Goal: Task Accomplishment & Management: Use online tool/utility

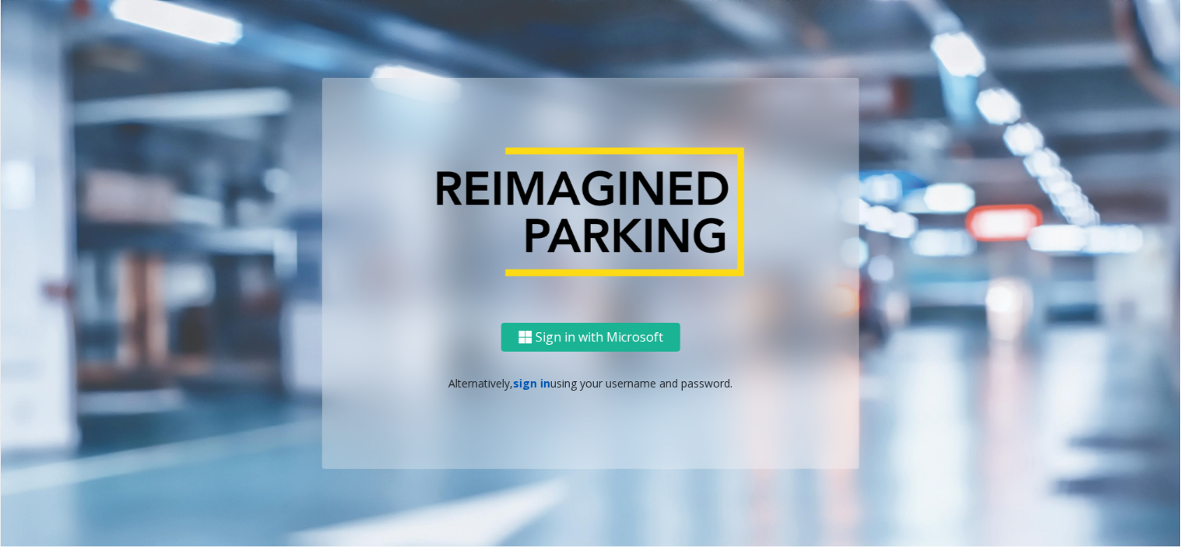
click at [515, 384] on link "sign in" at bounding box center [532, 383] width 37 height 15
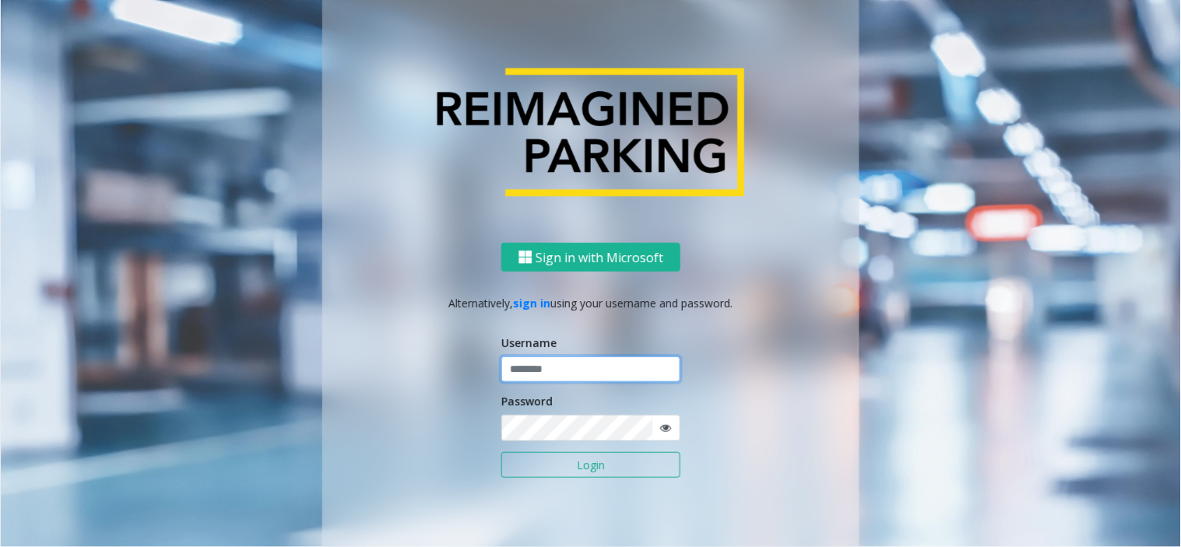
click at [580, 367] on input "text" at bounding box center [590, 369] width 179 height 26
paste input "*******"
type input "*******"
click at [661, 425] on icon at bounding box center [665, 428] width 11 height 11
click at [296, 418] on div "Sign in with Microsoft Alternatively, sign in using your username and password.…" at bounding box center [590, 273] width 887 height 551
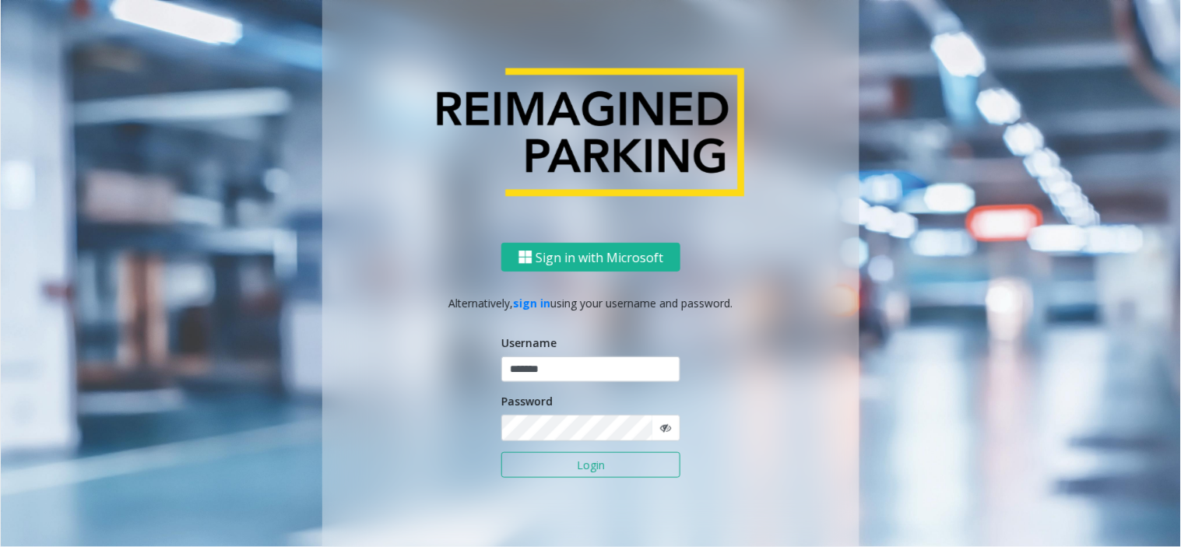
click at [671, 457] on button "Login" at bounding box center [590, 465] width 179 height 26
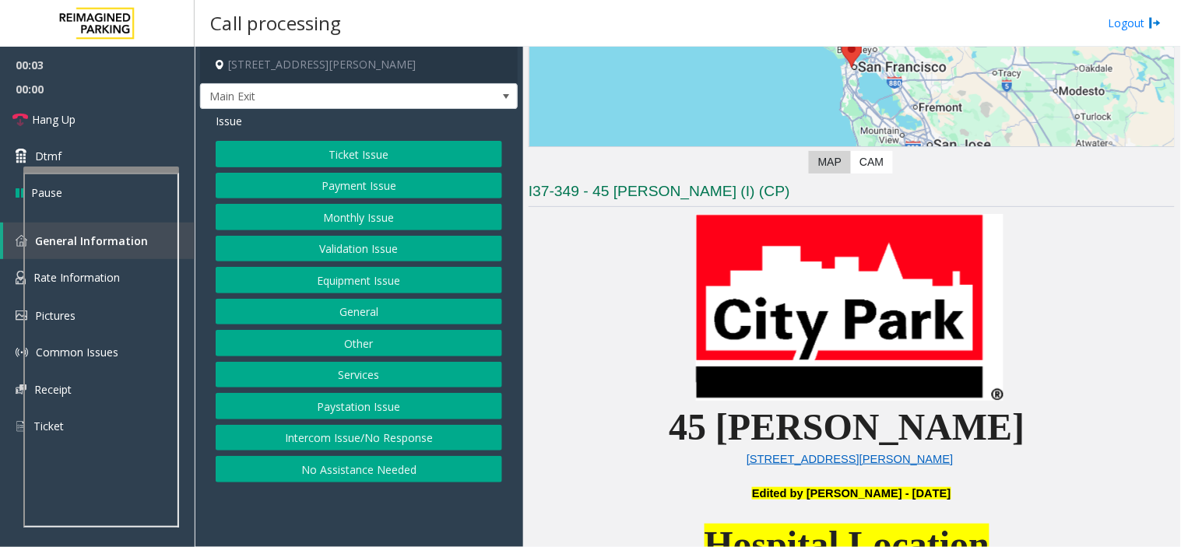
scroll to position [259, 0]
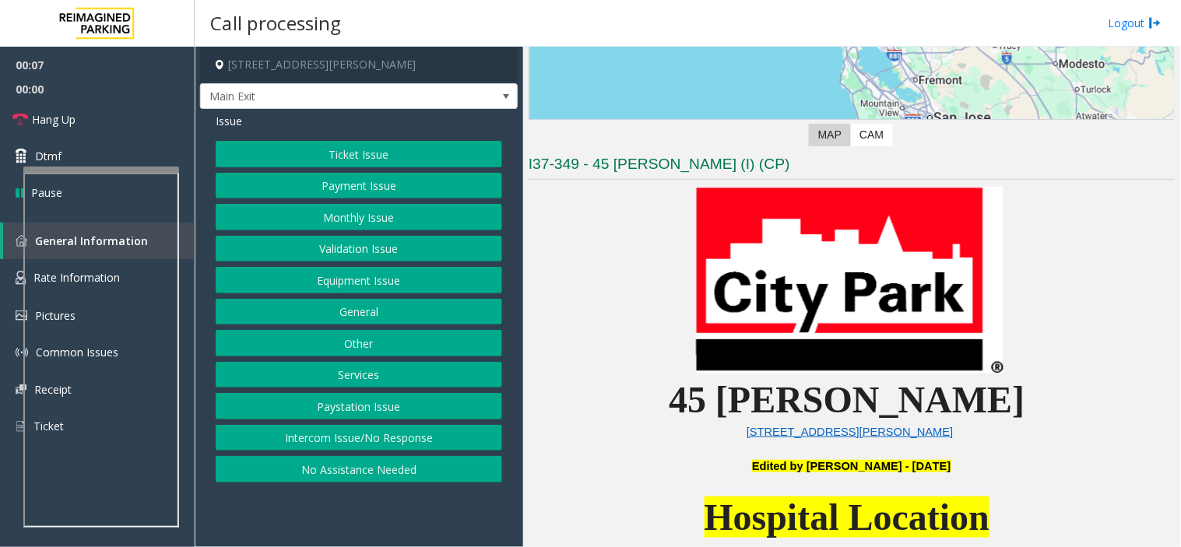
click at [436, 440] on button "Intercom Issue/No Response" at bounding box center [359, 438] width 286 height 26
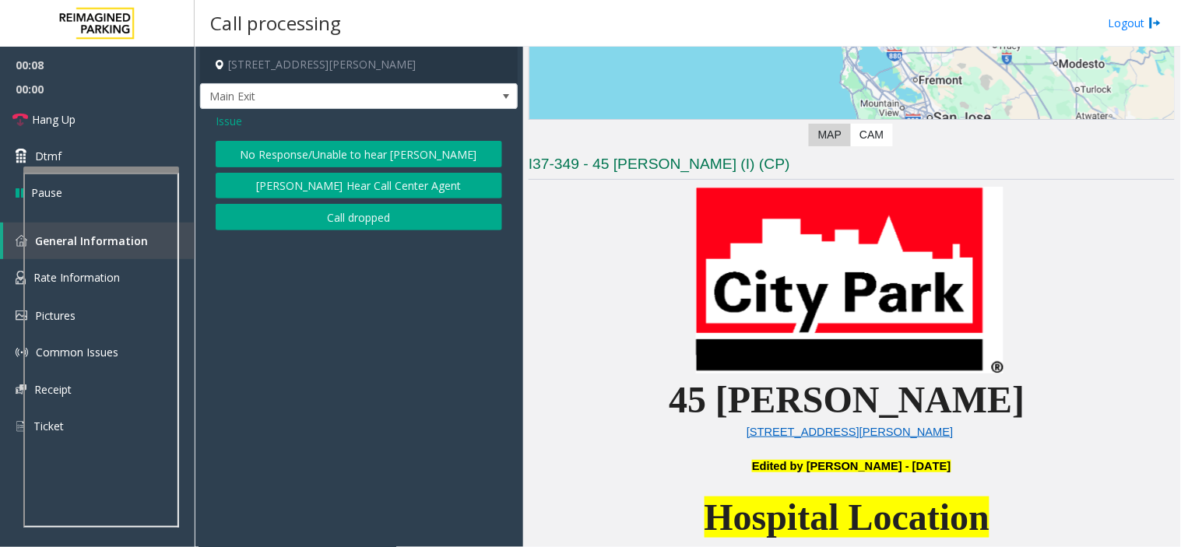
click at [350, 141] on button "No Response/Unable to hear [PERSON_NAME]" at bounding box center [359, 154] width 286 height 26
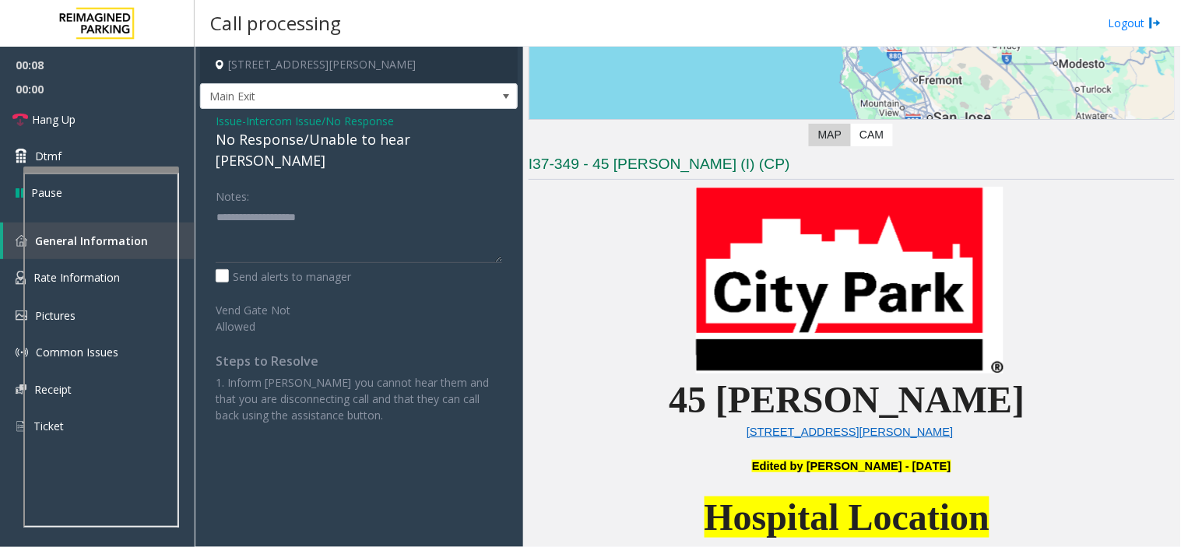
click at [336, 141] on div "No Response/Unable to hear [PERSON_NAME]" at bounding box center [359, 150] width 286 height 42
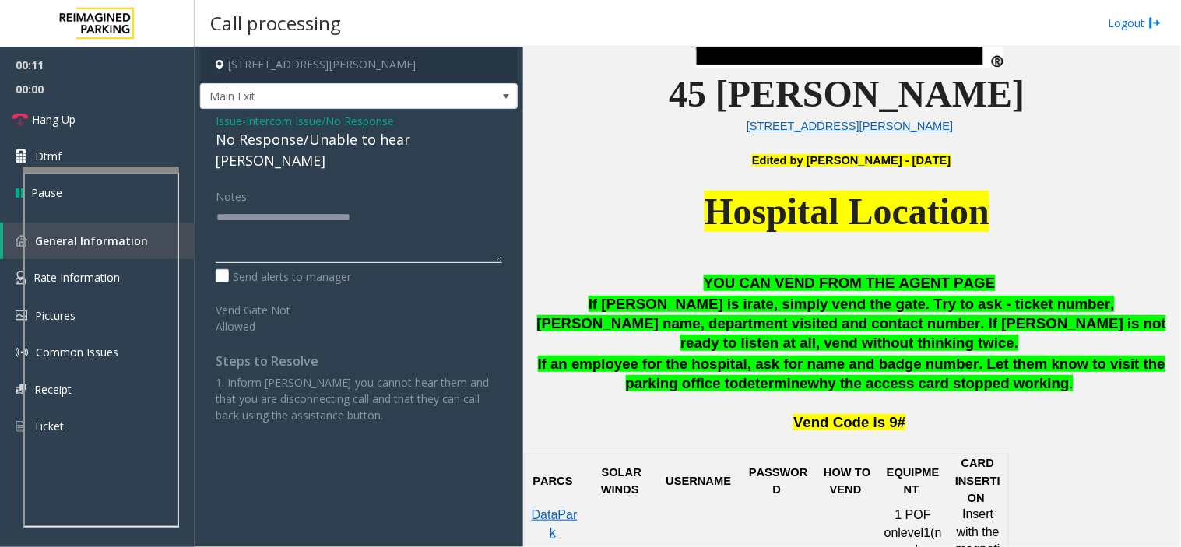
scroll to position [605, 0]
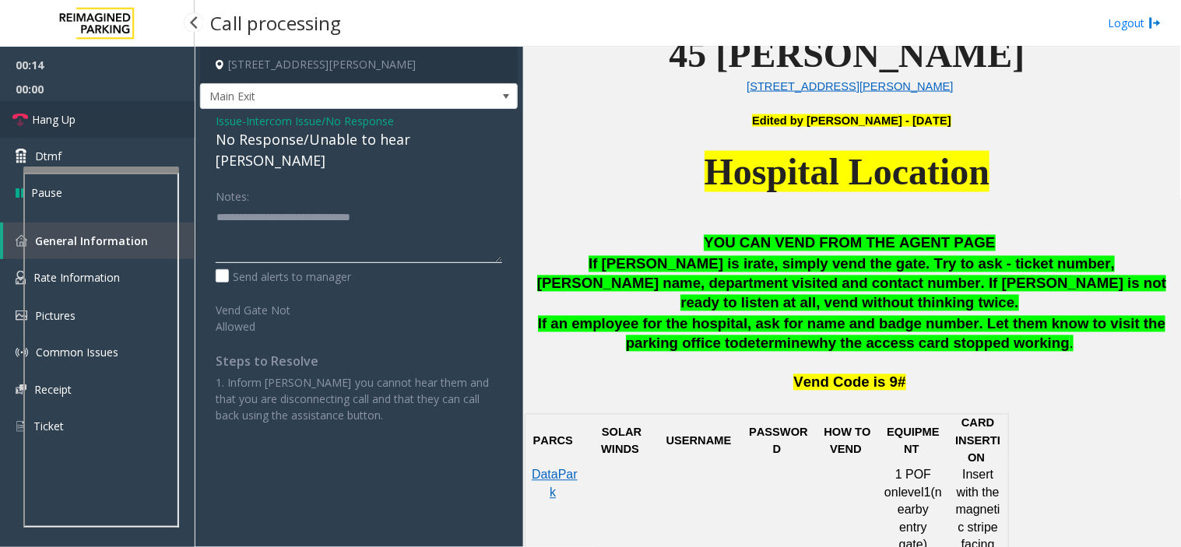
type textarea "**********"
click at [117, 114] on link "Hang Up" at bounding box center [97, 119] width 195 height 37
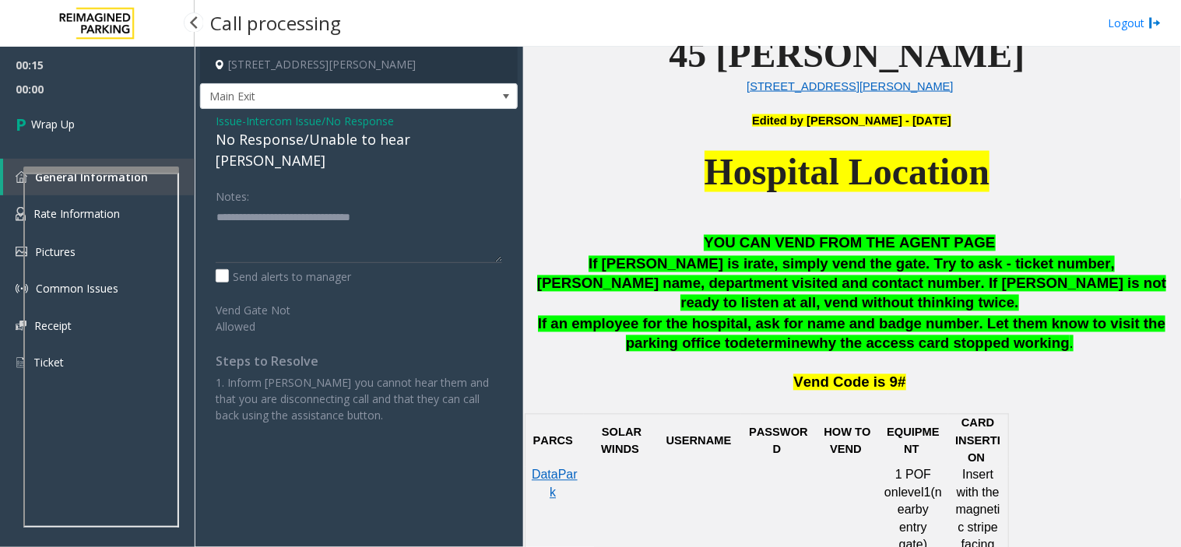
click at [117, 114] on link "Wrap Up" at bounding box center [97, 124] width 195 height 46
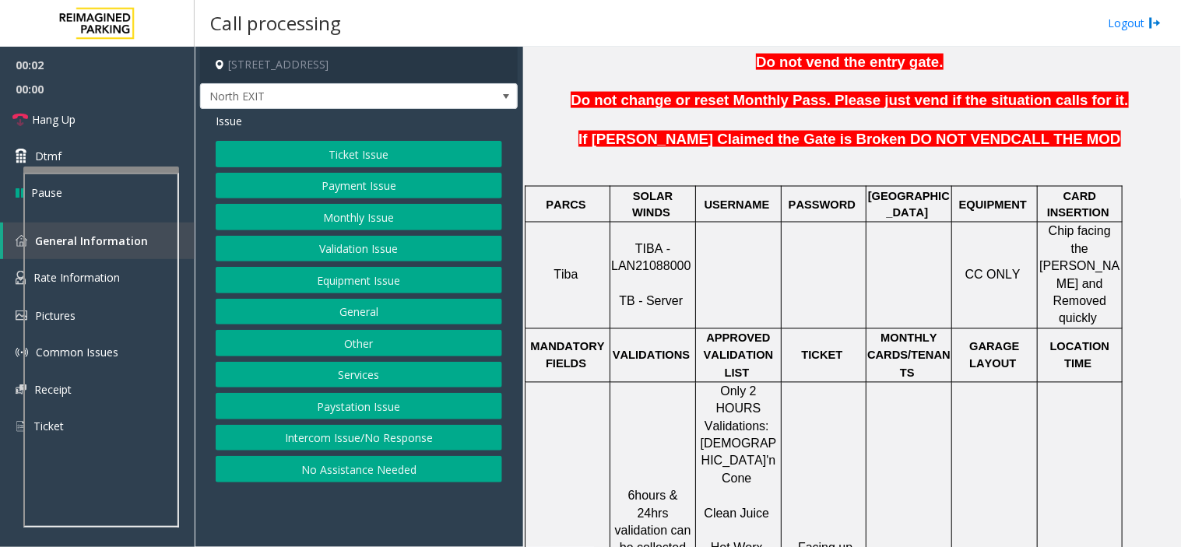
scroll to position [605, 0]
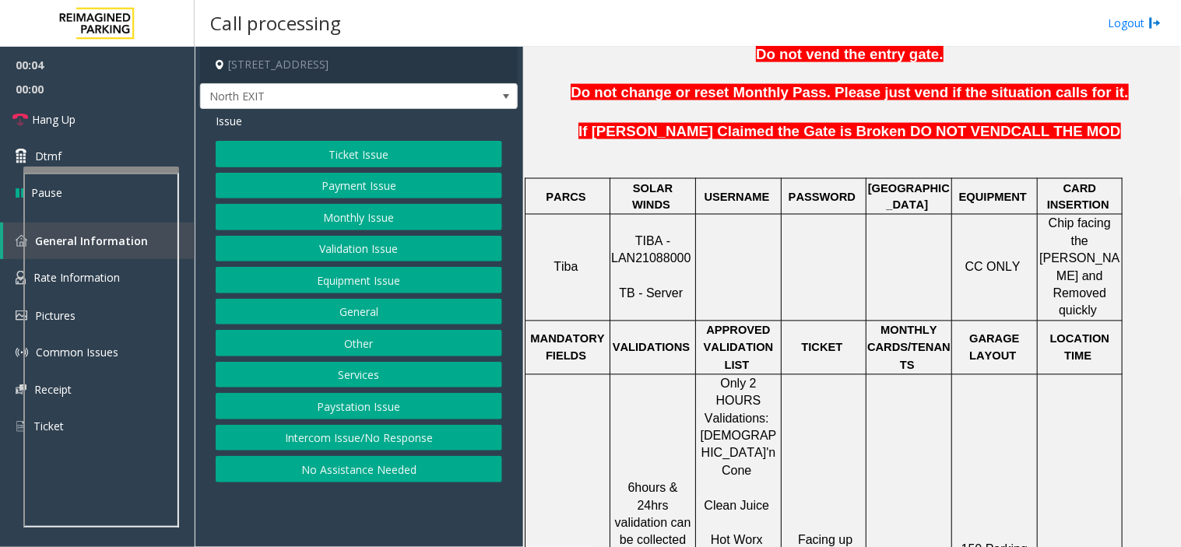
click at [647, 235] on span "TIBA - LAN21088000" at bounding box center [650, 250] width 79 height 30
click at [640, 235] on span "TIBA - LAN21088000" at bounding box center [650, 250] width 79 height 30
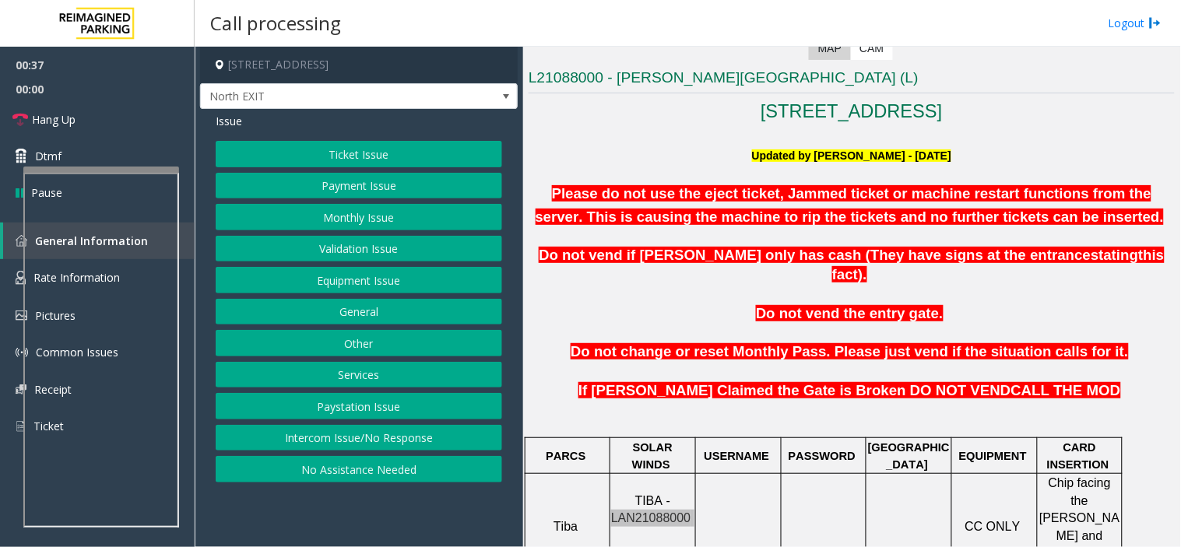
scroll to position [259, 0]
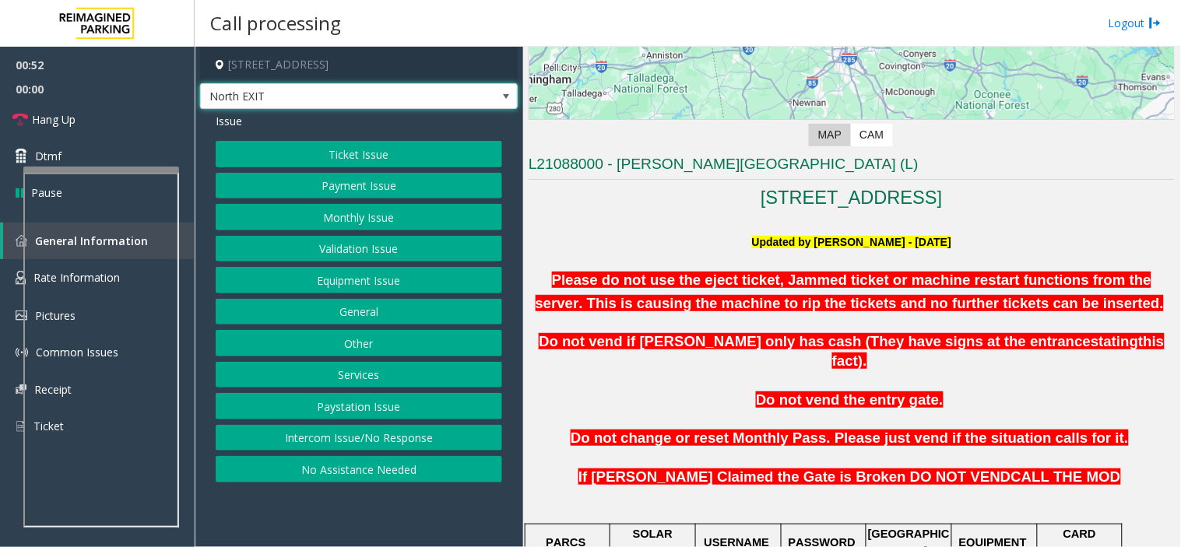
click at [419, 91] on span "North EXIT" at bounding box center [327, 96] width 253 height 25
click at [383, 162] on button "Ticket Issue" at bounding box center [359, 154] width 286 height 26
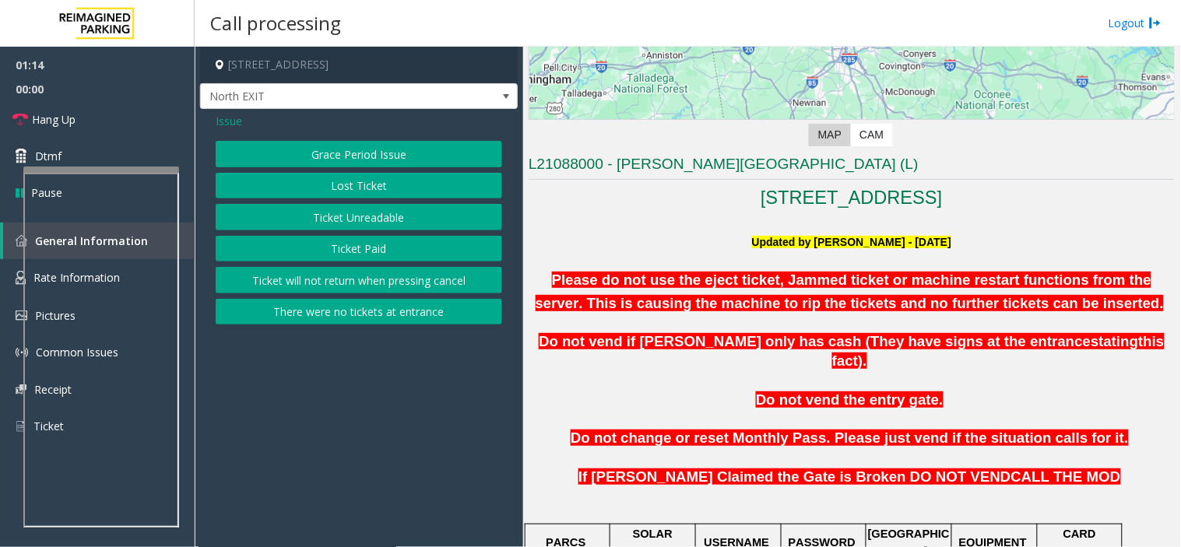
click at [391, 219] on button "Ticket Unreadable" at bounding box center [359, 217] width 286 height 26
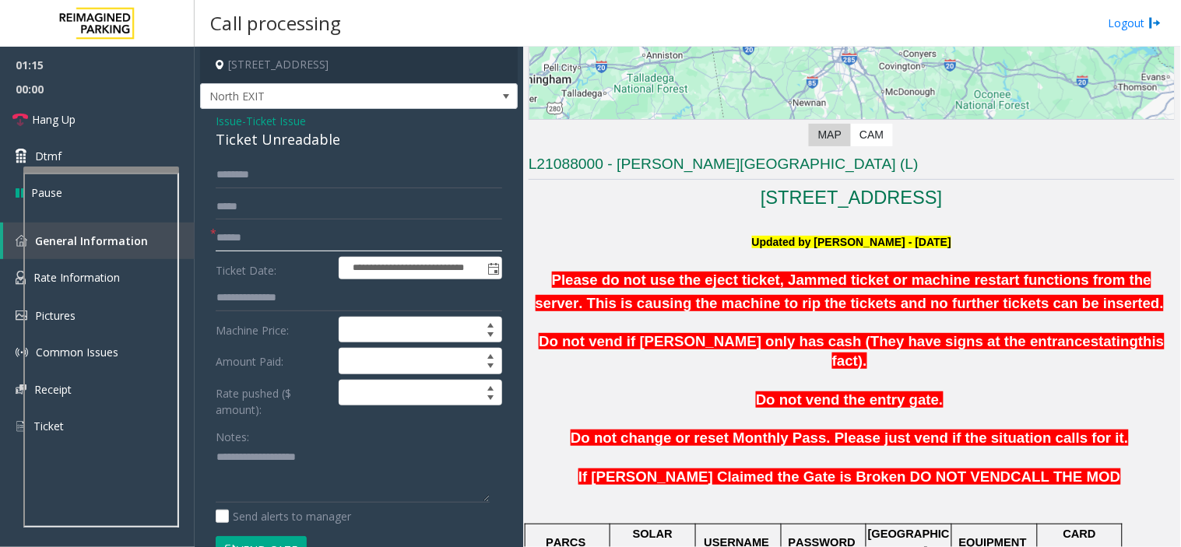
click at [281, 249] on input "text" at bounding box center [359, 238] width 286 height 26
type input "*******"
click at [234, 469] on textarea at bounding box center [353, 474] width 274 height 58
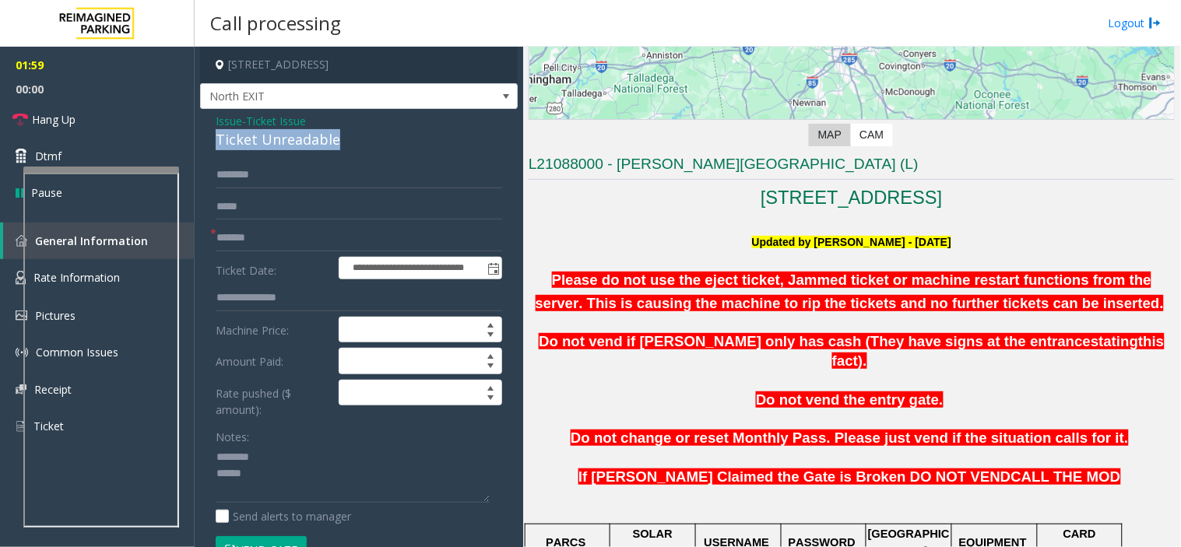
drag, startPoint x: 213, startPoint y: 136, endPoint x: 375, endPoint y: 142, distance: 162.0
click at [375, 142] on div "**********" at bounding box center [359, 437] width 318 height 656
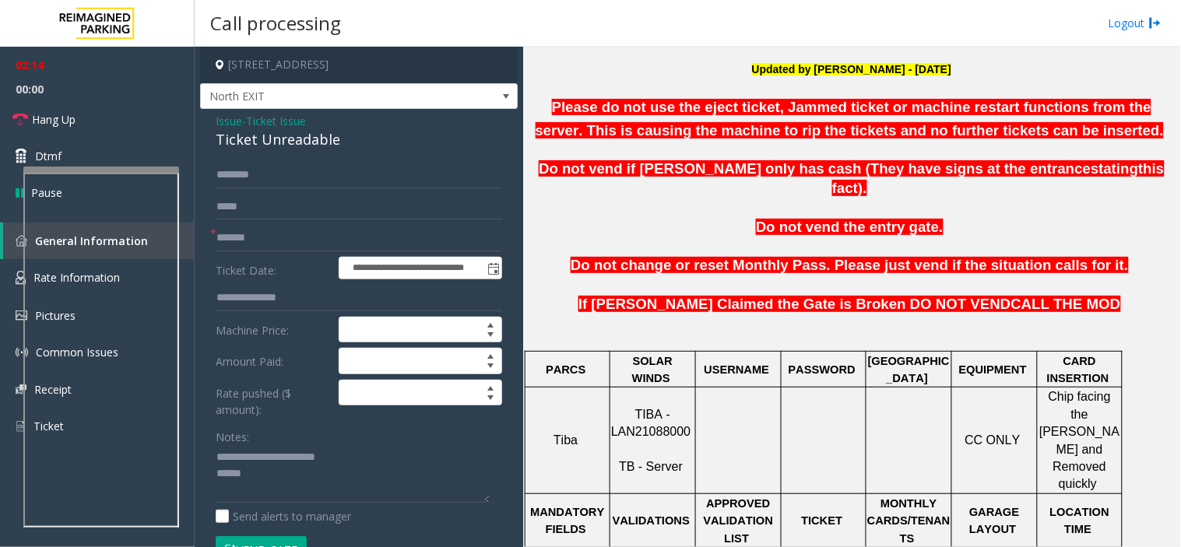
scroll to position [518, 0]
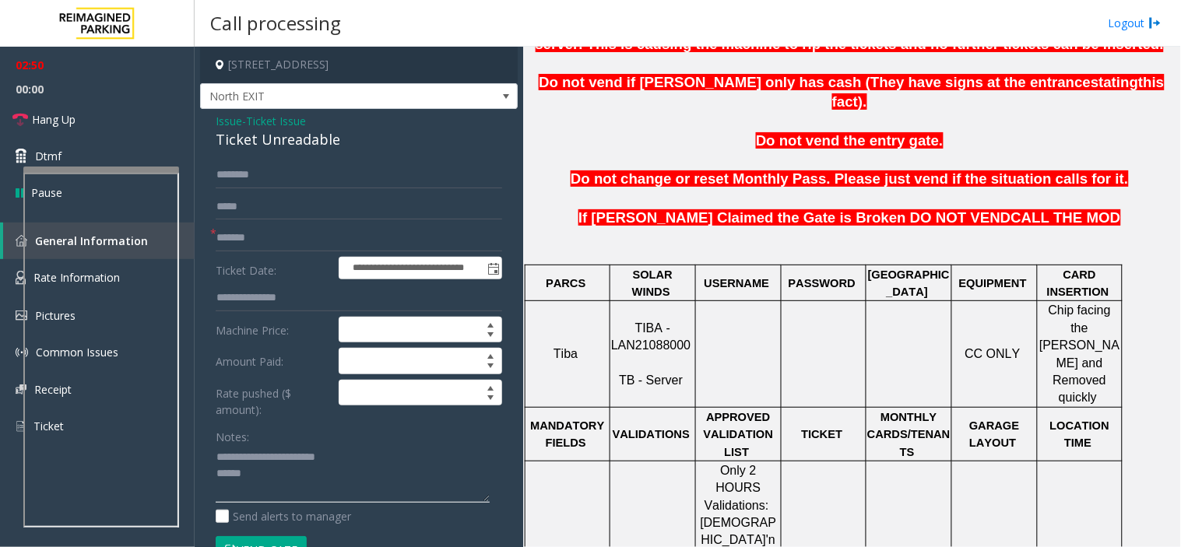
click at [271, 478] on textarea at bounding box center [353, 474] width 274 height 58
paste textarea "**********"
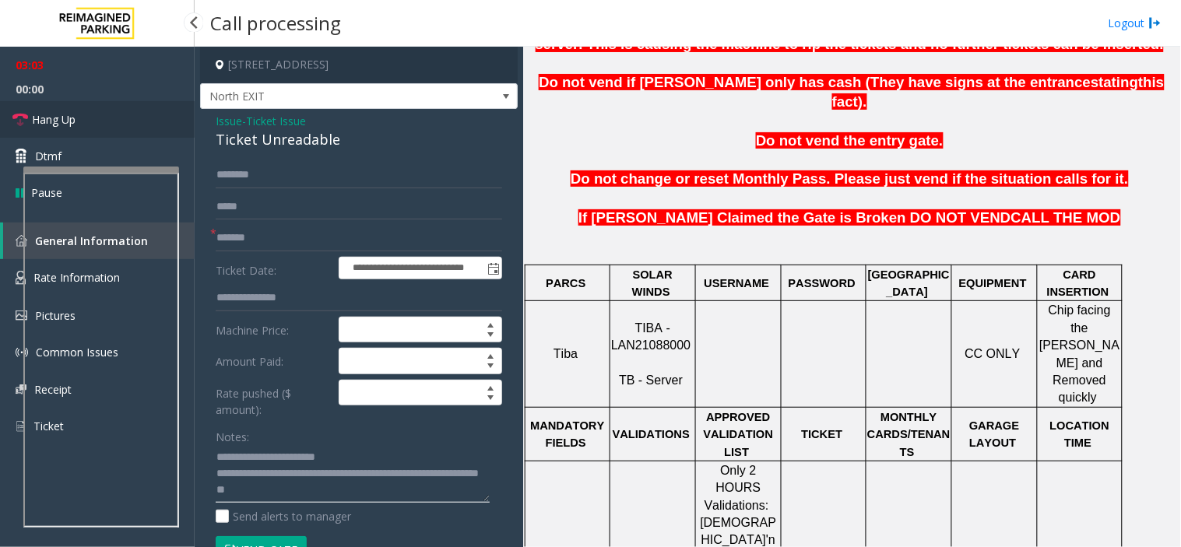
type textarea "**********"
click at [76, 119] on link "Hang Up" at bounding box center [97, 119] width 195 height 37
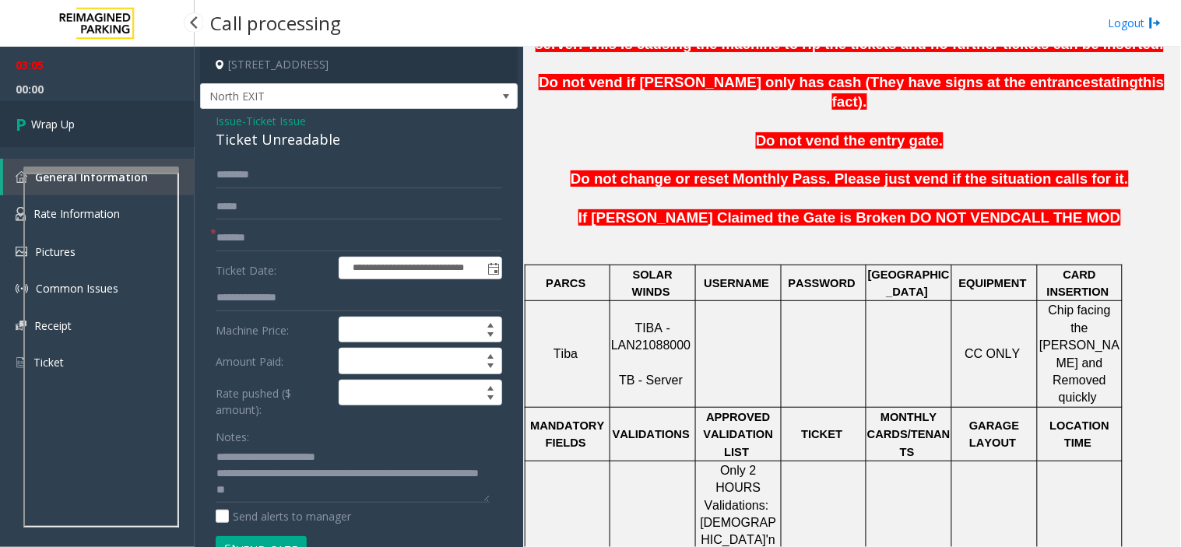
click at [76, 119] on link "Wrap Up" at bounding box center [97, 124] width 195 height 46
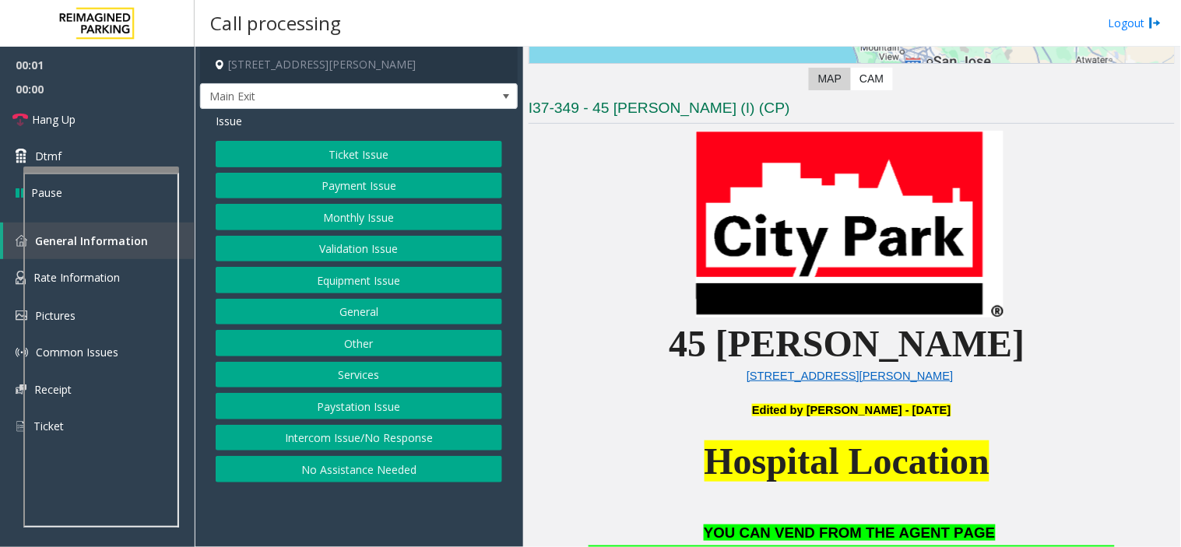
scroll to position [346, 0]
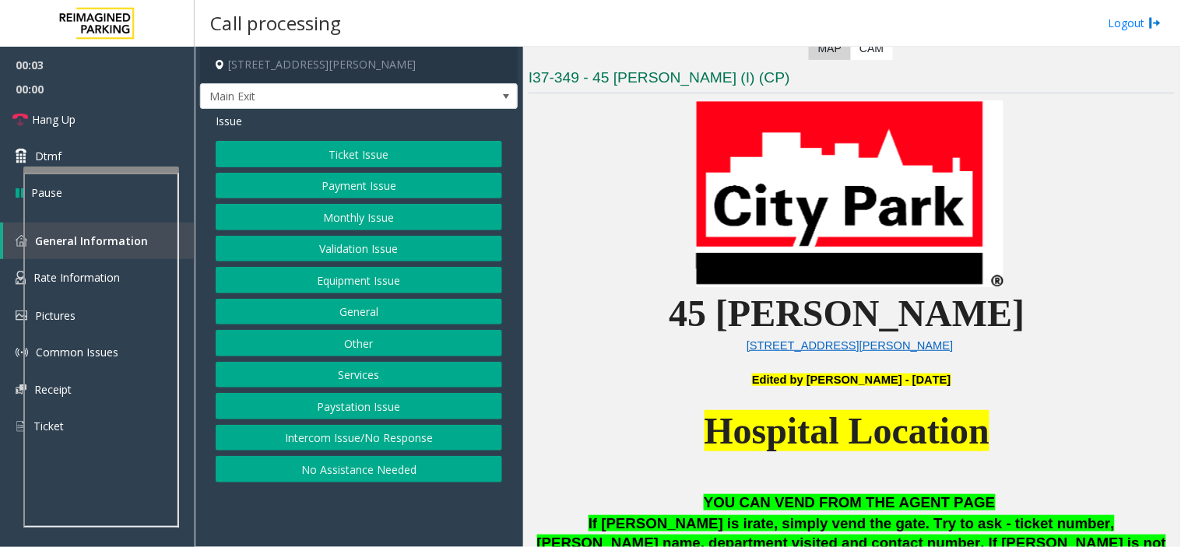
click at [379, 430] on button "Intercom Issue/No Response" at bounding box center [359, 438] width 286 height 26
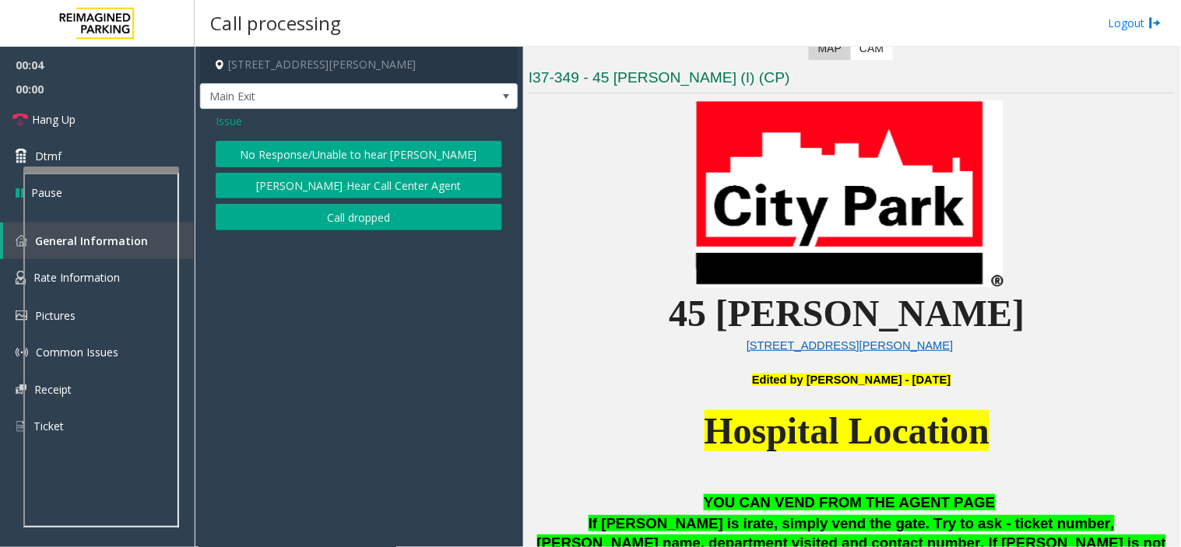
click at [250, 161] on button "No Response/Unable to hear [PERSON_NAME]" at bounding box center [359, 154] width 286 height 26
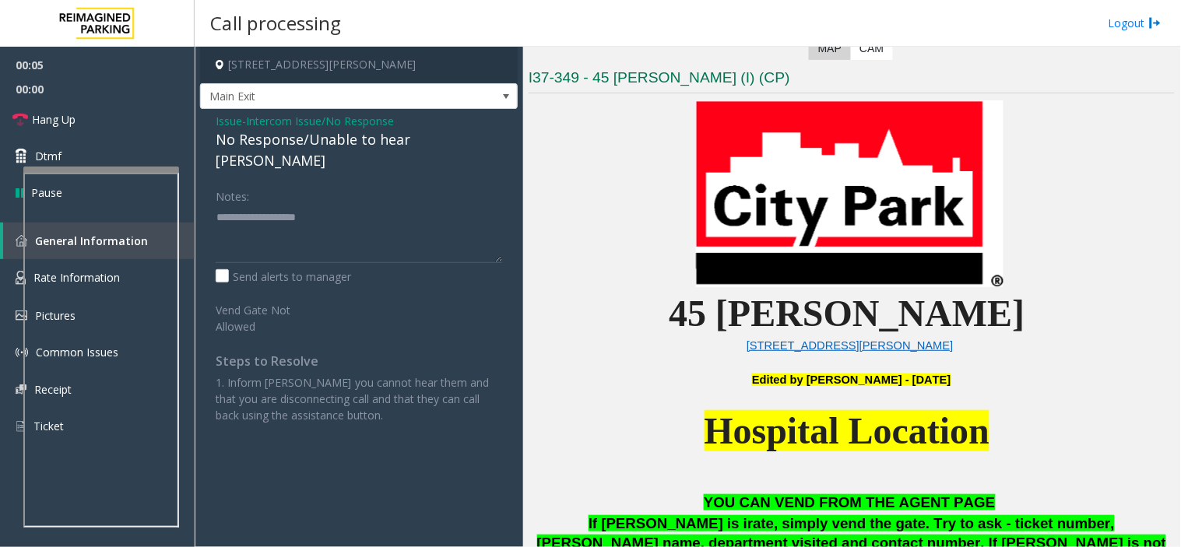
click at [250, 146] on div "No Response/Unable to hear [PERSON_NAME]" at bounding box center [359, 150] width 286 height 42
type textarea "**********"
click at [75, 111] on link "Hang Up" at bounding box center [97, 119] width 195 height 37
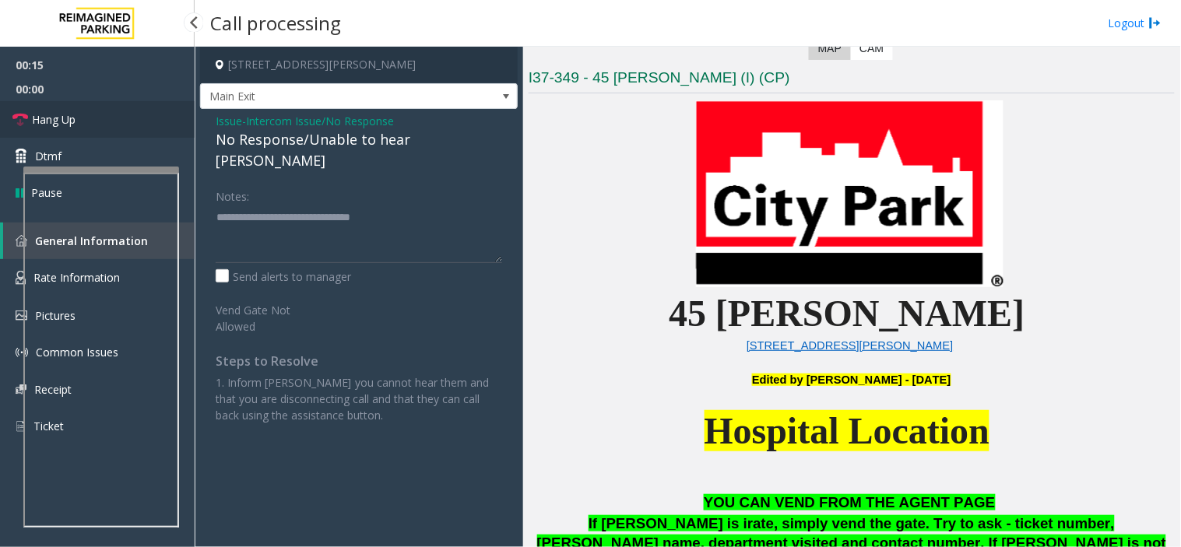
click at [75, 111] on link "Hang Up" at bounding box center [97, 119] width 195 height 37
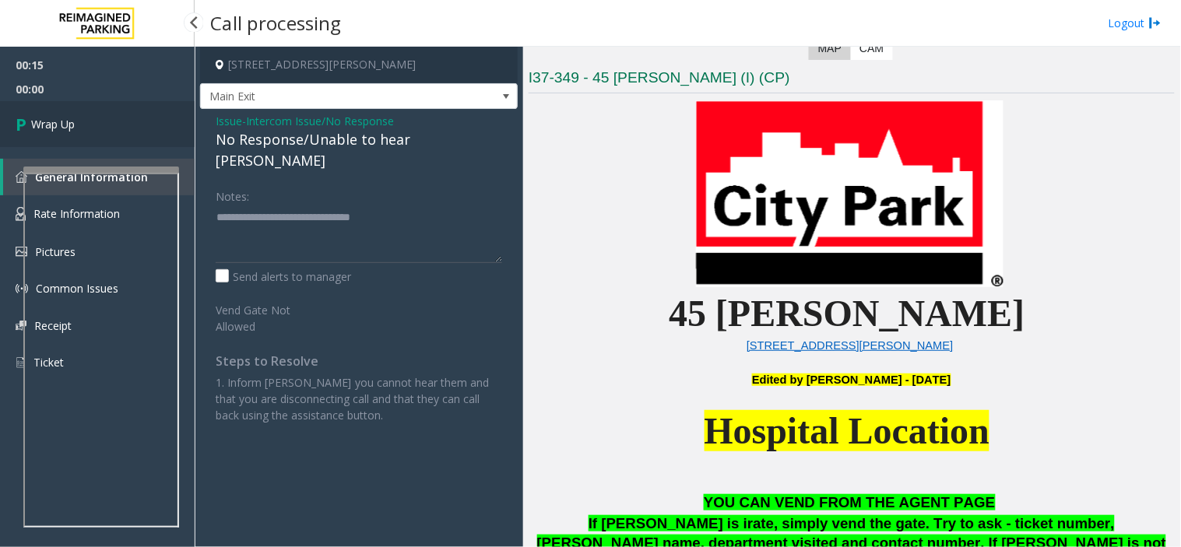
click at [75, 111] on link "Wrap Up" at bounding box center [97, 124] width 195 height 46
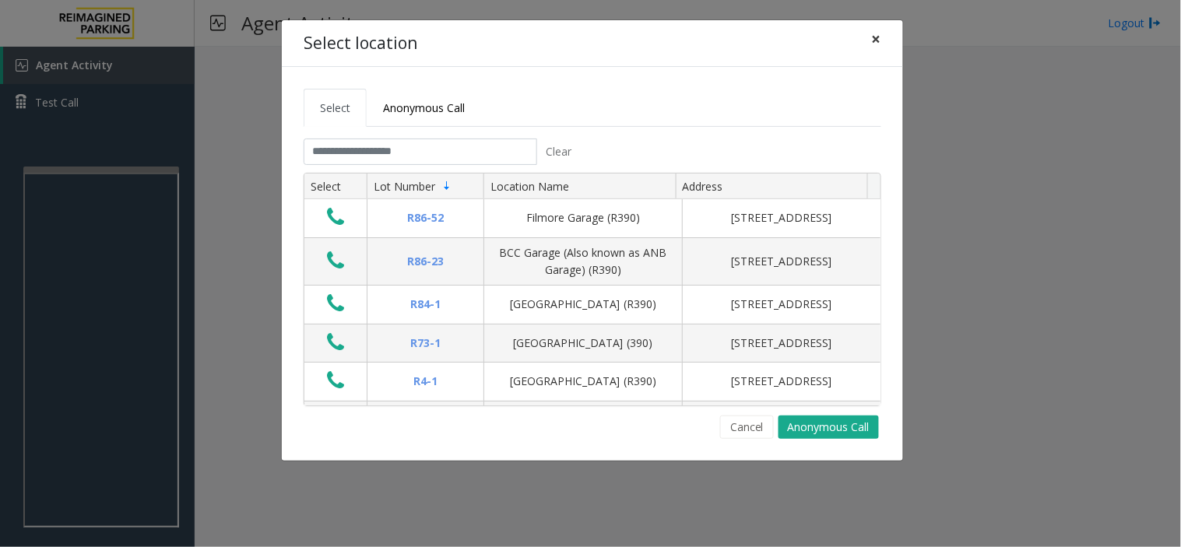
click at [872, 34] on span "×" at bounding box center [876, 39] width 9 height 22
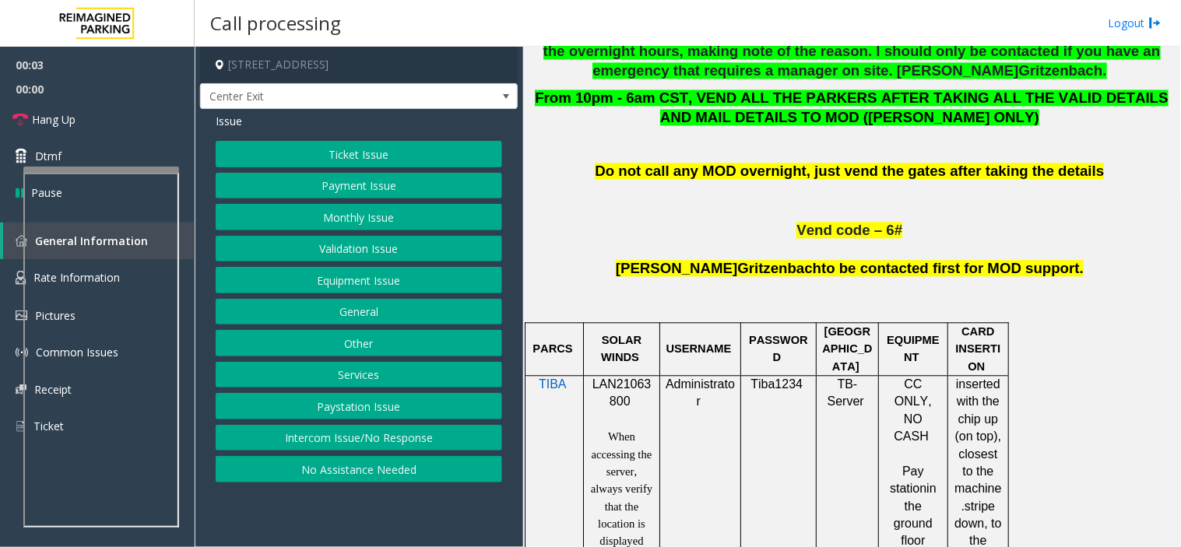
scroll to position [778, 0]
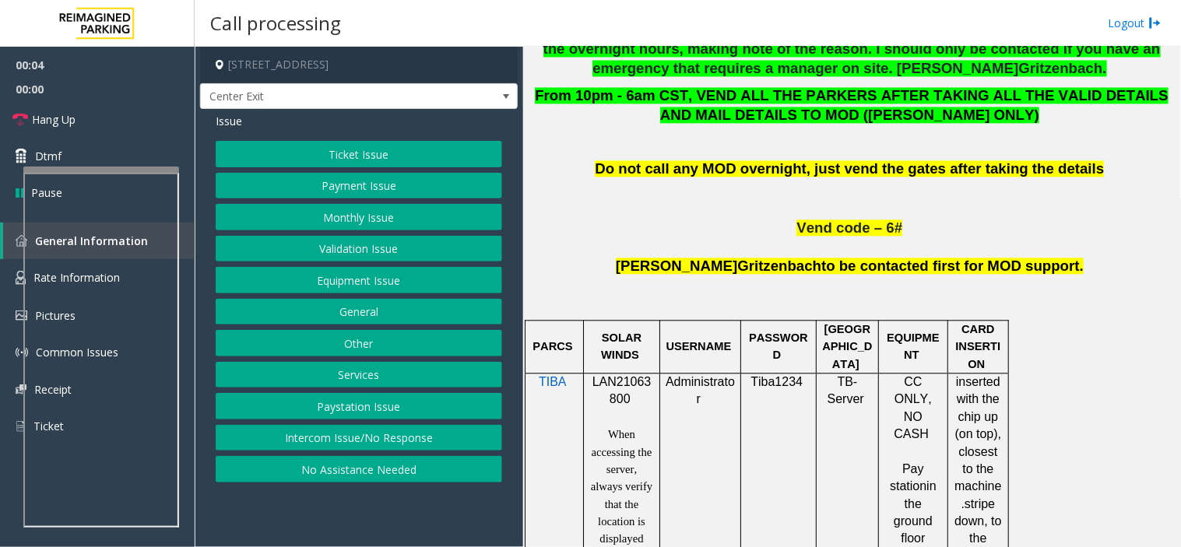
click at [608, 385] on span "LAN21063800" at bounding box center [621, 391] width 59 height 30
copy p "LAN21063800"
click at [332, 143] on button "Ticket Issue" at bounding box center [359, 154] width 286 height 26
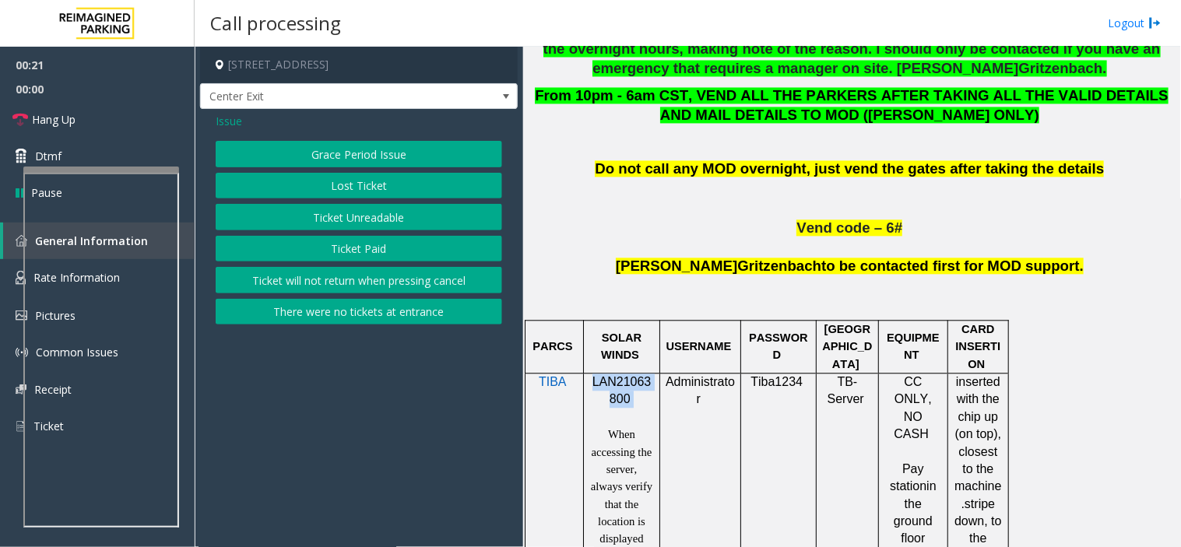
click at [341, 247] on button "Ticket Paid" at bounding box center [359, 249] width 286 height 26
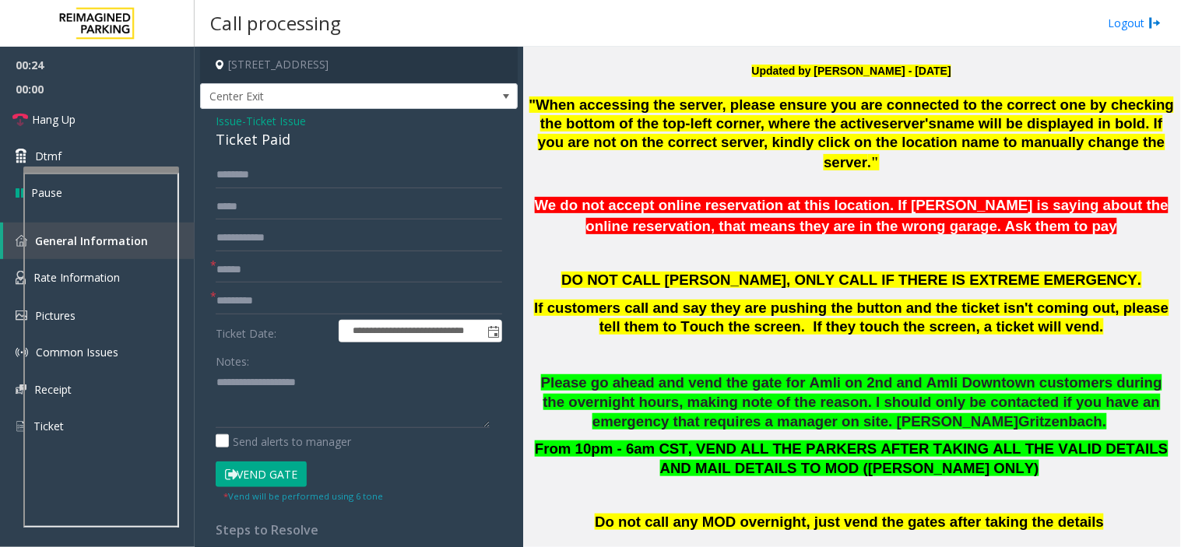
scroll to position [259, 0]
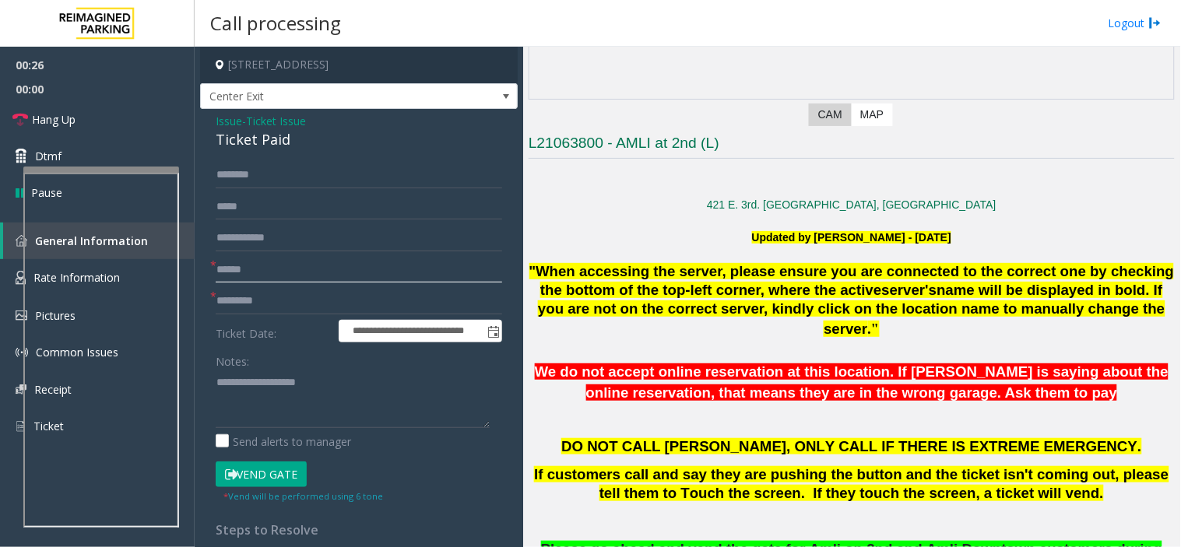
click at [265, 274] on input "text" at bounding box center [359, 270] width 286 height 26
type input "******"
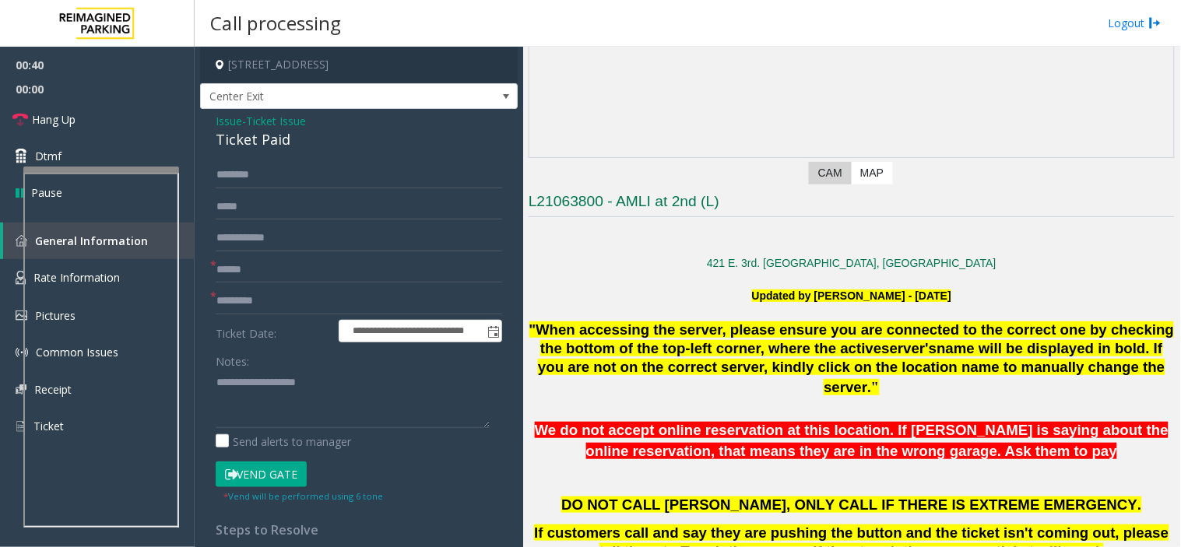
scroll to position [173, 0]
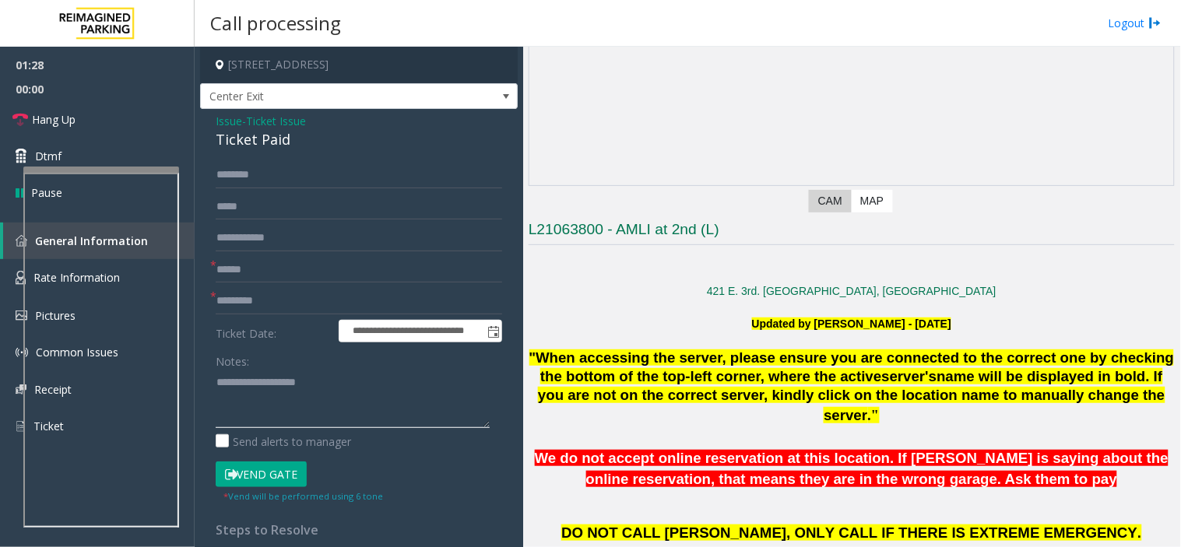
click at [294, 386] on textarea at bounding box center [353, 399] width 274 height 58
click at [254, 476] on button "Vend Gate" at bounding box center [261, 474] width 91 height 26
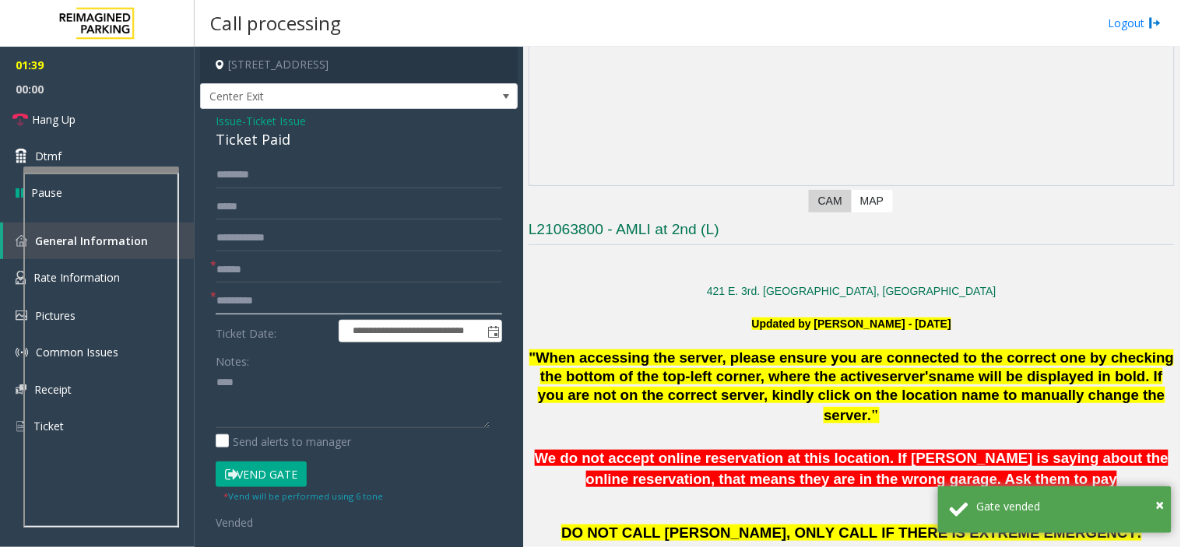
click at [268, 298] on input "text" at bounding box center [359, 301] width 286 height 26
click at [268, 386] on textarea at bounding box center [353, 399] width 274 height 58
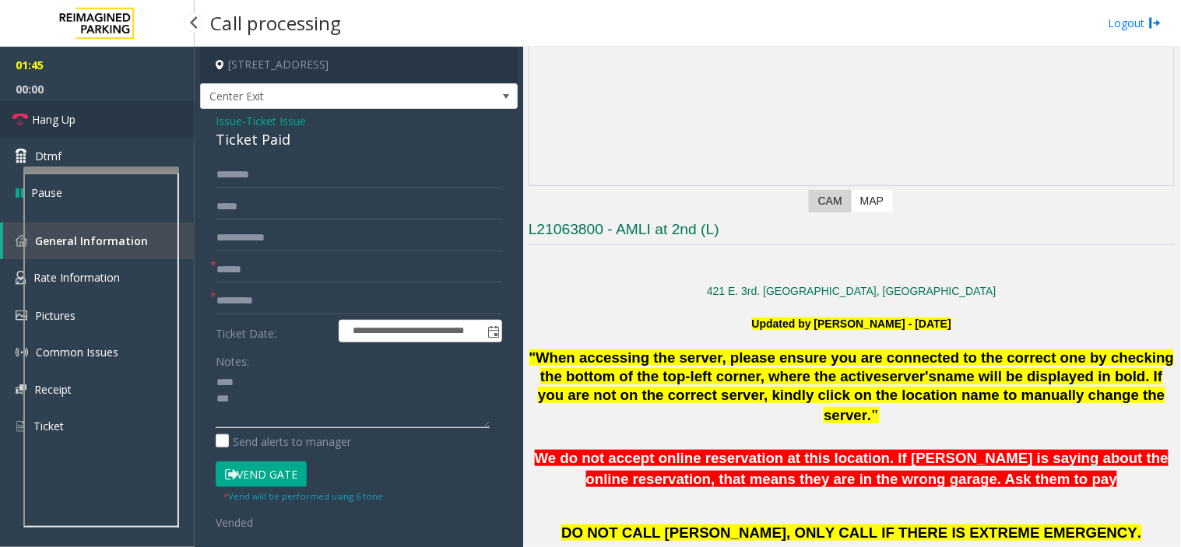
type textarea "**** ***"
click at [125, 112] on link "Hang Up" at bounding box center [97, 119] width 195 height 37
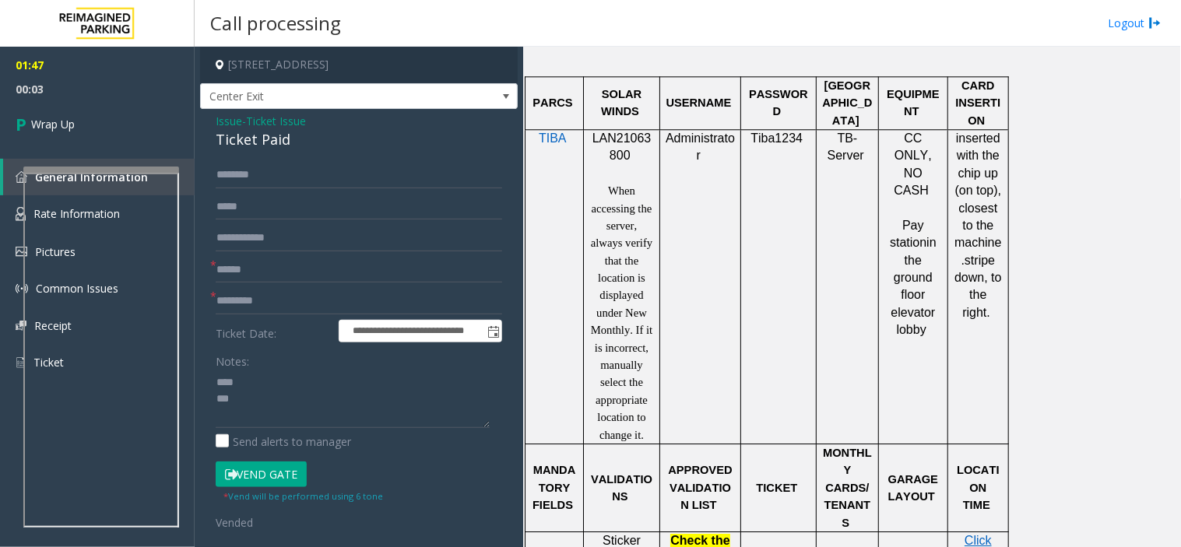
scroll to position [1124, 0]
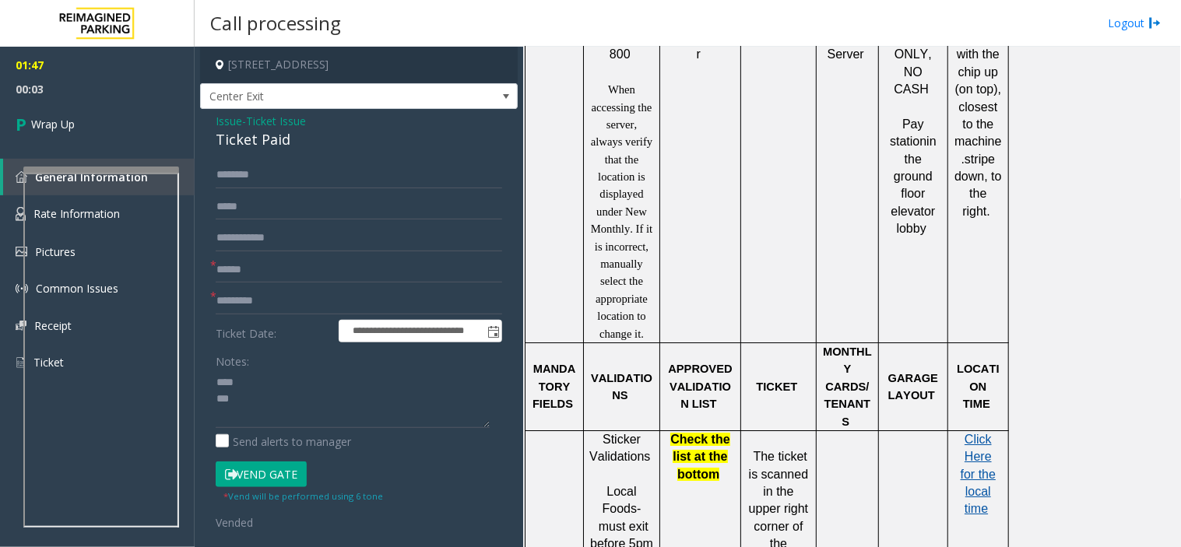
click at [981, 445] on span "Click Here for the local time" at bounding box center [977, 474] width 35 height 83
click at [259, 306] on input "text" at bounding box center [359, 301] width 286 height 26
type input "*****"
click at [216, 383] on textarea at bounding box center [353, 399] width 274 height 58
click at [219, 382] on textarea at bounding box center [353, 399] width 274 height 58
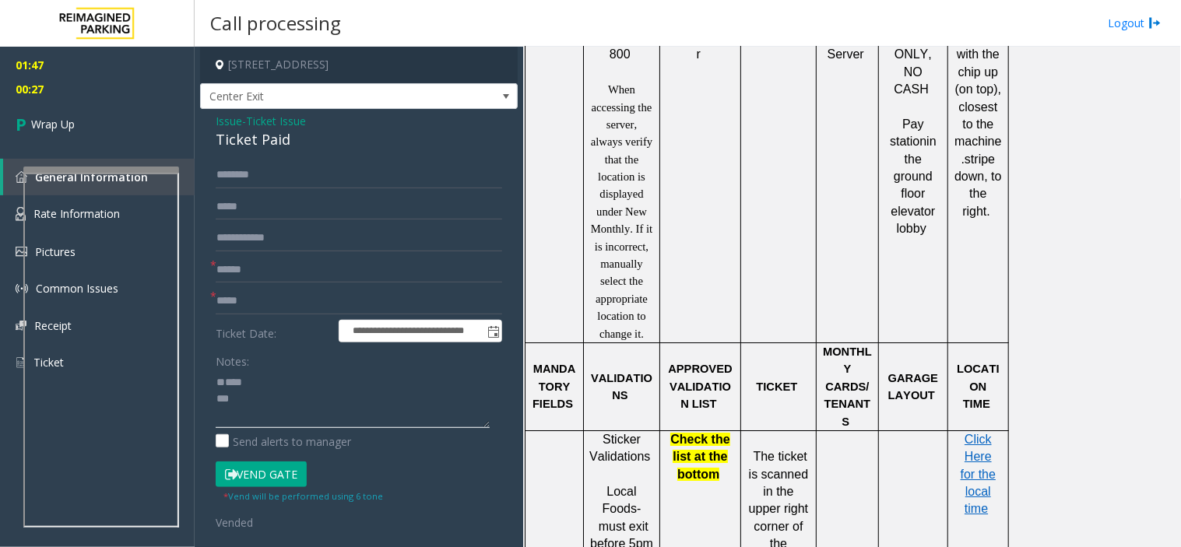
paste textarea "**********"
click at [282, 140] on div "Ticket Paid" at bounding box center [359, 139] width 286 height 21
copy div "Ticket Paid"
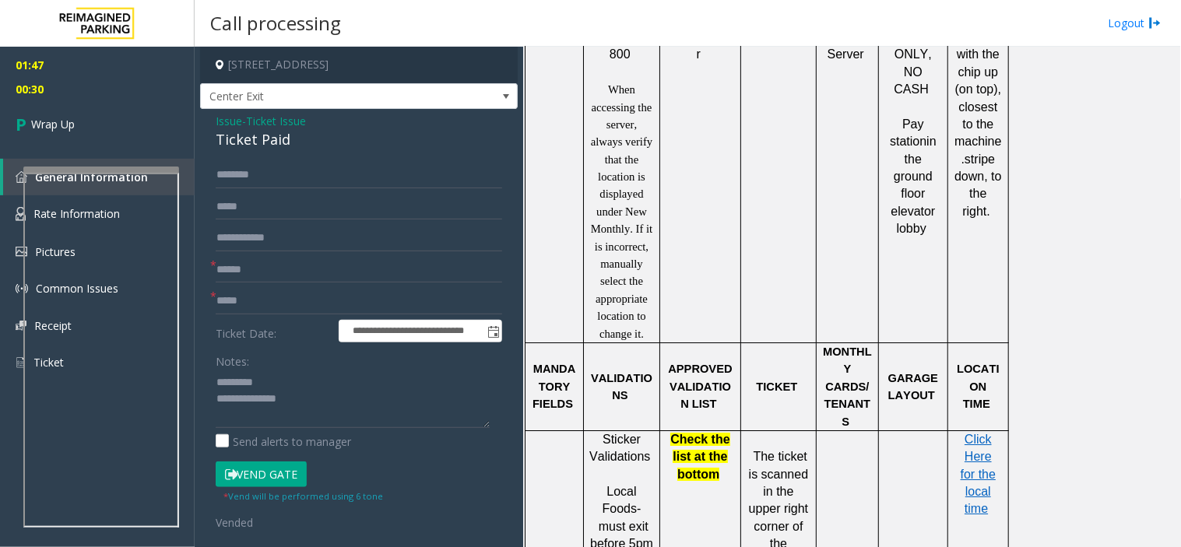
click at [280, 367] on div "Notes:" at bounding box center [359, 388] width 286 height 80
click at [280, 374] on textarea at bounding box center [353, 399] width 274 height 58
paste textarea "**********"
click at [281, 416] on textarea at bounding box center [353, 399] width 274 height 58
paste textarea "**********"
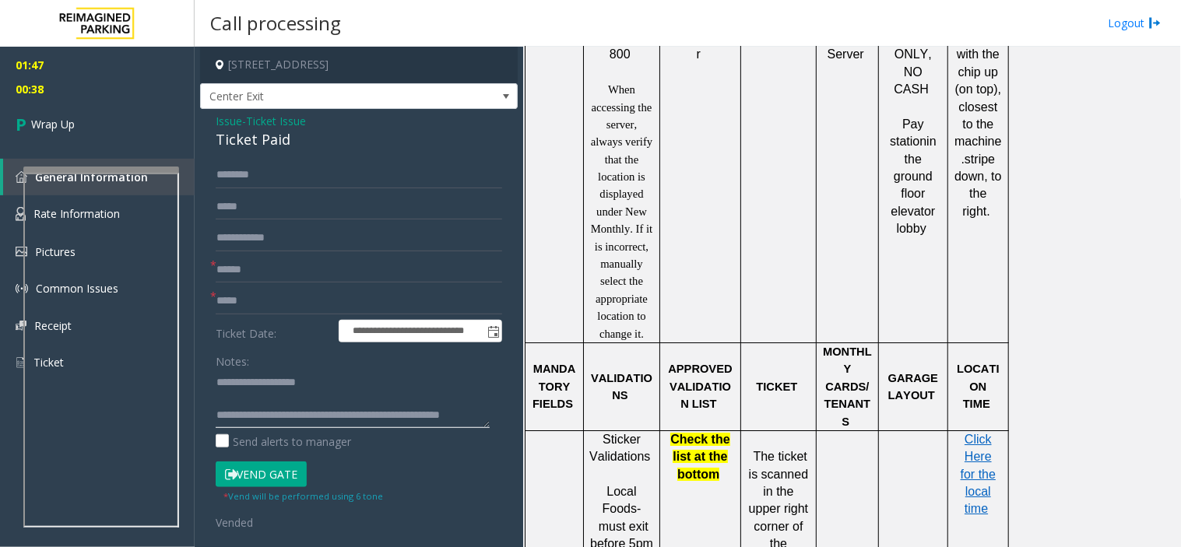
scroll to position [0, 0]
click at [299, 416] on textarea at bounding box center [353, 399] width 274 height 58
paste textarea "**********"
click at [216, 401] on textarea at bounding box center [353, 399] width 274 height 58
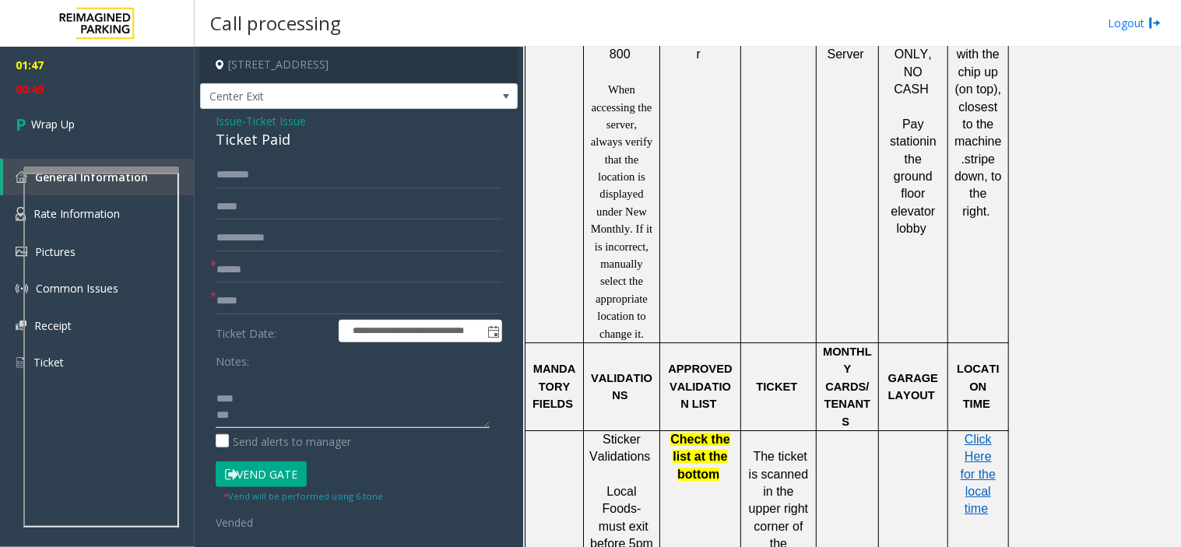
paste textarea "**********"
click at [216, 415] on textarea at bounding box center [353, 399] width 274 height 58
click at [283, 398] on textarea at bounding box center [353, 399] width 274 height 58
paste textarea "**********"
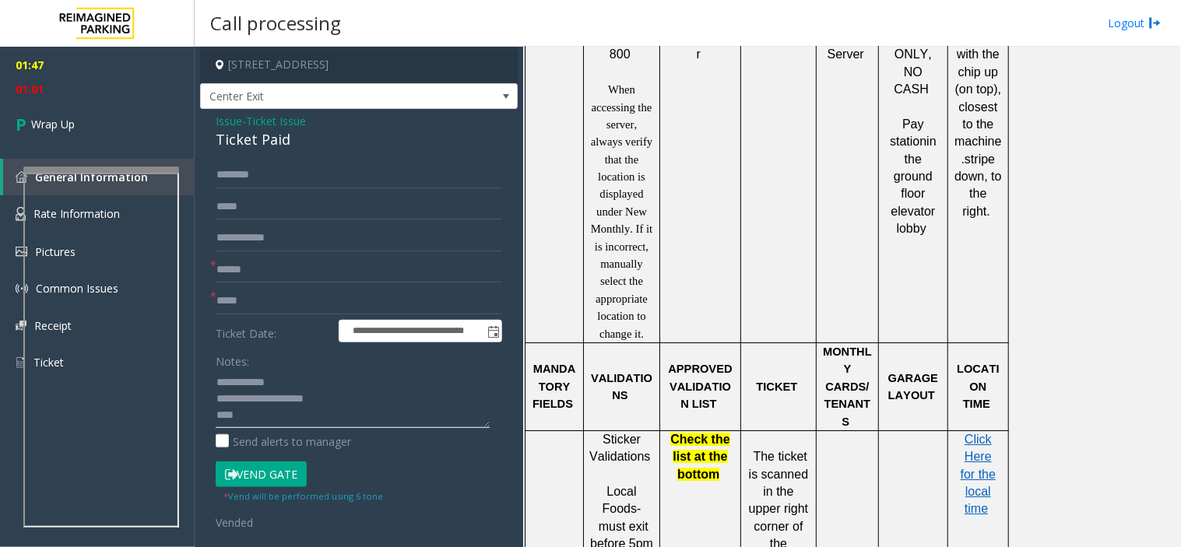
drag, startPoint x: 230, startPoint y: 413, endPoint x: 220, endPoint y: 413, distance: 10.1
click at [220, 413] on textarea at bounding box center [353, 399] width 274 height 58
click at [293, 370] on textarea at bounding box center [353, 399] width 274 height 58
click at [296, 378] on textarea at bounding box center [353, 399] width 274 height 58
paste textarea "***"
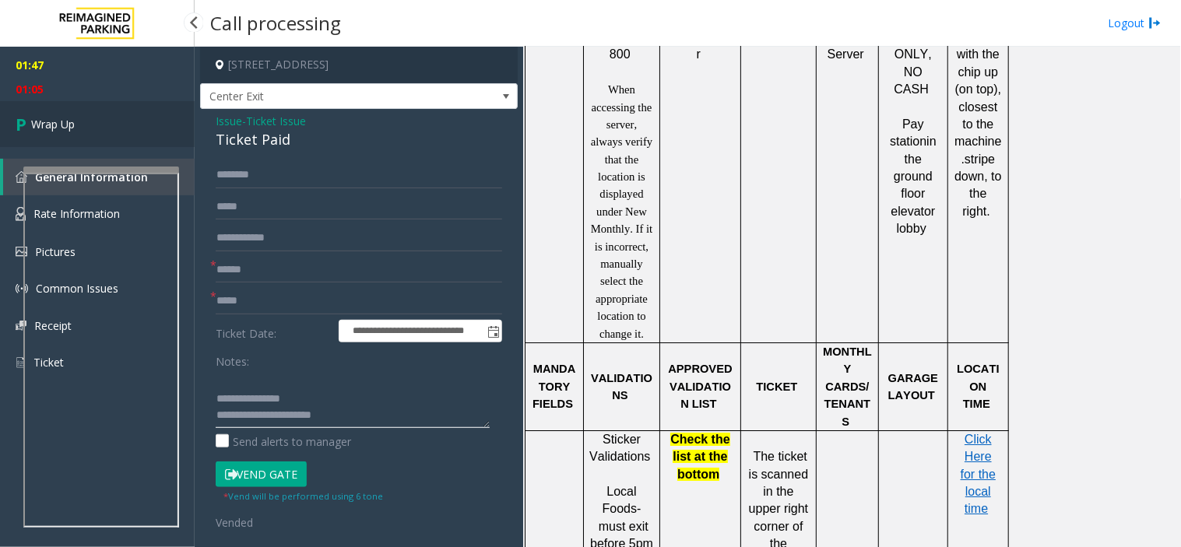
type textarea "**********"
click at [118, 113] on link "Wrap Up" at bounding box center [97, 124] width 195 height 46
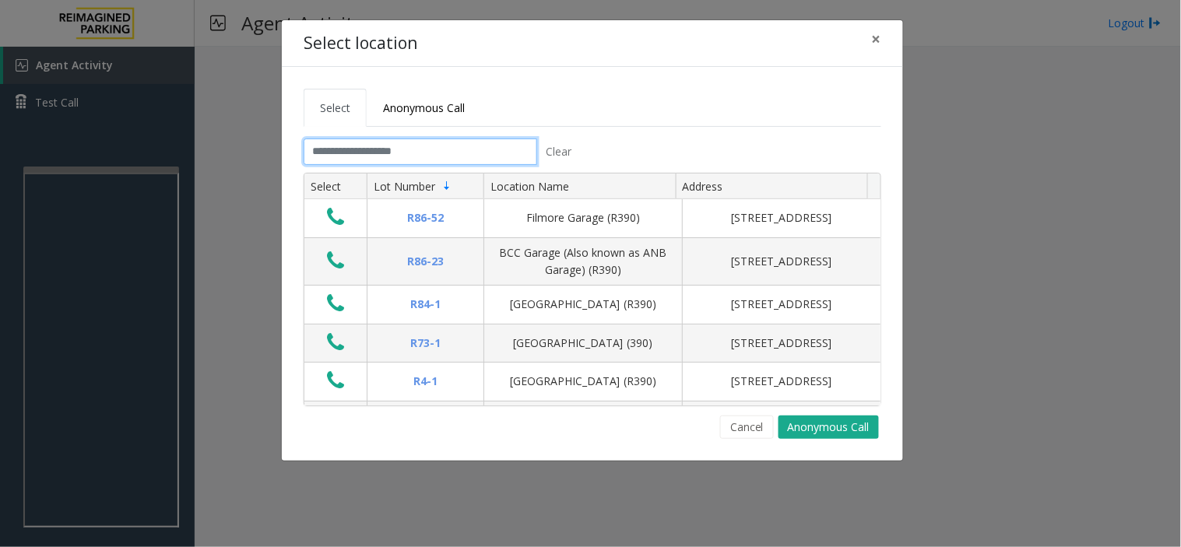
click at [405, 161] on input "text" at bounding box center [420, 152] width 233 height 26
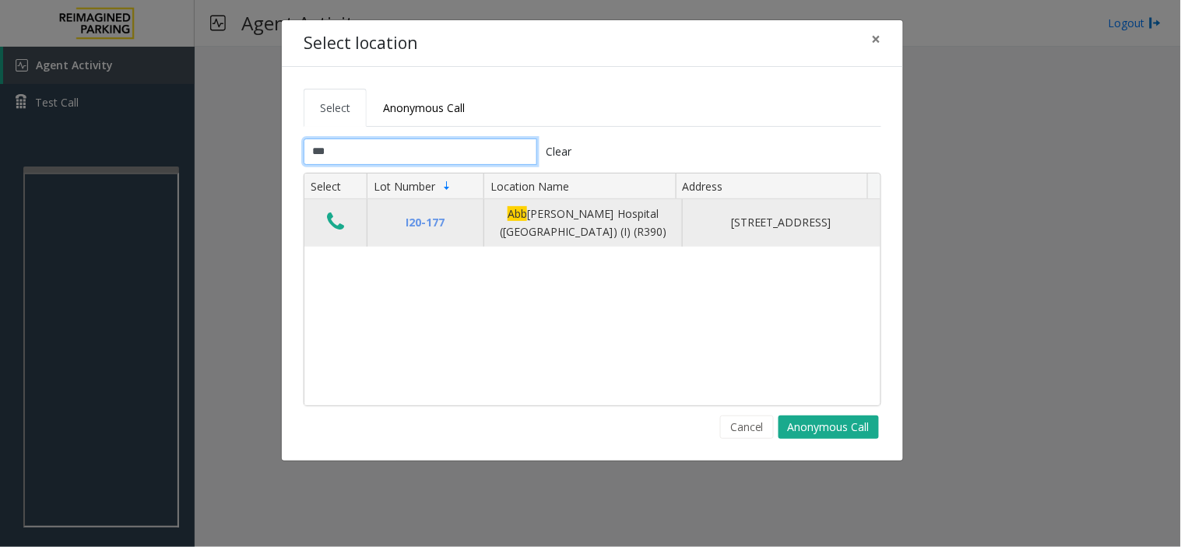
type input "***"
click at [332, 233] on icon "Data table" at bounding box center [335, 222] width 17 height 22
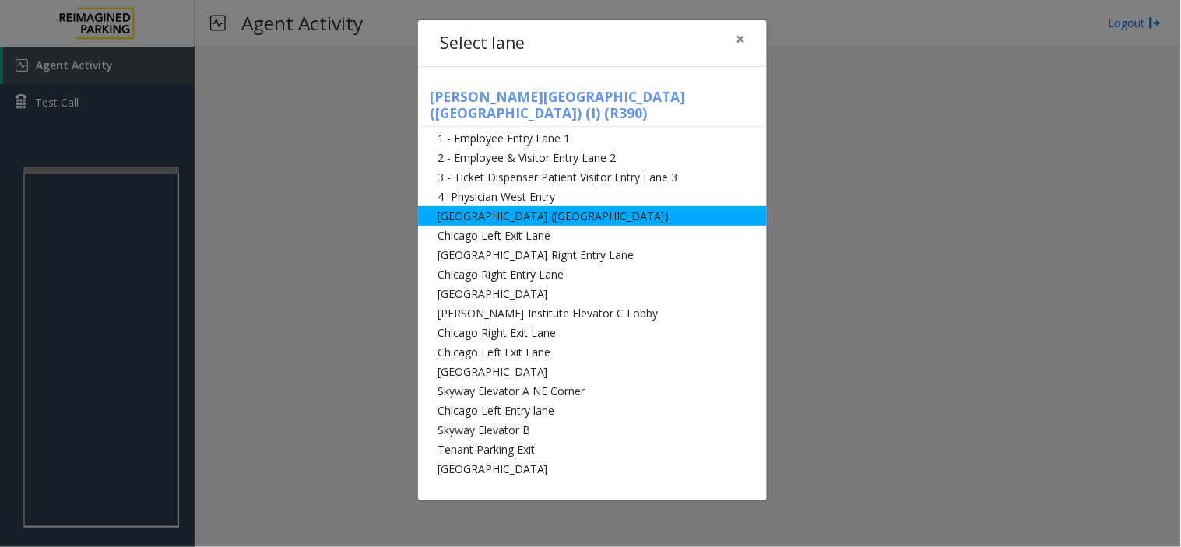
click at [542, 206] on li "[GEOGRAPHIC_DATA] ([GEOGRAPHIC_DATA])" at bounding box center [592, 215] width 349 height 19
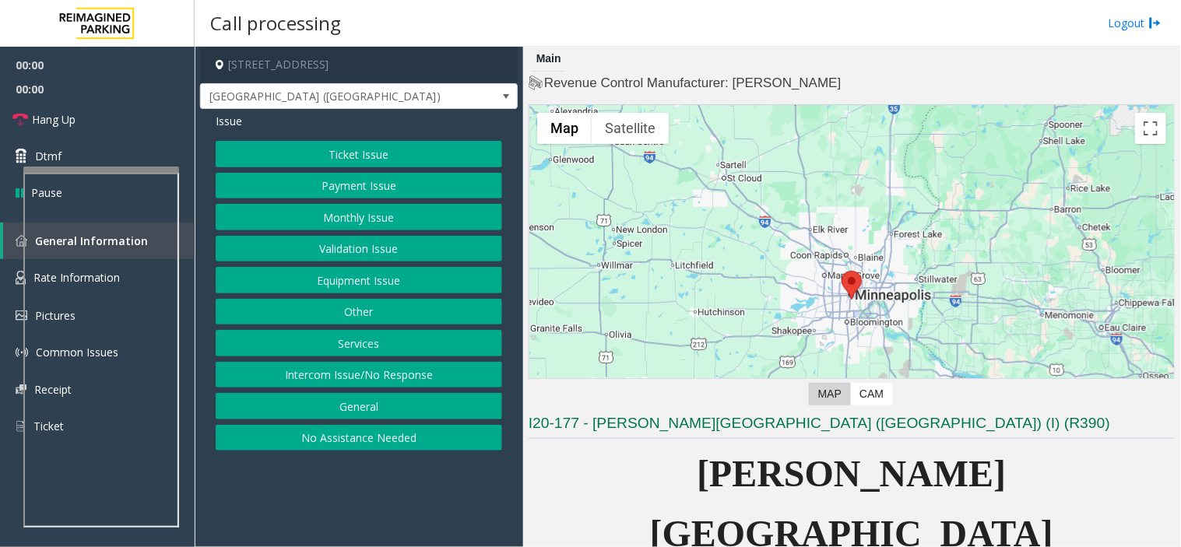
click at [330, 275] on button "Equipment Issue" at bounding box center [359, 280] width 286 height 26
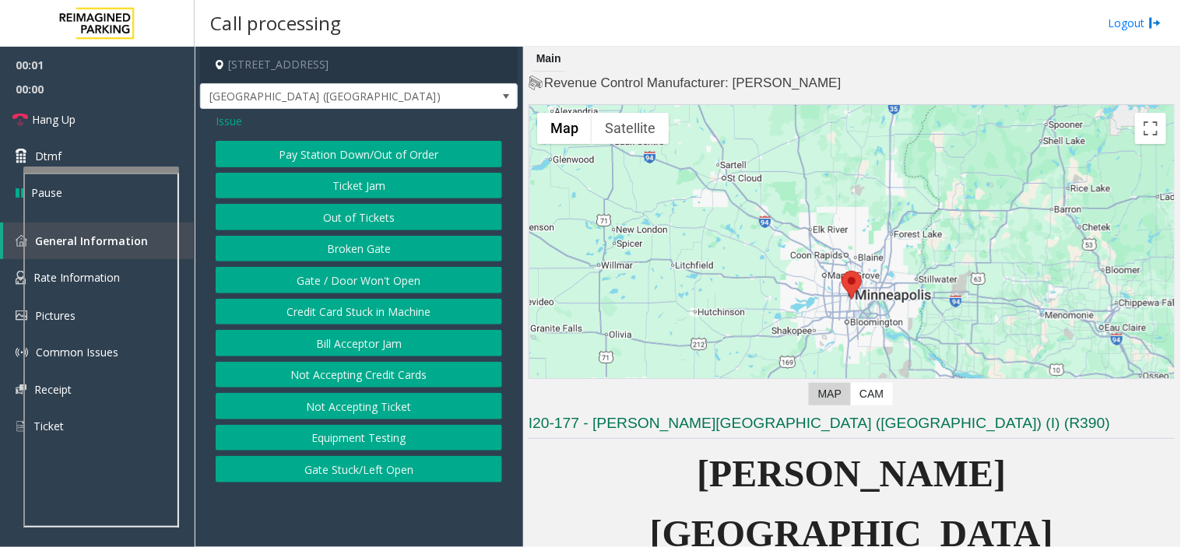
click at [360, 284] on button "Gate / Door Won't Open" at bounding box center [359, 280] width 286 height 26
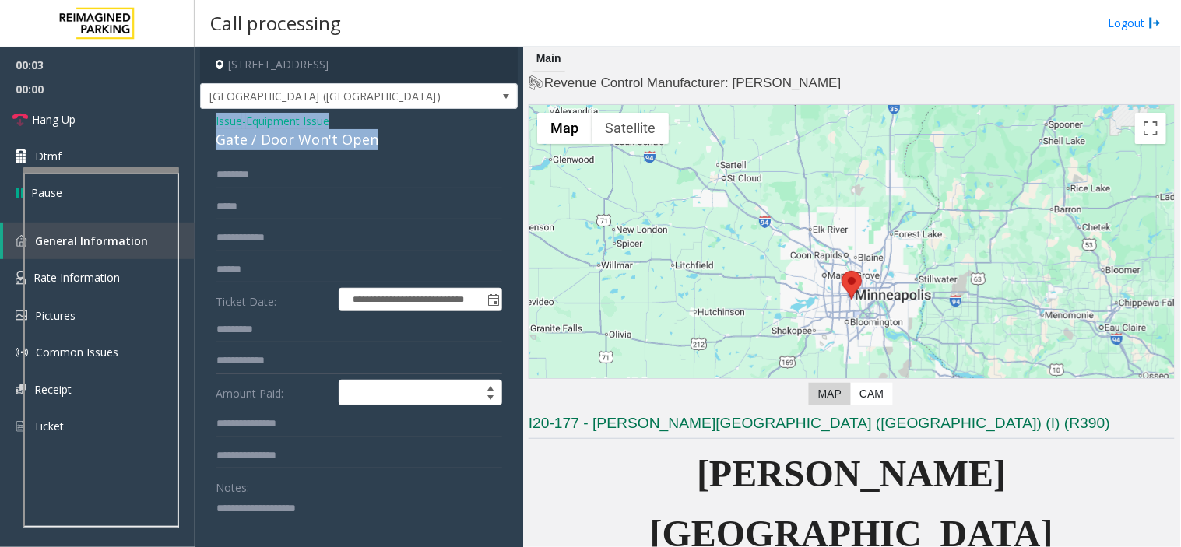
drag, startPoint x: 385, startPoint y: 144, endPoint x: 221, endPoint y: 117, distance: 166.5
click at [213, 115] on div "**********" at bounding box center [359, 503] width 318 height 788
drag, startPoint x: 233, startPoint y: 121, endPoint x: 242, endPoint y: 125, distance: 9.4
copy div "Issue - Equipment Issue Gate / Door Won't Open"
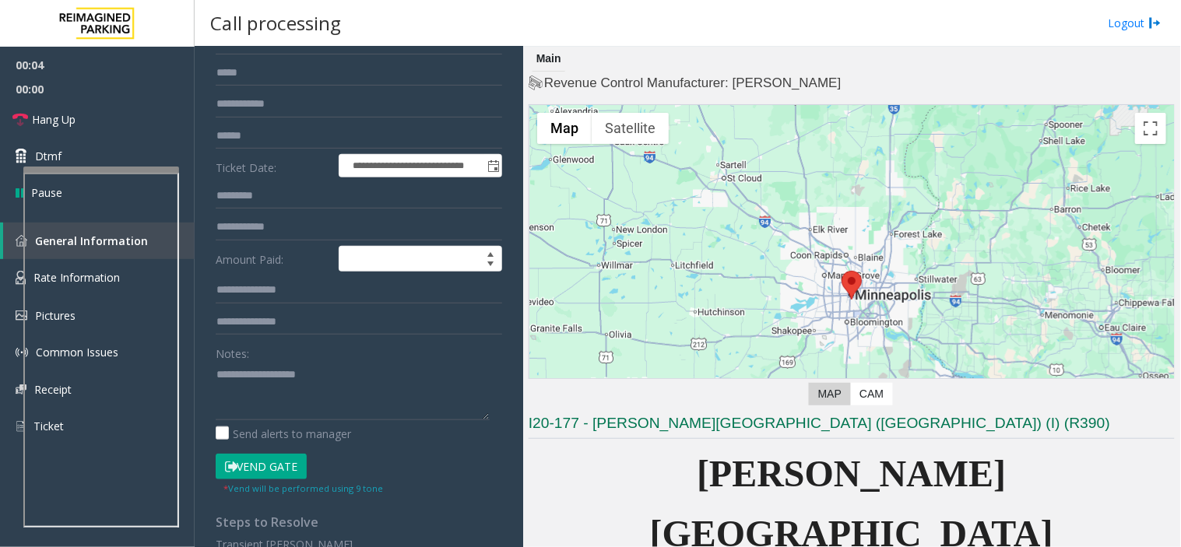
scroll to position [259, 0]
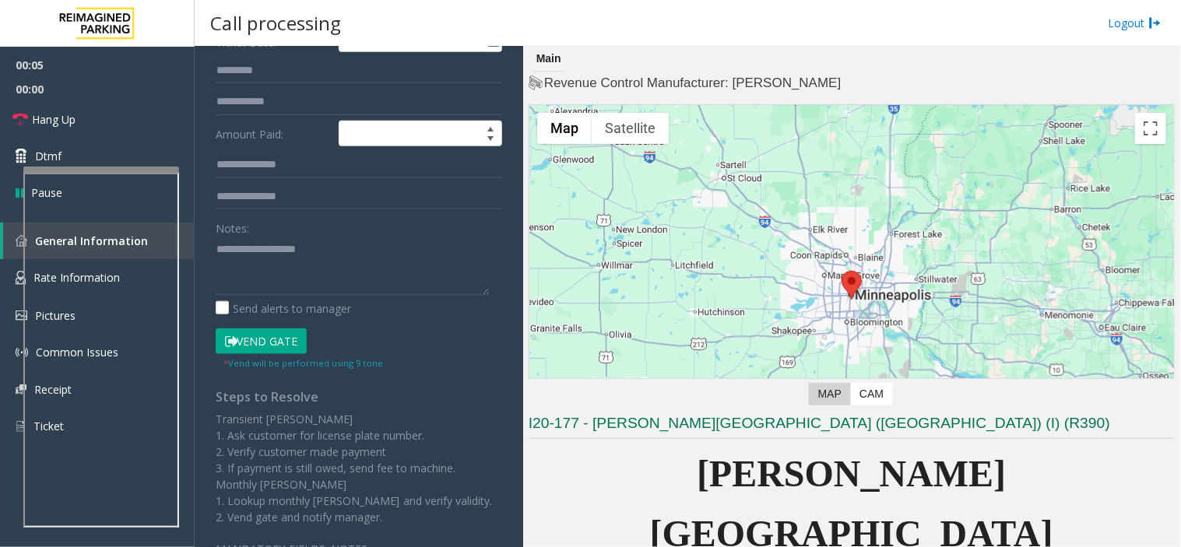
click at [267, 344] on button "Vend Gate" at bounding box center [261, 341] width 91 height 26
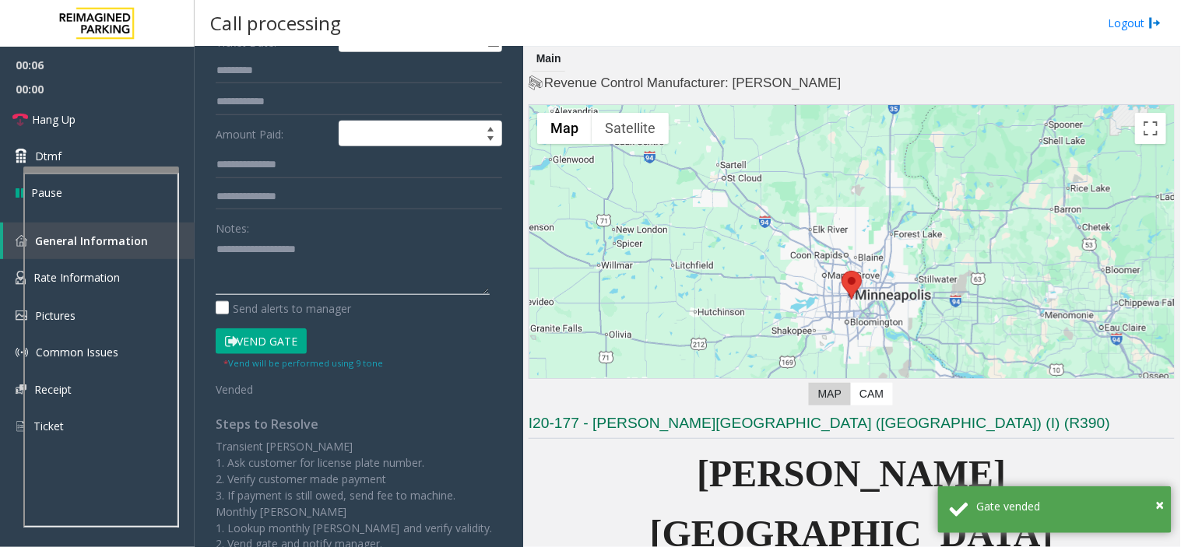
paste textarea "**********"
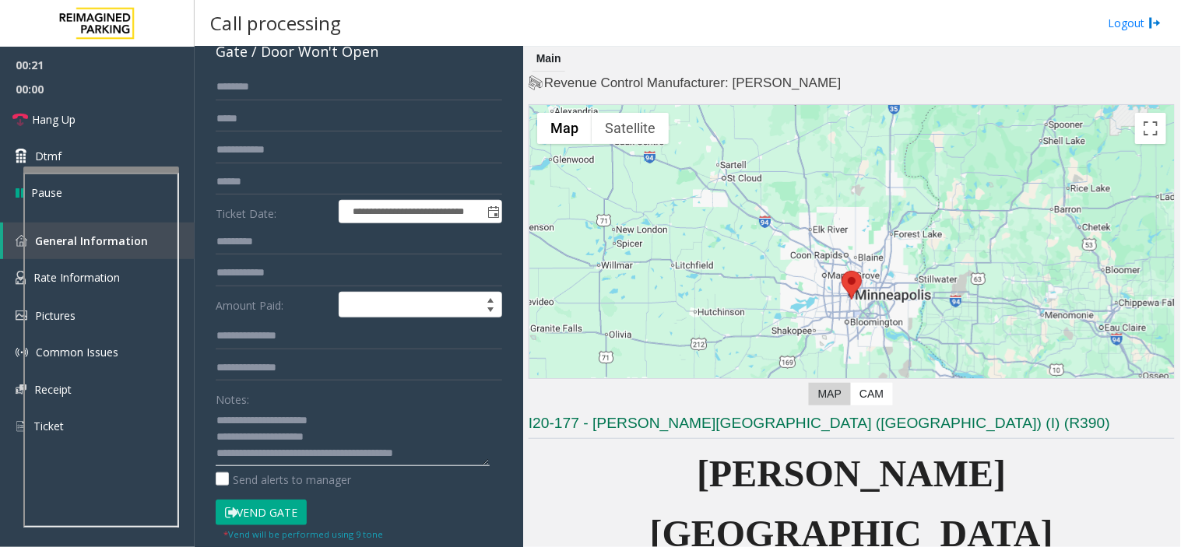
scroll to position [86, 0]
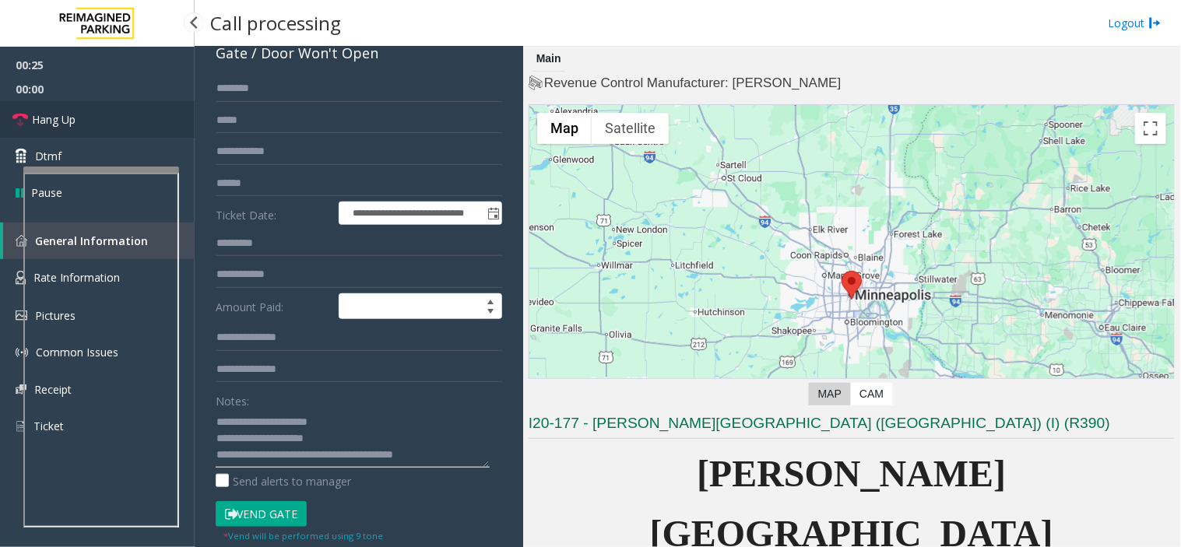
type textarea "**********"
click at [89, 111] on link "Hang Up" at bounding box center [97, 119] width 195 height 37
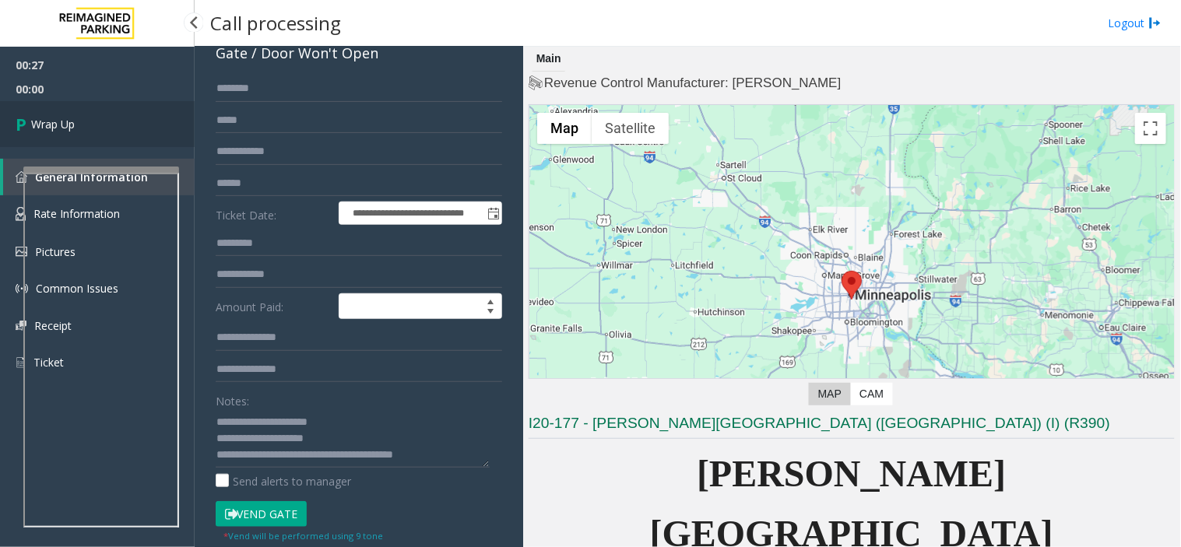
click at [89, 111] on link "Wrap Up" at bounding box center [97, 124] width 195 height 46
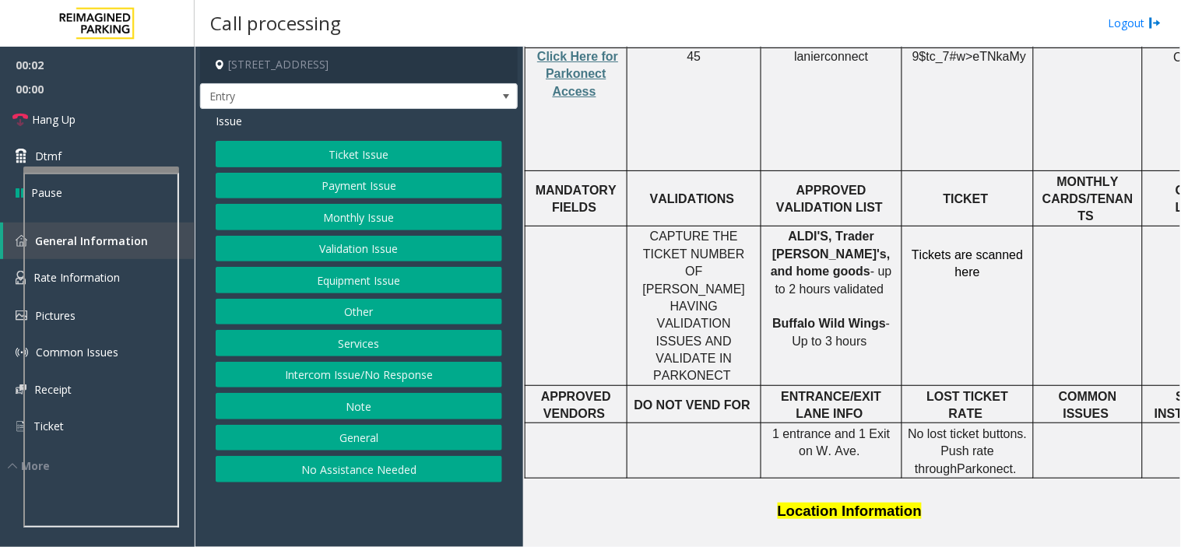
scroll to position [691, 0]
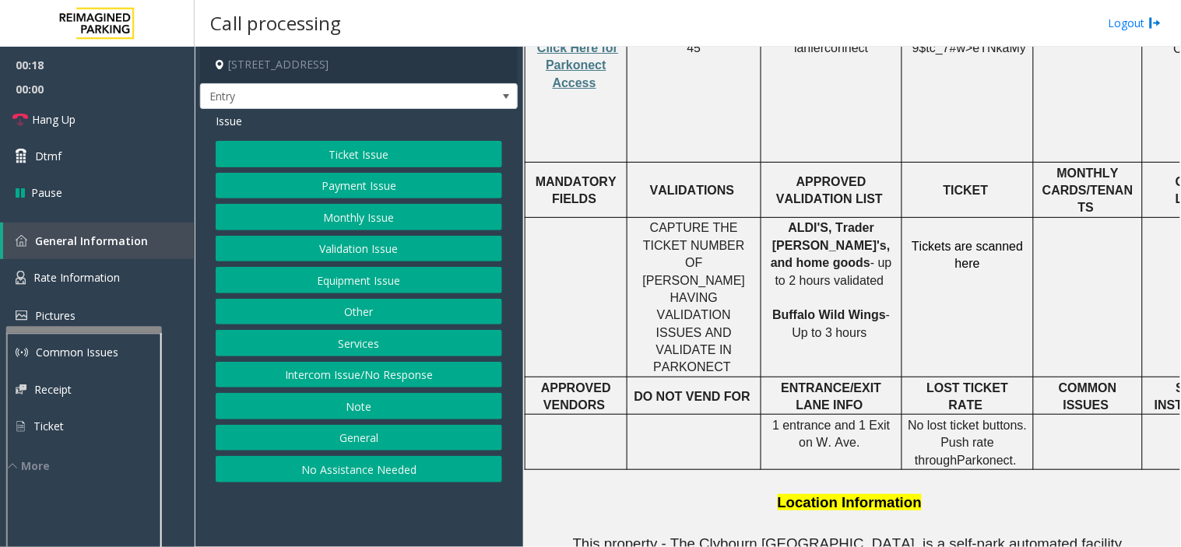
click at [107, 327] on div at bounding box center [84, 330] width 156 height 6
click at [129, 274] on link "Rate Information" at bounding box center [97, 278] width 195 height 38
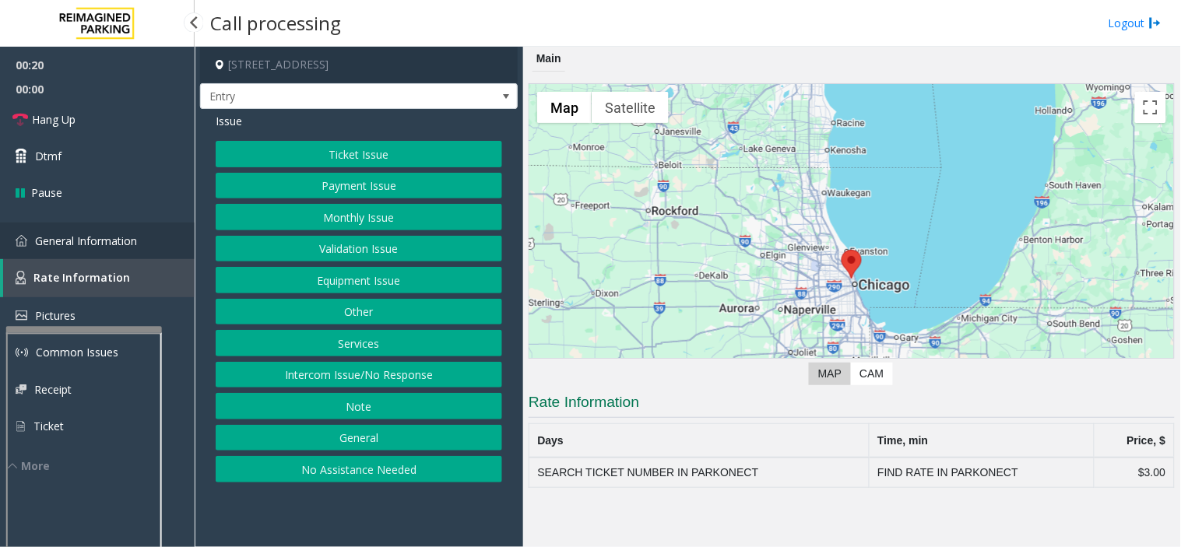
click at [122, 247] on link "General Information" at bounding box center [97, 241] width 195 height 37
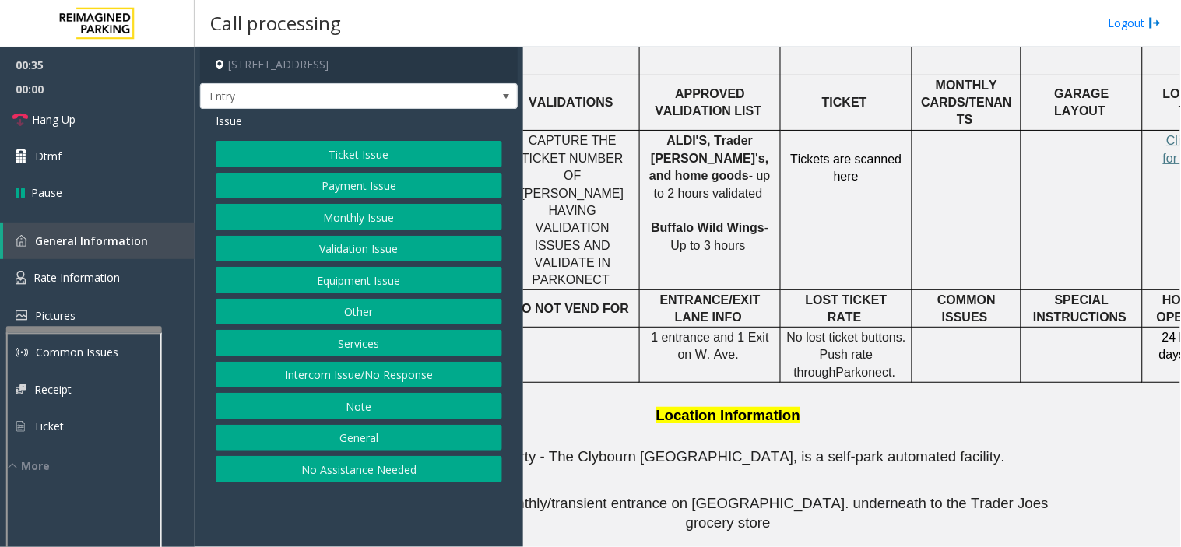
scroll to position [778, 202]
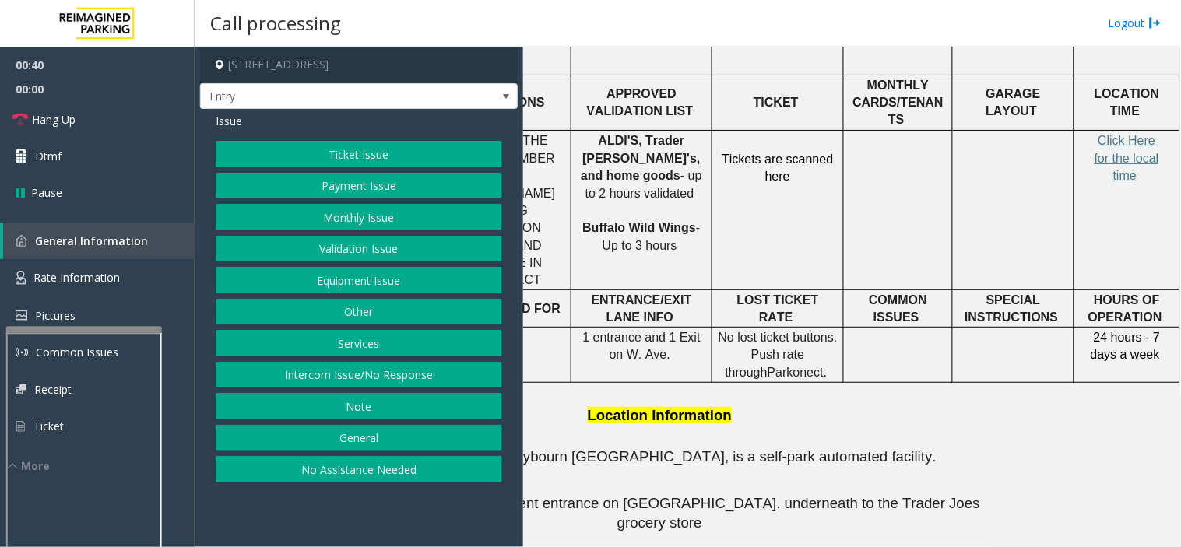
click at [384, 275] on button "Equipment Issue" at bounding box center [359, 280] width 286 height 26
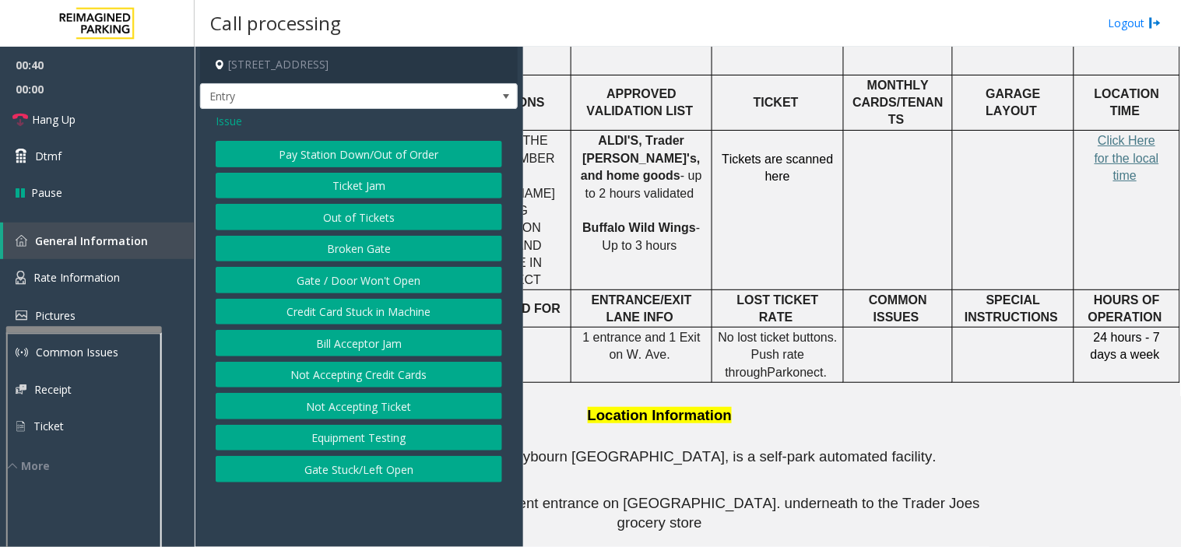
click at [379, 276] on button "Gate / Door Won't Open" at bounding box center [359, 280] width 286 height 26
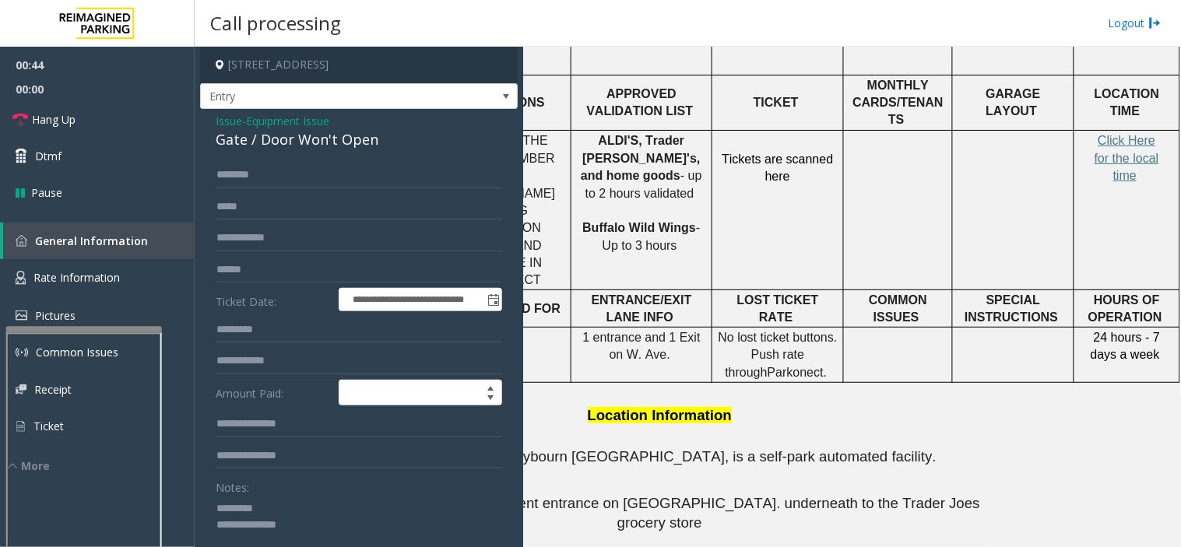
scroll to position [86, 0]
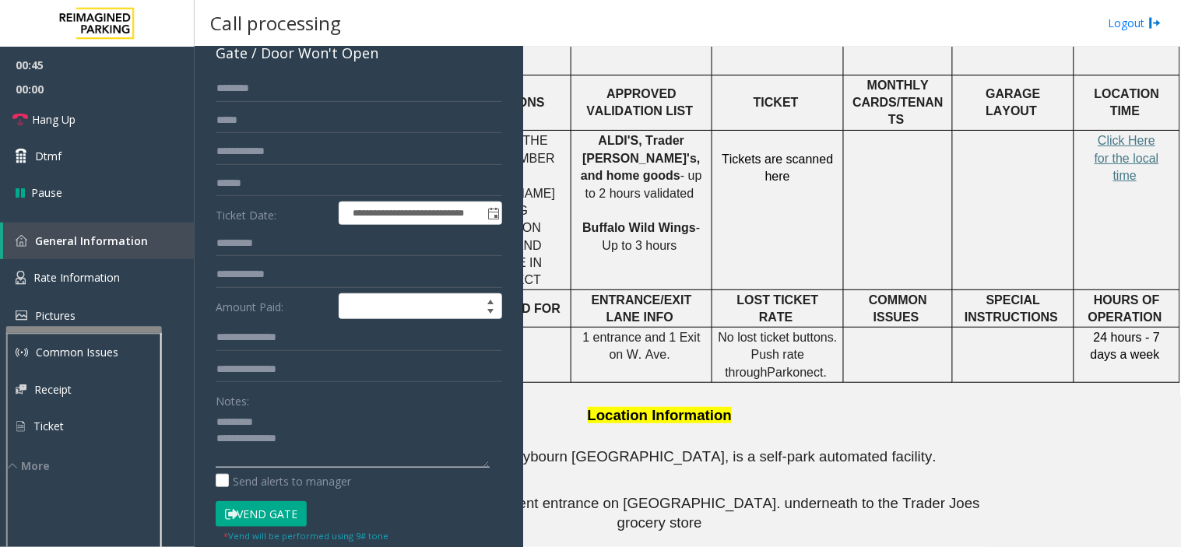
click at [288, 431] on textarea at bounding box center [353, 438] width 274 height 58
click at [286, 424] on textarea at bounding box center [353, 438] width 274 height 58
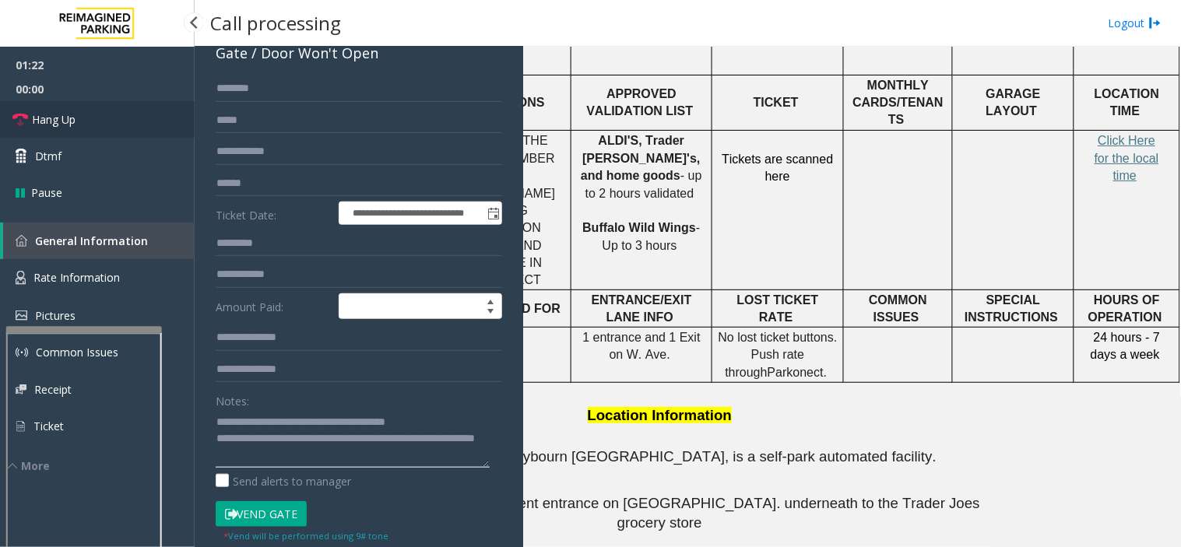
type textarea "**********"
click at [67, 121] on span "Hang Up" at bounding box center [54, 119] width 44 height 16
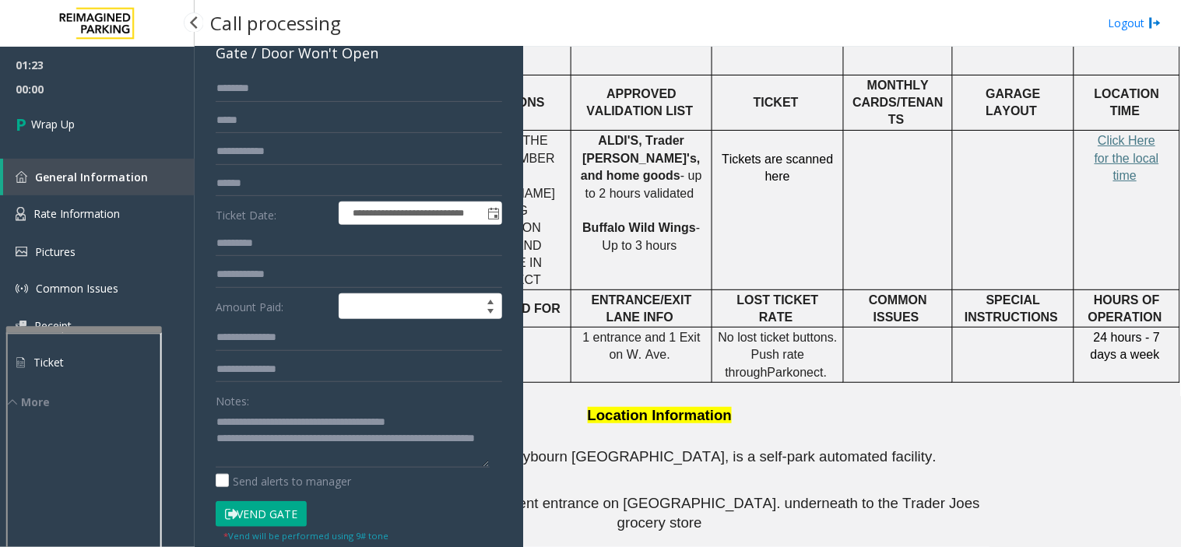
click at [67, 121] on span "Wrap Up" at bounding box center [53, 124] width 44 height 16
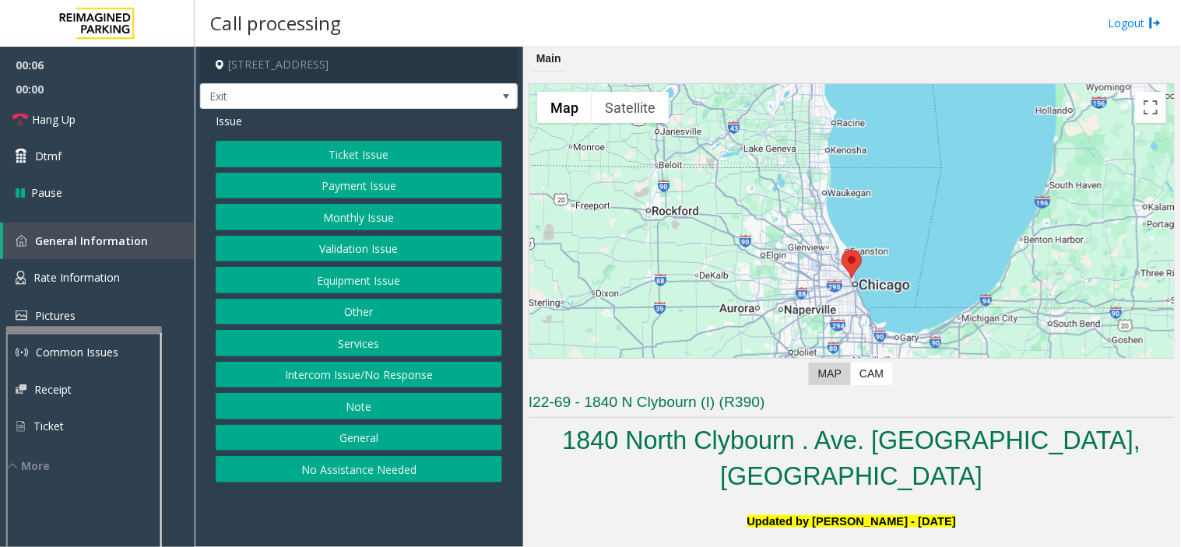
click at [314, 146] on button "Ticket Issue" at bounding box center [359, 154] width 286 height 26
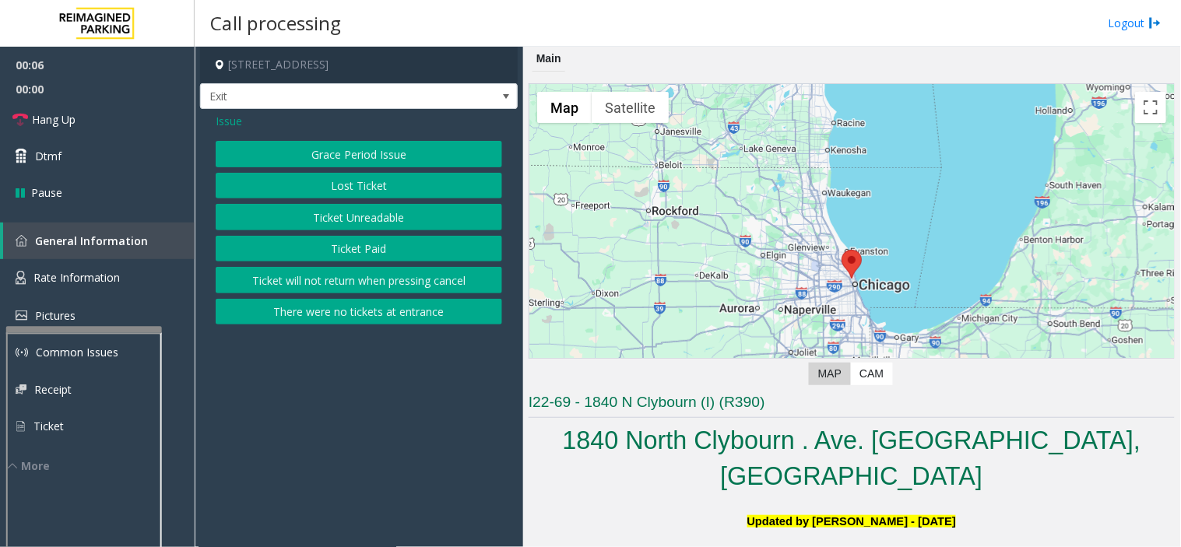
click at [362, 228] on button "Ticket Unreadable" at bounding box center [359, 217] width 286 height 26
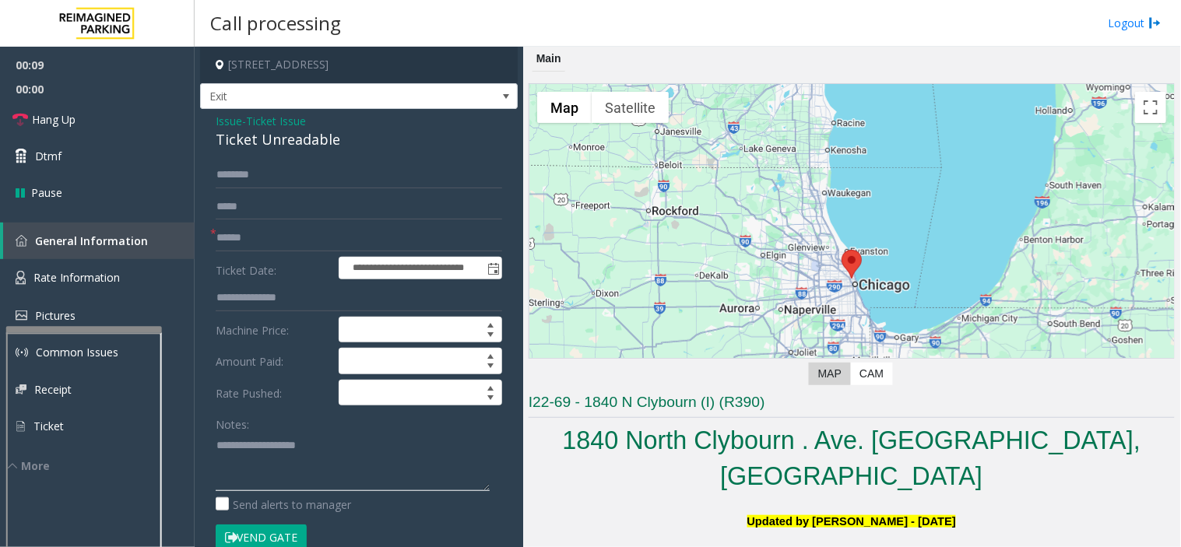
paste textarea "**********"
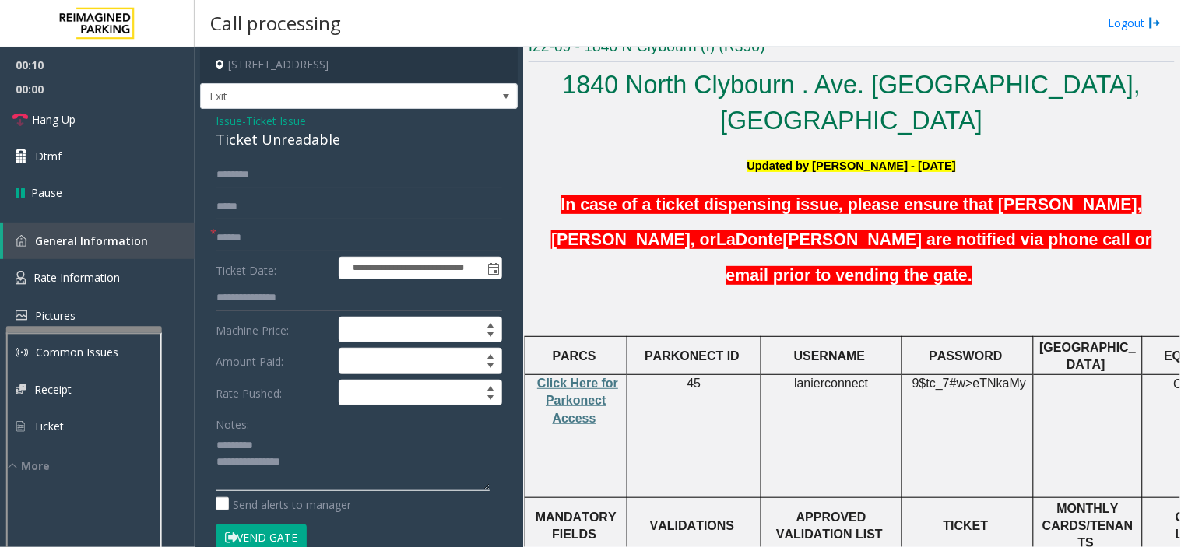
scroll to position [432, 0]
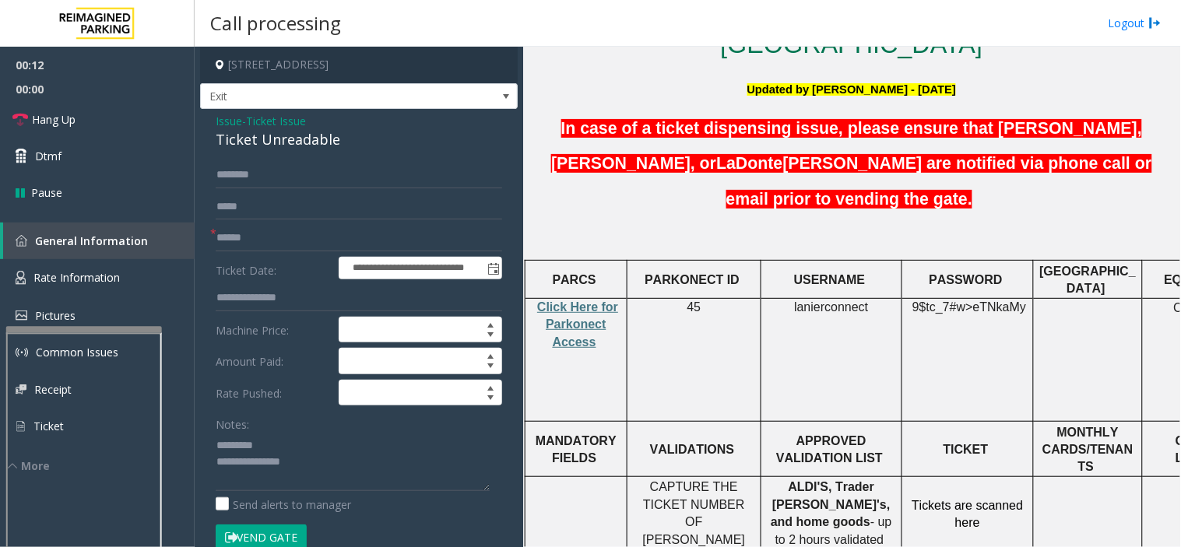
click at [570, 299] on p "Click Here for Parkonect Access" at bounding box center [576, 325] width 90 height 52
click at [570, 305] on span "Click Here for Parkonect Access" at bounding box center [577, 324] width 81 height 48
click at [244, 142] on div "Ticket Unreadable" at bounding box center [359, 139] width 286 height 21
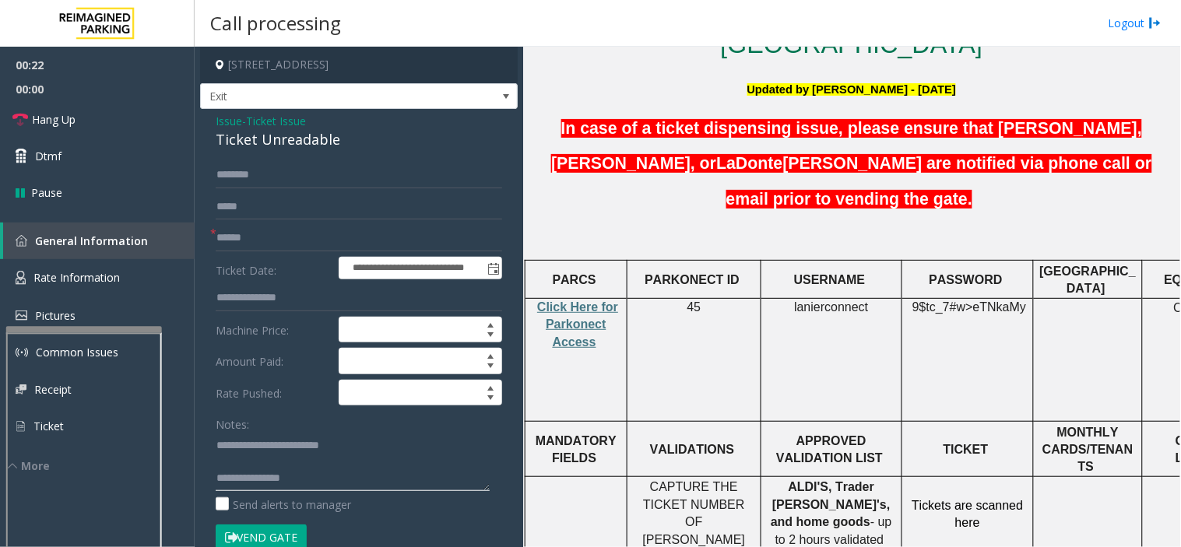
click at [291, 470] on textarea at bounding box center [353, 462] width 274 height 58
click at [297, 477] on textarea at bounding box center [353, 462] width 274 height 58
click at [265, 247] on input "text" at bounding box center [359, 238] width 286 height 26
click at [307, 480] on textarea at bounding box center [353, 462] width 274 height 58
type textarea "**********"
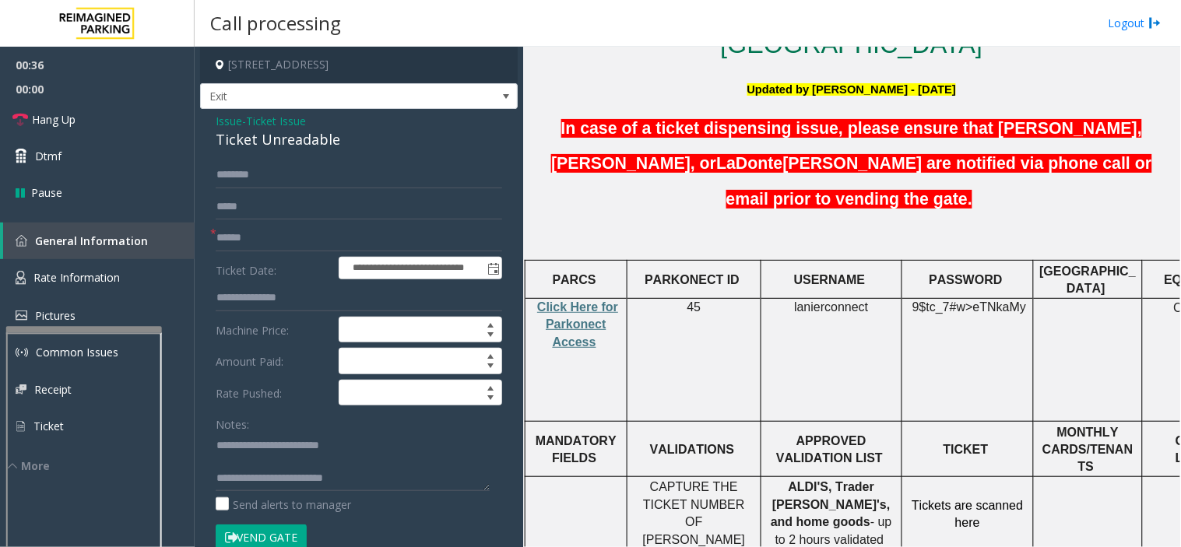
click at [290, 127] on span "Ticket Issue" at bounding box center [276, 121] width 60 height 16
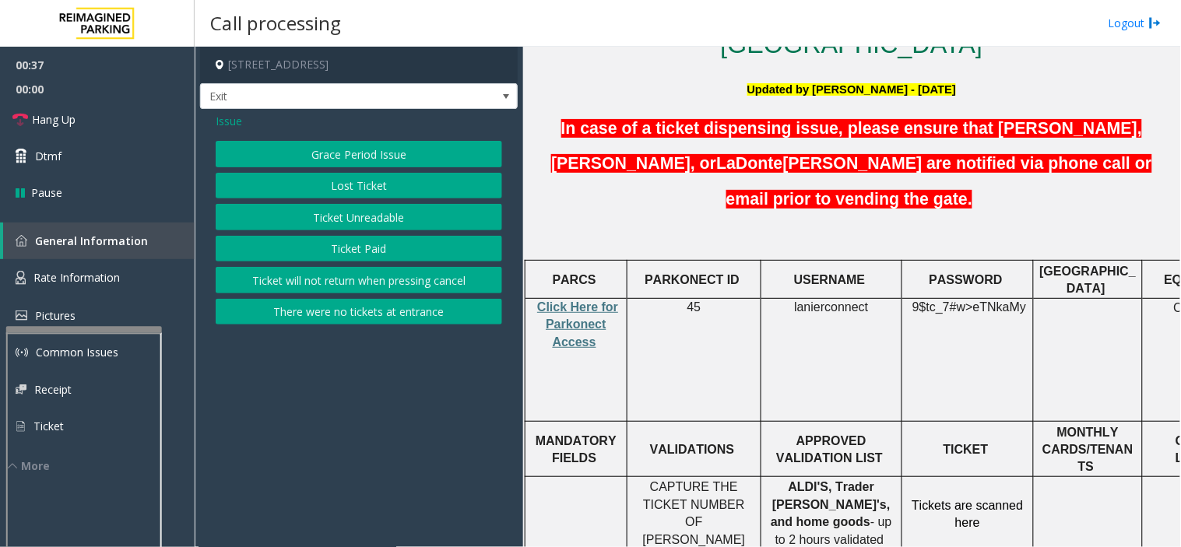
click at [221, 128] on span "Issue" at bounding box center [229, 121] width 26 height 16
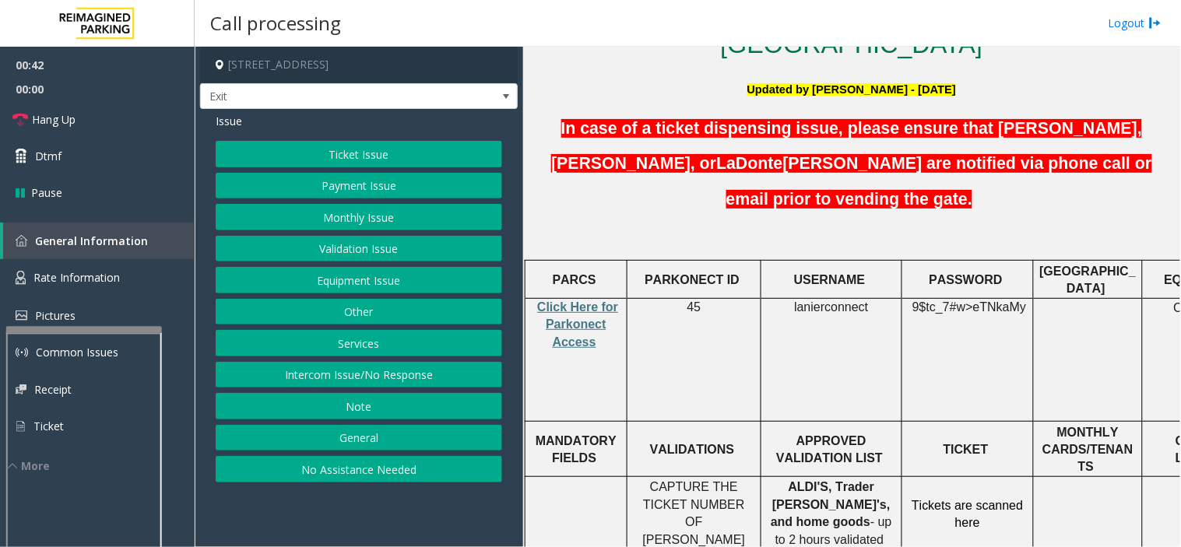
click at [305, 343] on button "Services" at bounding box center [359, 343] width 286 height 26
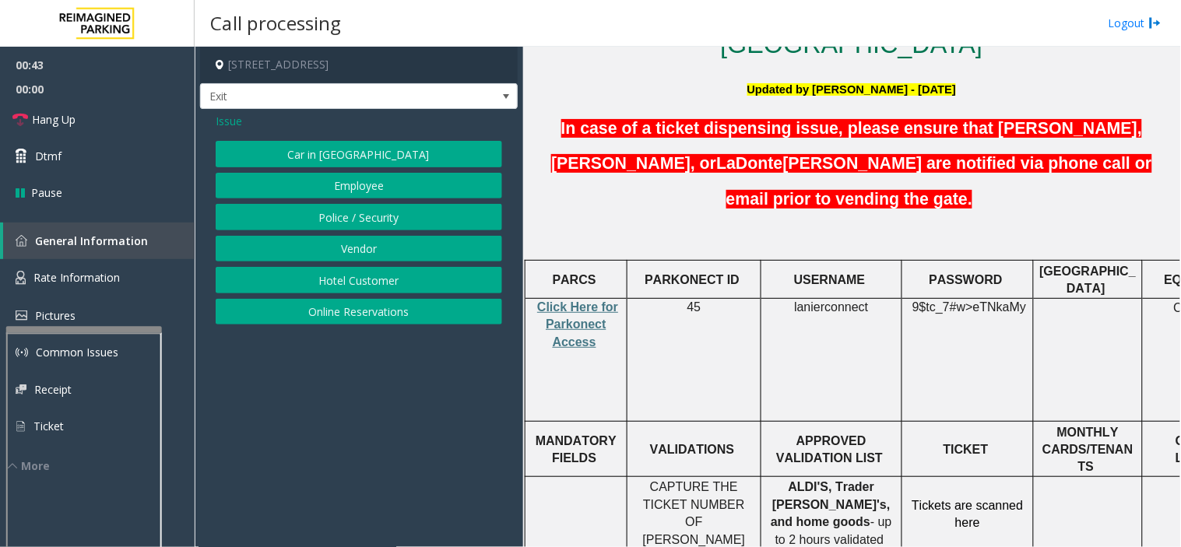
click at [339, 300] on button "Online Reservations" at bounding box center [359, 312] width 286 height 26
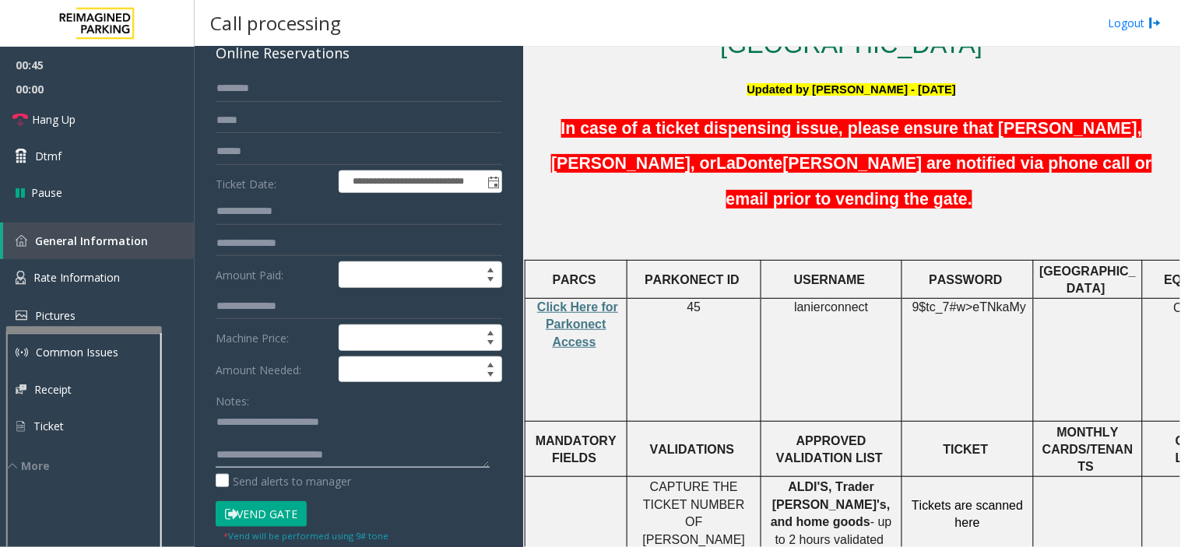
scroll to position [4, 0]
drag, startPoint x: 282, startPoint y: 454, endPoint x: 438, endPoint y: 431, distance: 157.4
click at [438, 431] on textarea at bounding box center [353, 438] width 274 height 58
click at [388, 453] on textarea at bounding box center [353, 438] width 274 height 58
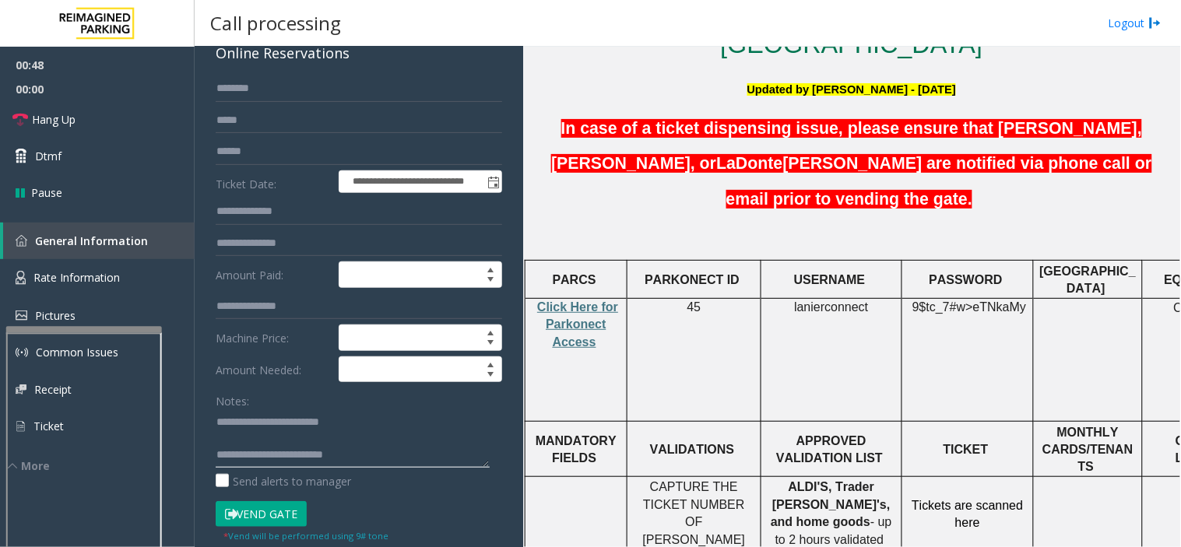
drag, startPoint x: 286, startPoint y: 455, endPoint x: 340, endPoint y: 453, distance: 53.7
click at [340, 453] on textarea at bounding box center [353, 438] width 274 height 58
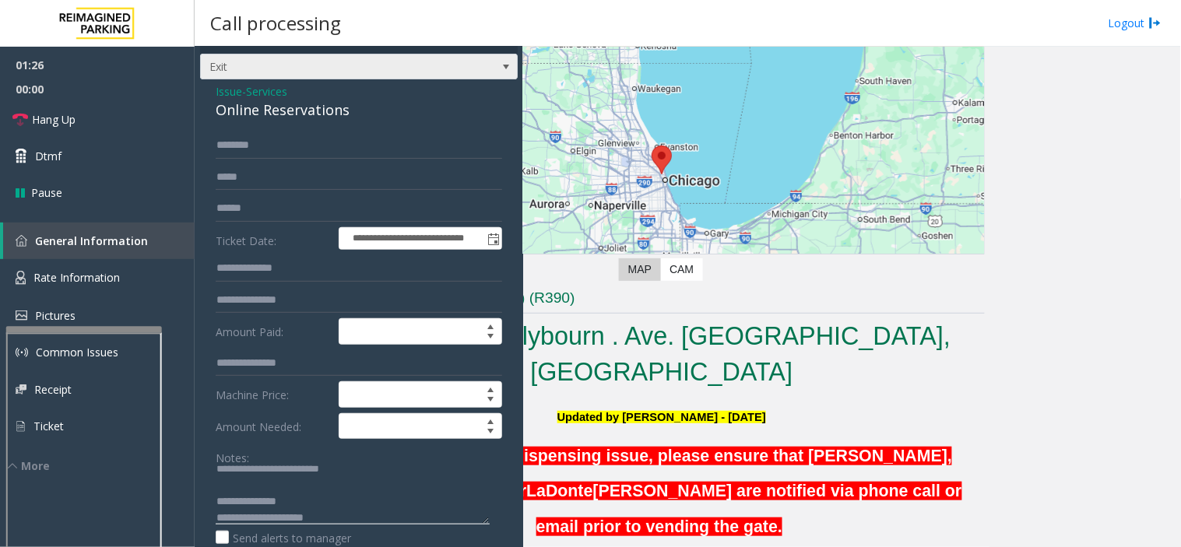
scroll to position [0, 0]
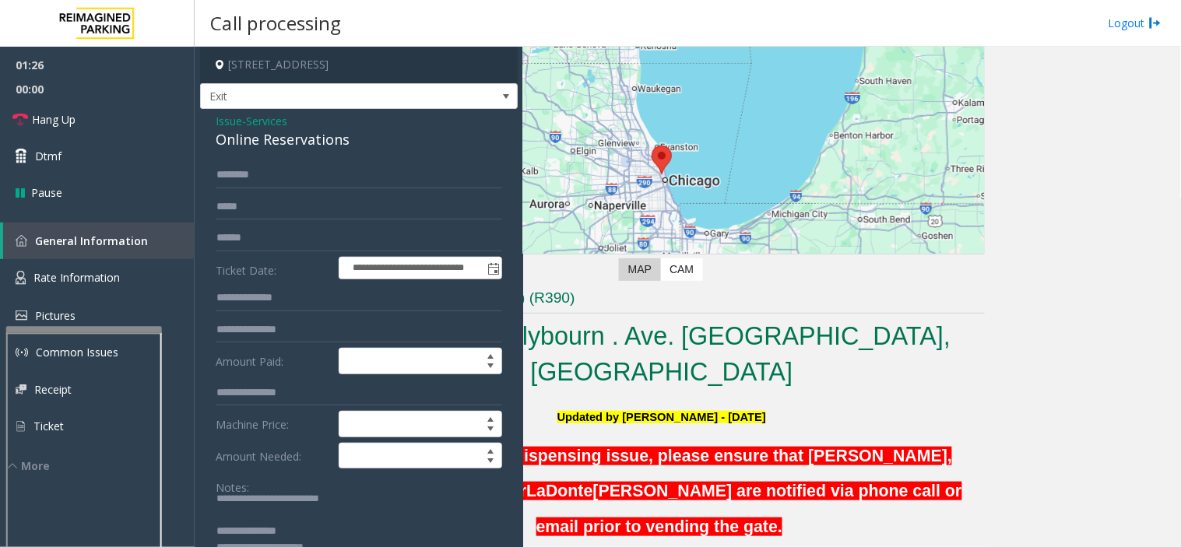
click at [282, 130] on div "Online Reservations" at bounding box center [359, 139] width 286 height 21
copy div "Online Reservations"
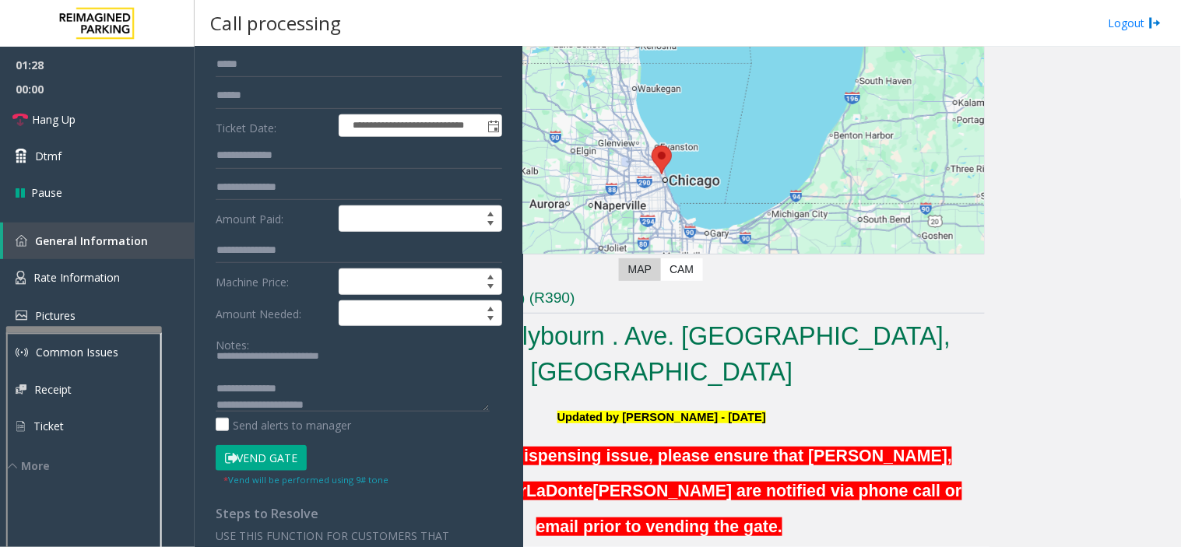
scroll to position [173, 0]
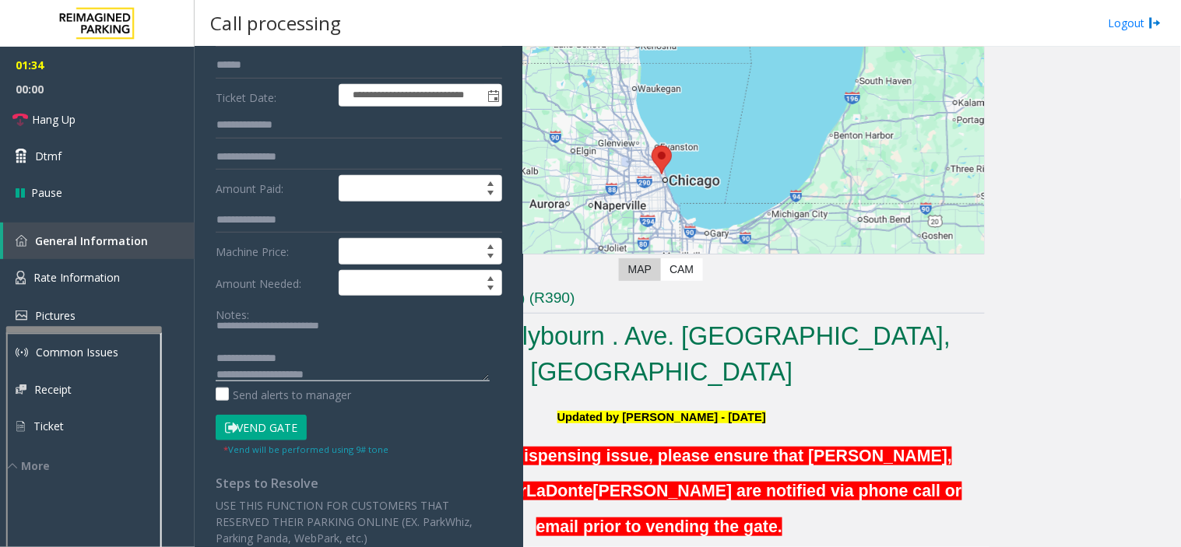
drag, startPoint x: 282, startPoint y: 356, endPoint x: 282, endPoint y: 371, distance: 15.6
click at [282, 371] on textarea at bounding box center [353, 352] width 274 height 58
click at [286, 374] on textarea at bounding box center [353, 352] width 274 height 58
click at [260, 444] on small "* Vend will be performed using 9# tone" at bounding box center [305, 450] width 165 height 12
click at [258, 437] on button "Vend Gate" at bounding box center [261, 428] width 91 height 26
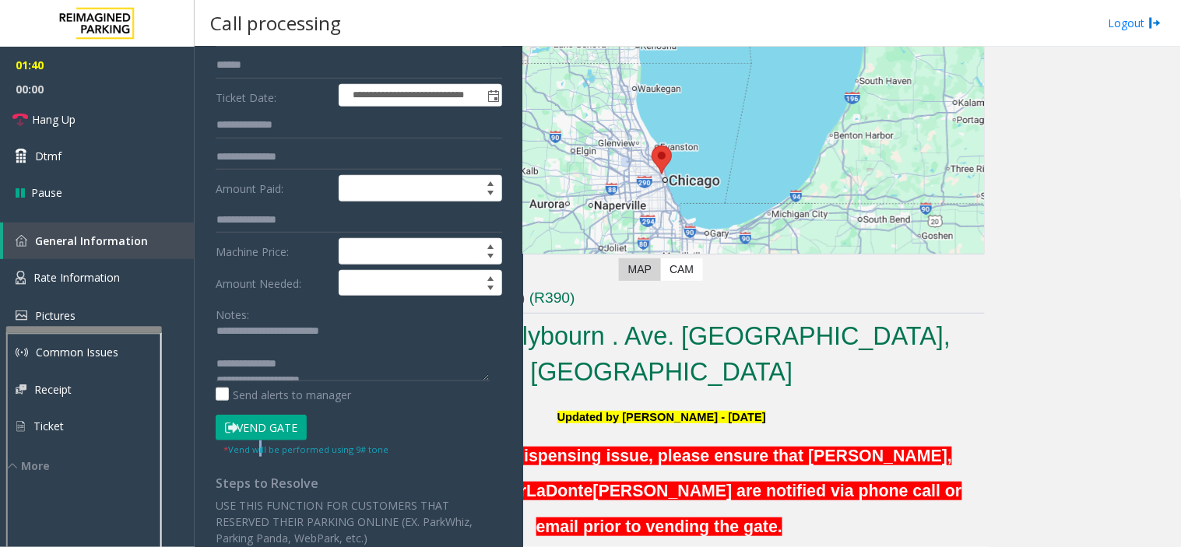
scroll to position [0, 0]
drag, startPoint x: 258, startPoint y: 341, endPoint x: 356, endPoint y: 339, distance: 98.9
click at [358, 339] on textarea at bounding box center [353, 352] width 274 height 58
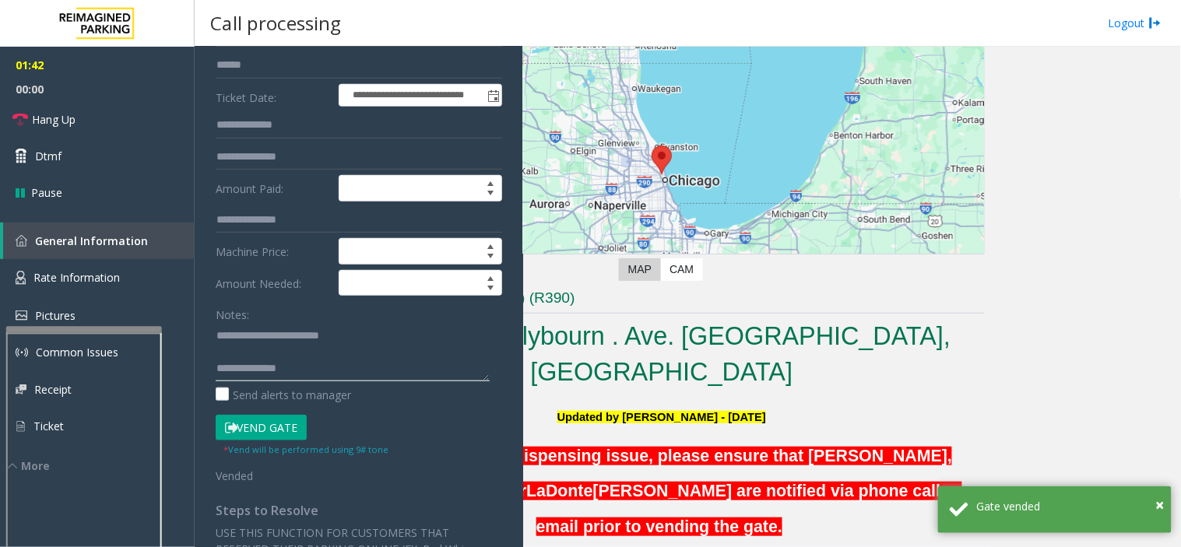
drag, startPoint x: 254, startPoint y: 331, endPoint x: 358, endPoint y: 328, distance: 103.6
click at [358, 328] on textarea at bounding box center [353, 352] width 274 height 58
paste textarea "**"
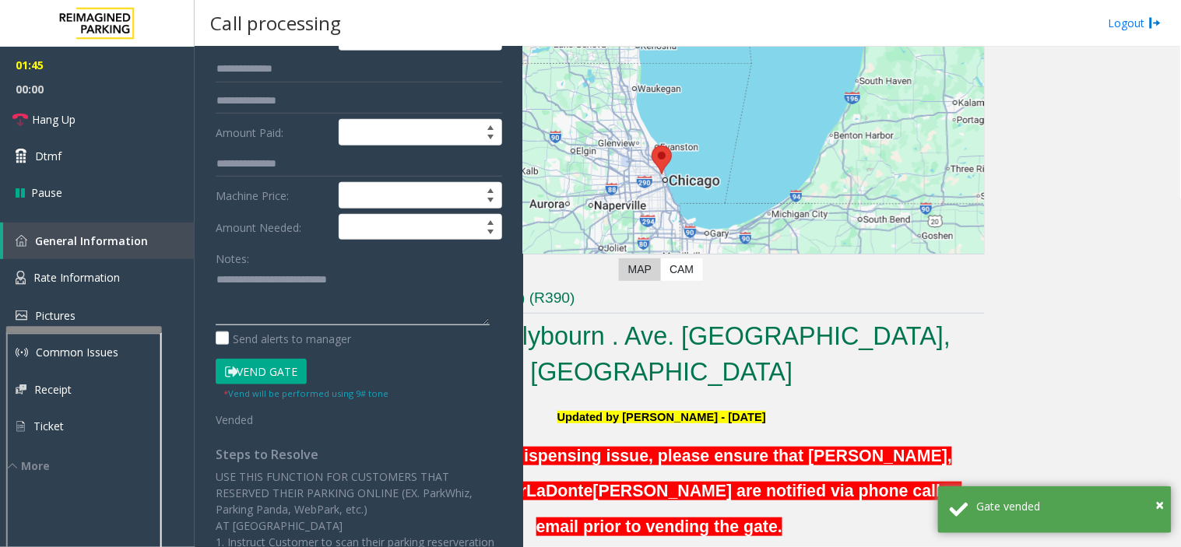
scroll to position [259, 0]
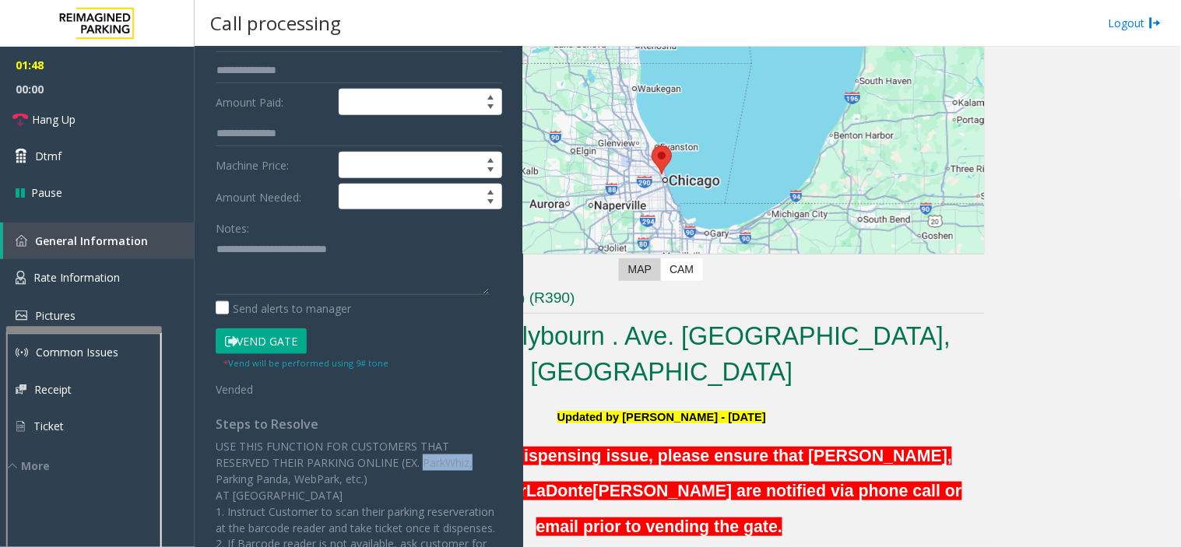
drag, startPoint x: 511, startPoint y: 455, endPoint x: 475, endPoint y: 461, distance: 36.3
copy p "ParkWhiz,"
click at [397, 260] on textarea at bounding box center [353, 266] width 274 height 58
click at [384, 254] on textarea at bounding box center [353, 266] width 274 height 58
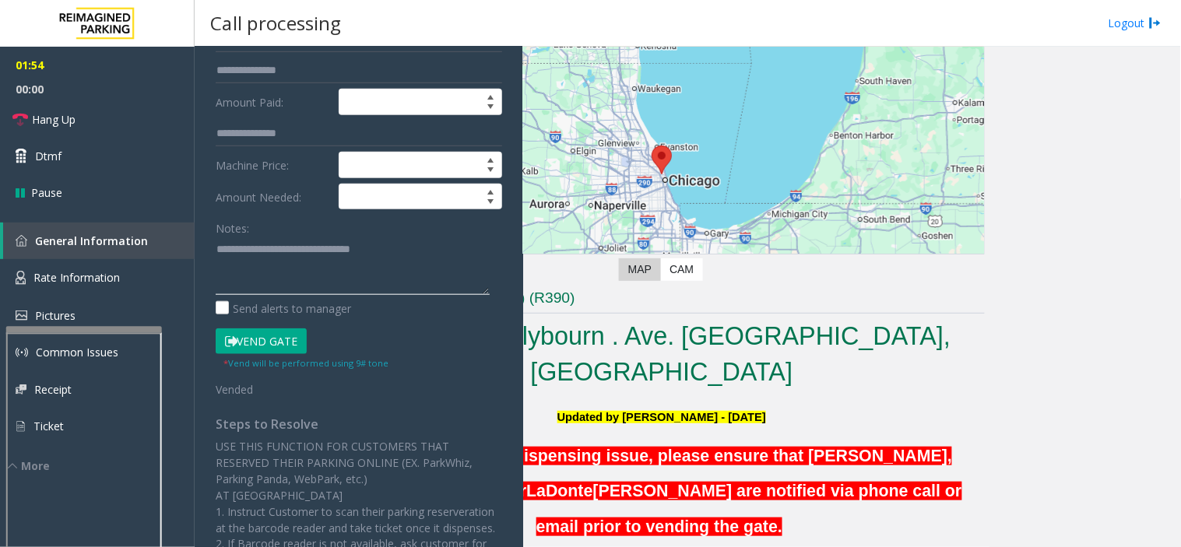
paste textarea "*********"
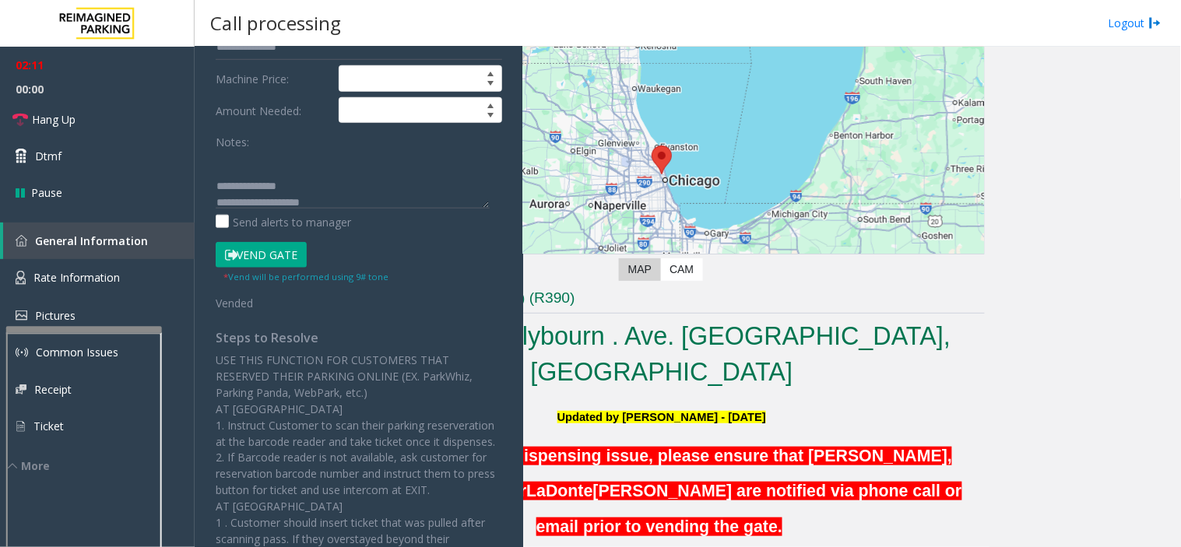
scroll to position [48, 0]
drag, startPoint x: 86, startPoint y: 121, endPoint x: 111, endPoint y: 133, distance: 27.5
click at [86, 121] on link "Hang Up" at bounding box center [97, 119] width 195 height 37
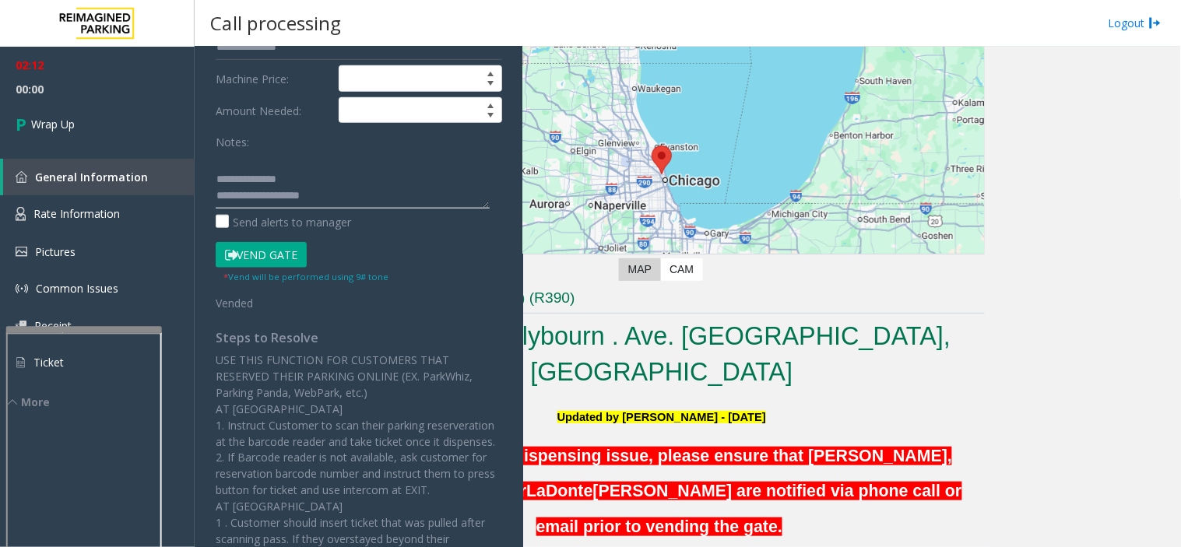
paste textarea "**********"
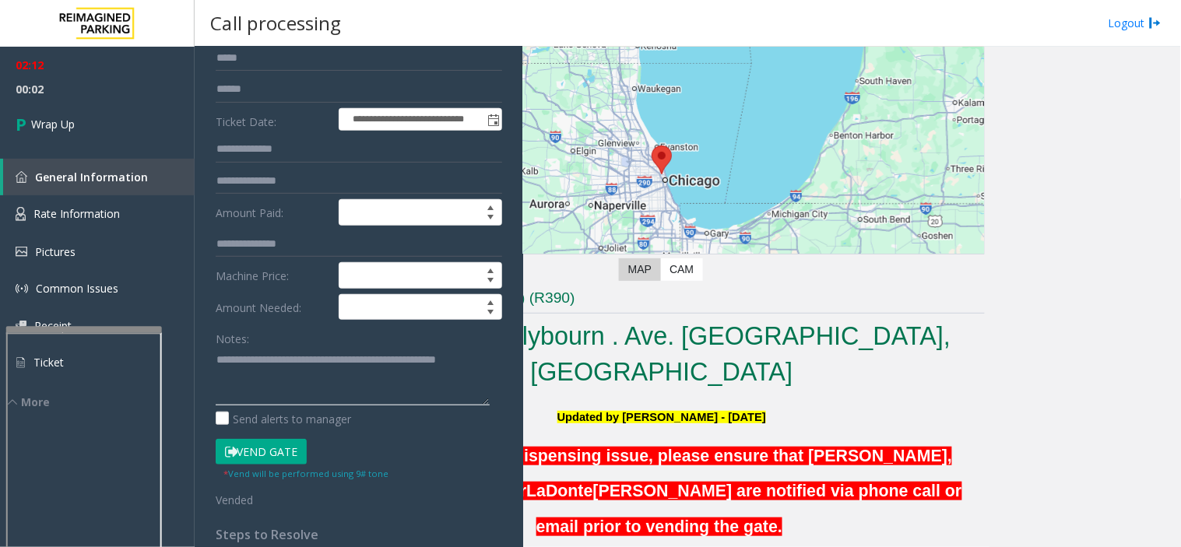
scroll to position [0, 0]
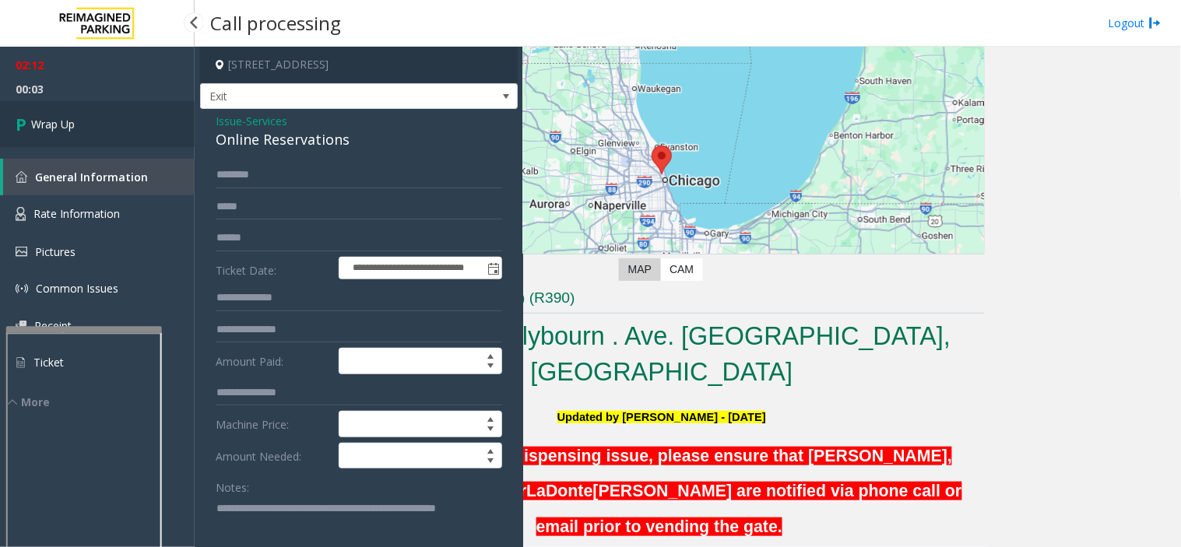
type textarea "**********"
click at [125, 125] on link "Wrap Up" at bounding box center [97, 124] width 195 height 46
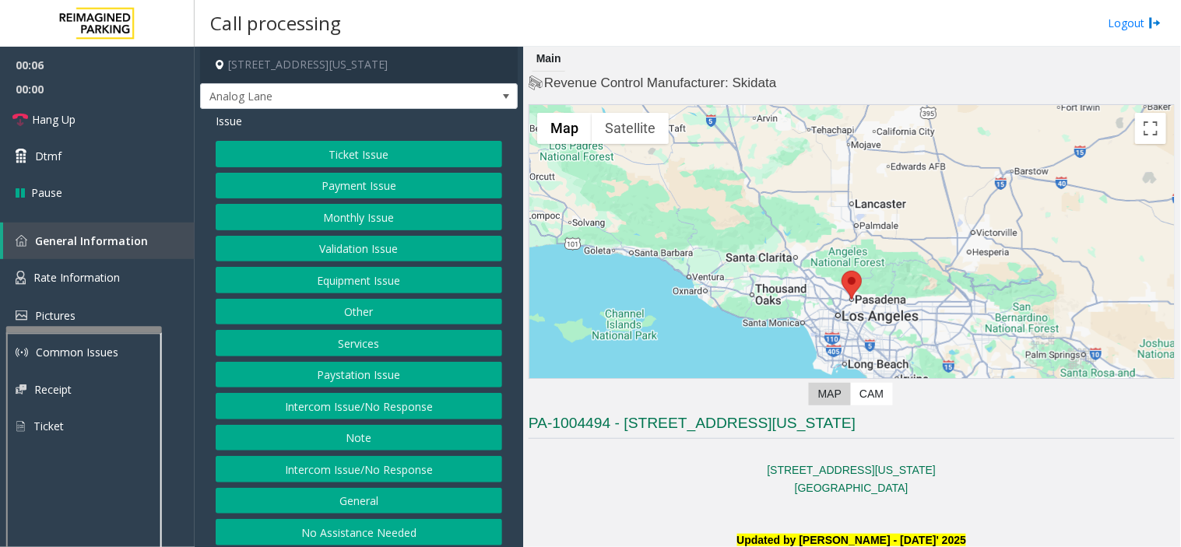
drag, startPoint x: 353, startPoint y: 471, endPoint x: 349, endPoint y: 459, distance: 12.3
click at [353, 471] on button "Intercom Issue/No Response" at bounding box center [359, 469] width 286 height 26
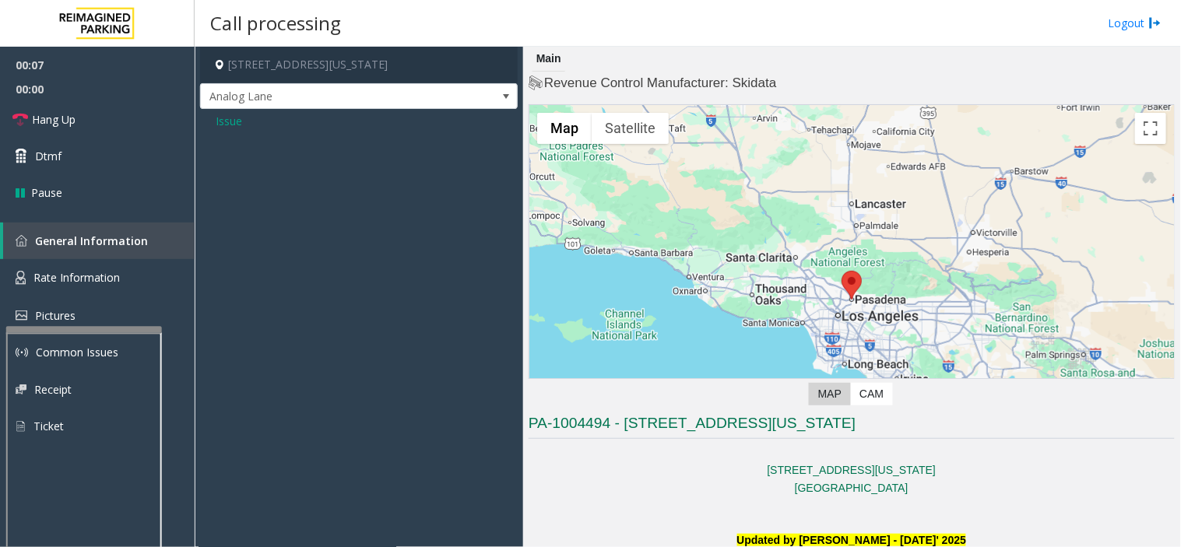
click at [226, 121] on span "Issue" at bounding box center [229, 121] width 26 height 16
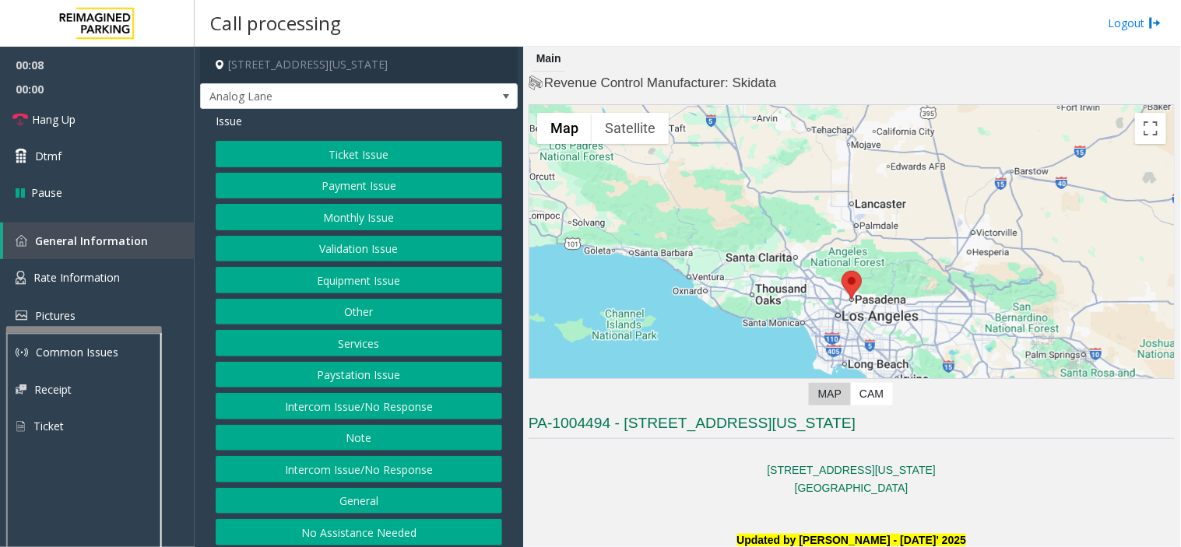
click at [375, 402] on button "Intercom Issue/No Response" at bounding box center [359, 406] width 286 height 26
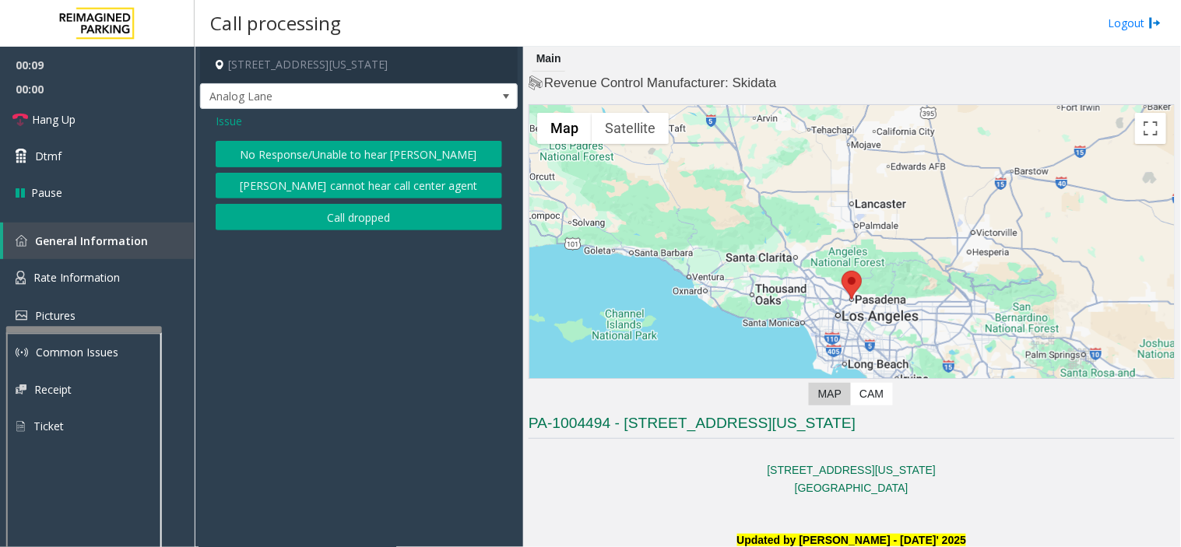
click at [300, 142] on button "No Response/Unable to hear [PERSON_NAME]" at bounding box center [359, 154] width 286 height 26
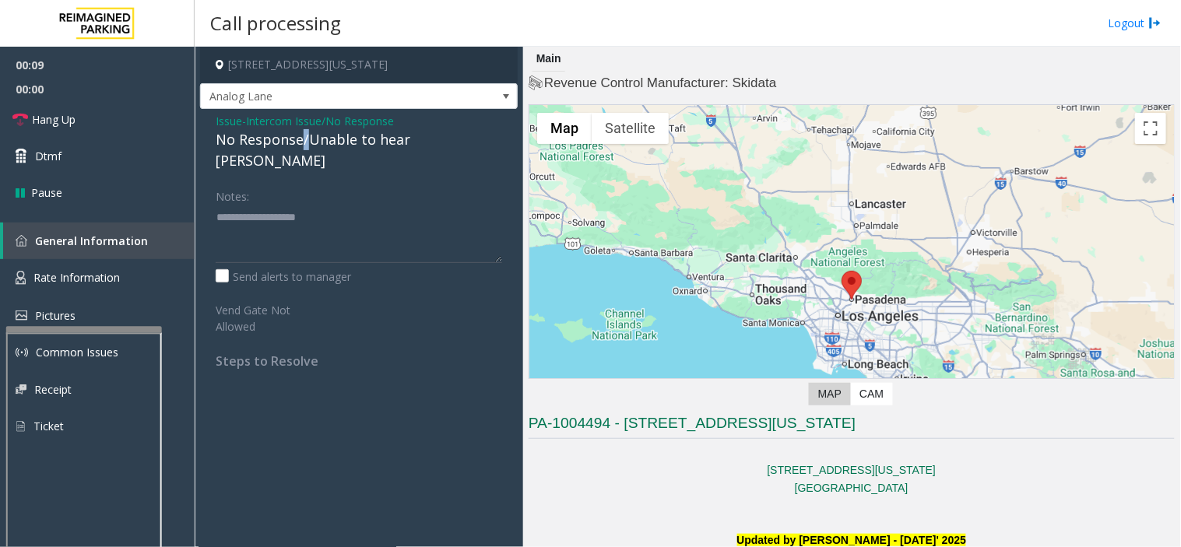
click at [300, 142] on div "No Response/Unable to hear [PERSON_NAME]" at bounding box center [359, 150] width 286 height 42
type textarea "**********"
click at [51, 129] on link "Hang Up" at bounding box center [97, 119] width 195 height 37
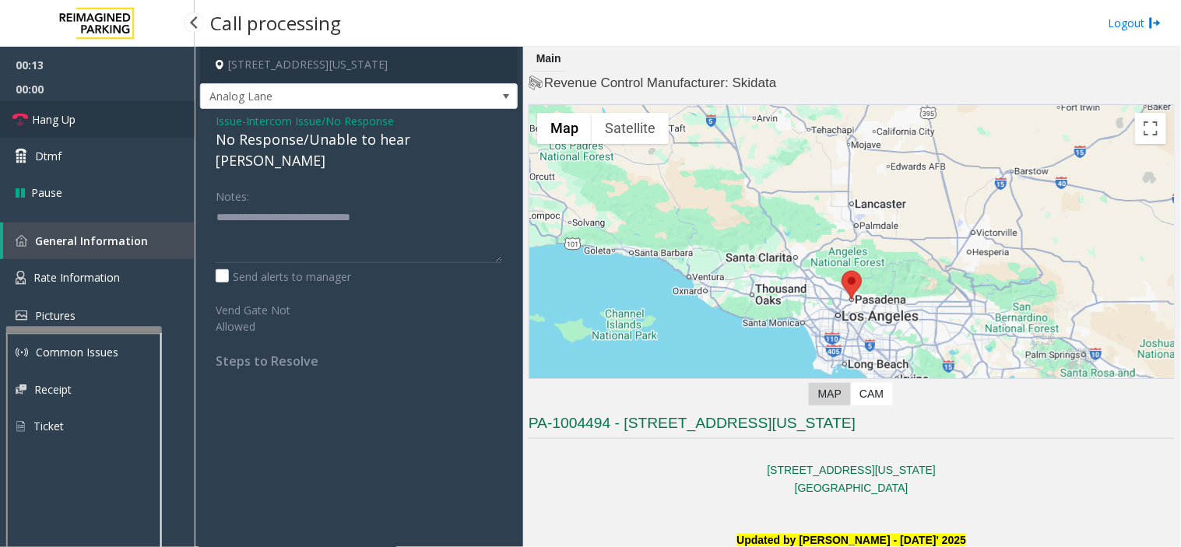
click at [51, 129] on link "Hang Up" at bounding box center [97, 119] width 195 height 37
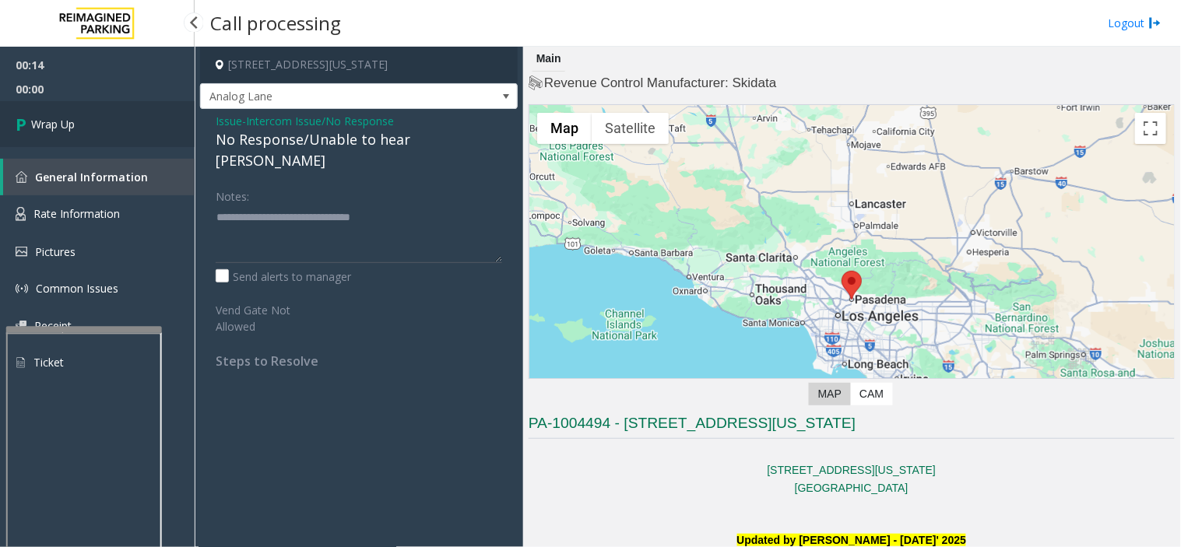
click at [34, 104] on link "Wrap Up" at bounding box center [97, 124] width 195 height 46
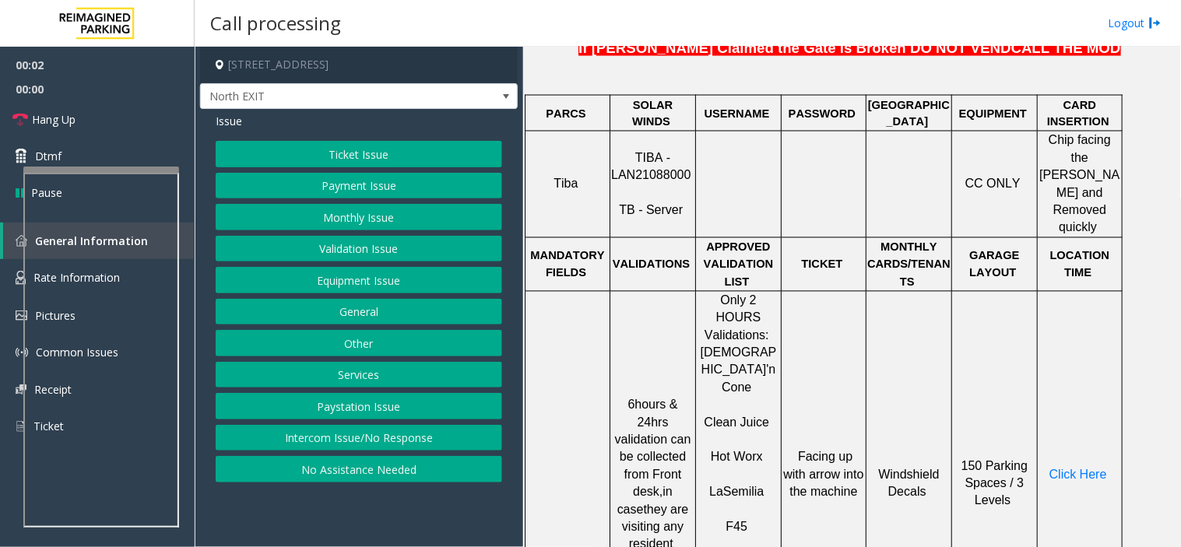
scroll to position [691, 0]
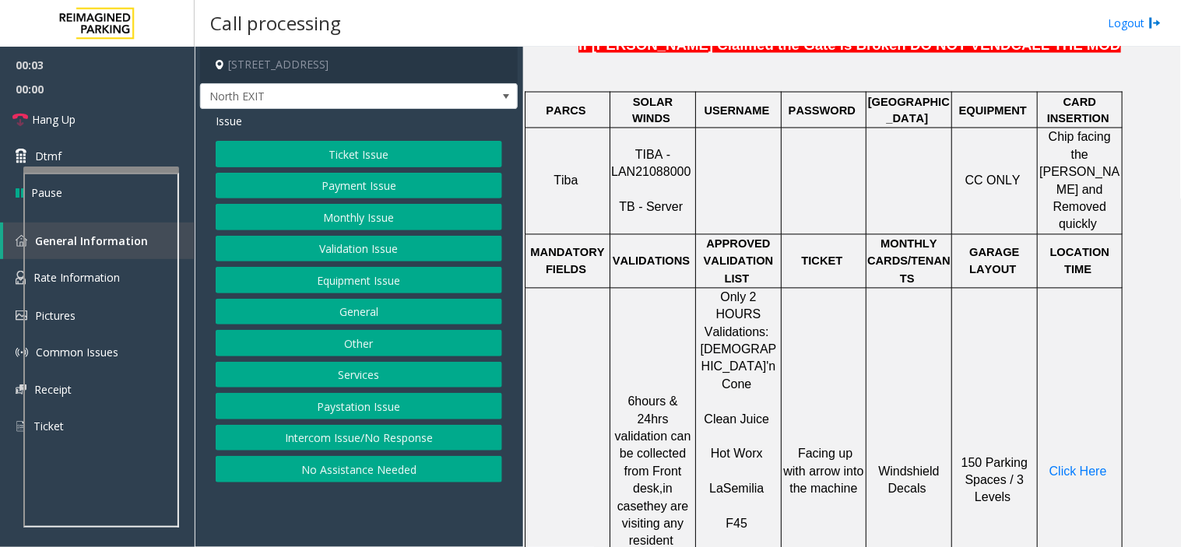
click at [678, 149] on span "TIBA - LAN21088000" at bounding box center [650, 164] width 79 height 30
click at [673, 149] on span "TIBA - LAN21088000" at bounding box center [650, 164] width 79 height 30
click at [672, 149] on span "TIBA - LAN21088000" at bounding box center [650, 164] width 79 height 30
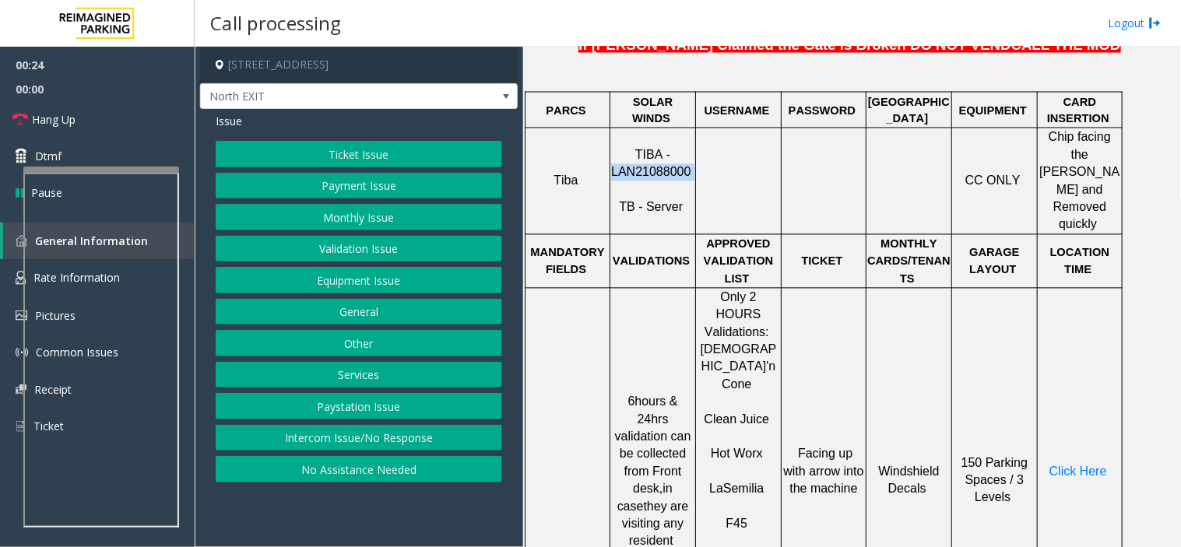
click at [367, 159] on button "Ticket Issue" at bounding box center [359, 154] width 286 height 26
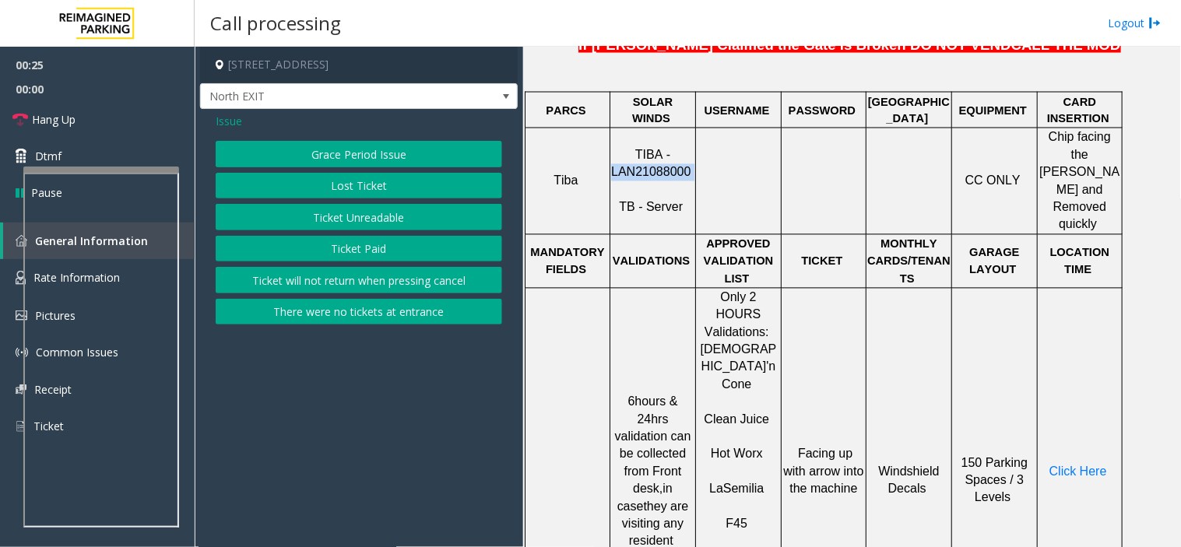
drag, startPoint x: 353, startPoint y: 221, endPoint x: 142, endPoint y: 261, distance: 214.0
click at [348, 223] on button "Ticket Unreadable" at bounding box center [359, 217] width 286 height 26
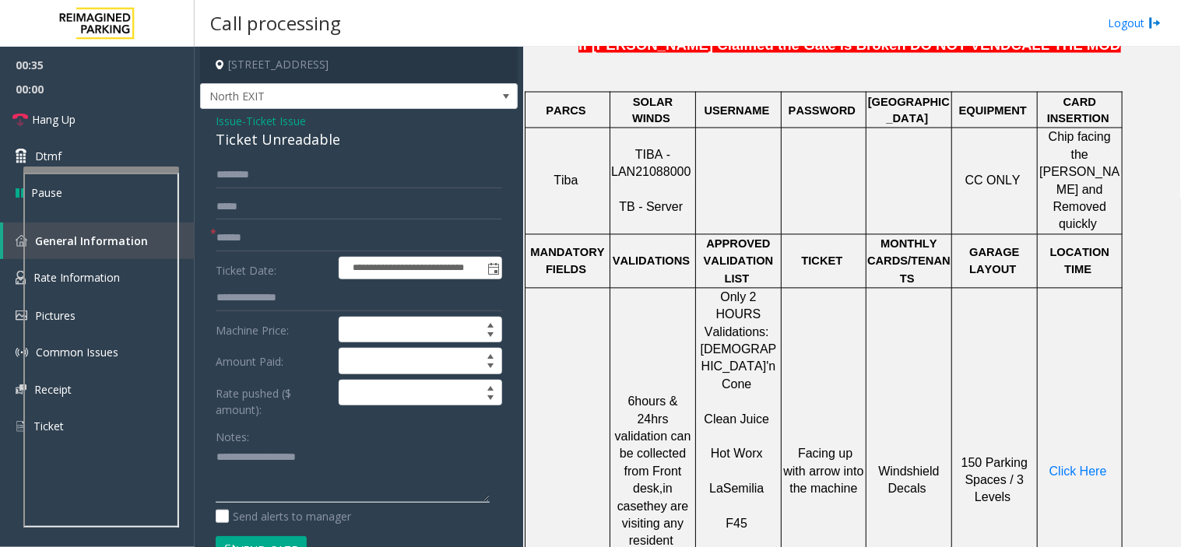
click at [261, 477] on textarea at bounding box center [353, 474] width 274 height 58
type textarea "******** *****"
click at [267, 245] on input "text" at bounding box center [359, 238] width 286 height 26
type input "*******"
click at [253, 134] on div "Ticket Unreadable" at bounding box center [359, 139] width 286 height 21
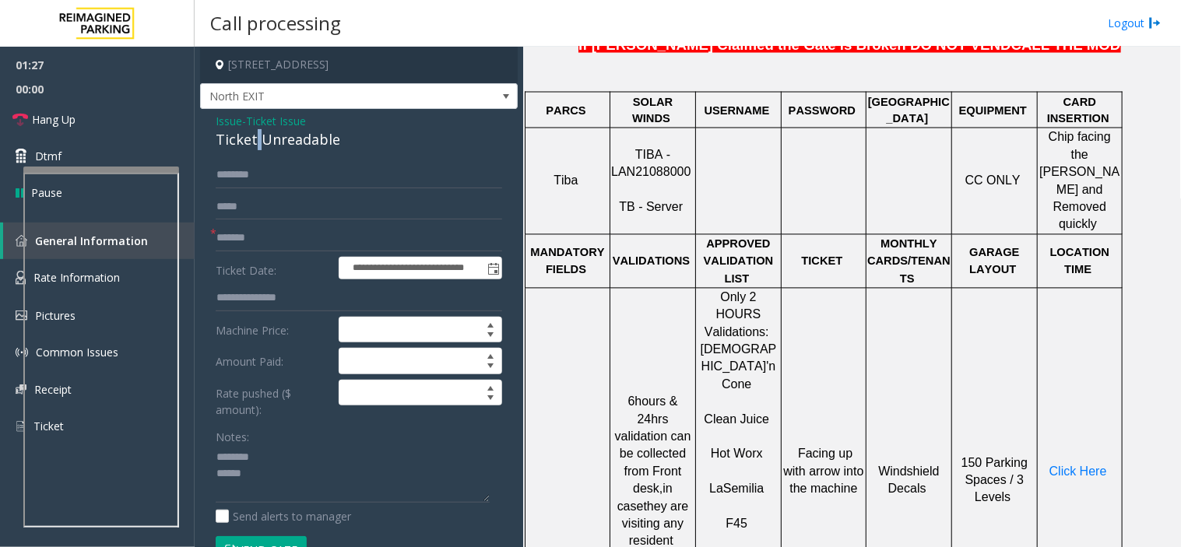
click at [253, 134] on div "Ticket Unreadable" at bounding box center [359, 139] width 286 height 21
click at [251, 494] on textarea at bounding box center [353, 474] width 274 height 58
click at [383, 484] on textarea at bounding box center [353, 474] width 274 height 58
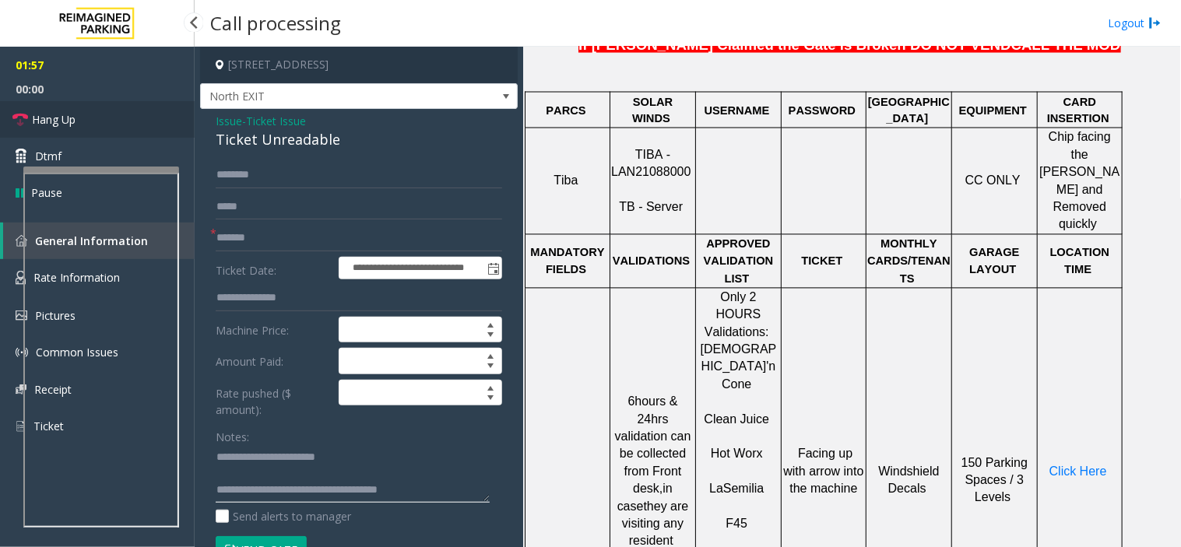
type textarea "**********"
click at [104, 111] on link "Hang Up" at bounding box center [97, 119] width 195 height 37
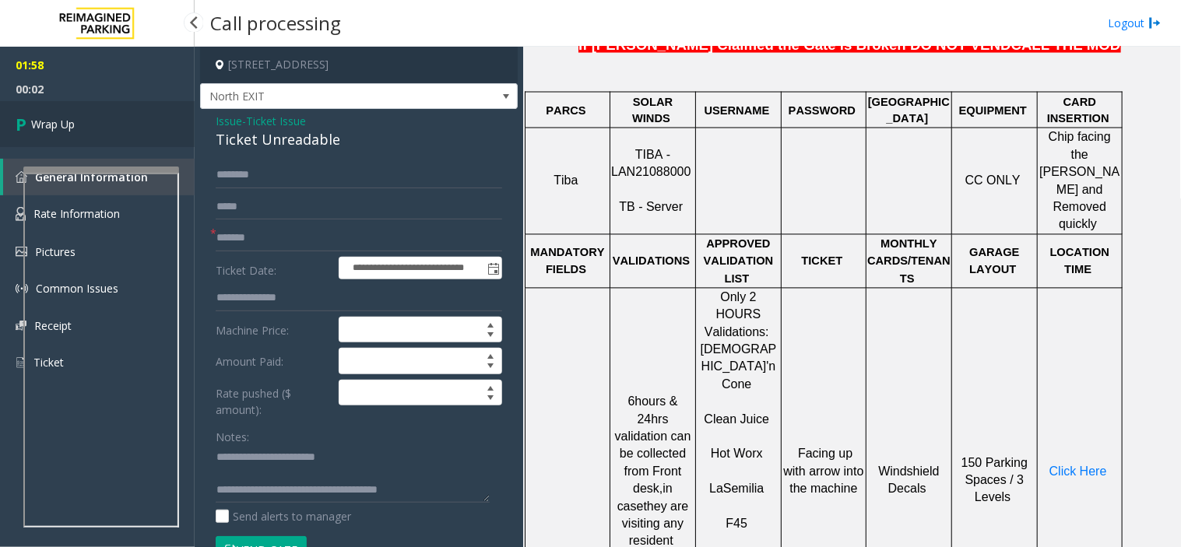
click at [104, 111] on link "Wrap Up" at bounding box center [97, 124] width 195 height 46
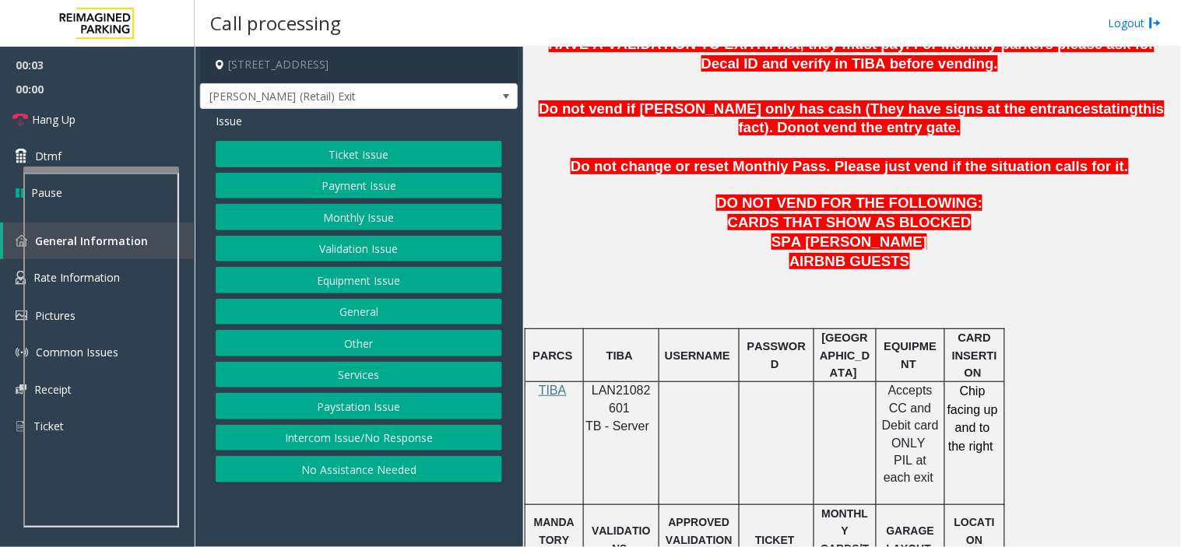
scroll to position [865, 0]
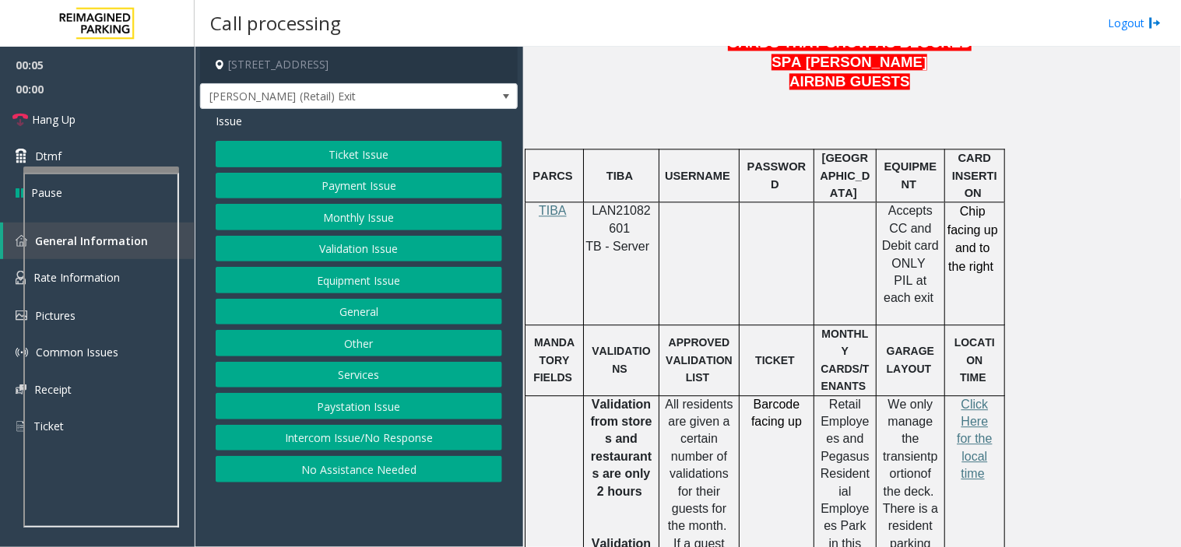
click at [615, 219] on span "LAN21082601" at bounding box center [620, 219] width 59 height 30
copy p "LAN21082601"
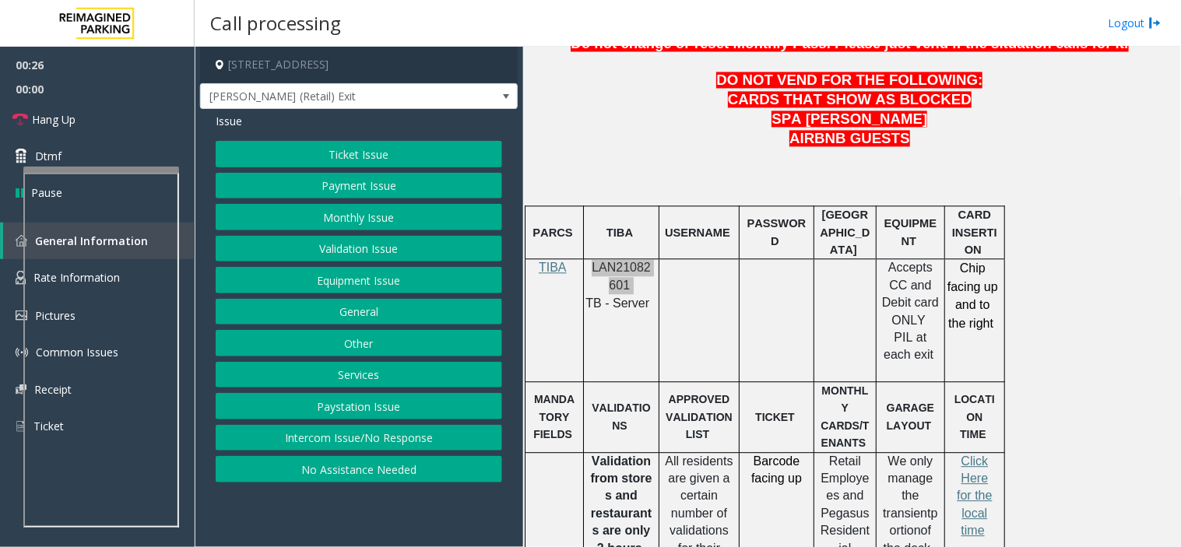
scroll to position [778, 0]
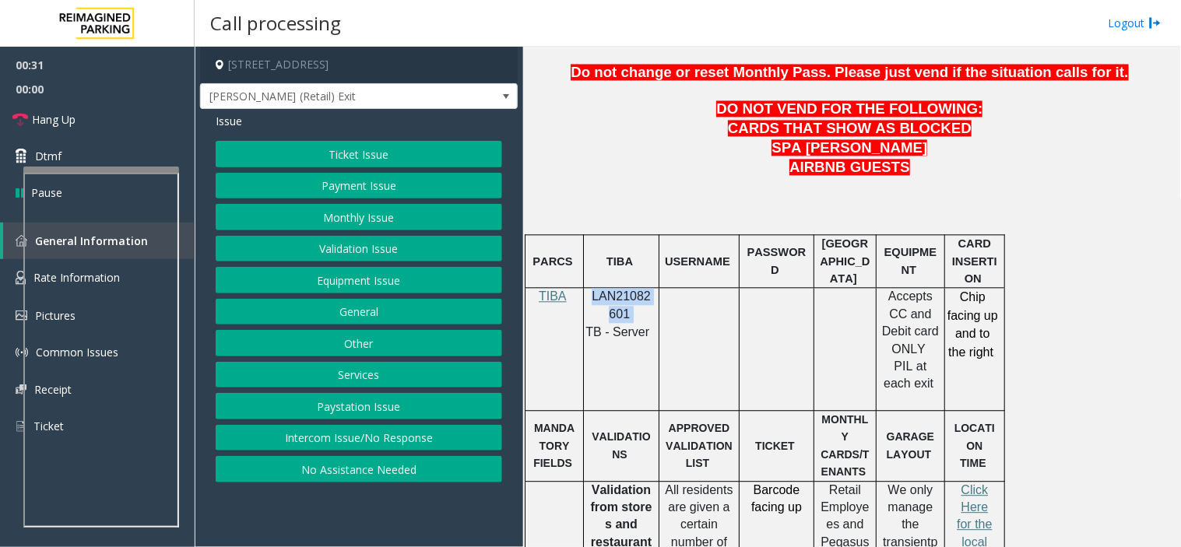
click at [438, 195] on button "Payment Issue" at bounding box center [359, 186] width 286 height 26
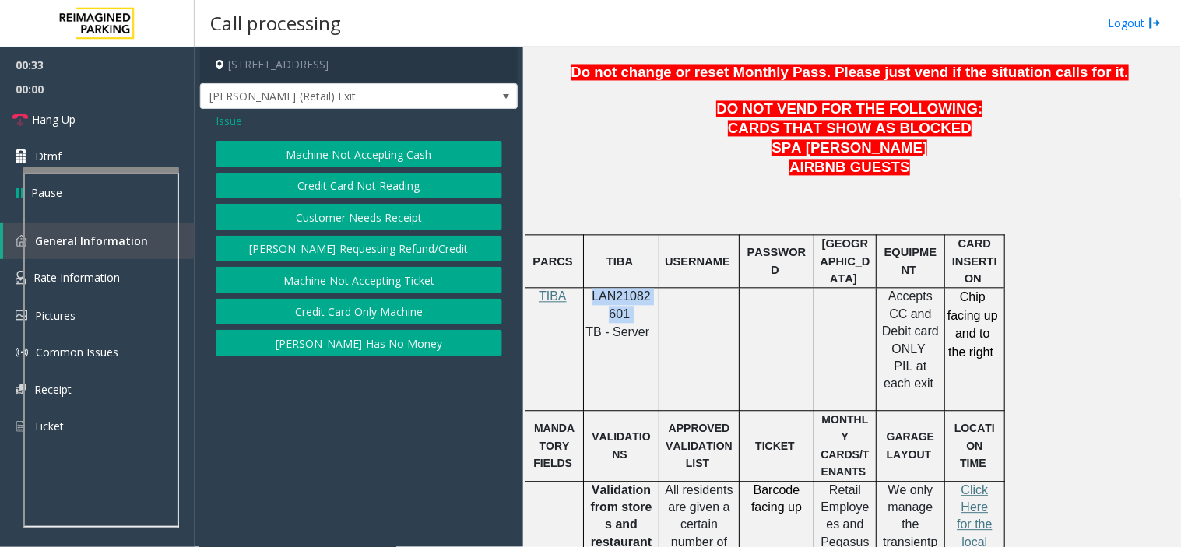
click at [385, 181] on button "Credit Card Not Reading" at bounding box center [359, 186] width 286 height 26
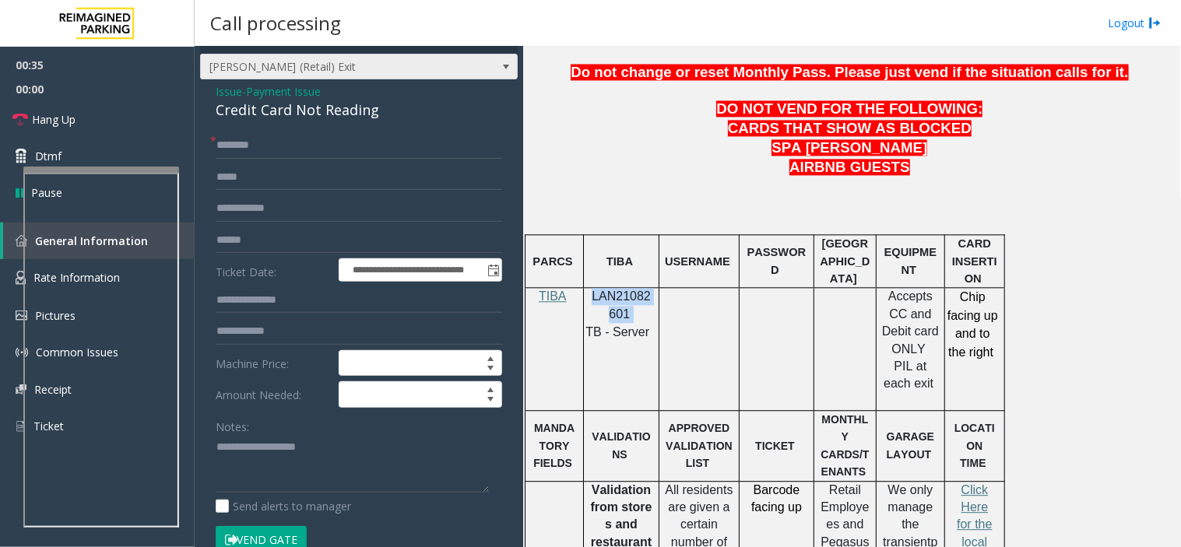
scroll to position [0, 0]
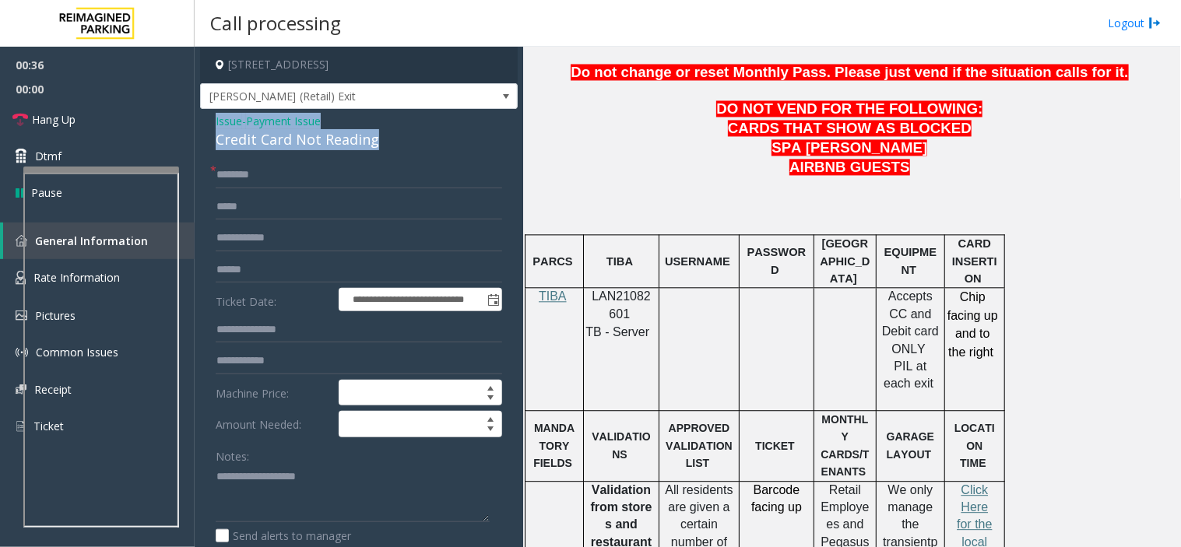
drag, startPoint x: 385, startPoint y: 143, endPoint x: 211, endPoint y: 118, distance: 176.1
click at [211, 118] on div "**********" at bounding box center [359, 447] width 318 height 676
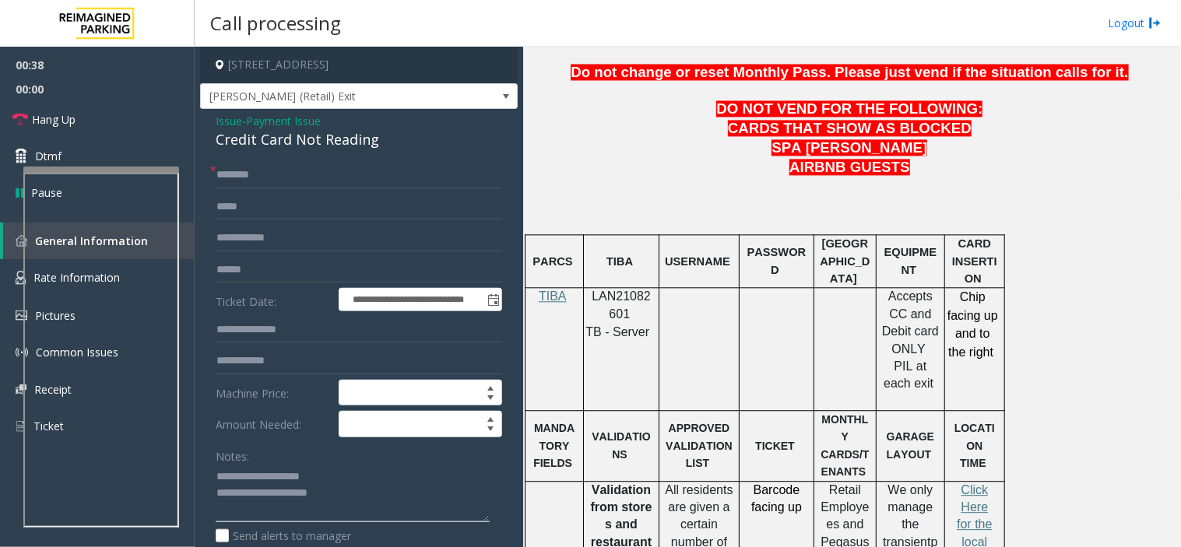
click at [328, 491] on textarea at bounding box center [353, 494] width 274 height 58
click at [358, 489] on textarea at bounding box center [353, 494] width 274 height 58
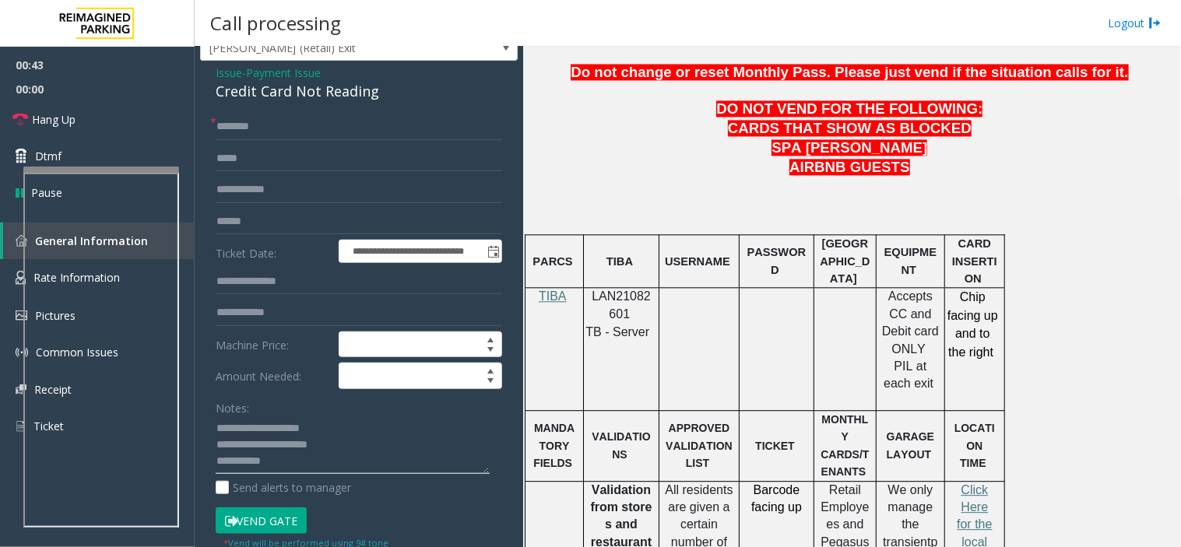
scroll to position [173, 0]
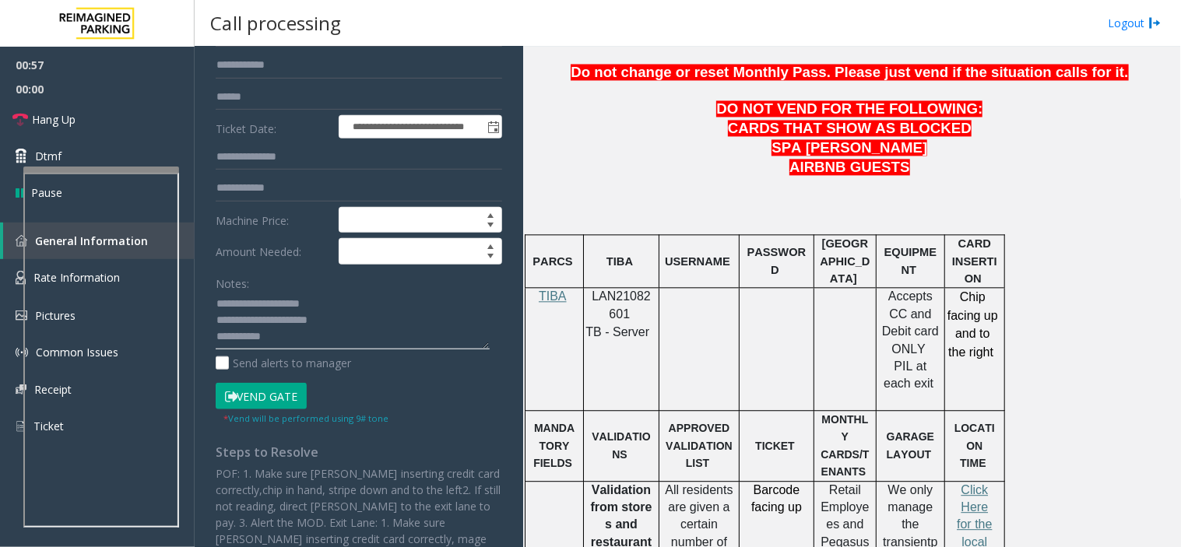
drag, startPoint x: 243, startPoint y: 332, endPoint x: 269, endPoint y: 338, distance: 27.0
click at [269, 338] on textarea at bounding box center [353, 321] width 274 height 58
paste textarea "**********"
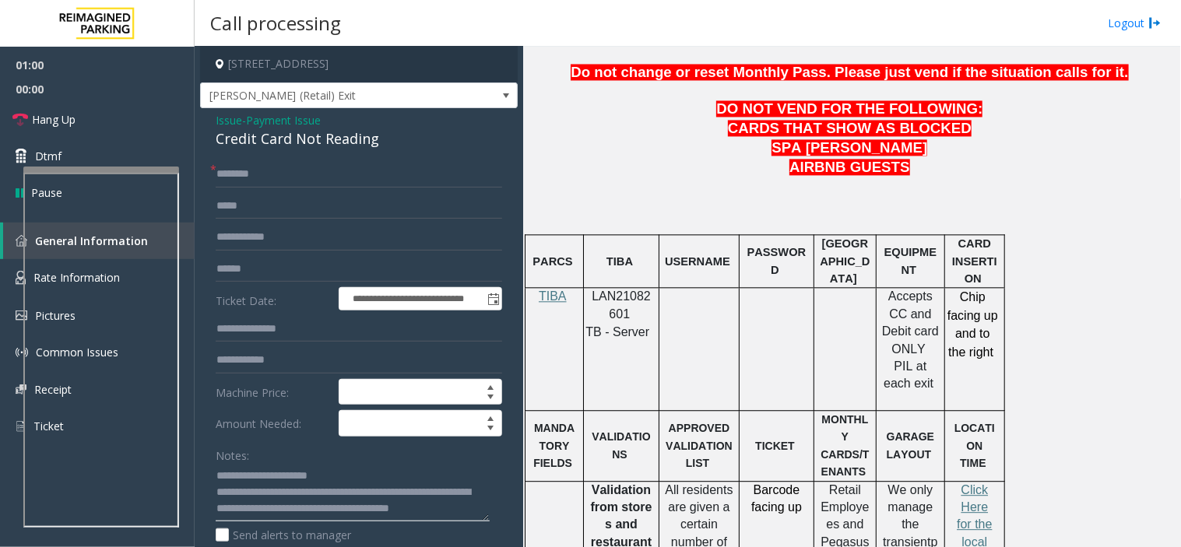
scroll to position [0, 0]
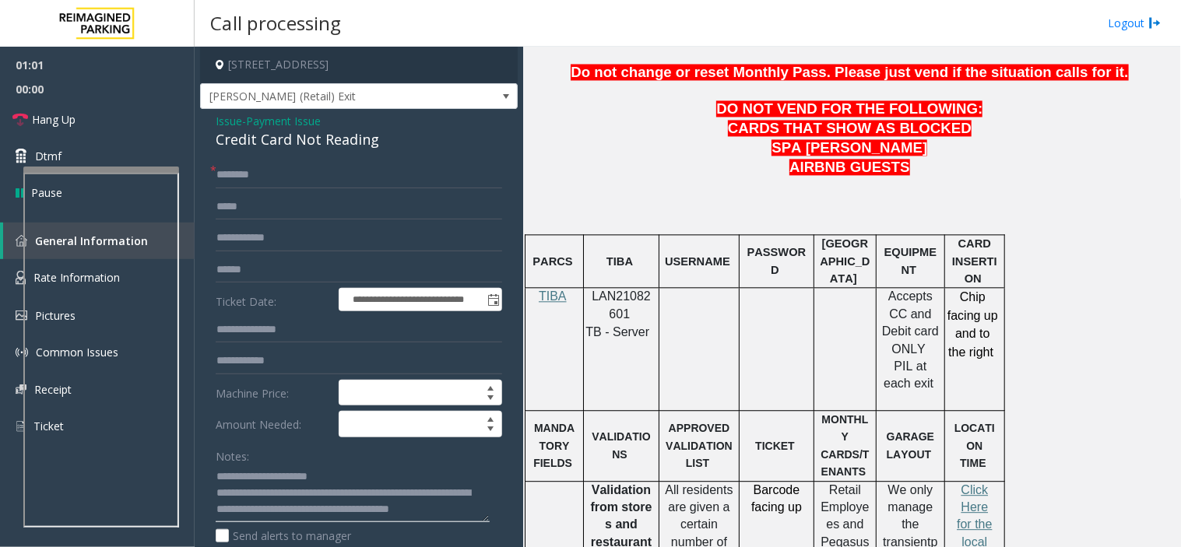
type textarea "**********"
click at [261, 270] on input "text" at bounding box center [359, 270] width 286 height 26
type input "*******"
click at [246, 183] on input "text" at bounding box center [359, 175] width 286 height 26
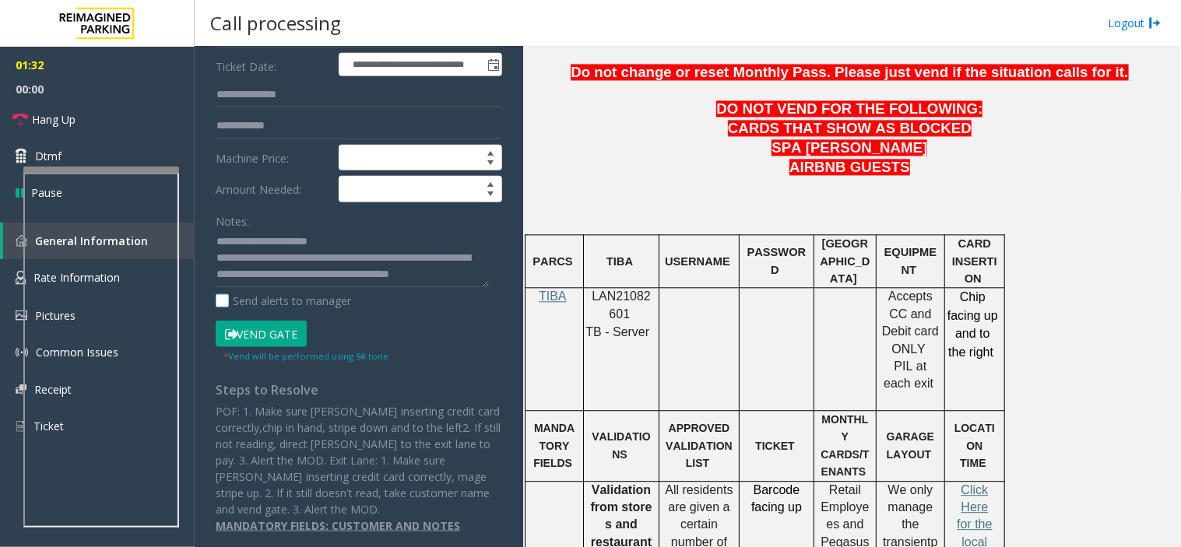
scroll to position [237, 0]
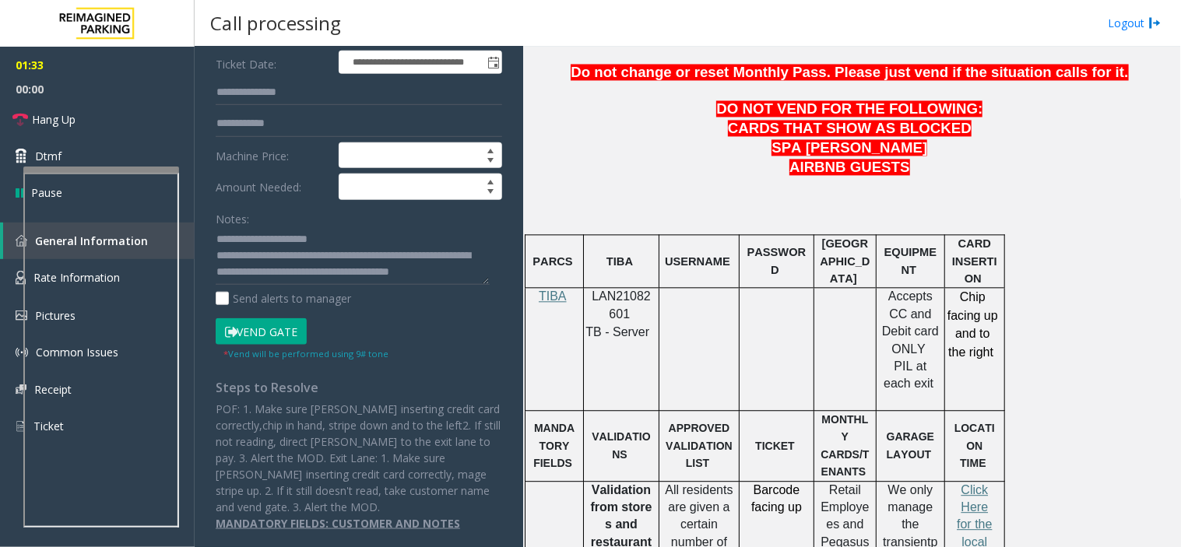
click at [265, 348] on small "* Vend will be performed using 9# tone" at bounding box center [305, 354] width 165 height 12
click at [268, 328] on button "Vend Gate" at bounding box center [261, 331] width 91 height 26
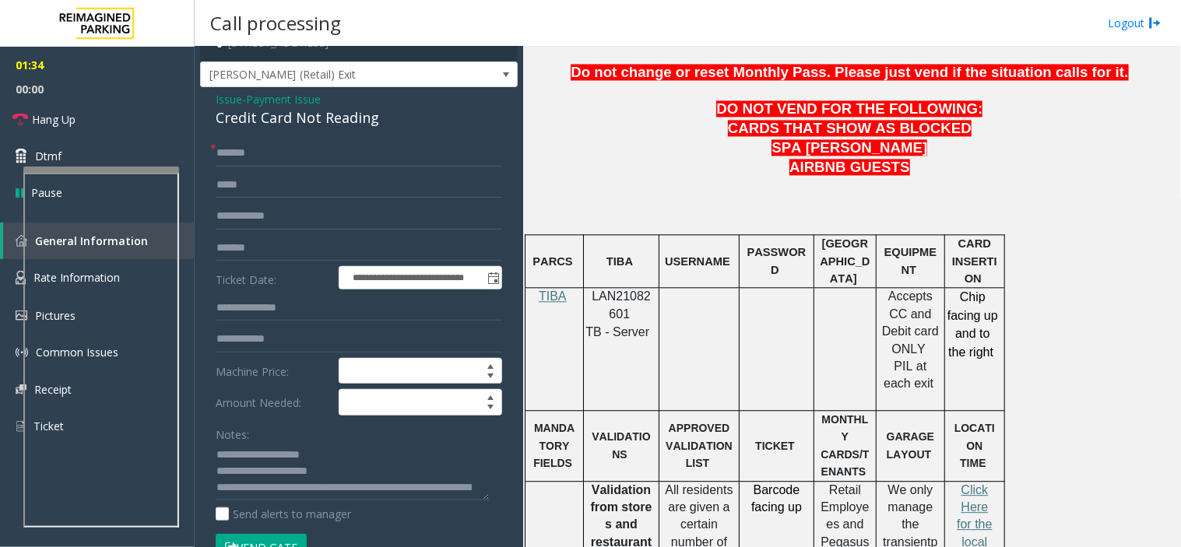
scroll to position [0, 0]
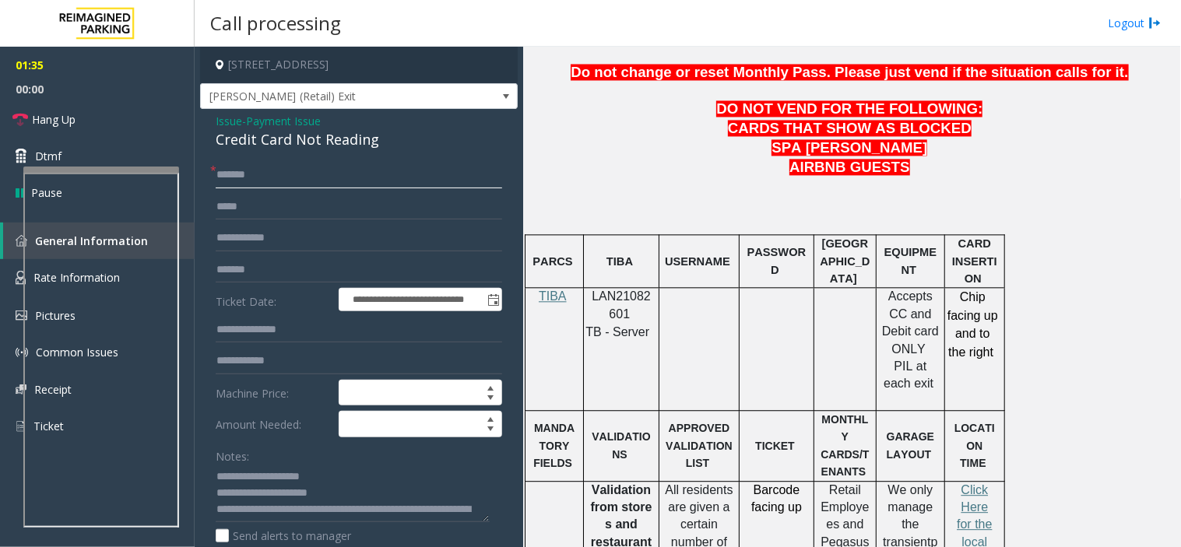
click at [263, 180] on input "******" at bounding box center [359, 175] width 286 height 26
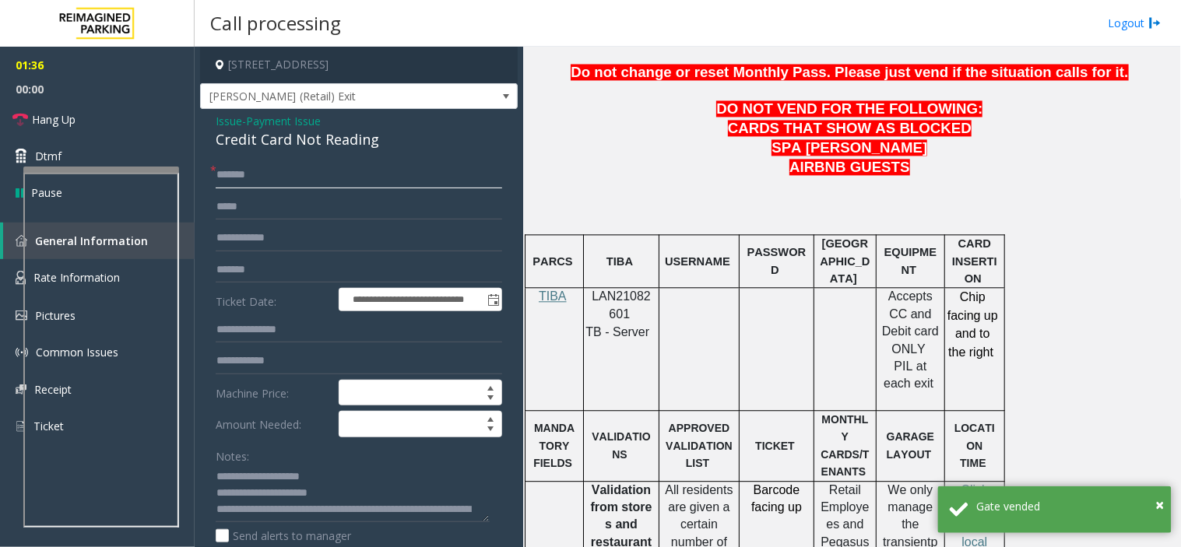
drag, startPoint x: 262, startPoint y: 180, endPoint x: 208, endPoint y: 177, distance: 54.5
click at [208, 177] on div "**********" at bounding box center [359, 479] width 310 height 634
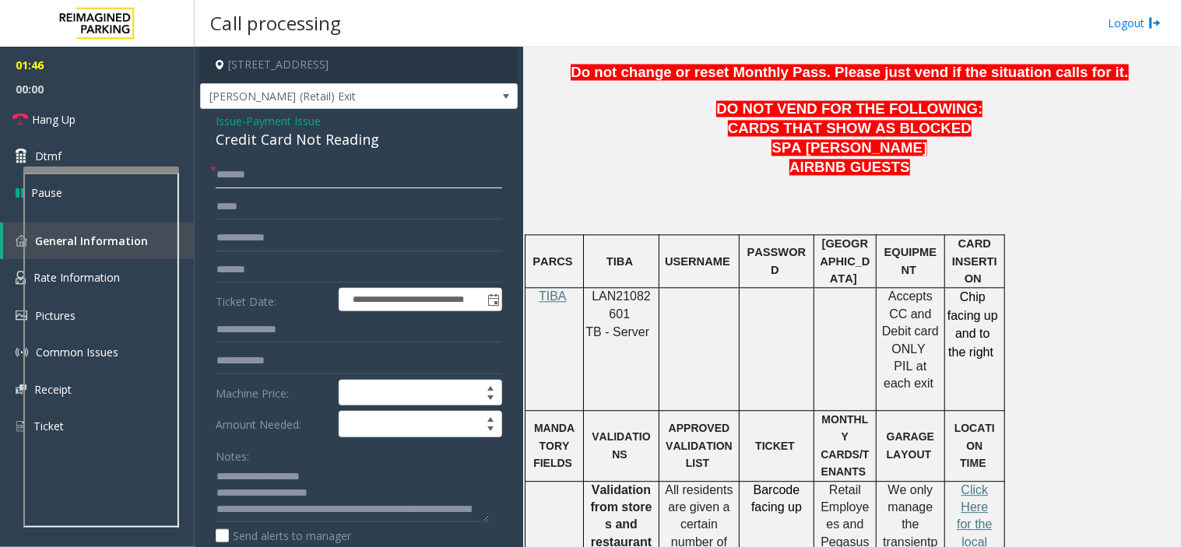
click at [224, 167] on input "******" at bounding box center [359, 175] width 286 height 26
click at [292, 163] on input "*****" at bounding box center [359, 175] width 286 height 26
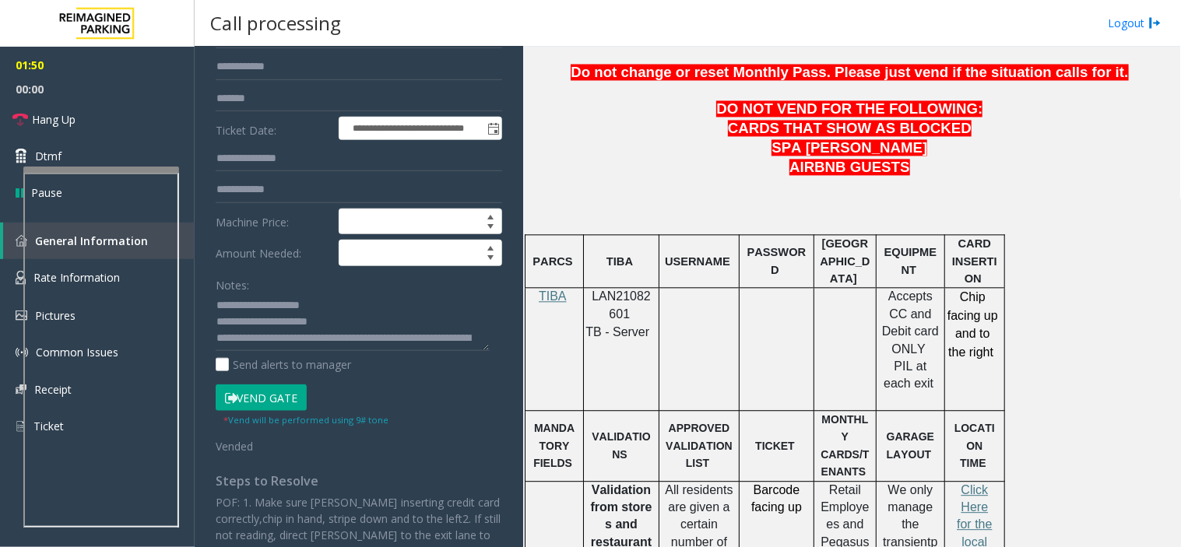
scroll to position [173, 0]
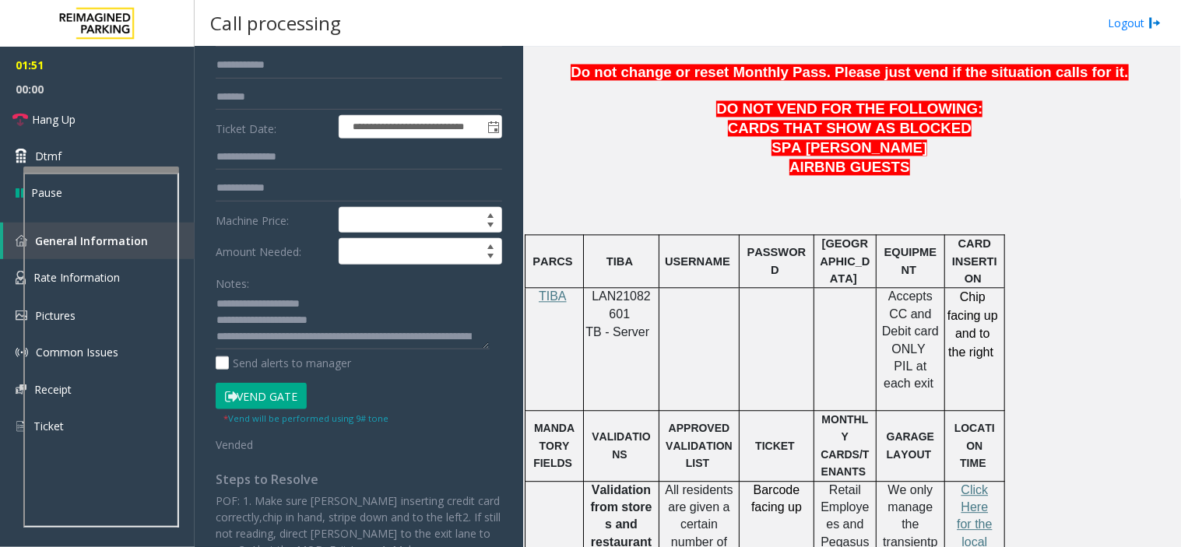
type input "*****"
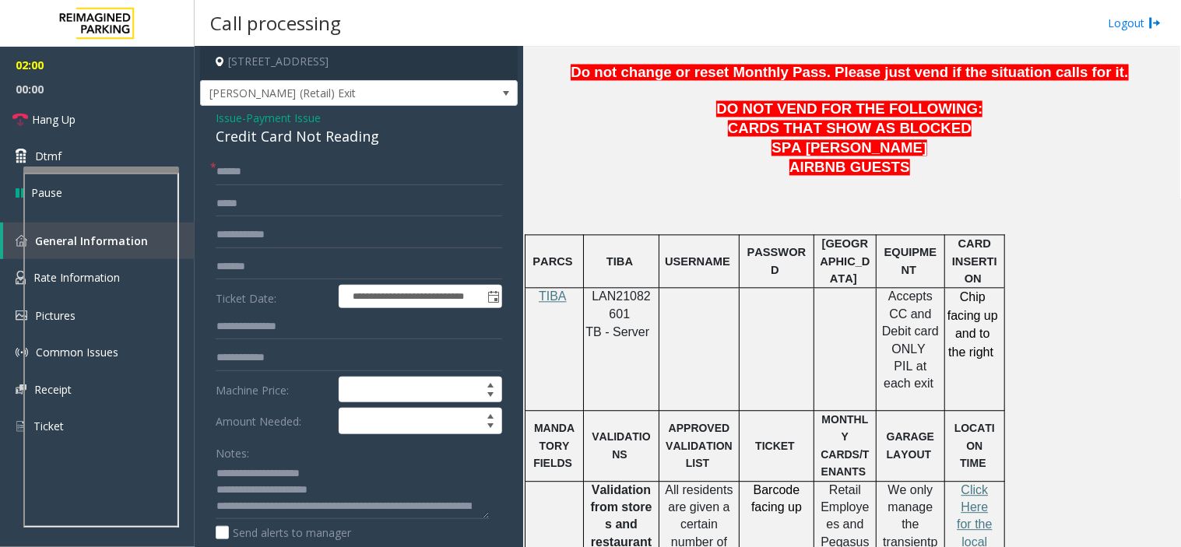
scroll to position [0, 0]
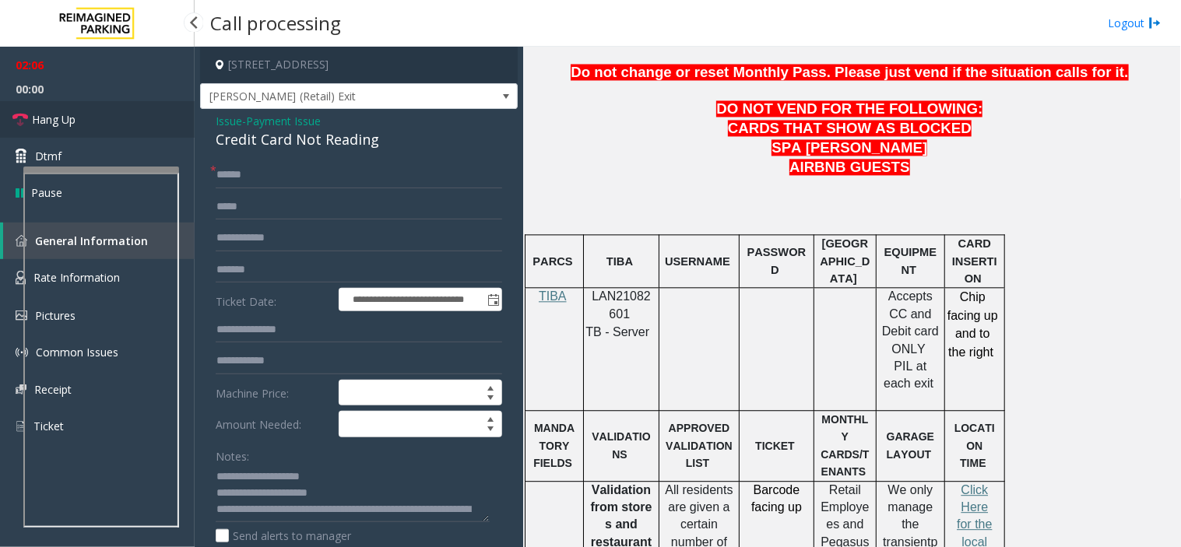
click at [183, 125] on link "Hang Up" at bounding box center [97, 119] width 195 height 37
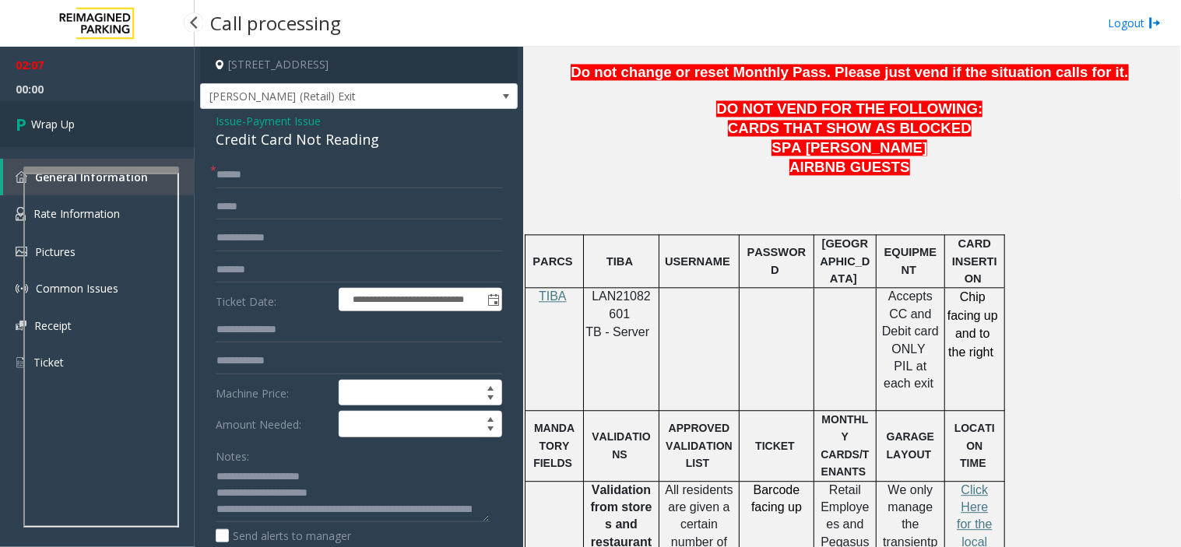
click at [183, 125] on link "Wrap Up" at bounding box center [97, 124] width 195 height 46
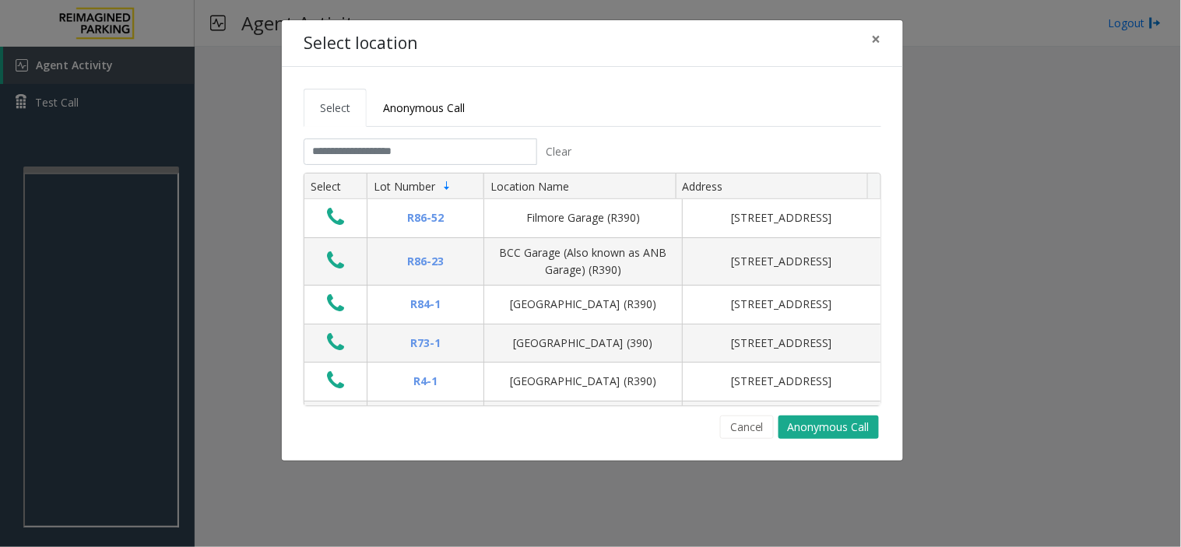
click at [344, 179] on th "Select" at bounding box center [335, 187] width 62 height 26
click at [344, 130] on tabset "Select Anonymous Call Clear Select Lot Number Location Name Address R86-52 Film…" at bounding box center [592, 264] width 577 height 350
click at [341, 139] on input "text" at bounding box center [420, 152] width 233 height 26
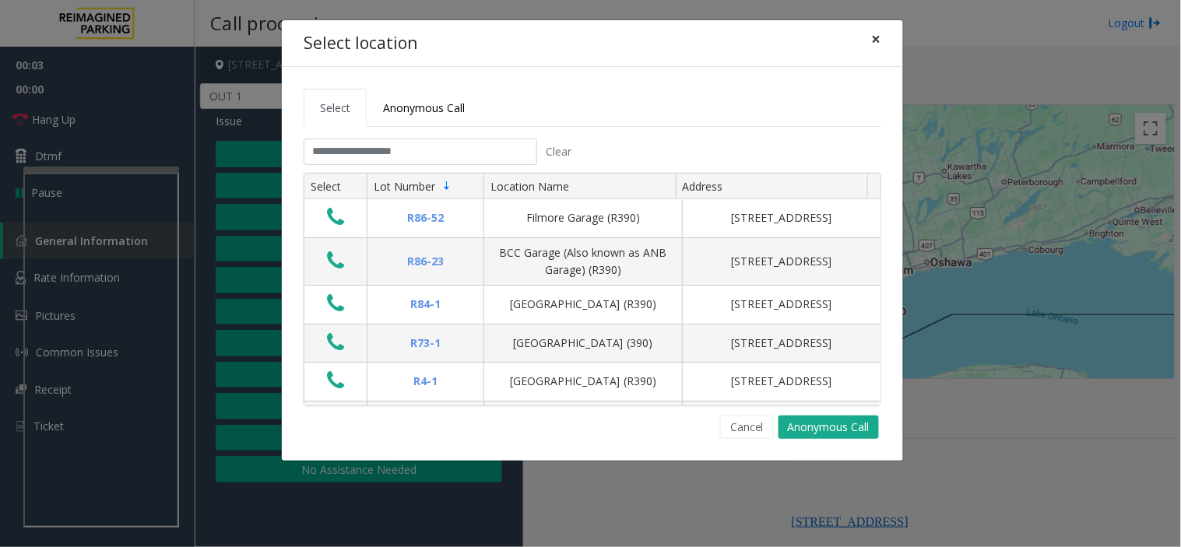
click at [879, 37] on span "×" at bounding box center [876, 39] width 9 height 22
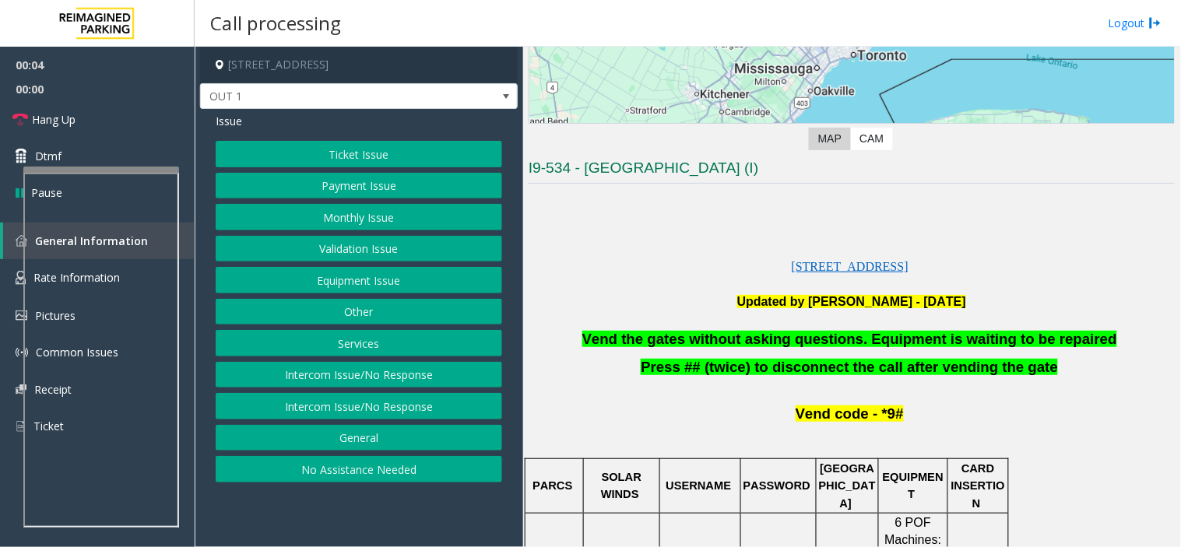
scroll to position [259, 0]
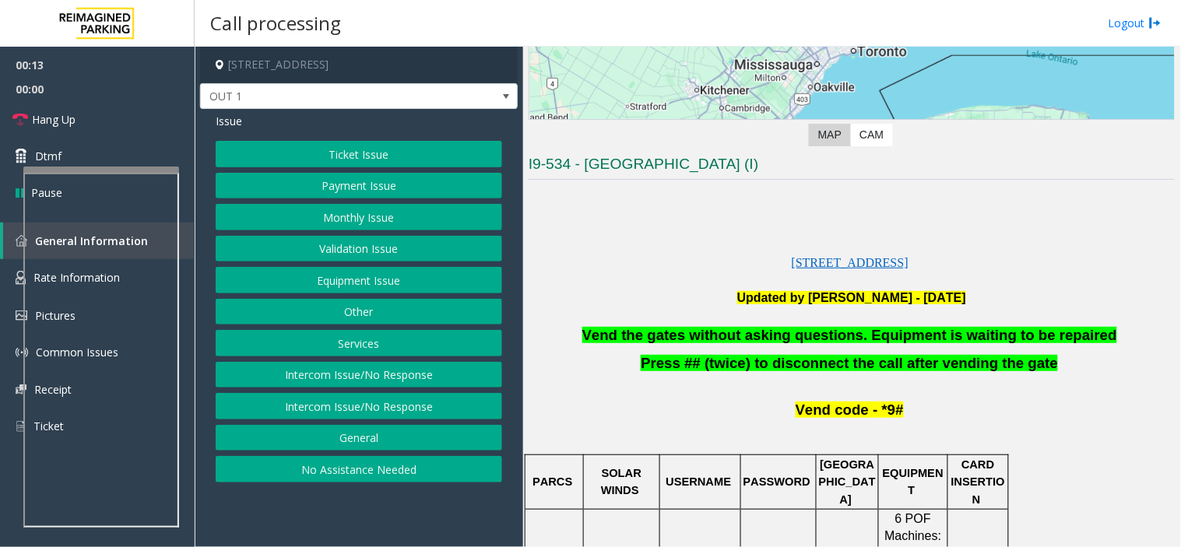
click at [416, 285] on button "Equipment Issue" at bounding box center [359, 280] width 286 height 26
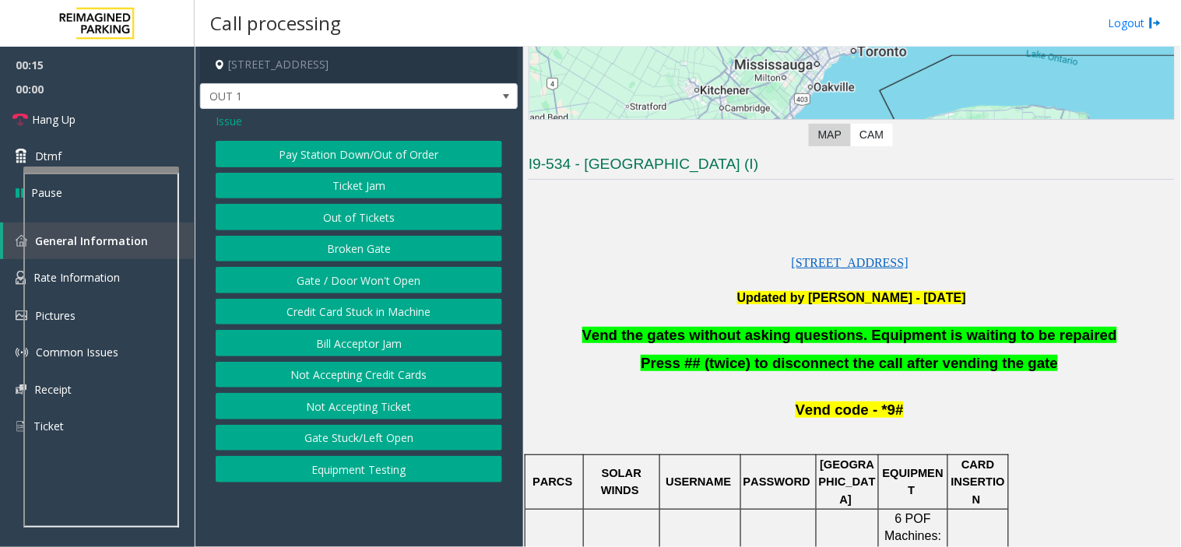
click at [398, 286] on button "Gate / Door Won't Open" at bounding box center [359, 280] width 286 height 26
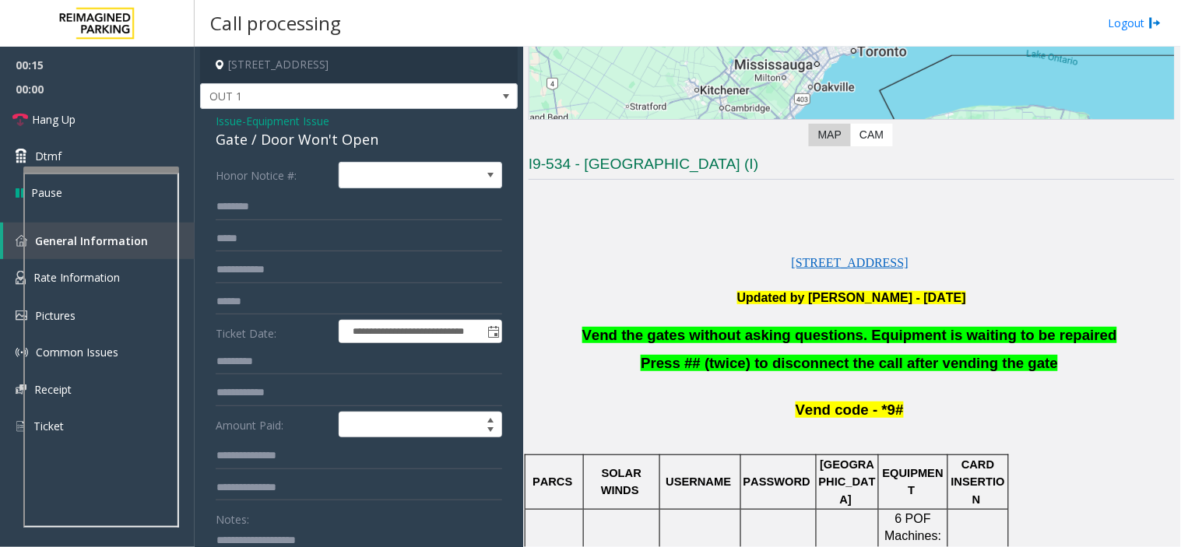
click at [672, 329] on span "Vend the gates without asking questions. Equipment is waiting to be repaired" at bounding box center [849, 335] width 535 height 16
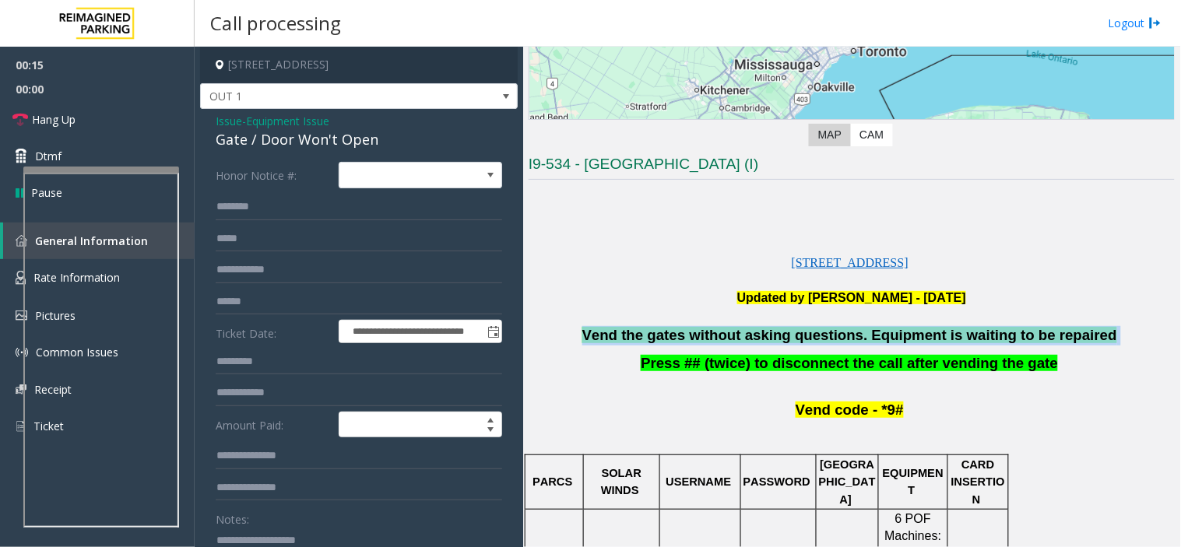
click at [672, 329] on span "Vend the gates without asking questions. Equipment is waiting to be repaired" at bounding box center [849, 335] width 535 height 16
copy p "Vend the gates without asking questions. Equipment is waiting to be repaired"
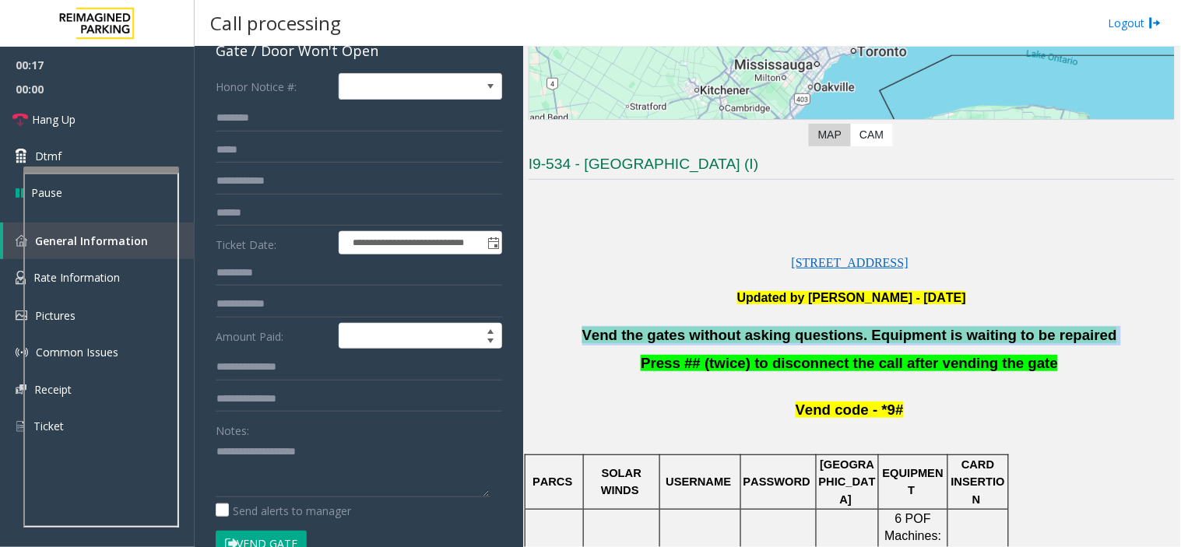
scroll to position [173, 0]
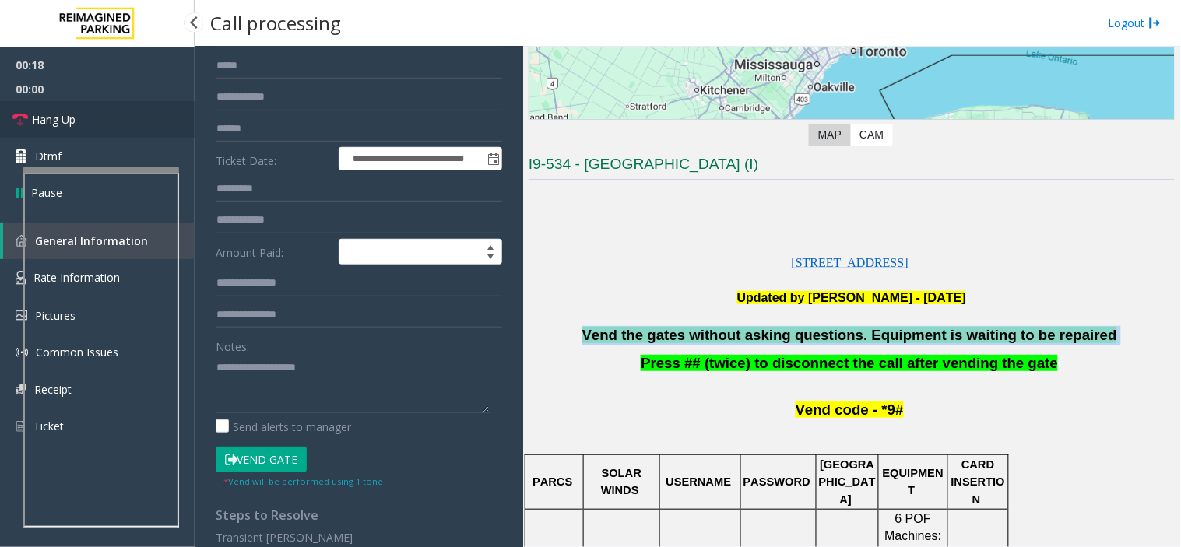
click at [134, 129] on link "Hang Up" at bounding box center [97, 119] width 195 height 37
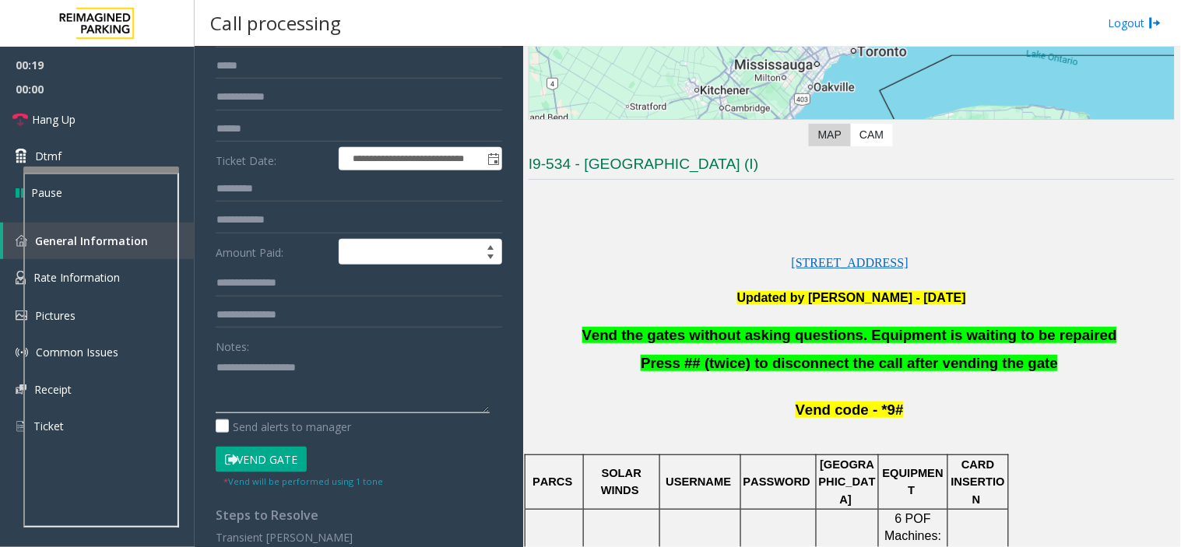
paste textarea "**********"
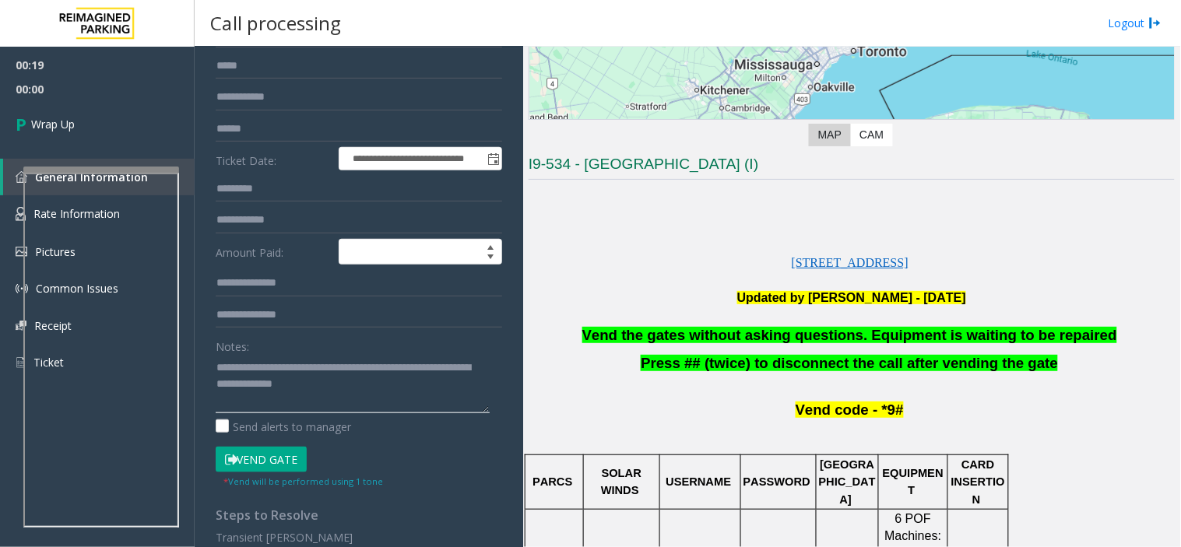
scroll to position [0, 0]
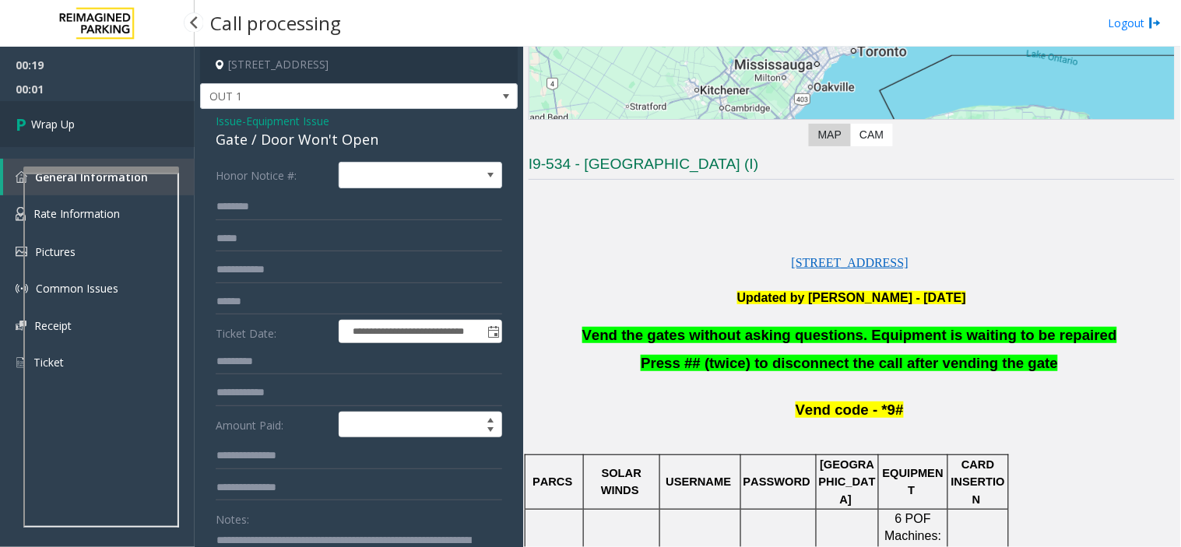
type textarea "**********"
click at [121, 134] on link "Wrap Up" at bounding box center [97, 124] width 195 height 46
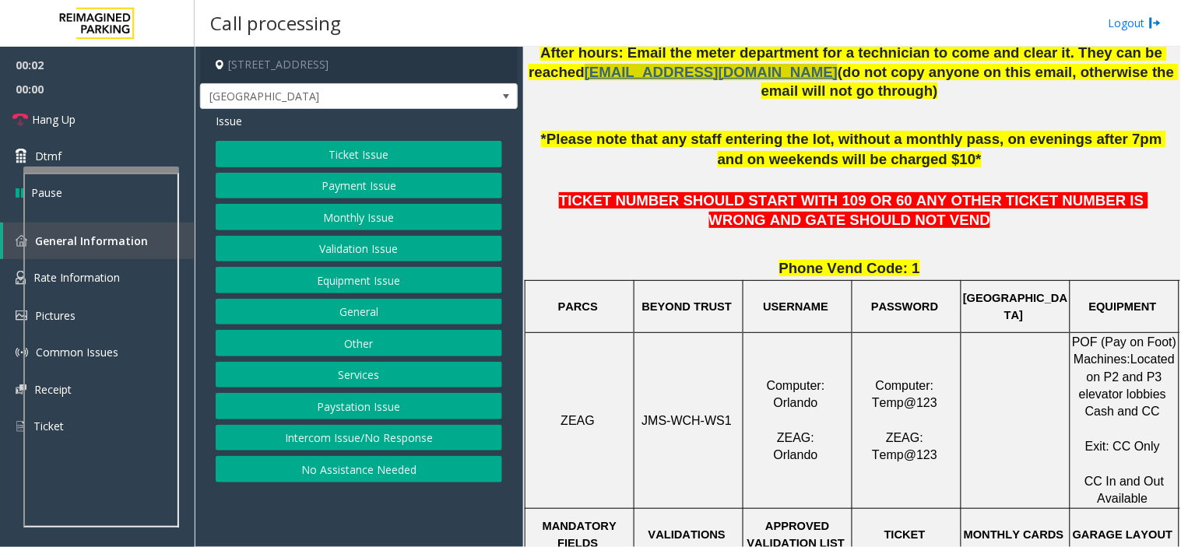
scroll to position [518, 0]
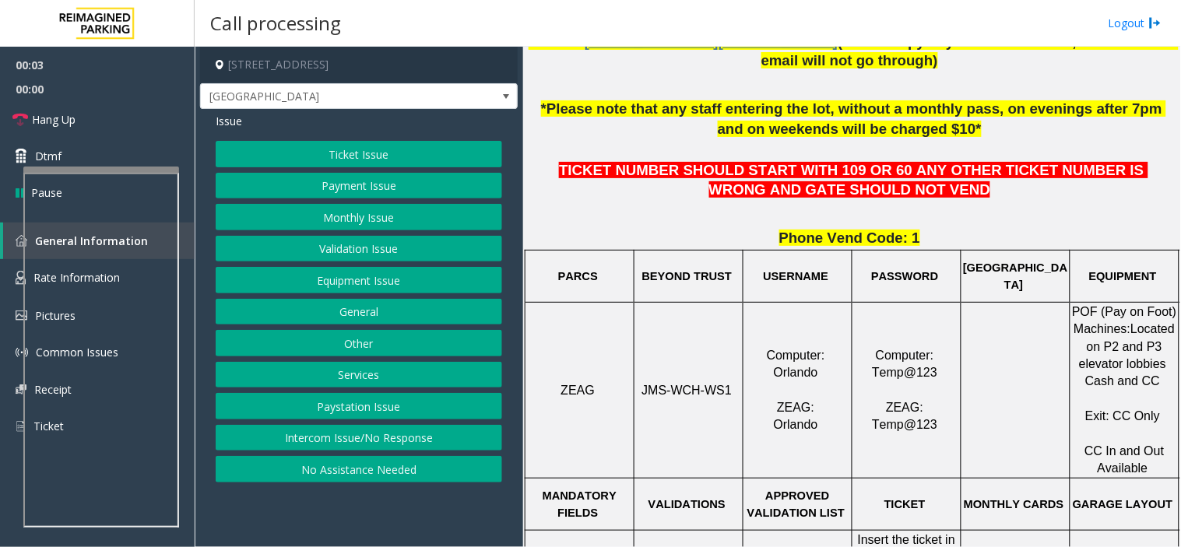
click at [672, 400] on td "JMS-WCH-WS1" at bounding box center [688, 390] width 109 height 176
click at [670, 398] on p "JMS-WCH-WS1" at bounding box center [688, 390] width 107 height 17
click at [664, 391] on span "JMS-WCH-WS1" at bounding box center [687, 390] width 90 height 13
click at [662, 391] on span "JMS-WCH-WS1" at bounding box center [687, 390] width 90 height 13
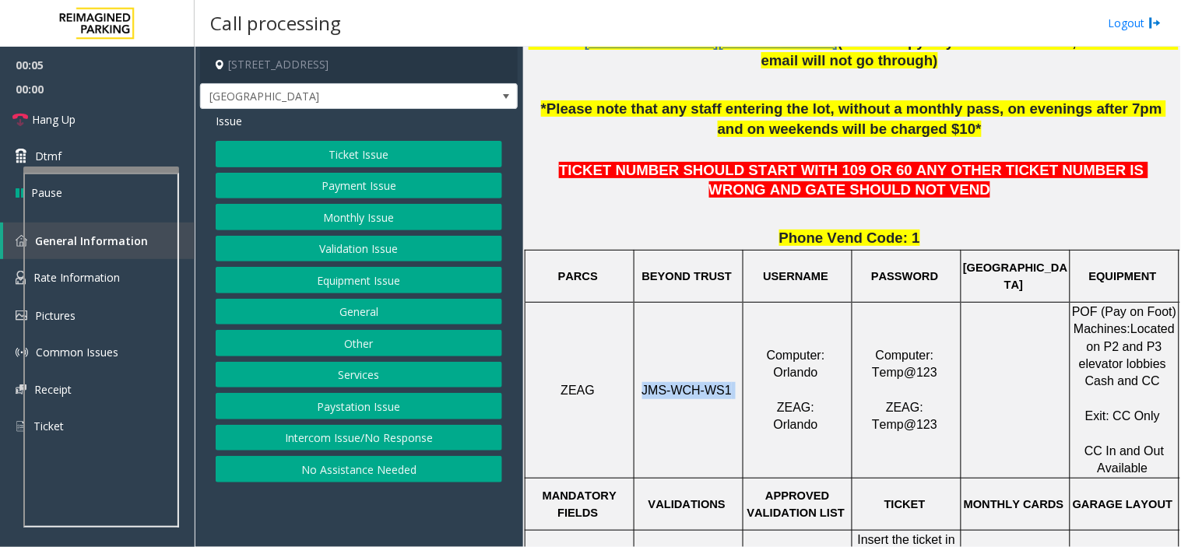
click at [662, 391] on span "JMS-WCH-WS1" at bounding box center [687, 390] width 90 height 13
copy p "JMS-WCH-WS1"
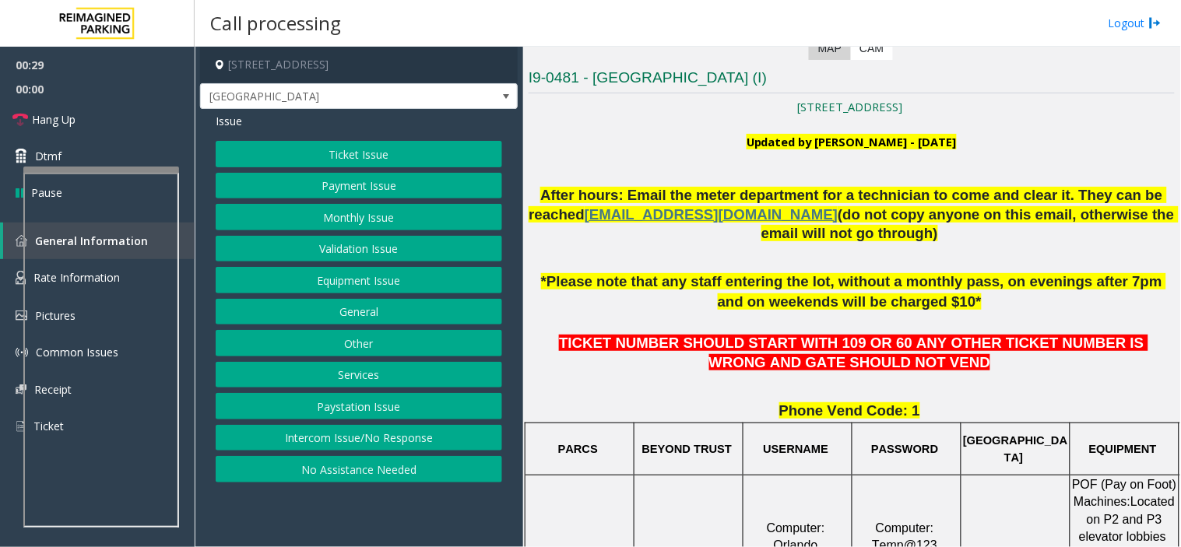
click at [372, 257] on button "Validation Issue" at bounding box center [359, 249] width 286 height 26
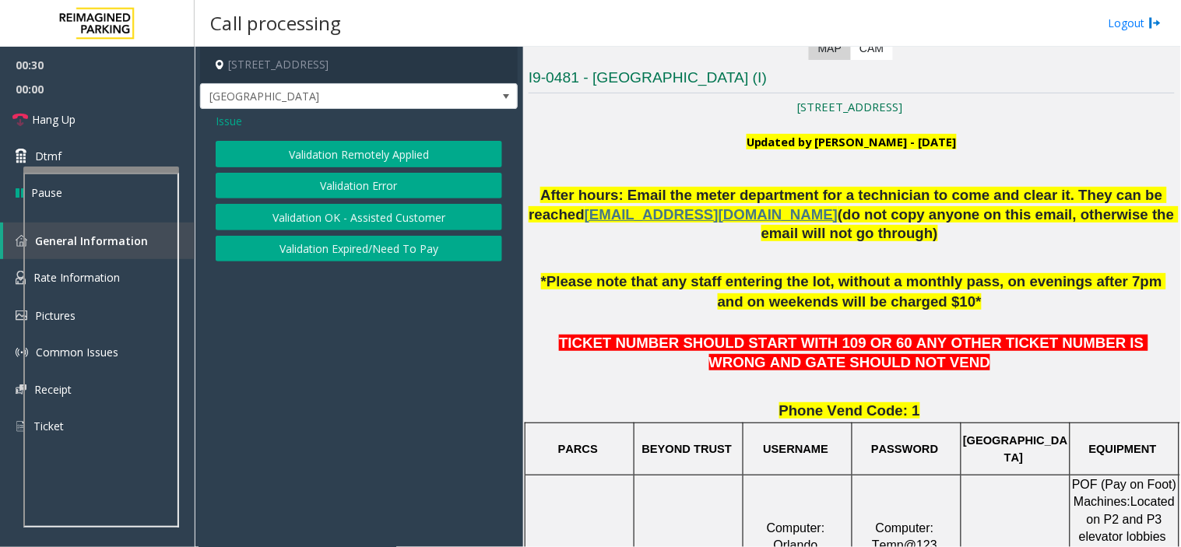
click at [364, 191] on button "Validation Error" at bounding box center [359, 186] width 286 height 26
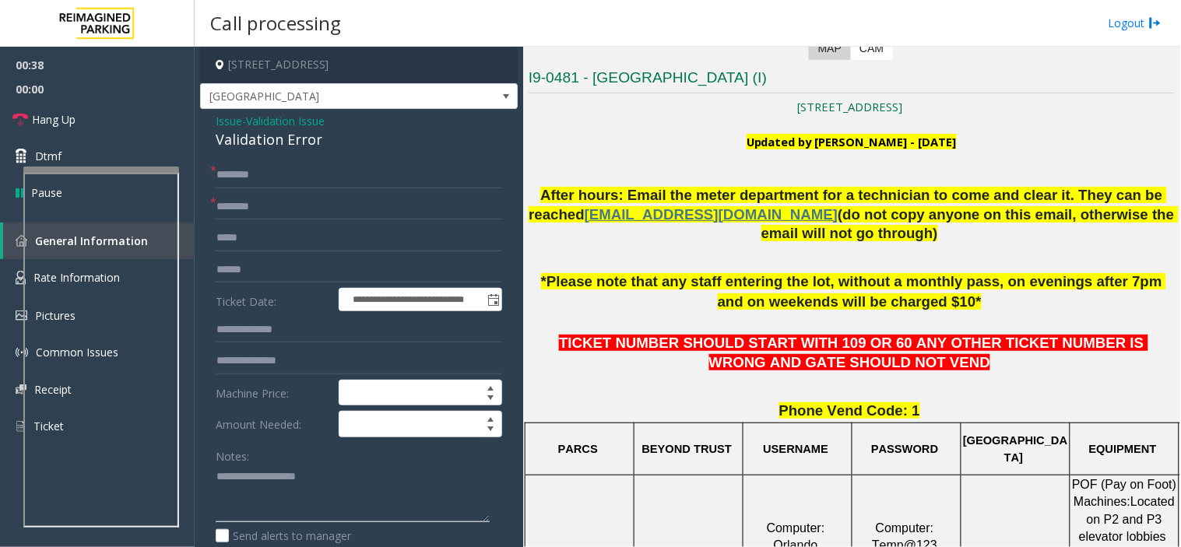
click at [282, 472] on textarea at bounding box center [353, 494] width 274 height 58
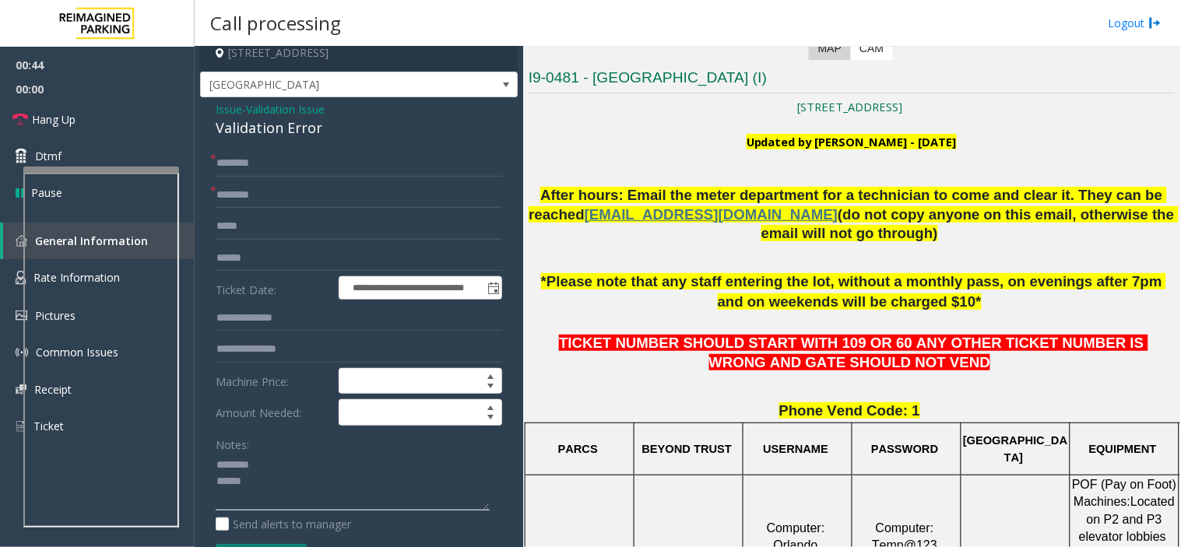
scroll to position [0, 0]
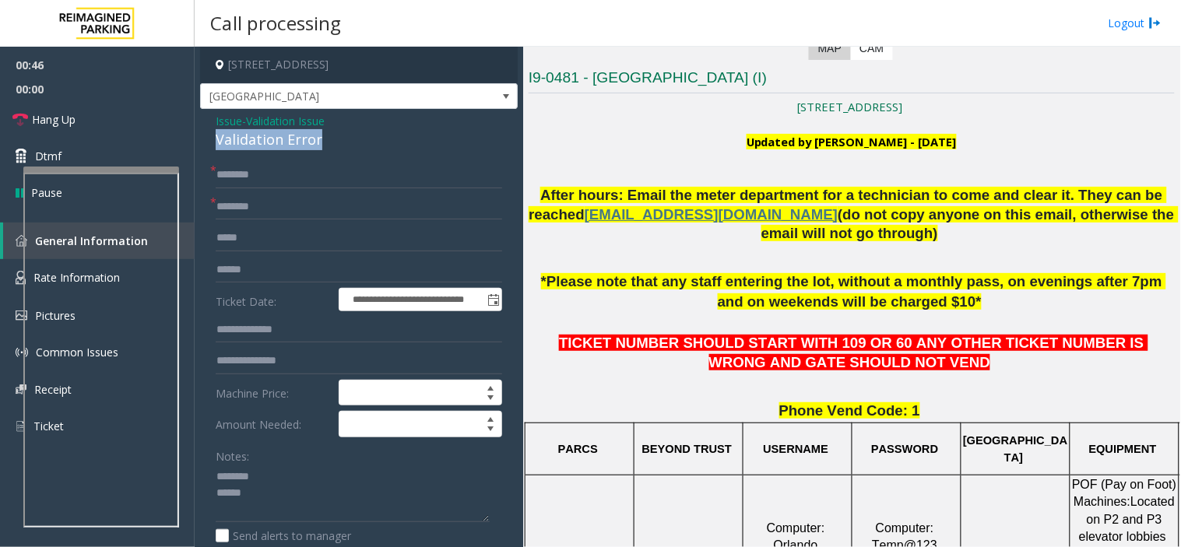
drag, startPoint x: 214, startPoint y: 142, endPoint x: 319, endPoint y: 144, distance: 105.1
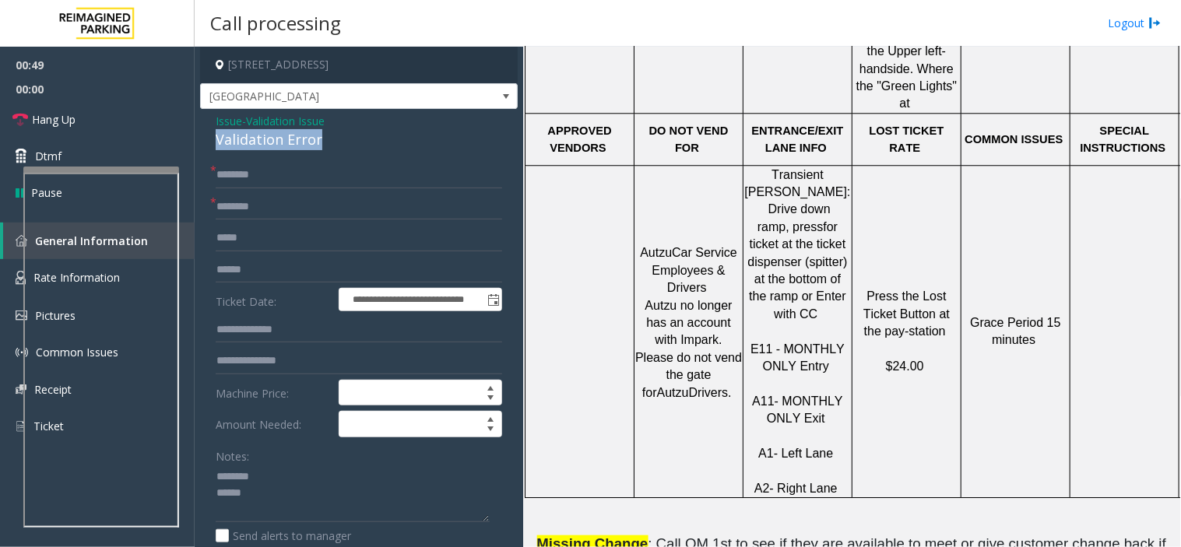
scroll to position [1124, 0]
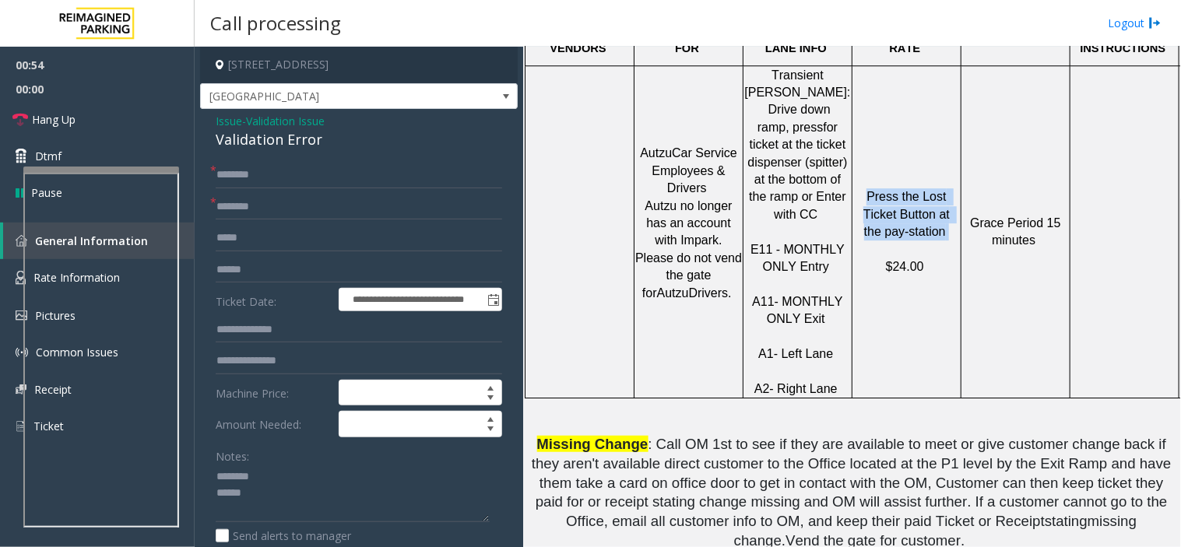
drag, startPoint x: 857, startPoint y: 173, endPoint x: 929, endPoint y: 209, distance: 80.7
click at [929, 209] on p "Press the Lost Ticket Button at the pay-station $24.00" at bounding box center [906, 231] width 107 height 87
drag, startPoint x: 923, startPoint y: 240, endPoint x: 893, endPoint y: 228, distance: 31.8
click at [893, 228] on p "Press the Lost Ticket Button at the pay-station $24.00" at bounding box center [906, 231] width 107 height 87
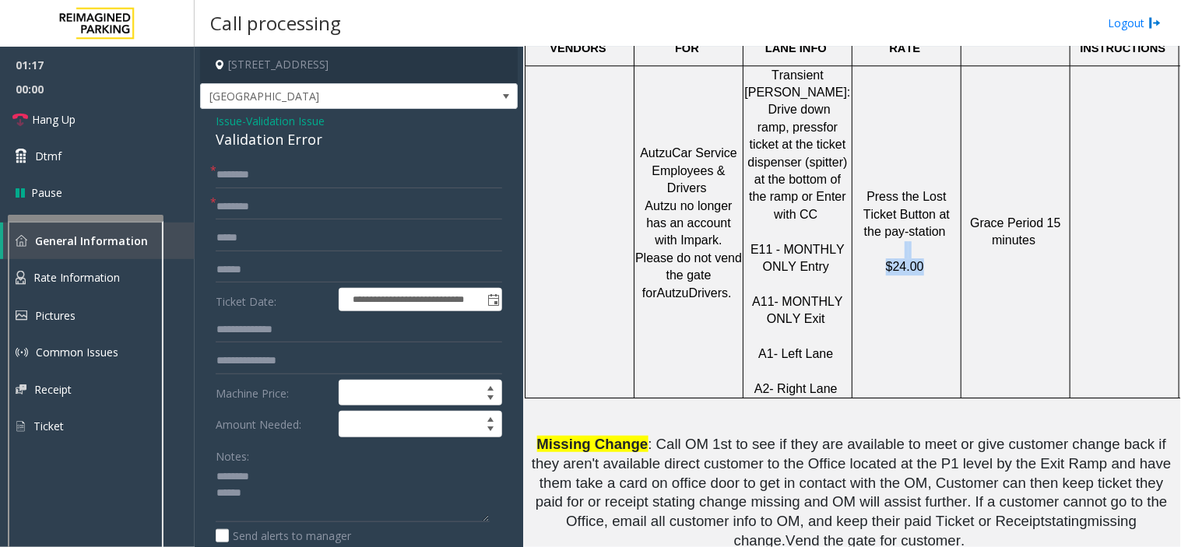
click at [146, 221] on div at bounding box center [86, 218] width 156 height 6
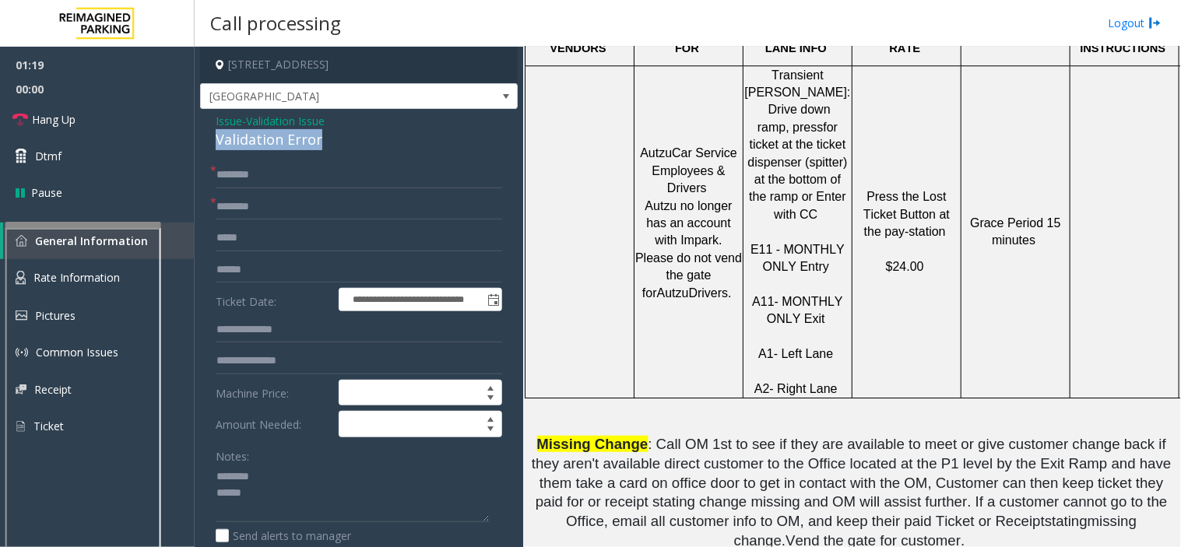
drag, startPoint x: 215, startPoint y: 139, endPoint x: 320, endPoint y: 140, distance: 105.1
click at [325, 142] on div "Validation Error" at bounding box center [359, 139] width 286 height 21
paste textarea "**********"
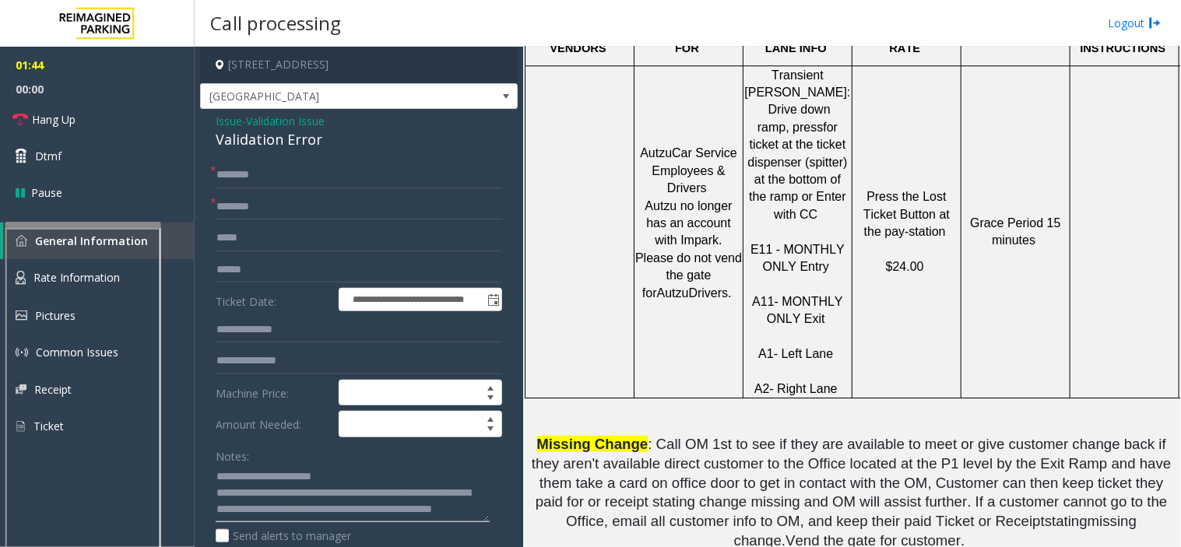
scroll to position [27, 0]
drag, startPoint x: 485, startPoint y: 522, endPoint x: 486, endPoint y: 535, distance: 13.3
click at [491, 546] on html "**********" at bounding box center [590, 273] width 1181 height 547
drag, startPoint x: 486, startPoint y: 521, endPoint x: 470, endPoint y: 556, distance: 38.6
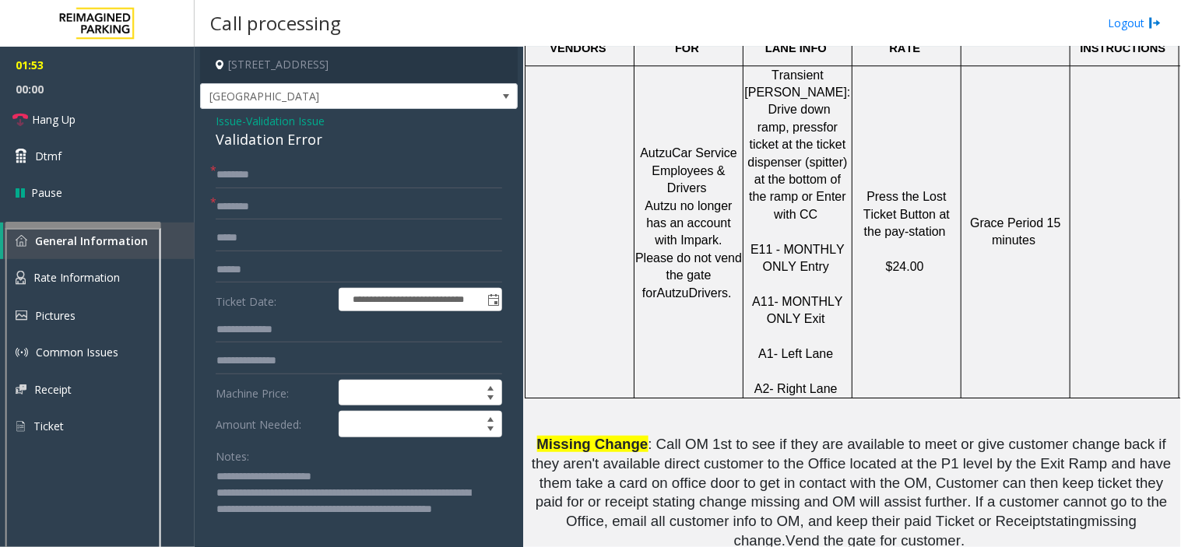
click at [470, 546] on html "**********" at bounding box center [590, 273] width 1181 height 547
type textarea "**********"
click at [294, 169] on input "text" at bounding box center [359, 175] width 286 height 26
type input "**"
click at [273, 211] on input "text" at bounding box center [359, 207] width 286 height 26
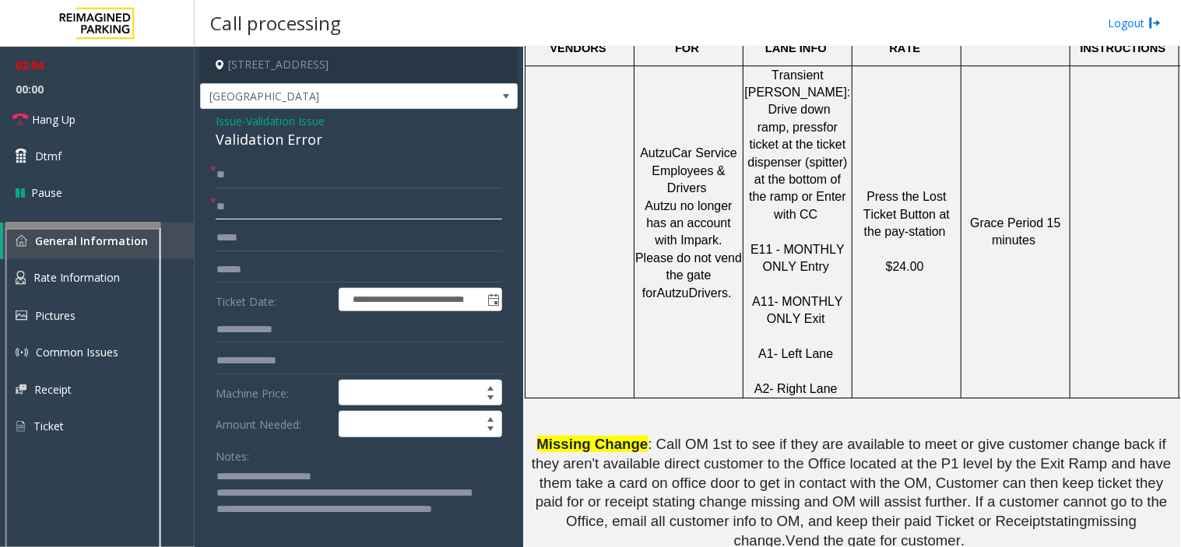
type input "**"
click at [321, 525] on textarea at bounding box center [353, 511] width 274 height 93
click at [88, 114] on link "Hang Up" at bounding box center [97, 119] width 195 height 37
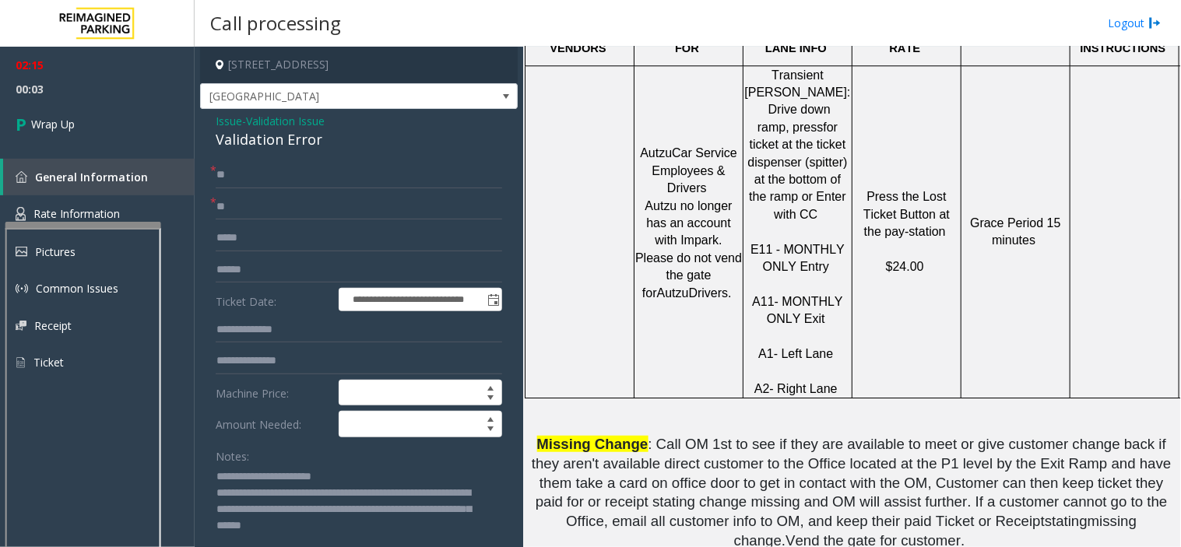
click at [305, 530] on textarea at bounding box center [353, 511] width 274 height 93
click at [312, 534] on textarea at bounding box center [353, 511] width 274 height 93
type textarea "**********"
click at [100, 138] on link "Wrap Up" at bounding box center [97, 124] width 195 height 46
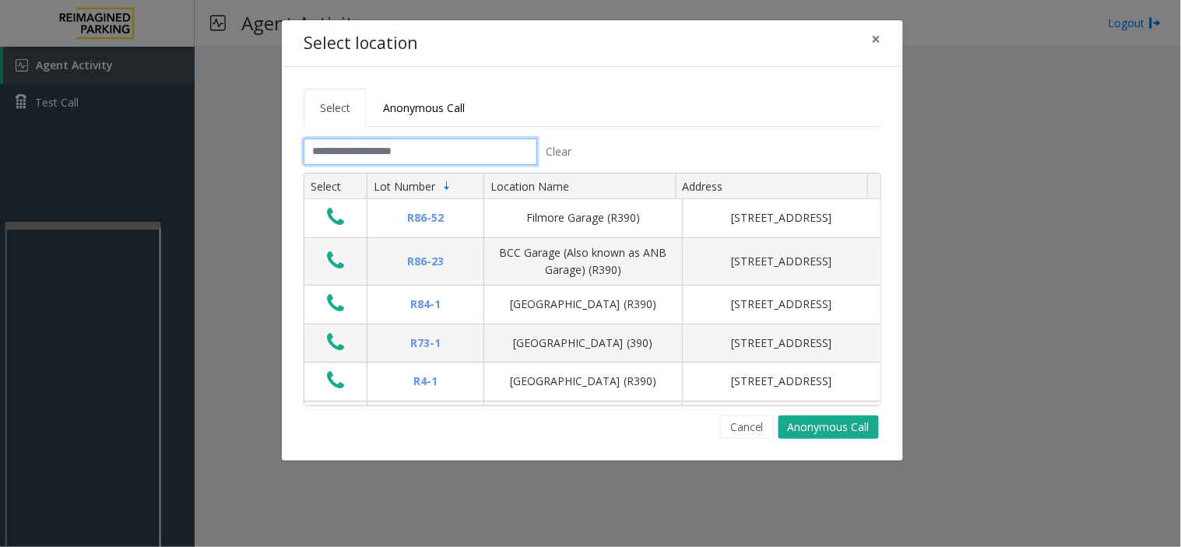
click at [314, 158] on input "text" at bounding box center [420, 152] width 233 height 26
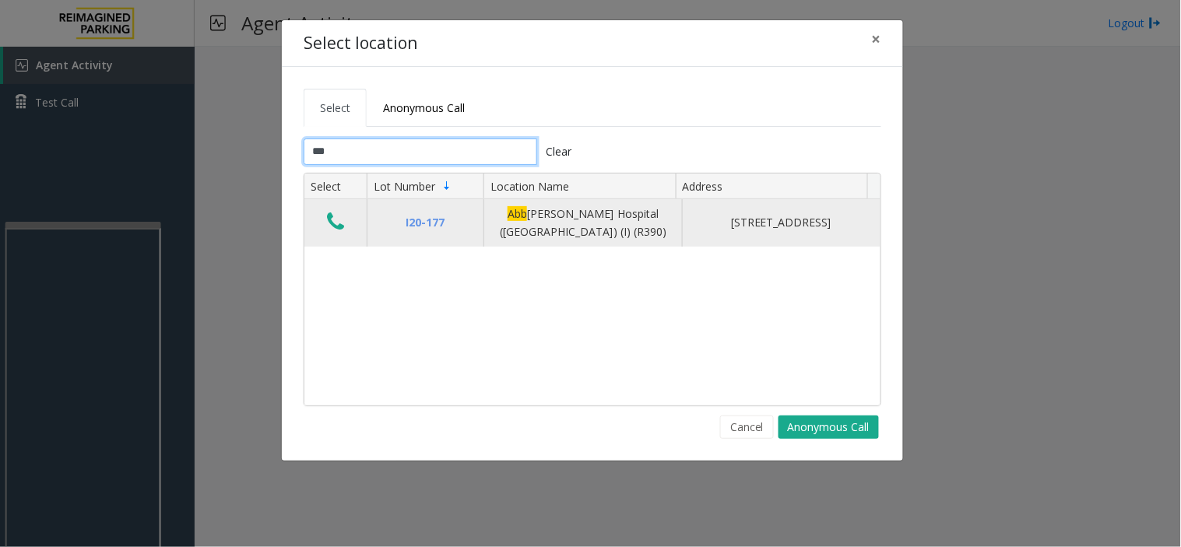
type input "***"
click at [331, 219] on icon "Data table" at bounding box center [335, 222] width 17 height 22
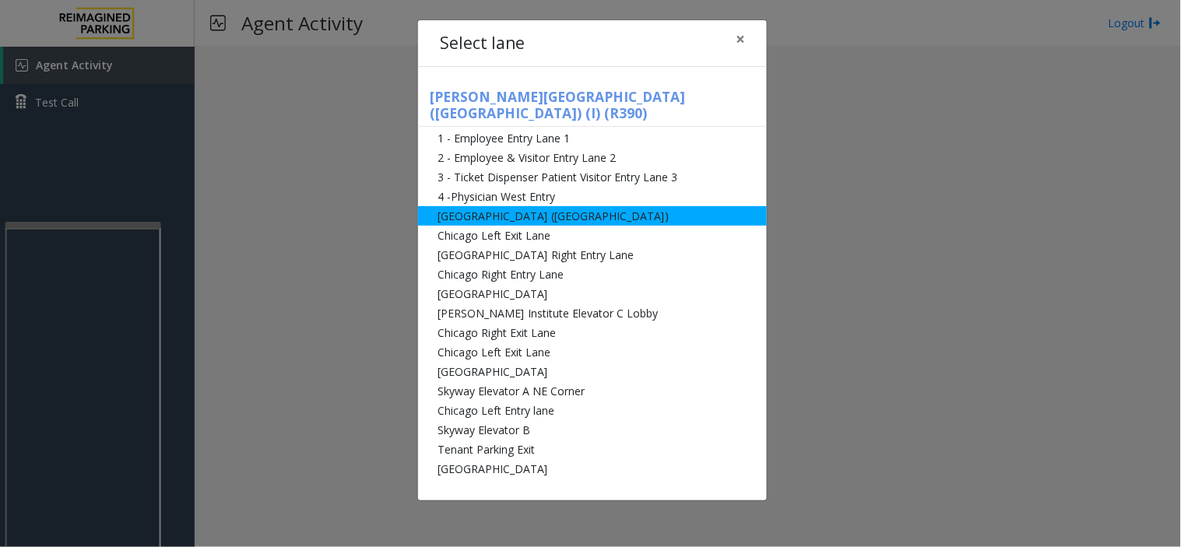
click at [508, 206] on li "[GEOGRAPHIC_DATA] ([GEOGRAPHIC_DATA])" at bounding box center [592, 215] width 349 height 19
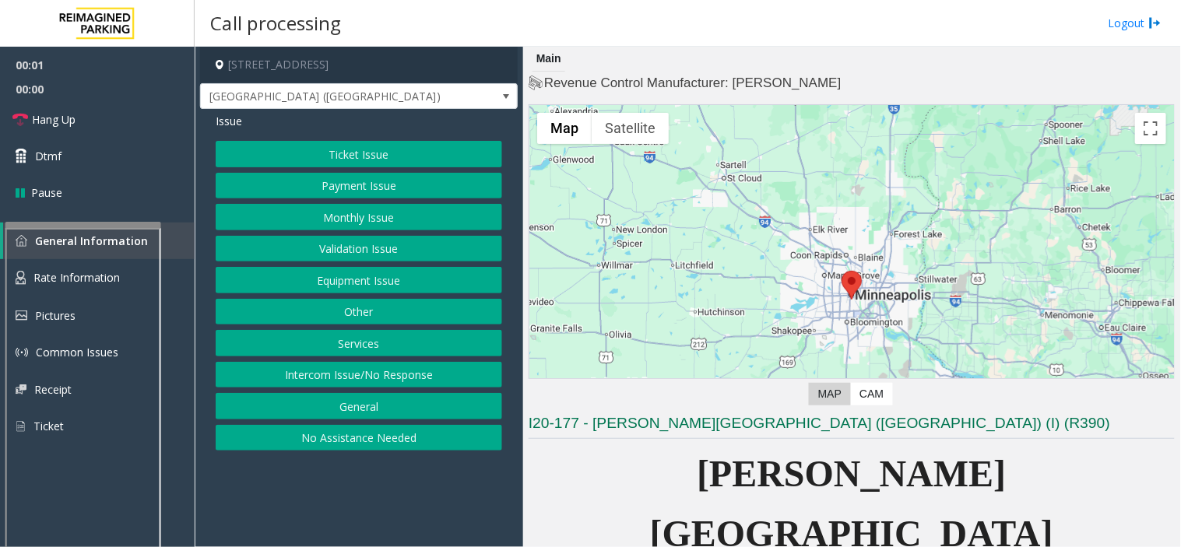
click at [376, 182] on button "Payment Issue" at bounding box center [359, 186] width 286 height 26
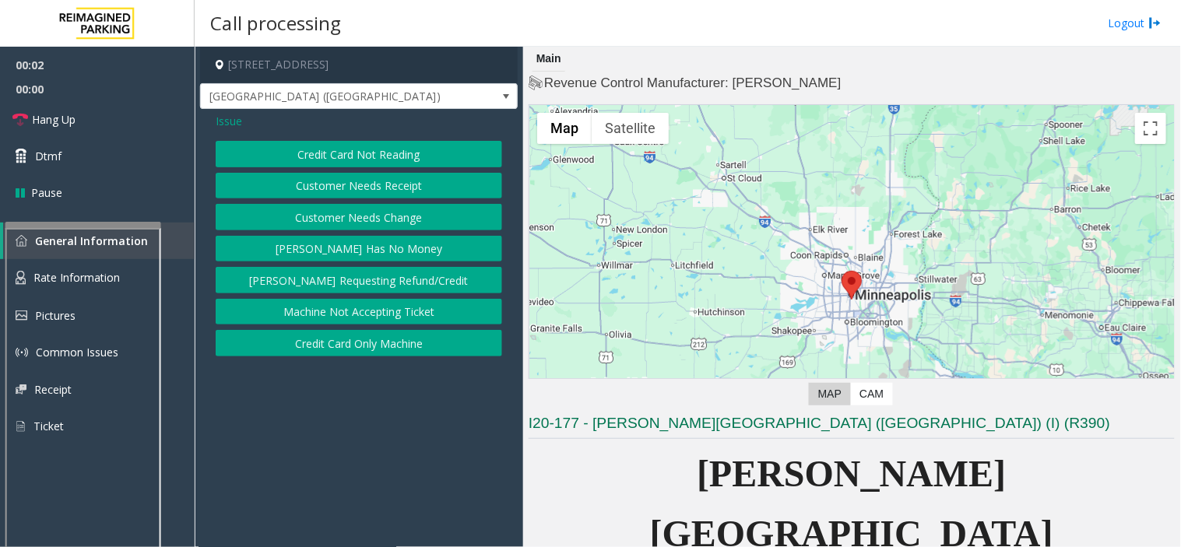
click at [369, 150] on button "Credit Card Not Reading" at bounding box center [359, 154] width 286 height 26
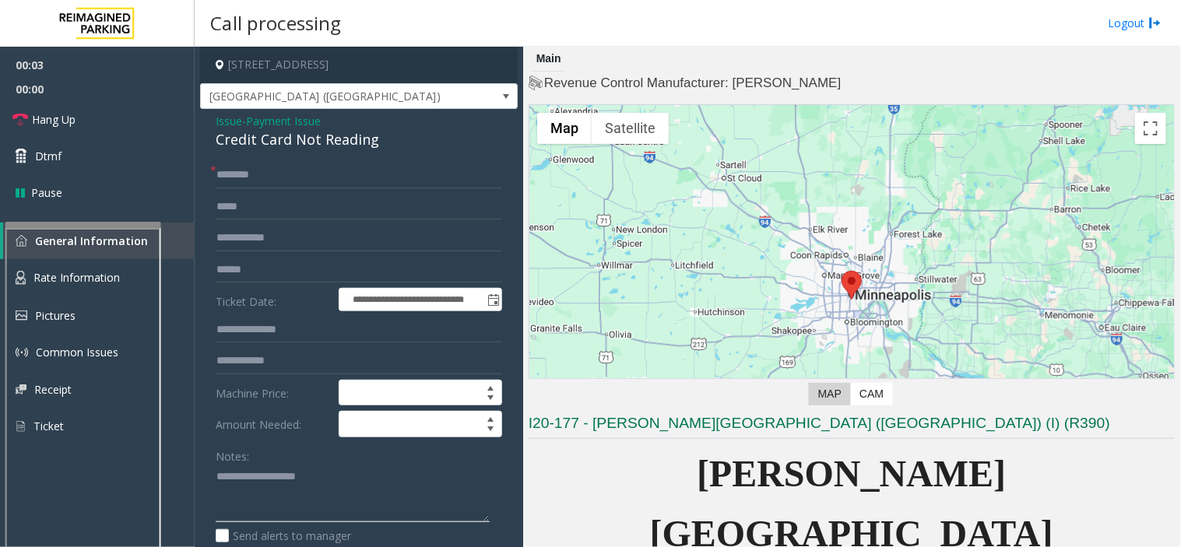
click at [279, 495] on textarea at bounding box center [353, 494] width 274 height 58
click at [236, 135] on div "Credit Card Not Reading" at bounding box center [359, 139] width 286 height 21
click at [235, 135] on div "Credit Card Not Reading" at bounding box center [359, 139] width 286 height 21
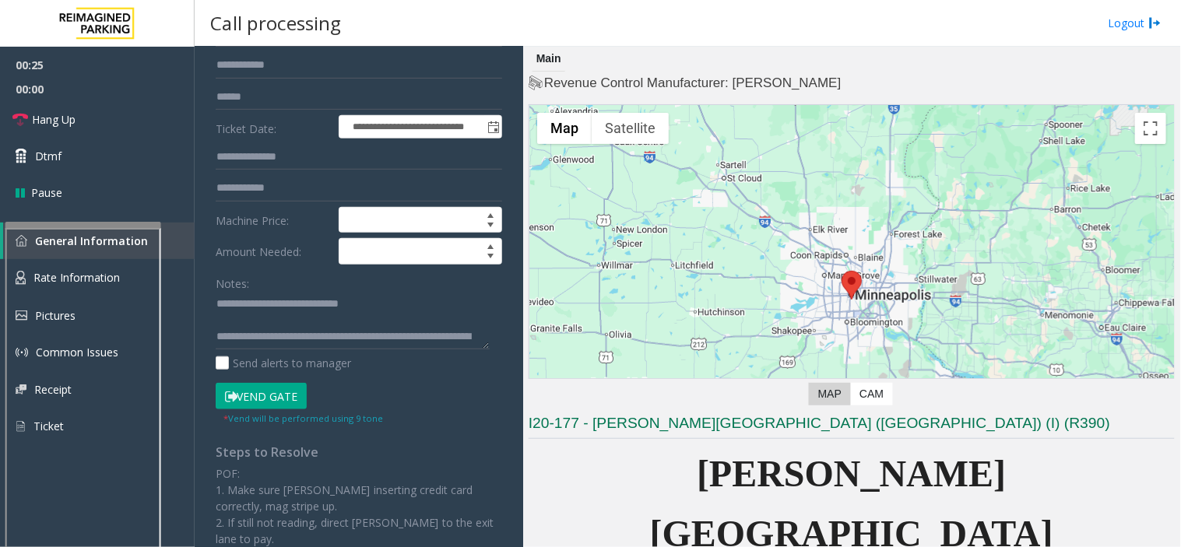
drag, startPoint x: 282, startPoint y: 391, endPoint x: 197, endPoint y: 412, distance: 87.6
click at [280, 394] on button "Vend Gate" at bounding box center [261, 396] width 91 height 26
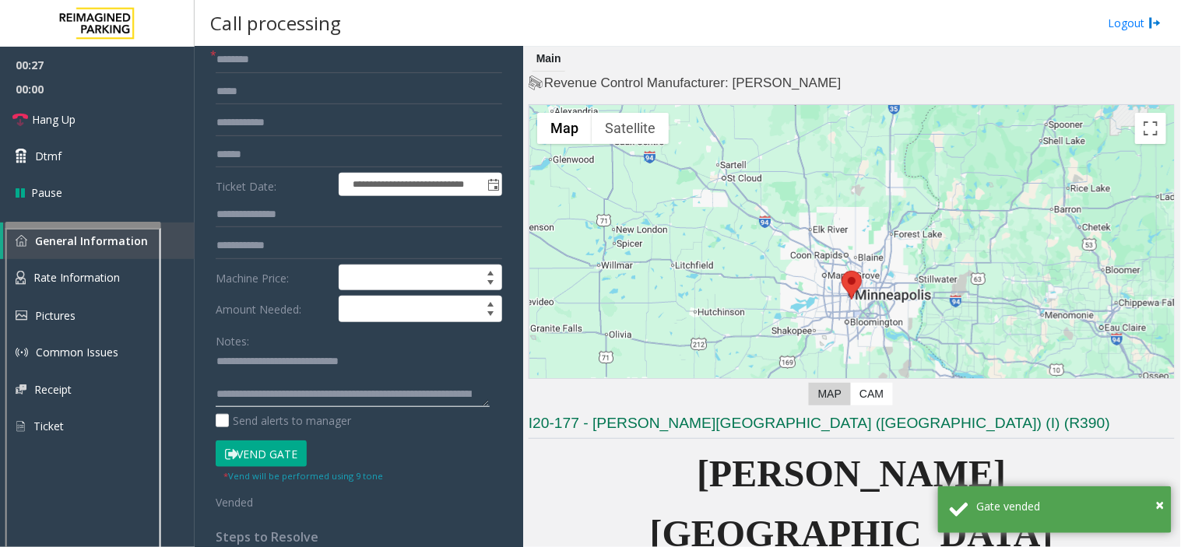
scroll to position [33, 0]
drag, startPoint x: 242, startPoint y: 388, endPoint x: 421, endPoint y: 399, distance: 179.4
click at [421, 399] on textarea at bounding box center [353, 378] width 274 height 58
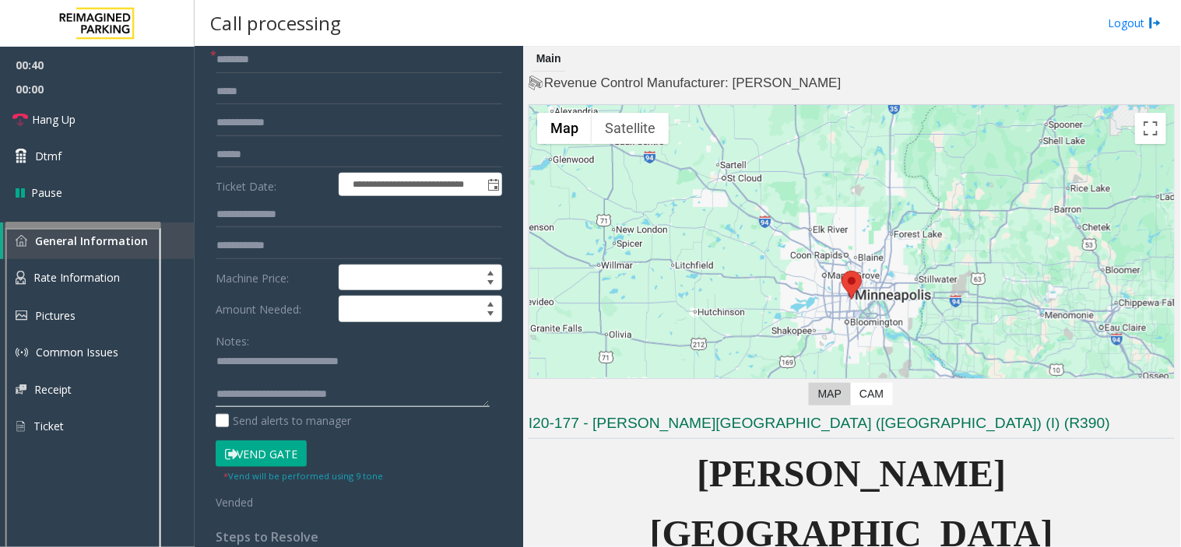
scroll to position [29, 0]
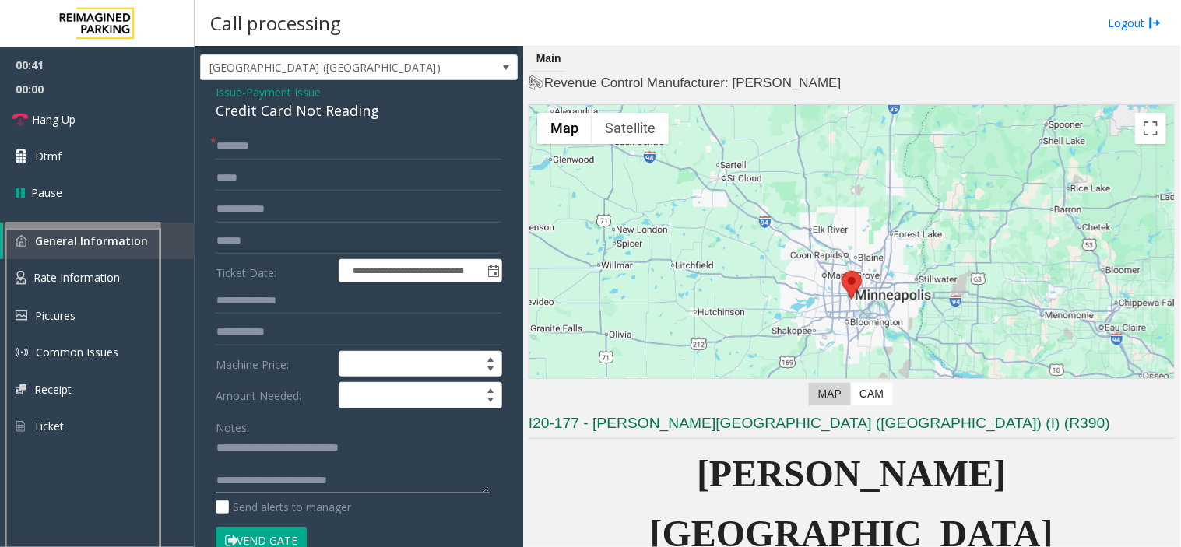
type textarea "**********"
click at [269, 143] on input "text" at bounding box center [359, 146] width 286 height 26
type input "**"
click at [53, 104] on link "Hang Up" at bounding box center [97, 119] width 195 height 37
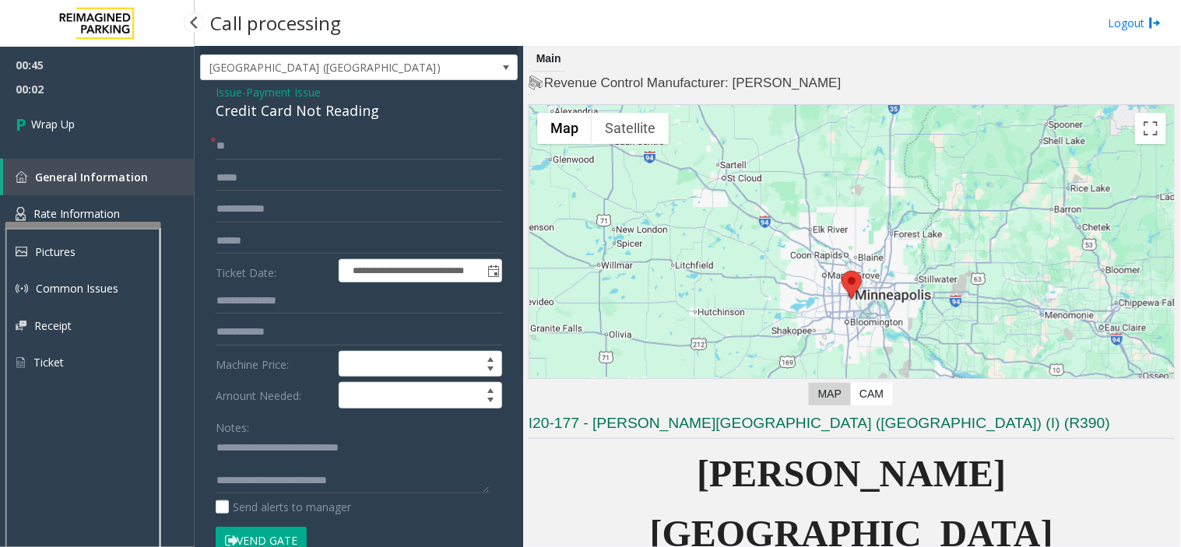
click at [102, 94] on span "00:02" at bounding box center [97, 89] width 195 height 24
click at [106, 117] on link "Wrap Up" at bounding box center [97, 124] width 195 height 46
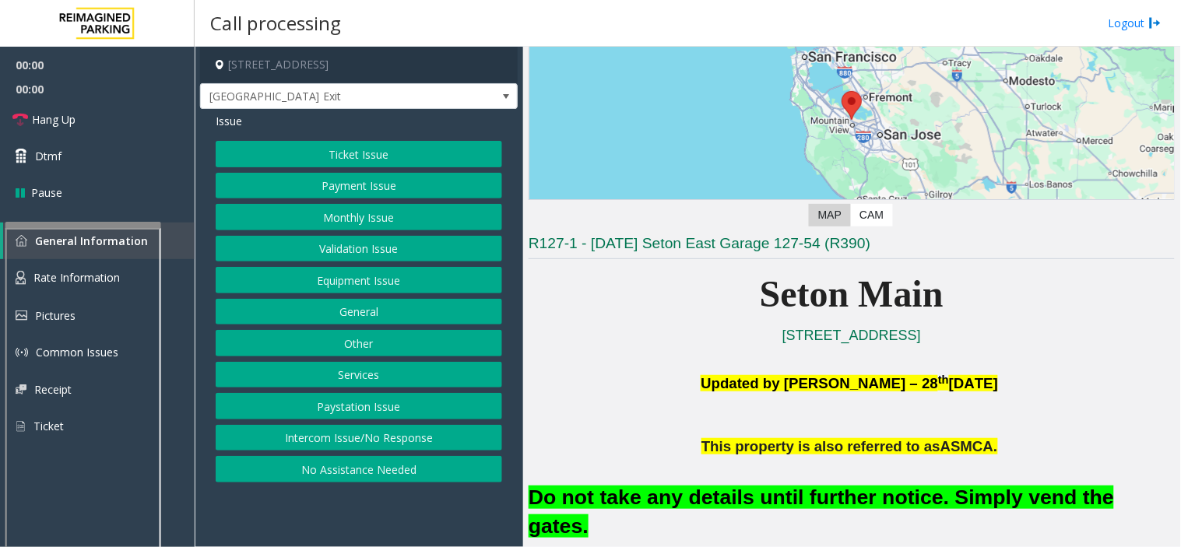
scroll to position [173, 0]
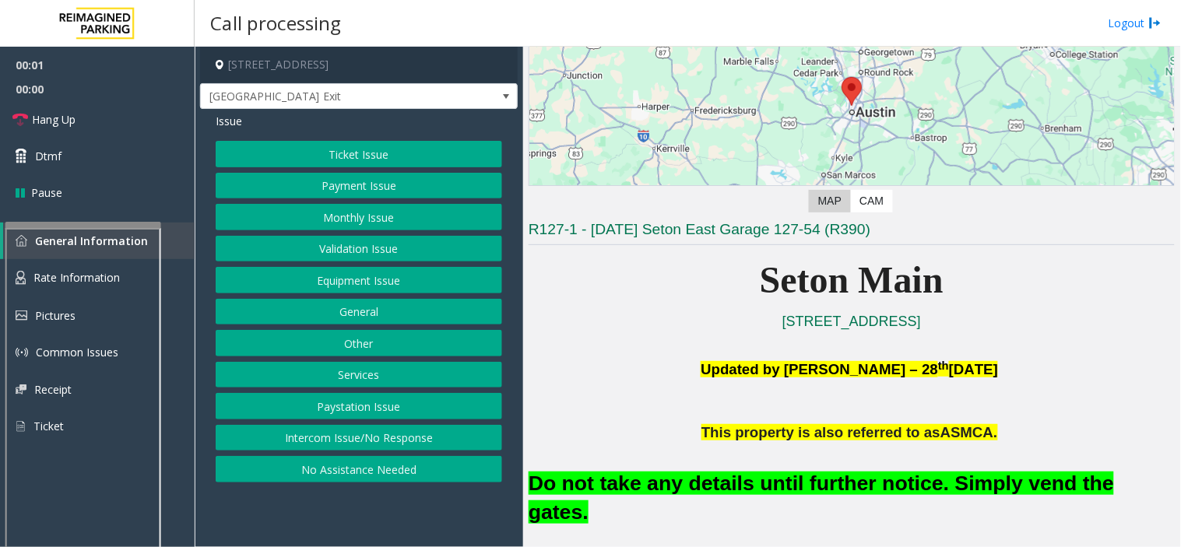
click at [412, 267] on button "Equipment Issue" at bounding box center [359, 280] width 286 height 26
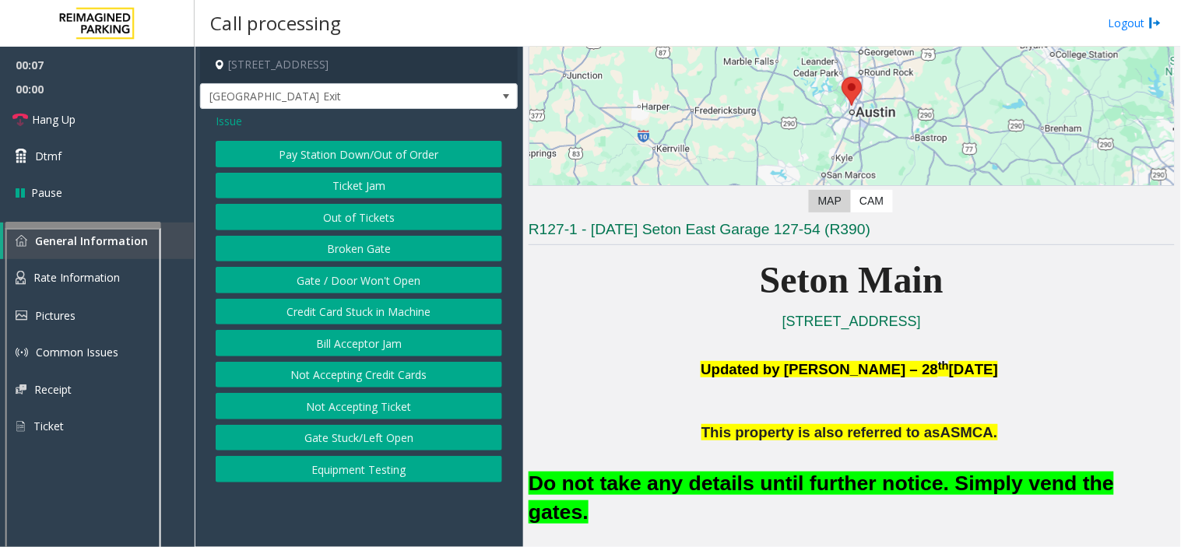
click at [399, 282] on button "Gate / Door Won't Open" at bounding box center [359, 280] width 286 height 26
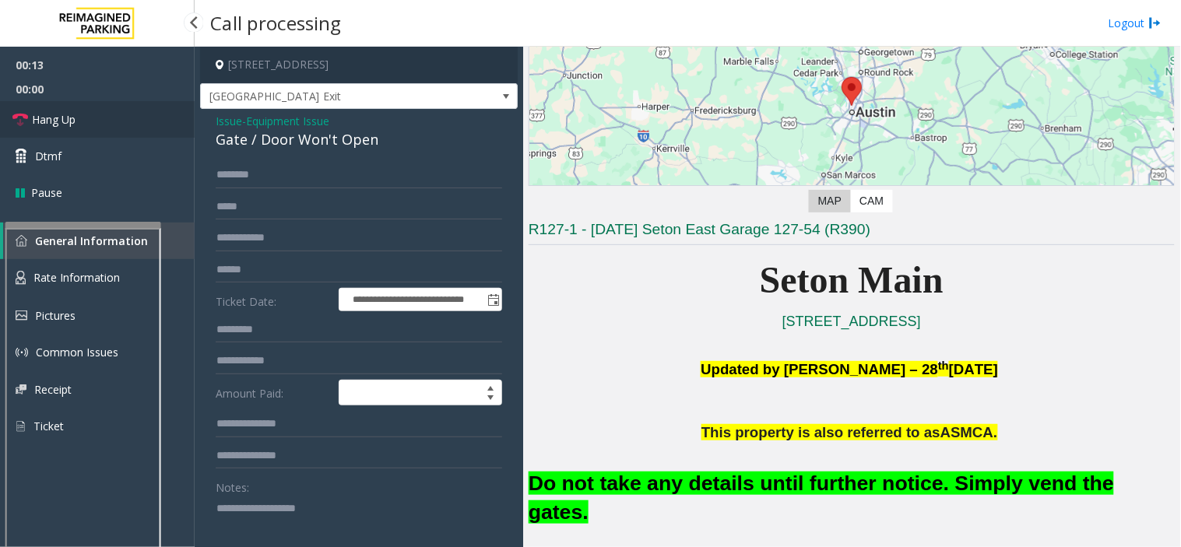
drag, startPoint x: 119, startPoint y: 114, endPoint x: 140, endPoint y: 247, distance: 135.5
click at [118, 114] on link "Hang Up" at bounding box center [97, 119] width 195 height 37
click at [261, 510] on textarea at bounding box center [353, 525] width 274 height 58
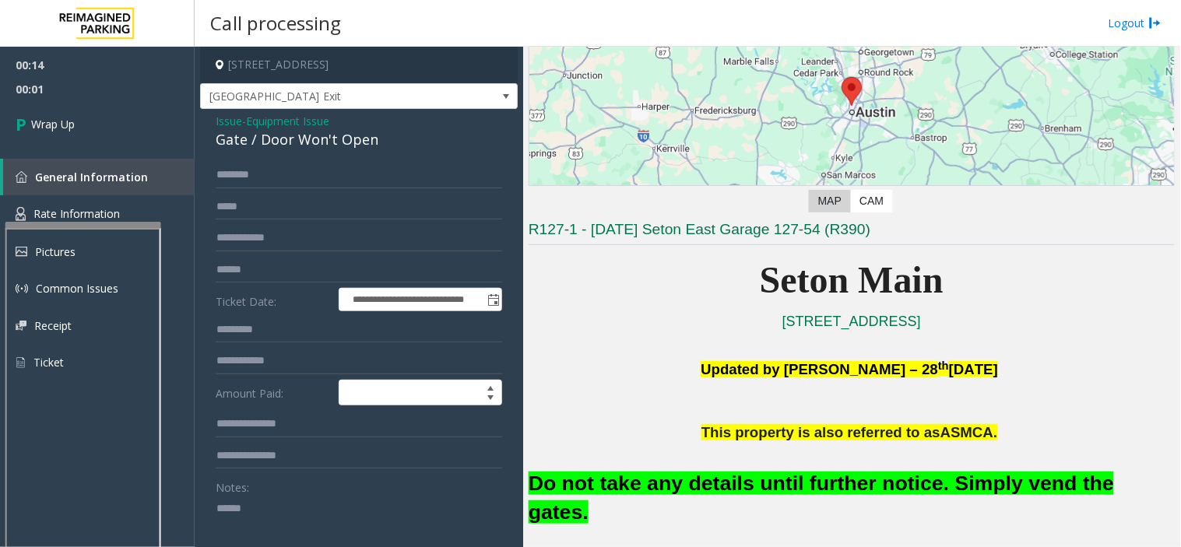
paste textarea "**********"
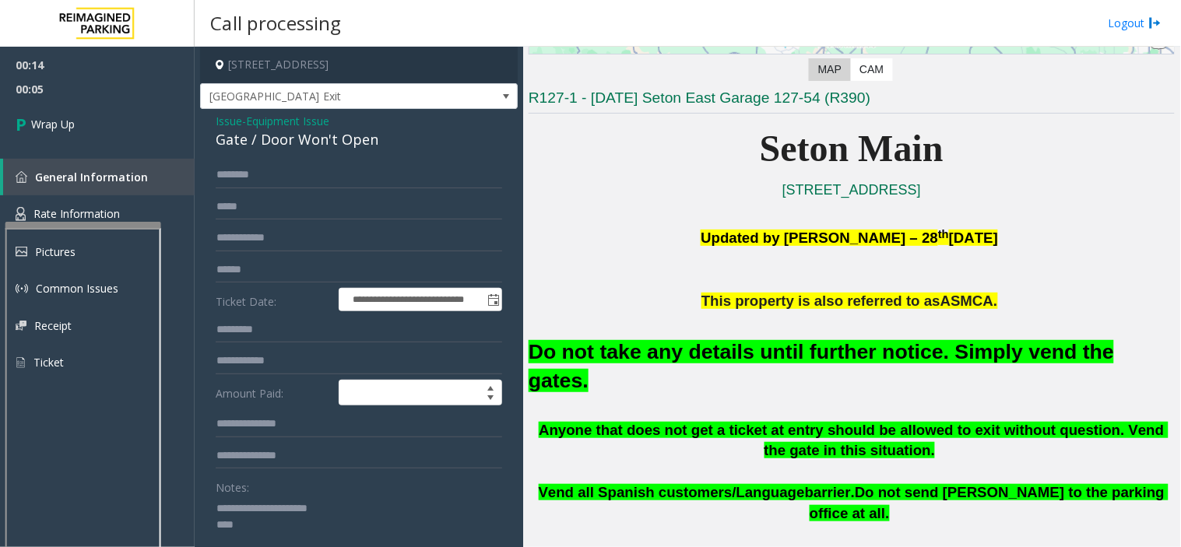
scroll to position [346, 0]
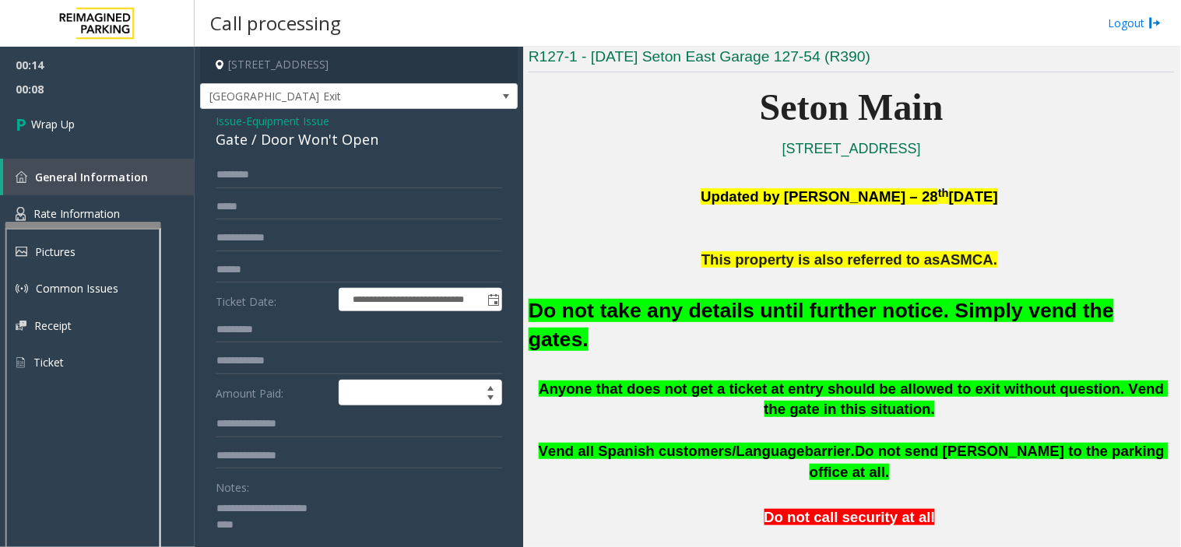
click at [752, 323] on h2 "Do not take any details until further notice. Simply vend the gates." at bounding box center [851, 326] width 646 height 58
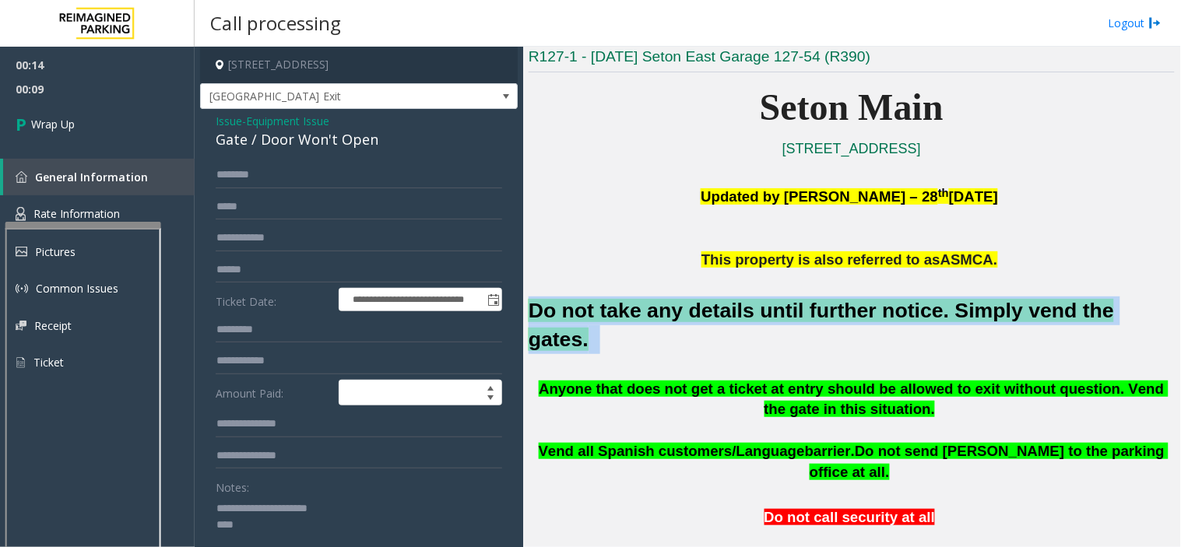
click at [752, 323] on h2 "Do not take any details until further notice. Simply vend the gates." at bounding box center [851, 326] width 646 height 58
copy h2 "Do not take any details until further notice. Simply vend the gates."
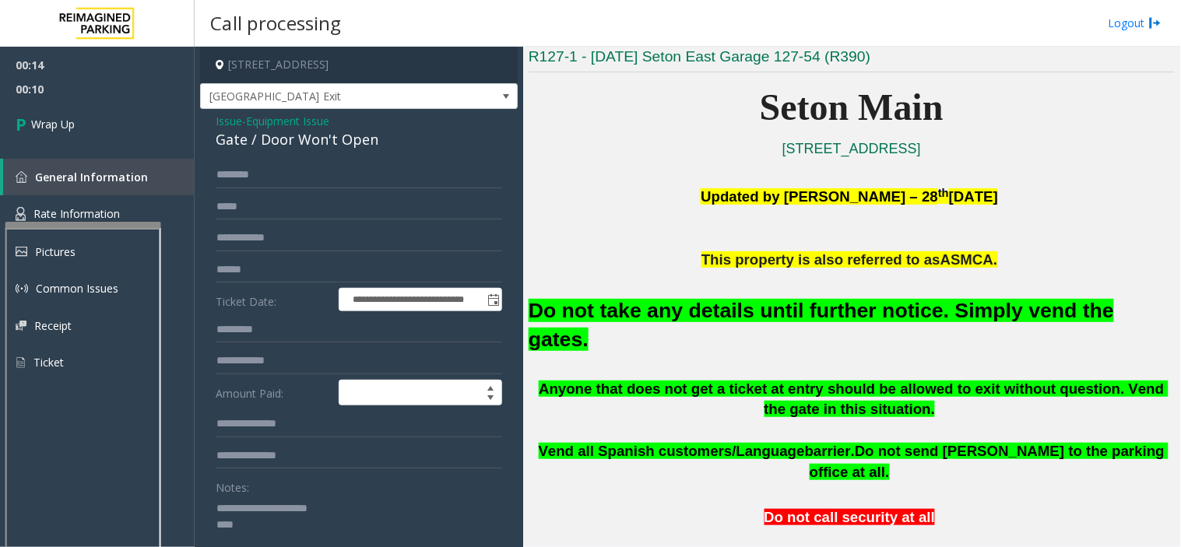
click at [278, 539] on textarea at bounding box center [353, 525] width 274 height 58
paste textarea "**********"
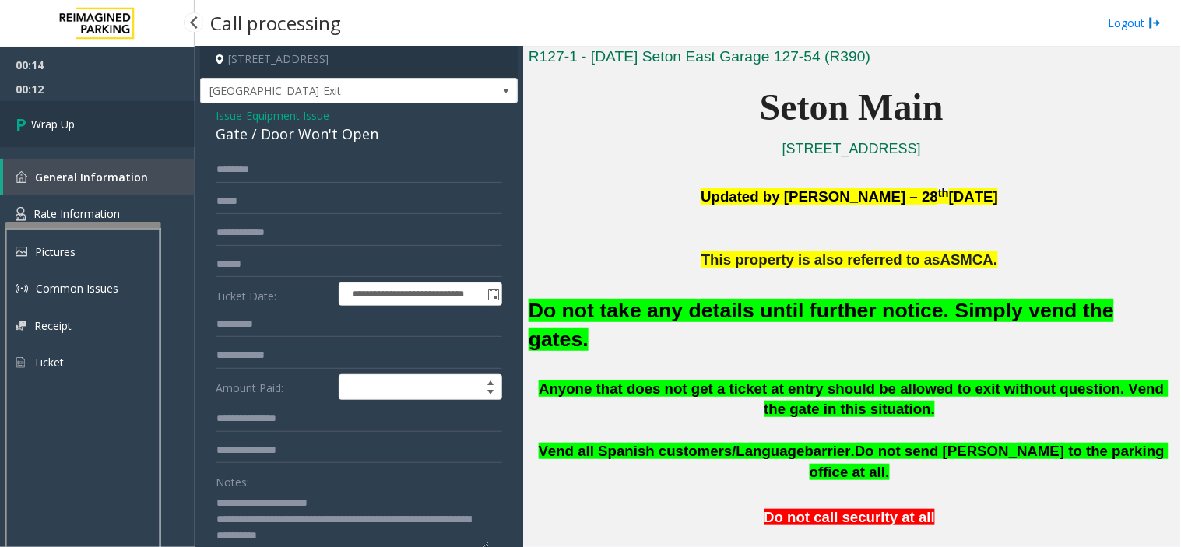
type textarea "**********"
click at [123, 137] on link "Wrap Up" at bounding box center [97, 124] width 195 height 46
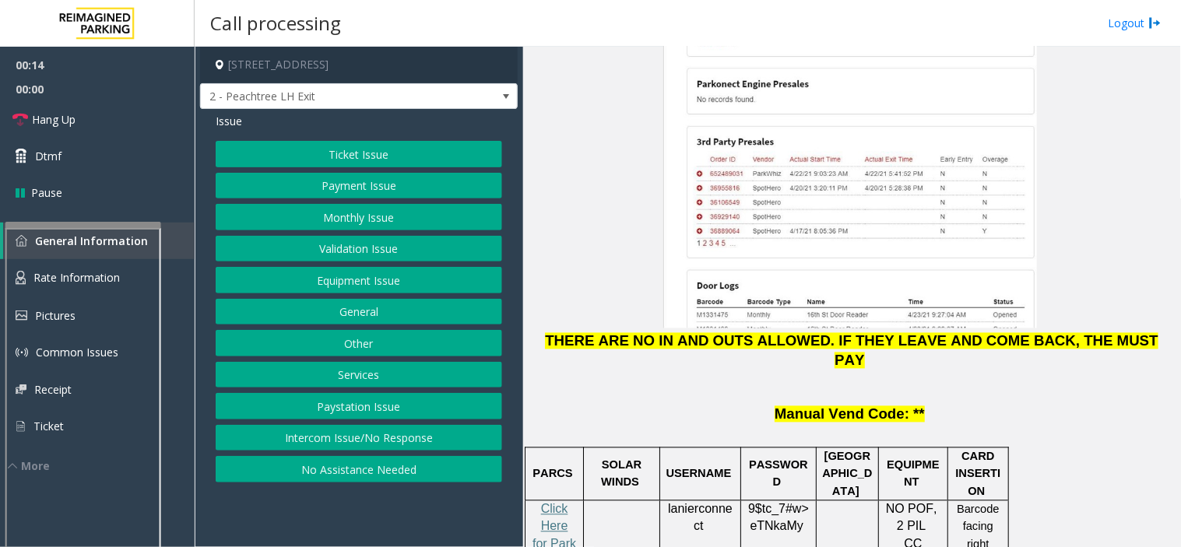
scroll to position [2248, 0]
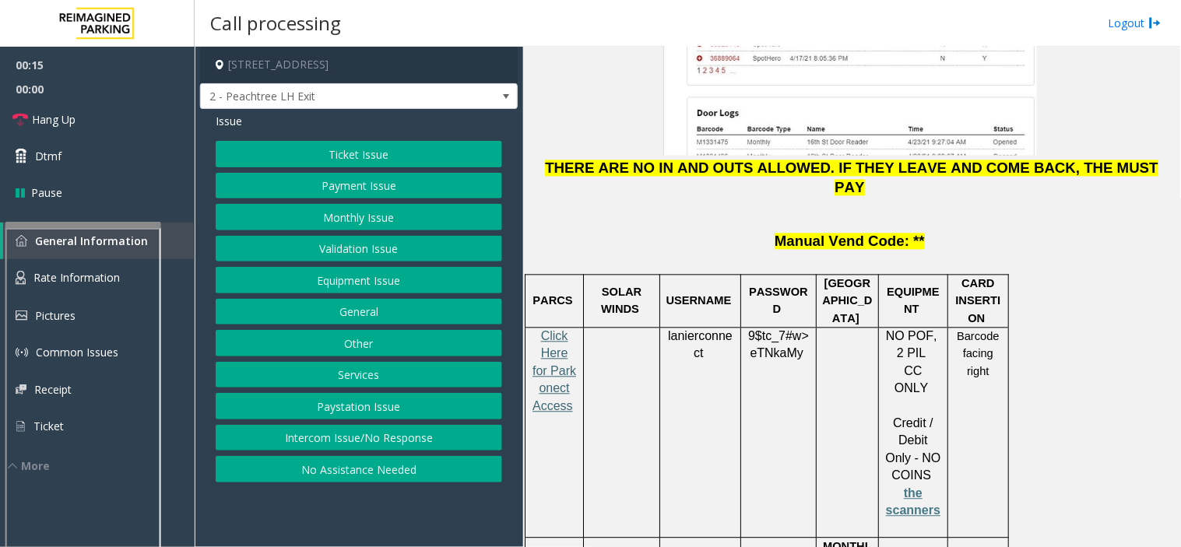
click at [550, 330] on span "Click Here for Parkonect Access" at bounding box center [554, 371] width 44 height 83
click at [401, 192] on button "Payment Issue" at bounding box center [359, 186] width 286 height 26
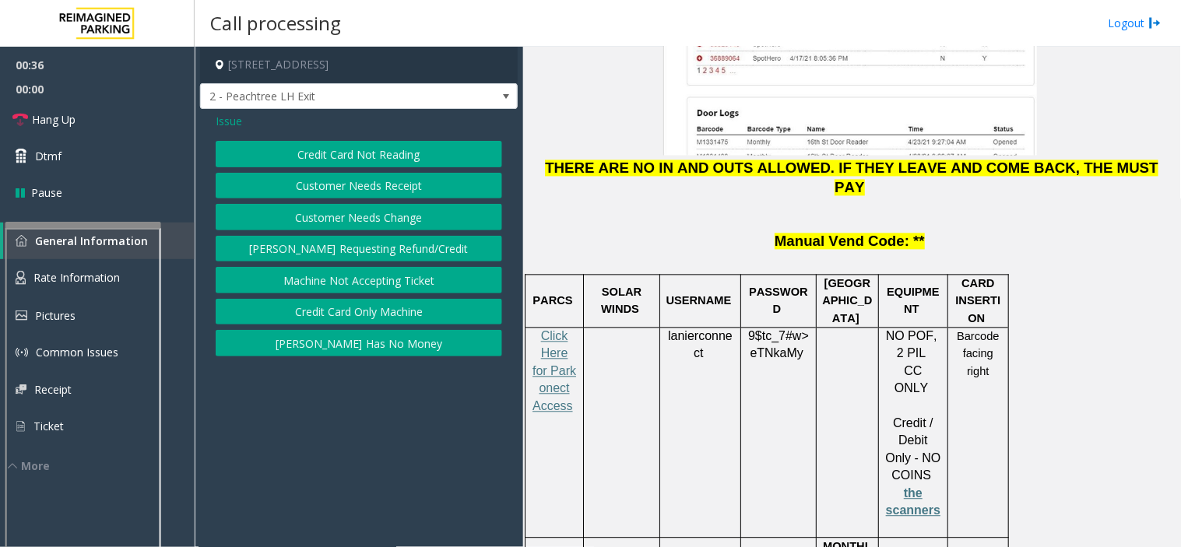
click at [223, 118] on span "Issue" at bounding box center [229, 121] width 26 height 16
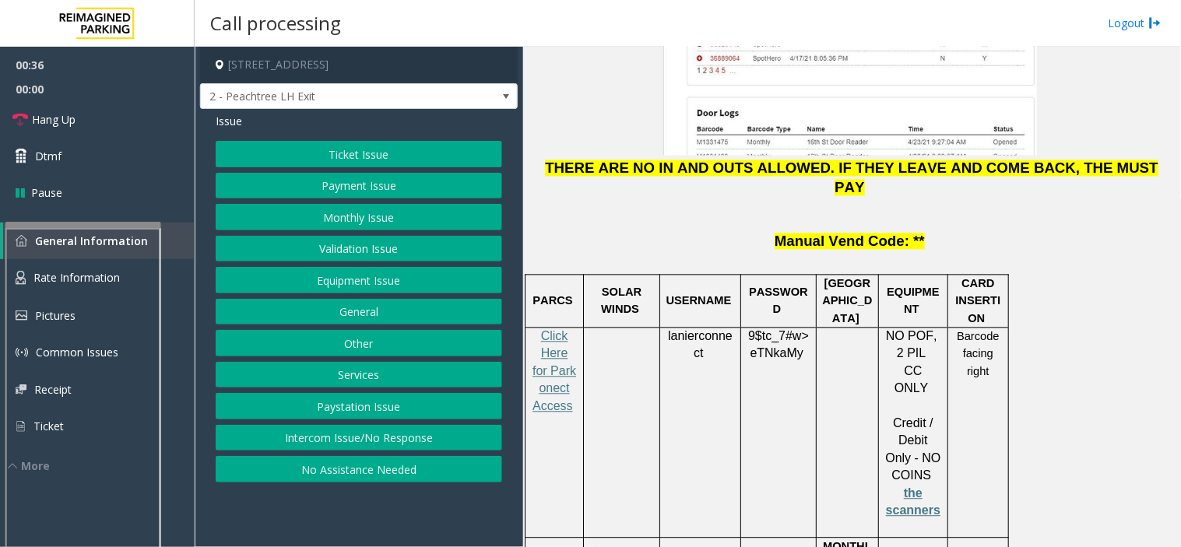
click at [272, 149] on button "Ticket Issue" at bounding box center [359, 154] width 286 height 26
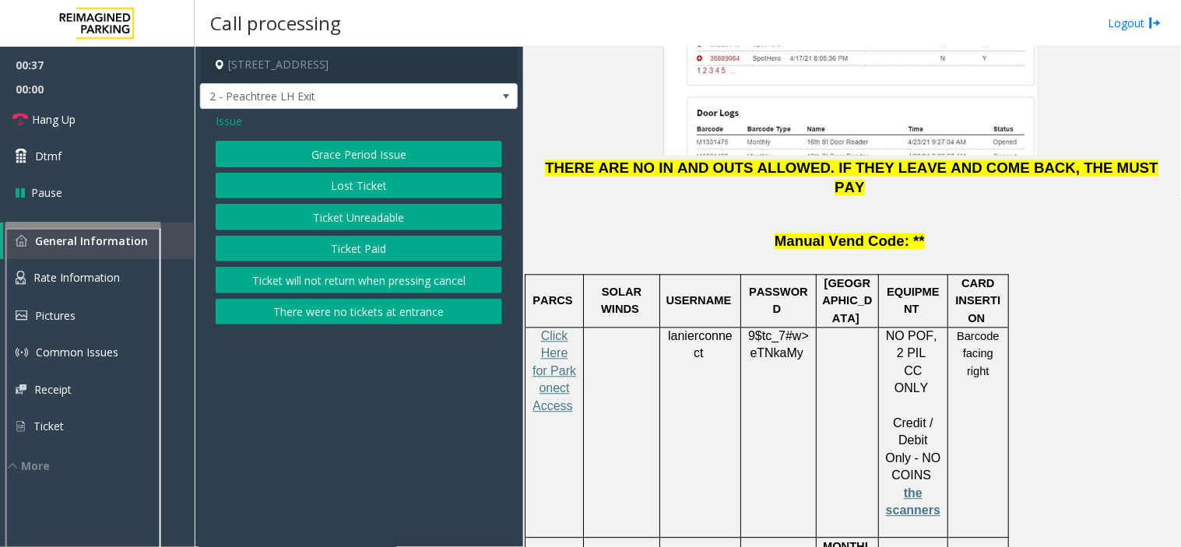
click at [332, 216] on button "Ticket Unreadable" at bounding box center [359, 217] width 286 height 26
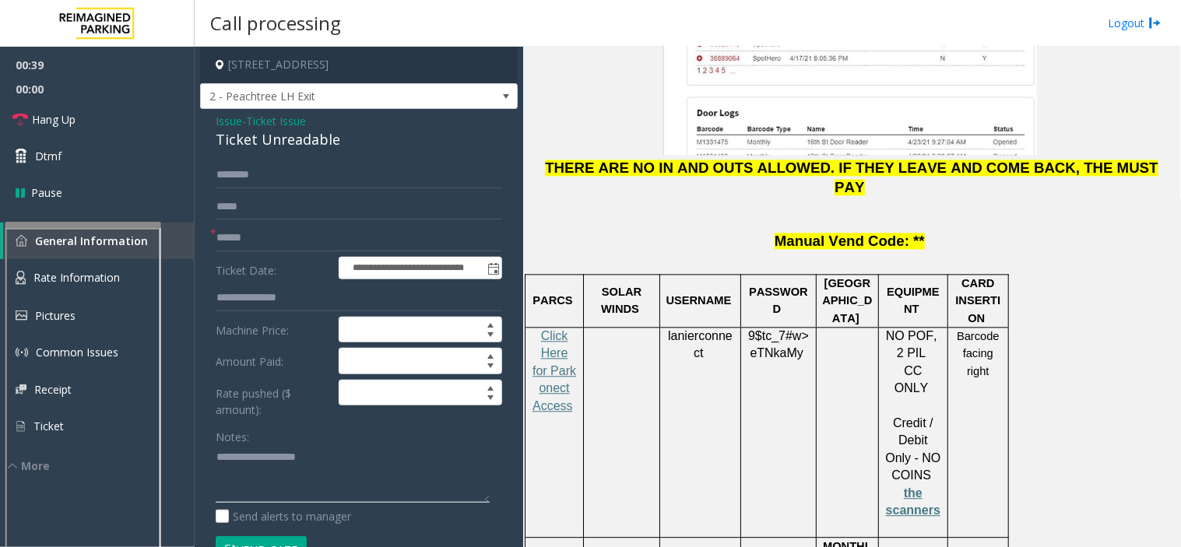
click at [263, 465] on textarea at bounding box center [353, 474] width 274 height 58
type textarea "******** *****"
click at [250, 250] on input "text" at bounding box center [359, 238] width 286 height 26
type input "**********"
click at [697, 330] on span "lanierconnect" at bounding box center [700, 345] width 65 height 31
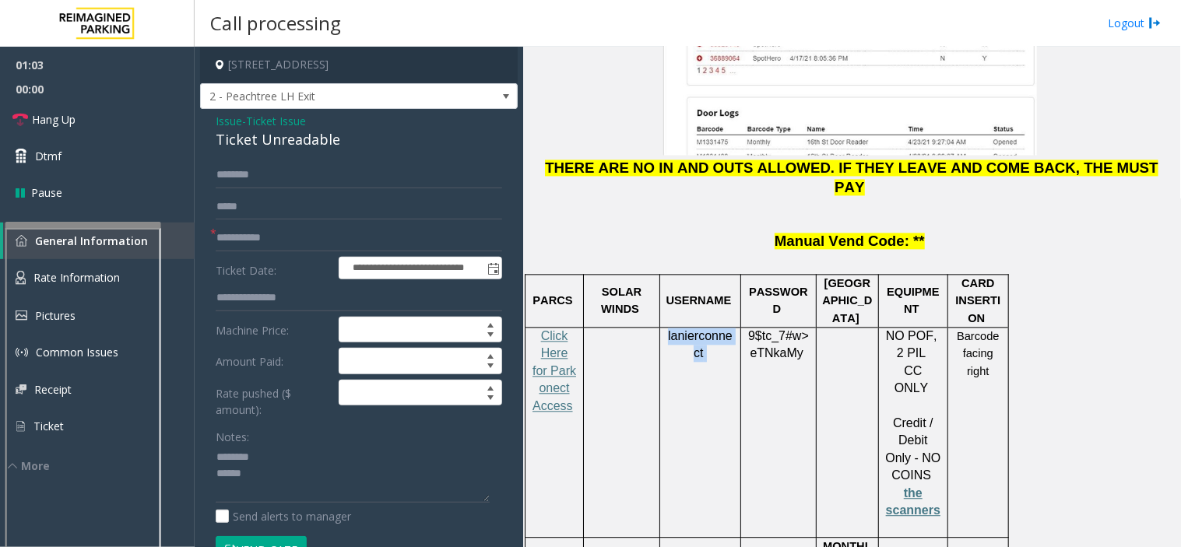
click at [697, 330] on span "lanierconnect" at bounding box center [700, 345] width 65 height 31
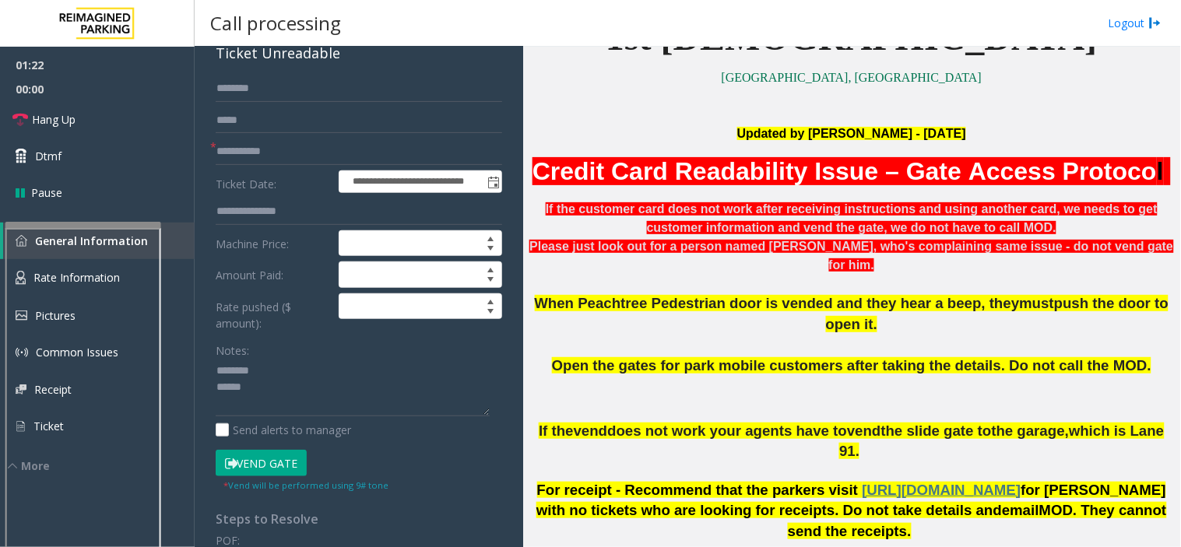
scroll to position [0, 0]
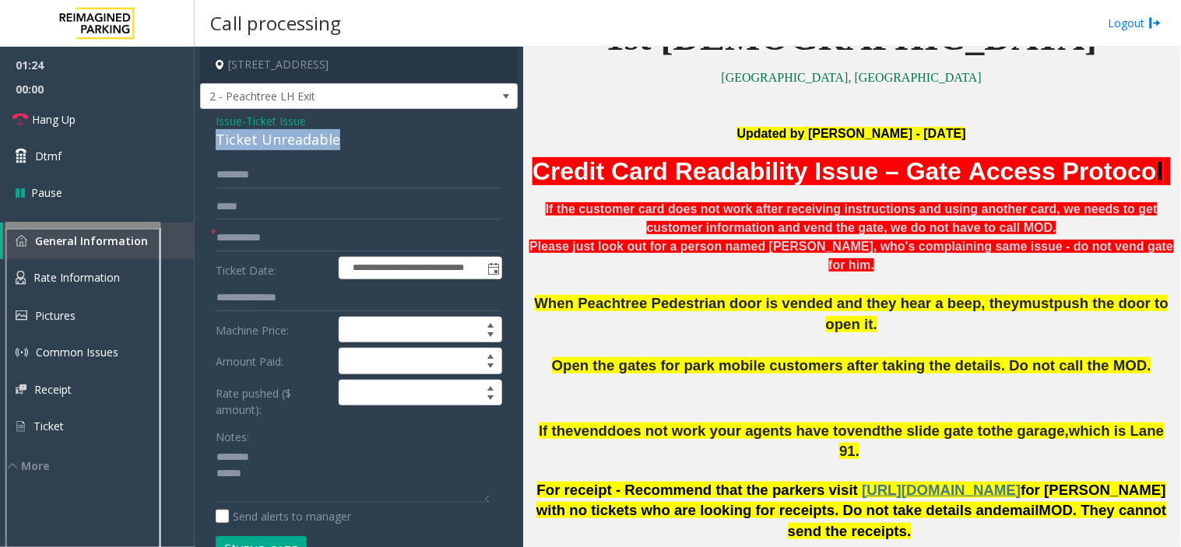
drag, startPoint x: 212, startPoint y: 143, endPoint x: 309, endPoint y: 135, distance: 97.6
click at [347, 137] on div "**********" at bounding box center [359, 527] width 318 height 836
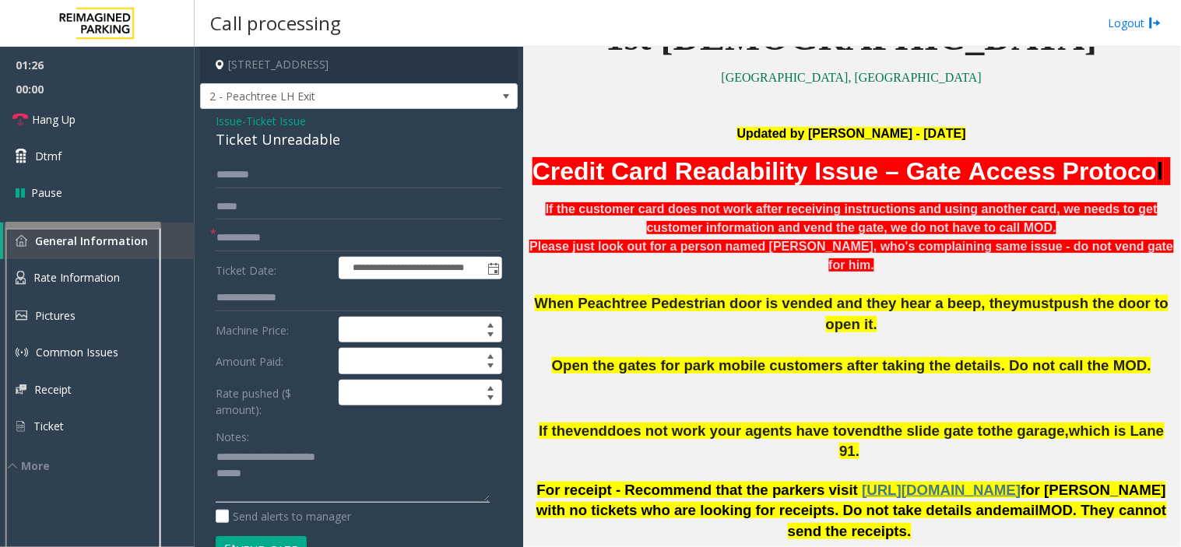
click at [311, 493] on textarea at bounding box center [353, 474] width 274 height 58
click at [277, 538] on button "Vend Gate" at bounding box center [261, 549] width 91 height 26
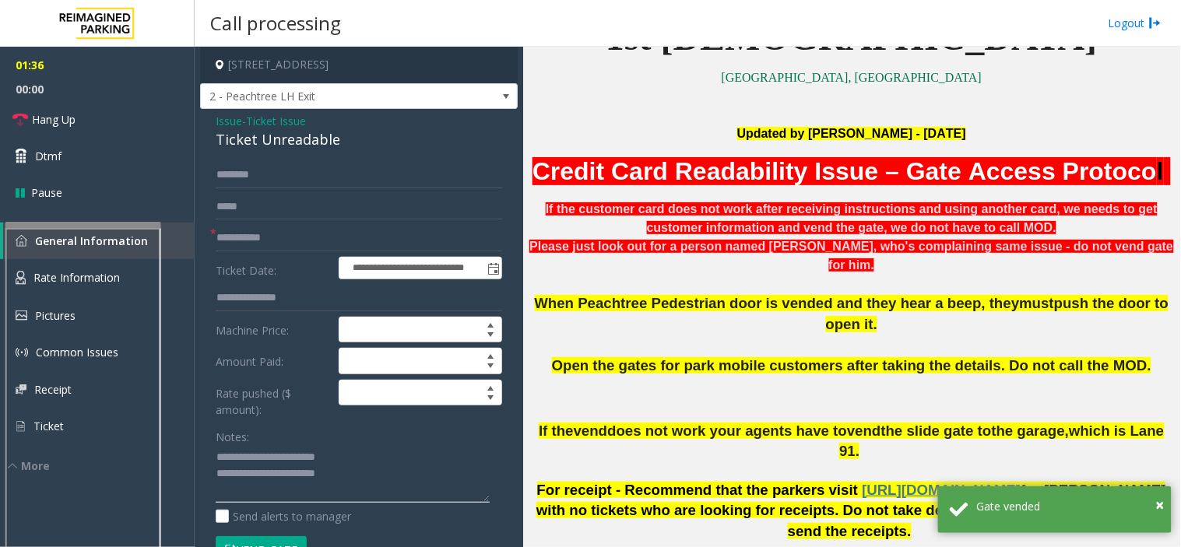
click at [346, 483] on textarea at bounding box center [353, 474] width 274 height 58
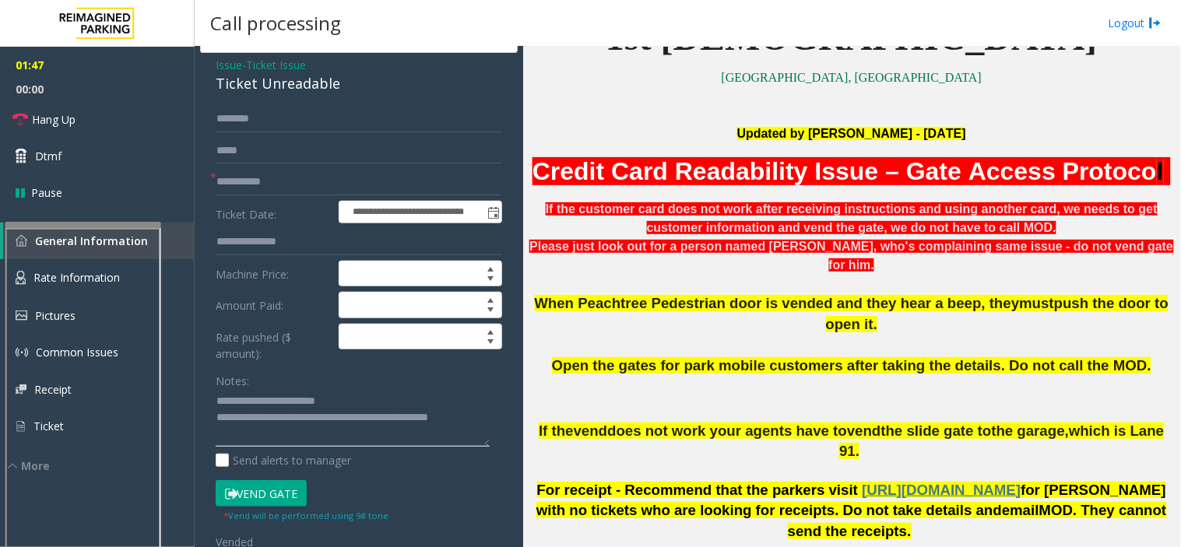
scroll to position [86, 0]
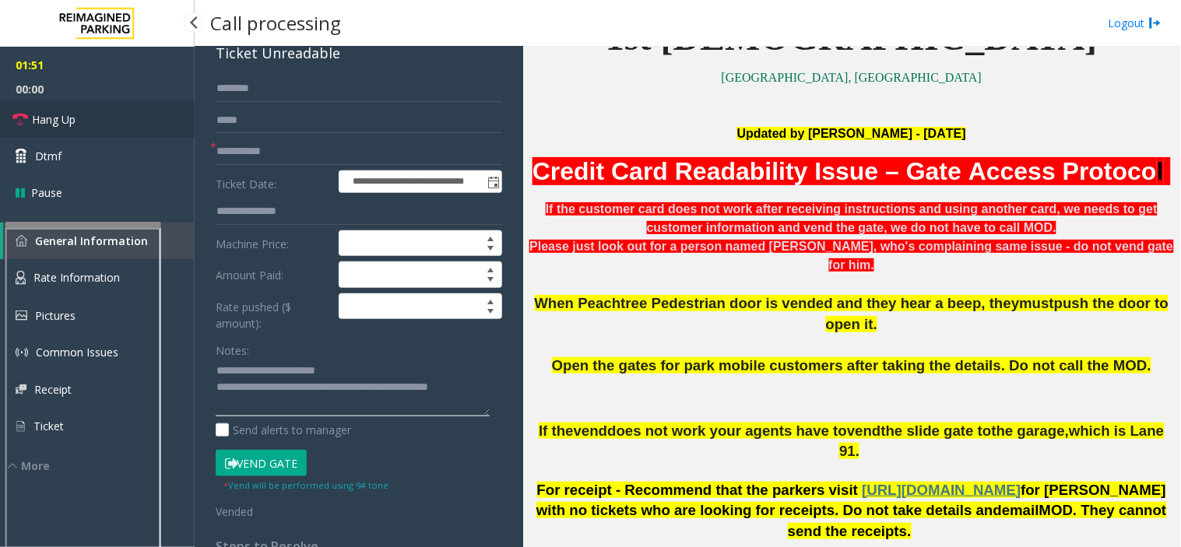
type textarea "**********"
click at [92, 126] on link "Hang Up" at bounding box center [97, 119] width 195 height 37
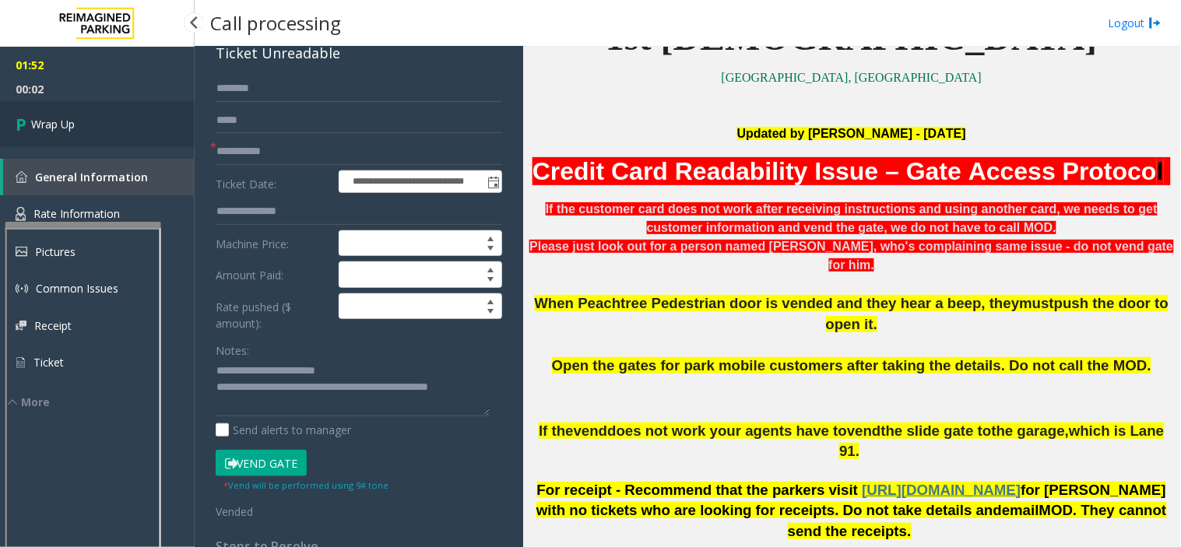
click at [68, 128] on span "Wrap Up" at bounding box center [53, 124] width 44 height 16
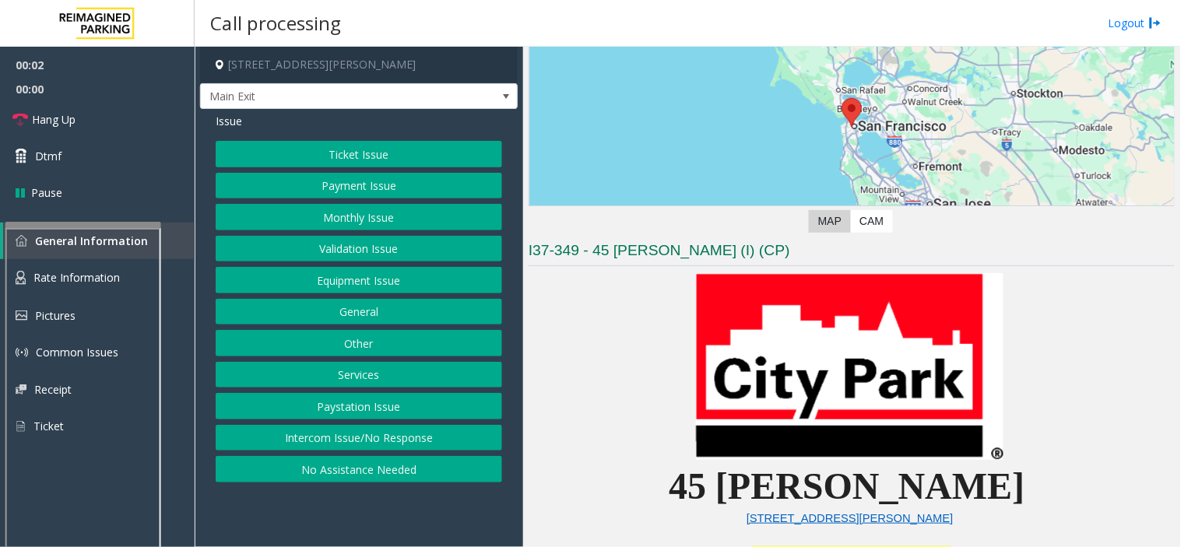
scroll to position [259, 0]
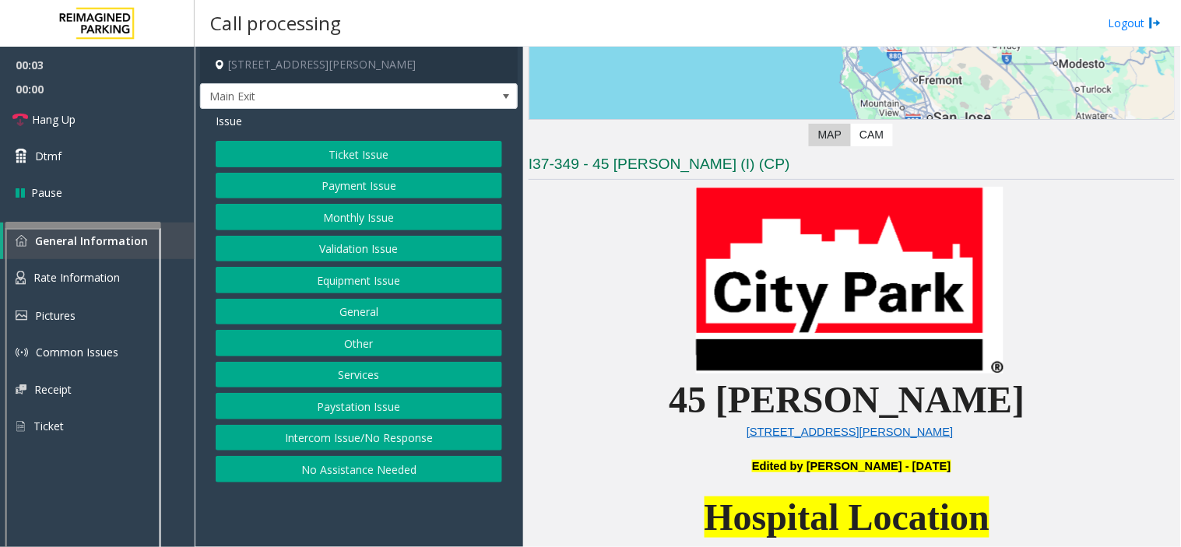
click at [461, 442] on button "Intercom Issue/No Response" at bounding box center [359, 438] width 286 height 26
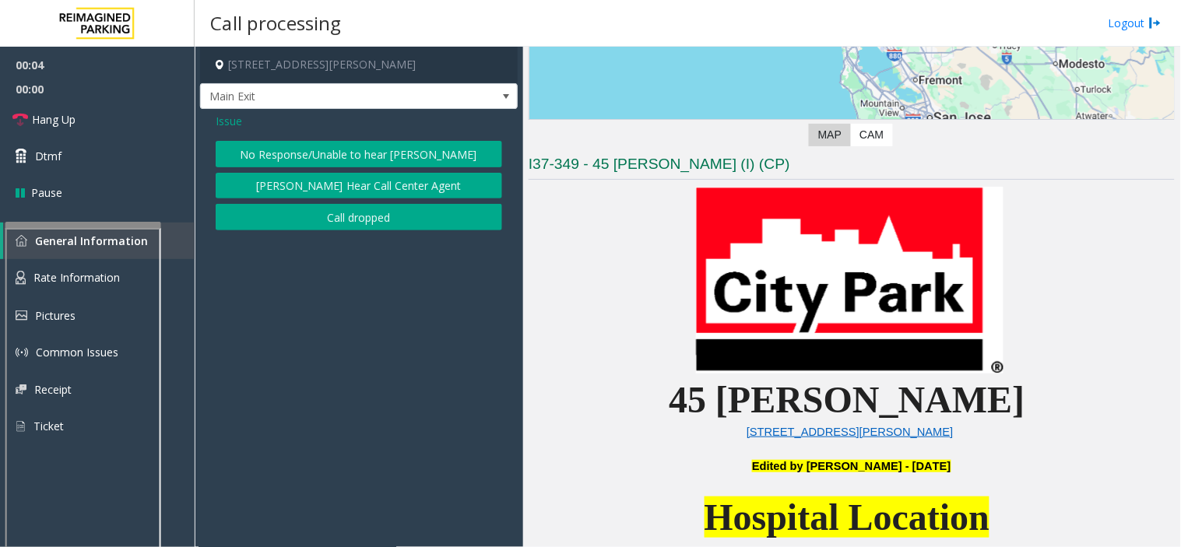
click at [430, 156] on button "No Response/Unable to hear [PERSON_NAME]" at bounding box center [359, 154] width 286 height 26
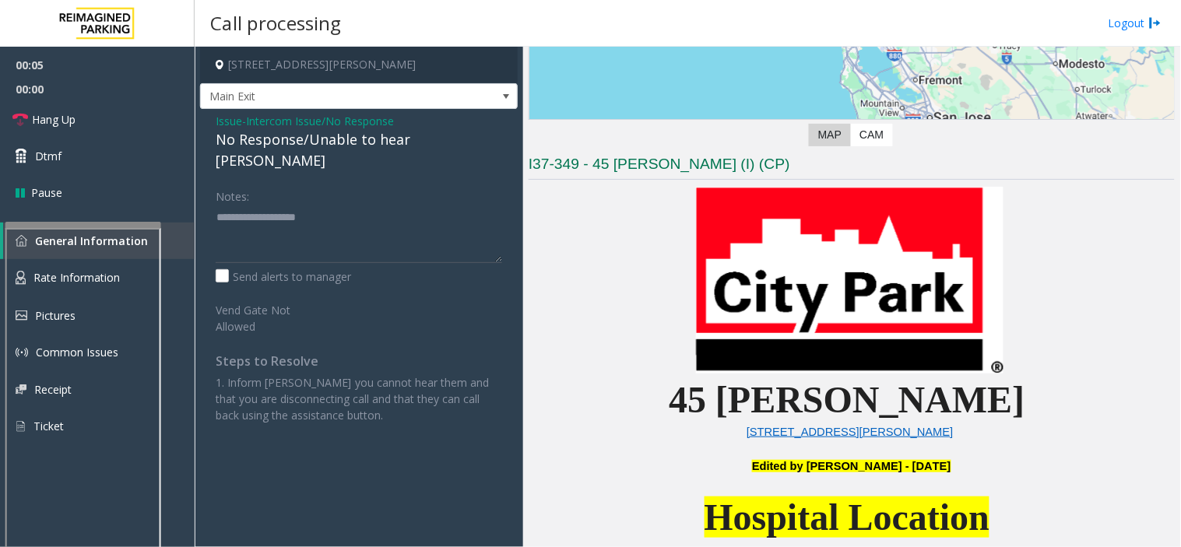
click at [382, 134] on div "No Response/Unable to hear [PERSON_NAME]" at bounding box center [359, 150] width 286 height 42
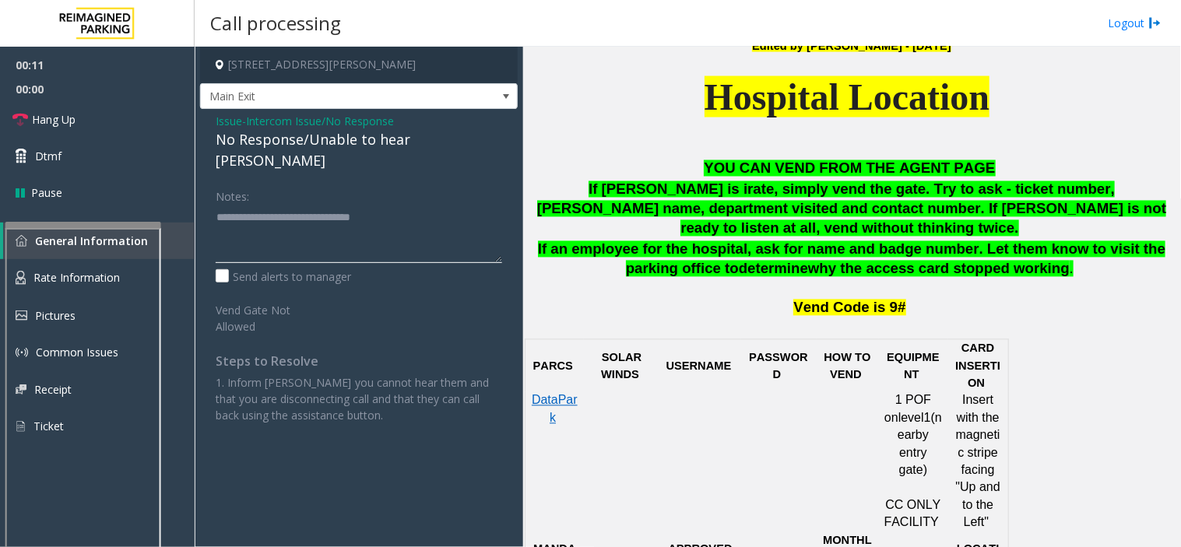
scroll to position [691, 0]
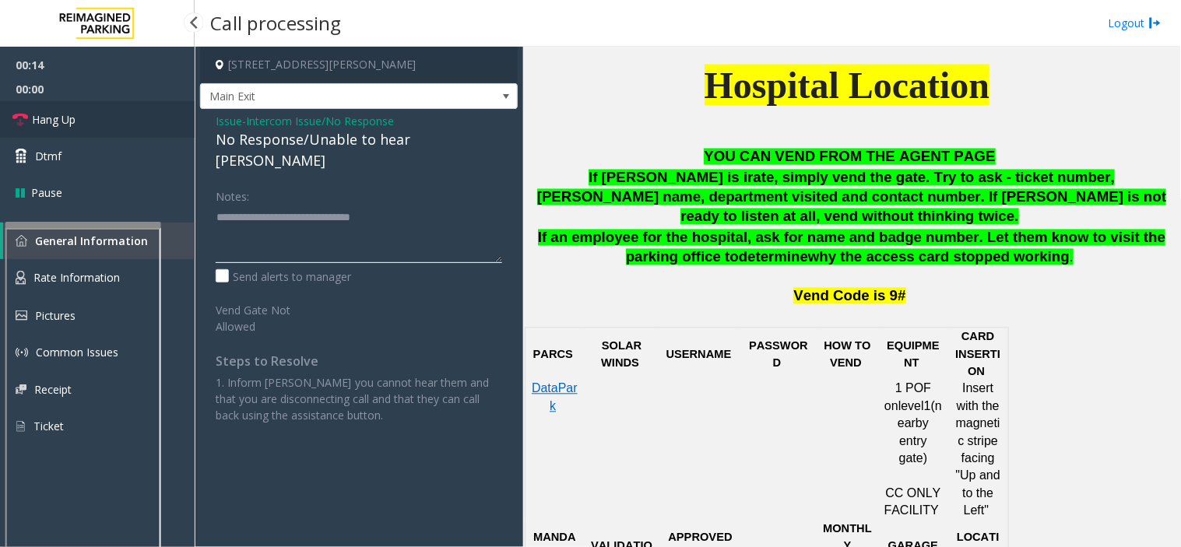
type textarea "**********"
click at [54, 135] on link "Hang Up" at bounding box center [97, 119] width 195 height 37
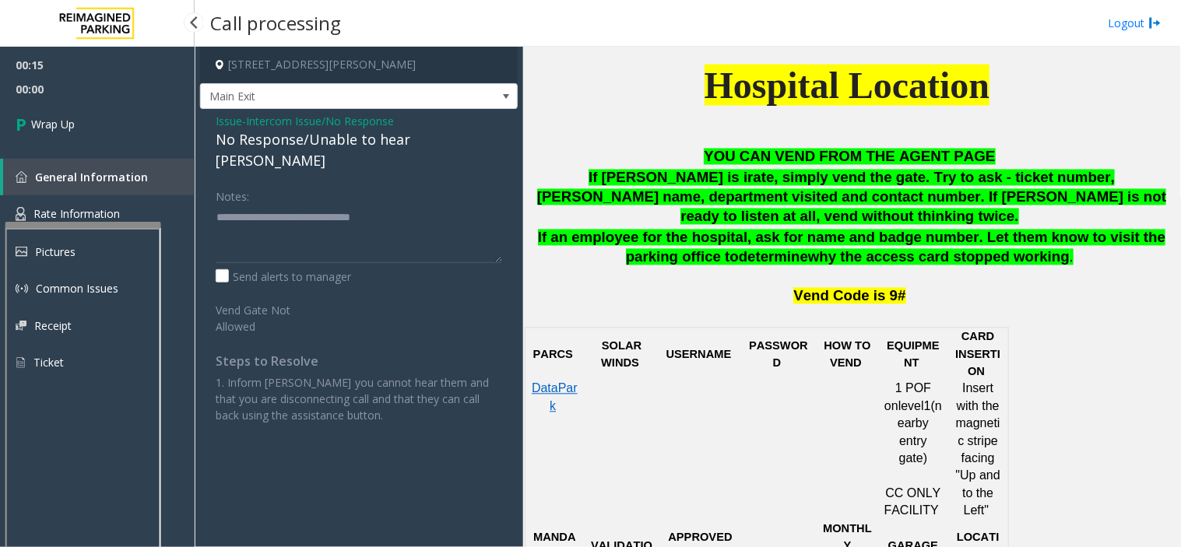
click at [54, 135] on link "Wrap Up" at bounding box center [97, 124] width 195 height 46
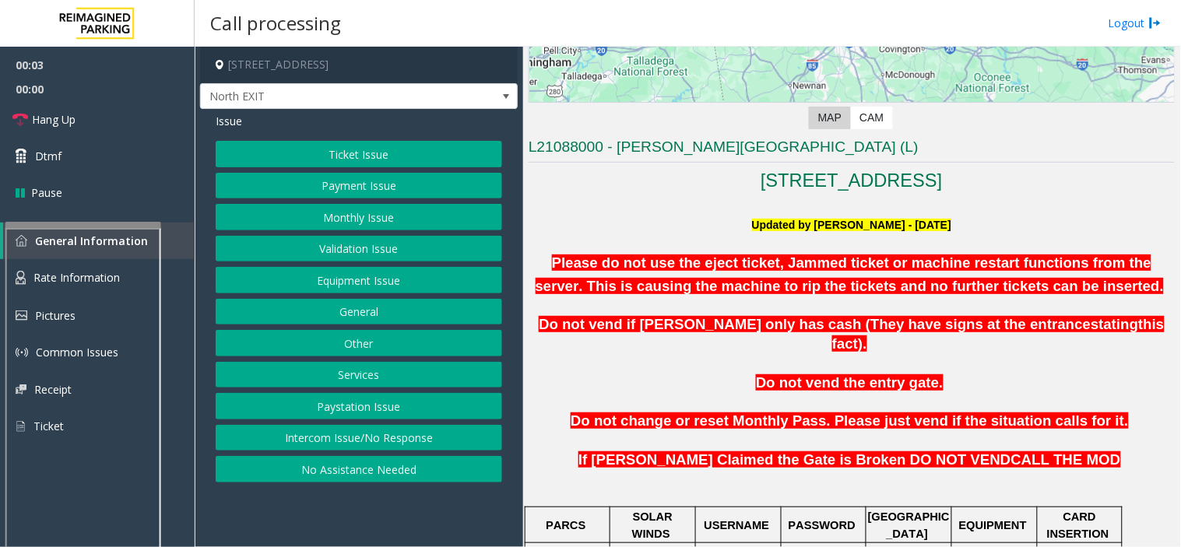
scroll to position [346, 0]
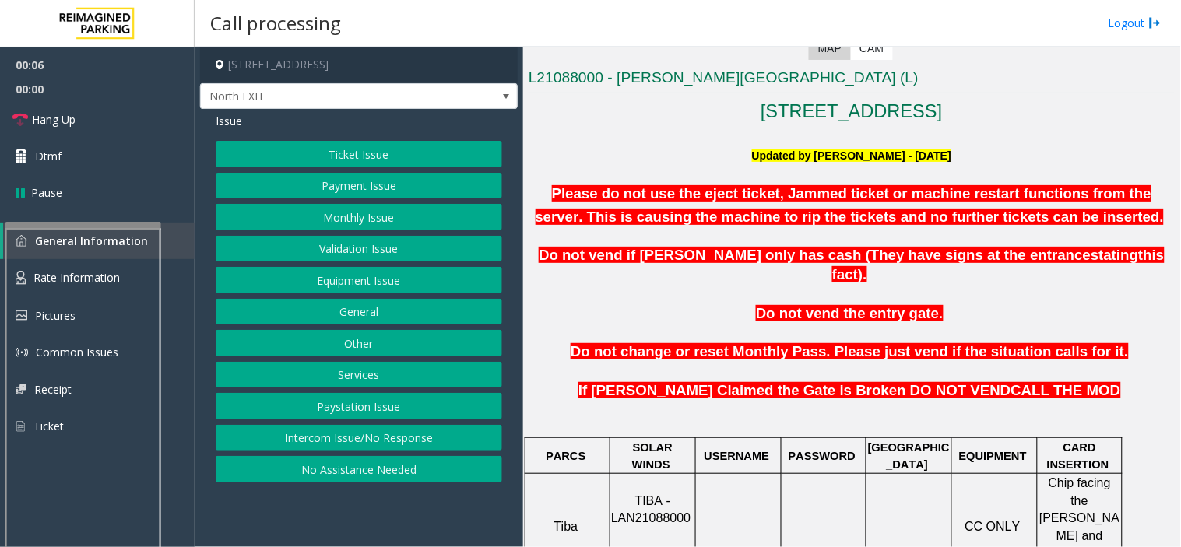
click at [672, 494] on span "TIBA - LAN21088000" at bounding box center [650, 509] width 79 height 30
copy p "LAN21088000"
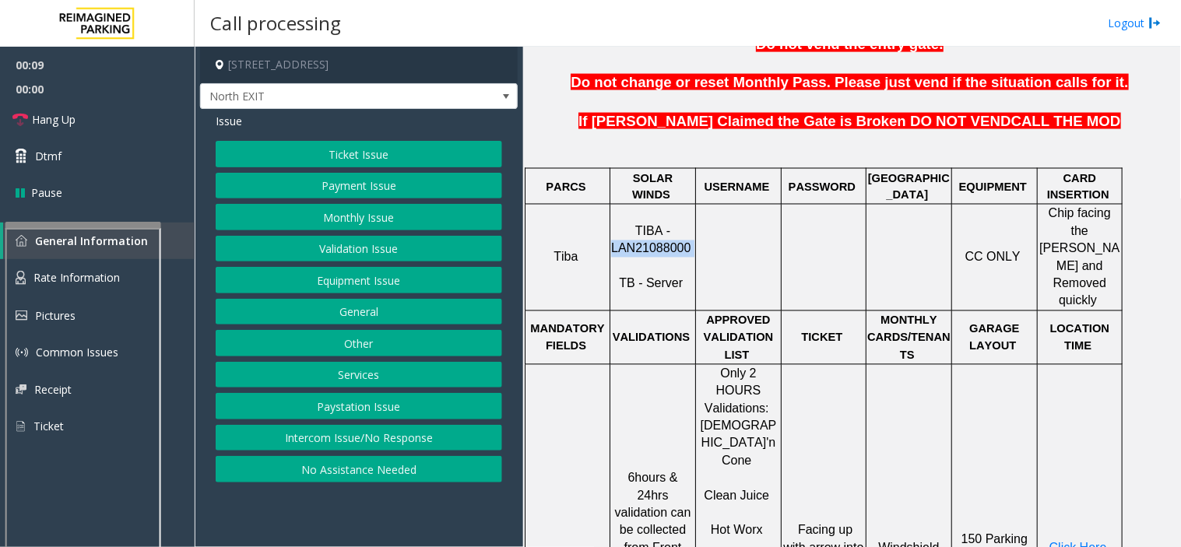
scroll to position [691, 0]
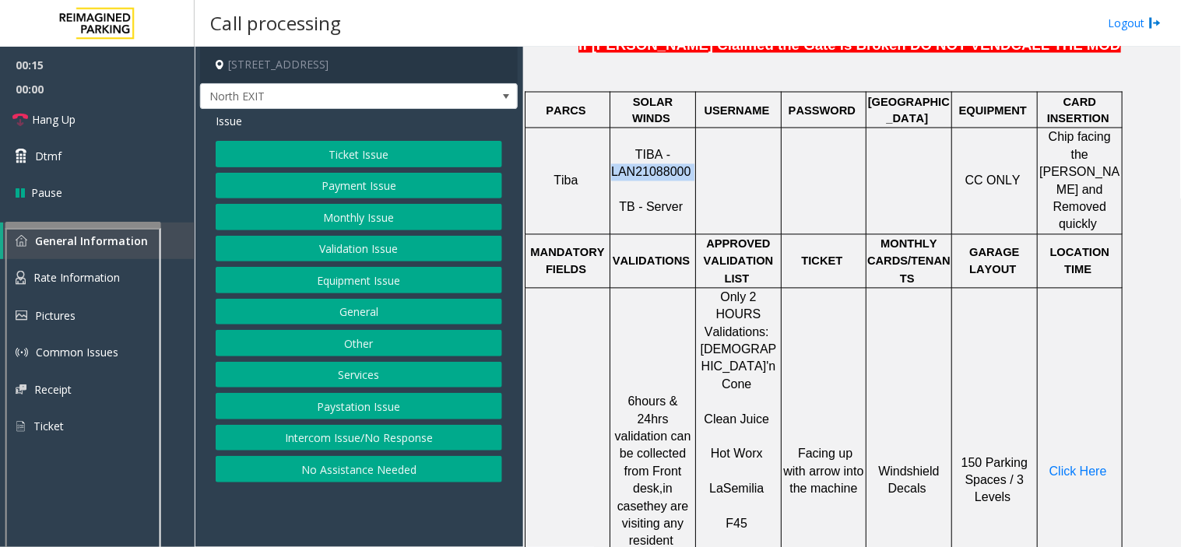
click at [395, 166] on button "Ticket Issue" at bounding box center [359, 154] width 286 height 26
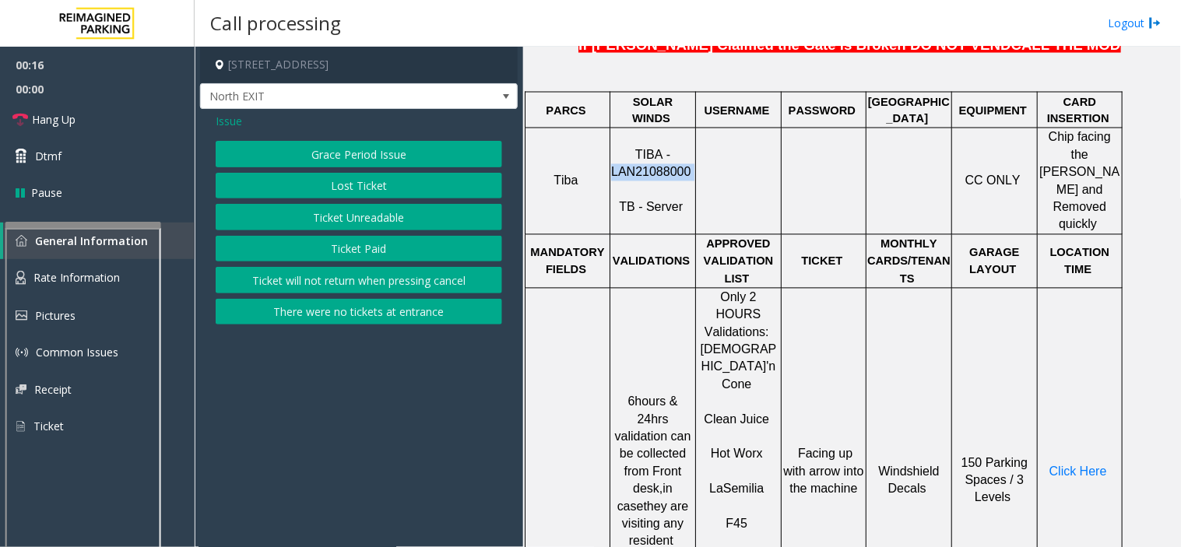
click at [374, 219] on button "Ticket Unreadable" at bounding box center [359, 217] width 286 height 26
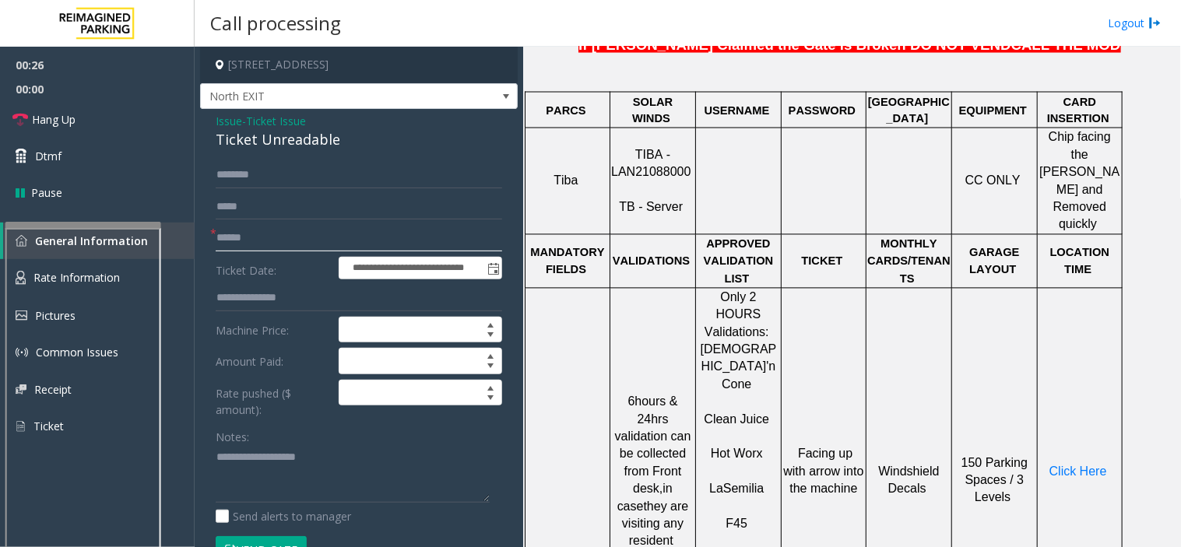
click at [271, 241] on input "text" at bounding box center [359, 238] width 286 height 26
type input "*******"
click at [318, 491] on textarea at bounding box center [353, 474] width 274 height 58
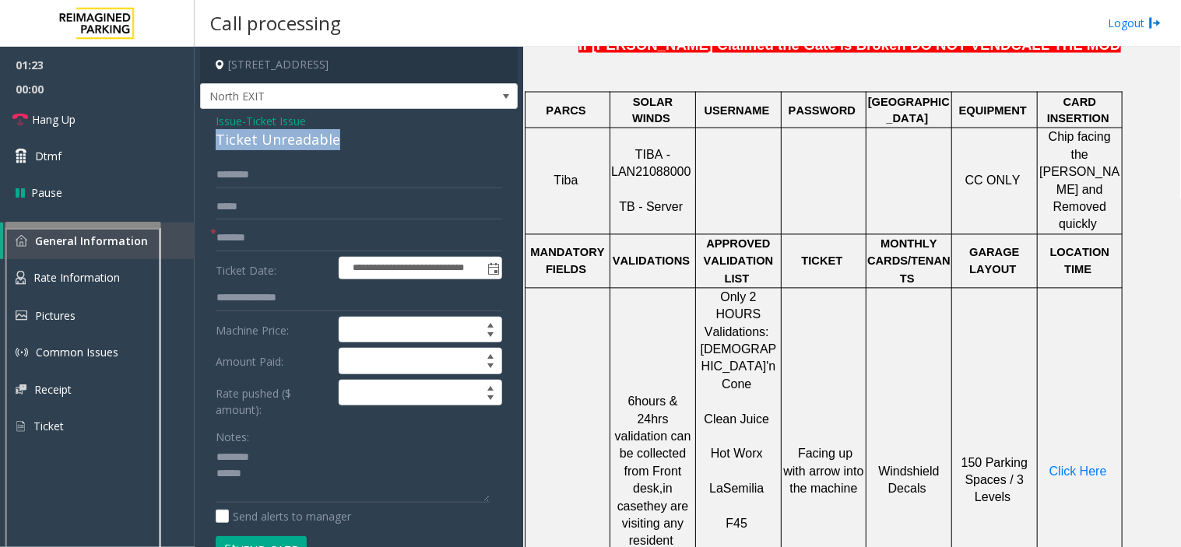
drag, startPoint x: 206, startPoint y: 146, endPoint x: 354, endPoint y: 142, distance: 147.9
click at [355, 141] on div "**********" at bounding box center [359, 437] width 318 height 656
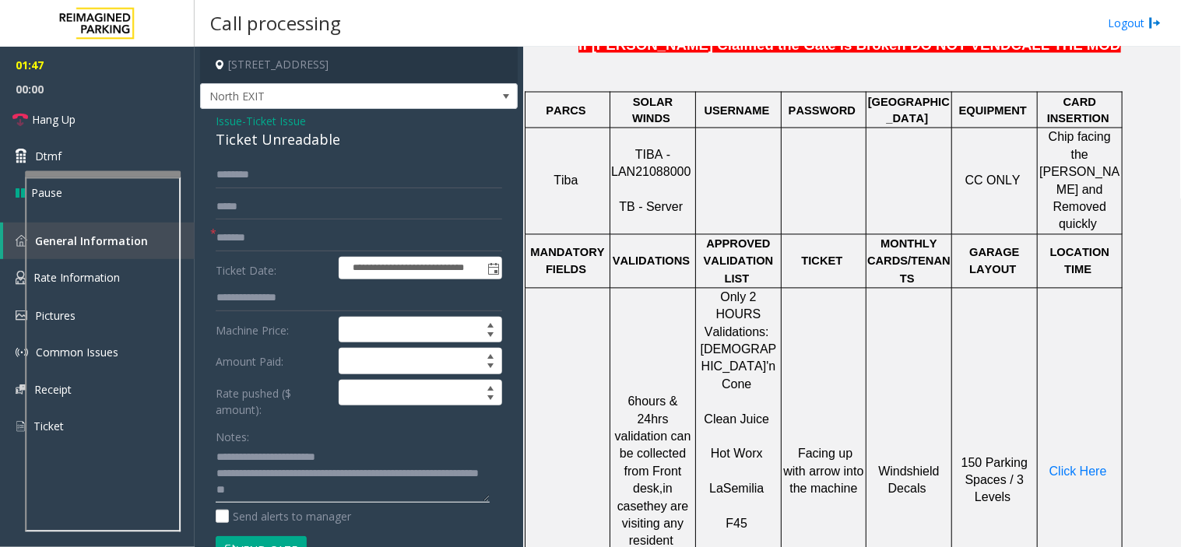
click at [149, 171] on div at bounding box center [103, 174] width 156 height 6
type textarea "**********"
click at [325, 456] on textarea at bounding box center [353, 474] width 274 height 58
click at [86, 122] on link "Hang Up" at bounding box center [97, 119] width 195 height 37
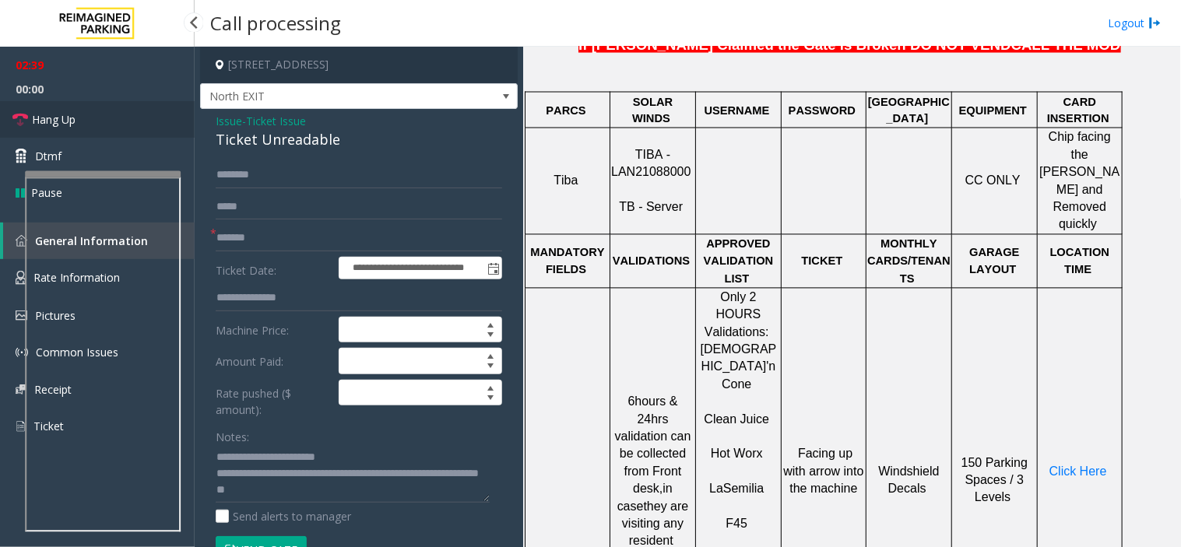
click at [86, 122] on link "Hang Up" at bounding box center [97, 119] width 195 height 37
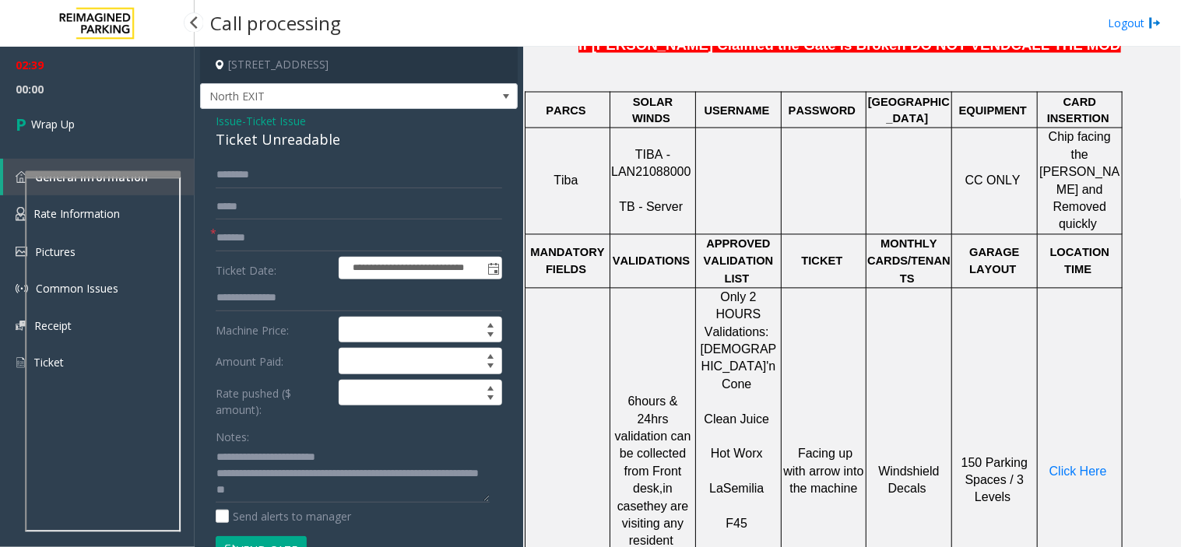
click at [86, 122] on link "Wrap Up" at bounding box center [97, 124] width 195 height 46
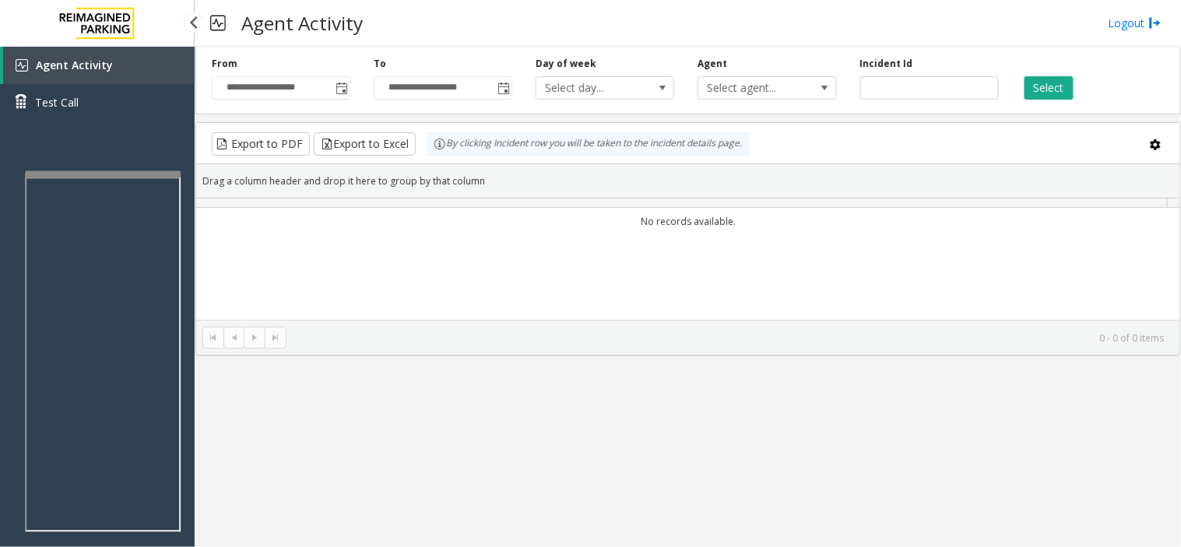
click at [86, 122] on div "Agent Activity Test Call" at bounding box center [97, 90] width 195 height 86
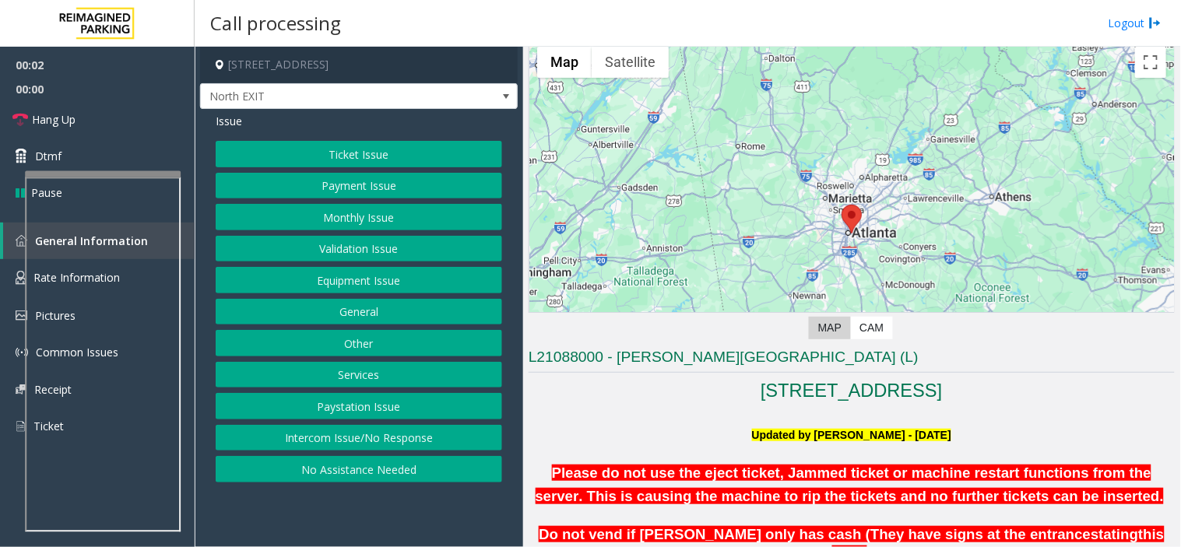
scroll to position [173, 0]
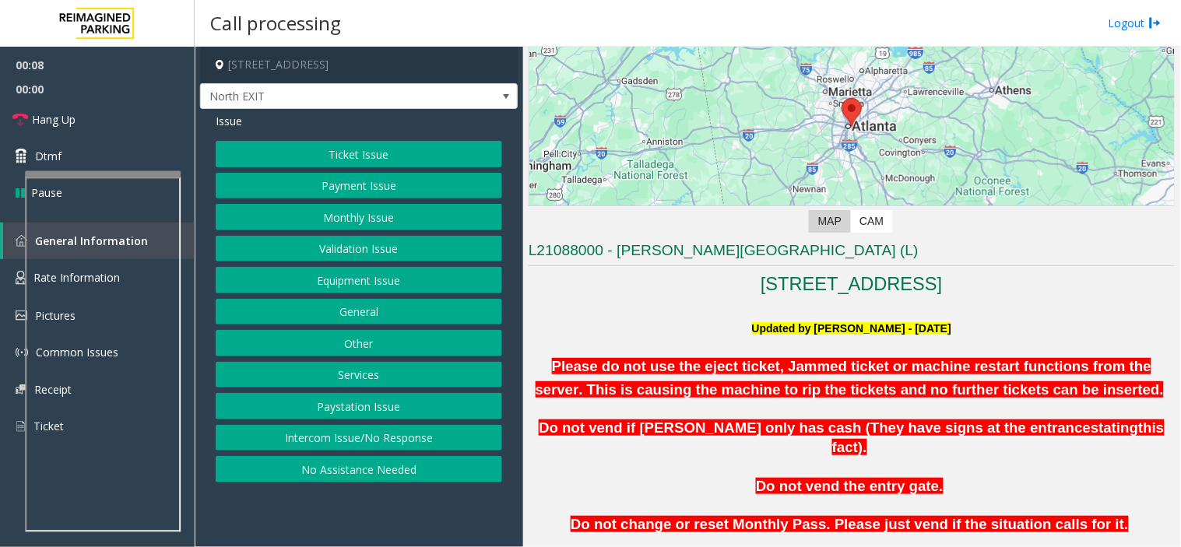
click at [385, 446] on button "Intercom Issue/No Response" at bounding box center [359, 438] width 286 height 26
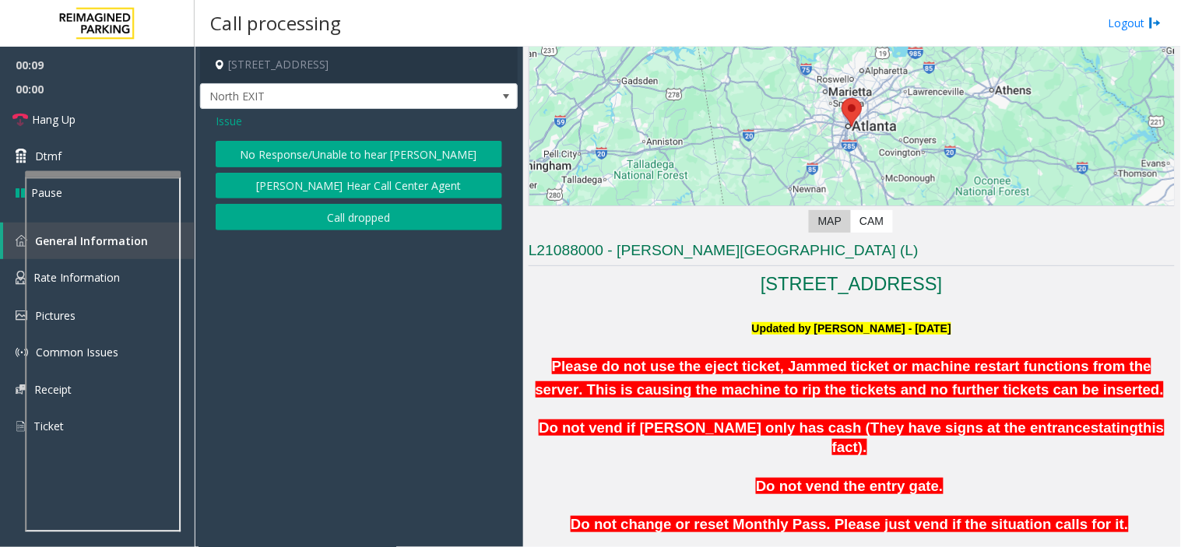
click at [320, 153] on button "No Response/Unable to hear [PERSON_NAME]" at bounding box center [359, 154] width 286 height 26
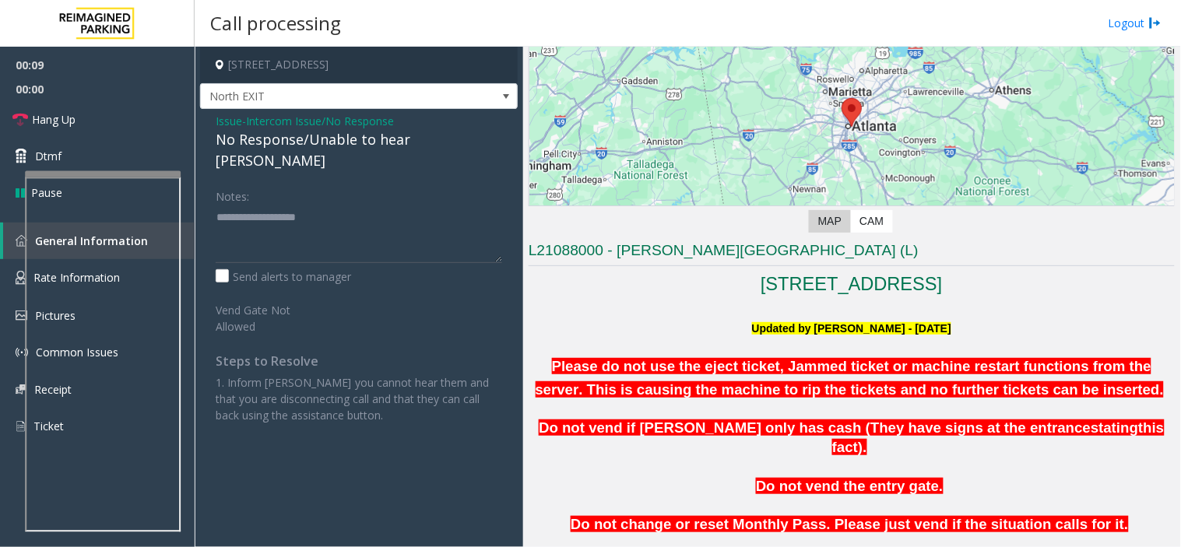
click at [262, 135] on div "No Response/Unable to hear [PERSON_NAME]" at bounding box center [359, 150] width 286 height 42
type textarea "**********"
click at [68, 118] on span "Hang Up" at bounding box center [54, 119] width 44 height 16
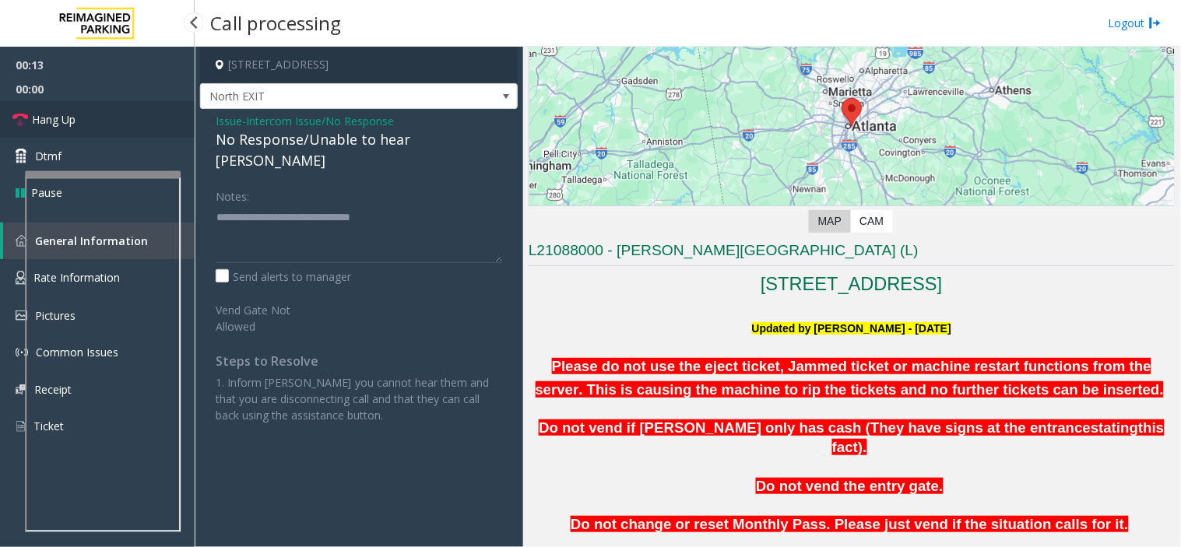
click at [68, 118] on span "Hang Up" at bounding box center [54, 119] width 44 height 16
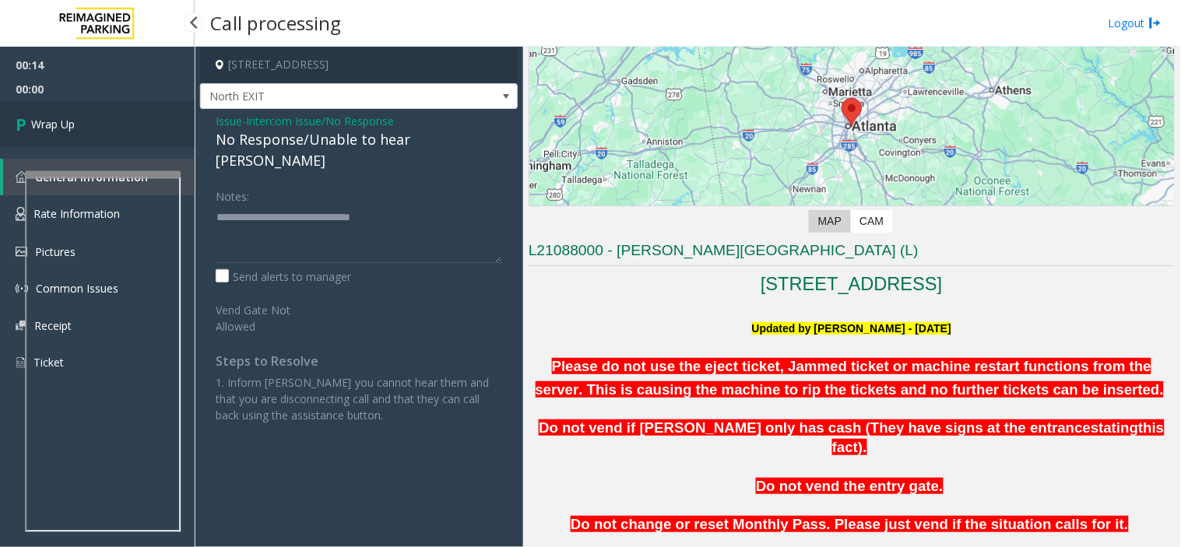
click at [68, 118] on span "Wrap Up" at bounding box center [53, 124] width 44 height 16
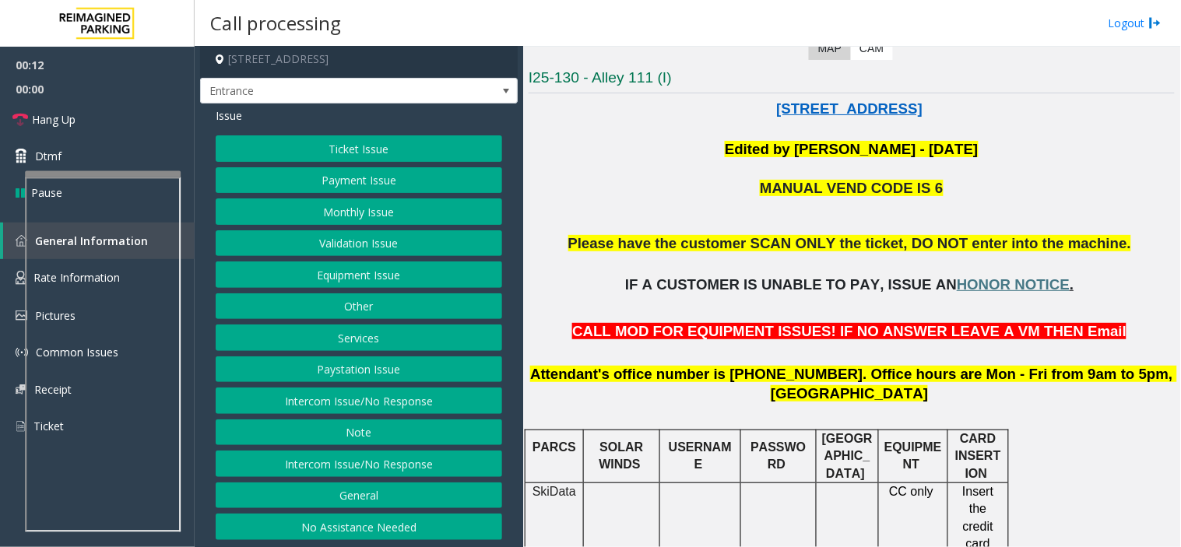
scroll to position [8, 0]
click at [384, 514] on button "No Assistance Needed" at bounding box center [359, 526] width 286 height 26
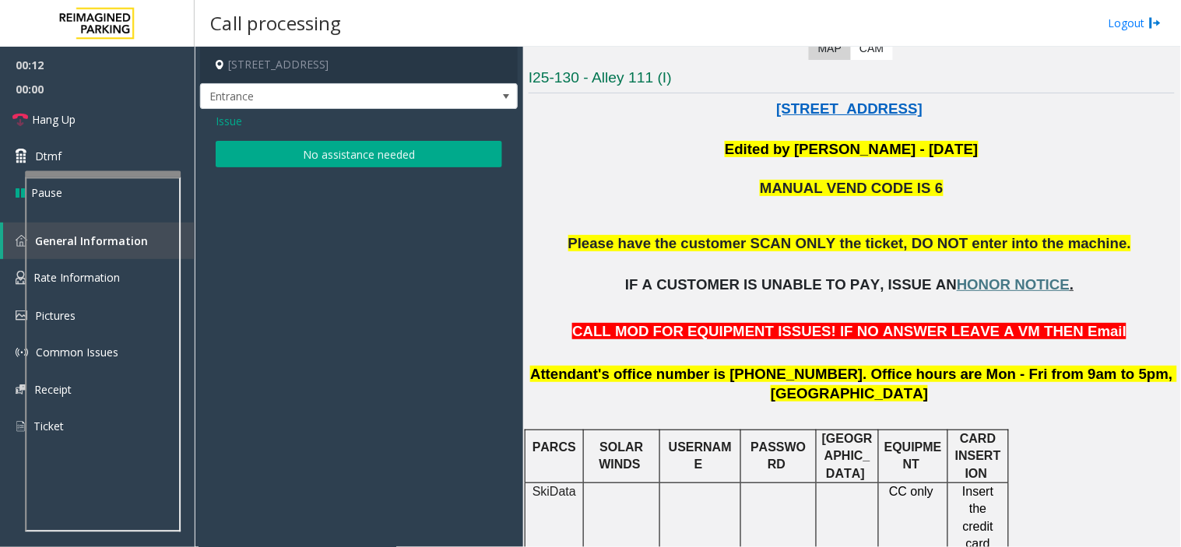
scroll to position [0, 0]
click at [53, 117] on span "Hang Up" at bounding box center [54, 119] width 44 height 16
click at [282, 154] on button "No assistance needed" at bounding box center [359, 154] width 286 height 26
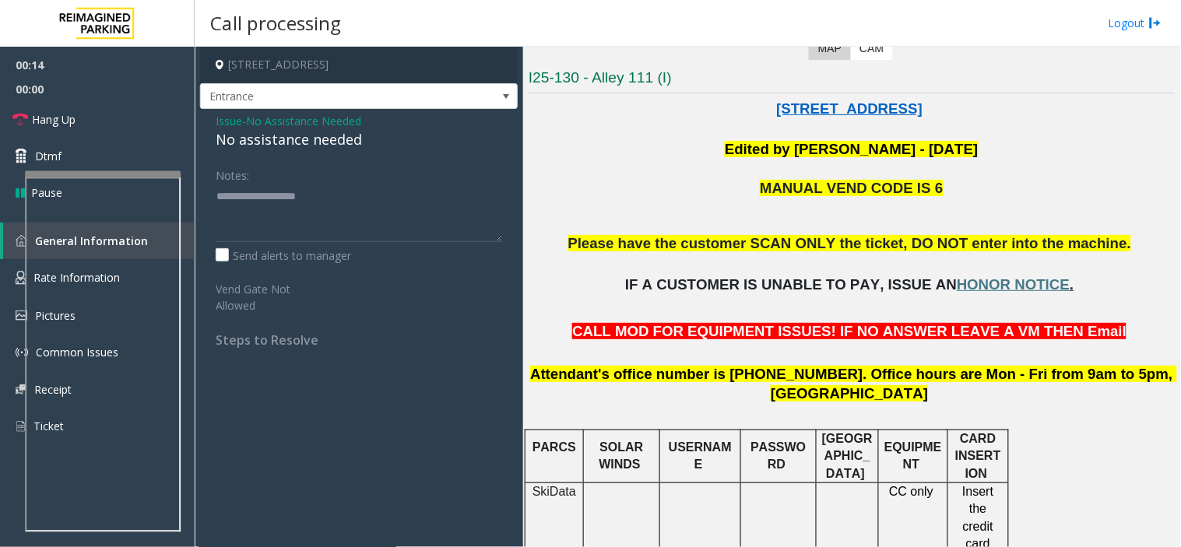
click at [257, 136] on div "No assistance needed" at bounding box center [359, 139] width 286 height 21
click at [261, 133] on div "No assistance needed" at bounding box center [359, 139] width 286 height 21
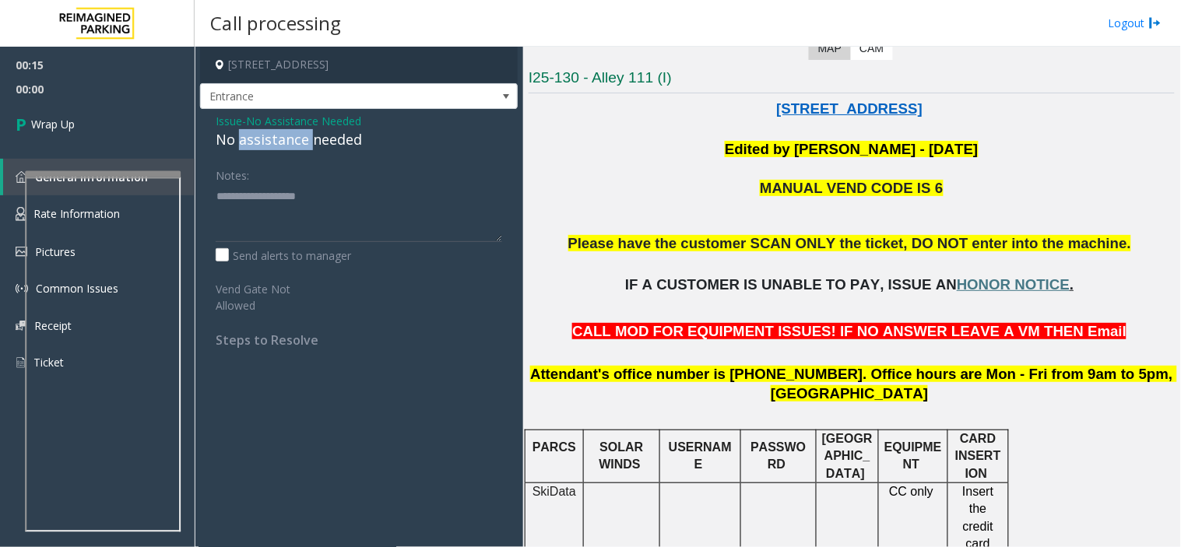
click at [247, 143] on div "No assistance needed" at bounding box center [359, 139] width 286 height 21
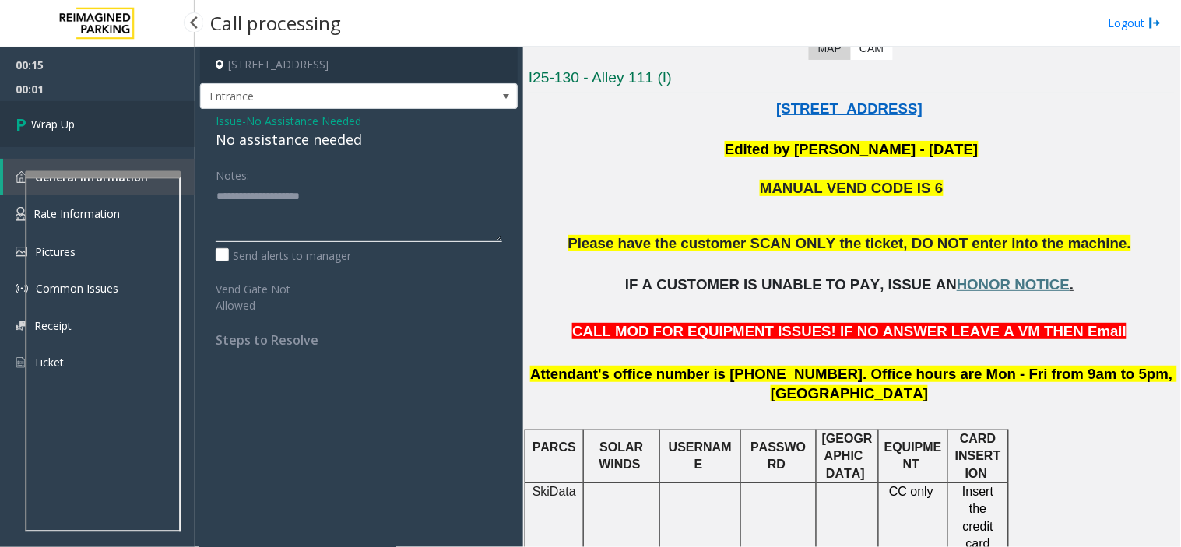
type textarea "**********"
click at [96, 112] on link "Wrap Up" at bounding box center [97, 124] width 195 height 46
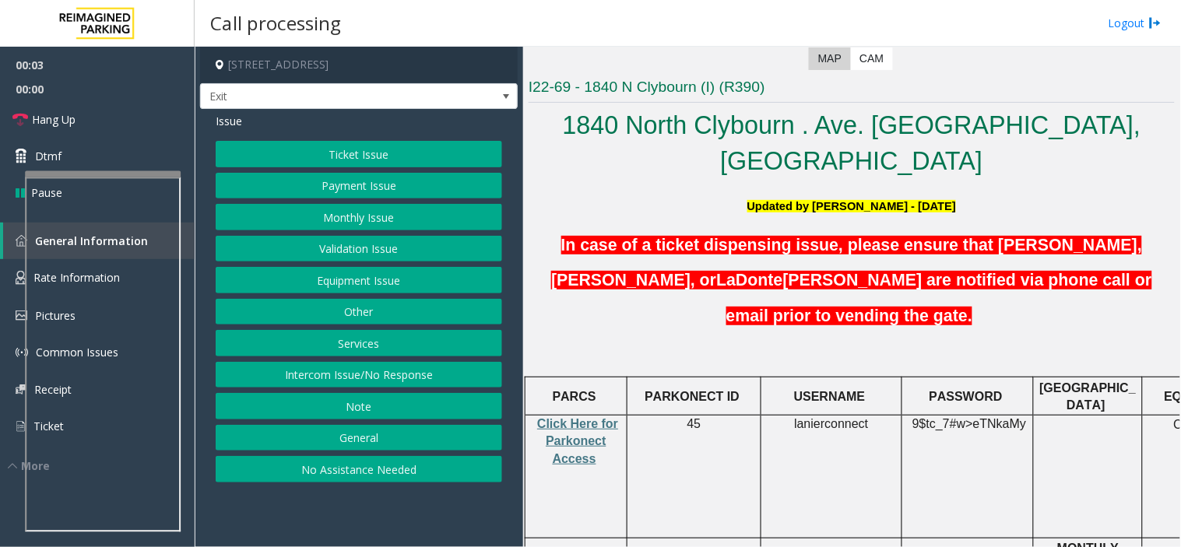
scroll to position [346, 0]
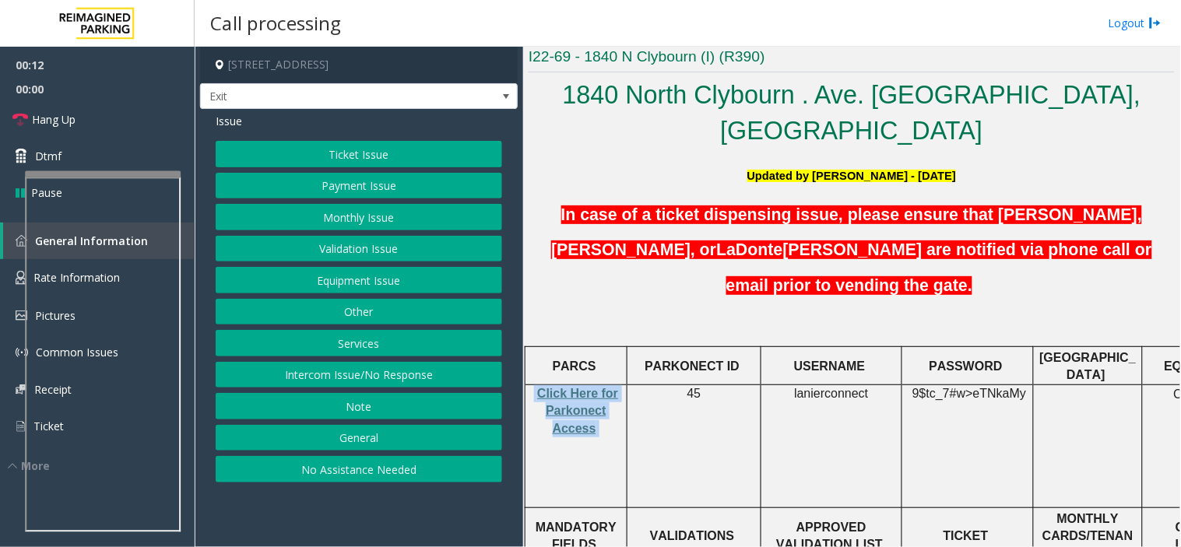
drag, startPoint x: 600, startPoint y: 391, endPoint x: 531, endPoint y: 359, distance: 76.3
click at [531, 385] on p "Click Here for Parkonect Access" at bounding box center [576, 411] width 90 height 52
copy p "Click Here for Parkonect Access"
click at [570, 387] on span "Click Here for Parkonect Access" at bounding box center [577, 411] width 81 height 48
click at [382, 156] on button "Ticket Issue" at bounding box center [359, 154] width 286 height 26
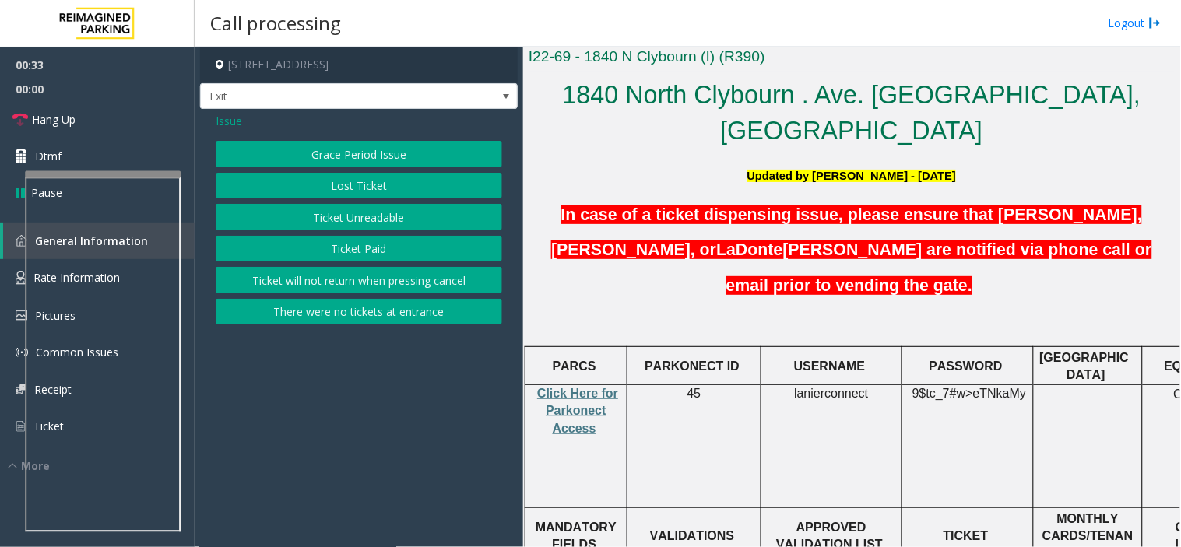
click at [366, 223] on button "Ticket Unreadable" at bounding box center [359, 217] width 286 height 26
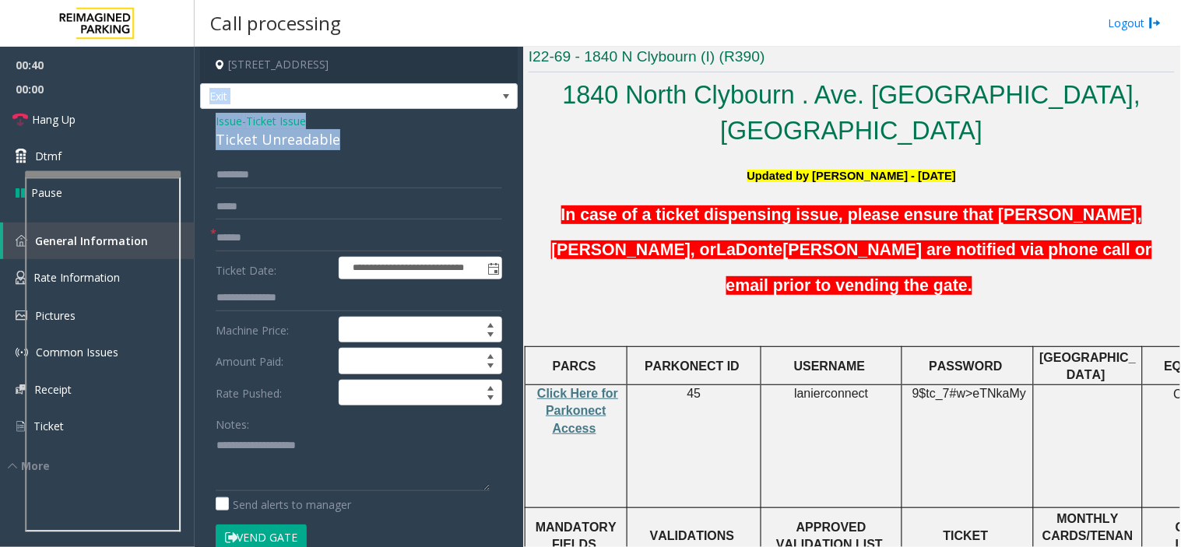
drag, startPoint x: 311, startPoint y: 138, endPoint x: 201, endPoint y: 109, distance: 114.2
click at [201, 109] on div "**********" at bounding box center [359, 523] width 318 height 952
drag, startPoint x: 346, startPoint y: 135, endPoint x: 354, endPoint y: 139, distance: 8.7
click at [347, 135] on div "Ticket Unreadable" at bounding box center [359, 139] width 286 height 21
click at [360, 151] on div "**********" at bounding box center [359, 553] width 318 height 889
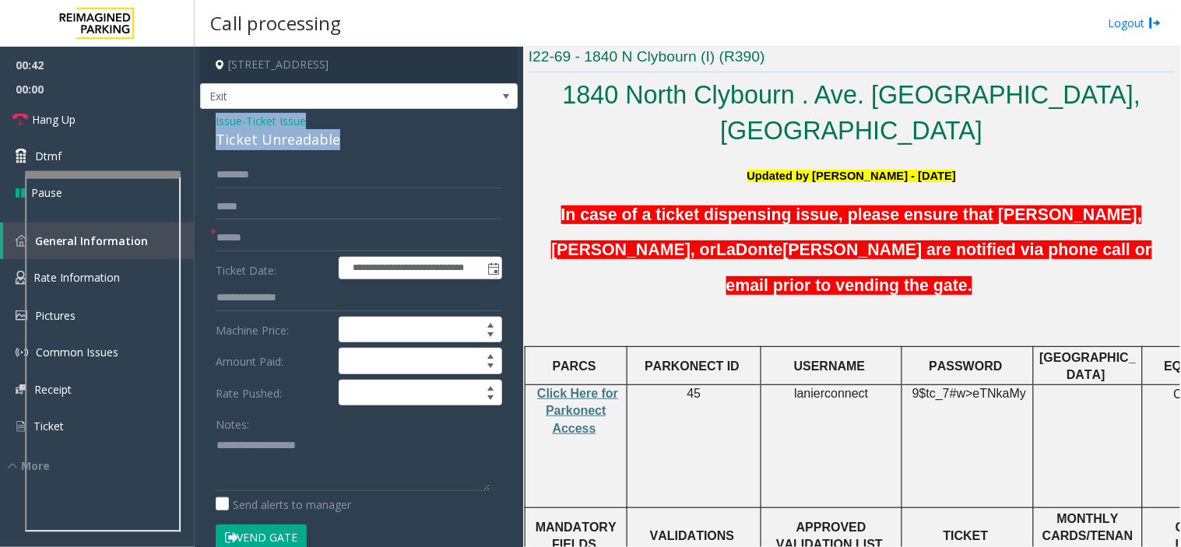
drag, startPoint x: 353, startPoint y: 148, endPoint x: 215, endPoint y: 128, distance: 139.1
click at [205, 125] on div "**********" at bounding box center [359, 553] width 318 height 889
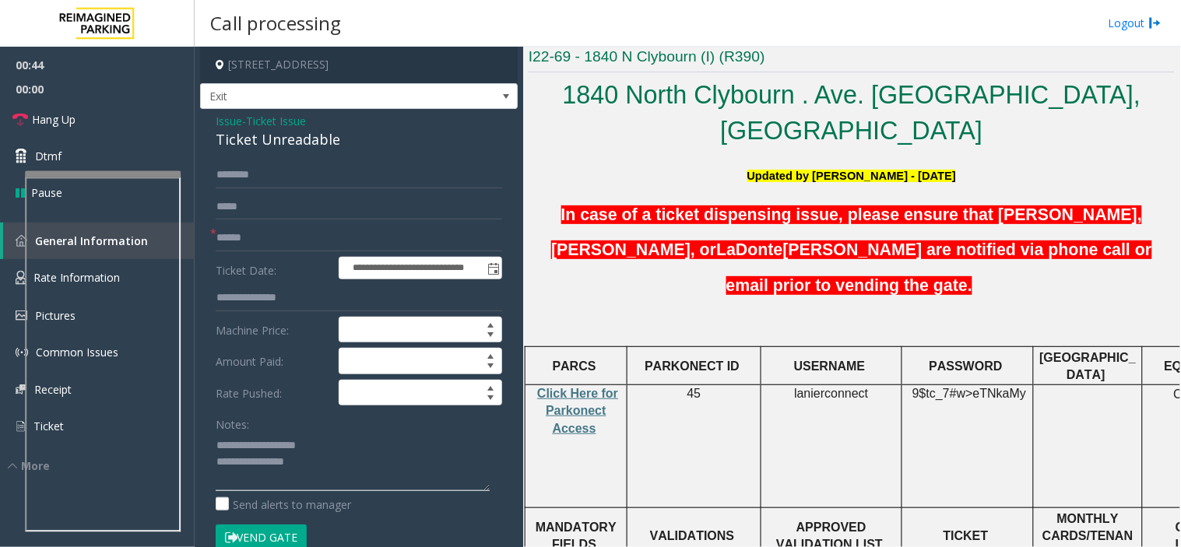
click at [340, 467] on textarea at bounding box center [353, 462] width 274 height 58
type textarea "**********"
click at [300, 129] on div "Ticket Unreadable" at bounding box center [359, 139] width 286 height 21
click at [294, 120] on span "Ticket Issue" at bounding box center [276, 121] width 60 height 16
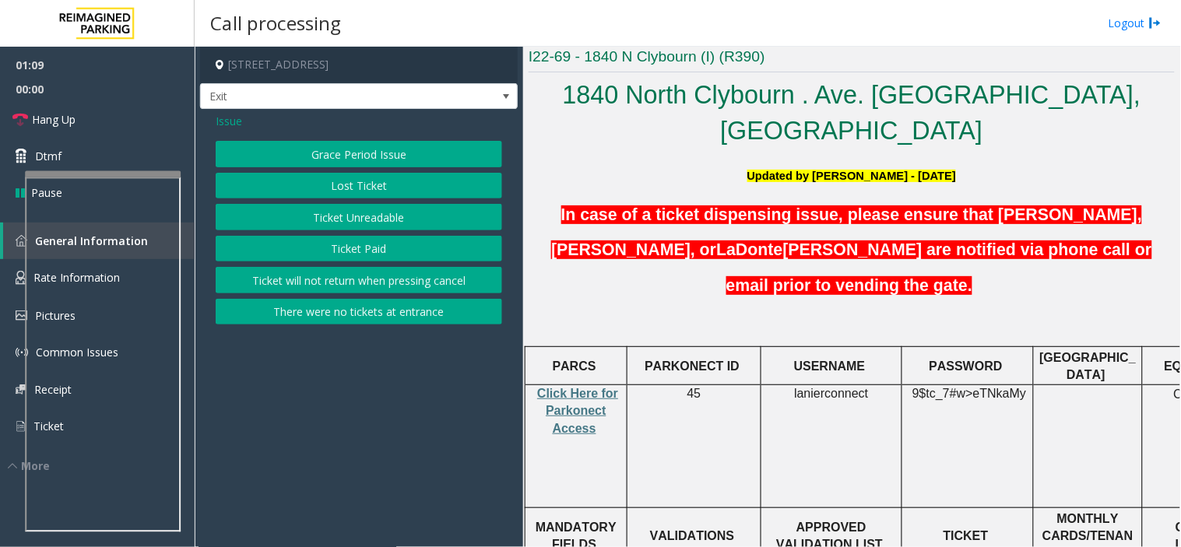
click at [226, 123] on span "Issue" at bounding box center [229, 121] width 26 height 16
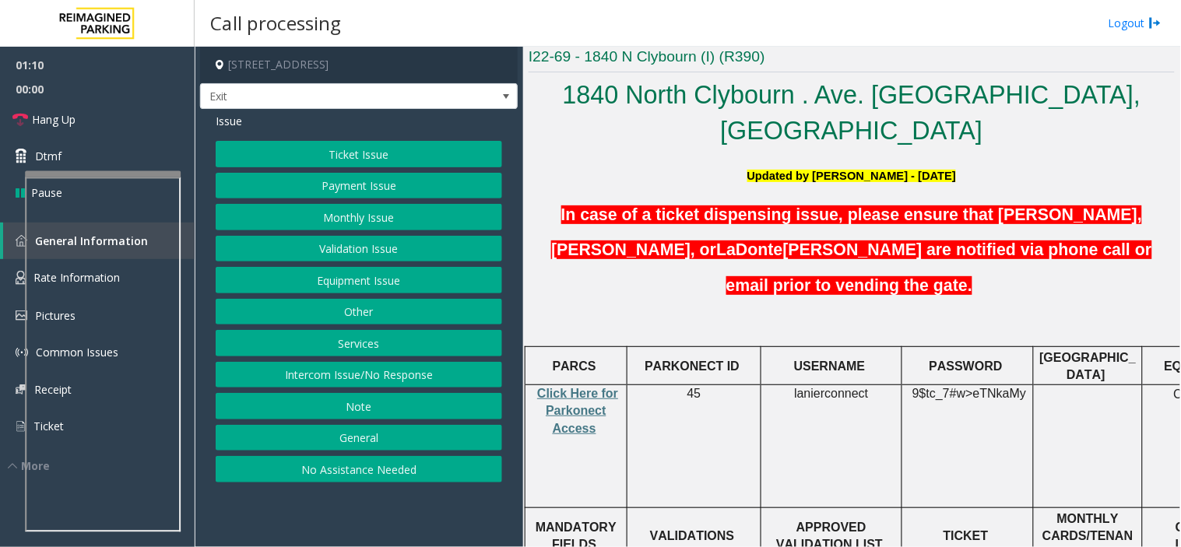
click at [379, 351] on button "Services" at bounding box center [359, 343] width 286 height 26
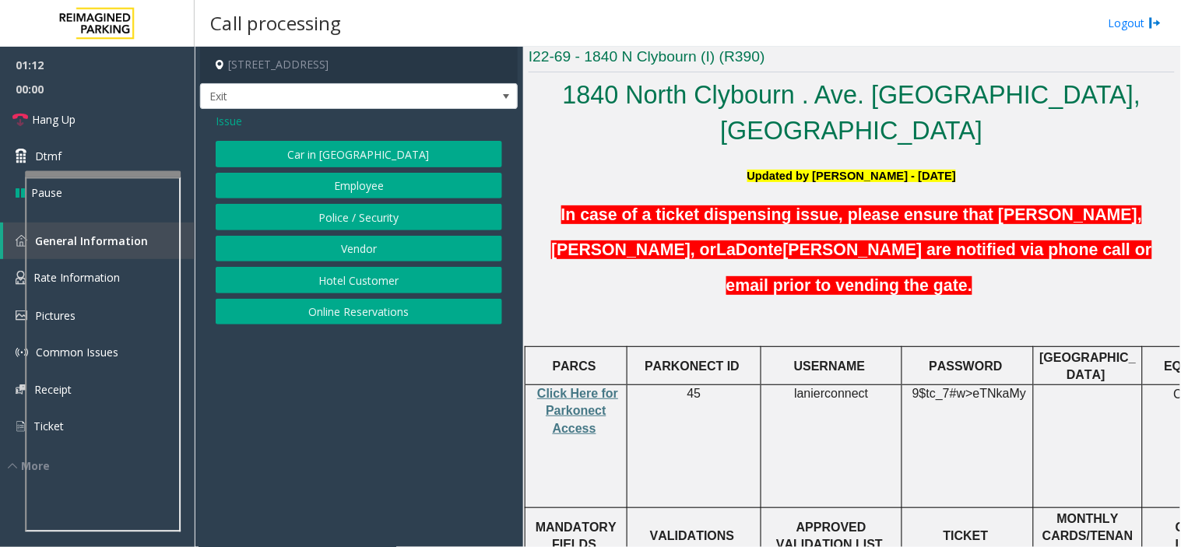
click at [374, 316] on button "Online Reservations" at bounding box center [359, 312] width 286 height 26
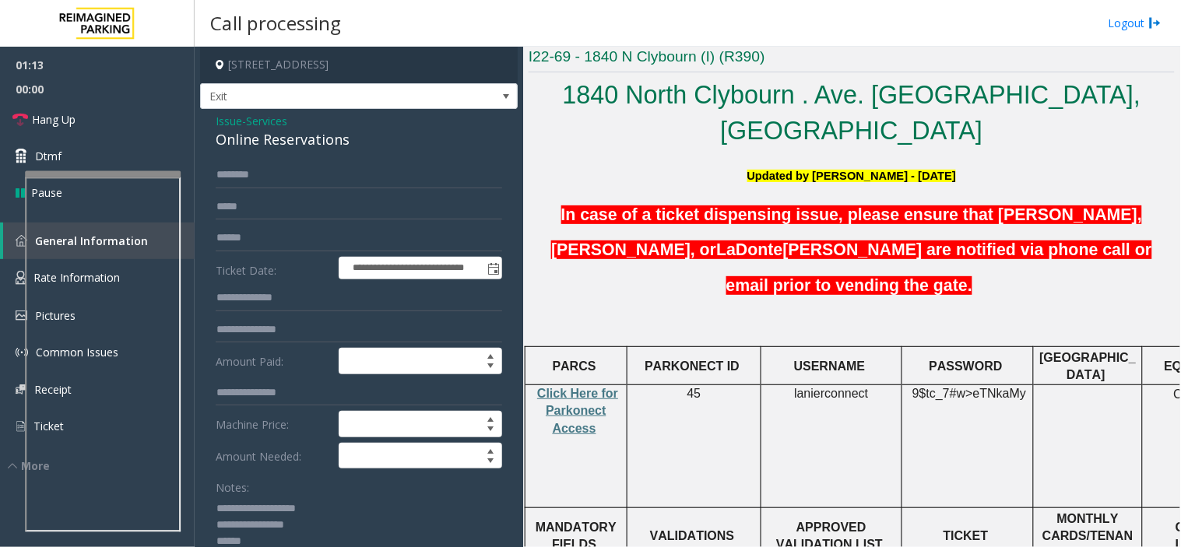
click at [288, 539] on textarea at bounding box center [353, 525] width 274 height 58
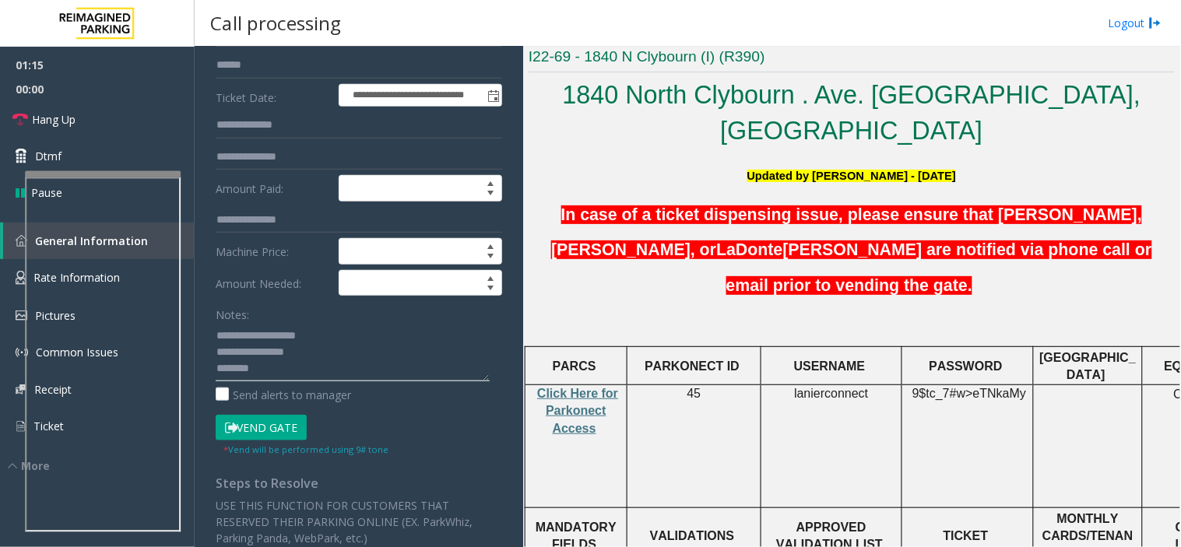
scroll to position [26, 0]
click at [276, 430] on button "Vend Gate" at bounding box center [261, 428] width 91 height 26
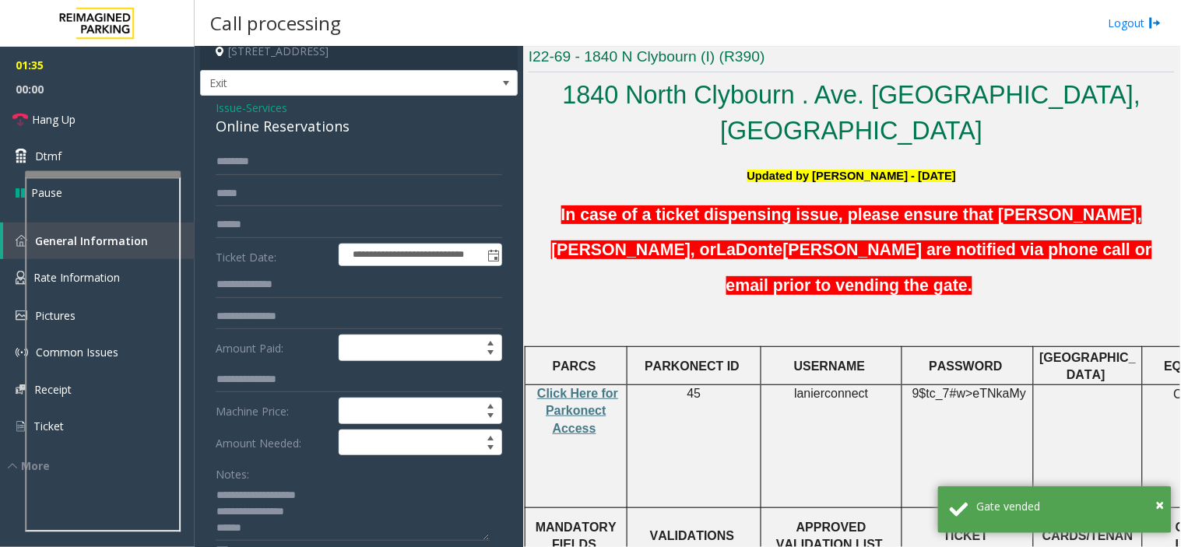
scroll to position [0, 0]
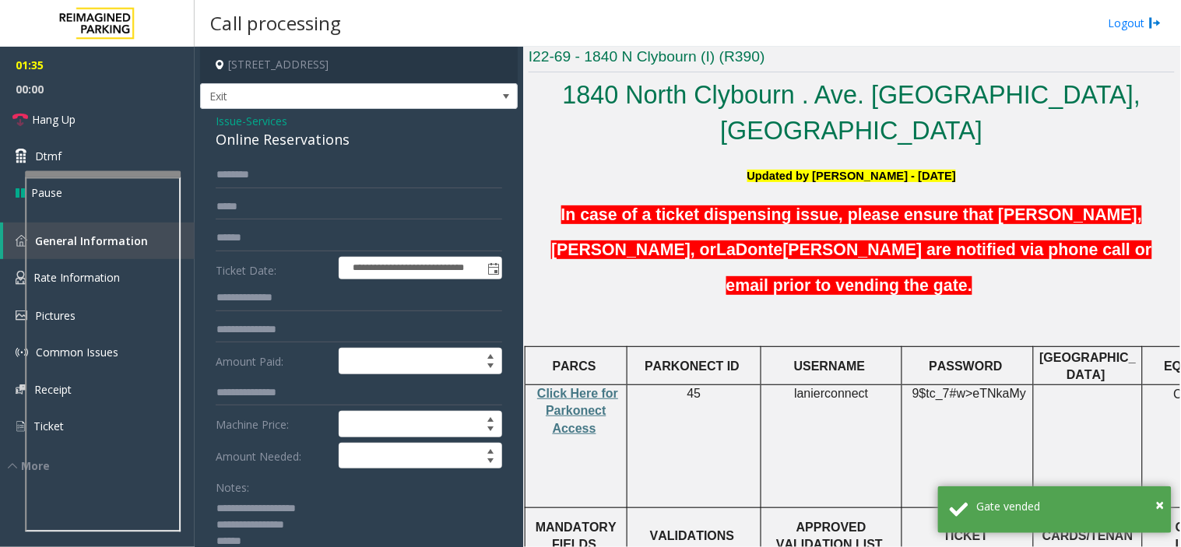
click at [235, 142] on div "Online Reservations" at bounding box center [359, 139] width 286 height 21
copy div "Online Reservations"
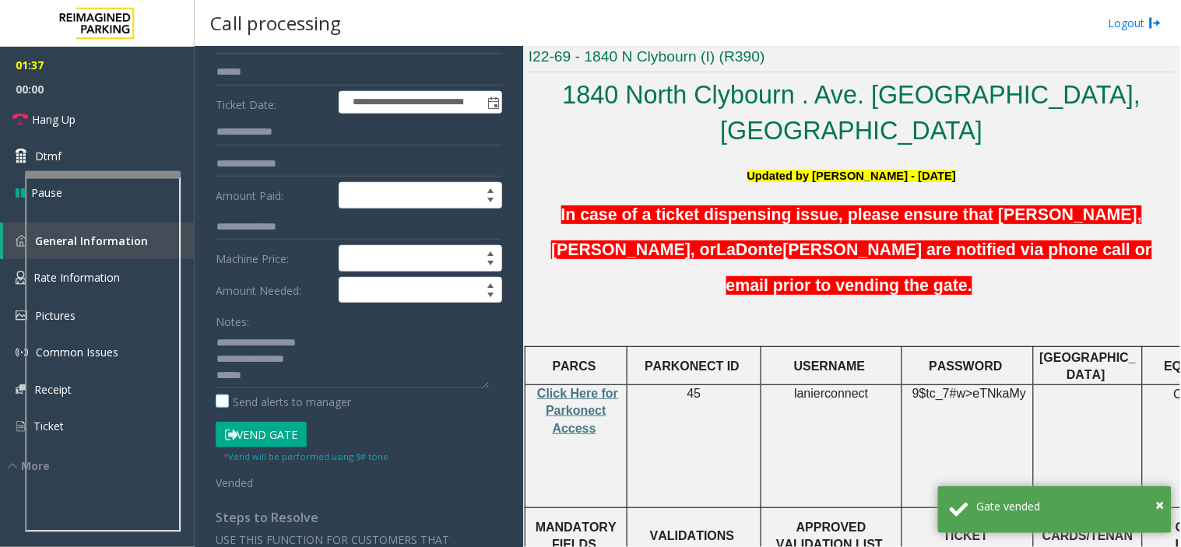
scroll to position [259, 0]
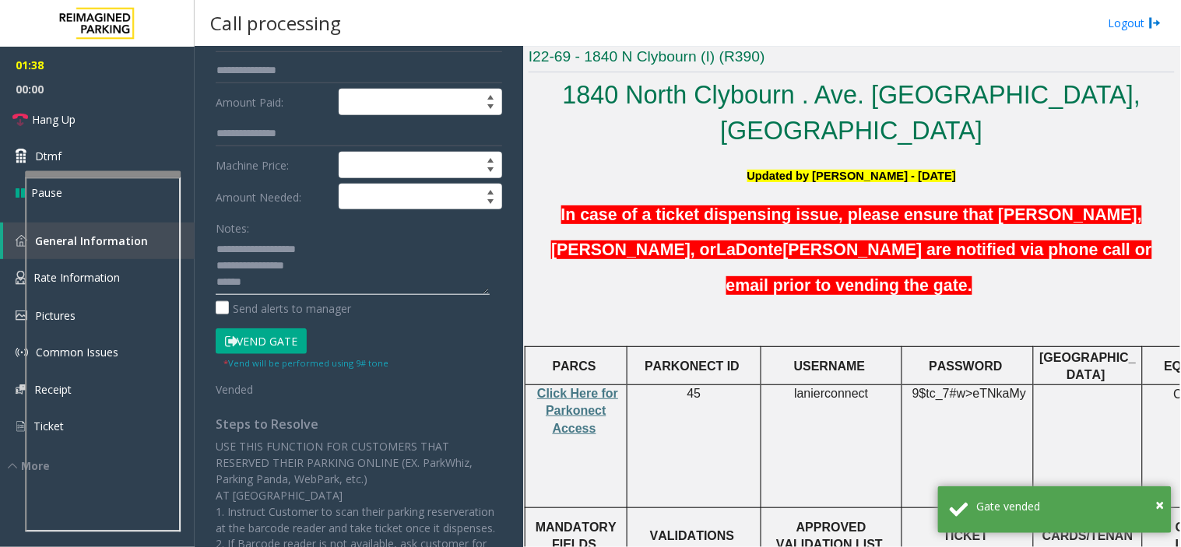
drag, startPoint x: 215, startPoint y: 261, endPoint x: 319, endPoint y: 274, distance: 105.0
click at [319, 274] on textarea at bounding box center [353, 266] width 274 height 58
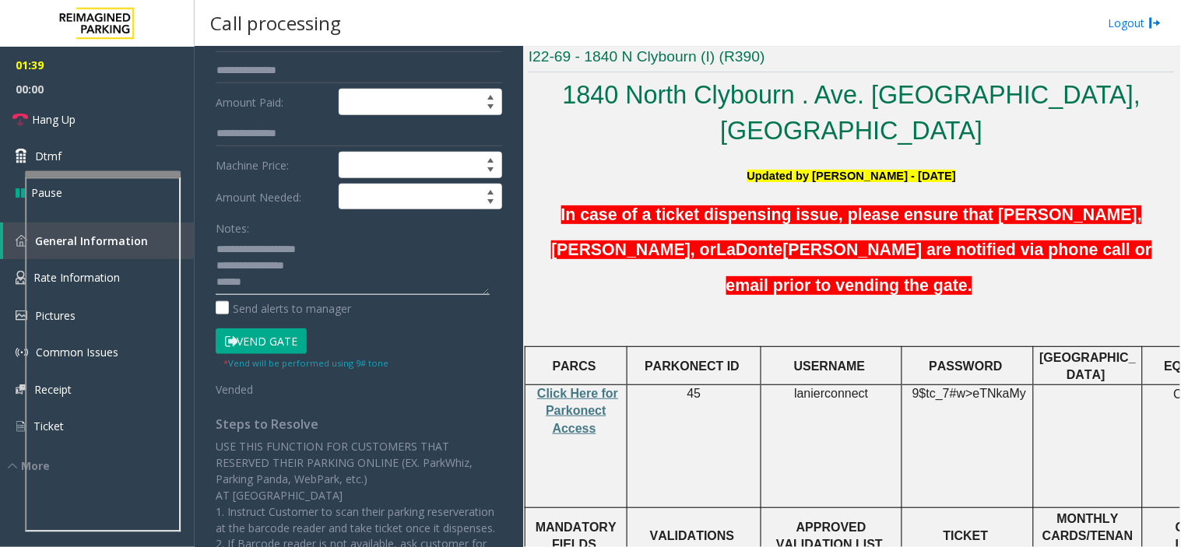
click at [289, 266] on textarea at bounding box center [353, 266] width 274 height 58
drag, startPoint x: 253, startPoint y: 244, endPoint x: 289, endPoint y: 252, distance: 36.6
click at [330, 261] on textarea at bounding box center [353, 266] width 274 height 58
paste textarea "*******"
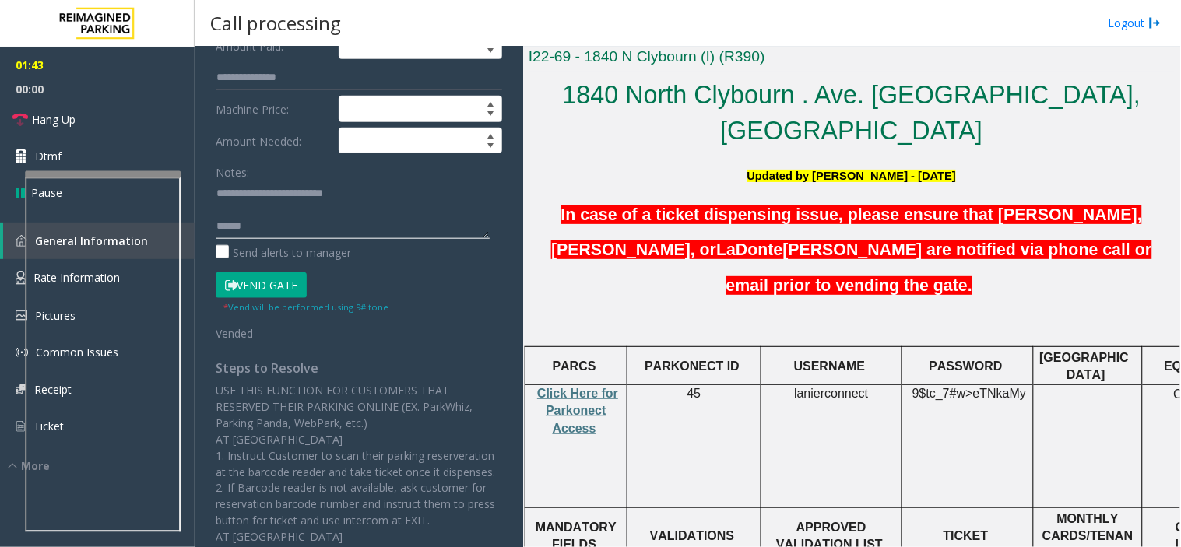
scroll to position [346, 0]
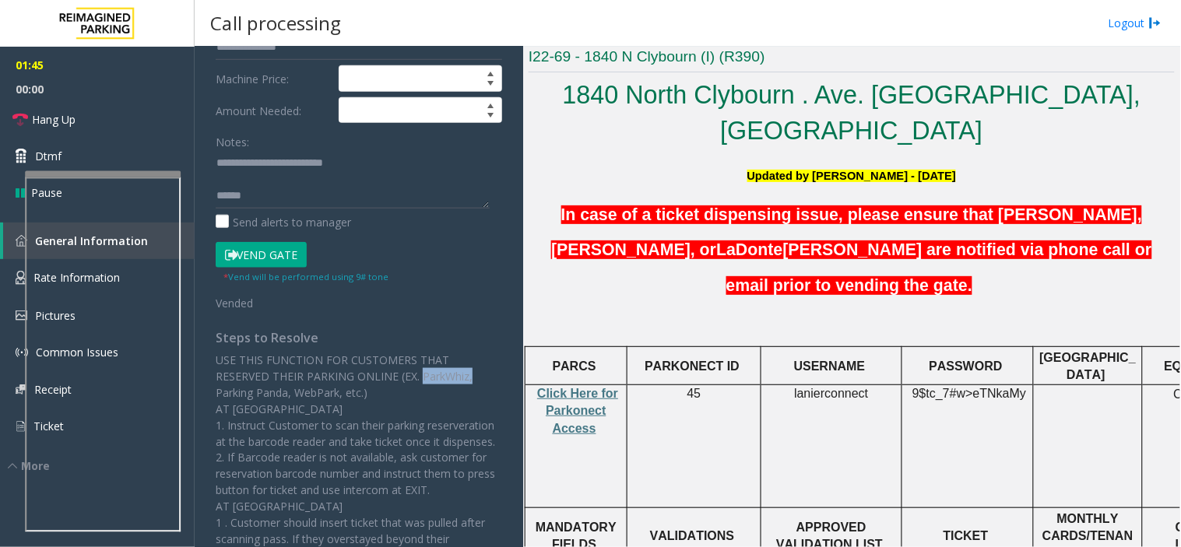
drag, startPoint x: 417, startPoint y: 377, endPoint x: 465, endPoint y: 377, distance: 48.3
click at [465, 377] on p "USE THIS FUNCTION FOR CUSTOMERS THAT RESERVED THEIR PARKING ONLINE (EX. ParkWhi…" at bounding box center [359, 507] width 286 height 311
copy p "ParkWhiz,"
click at [422, 174] on textarea at bounding box center [353, 179] width 274 height 58
click at [413, 161] on textarea at bounding box center [353, 179] width 274 height 58
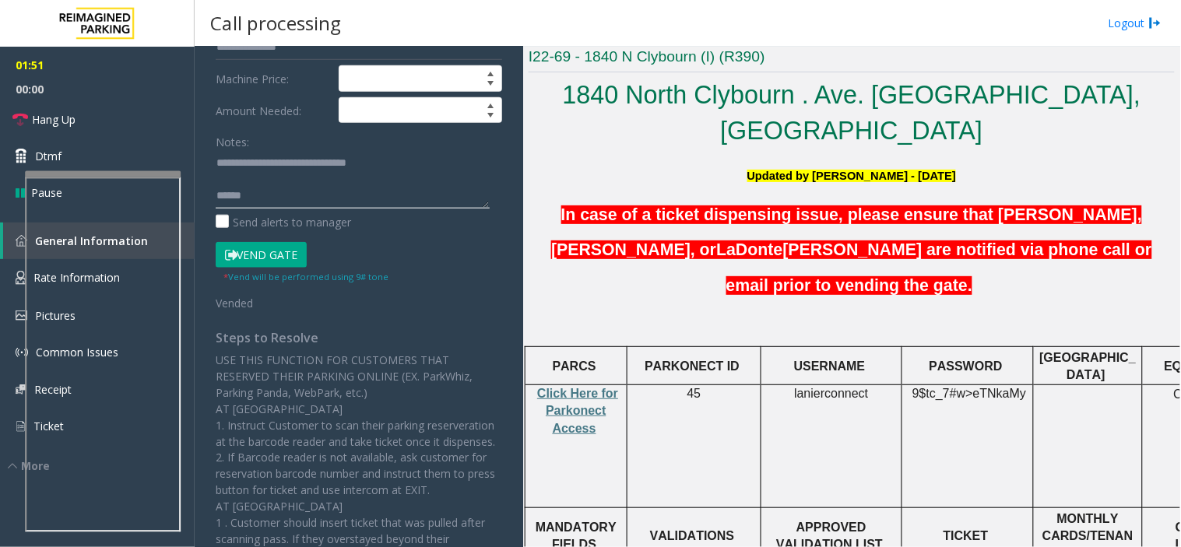
paste textarea "*********"
click at [140, 111] on link "Hang Up" at bounding box center [97, 119] width 195 height 37
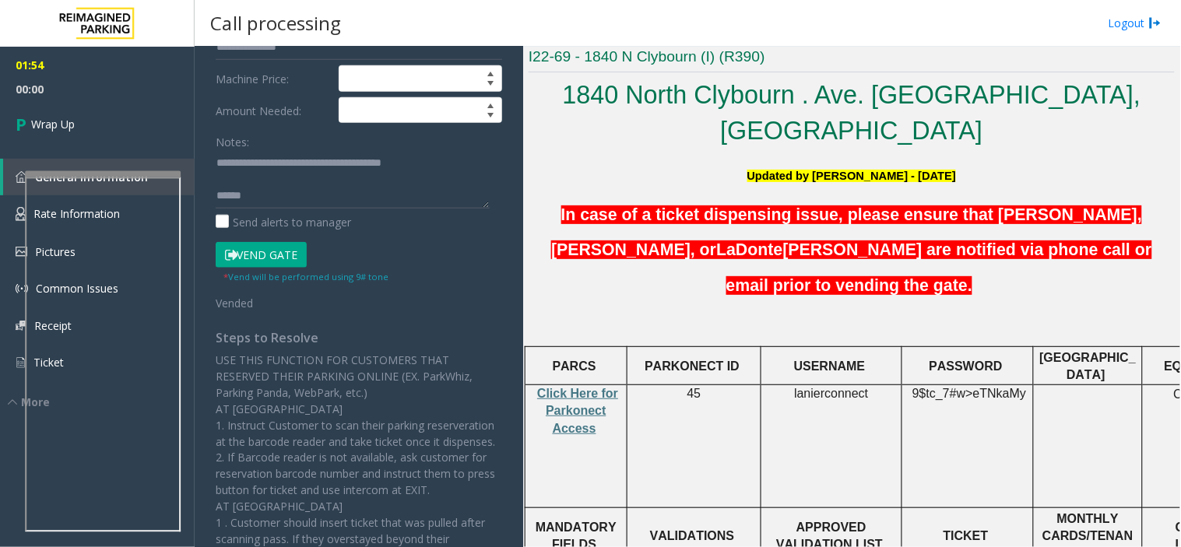
scroll to position [32, 0]
click at [219, 198] on textarea at bounding box center [353, 179] width 274 height 58
click at [210, 198] on div "**********" at bounding box center [359, 263] width 310 height 894
click at [218, 198] on textarea at bounding box center [353, 179] width 274 height 58
click at [251, 168] on textarea at bounding box center [353, 179] width 274 height 58
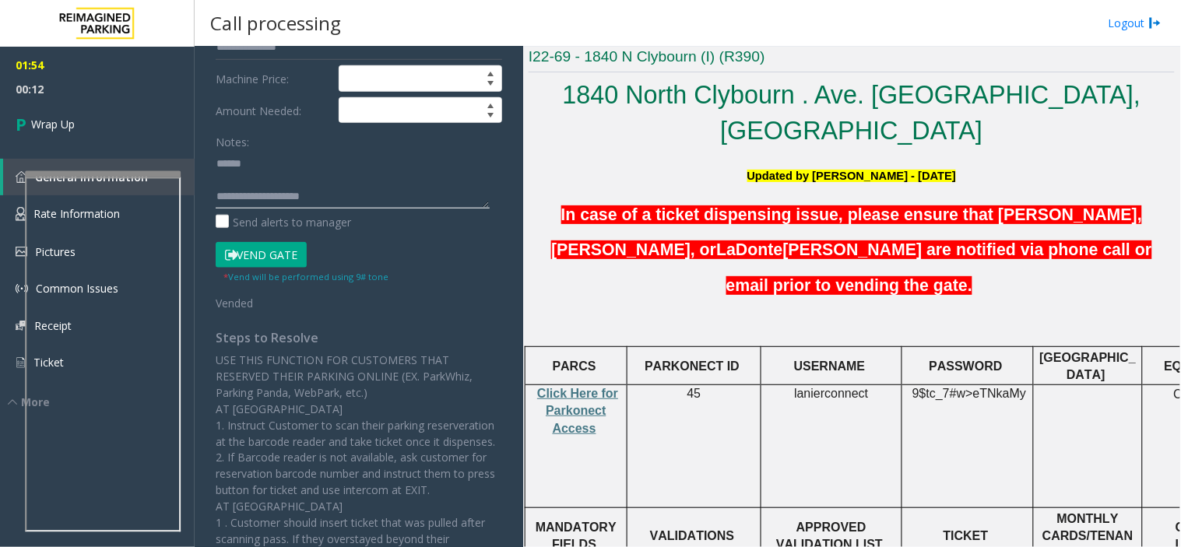
paste textarea "**********"
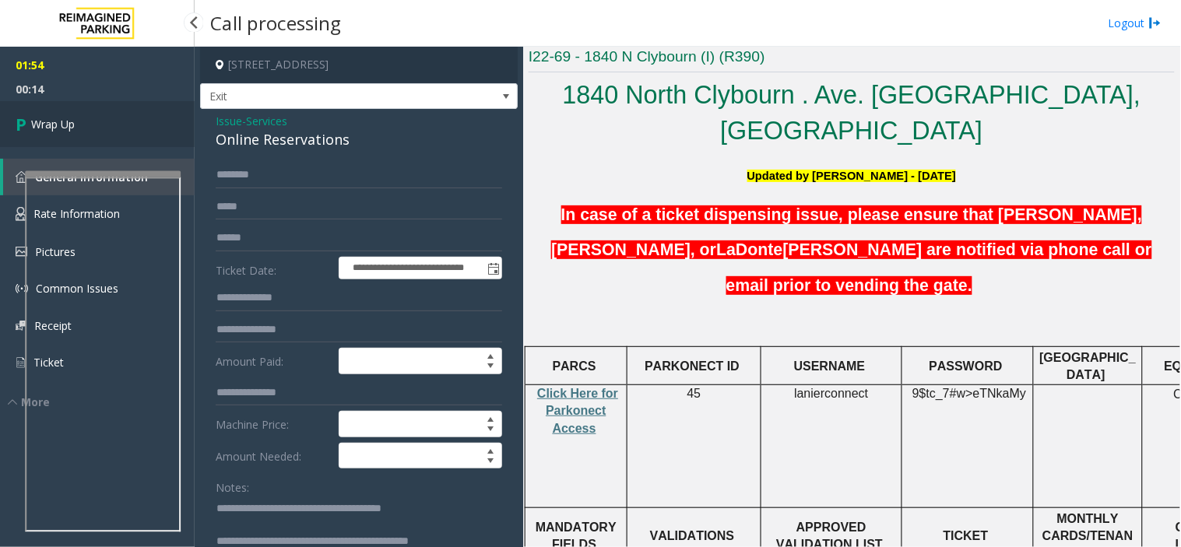
type textarea "**********"
click at [96, 143] on link "Wrap Up" at bounding box center [97, 124] width 195 height 46
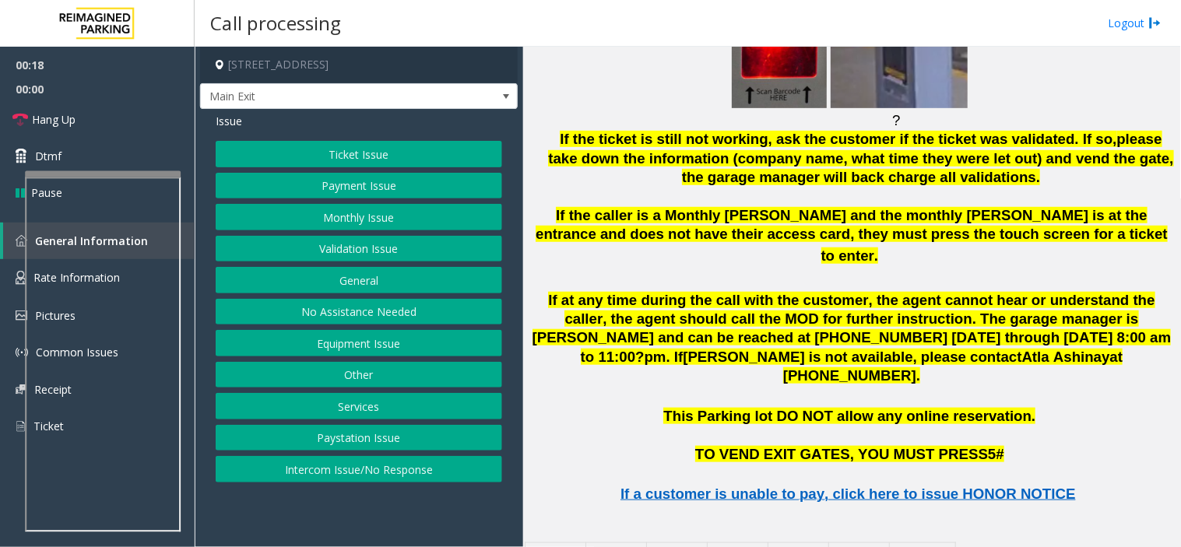
scroll to position [1902, 0]
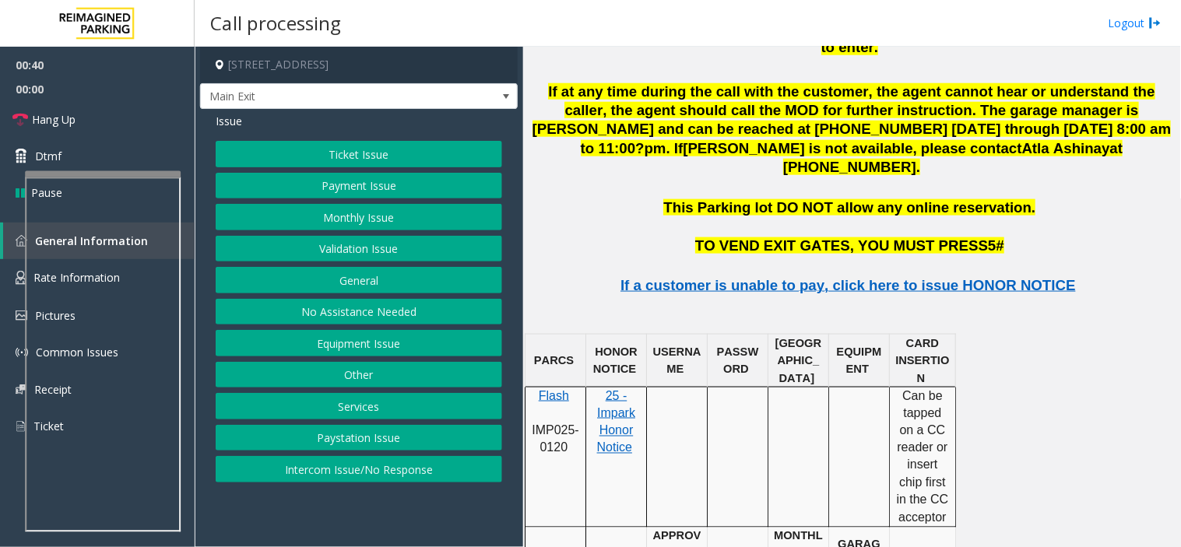
click at [395, 350] on button "Equipment Issue" at bounding box center [359, 343] width 286 height 26
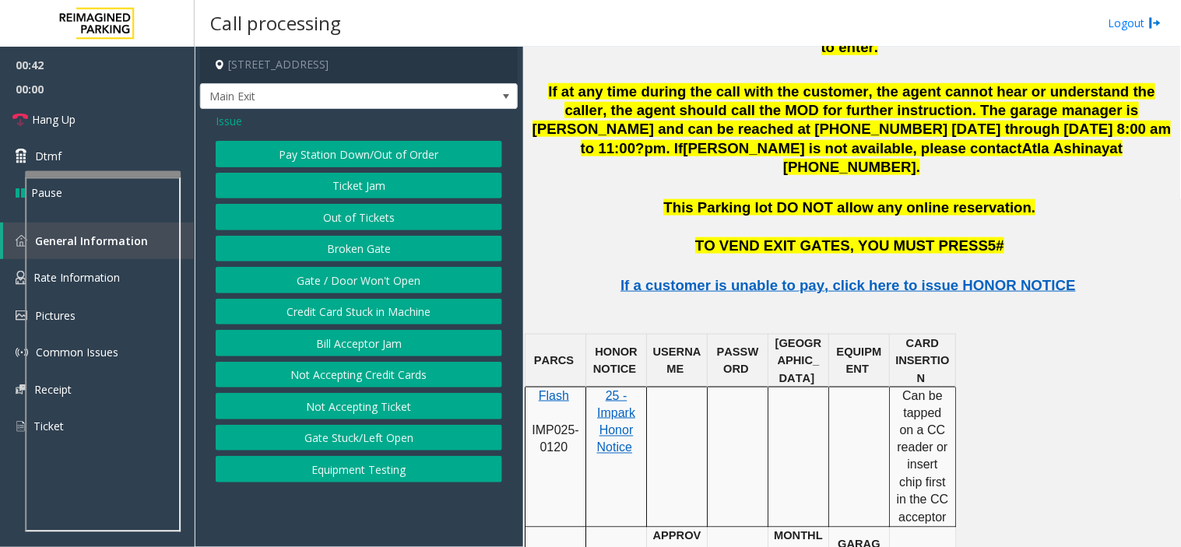
click at [224, 119] on span "Issue" at bounding box center [229, 121] width 26 height 16
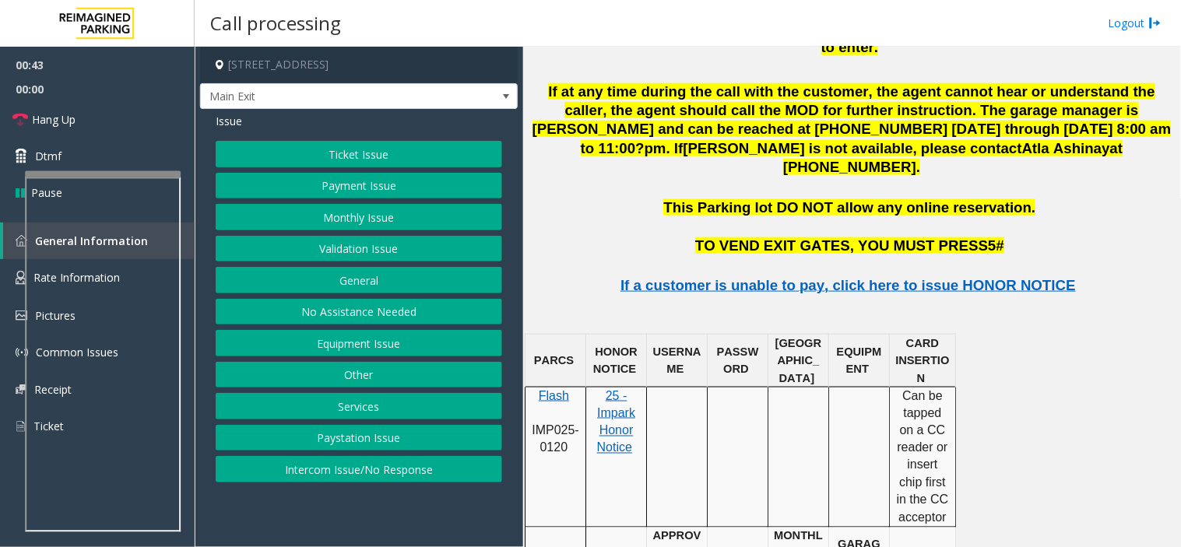
click at [382, 199] on div "Ticket Issue Payment Issue Monthly Issue Validation Issue General No Assistance…" at bounding box center [359, 312] width 286 height 342
click at [271, 148] on button "Ticket Issue" at bounding box center [359, 154] width 286 height 26
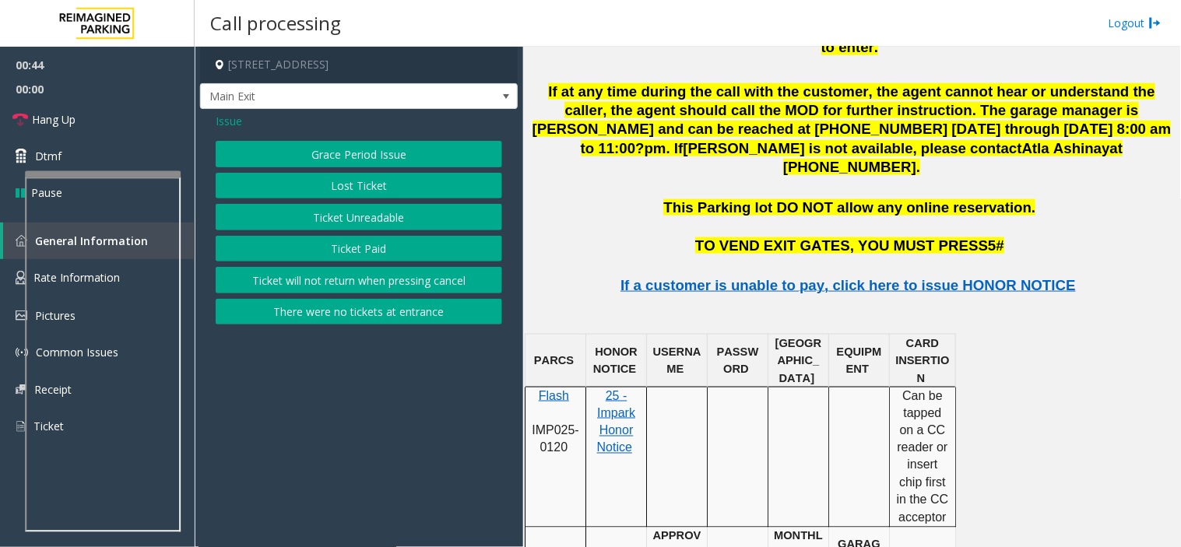
click at [341, 215] on button "Ticket Unreadable" at bounding box center [359, 217] width 286 height 26
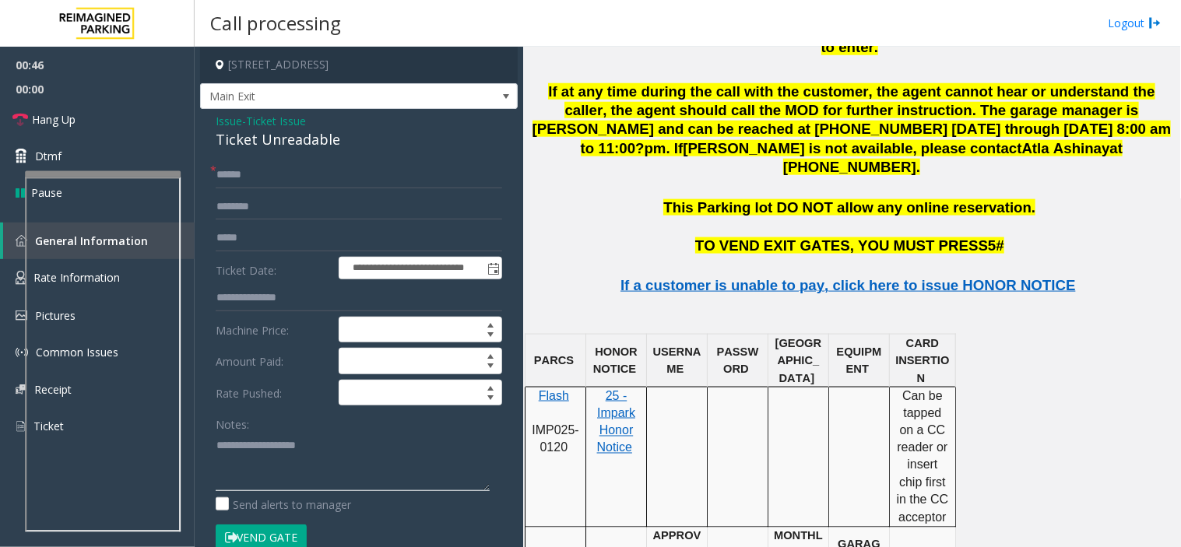
paste textarea "**********"
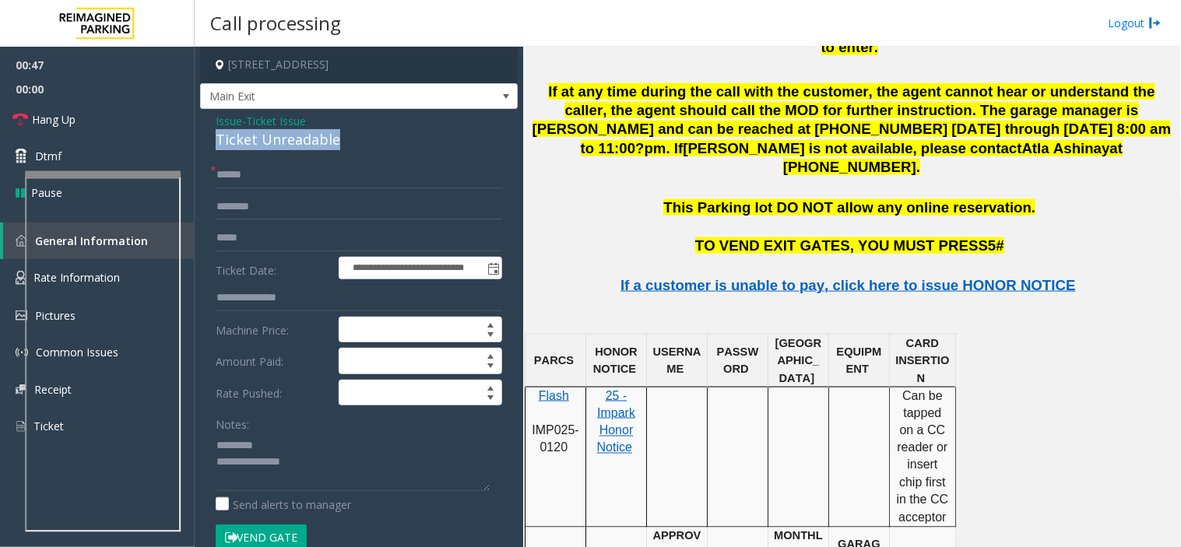
drag, startPoint x: 215, startPoint y: 144, endPoint x: 341, endPoint y: 130, distance: 126.8
click at [354, 133] on div "Ticket Unreadable" at bounding box center [359, 139] width 286 height 21
click at [123, 117] on link "Hang Up" at bounding box center [97, 119] width 195 height 37
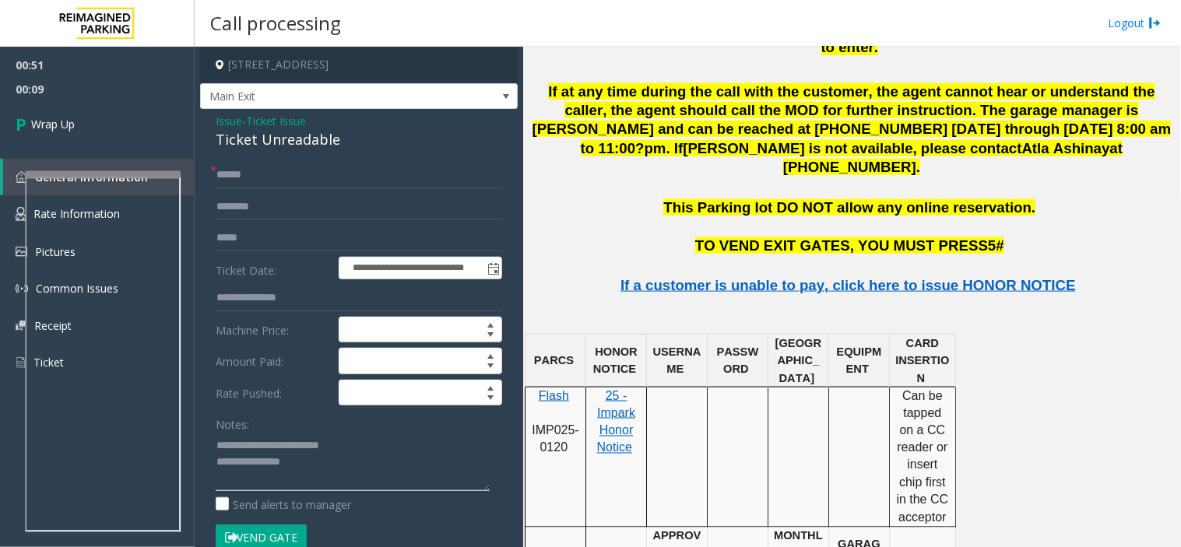
click at [335, 475] on textarea at bounding box center [353, 462] width 274 height 58
paste textarea "**********"
drag, startPoint x: 485, startPoint y: 492, endPoint x: 440, endPoint y: 479, distance: 46.8
click at [475, 514] on form "**********" at bounding box center [359, 364] width 286 height 405
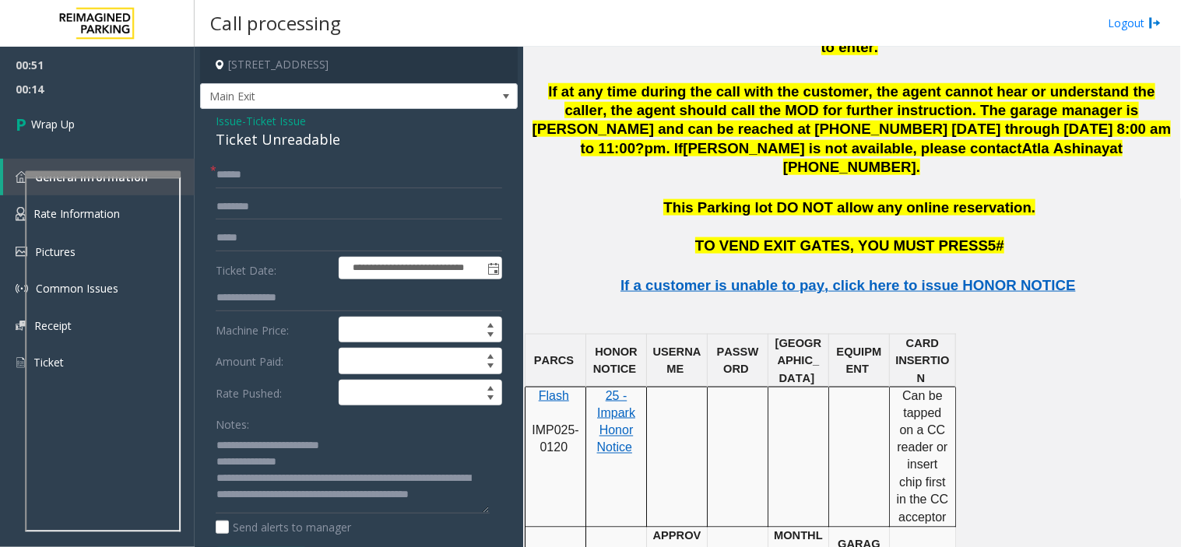
scroll to position [25, 0]
drag, startPoint x: 483, startPoint y: 487, endPoint x: 483, endPoint y: 511, distance: 24.1
click at [483, 511] on textarea at bounding box center [353, 474] width 274 height 82
drag, startPoint x: 214, startPoint y: 472, endPoint x: 299, endPoint y: 489, distance: 86.5
click at [290, 487] on div "**********" at bounding box center [359, 519] width 310 height 714
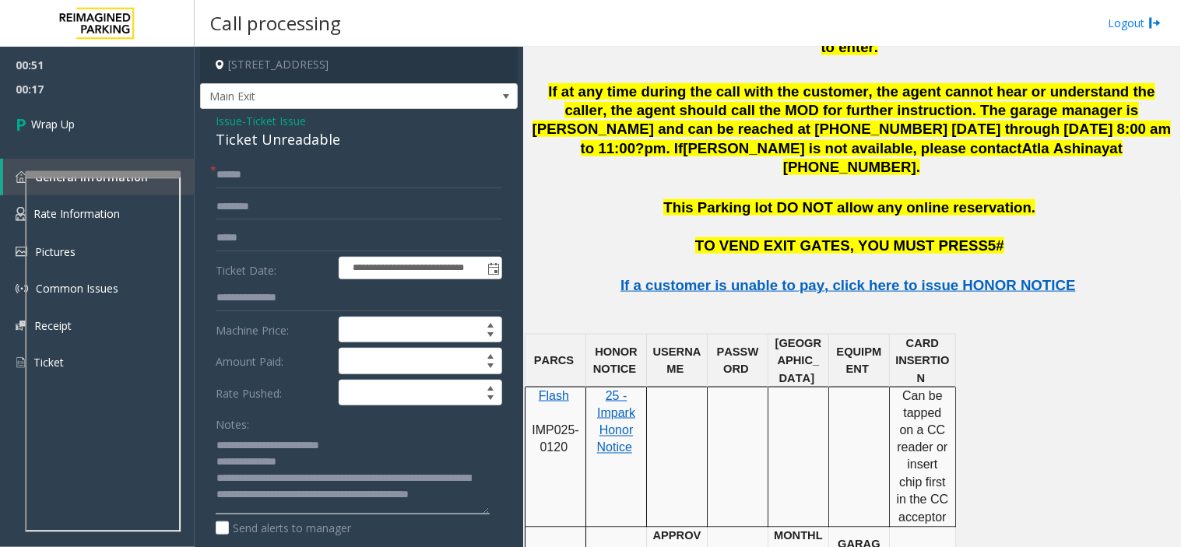
drag, startPoint x: 299, startPoint y: 489, endPoint x: 212, endPoint y: 468, distance: 88.9
click at [212, 468] on div "**********" at bounding box center [359, 519] width 310 height 714
type textarea "**********"
click at [244, 173] on input "text" at bounding box center [359, 175] width 286 height 26
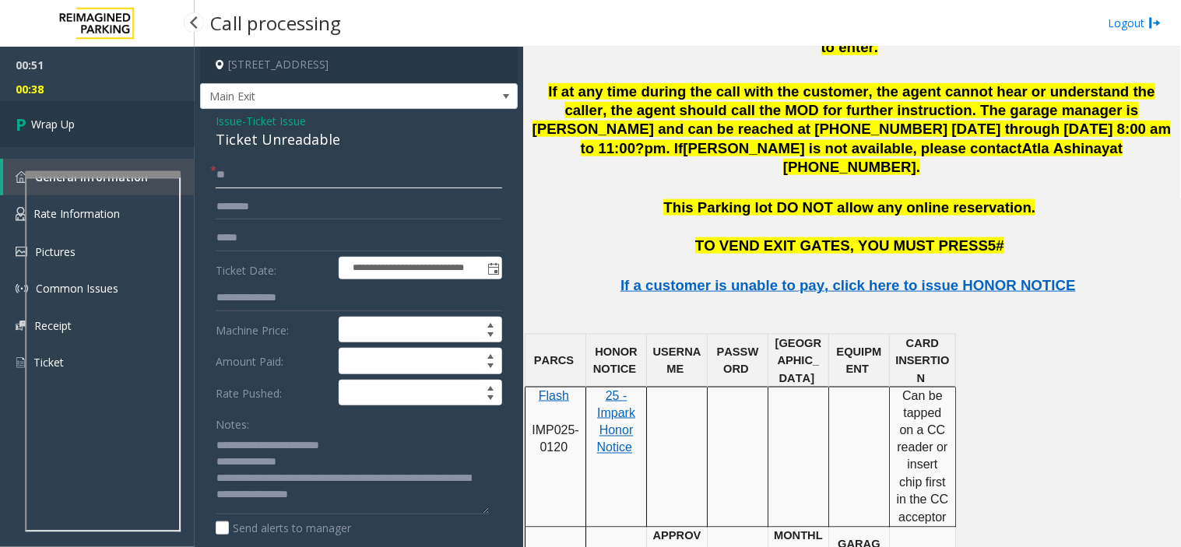
type input "**"
click at [72, 131] on span "Wrap Up" at bounding box center [53, 124] width 44 height 16
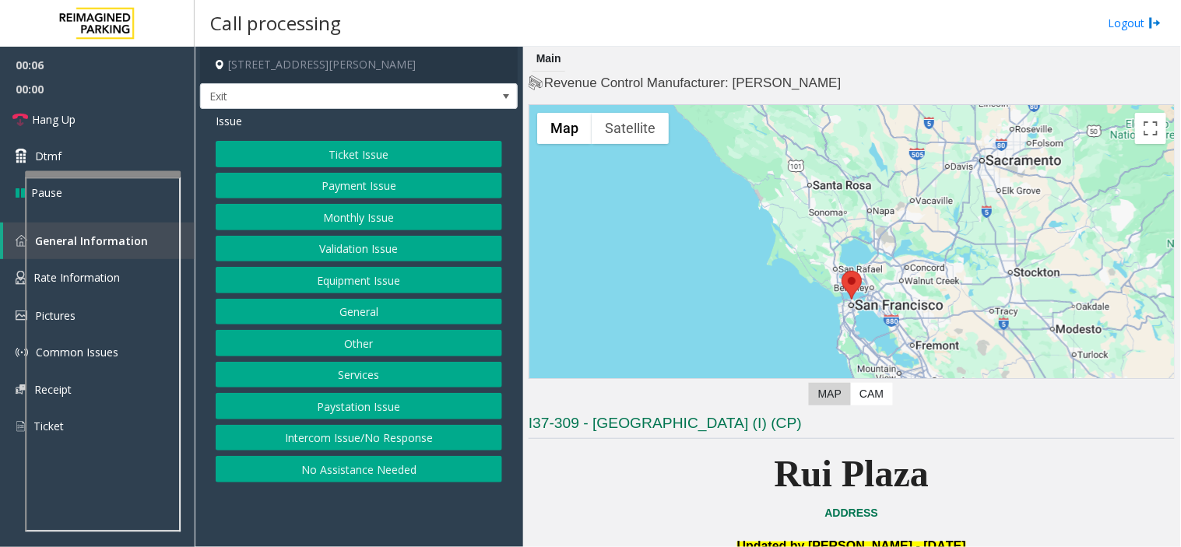
click at [374, 137] on div "Issue Ticket Issue Payment Issue Monthly Issue Validation Issue Equipment Issue…" at bounding box center [359, 299] width 318 height 381
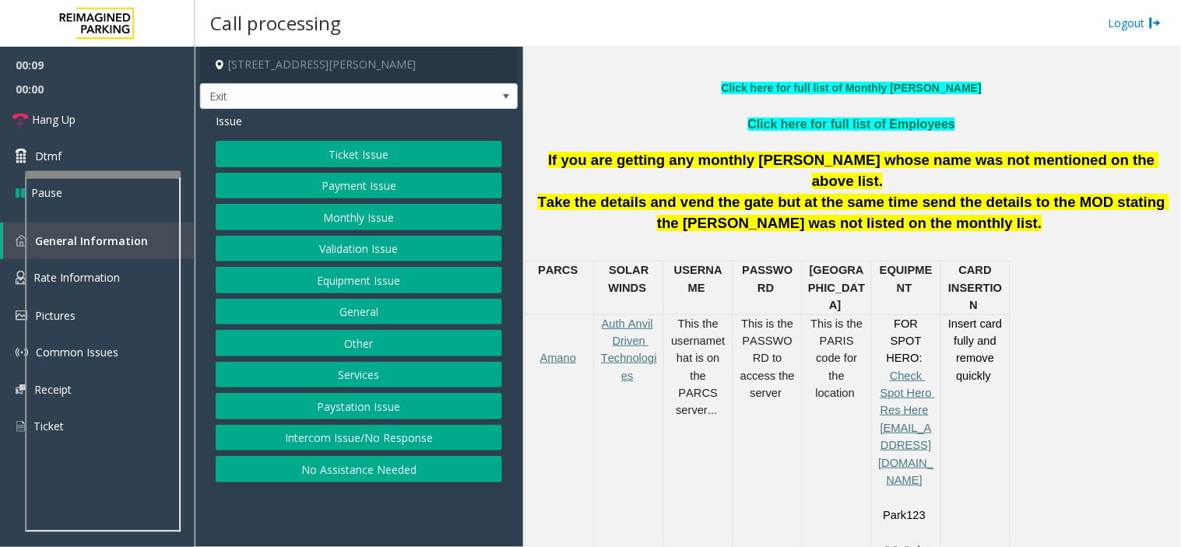
scroll to position [605, 0]
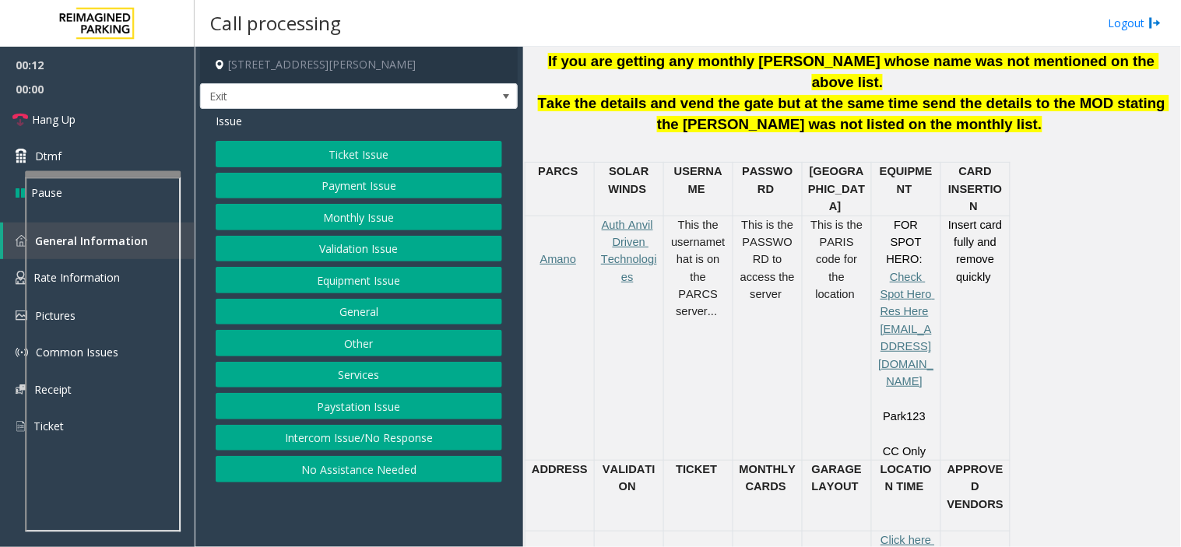
click at [390, 149] on button "Ticket Issue" at bounding box center [359, 154] width 286 height 26
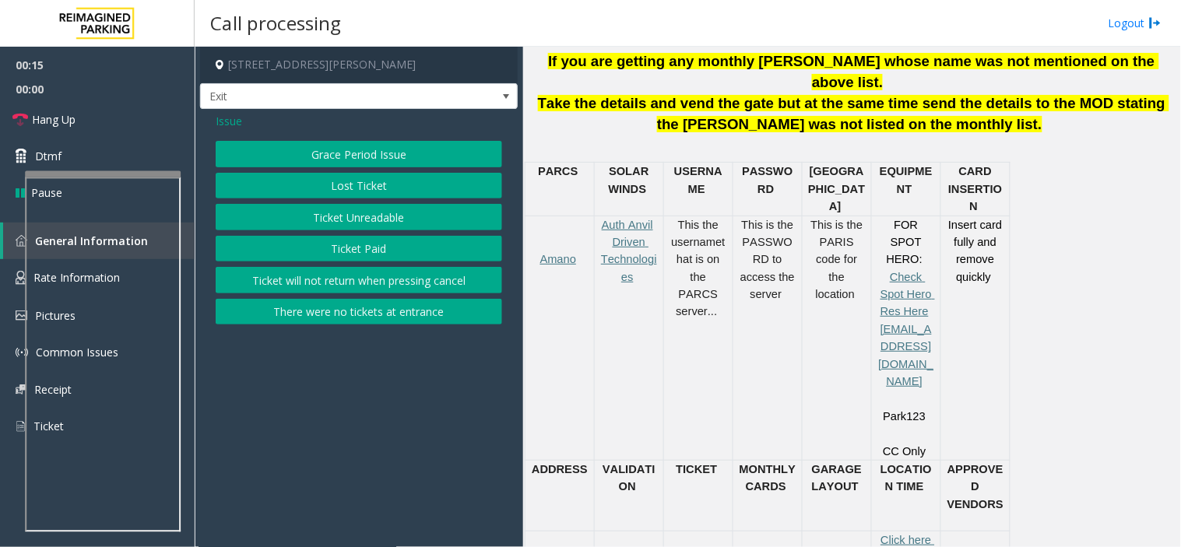
click at [359, 223] on button "Ticket Unreadable" at bounding box center [359, 217] width 286 height 26
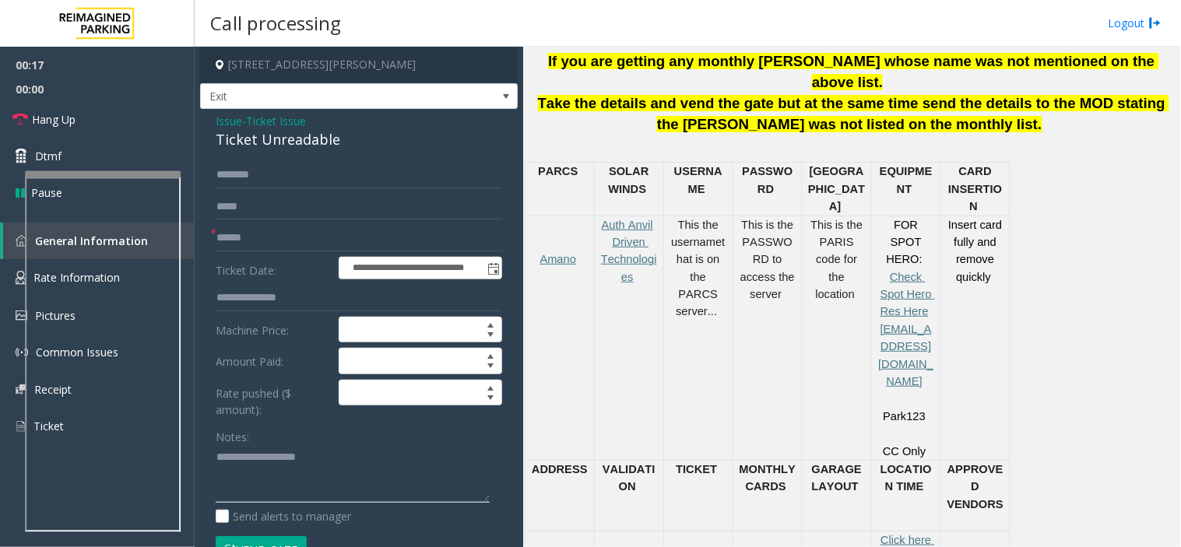
paste textarea "**********"
click at [237, 142] on div "Ticket Unreadable" at bounding box center [359, 139] width 286 height 21
click at [216, 137] on div "Ticket Unreadable" at bounding box center [359, 139] width 286 height 21
click at [300, 135] on div "Ticket Unreadable" at bounding box center [359, 139] width 286 height 21
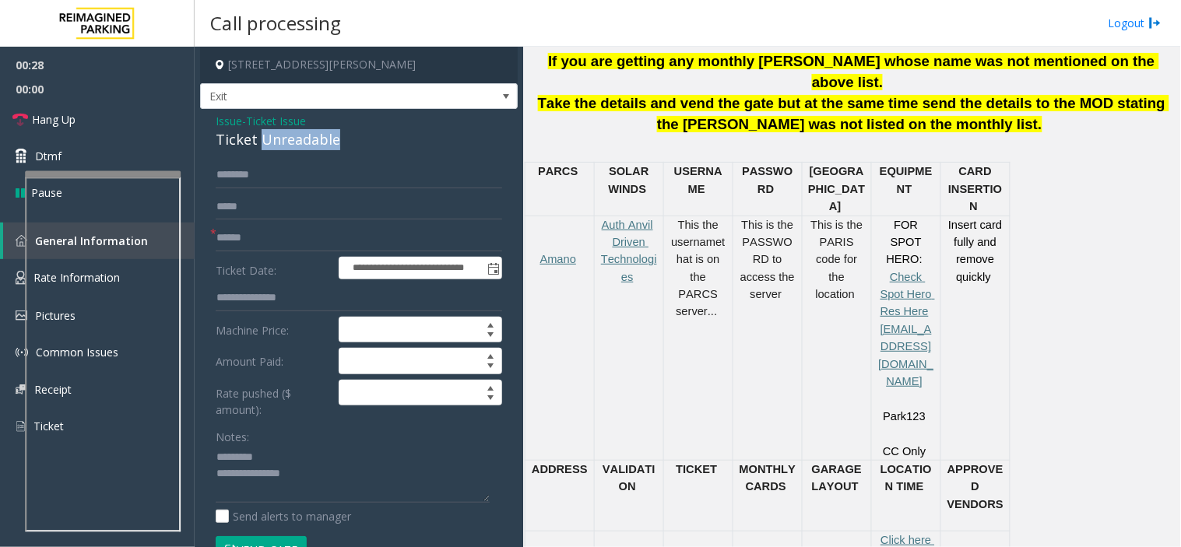
click at [300, 135] on div "Ticket Unreadable" at bounding box center [359, 139] width 286 height 21
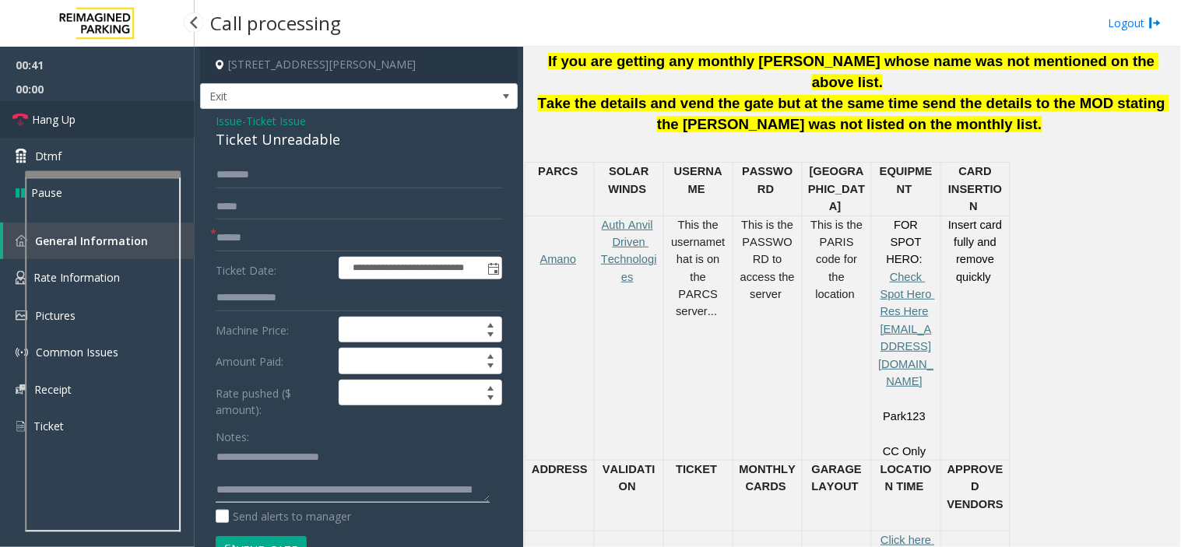
type textarea "**********"
click at [96, 112] on link "Hang Up" at bounding box center [97, 119] width 195 height 37
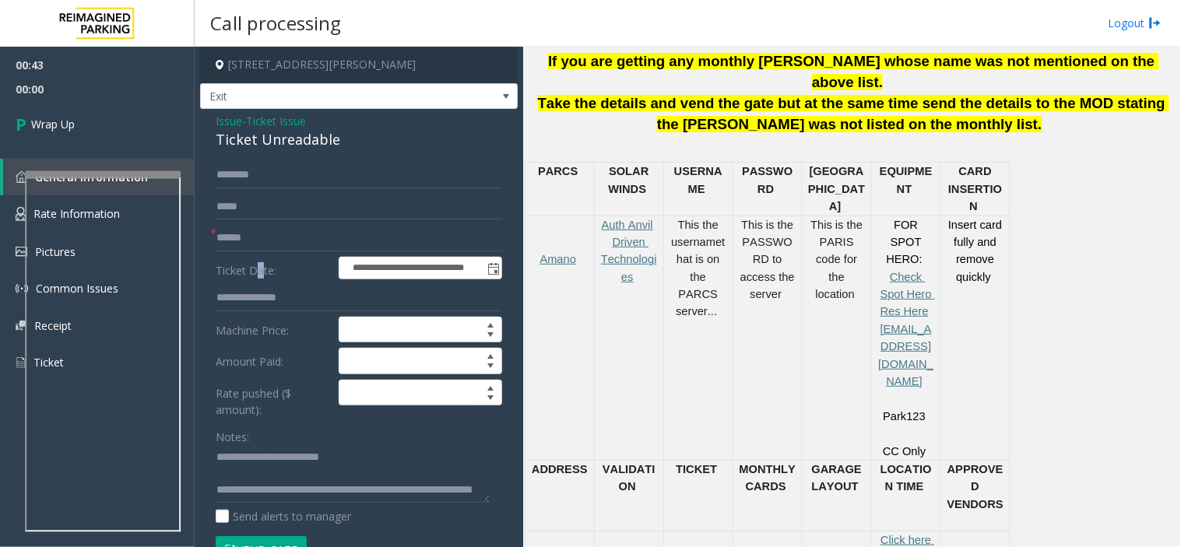
drag, startPoint x: 259, startPoint y: 261, endPoint x: 246, endPoint y: 245, distance: 21.0
click at [252, 254] on form "**********" at bounding box center [359, 370] width 286 height 417
click at [246, 244] on input "text" at bounding box center [359, 238] width 286 height 26
type input "**"
click at [90, 128] on link "Wrap Up" at bounding box center [97, 124] width 195 height 46
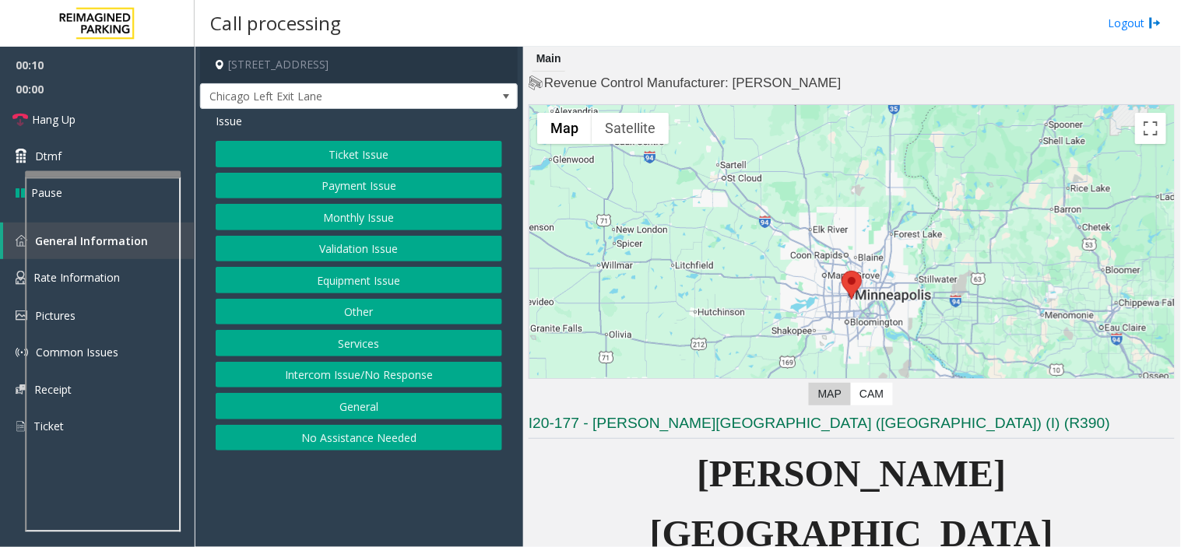
click at [281, 290] on button "Equipment Issue" at bounding box center [359, 280] width 286 height 26
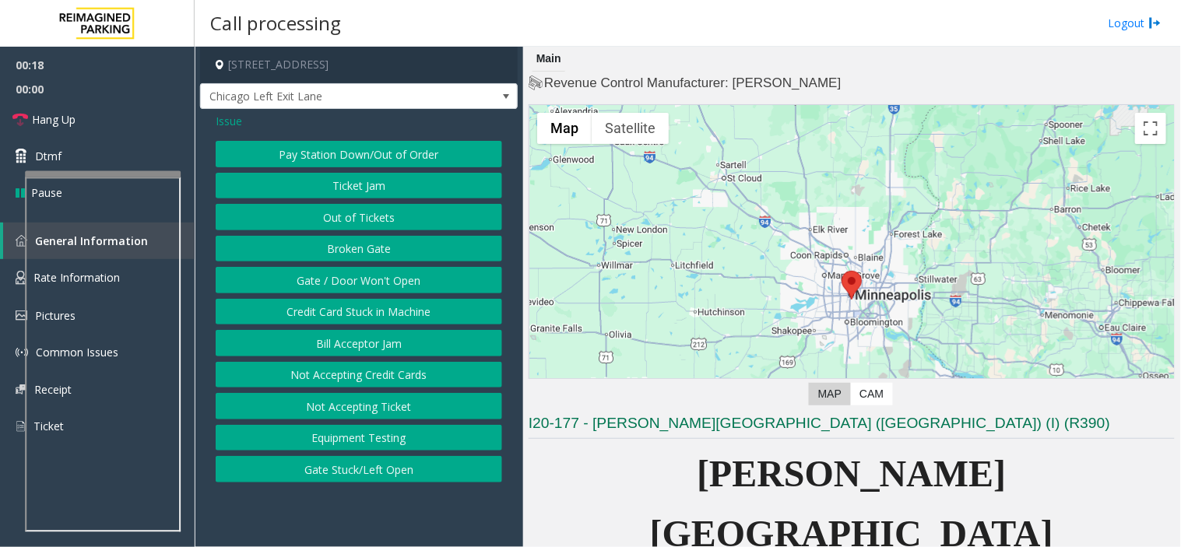
click at [228, 123] on span "Issue" at bounding box center [229, 121] width 26 height 16
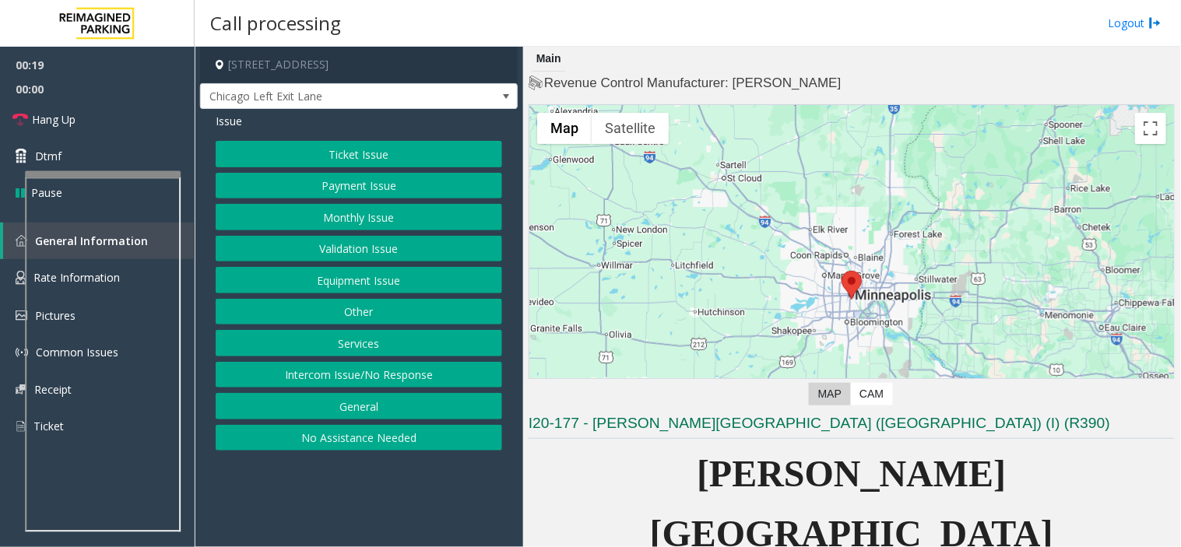
click at [356, 221] on button "Monthly Issue" at bounding box center [359, 217] width 286 height 26
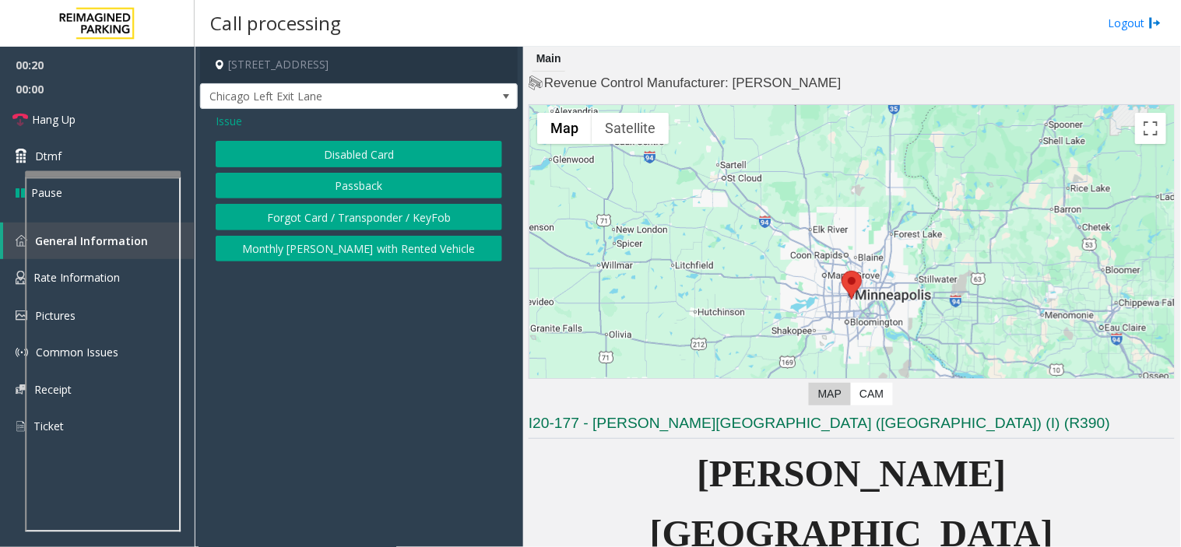
click at [328, 159] on button "Disabled Card" at bounding box center [359, 154] width 286 height 26
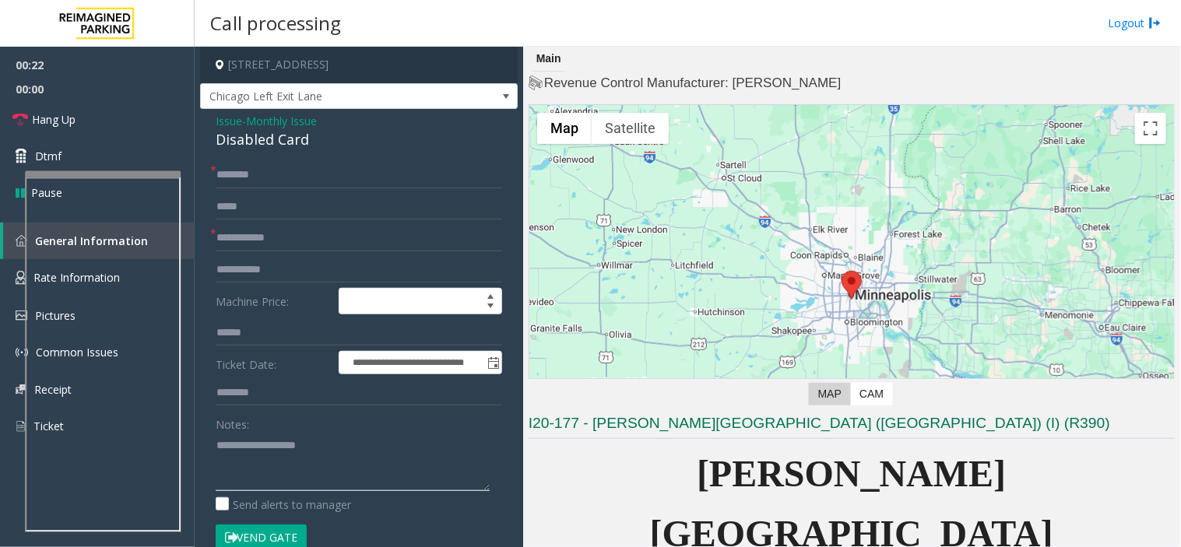
paste textarea "**********"
drag, startPoint x: 212, startPoint y: 127, endPoint x: 319, endPoint y: 149, distance: 109.6
click at [319, 149] on div "**********" at bounding box center [359, 520] width 318 height 823
click at [313, 480] on textarea at bounding box center [353, 462] width 274 height 58
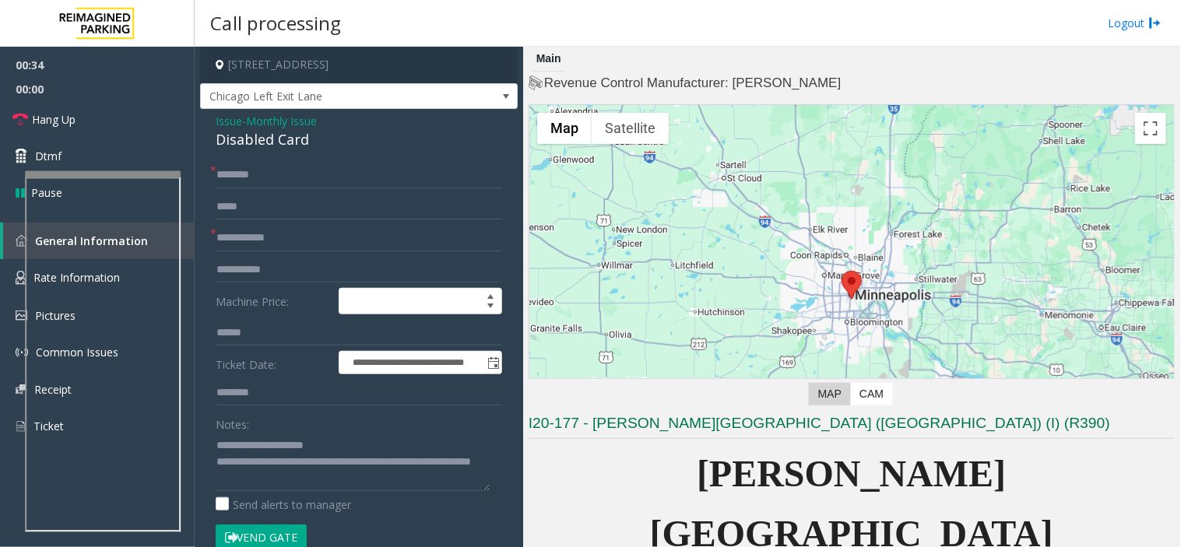
click at [315, 468] on textarea at bounding box center [353, 462] width 274 height 58
click at [265, 532] on button "Vend Gate" at bounding box center [261, 538] width 91 height 26
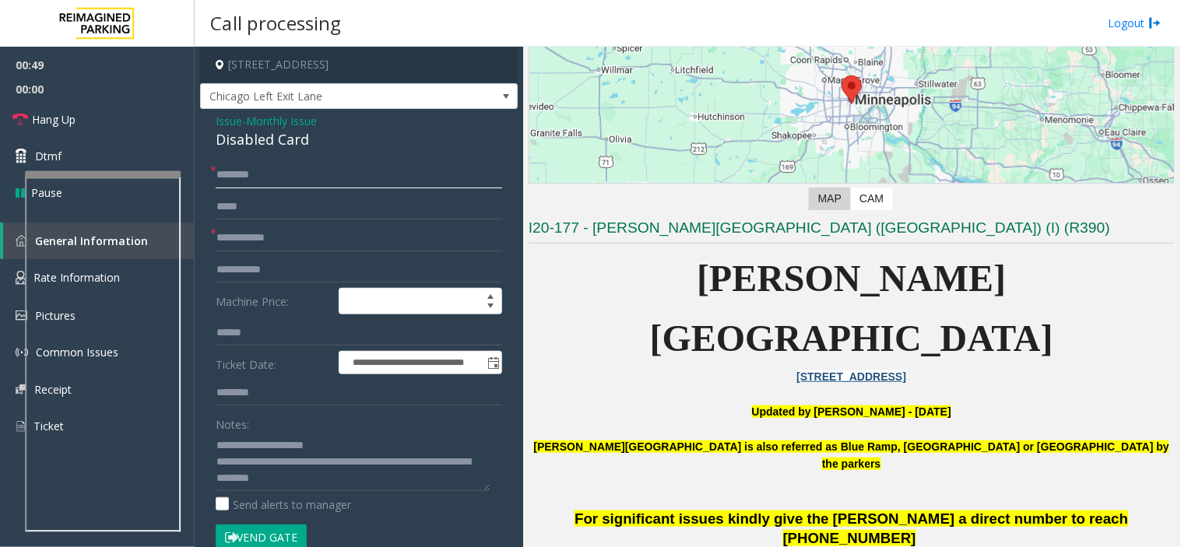
scroll to position [432, 0]
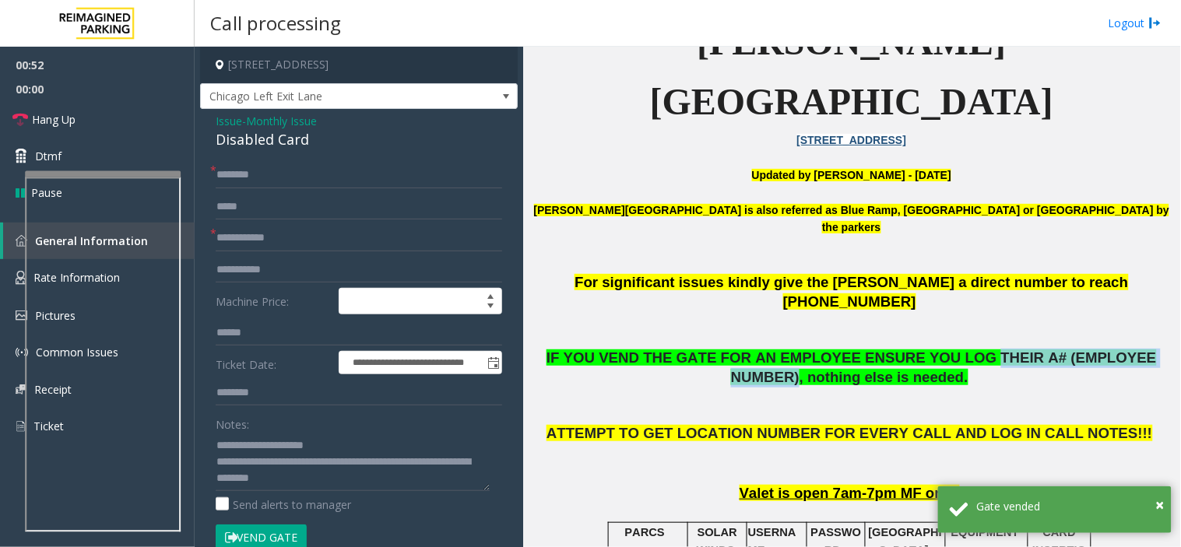
drag, startPoint x: 911, startPoint y: 261, endPoint x: 1101, endPoint y: 257, distance: 189.9
click at [1101, 349] on span "IF YOU VEND THE GATE FOR AN EMPLOYEE ENSURE YOU LOG THEIR A# (EMPLOYEE NUMBER),…" at bounding box center [851, 367] width 610 height 36
copy span "THEIR A# (EMPLOYEE NUMBER)"
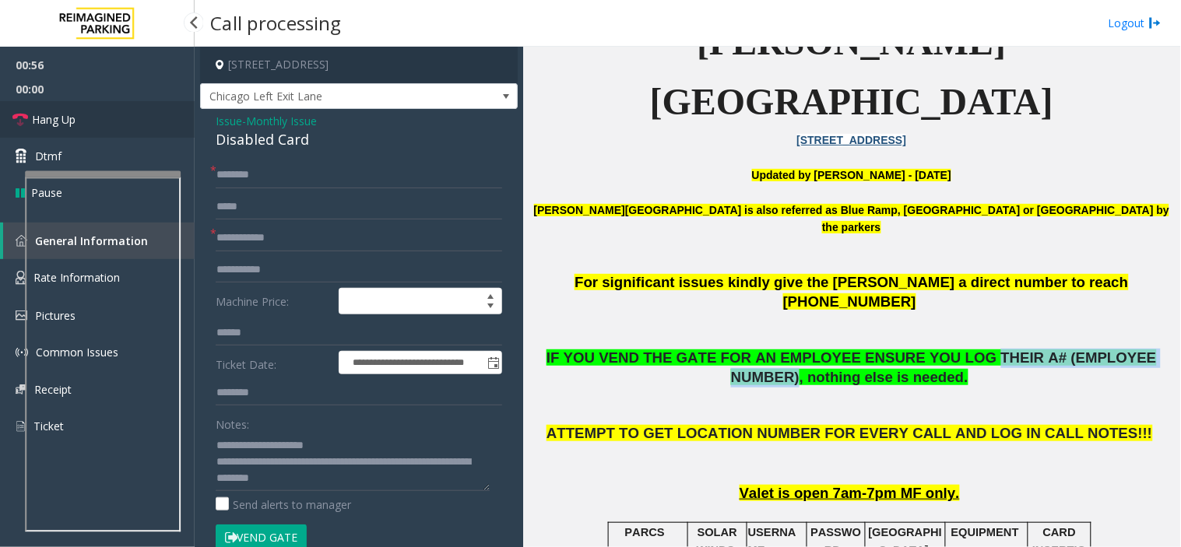
click at [96, 114] on link "Hang Up" at bounding box center [97, 119] width 195 height 37
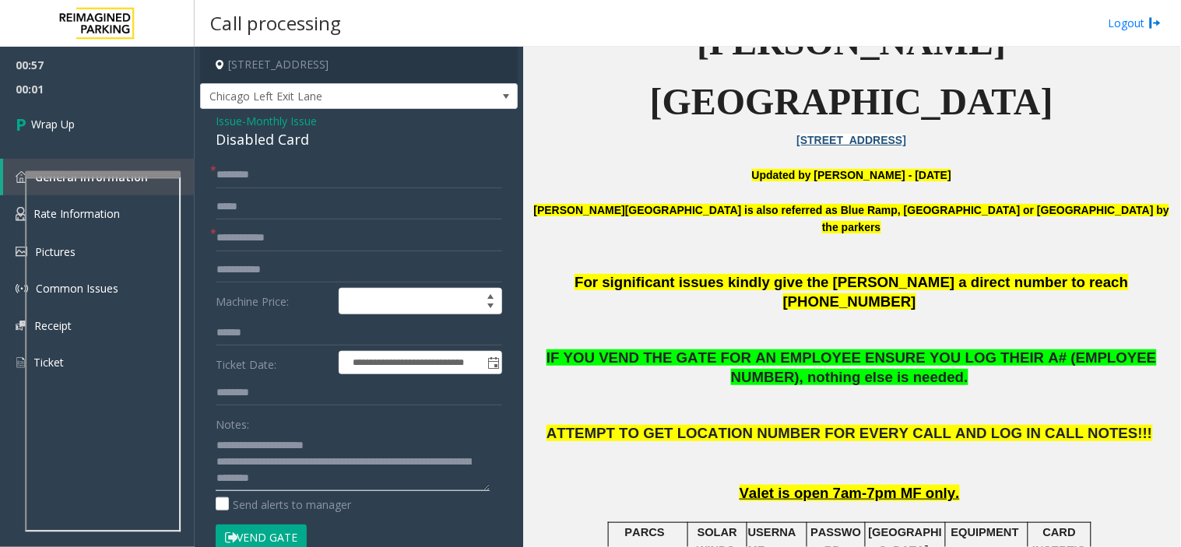
click at [285, 467] on textarea at bounding box center [353, 462] width 274 height 58
paste textarea "**********"
drag, startPoint x: 331, startPoint y: 463, endPoint x: 339, endPoint y: 467, distance: 8.7
click at [332, 465] on textarea at bounding box center [353, 462] width 274 height 58
click at [318, 465] on textarea at bounding box center [353, 462] width 274 height 58
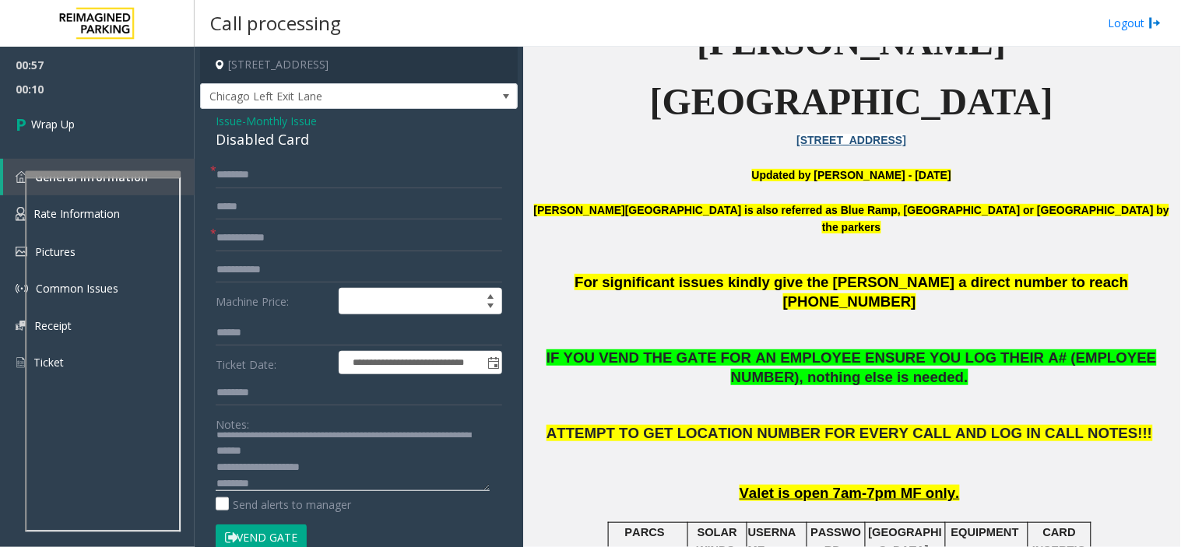
scroll to position [31, 0]
drag, startPoint x: 321, startPoint y: 476, endPoint x: 288, endPoint y: 453, distance: 40.2
click at [288, 453] on textarea at bounding box center [353, 462] width 274 height 58
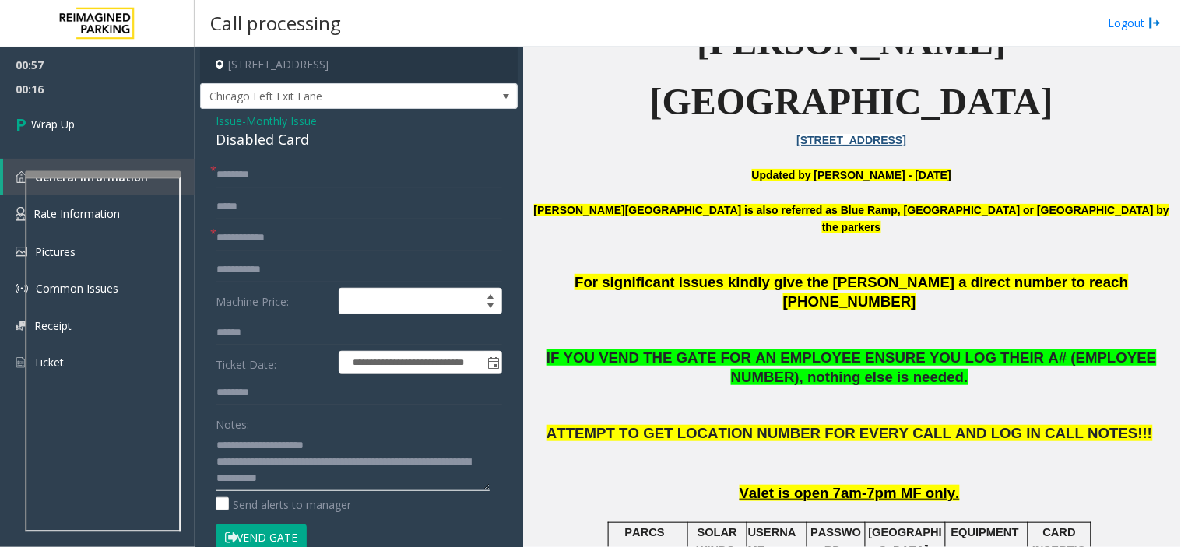
click at [309, 479] on textarea at bounding box center [353, 462] width 274 height 58
click at [307, 480] on textarea at bounding box center [353, 462] width 274 height 58
type textarea "**********"
click at [223, 237] on input "text" at bounding box center [359, 238] width 286 height 26
type input "**"
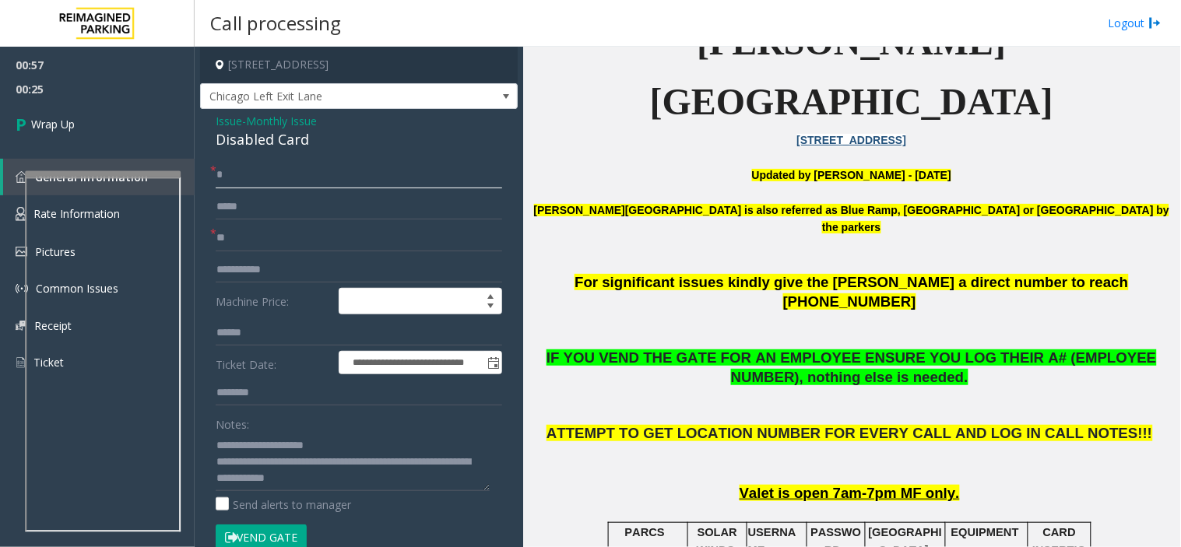
click at [258, 177] on input "*" at bounding box center [359, 175] width 286 height 26
type input "**"
click at [117, 125] on link "Wrap Up" at bounding box center [97, 124] width 195 height 46
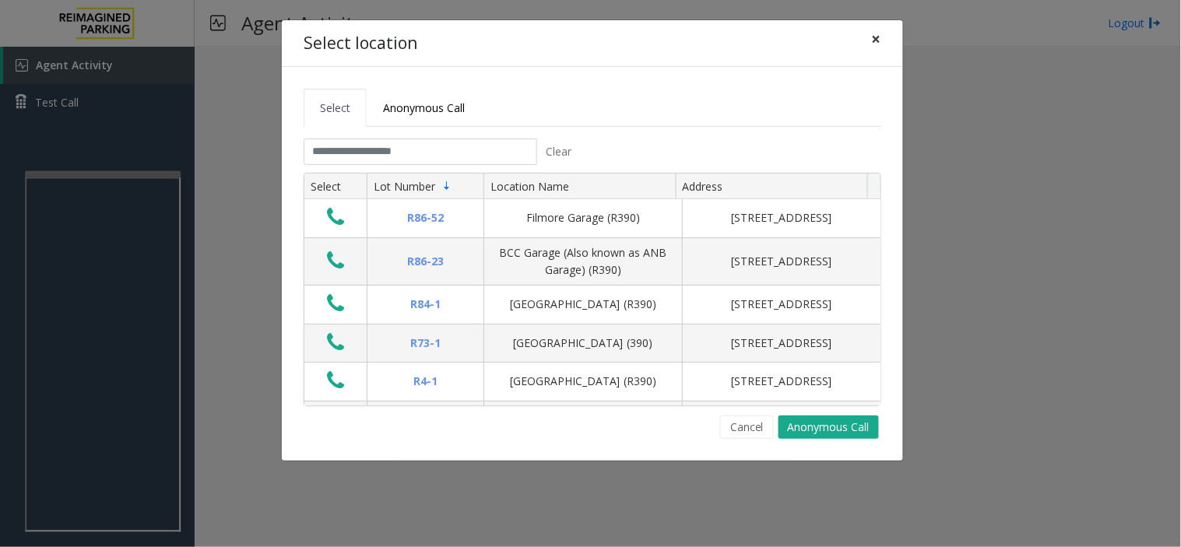
click at [884, 29] on button "×" at bounding box center [876, 39] width 31 height 38
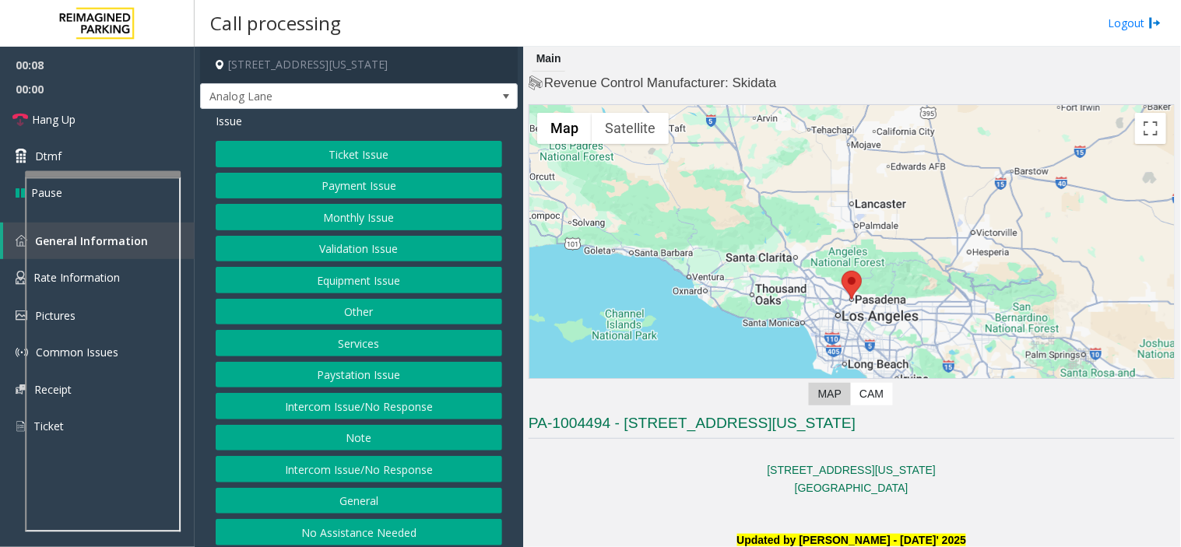
click at [286, 540] on button "No Assistance Needed" at bounding box center [359, 532] width 286 height 26
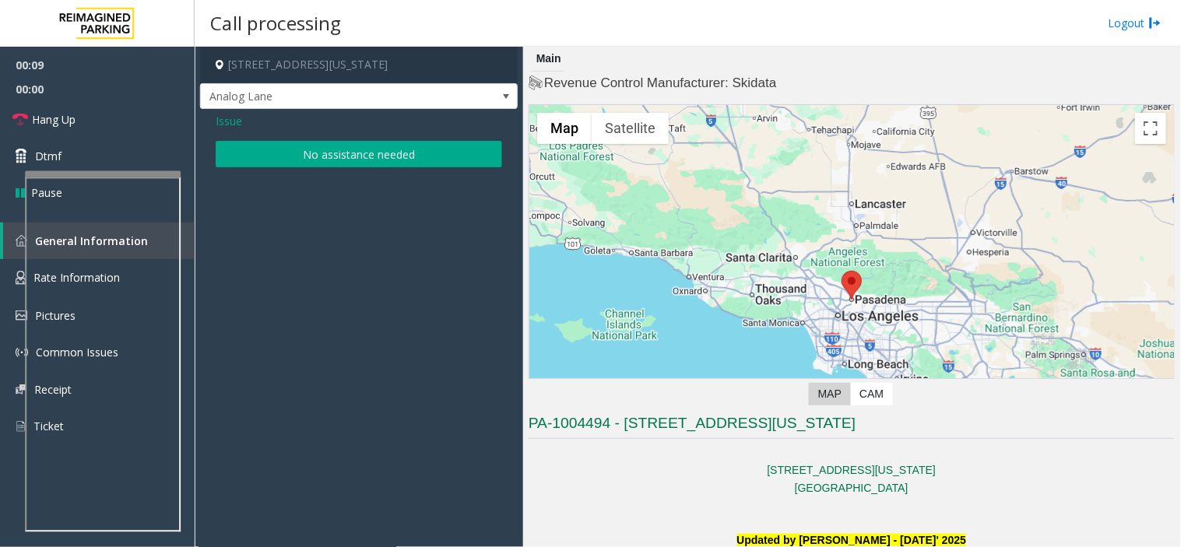
click at [307, 164] on button "No assistance needed" at bounding box center [359, 154] width 286 height 26
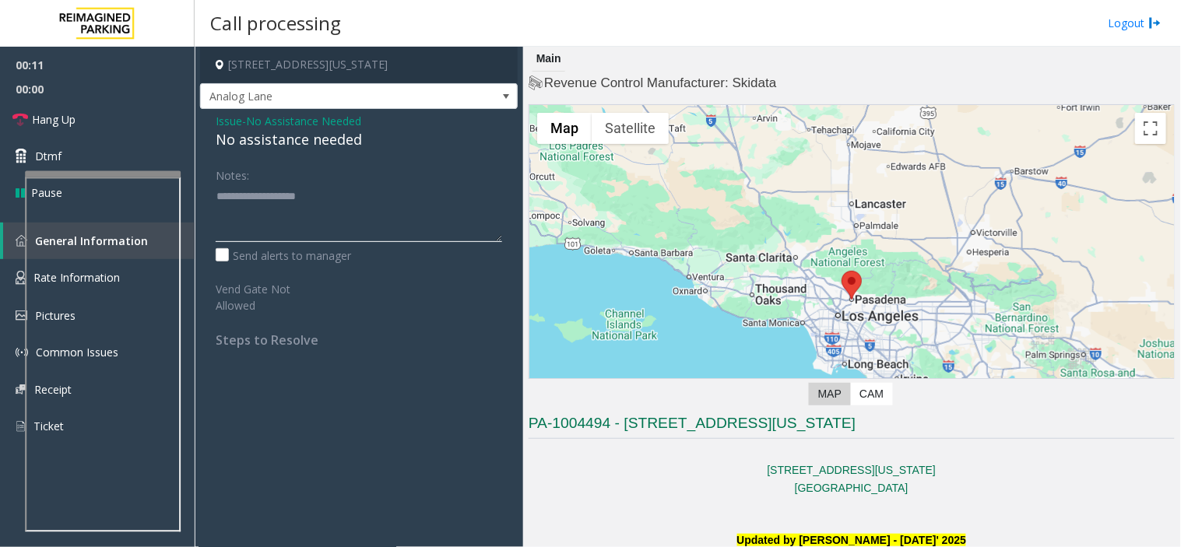
paste textarea "**********"
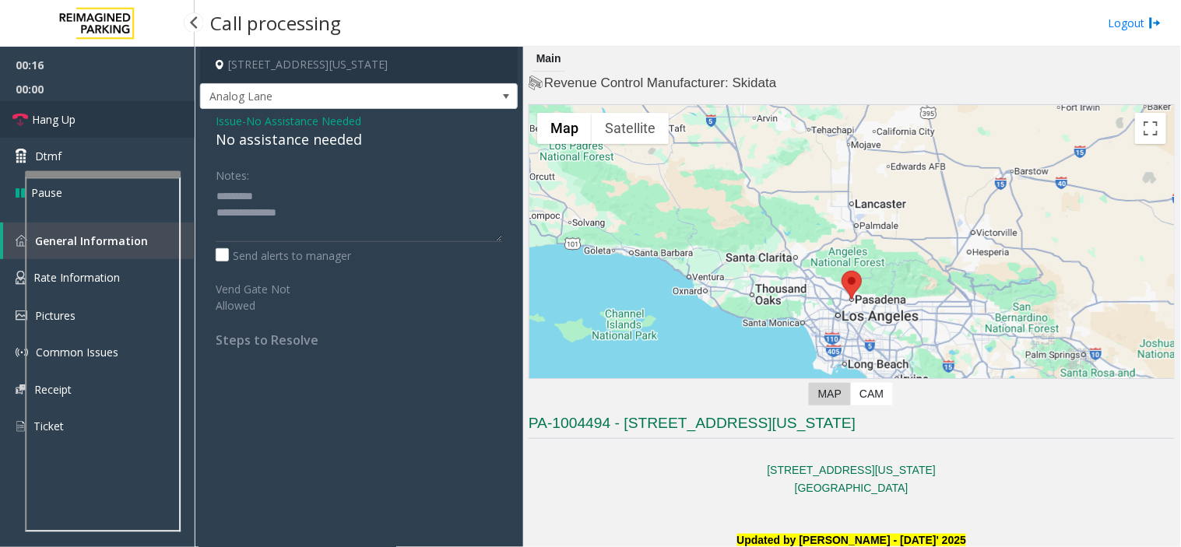
click at [49, 125] on span "Hang Up" at bounding box center [54, 119] width 44 height 16
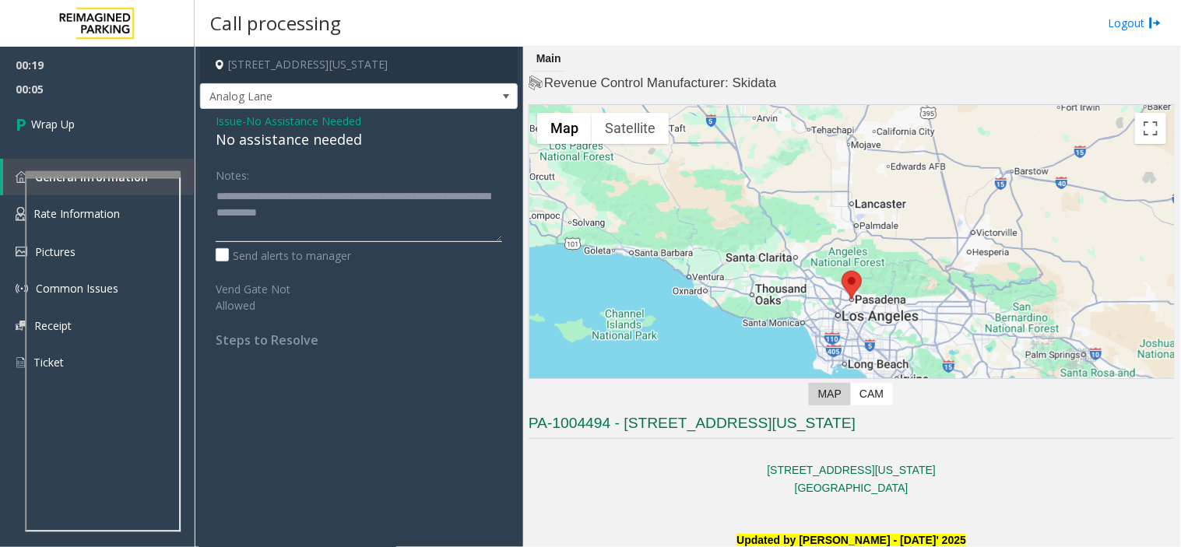
click at [294, 208] on textarea at bounding box center [359, 213] width 286 height 58
click at [272, 138] on div "No assistance needed" at bounding box center [359, 139] width 286 height 21
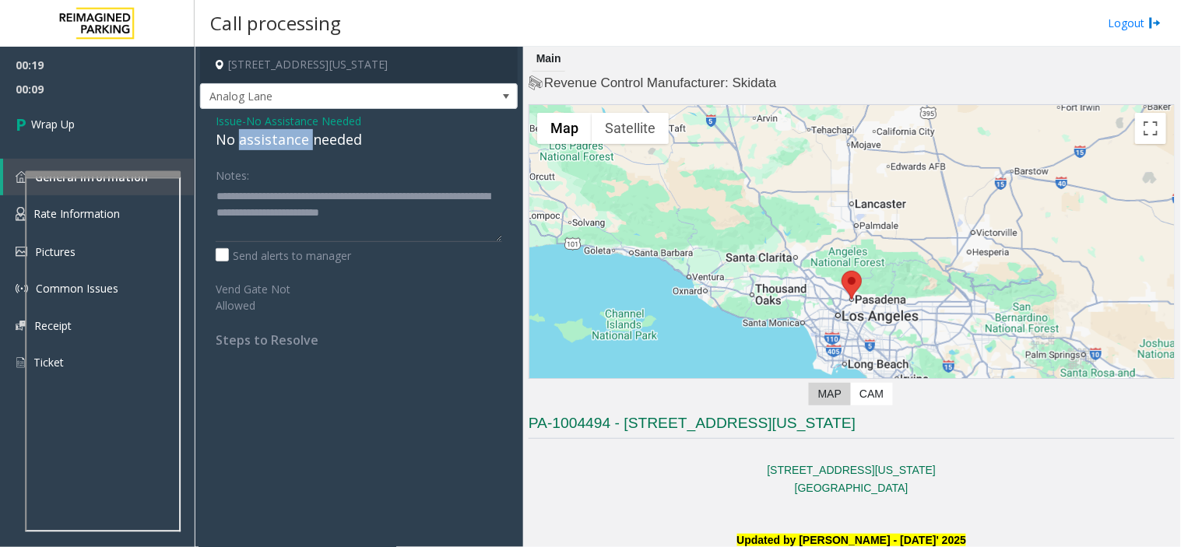
click at [272, 138] on div "No assistance needed" at bounding box center [359, 139] width 286 height 21
copy div "No assistance needed"
click at [321, 191] on textarea at bounding box center [359, 213] width 286 height 58
paste textarea "**********"
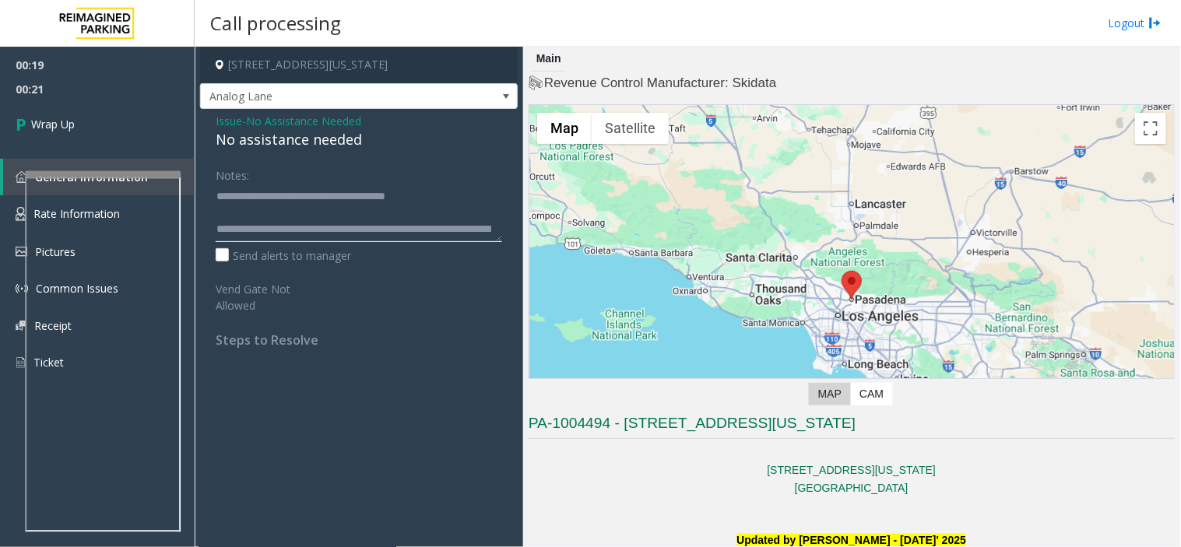
drag, startPoint x: 268, startPoint y: 191, endPoint x: 175, endPoint y: 191, distance: 93.4
click at [98, 14] on app-root "00:19 00:21 Wrap Up General Information Rate Information Pictures Common Issues…" at bounding box center [590, 273] width 1181 height 547
type textarea "**********"
click at [172, 109] on link "Wrap Up" at bounding box center [97, 124] width 195 height 46
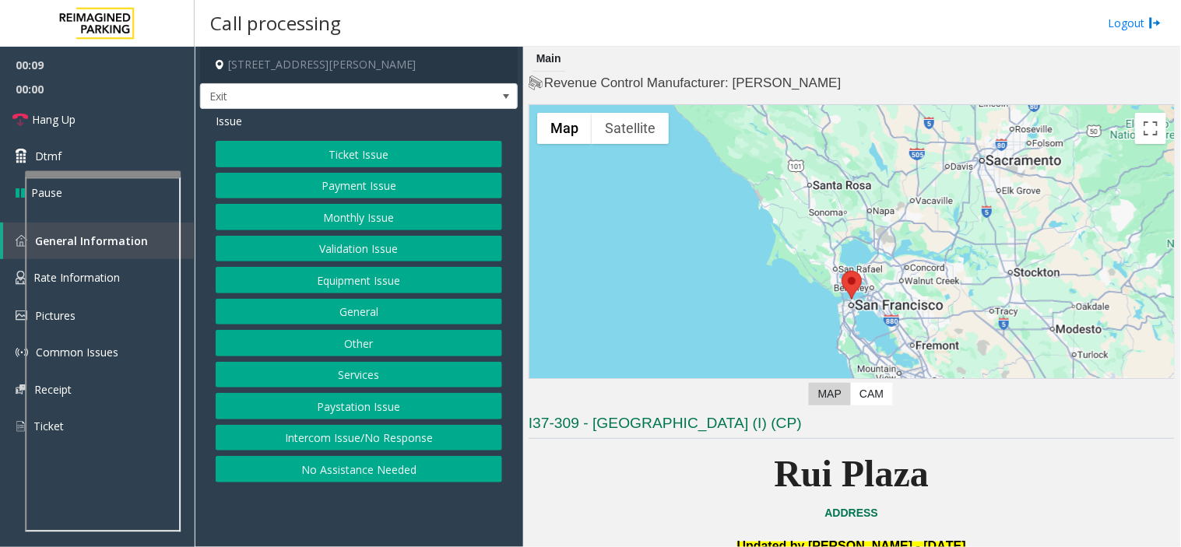
click at [374, 375] on button "Services" at bounding box center [359, 375] width 286 height 26
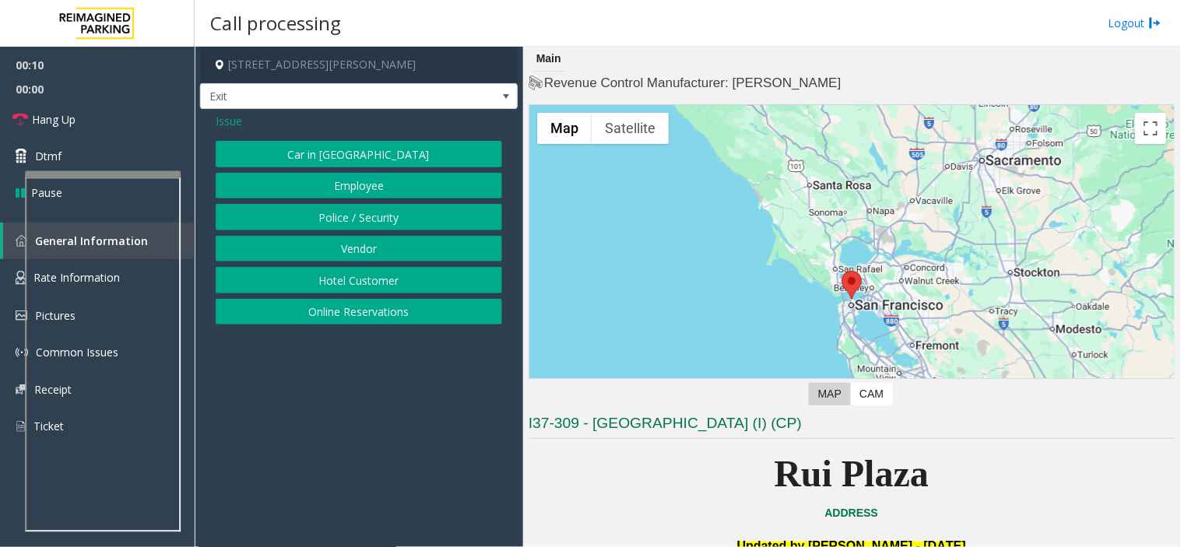
click at [398, 212] on button "Police / Security" at bounding box center [359, 217] width 286 height 26
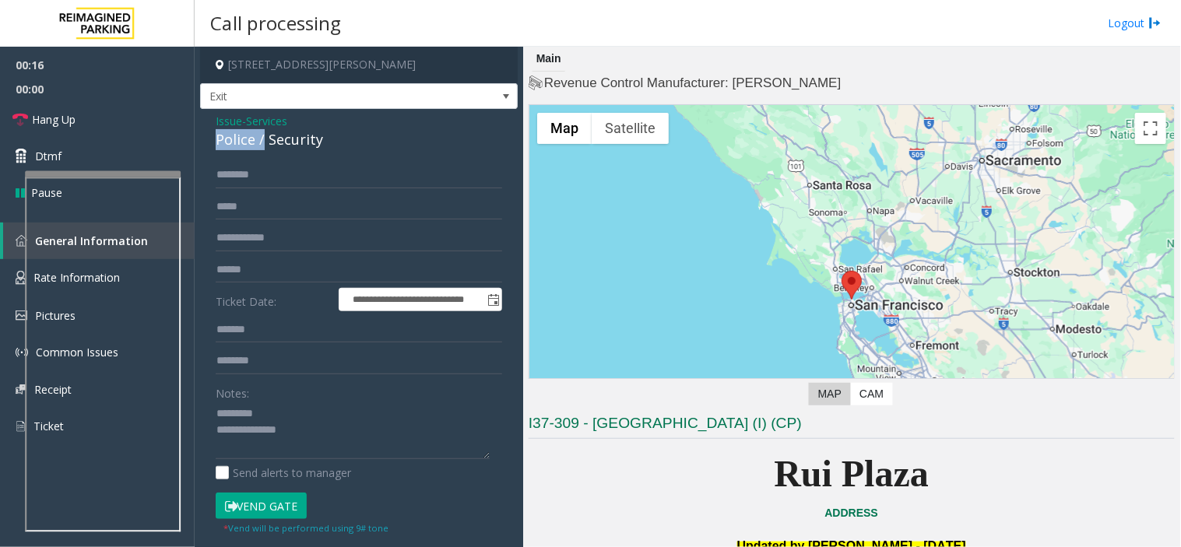
drag, startPoint x: 262, startPoint y: 139, endPoint x: 426, endPoint y: 118, distance: 164.7
click at [436, 115] on div "Issue - Services Police / Security" at bounding box center [359, 131] width 286 height 37
drag, startPoint x: 268, startPoint y: 134, endPoint x: 328, endPoint y: 148, distance: 61.5
click at [328, 148] on div "Police / Security" at bounding box center [359, 139] width 286 height 21
type textarea "**********"
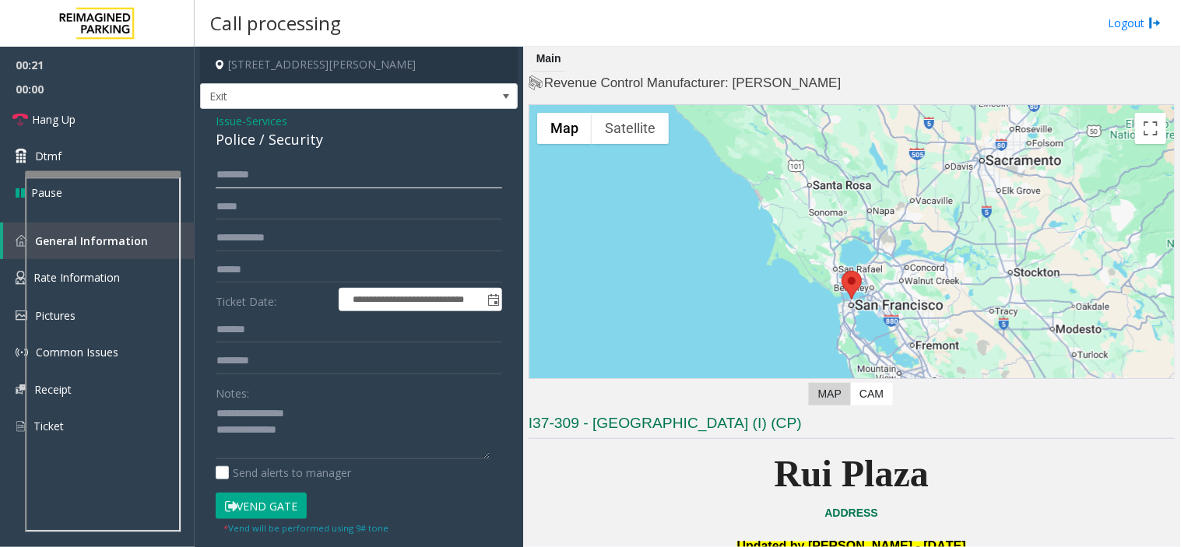
click at [268, 187] on input "text" at bounding box center [359, 175] width 286 height 26
type input "****"
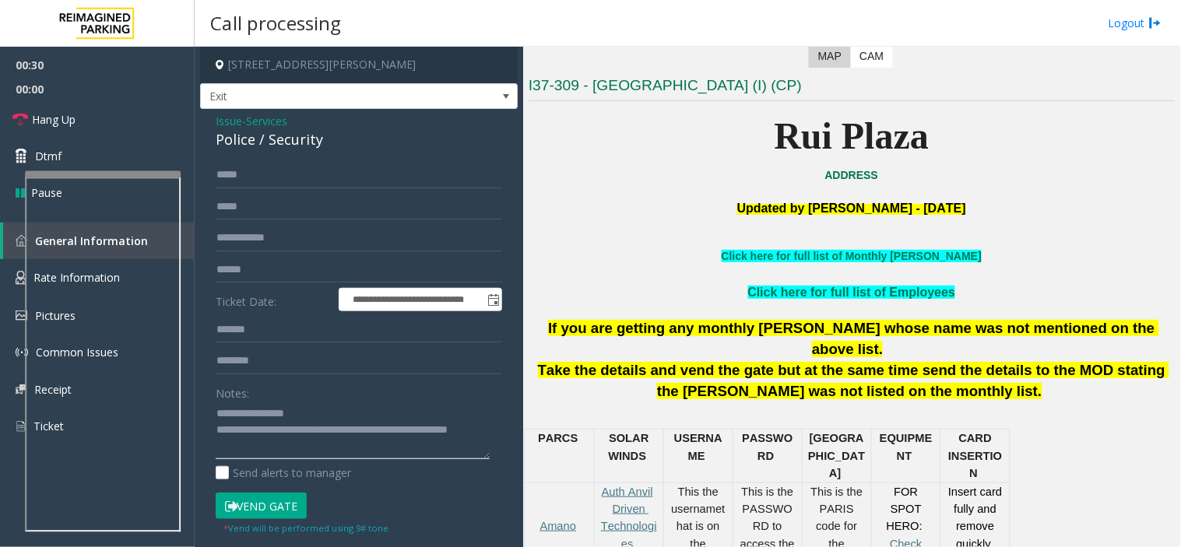
scroll to position [346, 0]
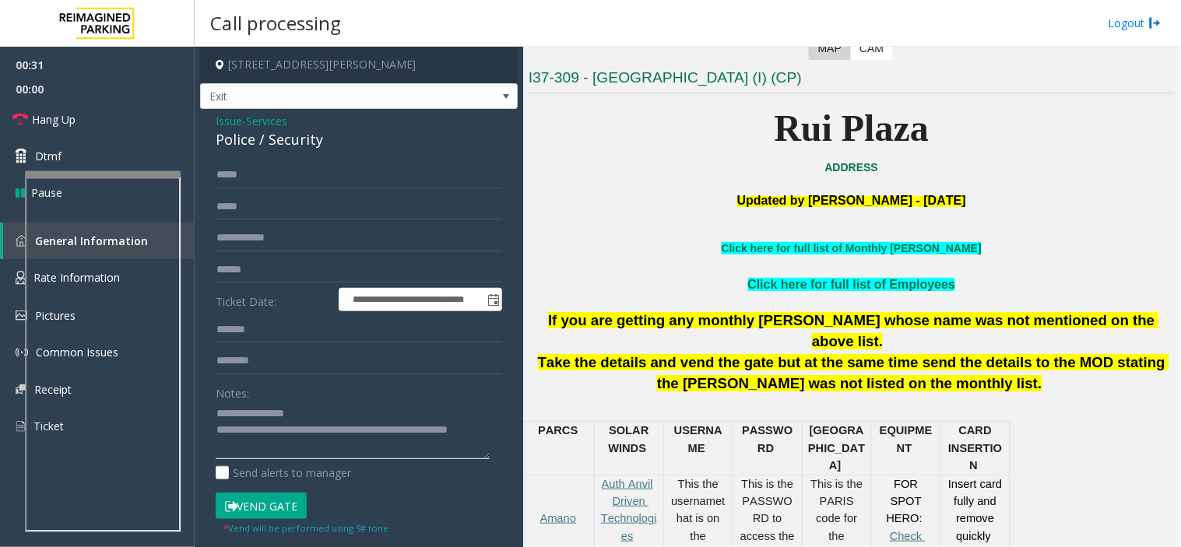
type textarea "**********"
click at [289, 220] on form "**********" at bounding box center [359, 349] width 286 height 374
click at [302, 237] on input "text" at bounding box center [359, 238] width 286 height 26
click at [257, 129] on div "Police / Security" at bounding box center [359, 139] width 286 height 21
click at [275, 122] on span "Services" at bounding box center [266, 121] width 41 height 16
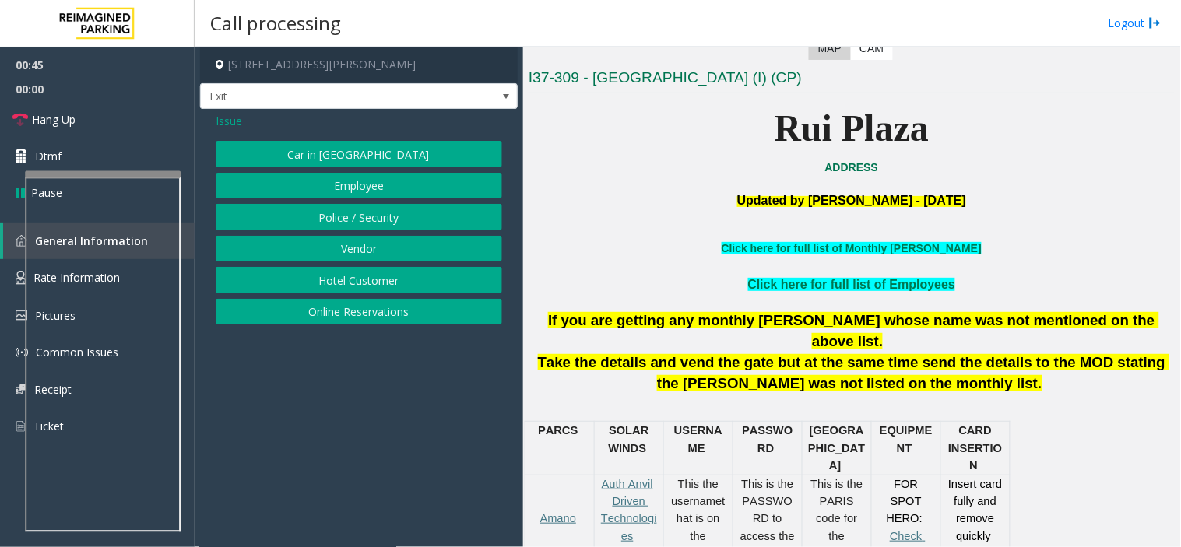
click at [380, 211] on button "Police / Security" at bounding box center [359, 217] width 286 height 26
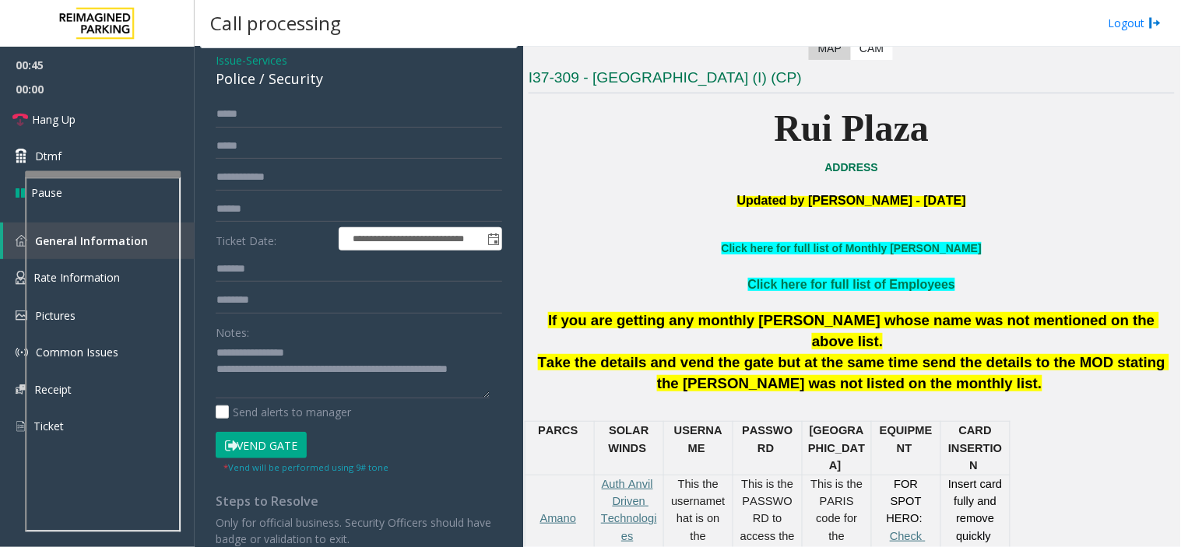
scroll to position [125, 0]
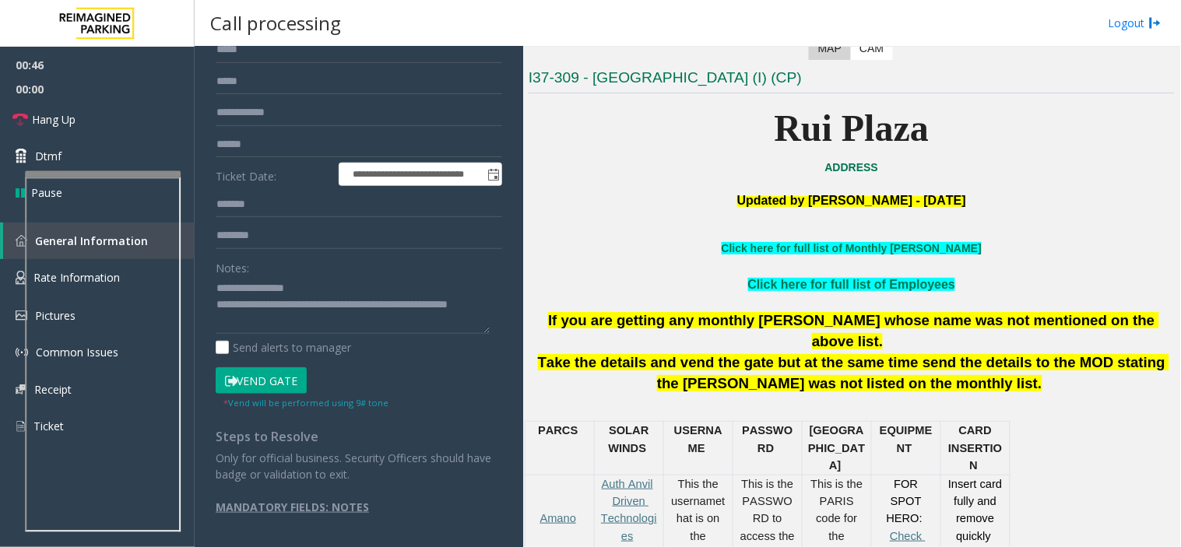
click at [268, 384] on button "Vend Gate" at bounding box center [261, 380] width 91 height 26
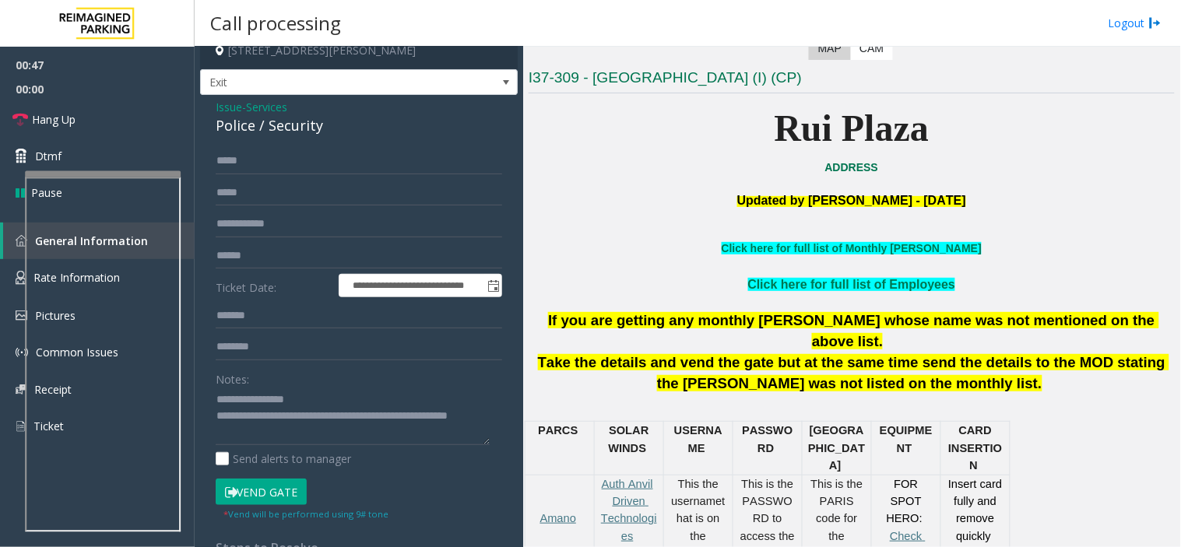
scroll to position [0, 0]
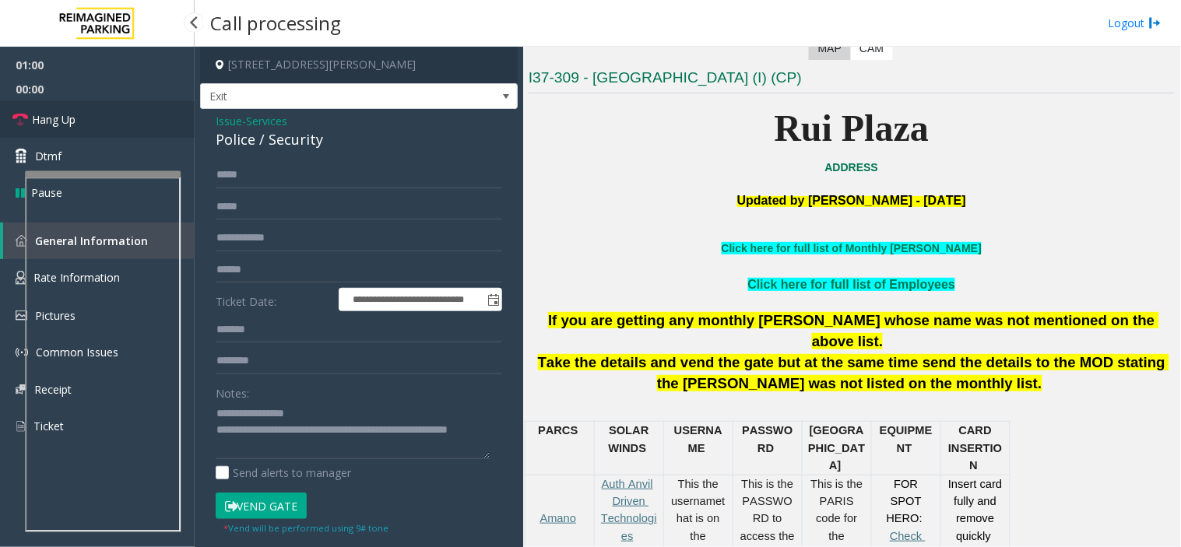
click at [105, 129] on link "Hang Up" at bounding box center [97, 119] width 195 height 37
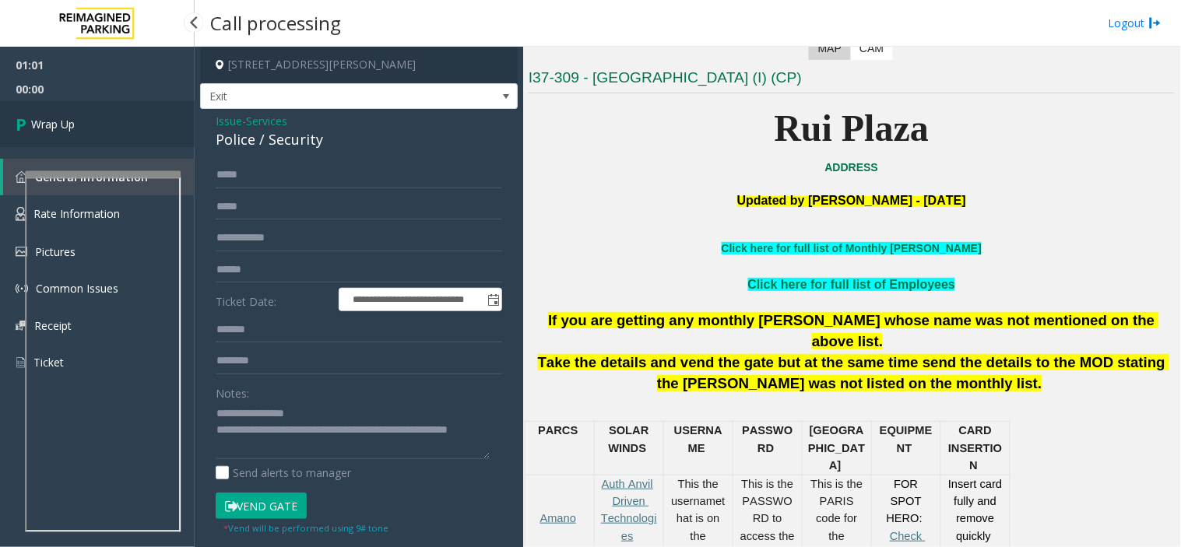
click at [149, 118] on link "Wrap Up" at bounding box center [97, 124] width 195 height 46
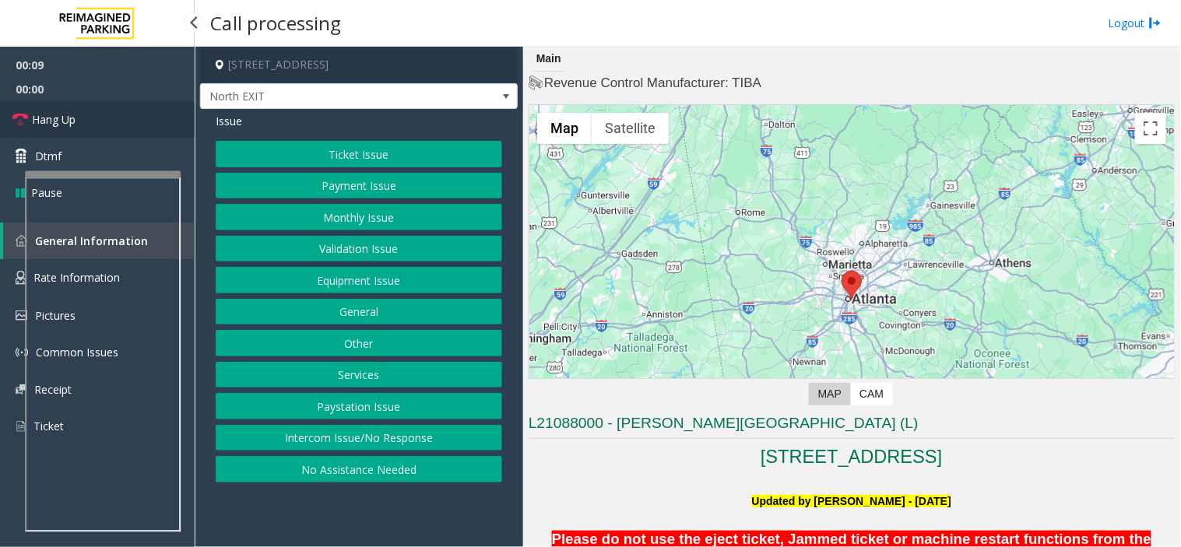
click at [135, 117] on link "Hang Up" at bounding box center [97, 119] width 195 height 37
click at [416, 446] on button "Intercom Issue/No Response" at bounding box center [359, 438] width 286 height 26
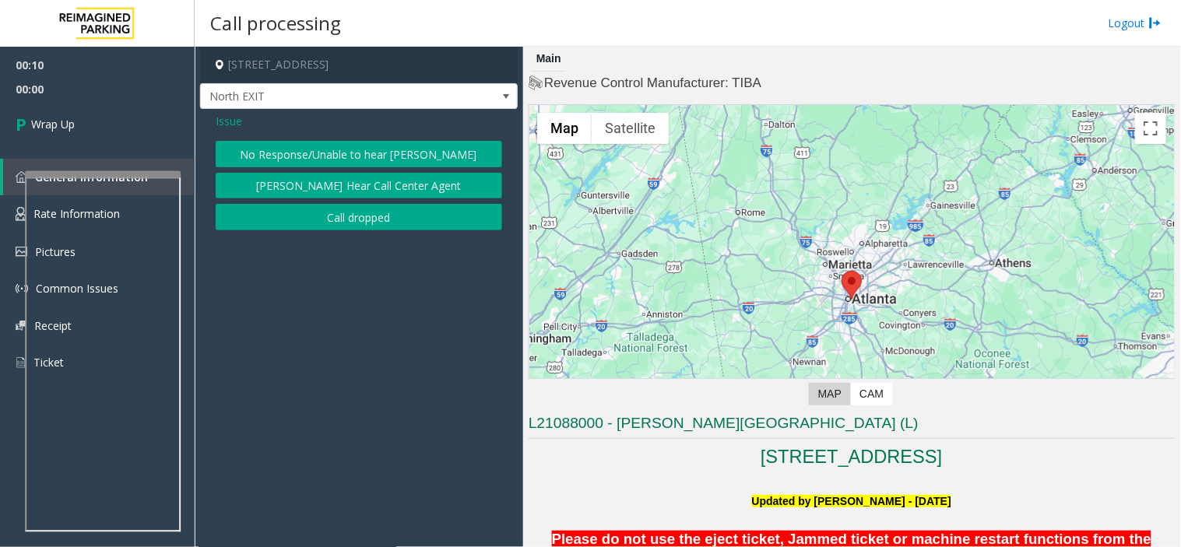
click at [300, 156] on button "No Response/Unable to hear [PERSON_NAME]" at bounding box center [359, 154] width 286 height 26
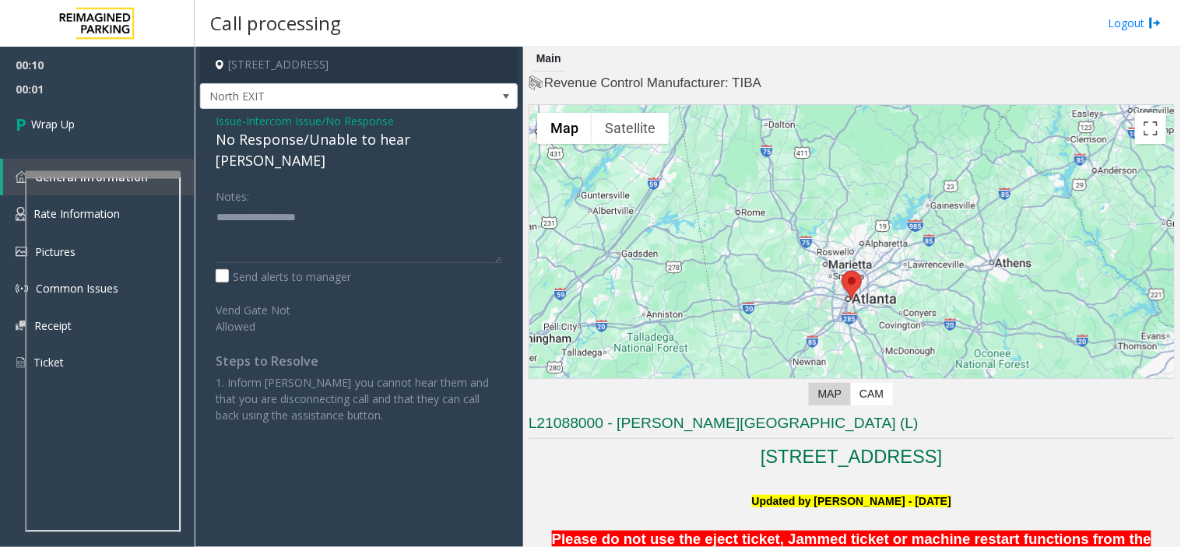
click at [275, 143] on div "No Response/Unable to hear [PERSON_NAME]" at bounding box center [359, 150] width 286 height 42
type textarea "**********"
click at [150, 139] on link "Wrap Up" at bounding box center [97, 124] width 195 height 46
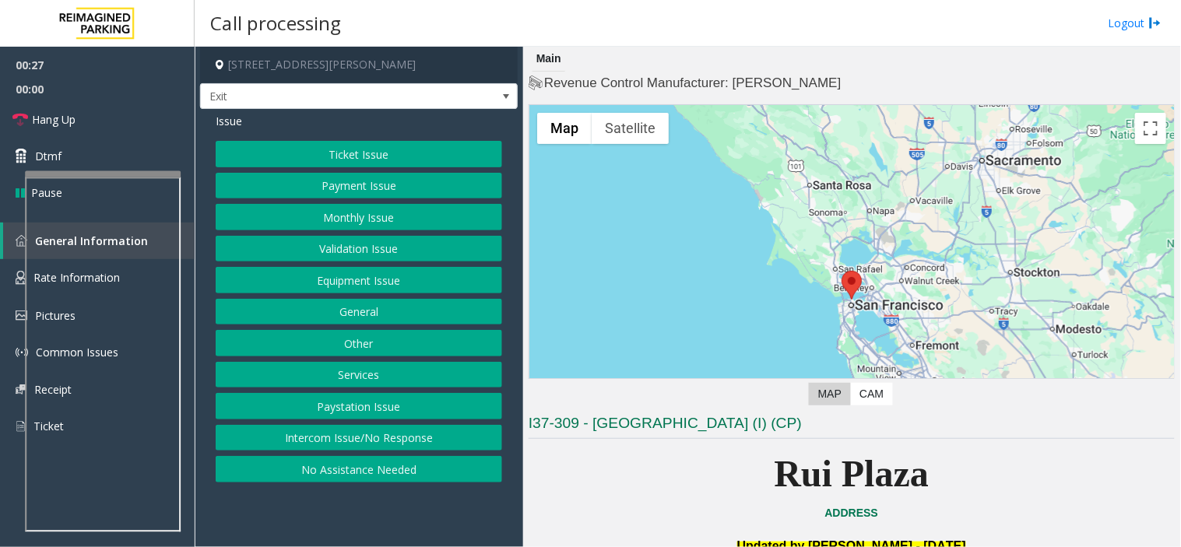
click at [342, 191] on button "Payment Issue" at bounding box center [359, 186] width 286 height 26
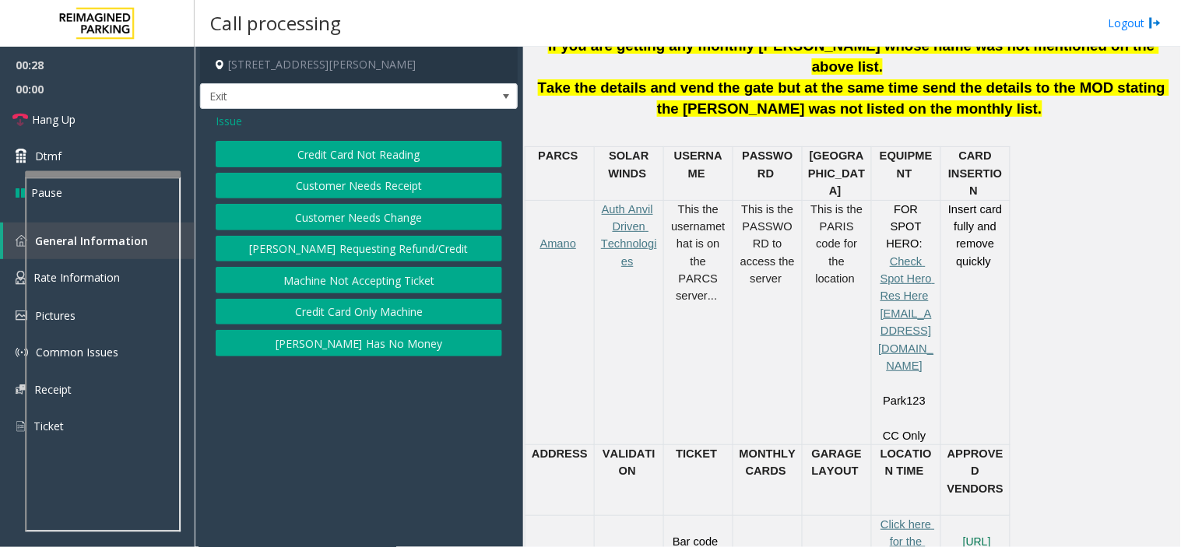
scroll to position [691, 0]
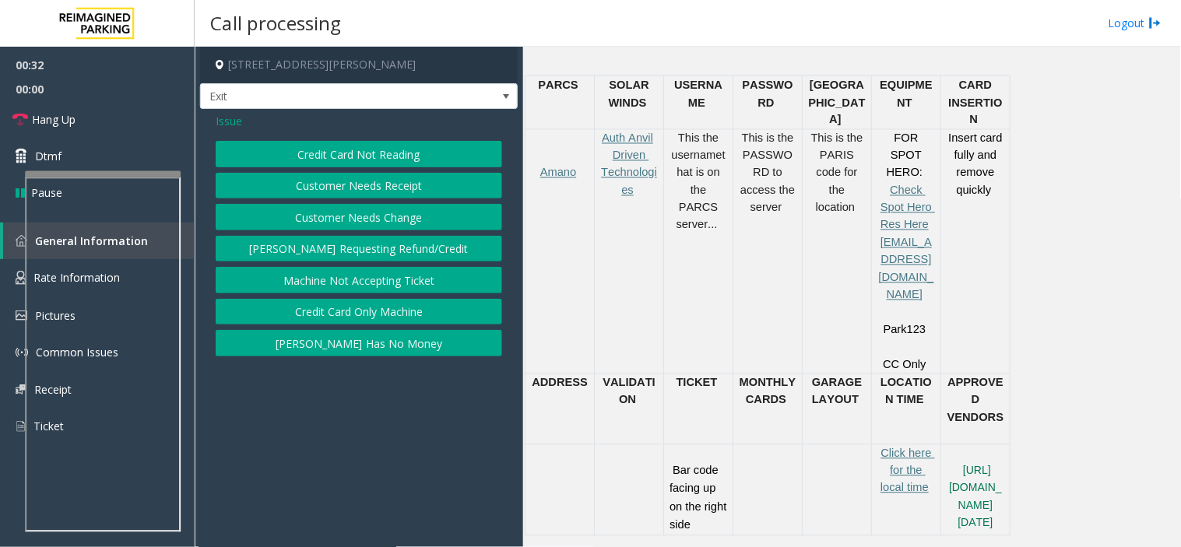
drag, startPoint x: 386, startPoint y: 149, endPoint x: 307, endPoint y: 160, distance: 80.1
click at [386, 149] on button "Credit Card Not Reading" at bounding box center [359, 154] width 286 height 26
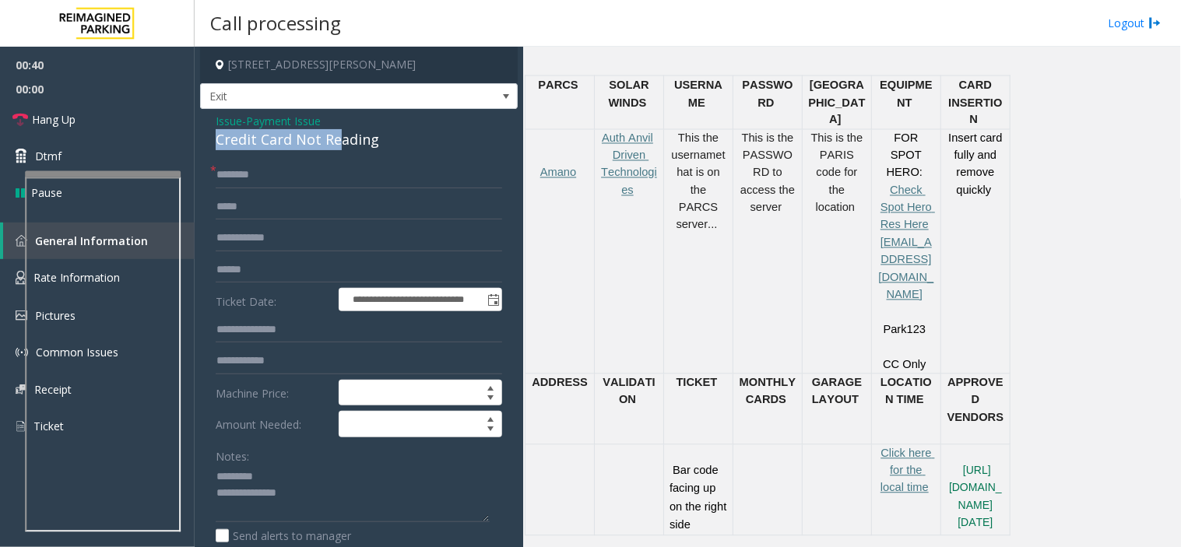
drag, startPoint x: 335, startPoint y: 128, endPoint x: 335, endPoint y: 137, distance: 9.3
click at [336, 129] on div "Issue - Payment Issue Credit Card Not Reading" at bounding box center [359, 131] width 286 height 37
click at [332, 138] on div "Credit Card Not Reading" at bounding box center [359, 139] width 286 height 21
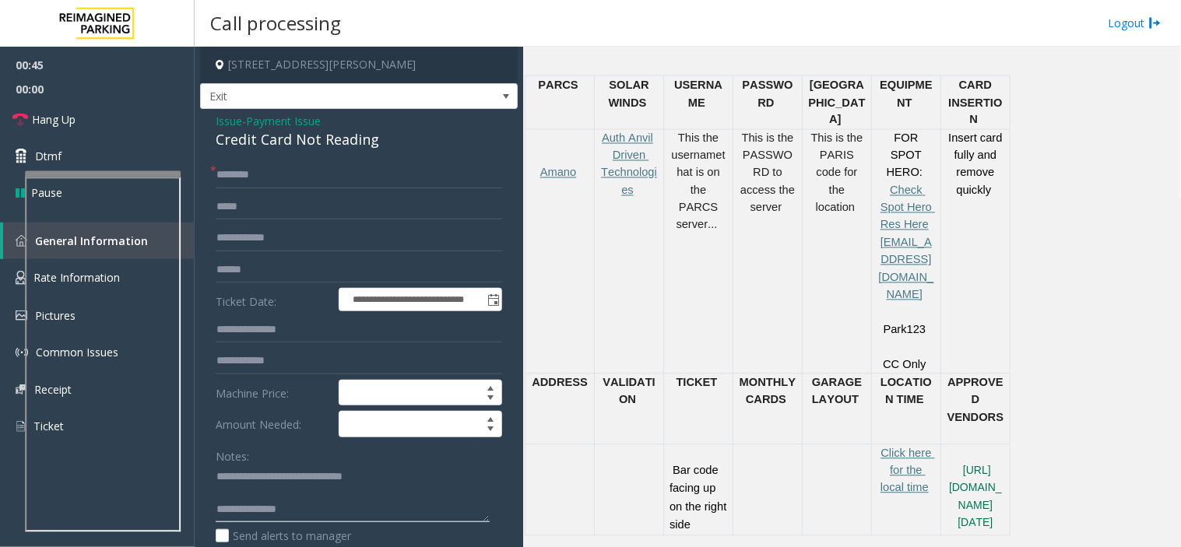
type textarea "**********"
click at [271, 188] on input "text" at bounding box center [359, 175] width 286 height 26
click at [300, 230] on form "**********" at bounding box center [359, 380] width 286 height 437
click at [335, 288] on form "**********" at bounding box center [359, 380] width 286 height 437
click at [352, 312] on form "**********" at bounding box center [359, 380] width 286 height 437
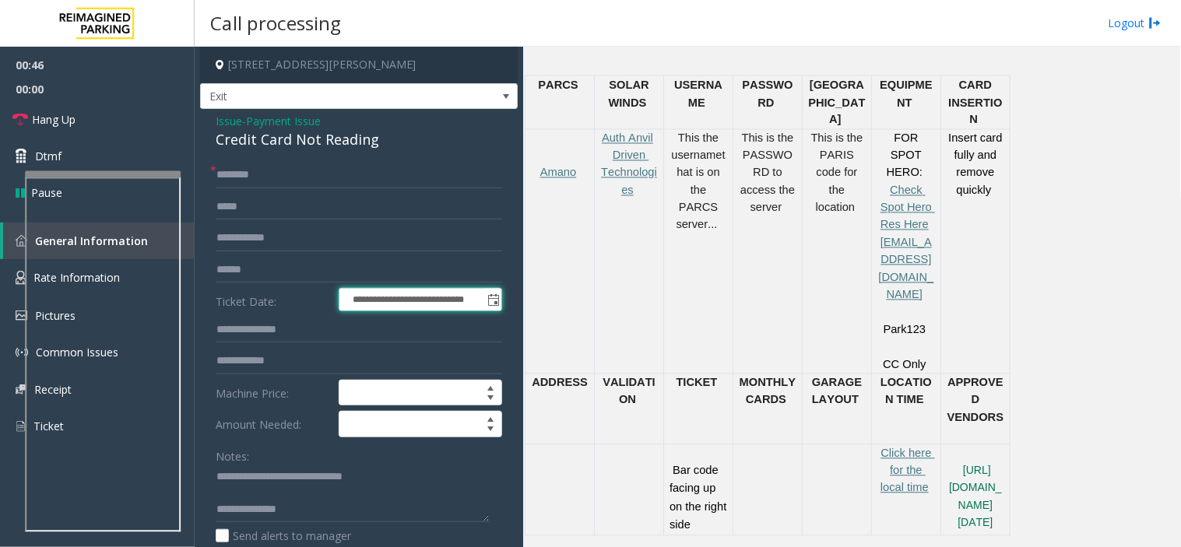
drag, startPoint x: 353, startPoint y: 314, endPoint x: 398, endPoint y: 346, distance: 55.7
click at [395, 345] on form "**********" at bounding box center [359, 380] width 286 height 437
click at [351, 183] on input "text" at bounding box center [359, 175] width 286 height 26
type input "****"
type textarea "**********"
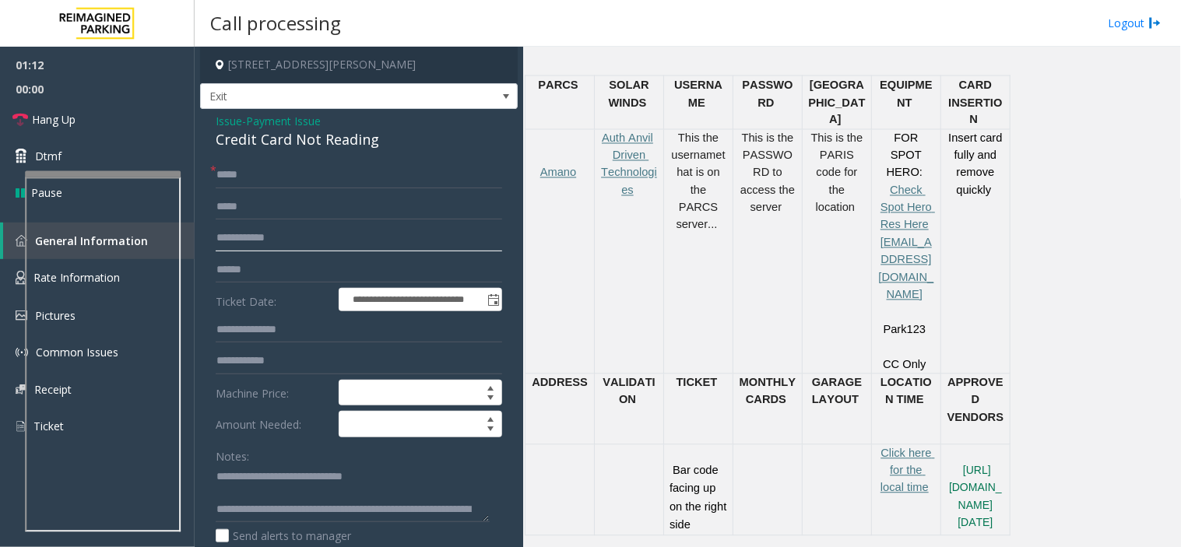
click at [247, 236] on input "text" at bounding box center [359, 238] width 286 height 26
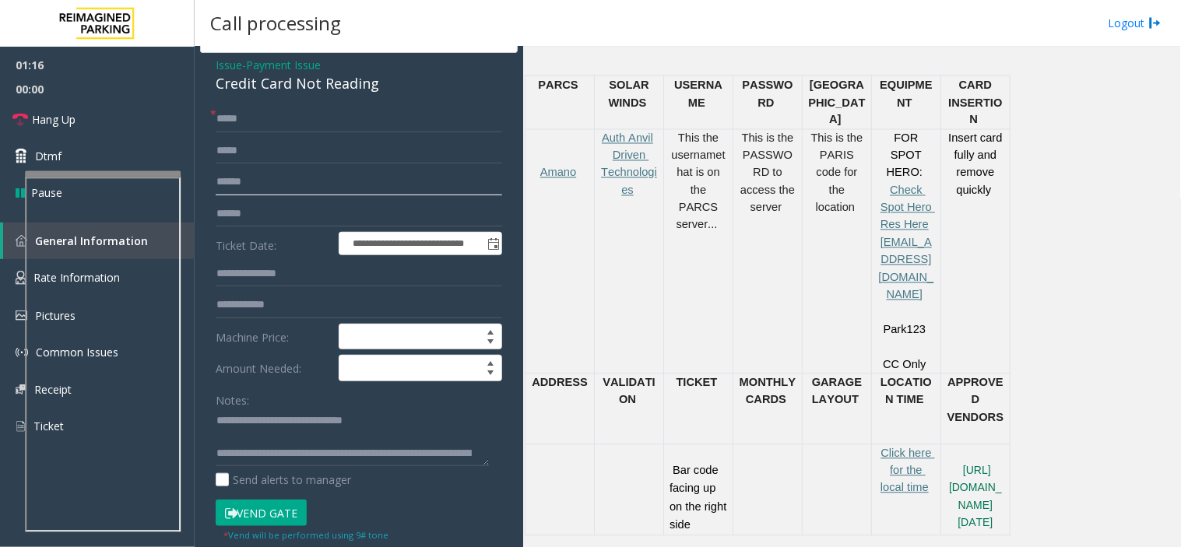
scroll to position [86, 0]
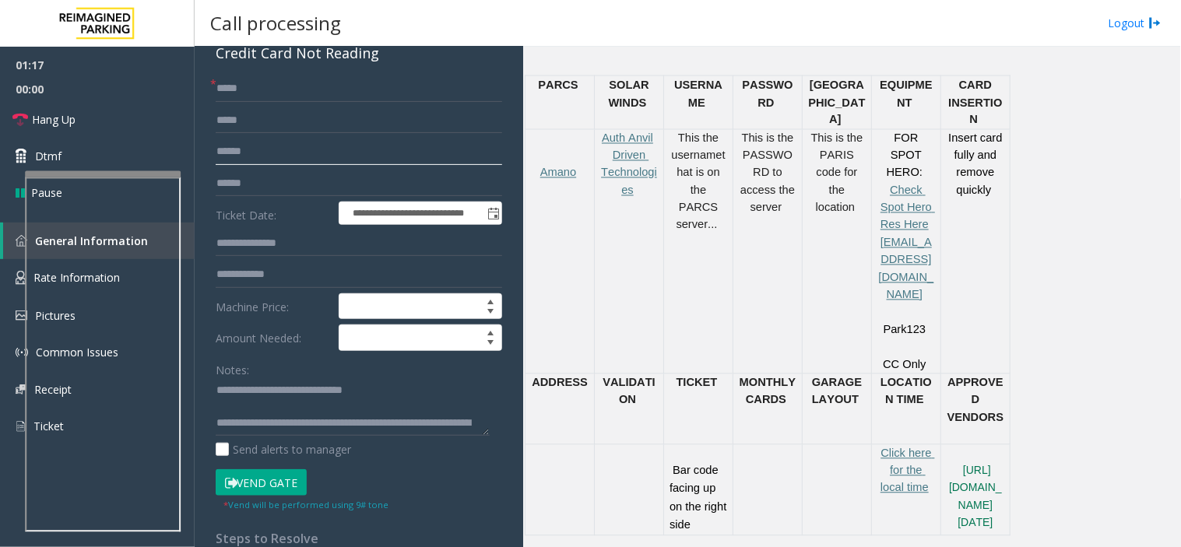
type input "******"
click at [284, 479] on button "Vend Gate" at bounding box center [261, 482] width 91 height 26
click at [76, 107] on link "Hang Up" at bounding box center [97, 119] width 195 height 37
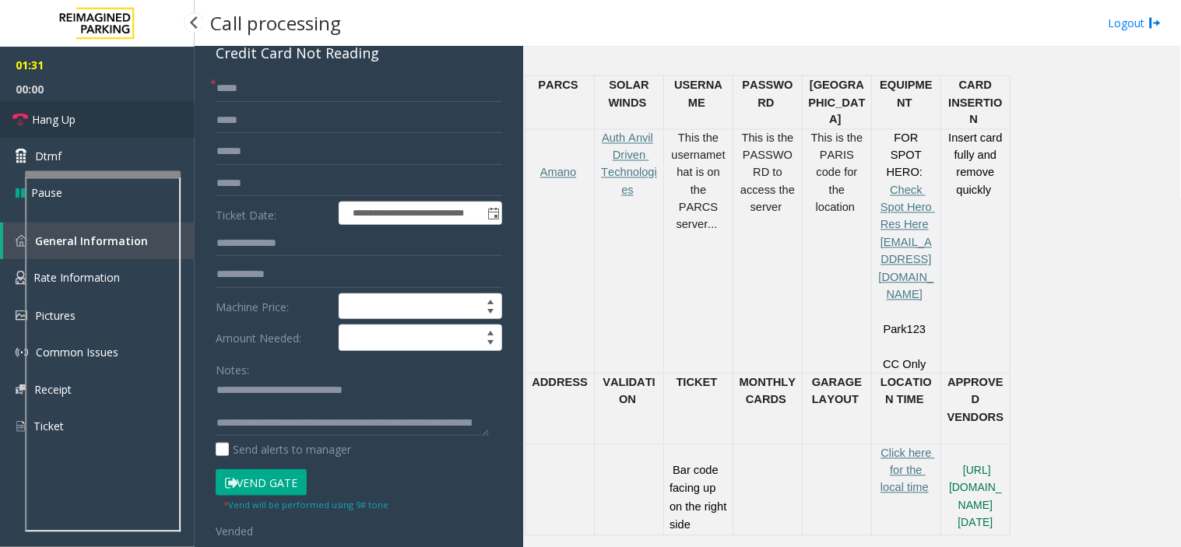
click at [76, 107] on link "Hang Up" at bounding box center [97, 119] width 195 height 37
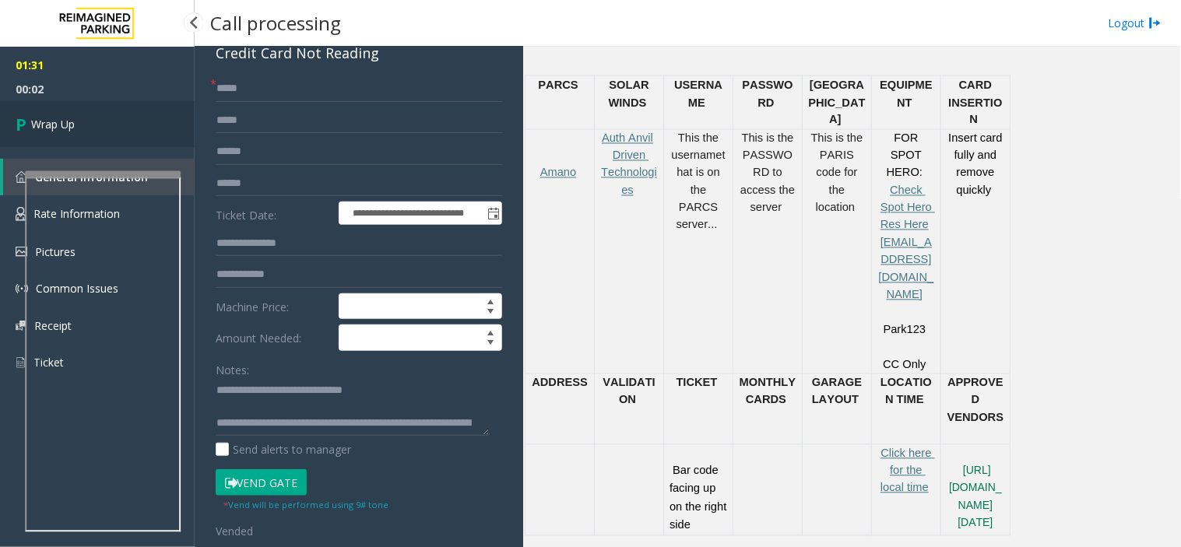
click at [88, 120] on link "Wrap Up" at bounding box center [97, 124] width 195 height 46
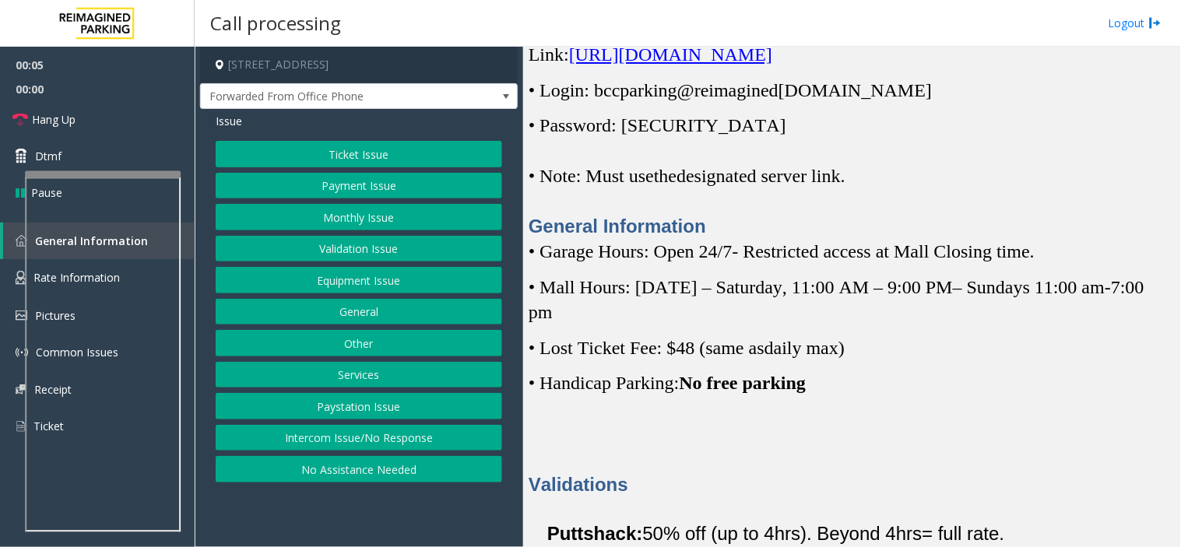
scroll to position [432, 0]
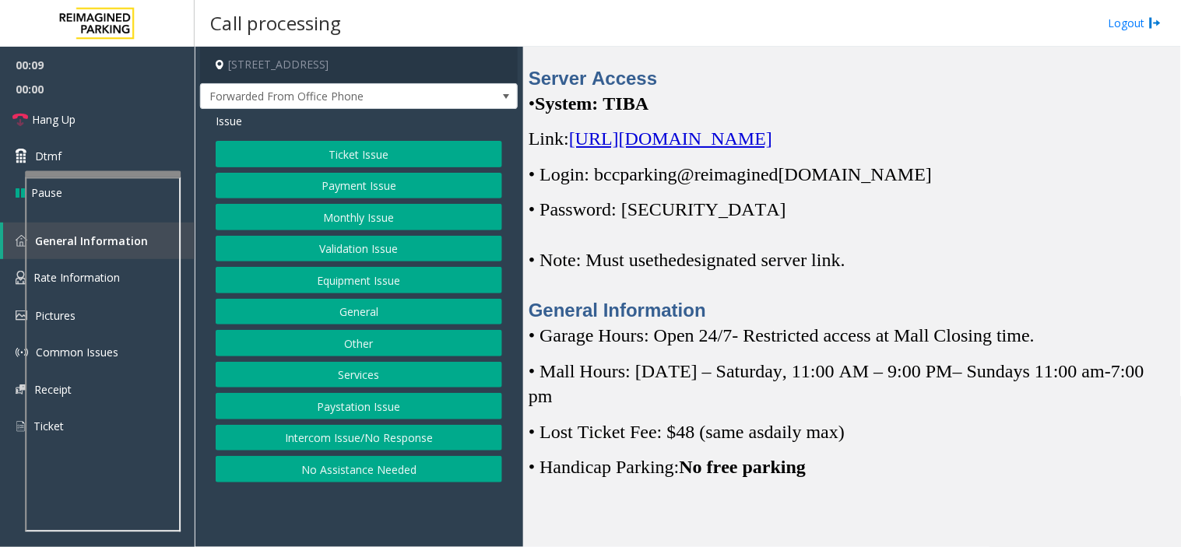
click at [699, 132] on span "[URL][DOMAIN_NAME]" at bounding box center [670, 138] width 203 height 20
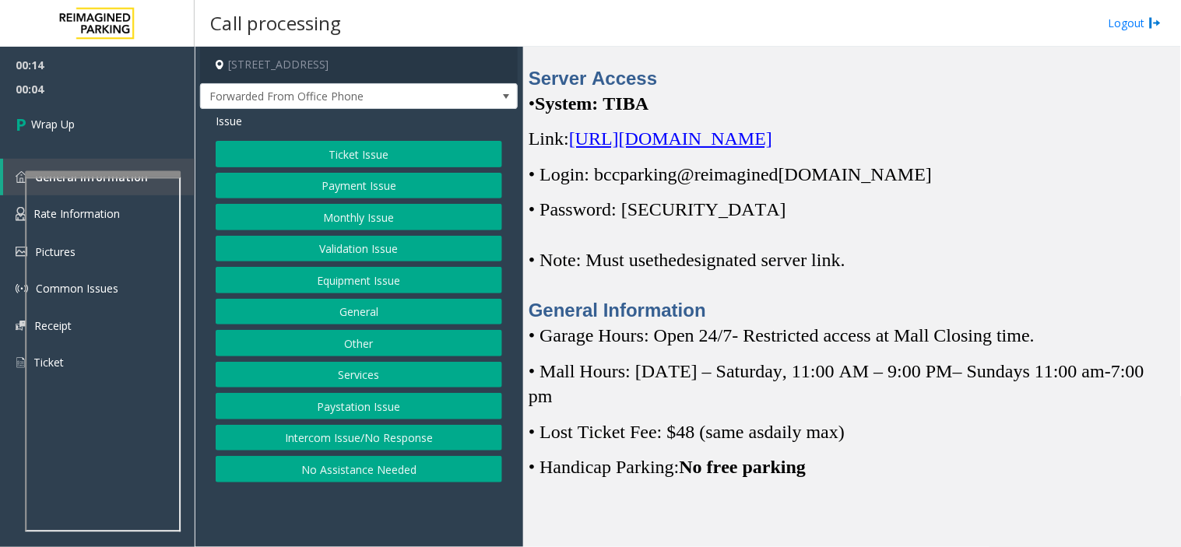
click at [351, 437] on button "Intercom Issue/No Response" at bounding box center [359, 438] width 286 height 26
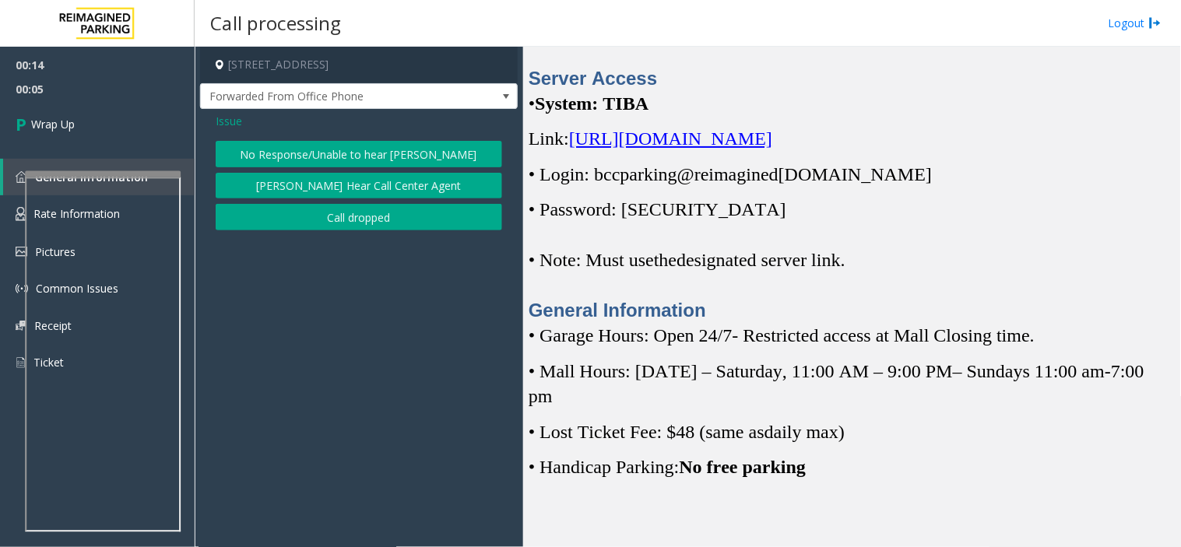
click at [335, 233] on div "Issue No Response/Unable to hear [PERSON_NAME] Cannot Hear Call Center Agent Ca…" at bounding box center [359, 173] width 318 height 129
click at [325, 216] on button "Call dropped" at bounding box center [359, 217] width 286 height 26
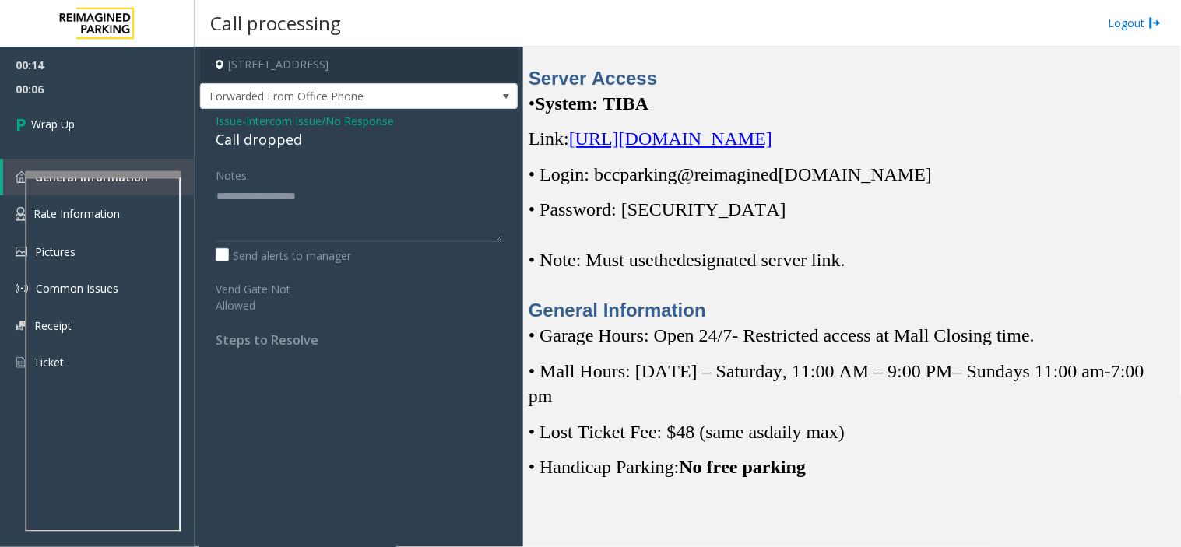
click at [250, 140] on div "Call dropped" at bounding box center [359, 139] width 286 height 21
click at [246, 138] on div "Call dropped" at bounding box center [359, 139] width 286 height 21
drag, startPoint x: 251, startPoint y: 158, endPoint x: 257, endPoint y: 218, distance: 60.2
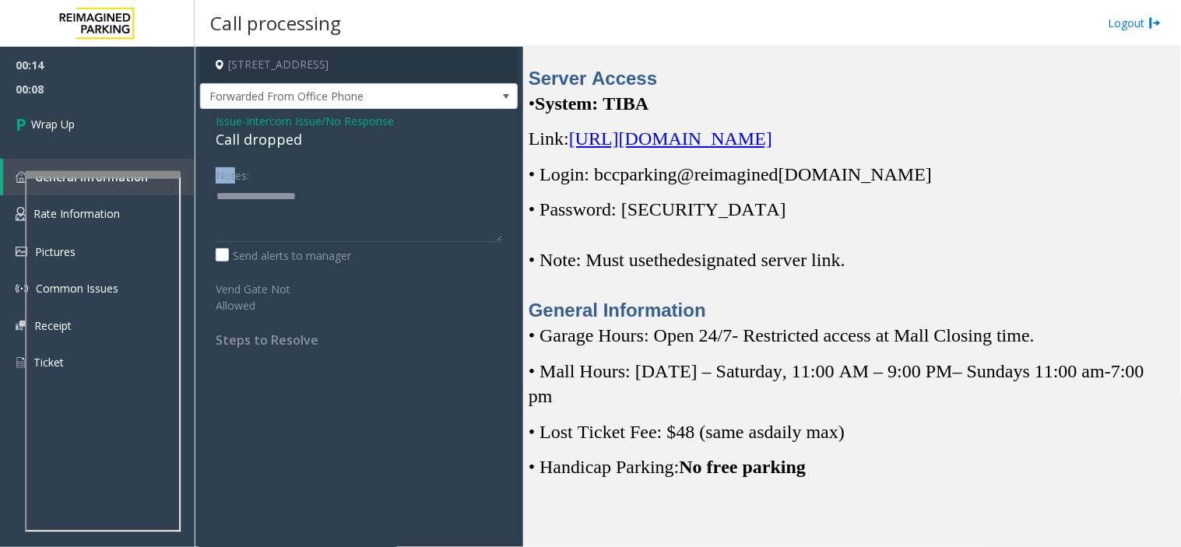
click at [257, 218] on div "Issue - Intercom Issue/No Response Call dropped Notes: Send alerts to manager V…" at bounding box center [359, 236] width 318 height 254
click at [247, 130] on div "Call dropped" at bounding box center [359, 139] width 286 height 21
drag, startPoint x: 277, startPoint y: 205, endPoint x: 275, endPoint y: 216, distance: 11.8
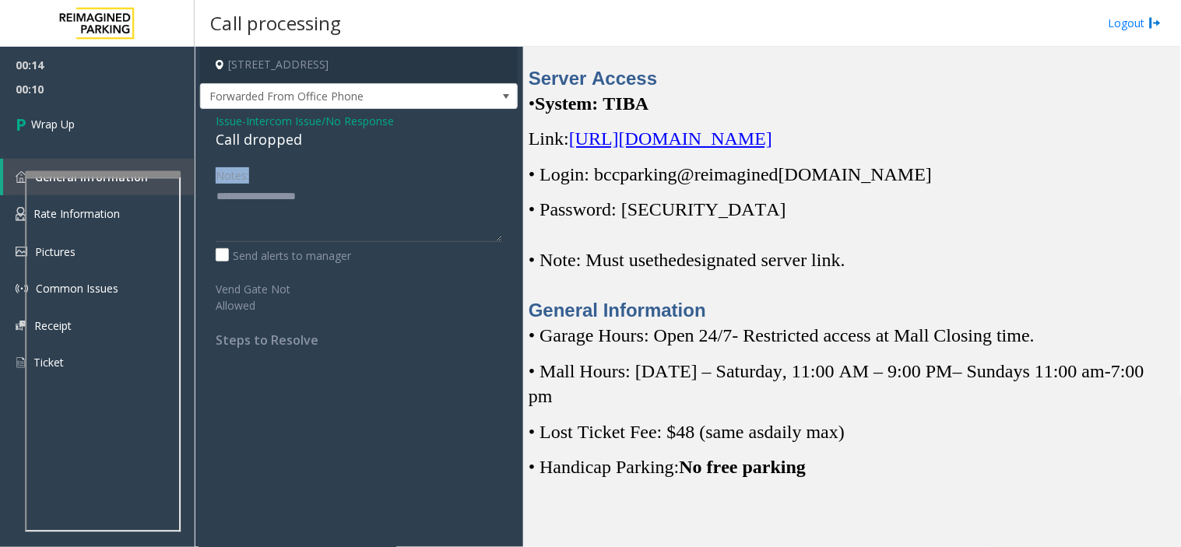
click at [275, 216] on div "Issue - Intercom Issue/No Response Call dropped Notes: Send alerts to manager V…" at bounding box center [359, 236] width 318 height 254
click at [253, 139] on div "Call dropped" at bounding box center [359, 139] width 286 height 21
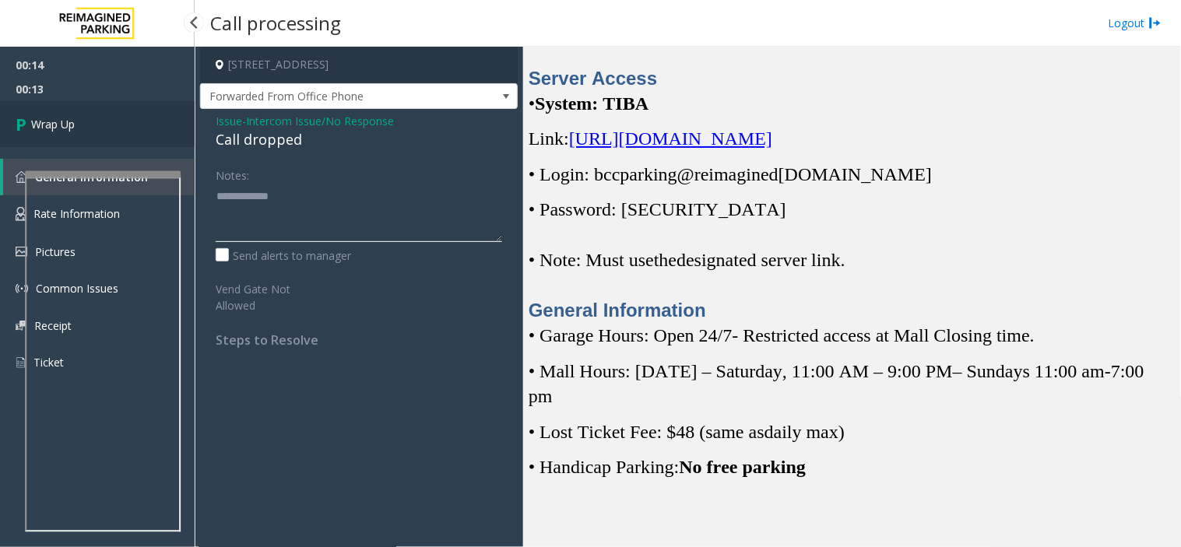
type textarea "**********"
click at [61, 119] on span "Wrap Up" at bounding box center [53, 124] width 44 height 16
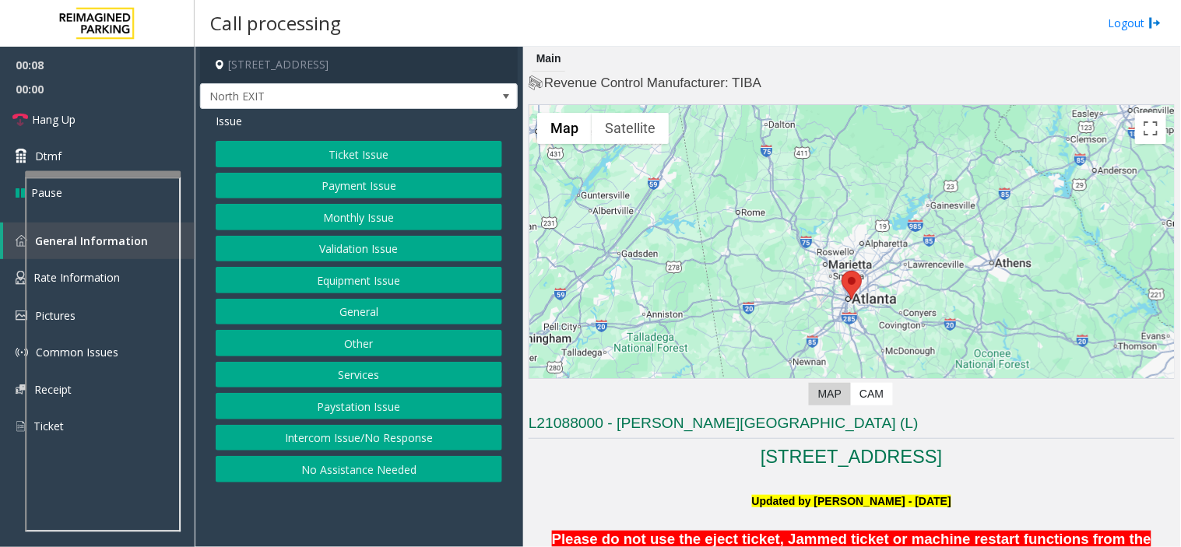
click at [305, 137] on div "Issue Ticket Issue Payment Issue Monthly Issue Validation Issue Equipment Issue…" at bounding box center [359, 299] width 318 height 381
click at [321, 92] on span "North EXIT" at bounding box center [327, 96] width 253 height 25
click at [526, 210] on div "Main Revenue Control Manufacturer: TIBA ← Move left → Move right ↑ Move up ↓ Mo…" at bounding box center [851, 297] width 657 height 500
click at [374, 150] on button "Ticket Issue" at bounding box center [359, 154] width 286 height 26
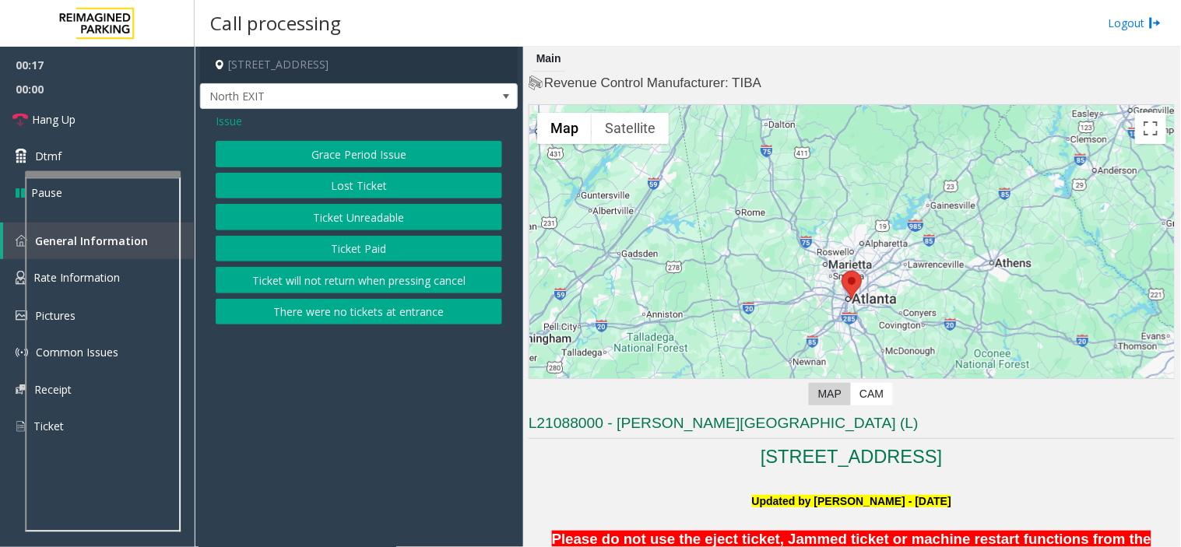
click at [402, 212] on button "Ticket Unreadable" at bounding box center [359, 217] width 286 height 26
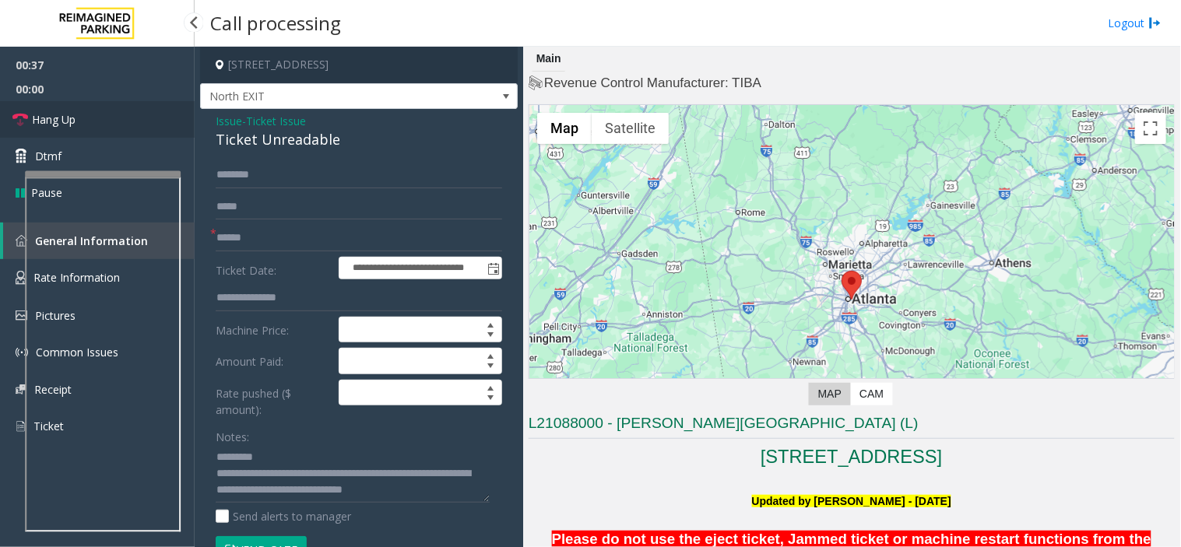
click at [53, 125] on span "Hang Up" at bounding box center [54, 119] width 44 height 16
click at [257, 141] on div "Ticket Unreadable" at bounding box center [359, 139] width 286 height 21
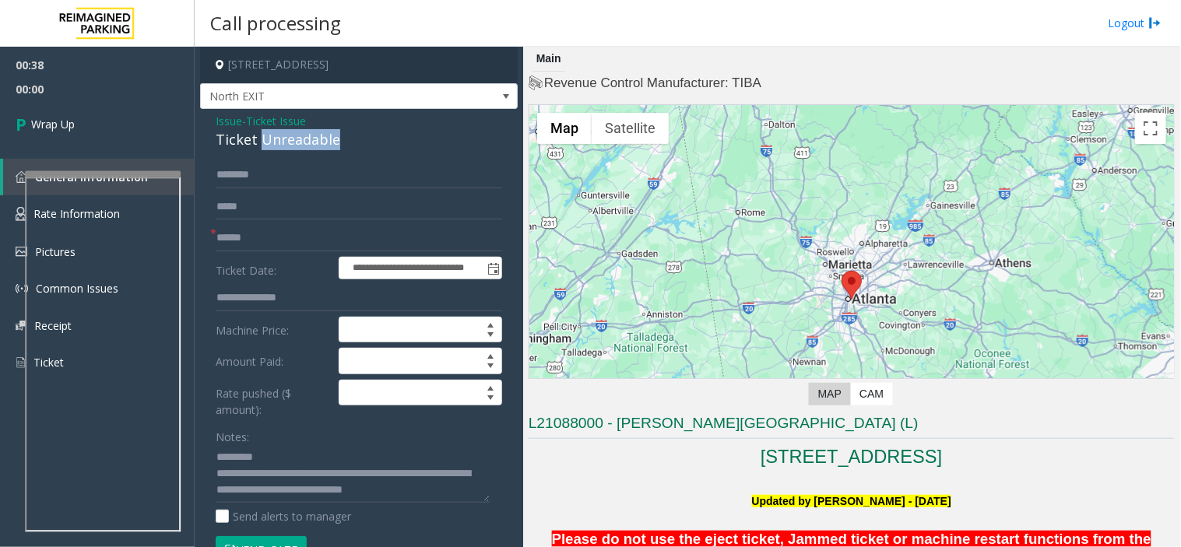
click at [257, 141] on div "Ticket Unreadable" at bounding box center [359, 139] width 286 height 21
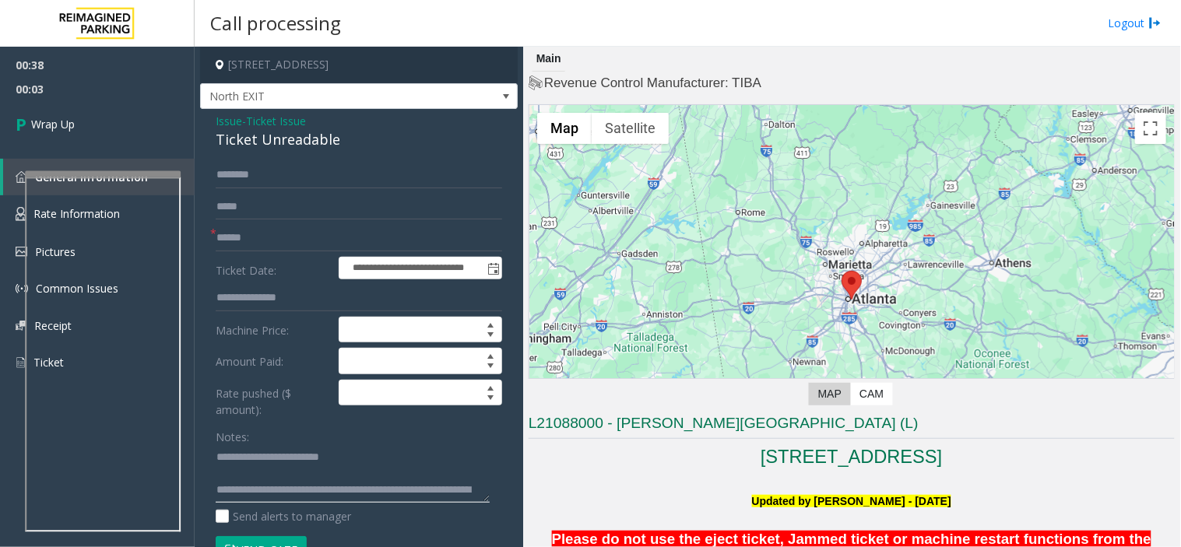
type textarea "**********"
click at [219, 231] on input "text" at bounding box center [359, 238] width 286 height 26
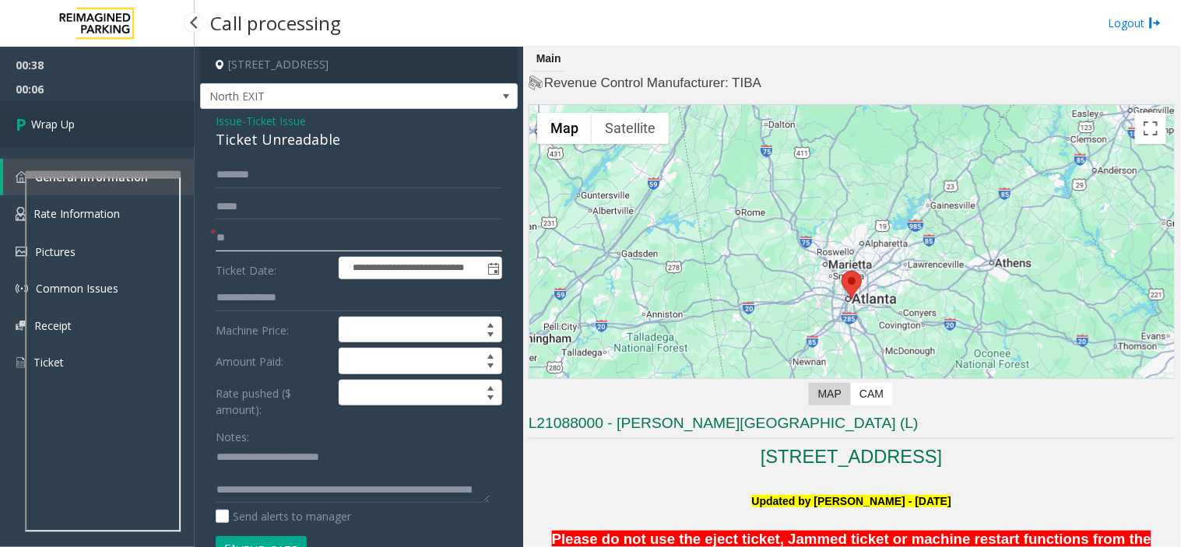
type input "**"
click at [87, 130] on link "Wrap Up" at bounding box center [97, 124] width 195 height 46
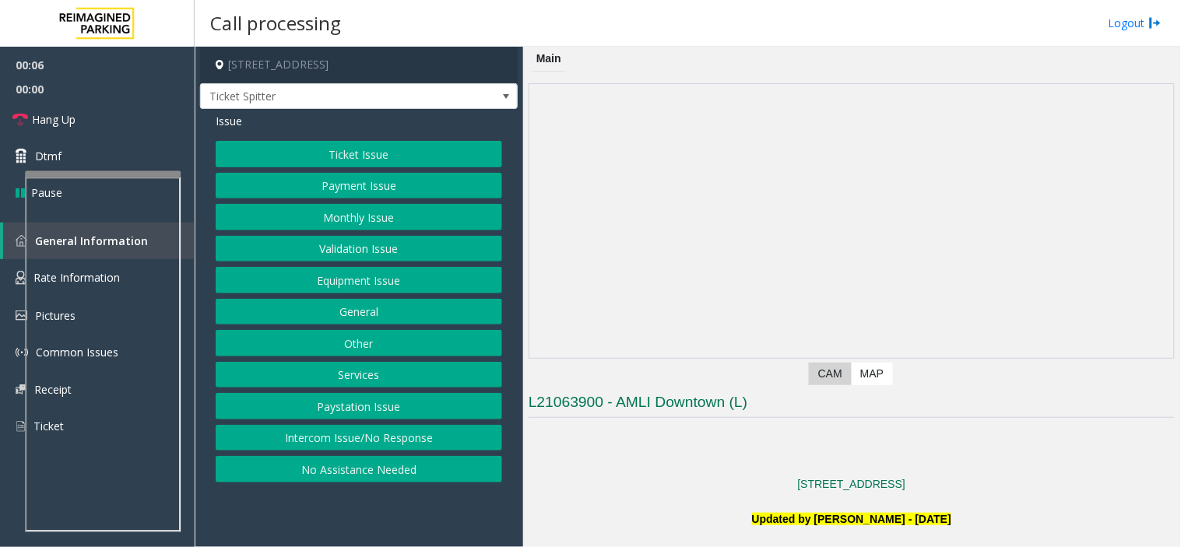
click at [388, 444] on button "Intercom Issue/No Response" at bounding box center [359, 438] width 286 height 26
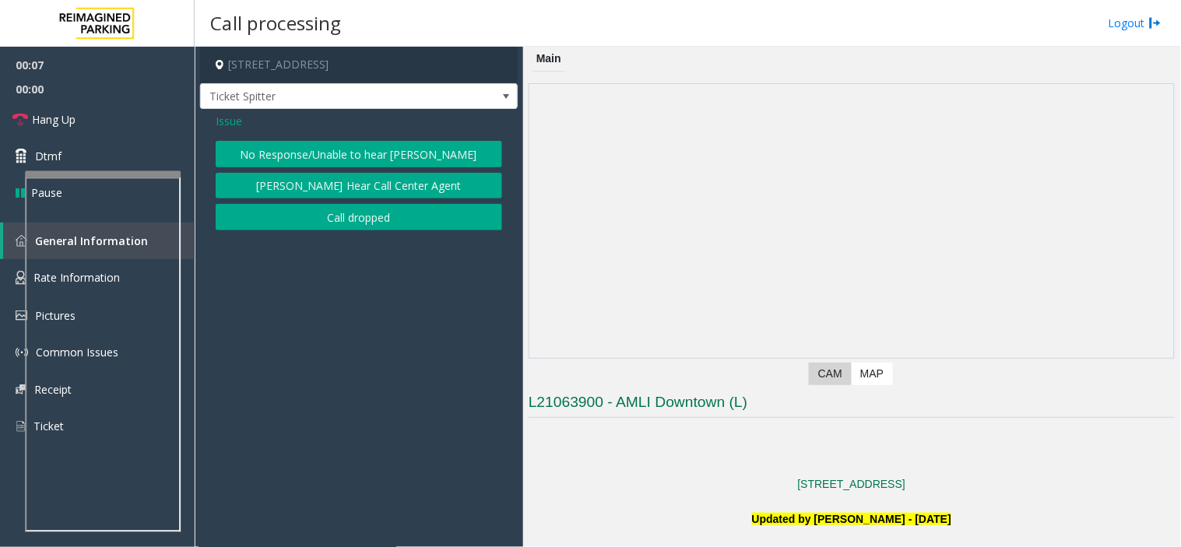
click at [328, 153] on button "No Response/Unable to hear [PERSON_NAME]" at bounding box center [359, 154] width 286 height 26
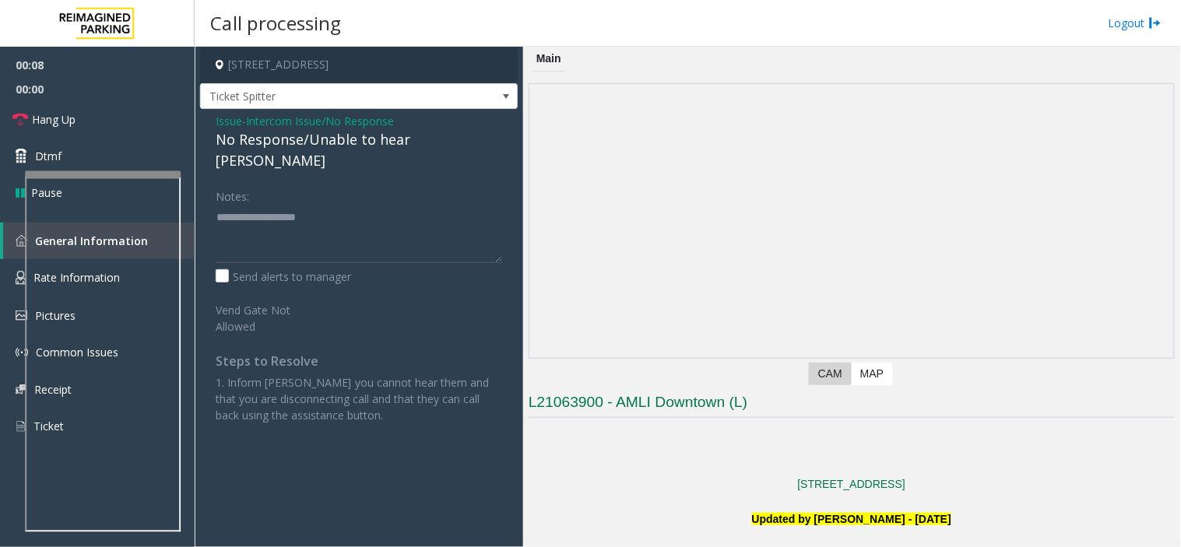
click at [307, 150] on div "No Response/Unable to hear [PERSON_NAME]" at bounding box center [359, 150] width 286 height 42
drag, startPoint x: 289, startPoint y: 151, endPoint x: 308, endPoint y: 203, distance: 55.7
click at [308, 205] on div "Issue - Intercom Issue/No Response No Response/Unable to hear [PERSON_NAME] Not…" at bounding box center [359, 274] width 318 height 330
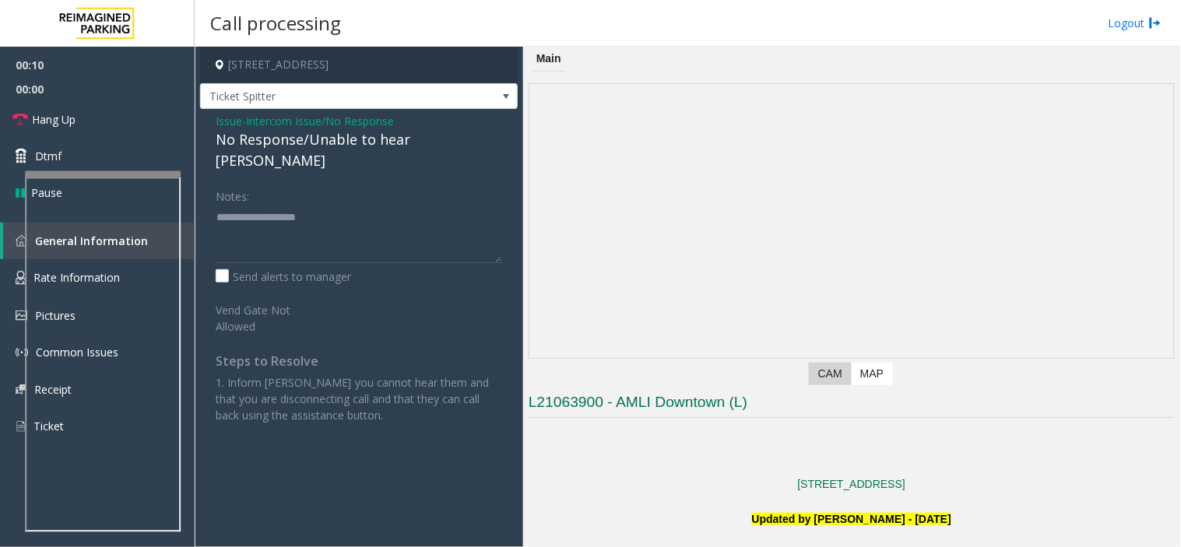
click at [314, 129] on div "No Response/Unable to hear [PERSON_NAME]" at bounding box center [359, 150] width 286 height 42
type textarea "**********"
click at [131, 114] on link "Hang Up" at bounding box center [97, 119] width 195 height 37
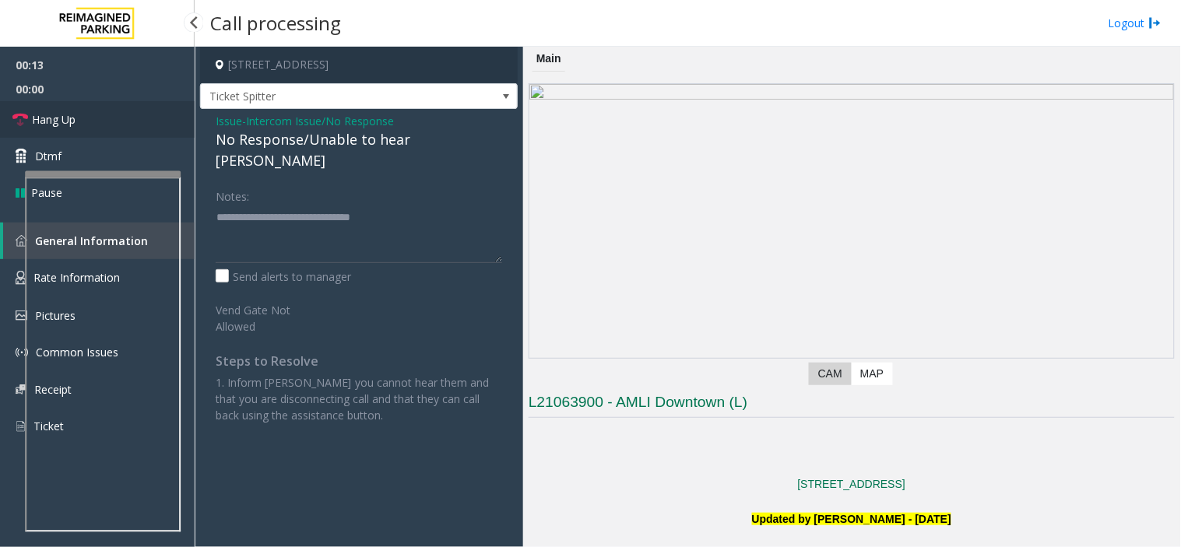
click at [131, 114] on link "Hang Up" at bounding box center [97, 119] width 195 height 37
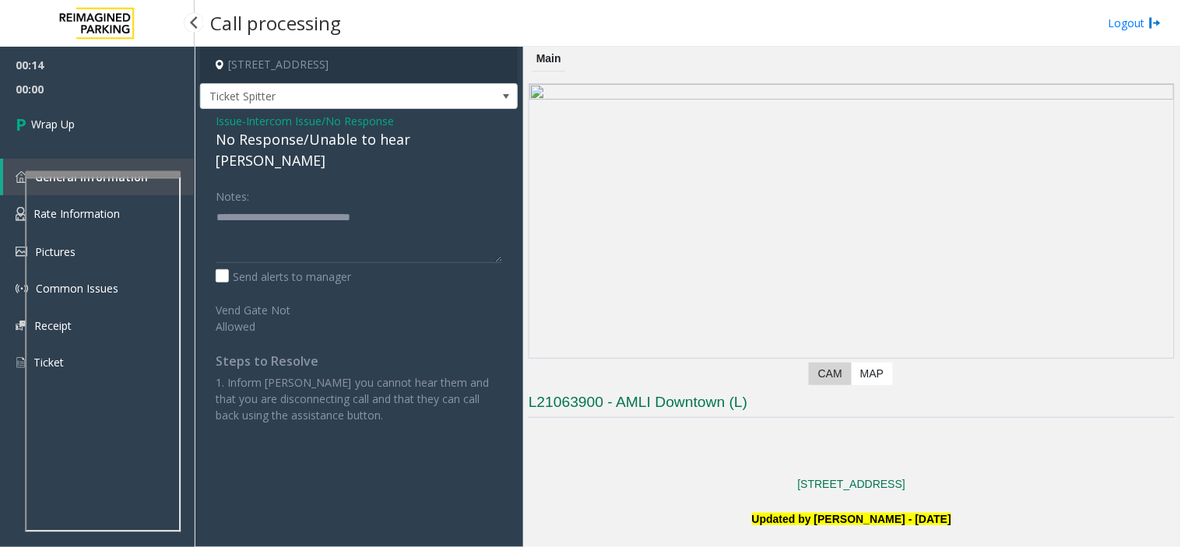
click at [131, 114] on link "Wrap Up" at bounding box center [97, 124] width 195 height 46
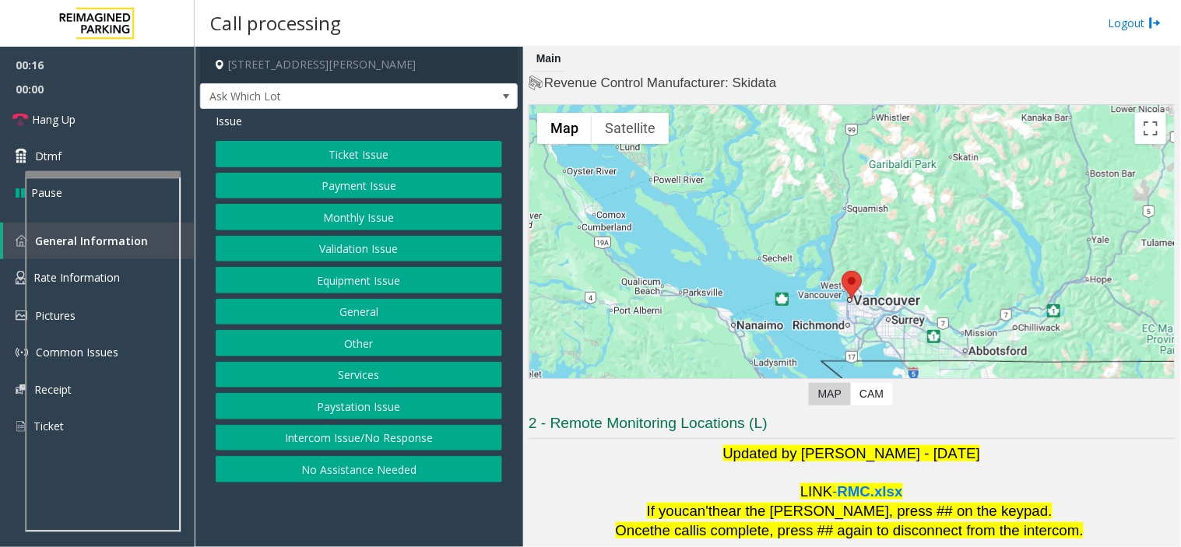
click at [440, 205] on button "Monthly Issue" at bounding box center [359, 217] width 286 height 26
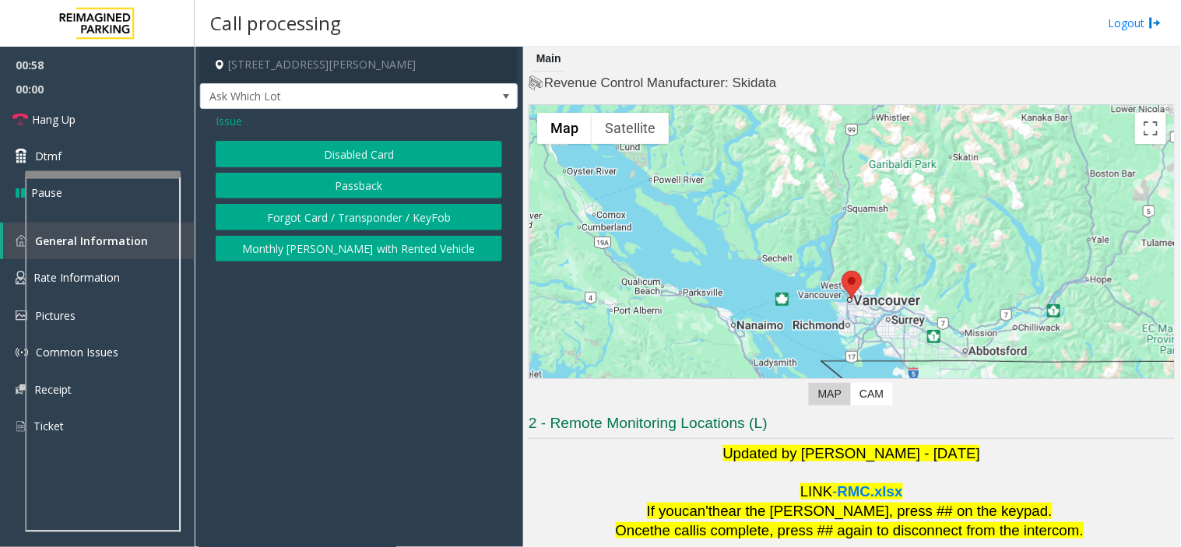
click at [249, 126] on div "Issue" at bounding box center [359, 121] width 286 height 16
click at [239, 121] on div "Issue" at bounding box center [359, 121] width 286 height 16
click at [235, 120] on span "Issue" at bounding box center [229, 121] width 26 height 16
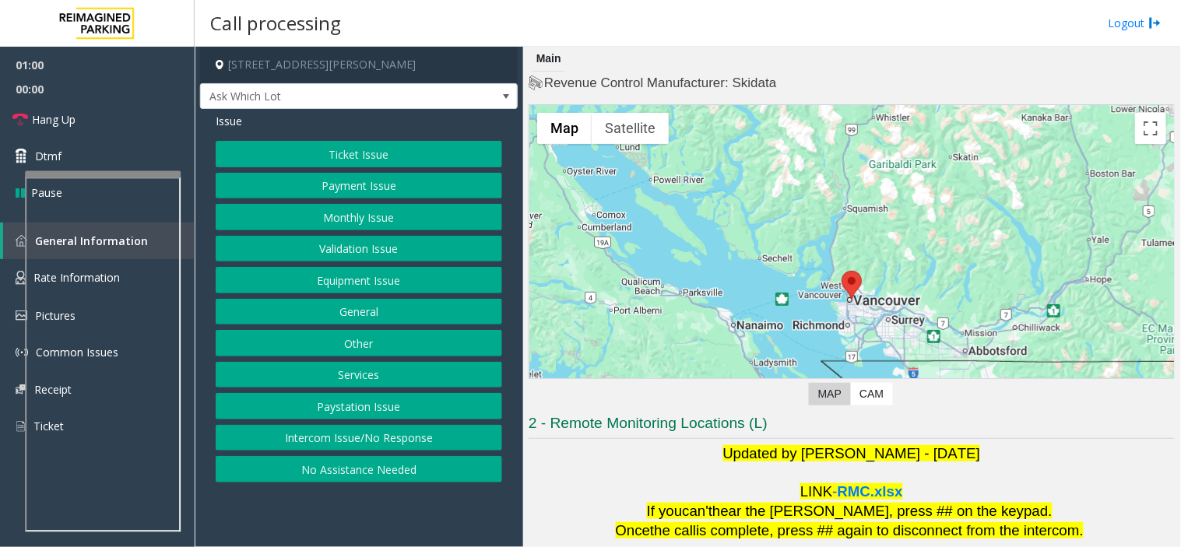
click at [418, 243] on button "Validation Issue" at bounding box center [359, 249] width 286 height 26
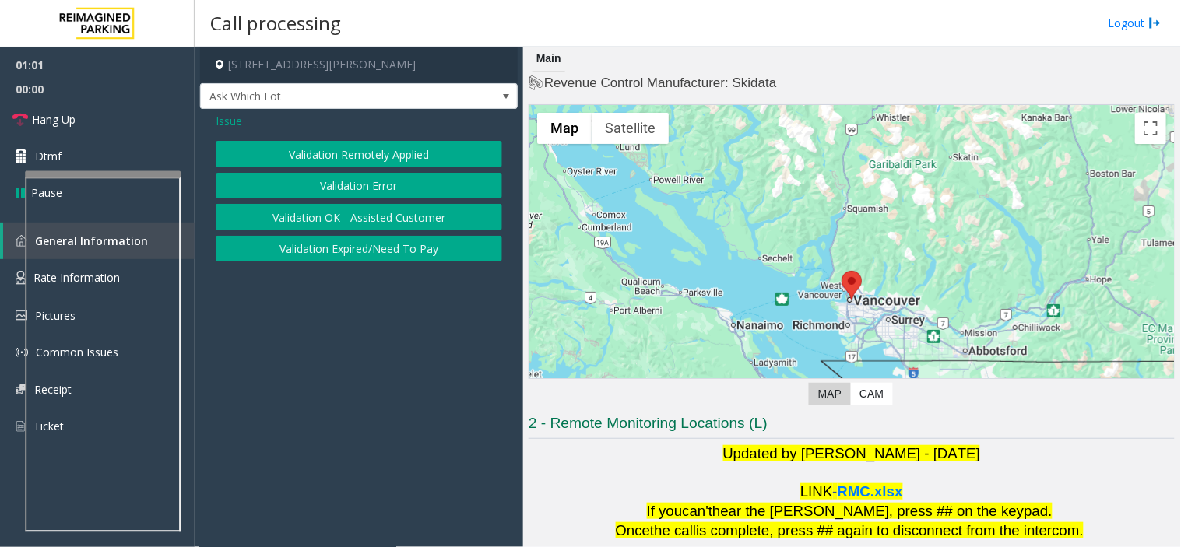
click at [360, 187] on button "Validation Error" at bounding box center [359, 186] width 286 height 26
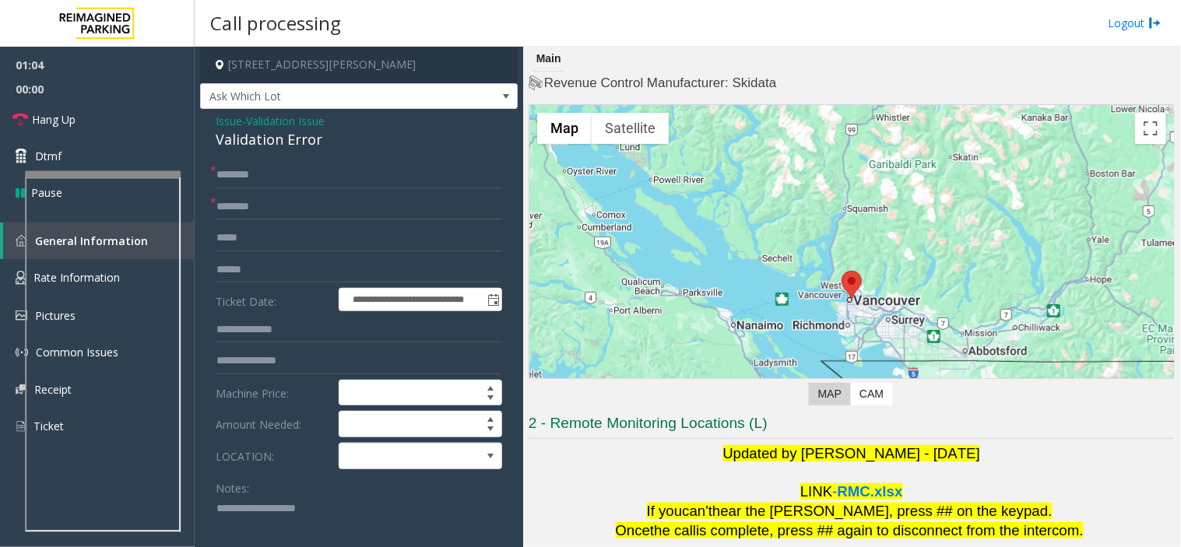
click at [263, 518] on textarea at bounding box center [353, 526] width 274 height 58
click at [285, 142] on div "Validation Error" at bounding box center [359, 139] width 286 height 21
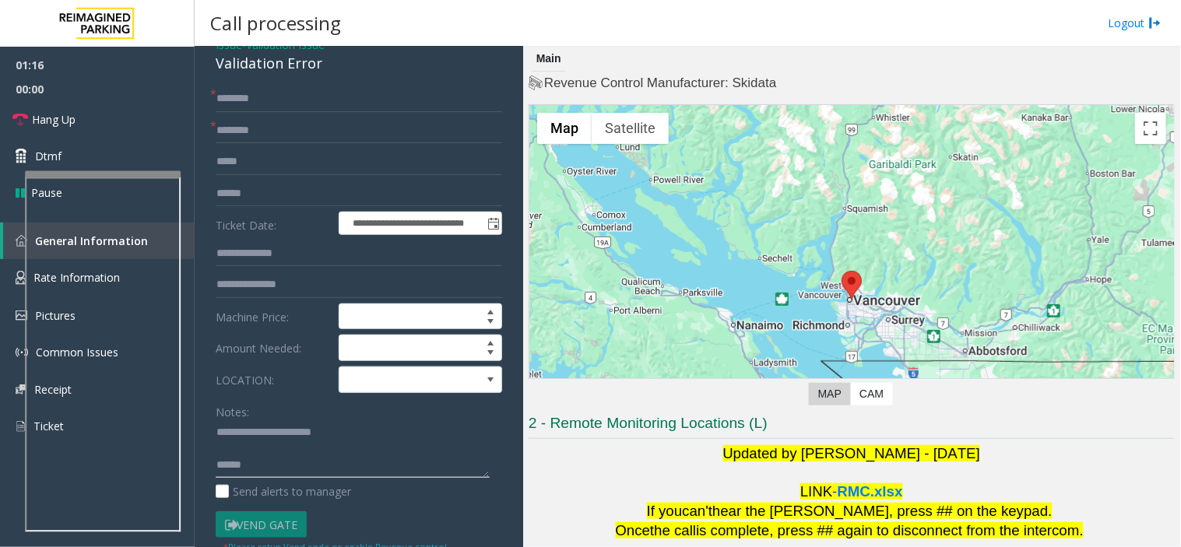
scroll to position [173, 0]
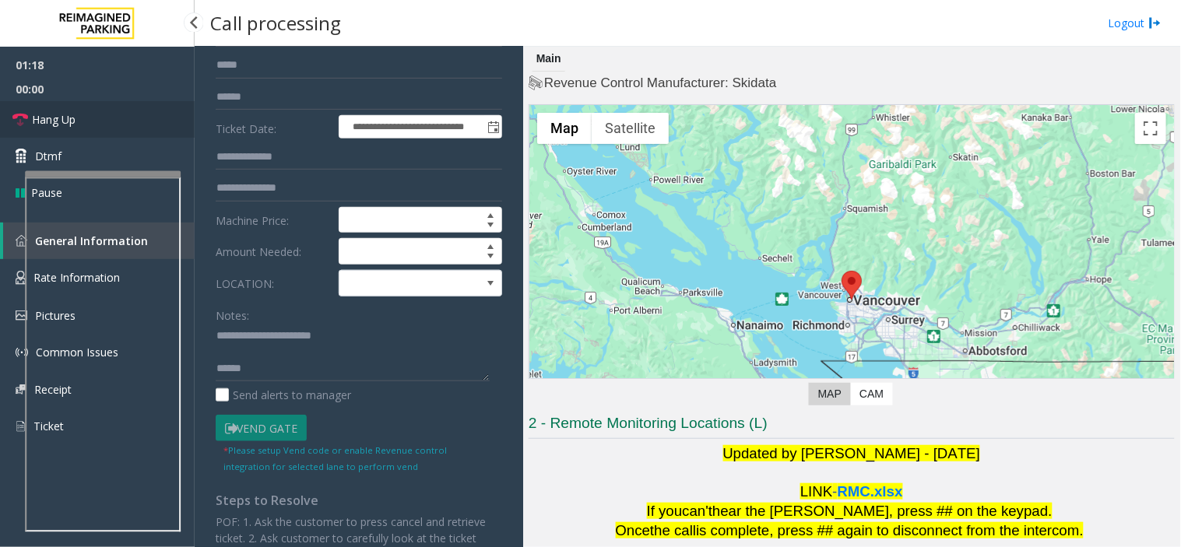
click at [61, 120] on span "Hang Up" at bounding box center [54, 119] width 44 height 16
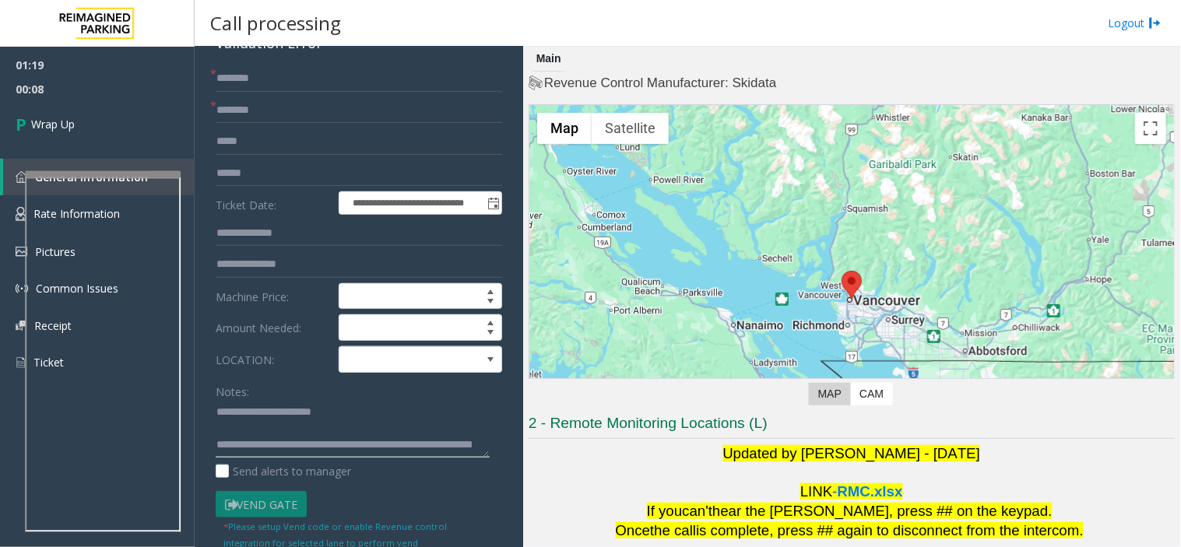
scroll to position [0, 0]
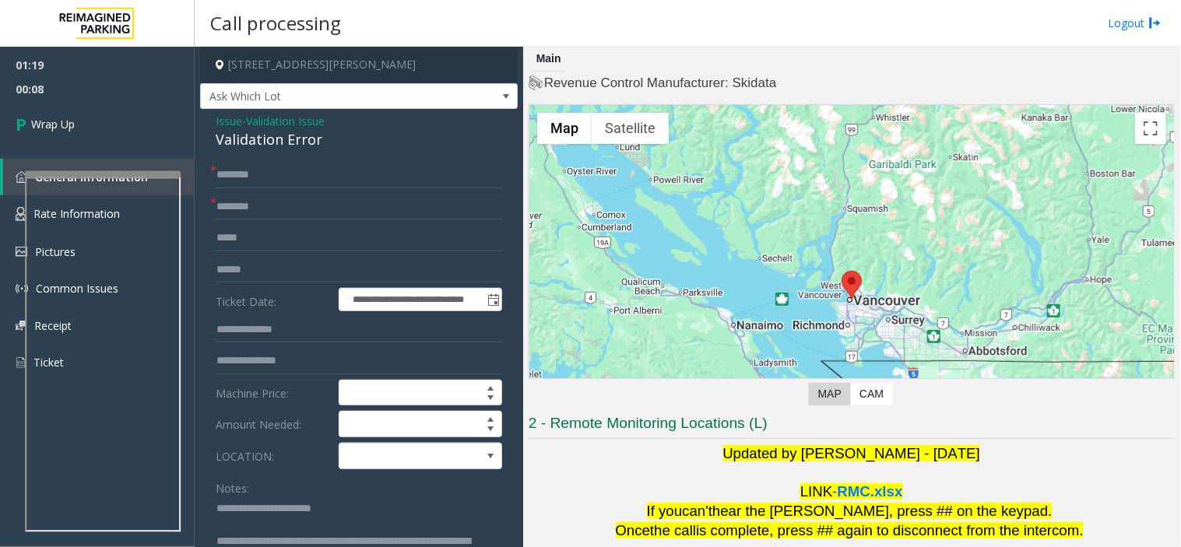
type textarea "**********"
click at [244, 206] on input "text" at bounding box center [359, 207] width 286 height 26
type input "**"
click at [261, 176] on input "text" at bounding box center [359, 175] width 286 height 26
type input "**"
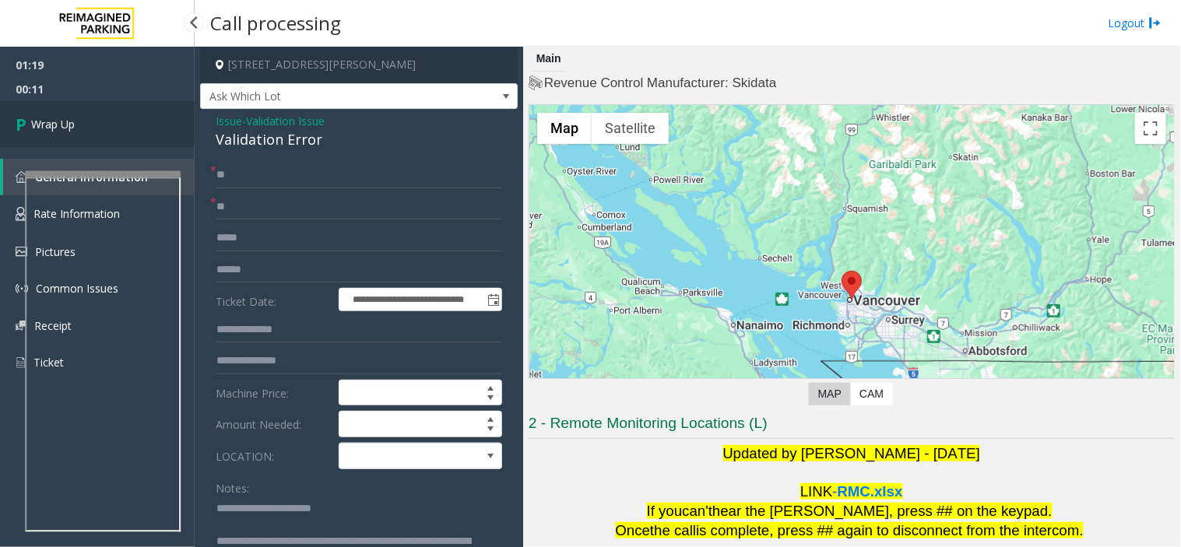
click at [75, 105] on link "Wrap Up" at bounding box center [97, 124] width 195 height 46
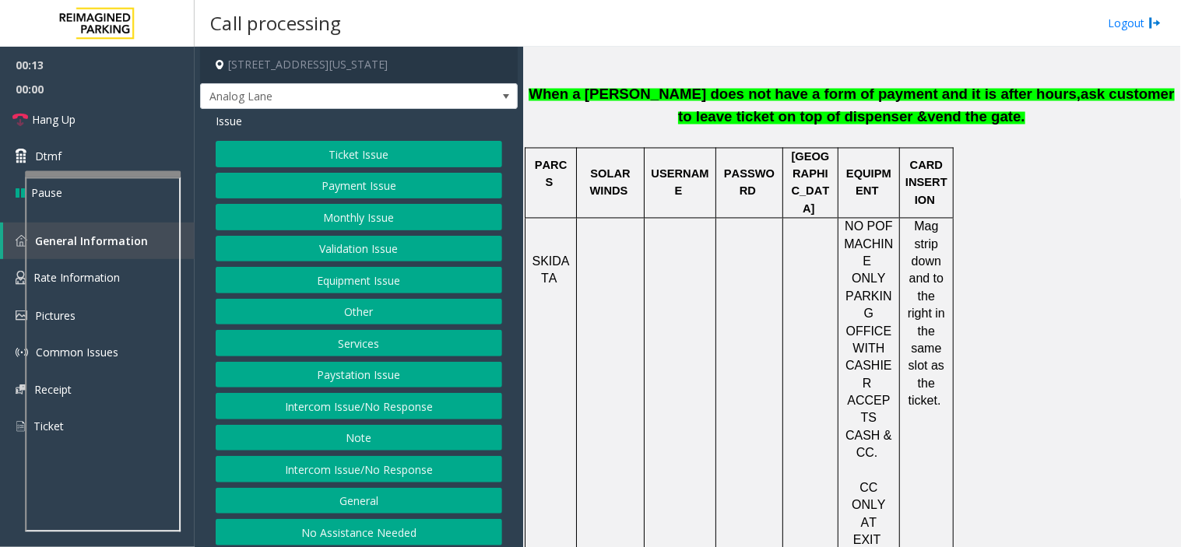
scroll to position [691, 0]
click at [367, 244] on button "Validation Issue" at bounding box center [359, 249] width 286 height 26
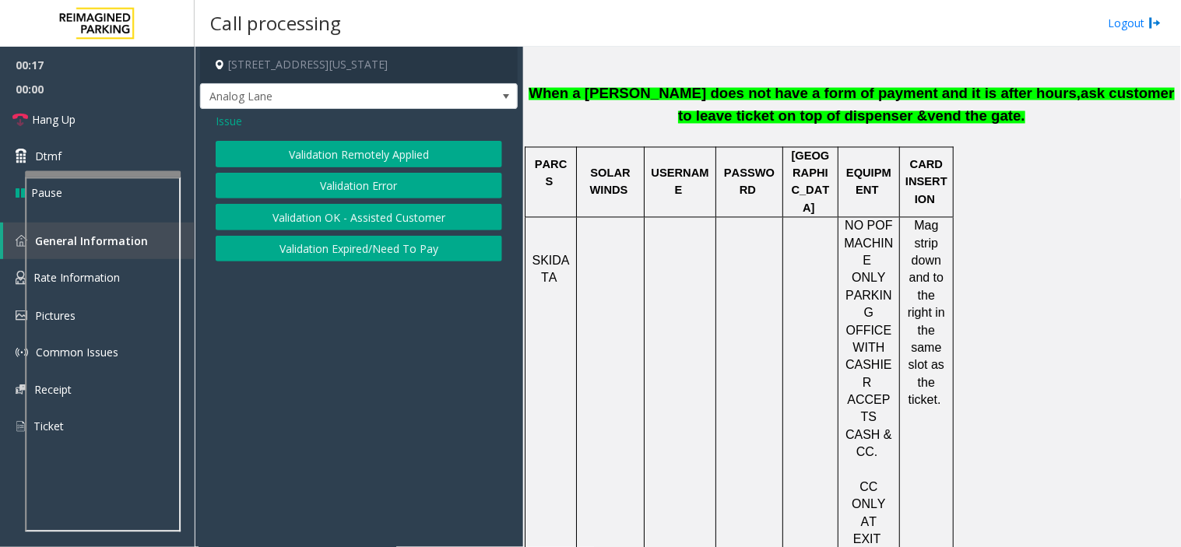
click at [382, 203] on div "Validation Remotely Applied Validation Error Validation OK - Assisted Customer …" at bounding box center [359, 201] width 286 height 121
click at [343, 184] on button "Validation Error" at bounding box center [359, 186] width 286 height 26
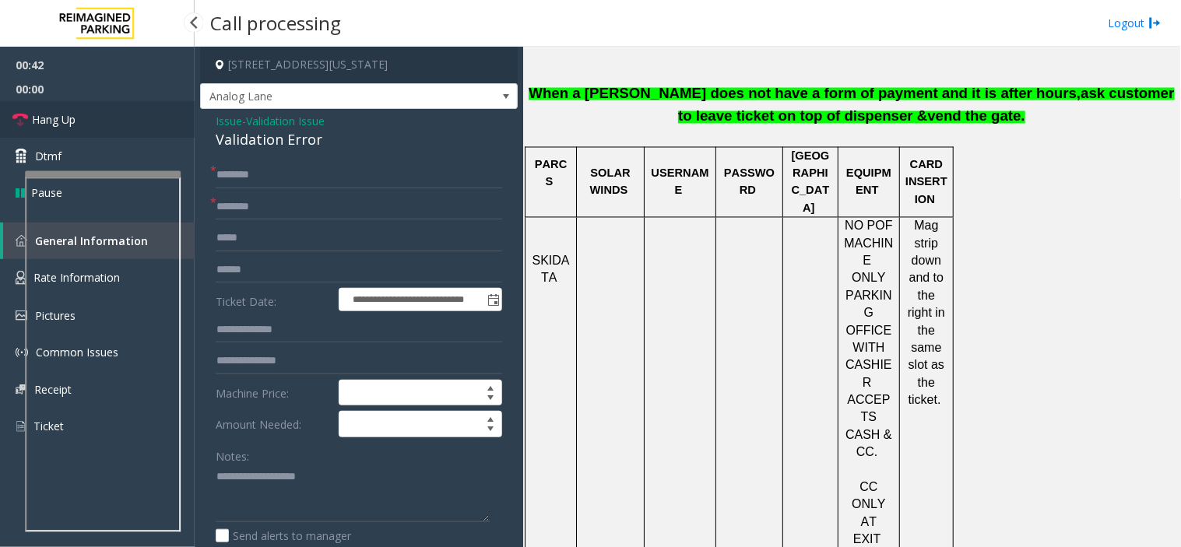
click at [62, 130] on link "Hang Up" at bounding box center [97, 119] width 195 height 37
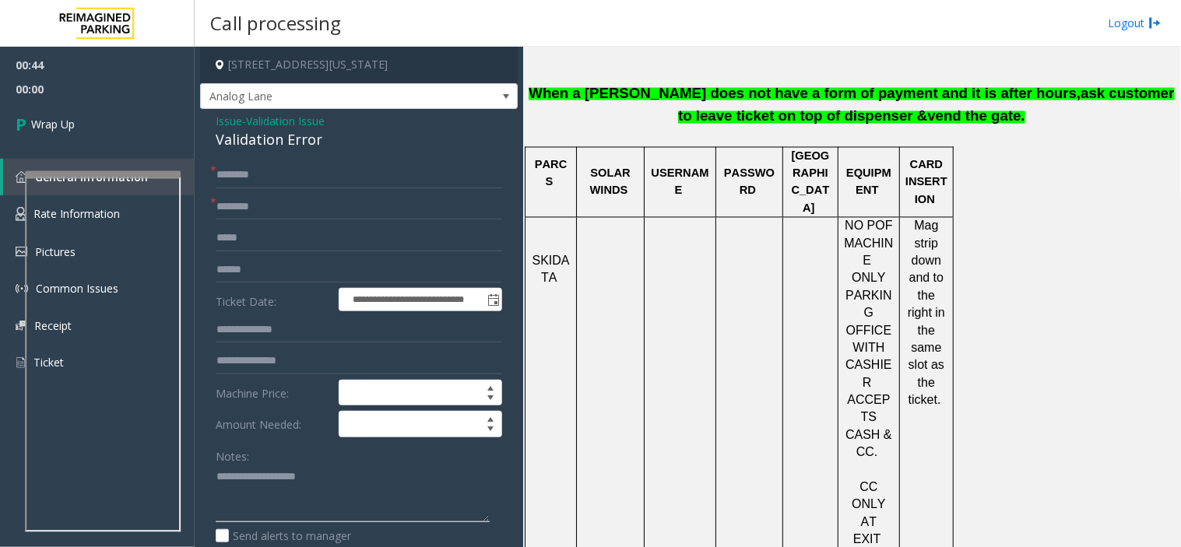
click at [355, 493] on textarea at bounding box center [353, 494] width 274 height 58
click at [226, 130] on div "Validation Error" at bounding box center [359, 139] width 286 height 21
type textarea "**********"
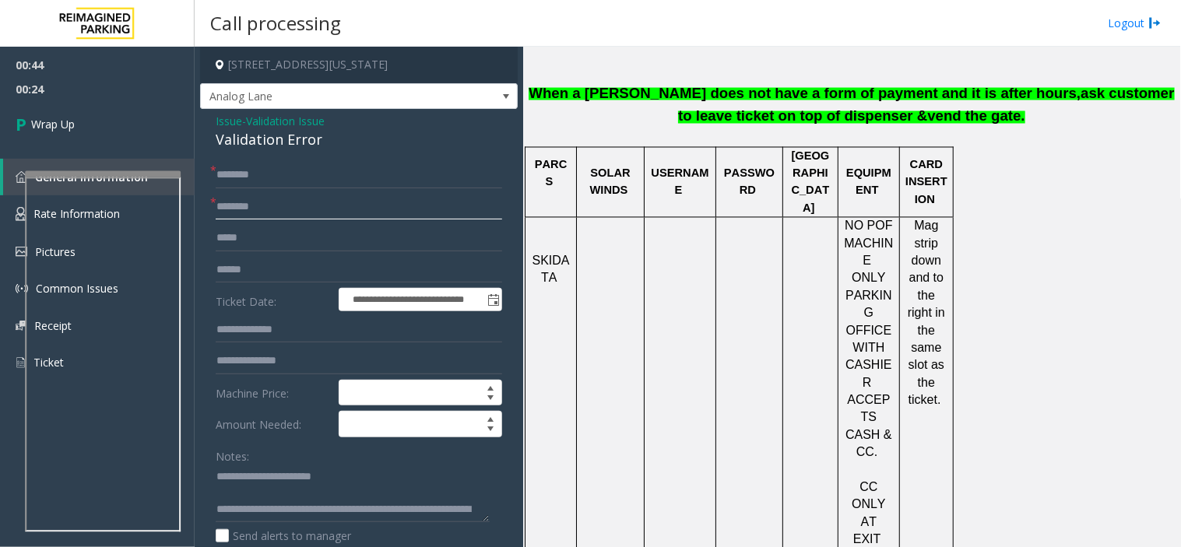
click at [268, 204] on input "text" at bounding box center [359, 207] width 286 height 26
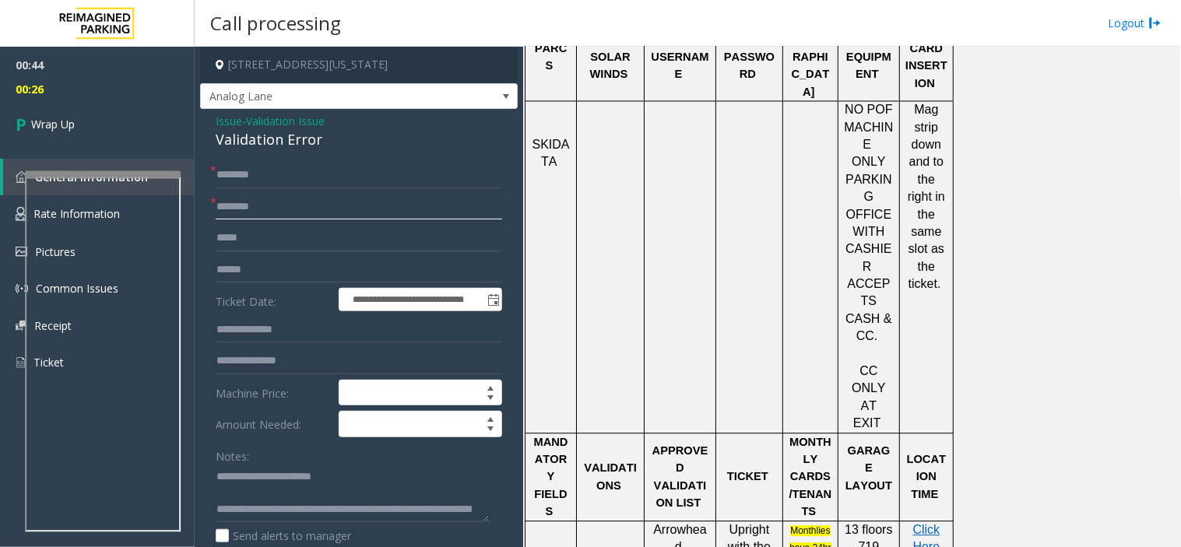
scroll to position [1037, 0]
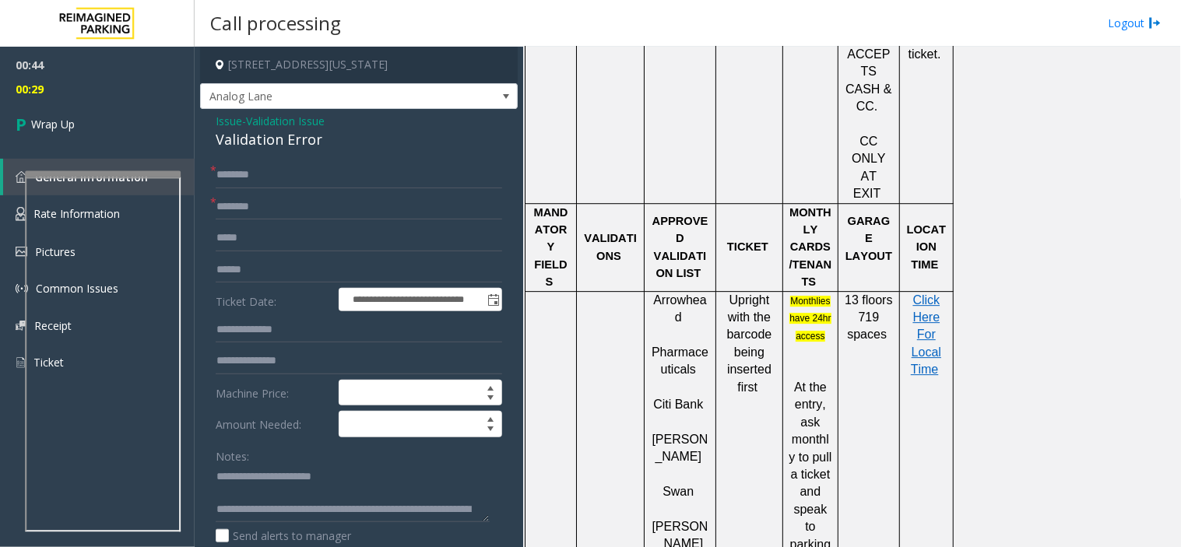
drag, startPoint x: 651, startPoint y: 423, endPoint x: 706, endPoint y: 426, distance: 55.4
type input "**********"
click at [284, 187] on input "text" at bounding box center [359, 175] width 286 height 26
type input "**"
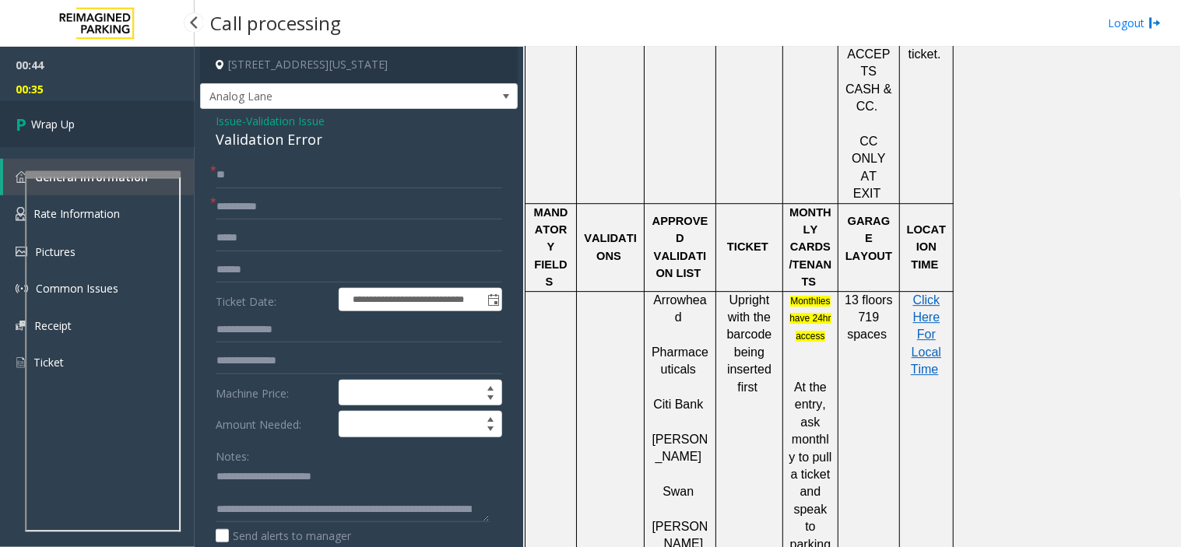
click at [82, 132] on link "Wrap Up" at bounding box center [97, 124] width 195 height 46
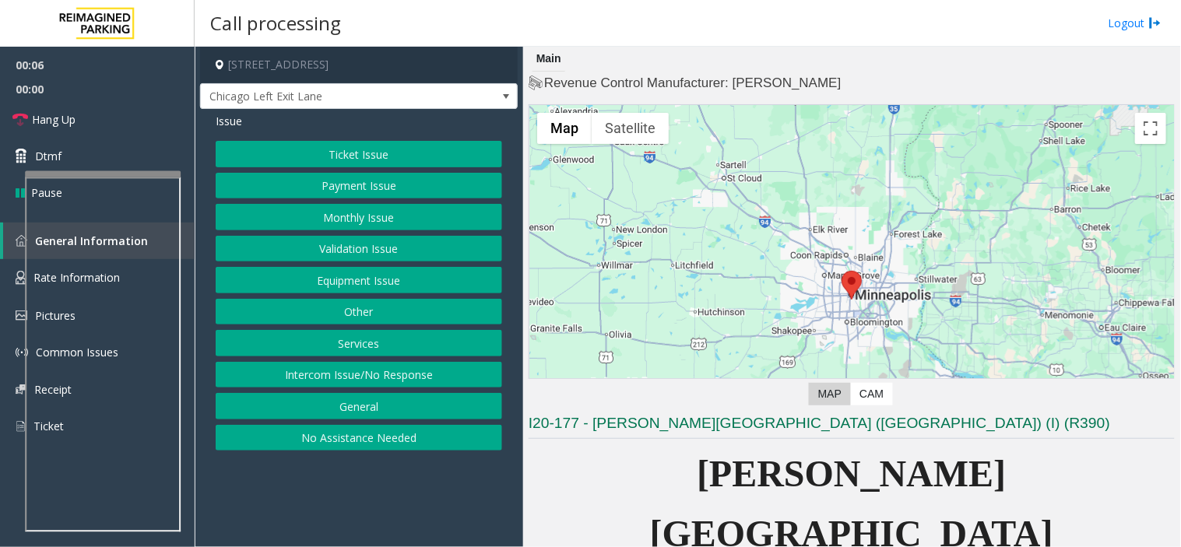
click at [388, 282] on button "Equipment Issue" at bounding box center [359, 280] width 286 height 26
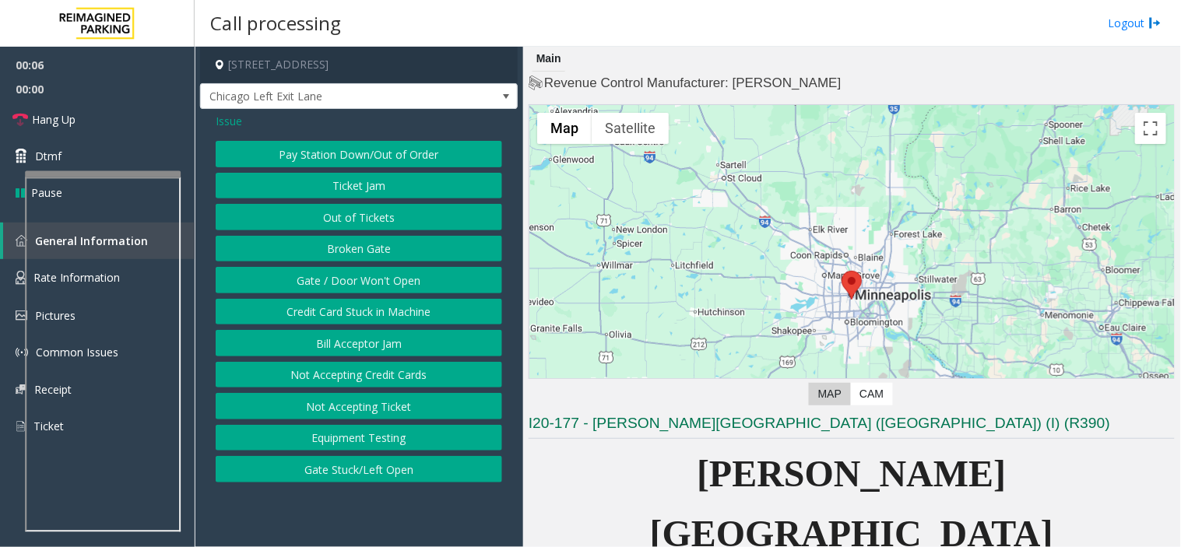
click at [409, 282] on button "Gate / Door Won't Open" at bounding box center [359, 280] width 286 height 26
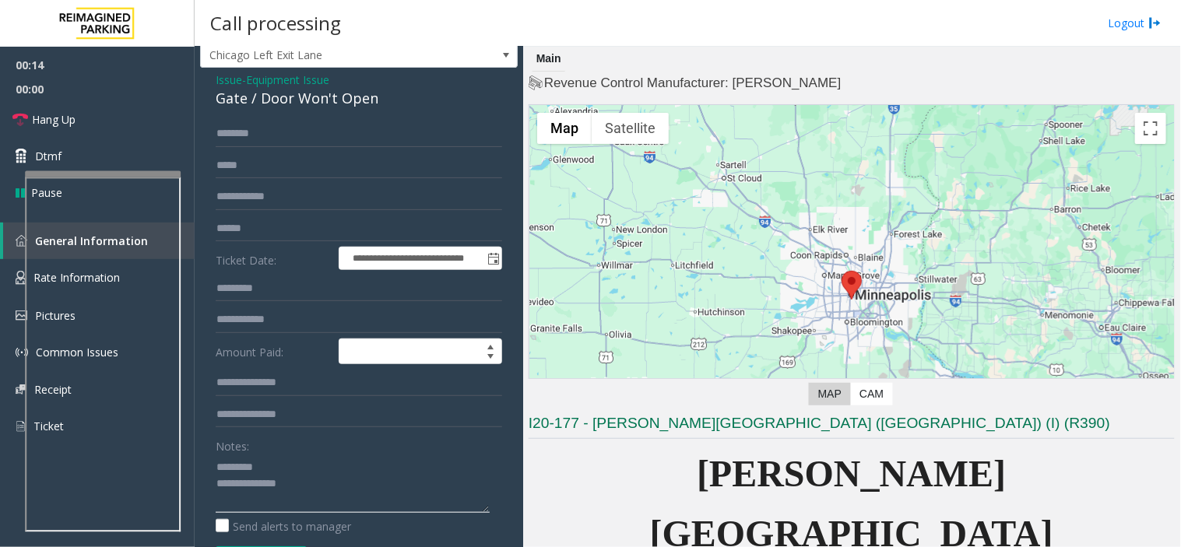
scroll to position [300, 0]
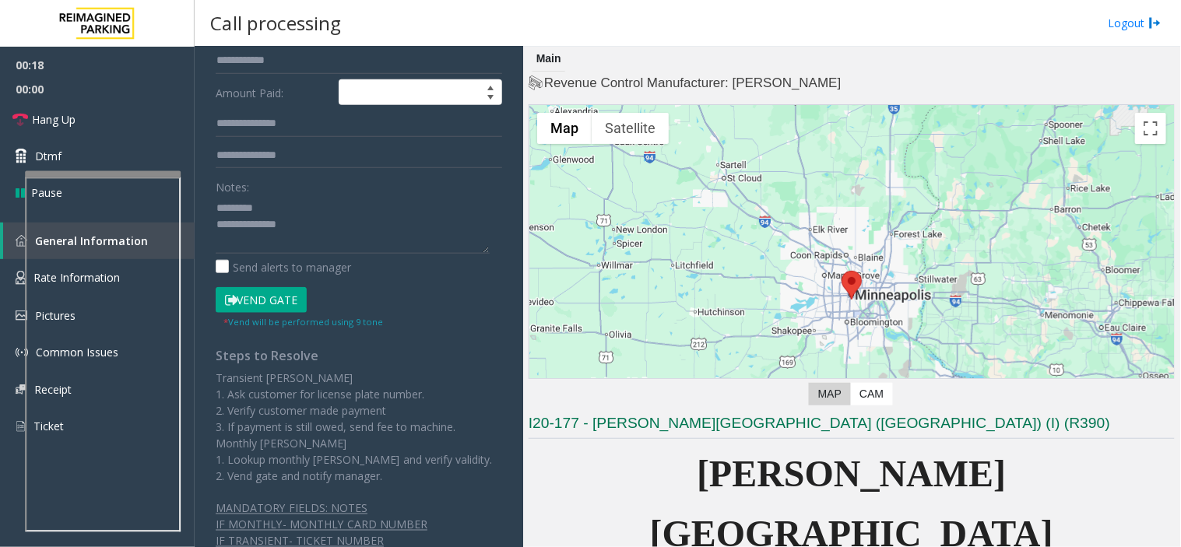
click at [301, 312] on button "Vend Gate" at bounding box center [261, 300] width 91 height 26
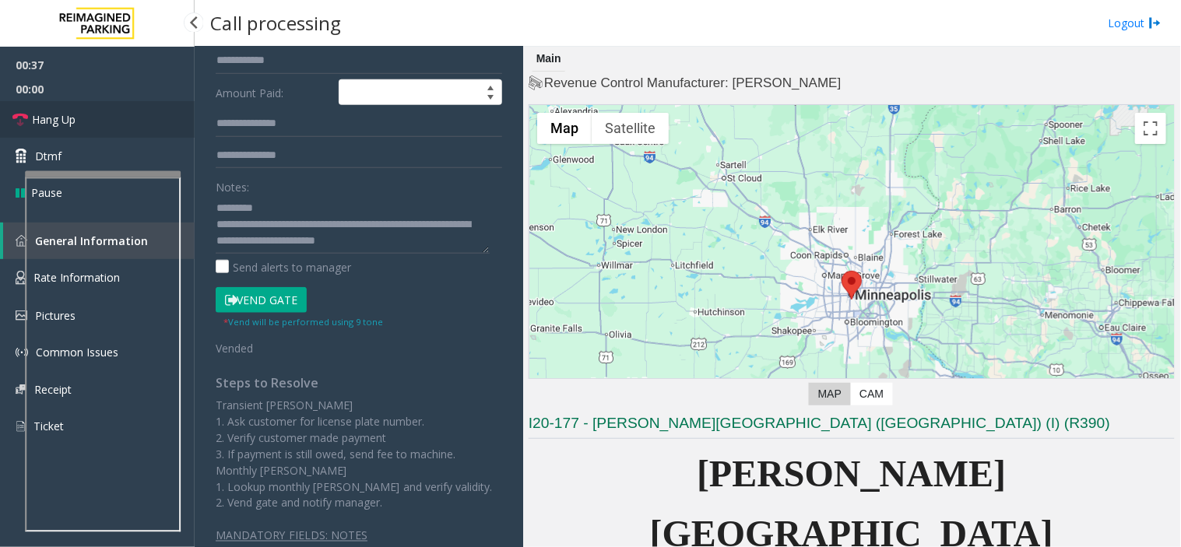
click at [114, 125] on link "Hang Up" at bounding box center [97, 119] width 195 height 37
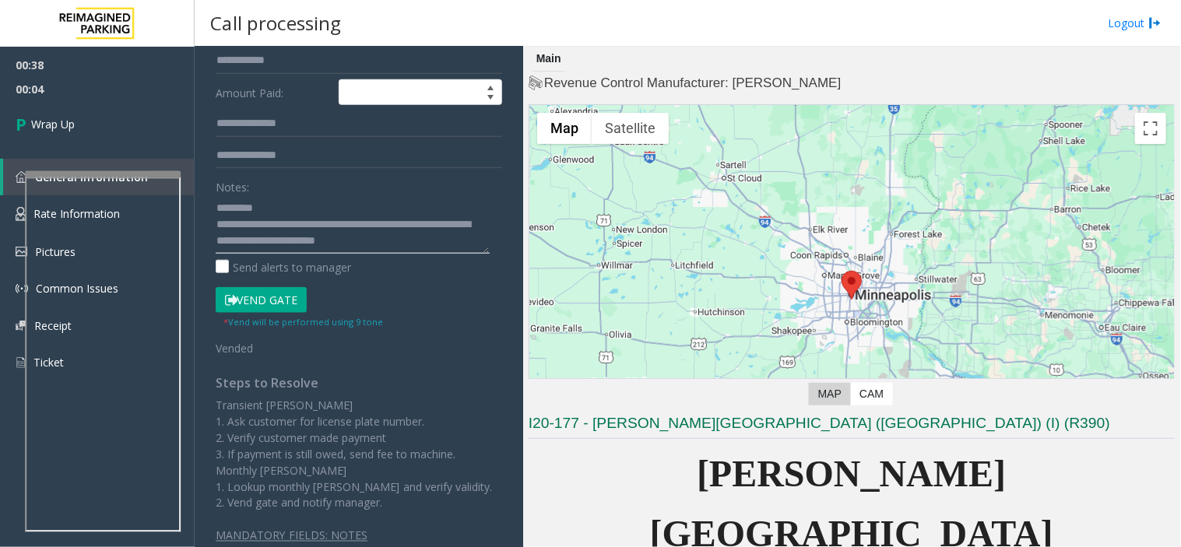
click at [286, 238] on textarea at bounding box center [353, 224] width 274 height 58
click at [275, 203] on textarea at bounding box center [353, 224] width 274 height 58
drag, startPoint x: 353, startPoint y: 202, endPoint x: 146, endPoint y: 204, distance: 207.0
click at [297, 196] on textarea at bounding box center [353, 224] width 274 height 58
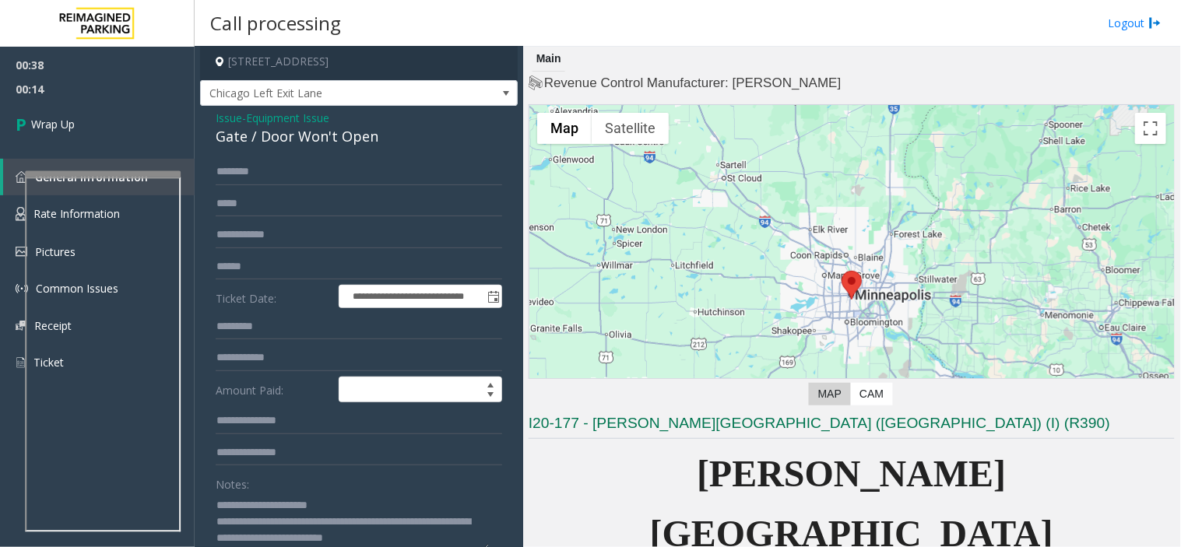
scroll to position [0, 0]
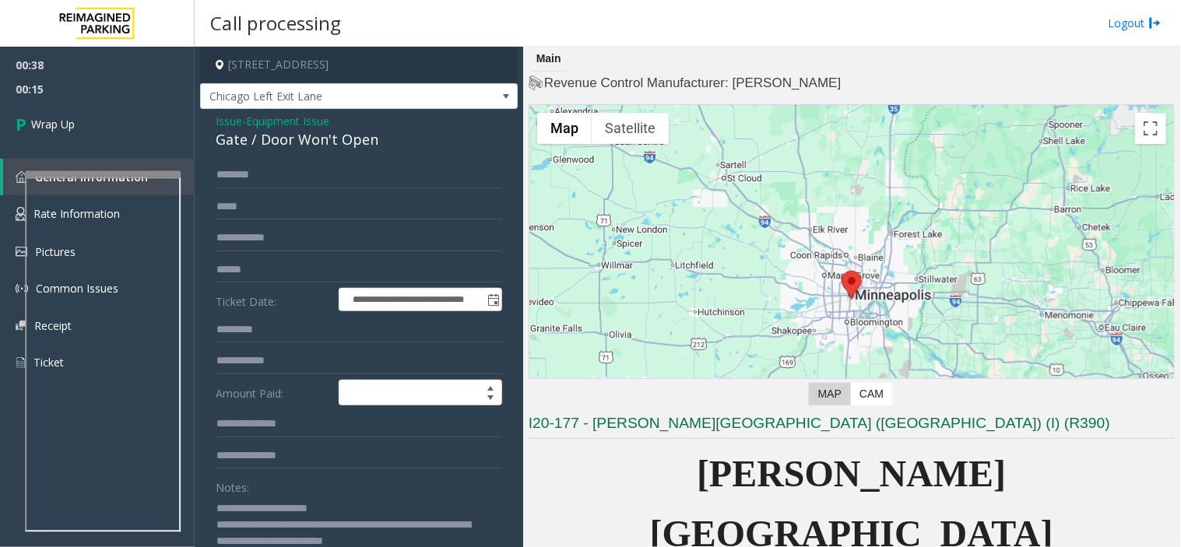
type textarea "**********"
click at [271, 117] on span "Equipment Issue" at bounding box center [287, 121] width 83 height 16
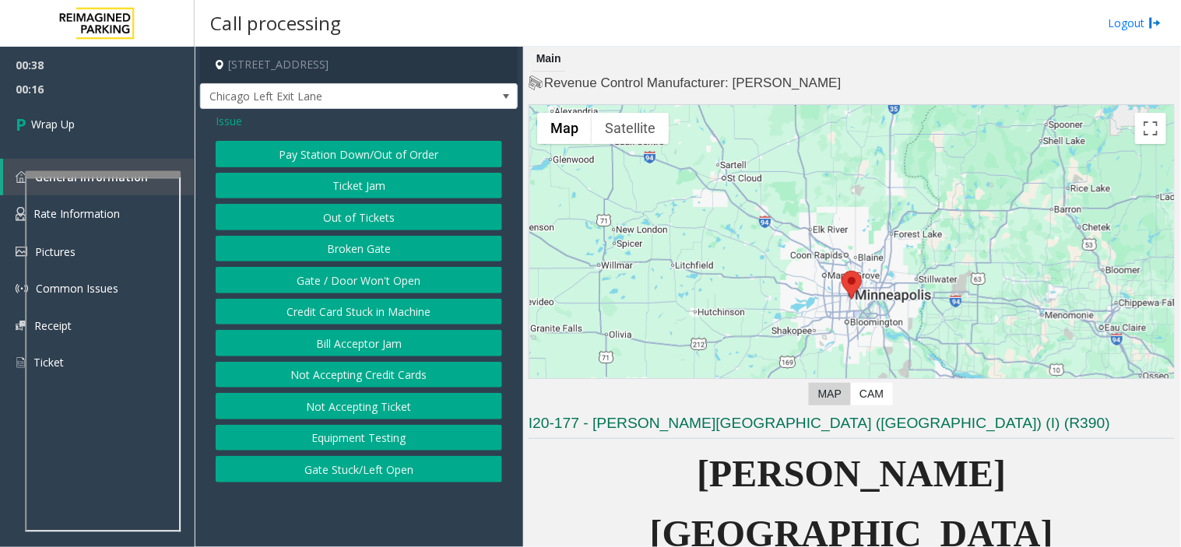
click at [330, 275] on button "Gate / Door Won't Open" at bounding box center [359, 280] width 286 height 26
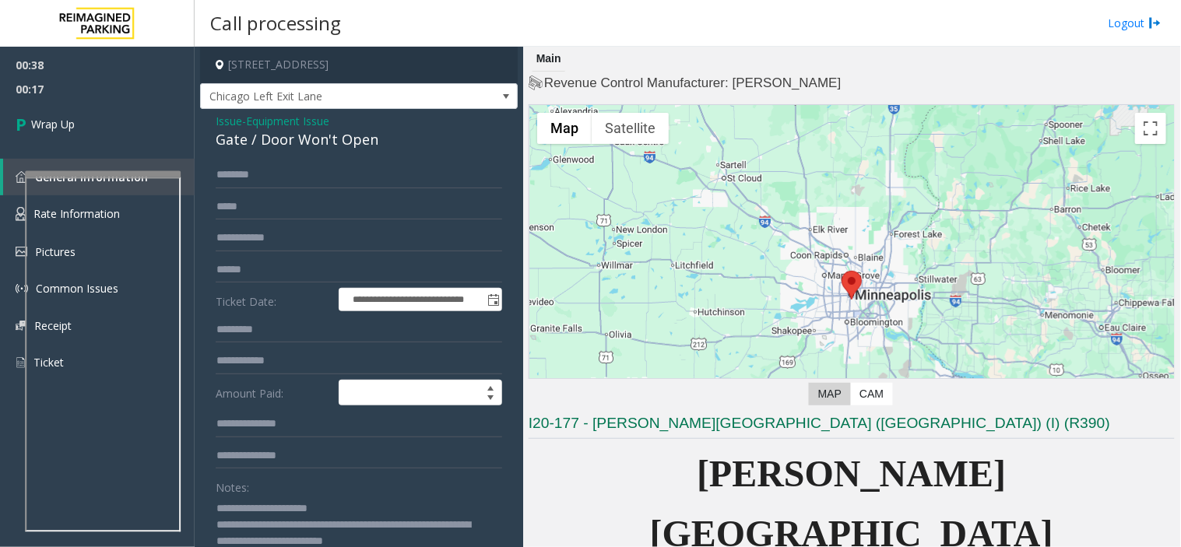
click at [254, 138] on div "Gate / Door Won't Open" at bounding box center [359, 139] width 286 height 21
click at [265, 141] on div "Gate / Door Won't Open" at bounding box center [359, 139] width 286 height 21
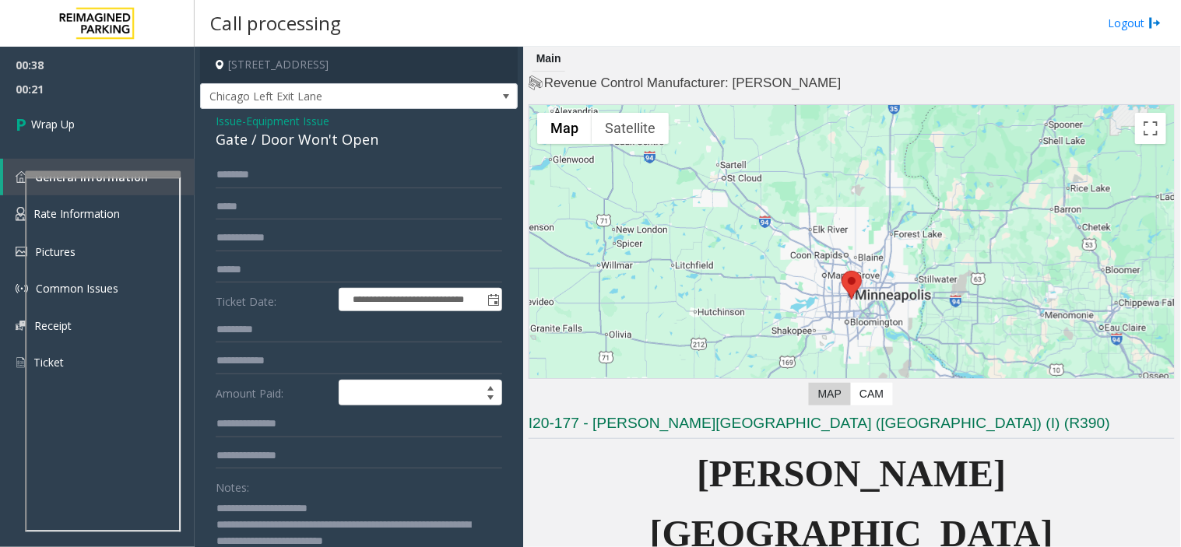
drag, startPoint x: 253, startPoint y: 510, endPoint x: 397, endPoint y: 506, distance: 144.0
click at [397, 506] on textarea at bounding box center [353, 525] width 274 height 58
paste textarea "*******"
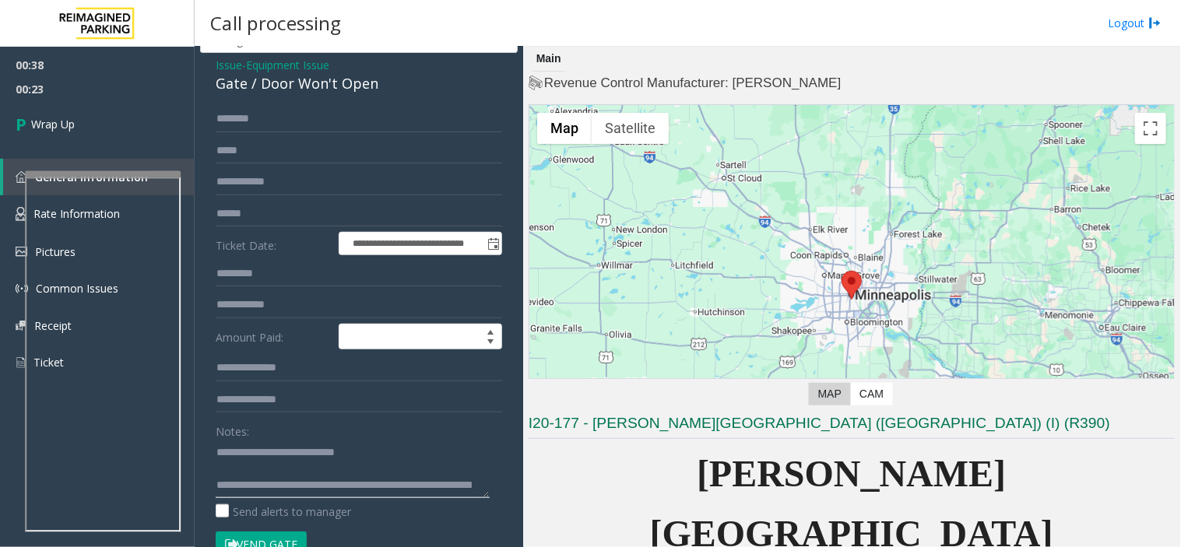
scroll to position [86, 0]
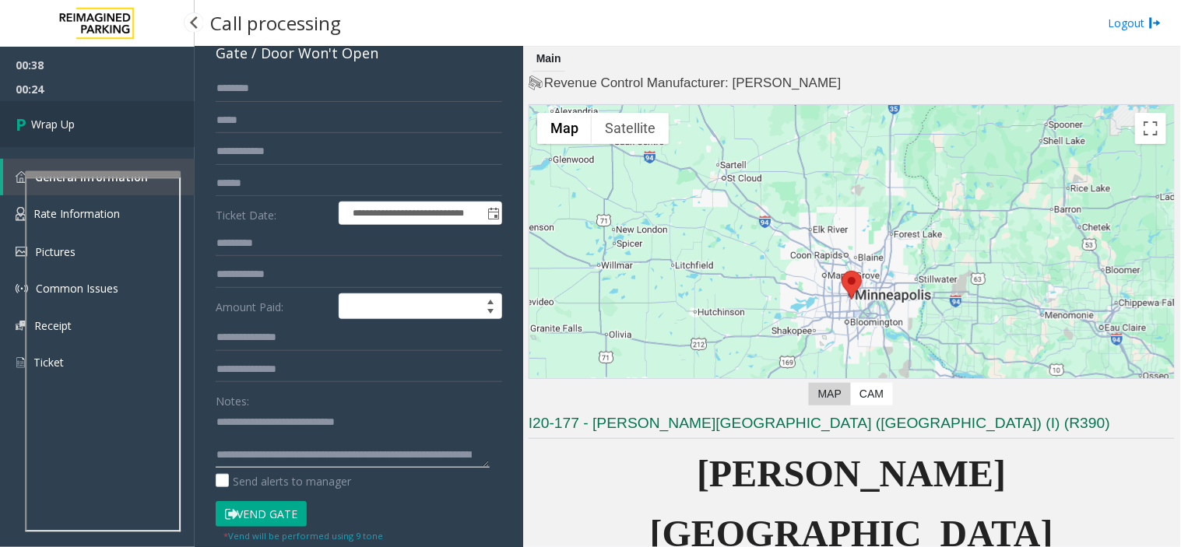
type textarea "**********"
click at [50, 102] on link "Wrap Up" at bounding box center [97, 124] width 195 height 46
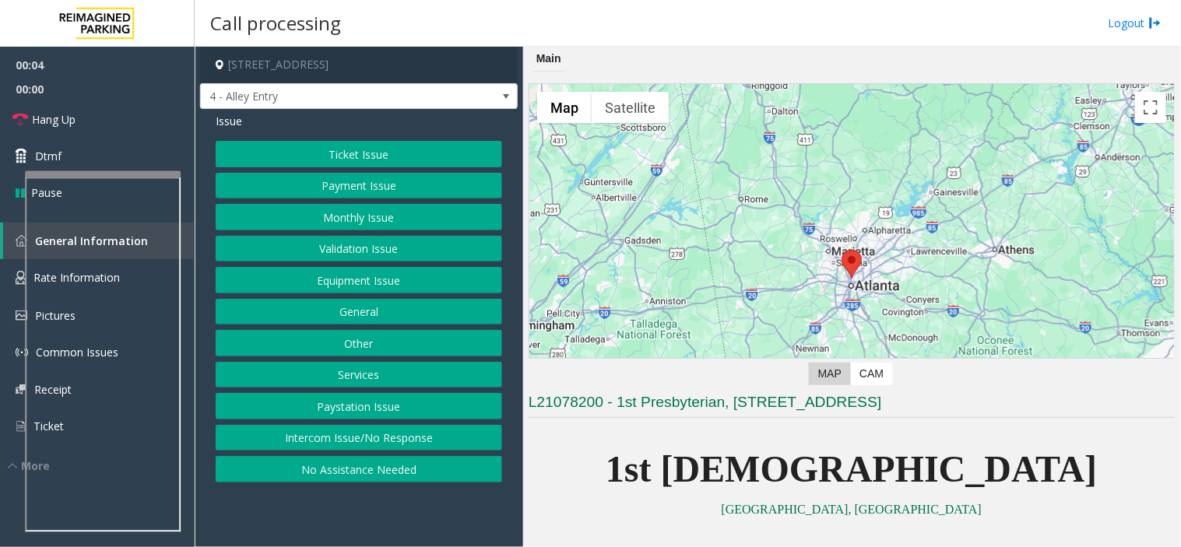
click at [424, 445] on button "Intercom Issue/No Response" at bounding box center [359, 438] width 286 height 26
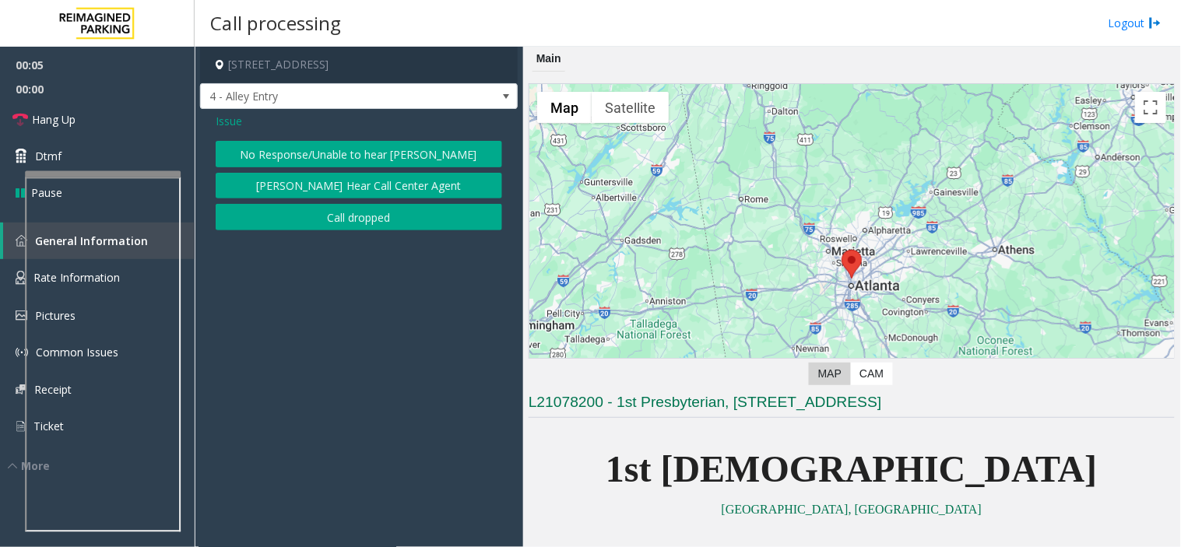
click at [377, 151] on button "No Response/Unable to hear [PERSON_NAME]" at bounding box center [359, 154] width 286 height 26
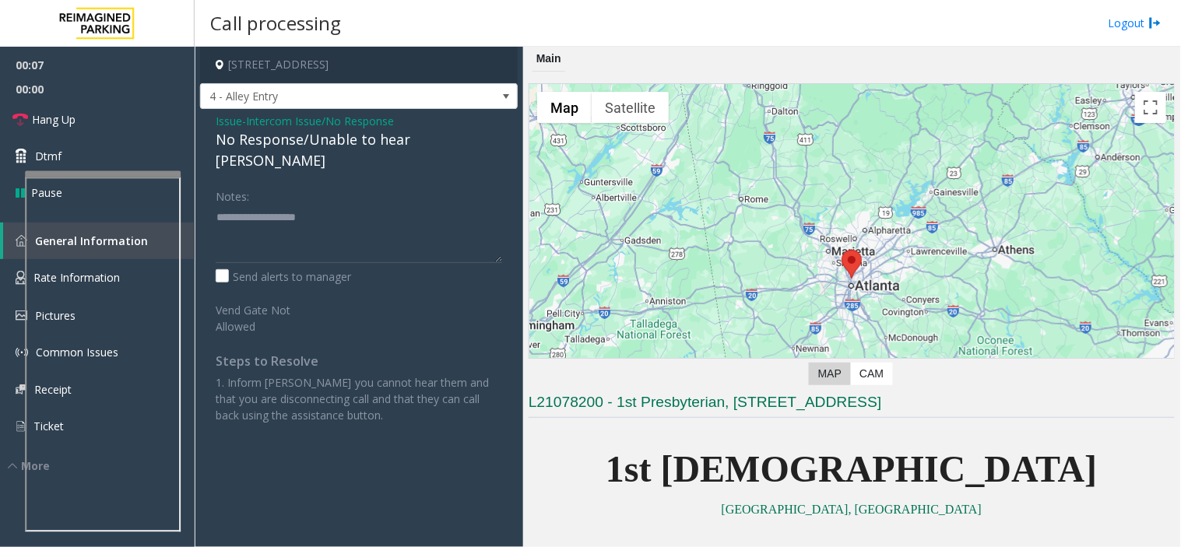
click at [337, 142] on div "No Response/Unable to hear [PERSON_NAME]" at bounding box center [359, 150] width 286 height 42
type textarea "**********"
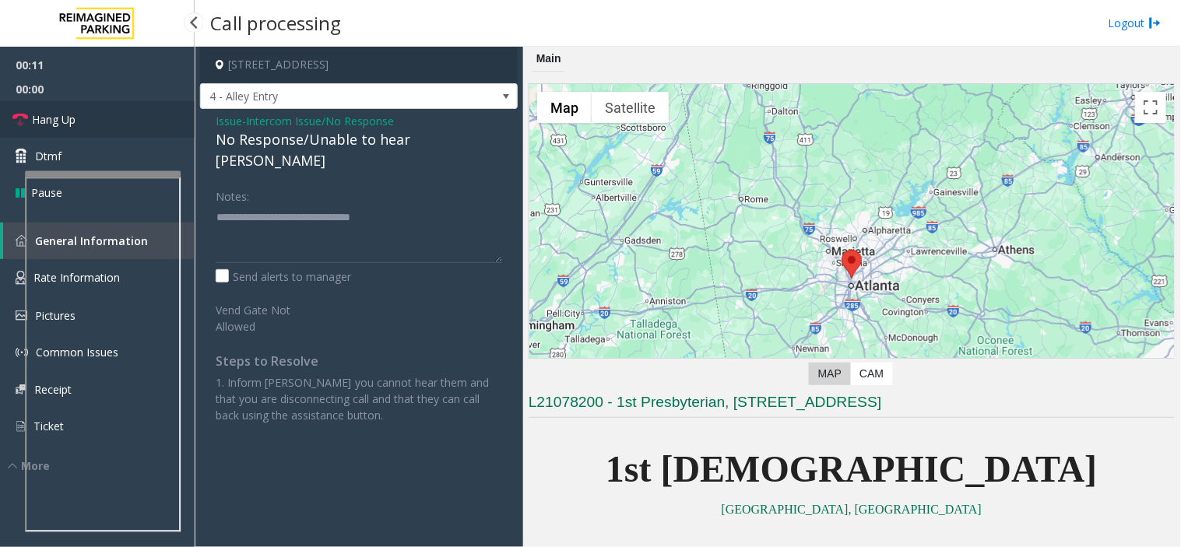
click at [114, 128] on link "Hang Up" at bounding box center [97, 119] width 195 height 37
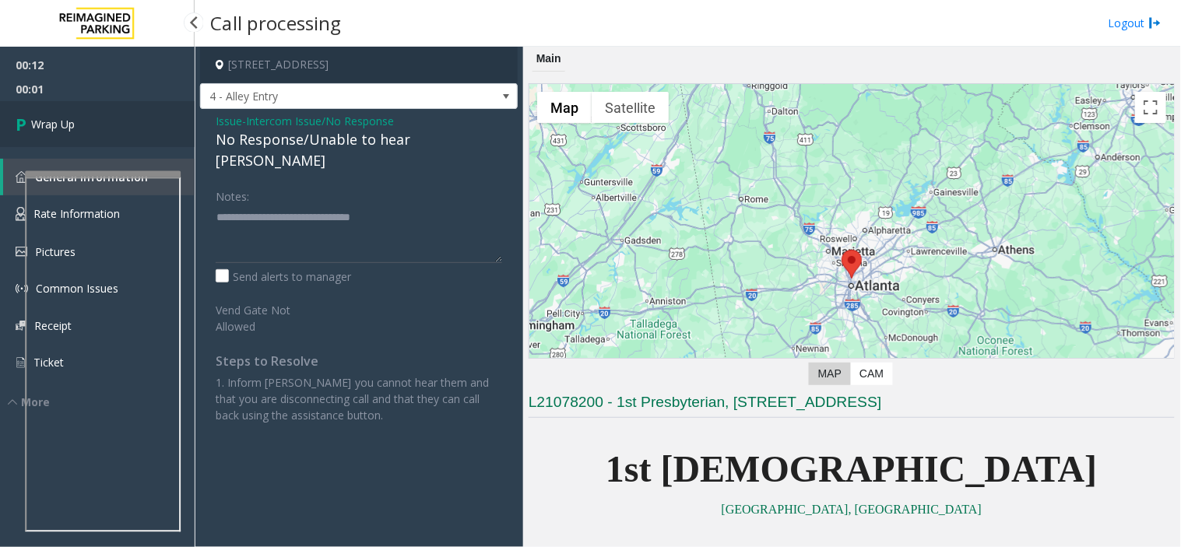
click at [114, 128] on link "Wrap Up" at bounding box center [97, 124] width 195 height 46
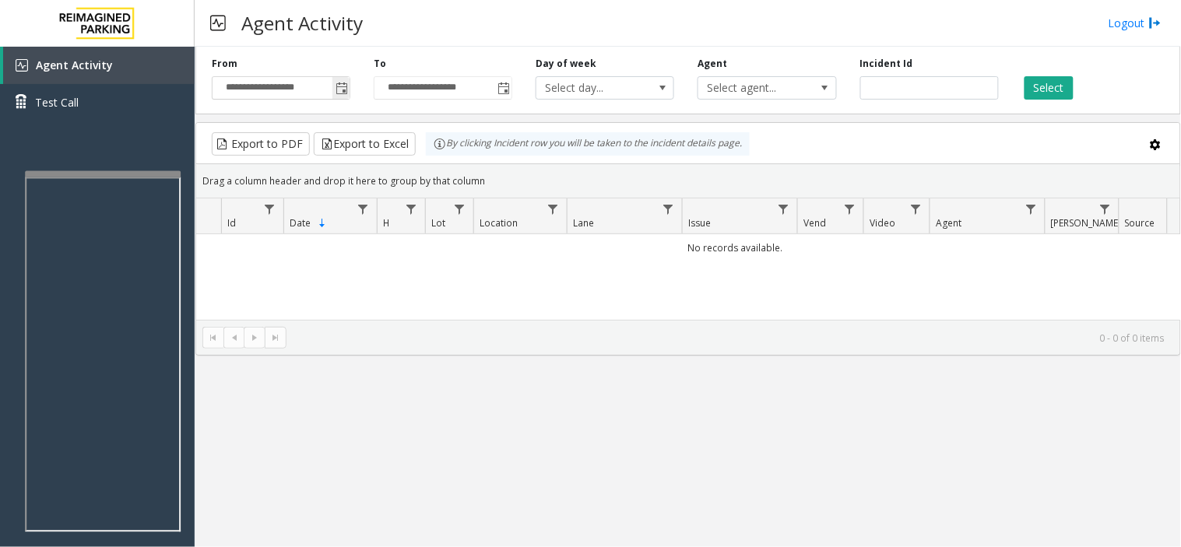
click at [346, 100] on span "Toggle popup" at bounding box center [340, 87] width 17 height 25
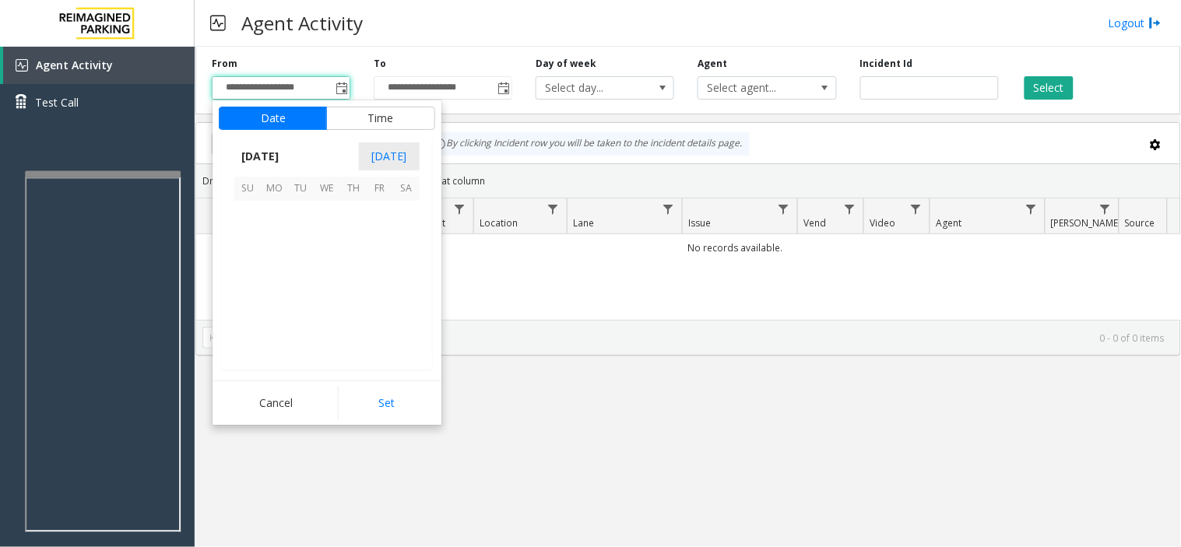
scroll to position [279437, 0]
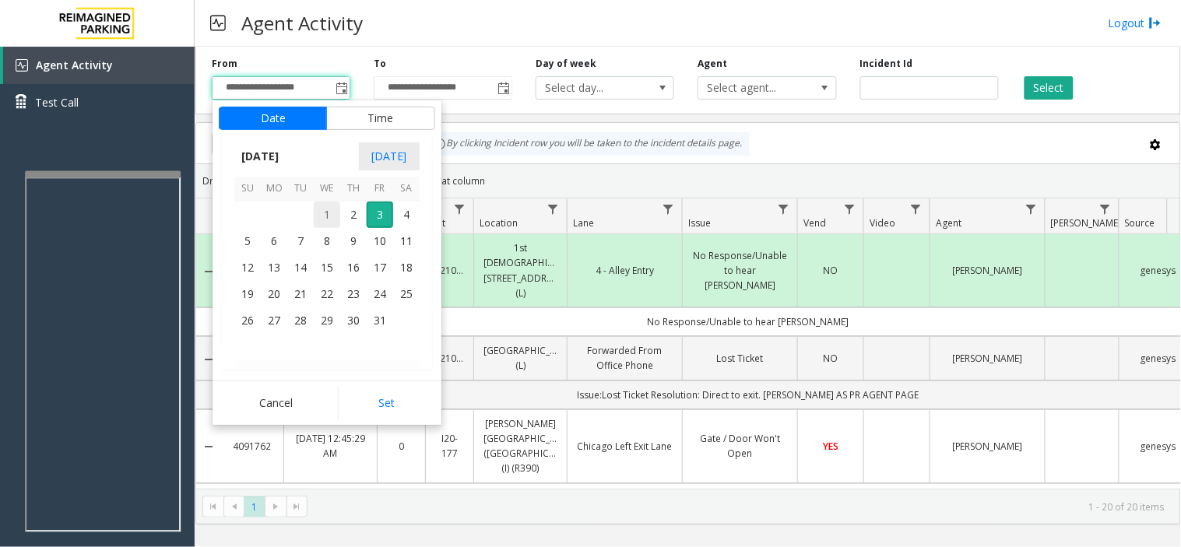
click at [329, 224] on span "1" at bounding box center [327, 215] width 26 height 26
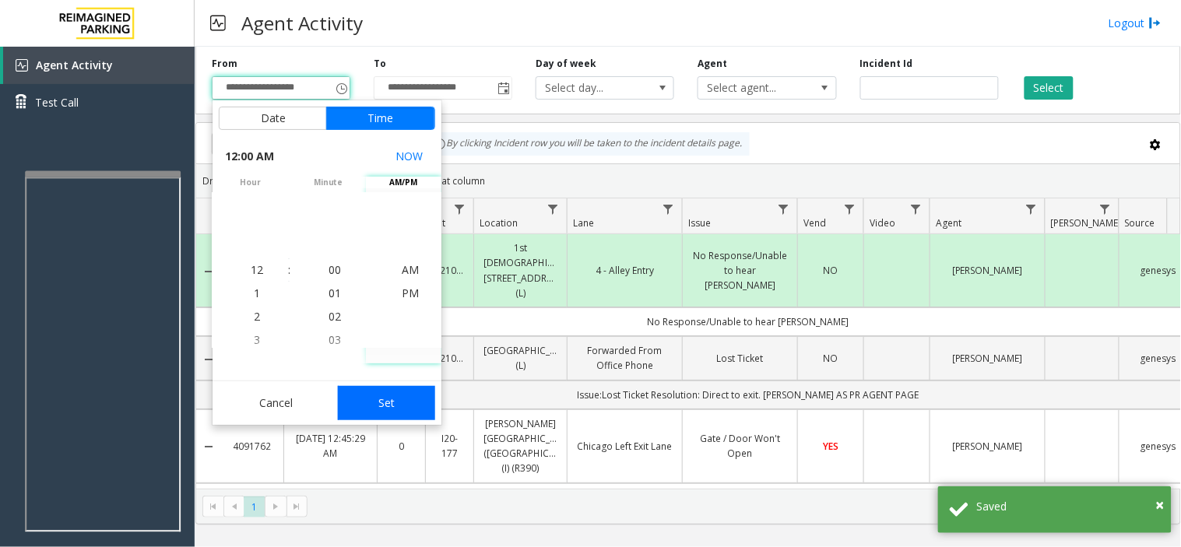
click at [369, 405] on button "Set" at bounding box center [387, 403] width 98 height 34
type input "**********"
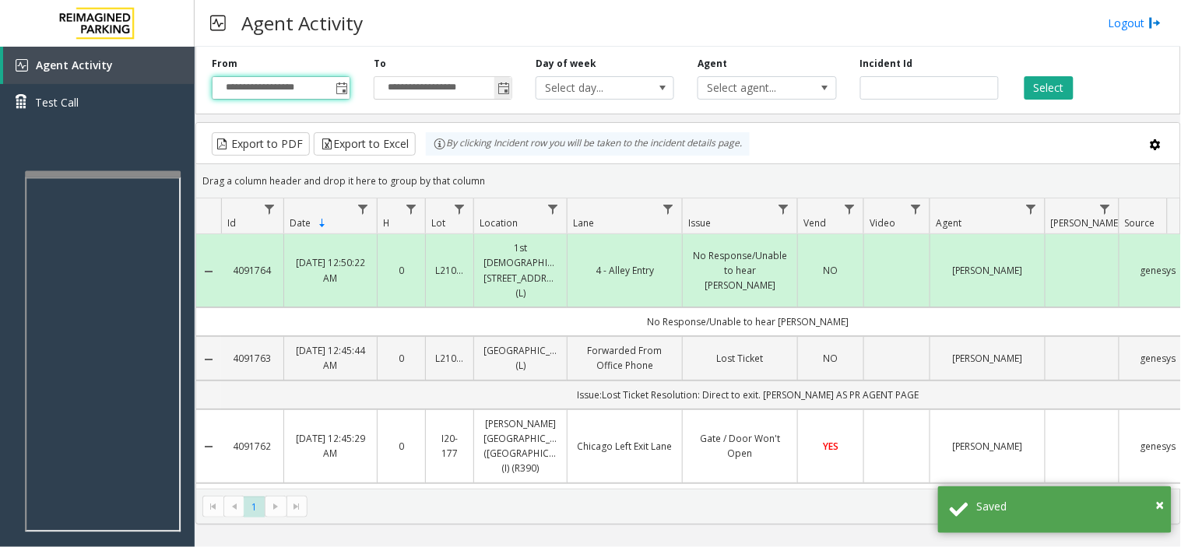
click at [495, 88] on span "Toggle popup" at bounding box center [502, 87] width 17 height 25
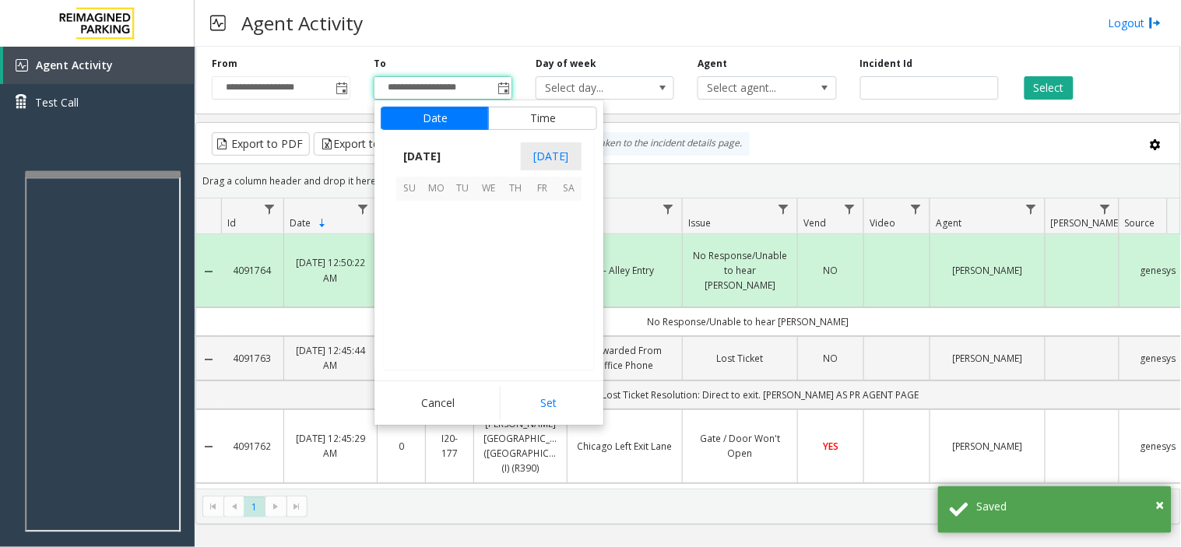
scroll to position [23, 0]
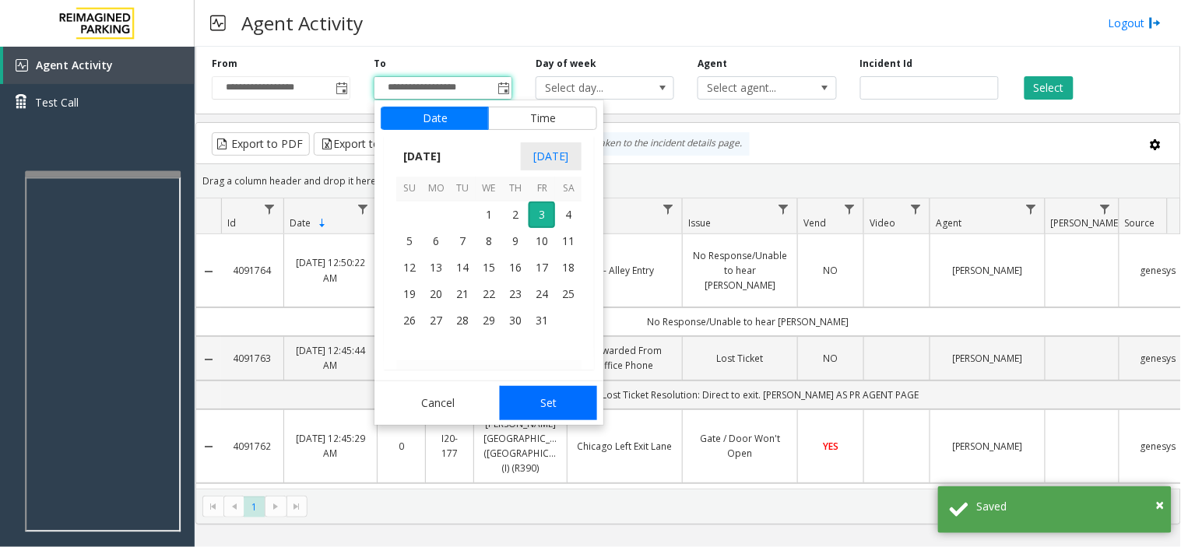
click at [517, 395] on button "Set" at bounding box center [549, 403] width 98 height 34
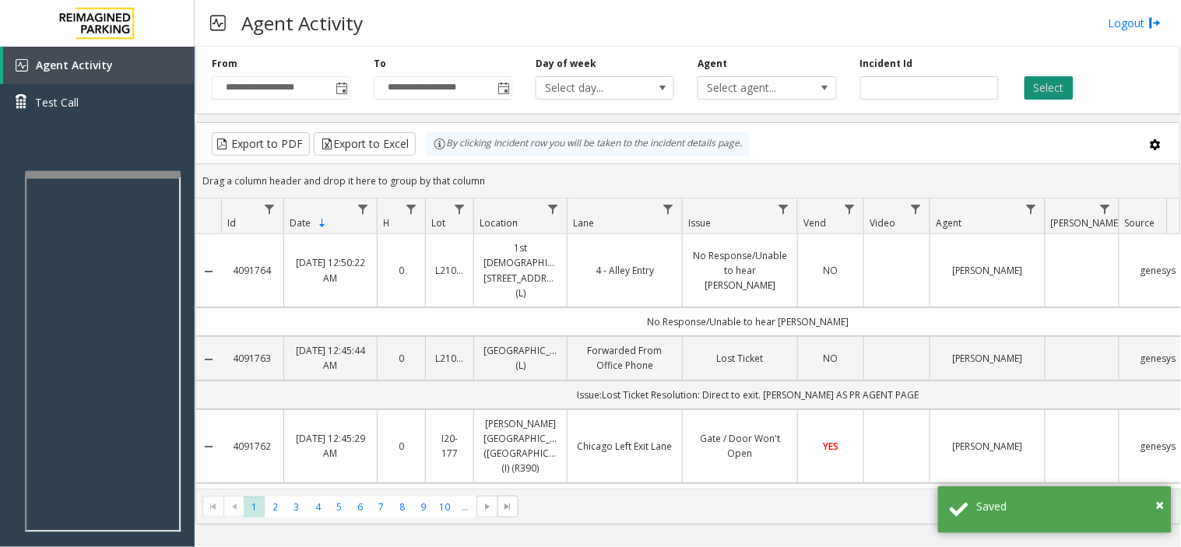
click at [1068, 79] on button "Select" at bounding box center [1048, 87] width 49 height 23
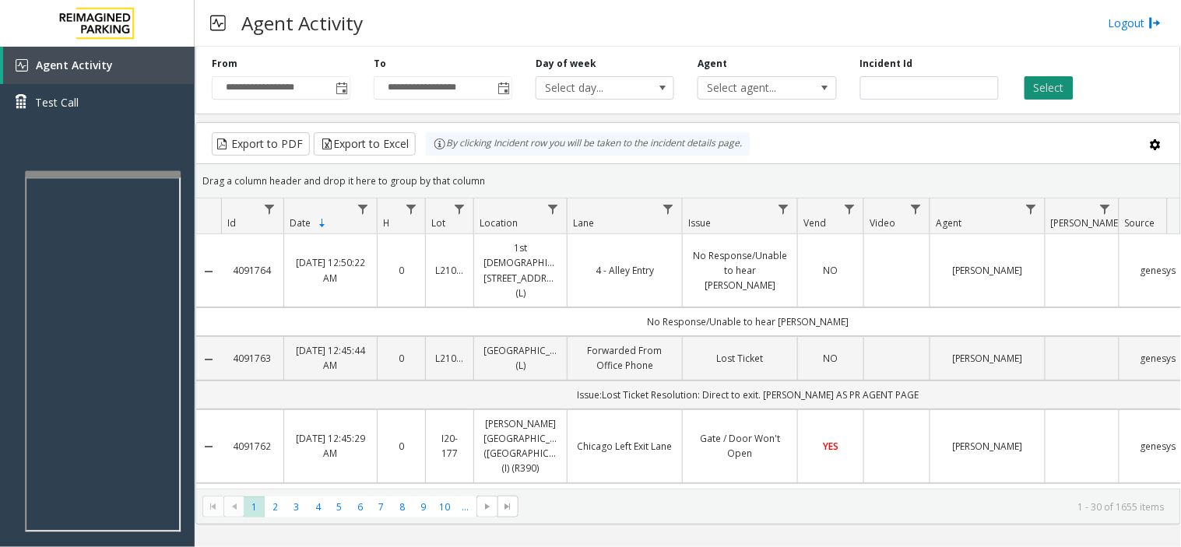
click at [1041, 89] on button "Select" at bounding box center [1048, 87] width 49 height 23
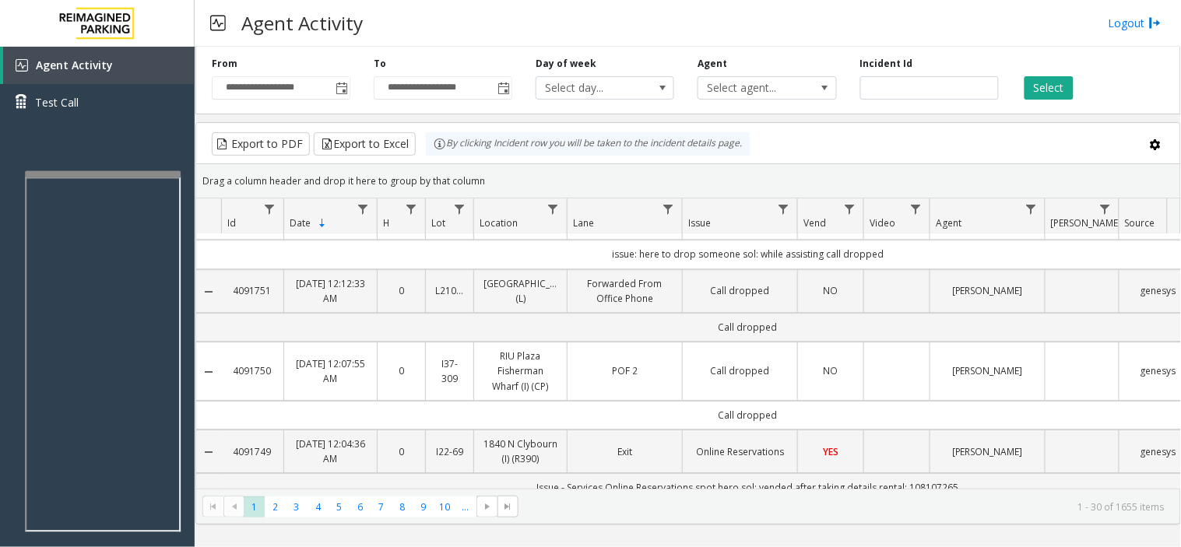
scroll to position [1124, 0]
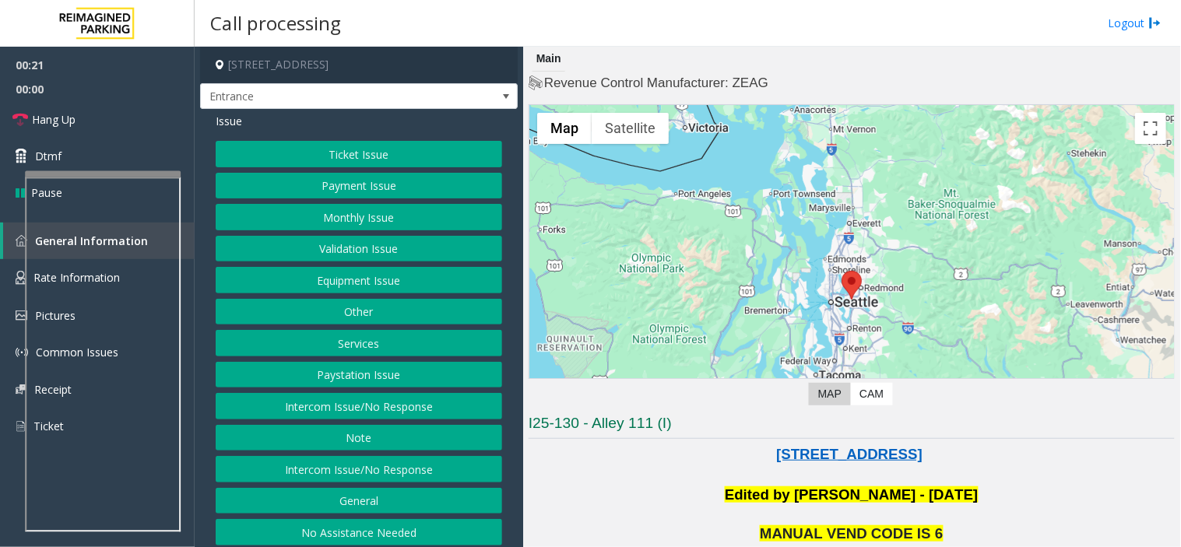
click at [254, 344] on button "Services" at bounding box center [359, 343] width 286 height 26
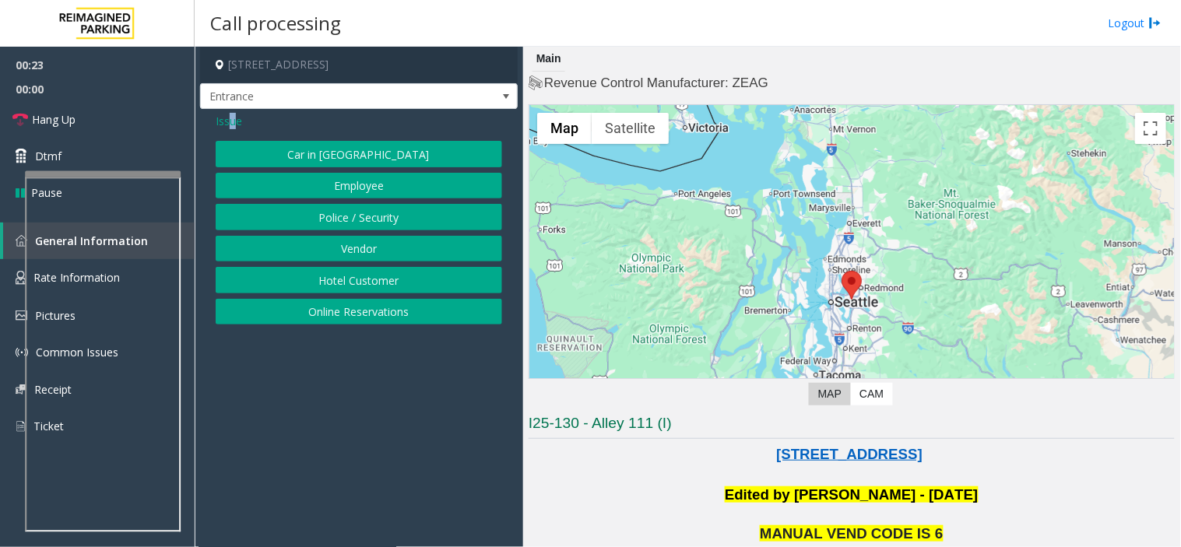
click at [231, 121] on span "Issue" at bounding box center [229, 121] width 26 height 16
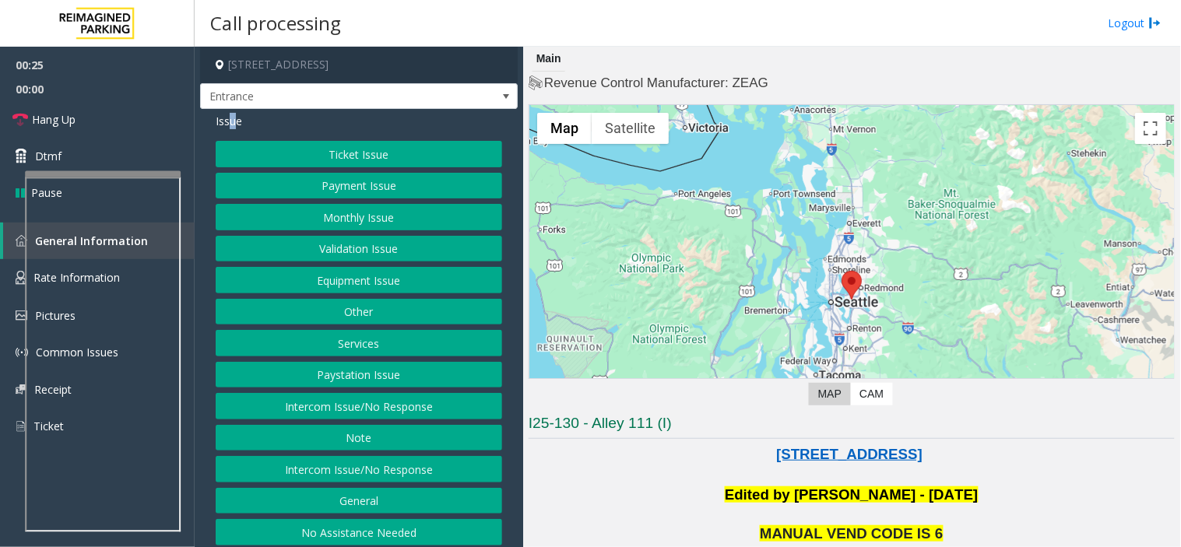
click at [336, 345] on button "Services" at bounding box center [359, 343] width 286 height 26
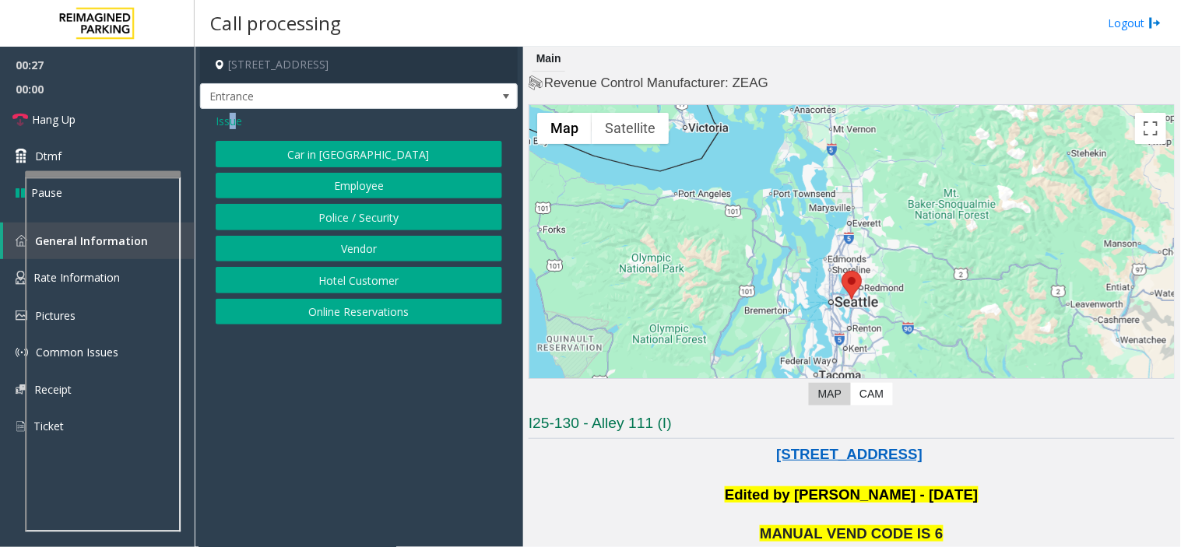
click at [232, 127] on span "Issue" at bounding box center [229, 121] width 26 height 16
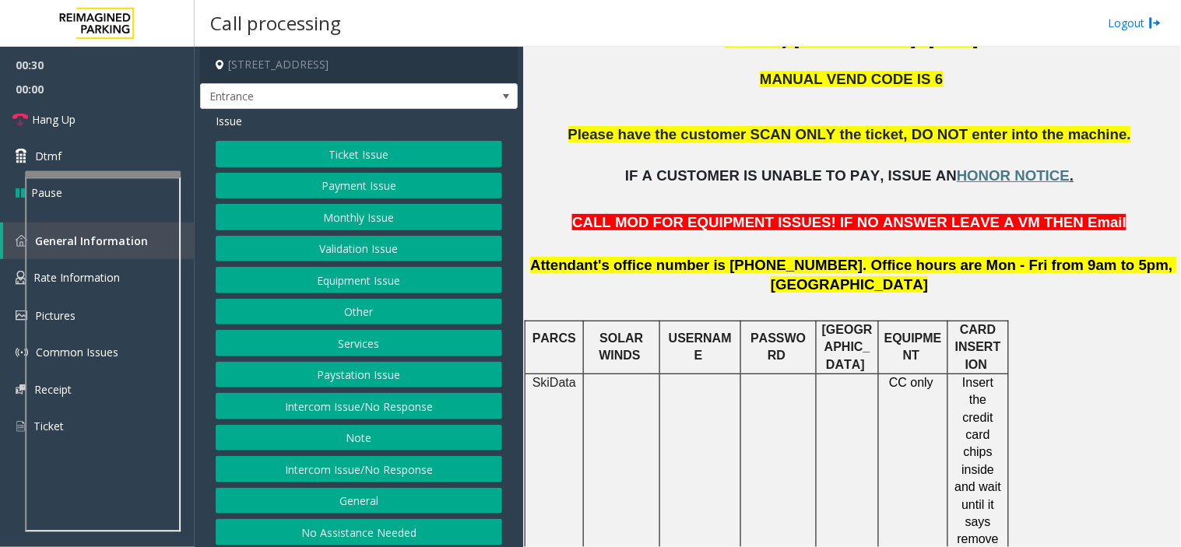
scroll to position [605, 0]
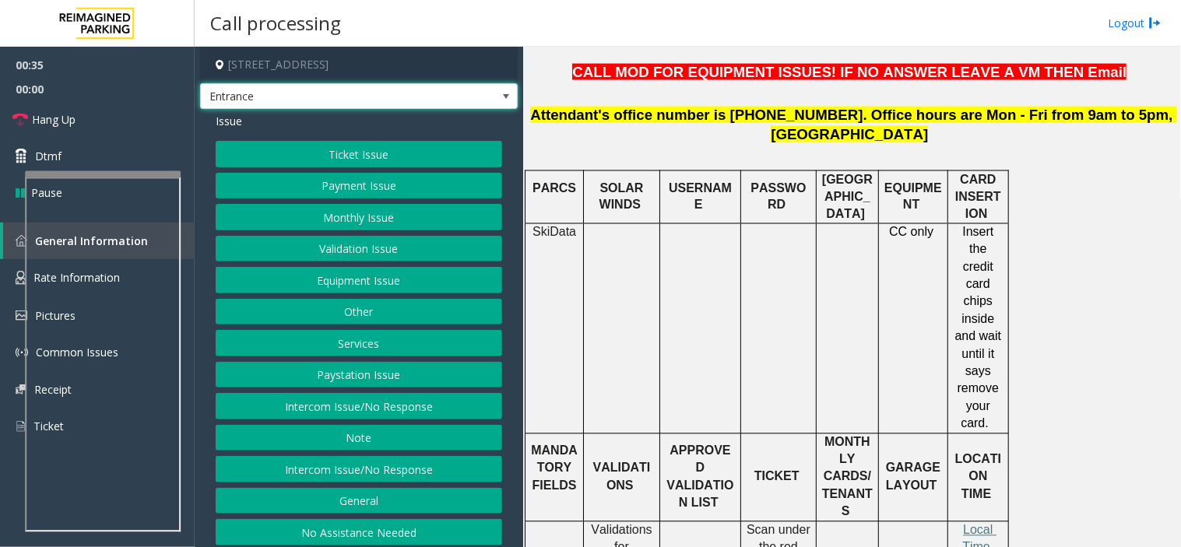
click at [412, 91] on span "Entrance" at bounding box center [327, 96] width 253 height 25
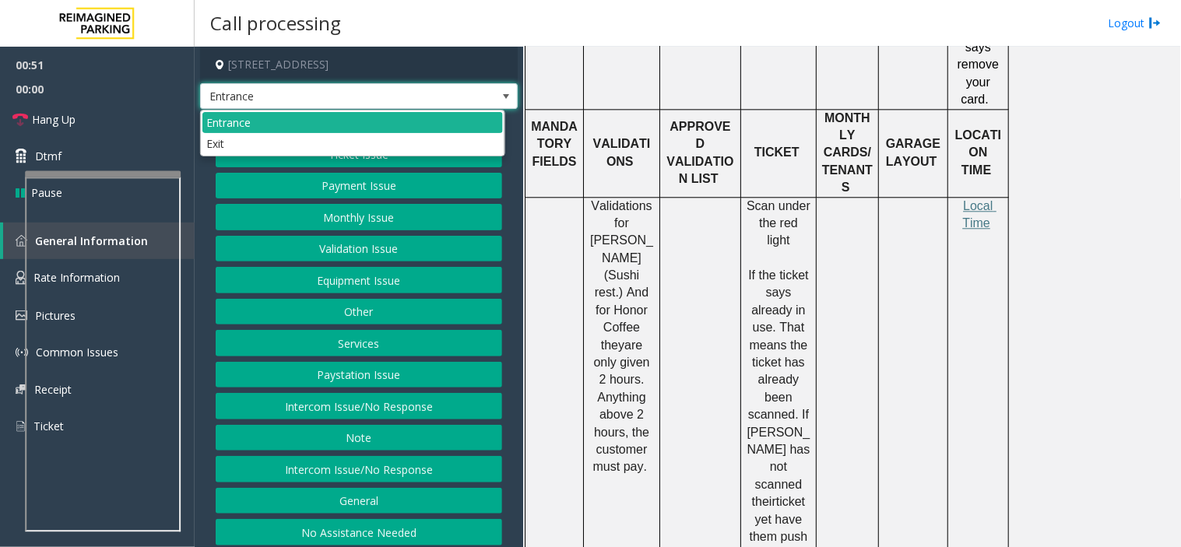
scroll to position [951, 0]
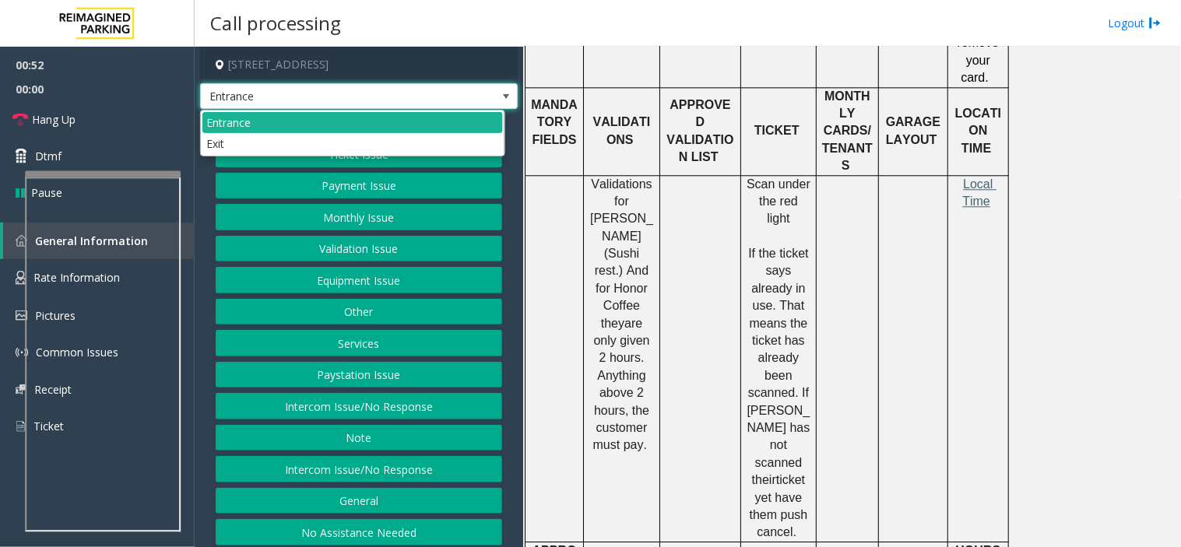
click at [973, 182] on span "Local Time" at bounding box center [979, 192] width 34 height 30
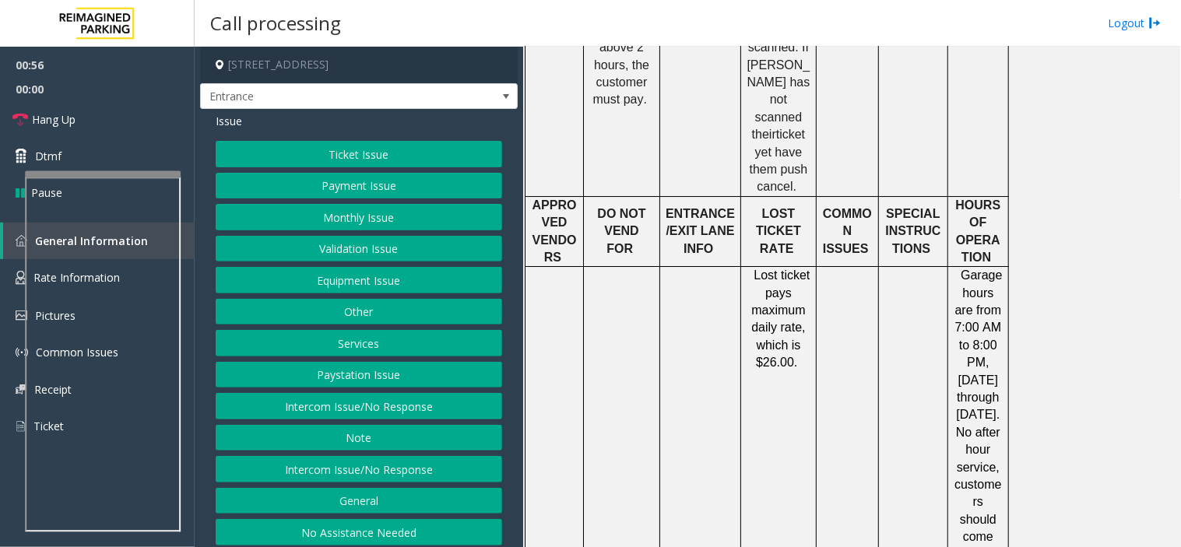
scroll to position [1383, 0]
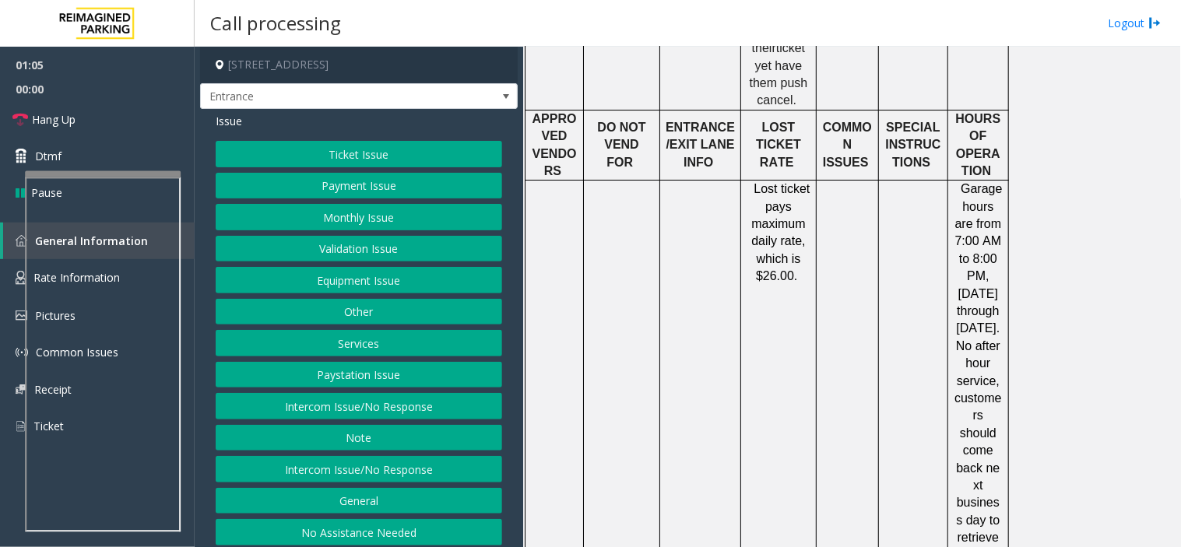
click at [405, 325] on button "Other" at bounding box center [359, 312] width 286 height 26
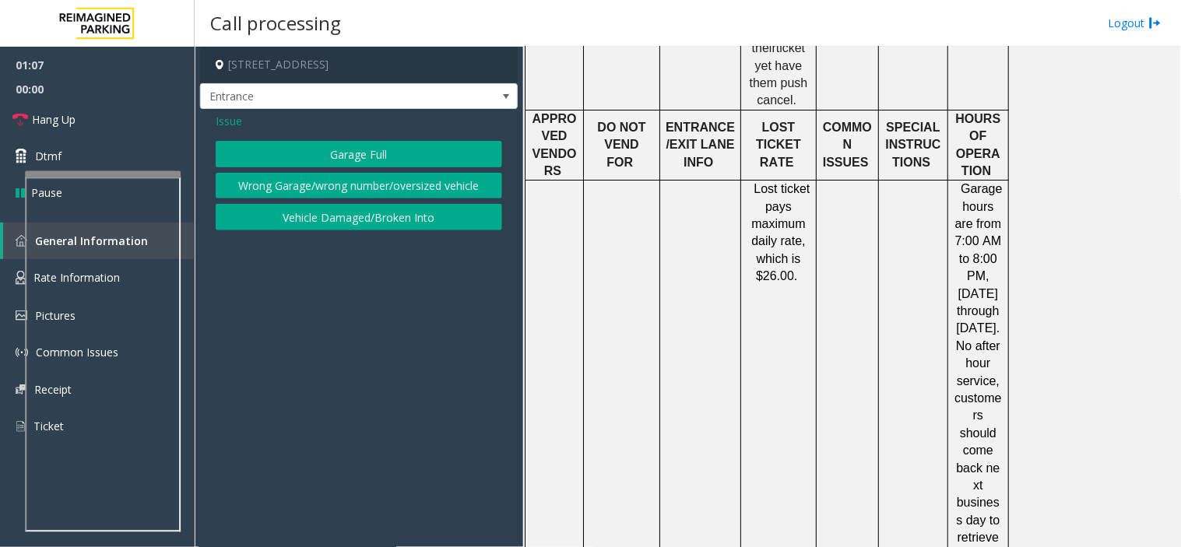
click at [231, 125] on span "Issue" at bounding box center [229, 121] width 26 height 16
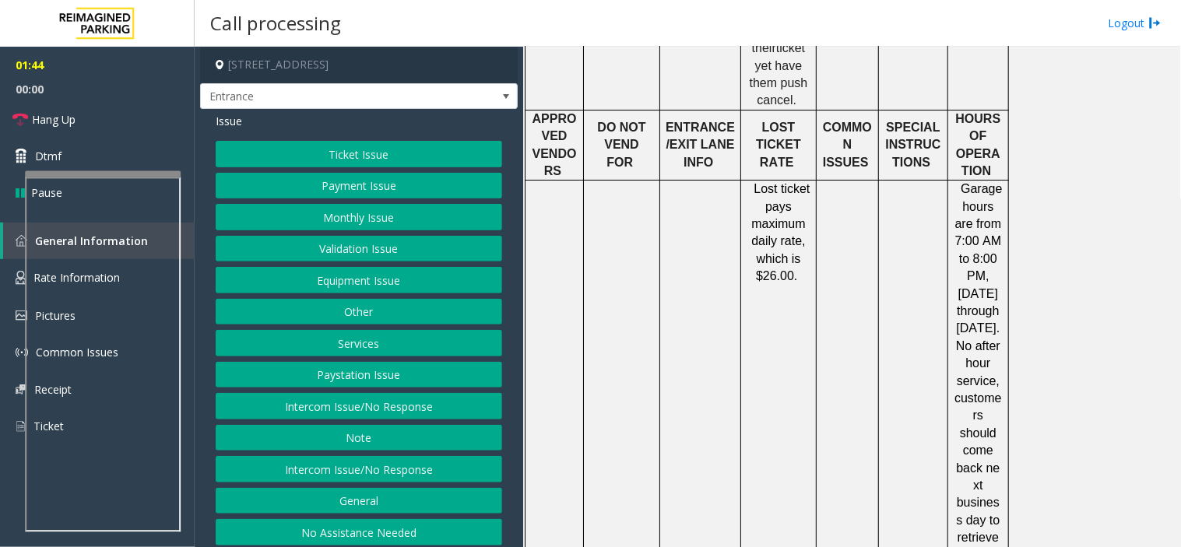
click at [354, 319] on button "Other" at bounding box center [359, 312] width 286 height 26
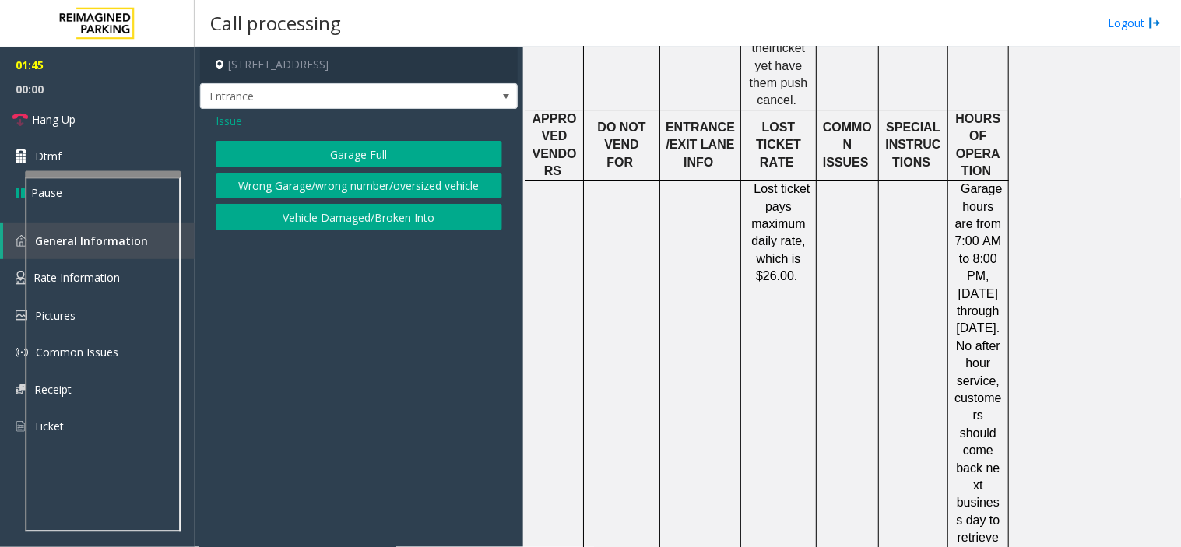
click at [229, 117] on span "Issue" at bounding box center [229, 121] width 26 height 16
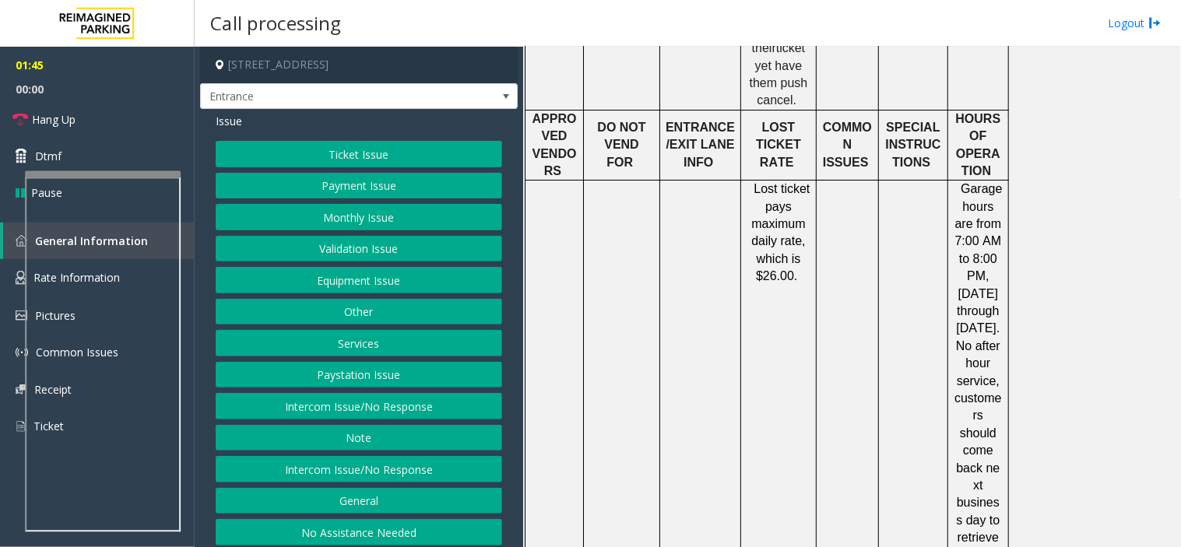
click at [370, 281] on button "Equipment Issue" at bounding box center [359, 280] width 286 height 26
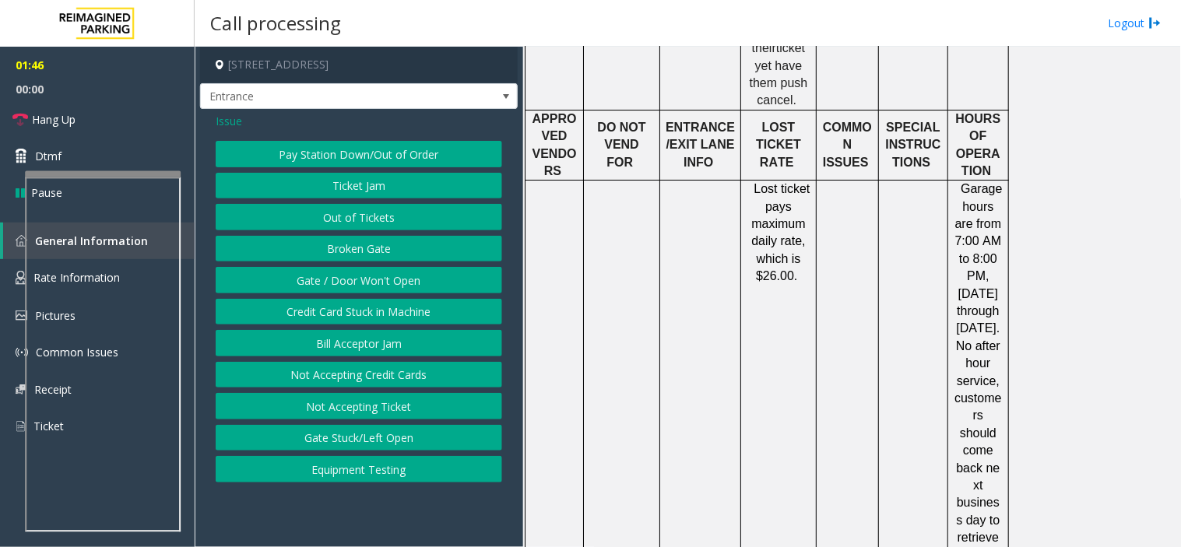
drag, startPoint x: 370, startPoint y: 282, endPoint x: 12, endPoint y: 324, distance: 360.4
click at [370, 283] on button "Gate / Door Won't Open" at bounding box center [359, 280] width 286 height 26
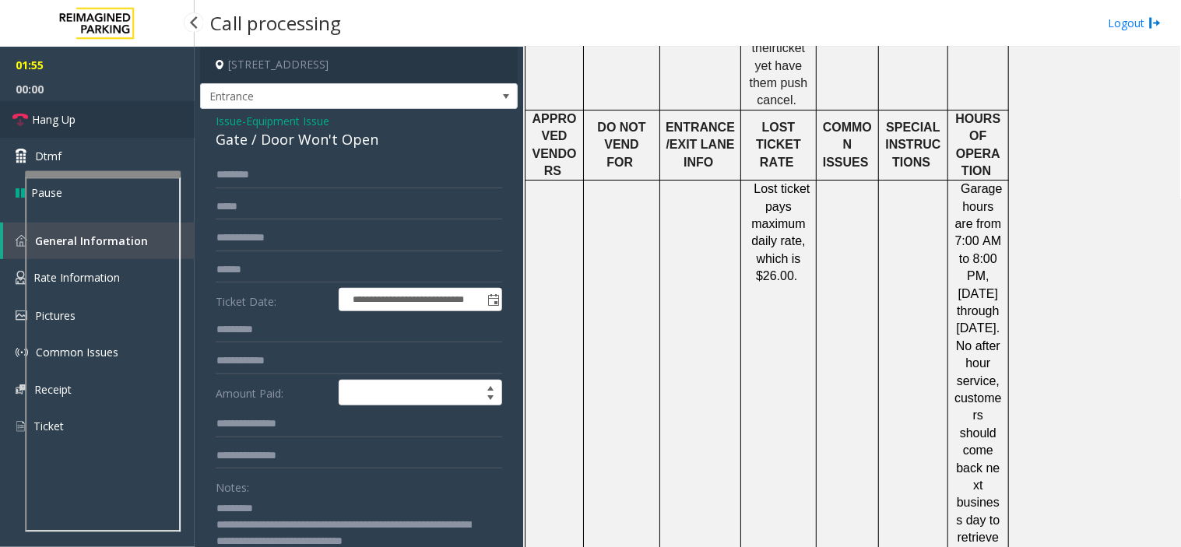
click at [68, 125] on span "Hang Up" at bounding box center [54, 119] width 44 height 16
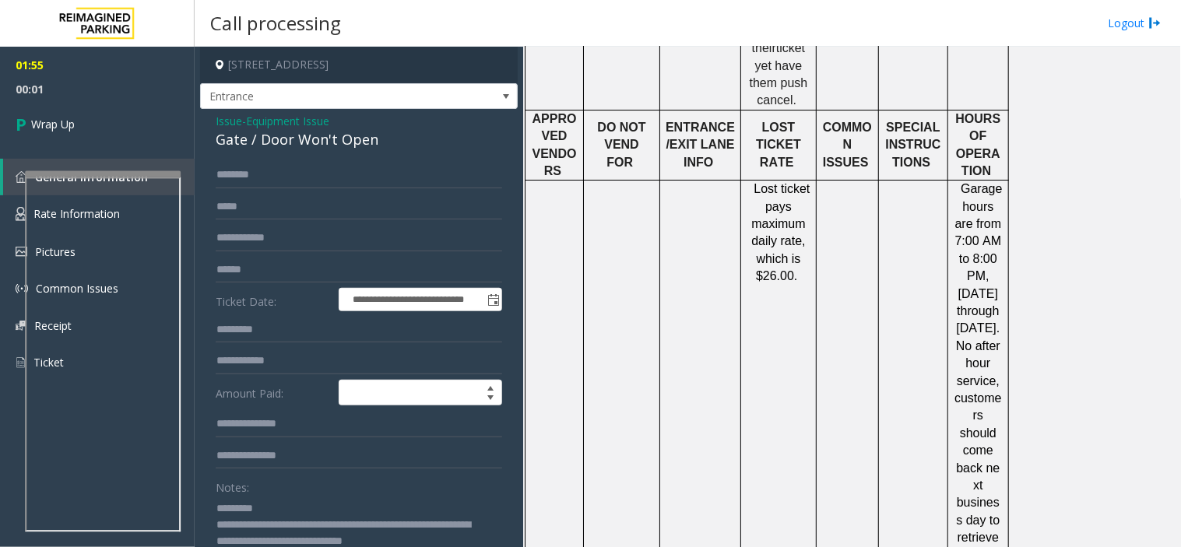
click at [274, 506] on textarea at bounding box center [353, 525] width 274 height 58
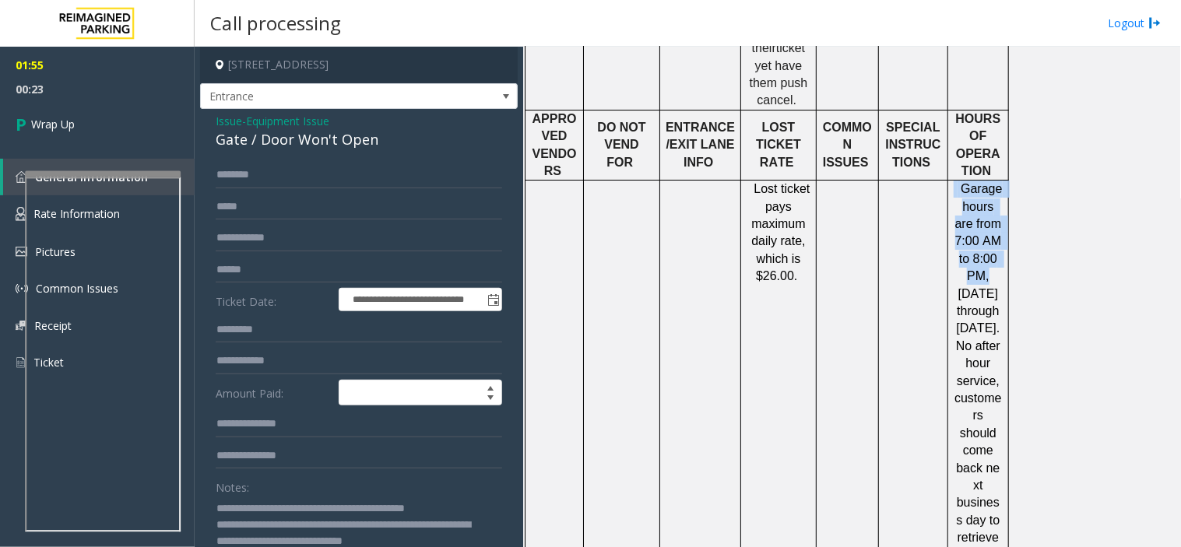
drag, startPoint x: 956, startPoint y: 99, endPoint x: 987, endPoint y: 188, distance: 94.8
click at [987, 188] on p "Garage hours are from 7:00 AM to 8:00 PM, [DATE] through [DATE]. No after hour …" at bounding box center [977, 381] width 49 height 401
click at [453, 511] on textarea at bounding box center [353, 525] width 274 height 58
paste textarea "**********"
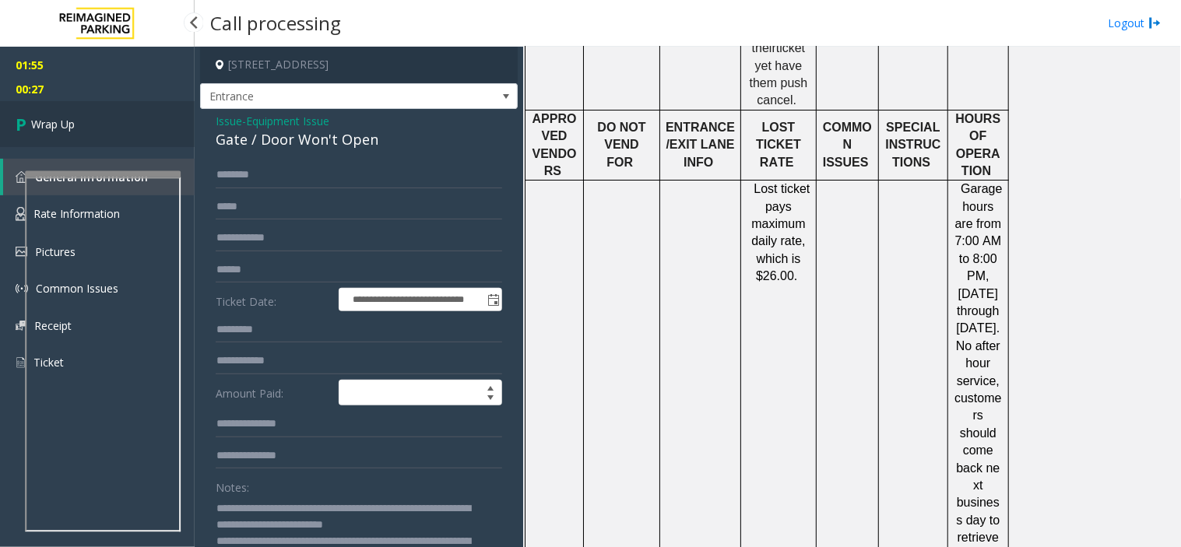
type textarea "**********"
click at [65, 140] on link "Wrap Up" at bounding box center [97, 124] width 195 height 46
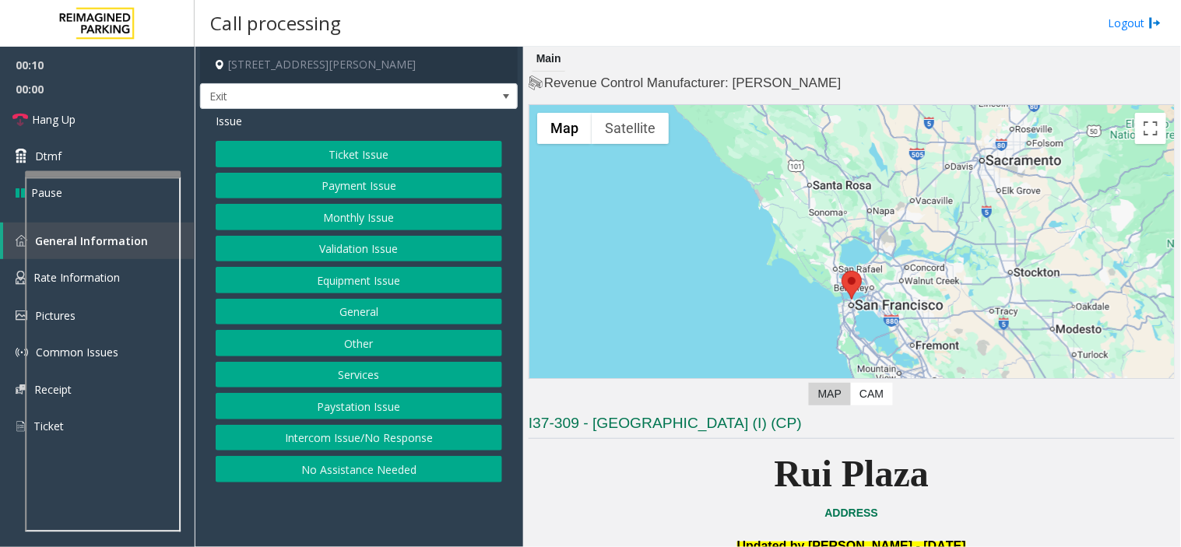
click at [426, 285] on button "Equipment Issue" at bounding box center [359, 280] width 286 height 26
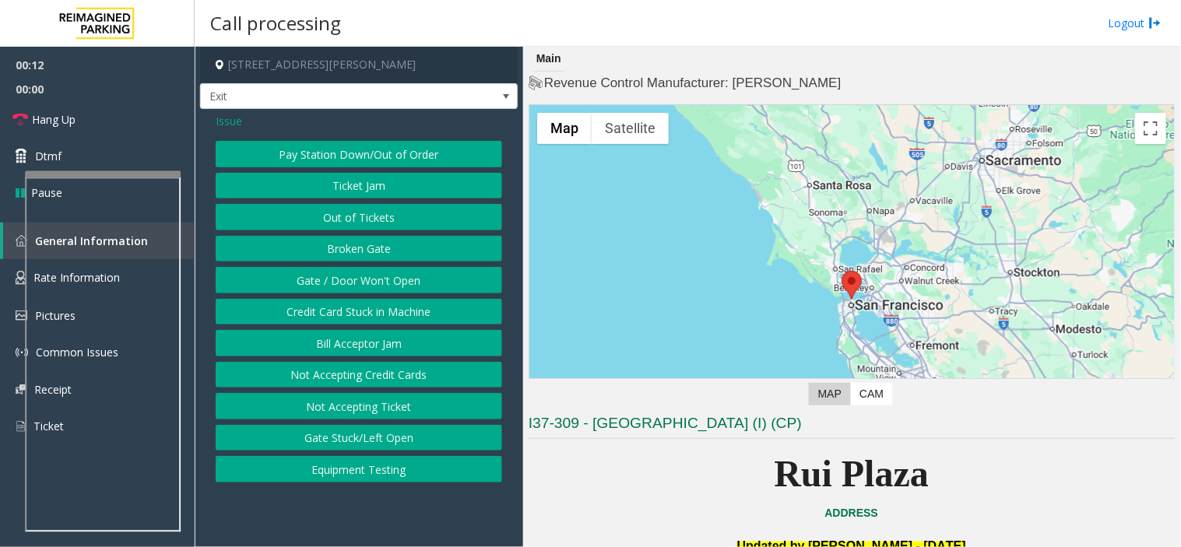
click at [223, 118] on span "Issue" at bounding box center [229, 121] width 26 height 16
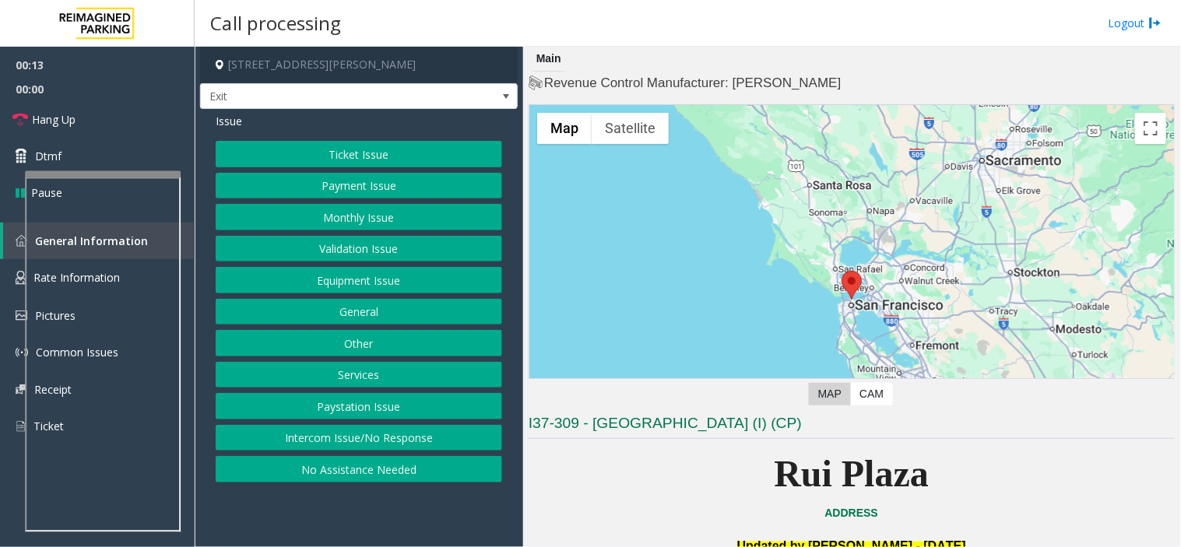
click at [400, 363] on button "Services" at bounding box center [359, 375] width 286 height 26
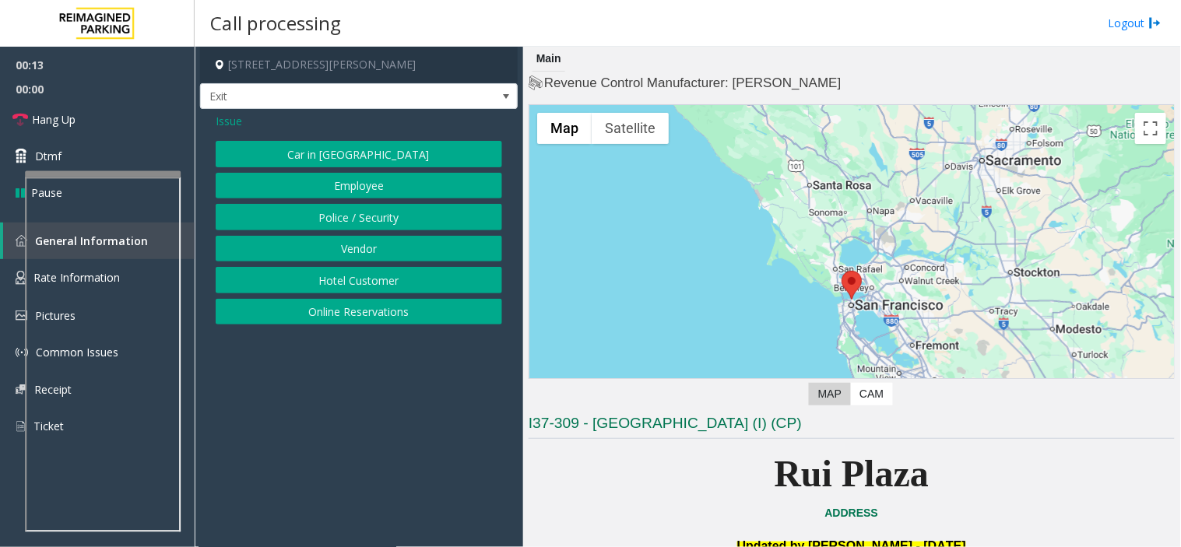
click at [387, 309] on button "Online Reservations" at bounding box center [359, 312] width 286 height 26
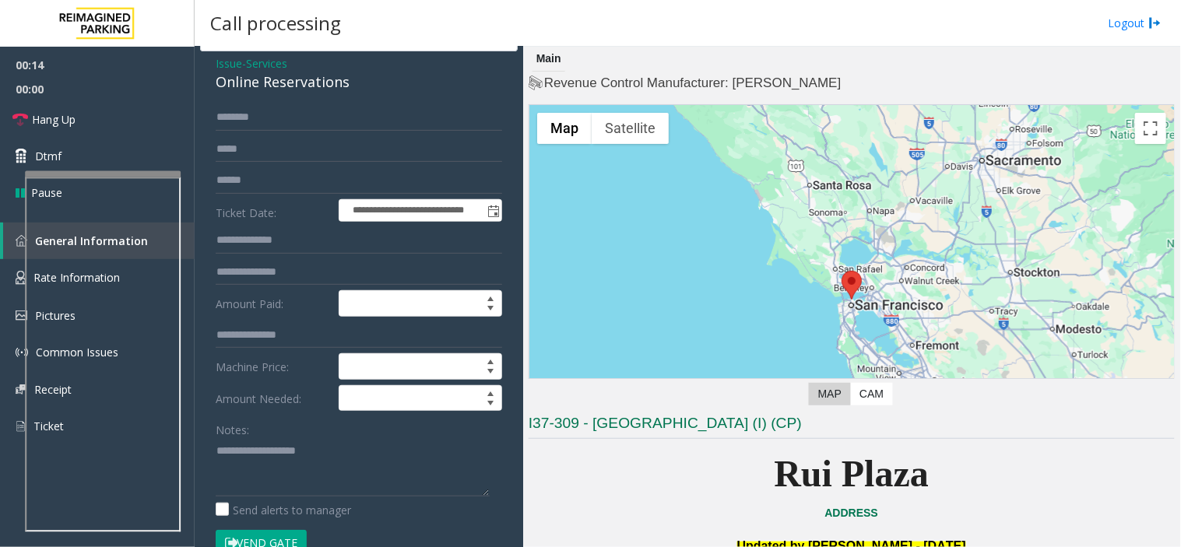
scroll to position [86, 0]
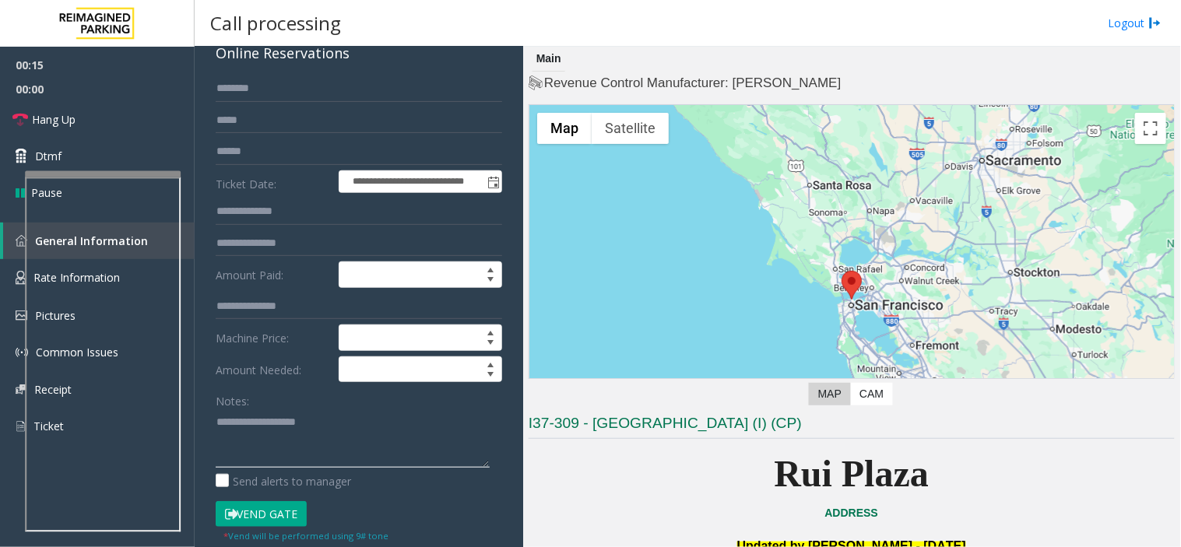
paste textarea "**********"
click at [275, 506] on button "Vend Gate" at bounding box center [261, 514] width 91 height 26
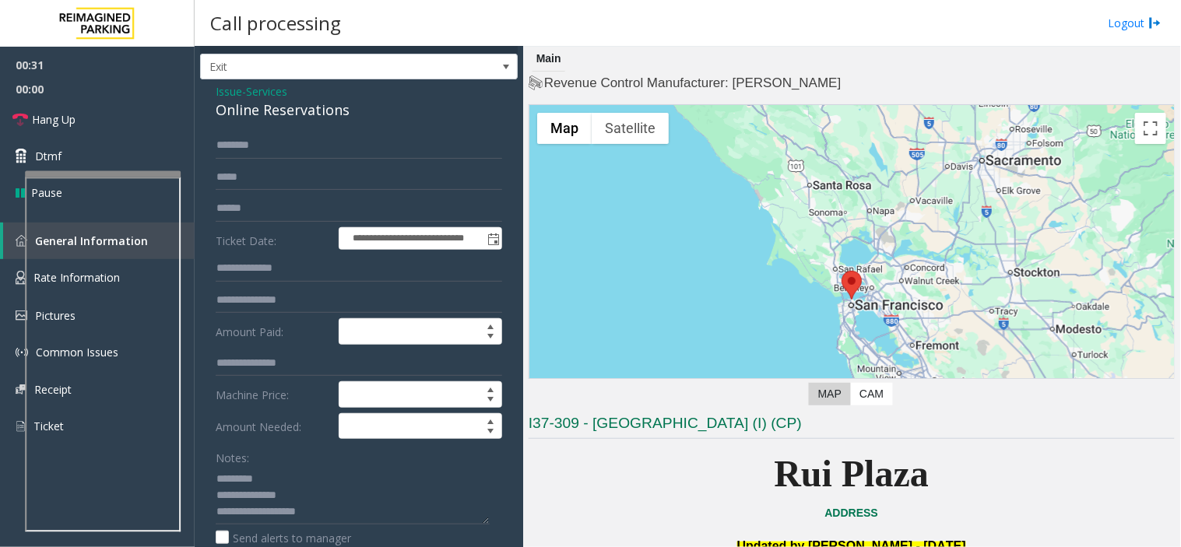
scroll to position [0, 0]
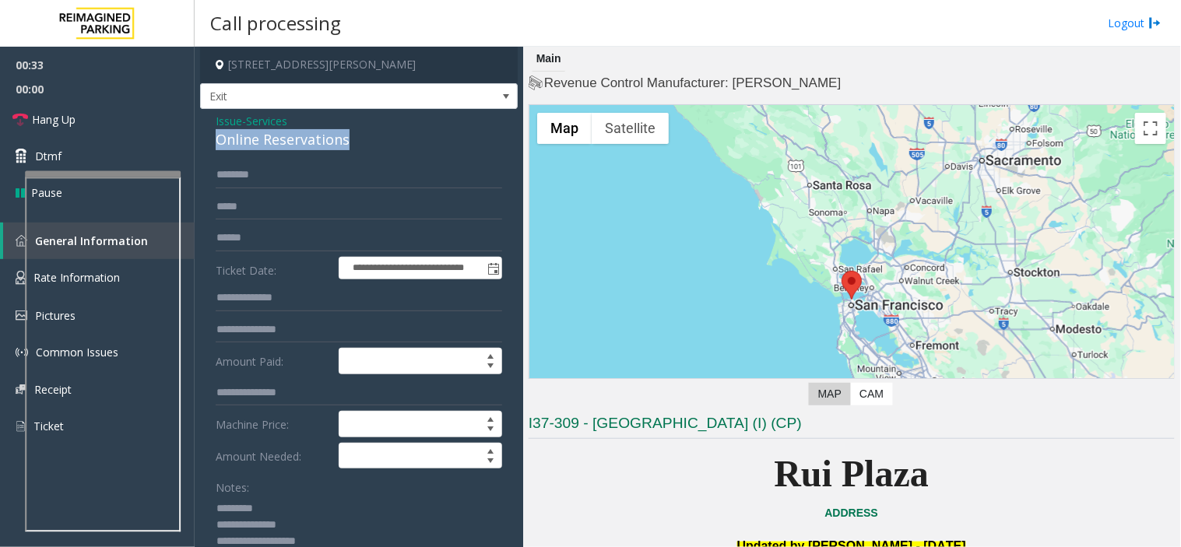
drag, startPoint x: 216, startPoint y: 141, endPoint x: 372, endPoint y: 139, distance: 155.7
click at [372, 139] on div "Online Reservations" at bounding box center [359, 139] width 286 height 21
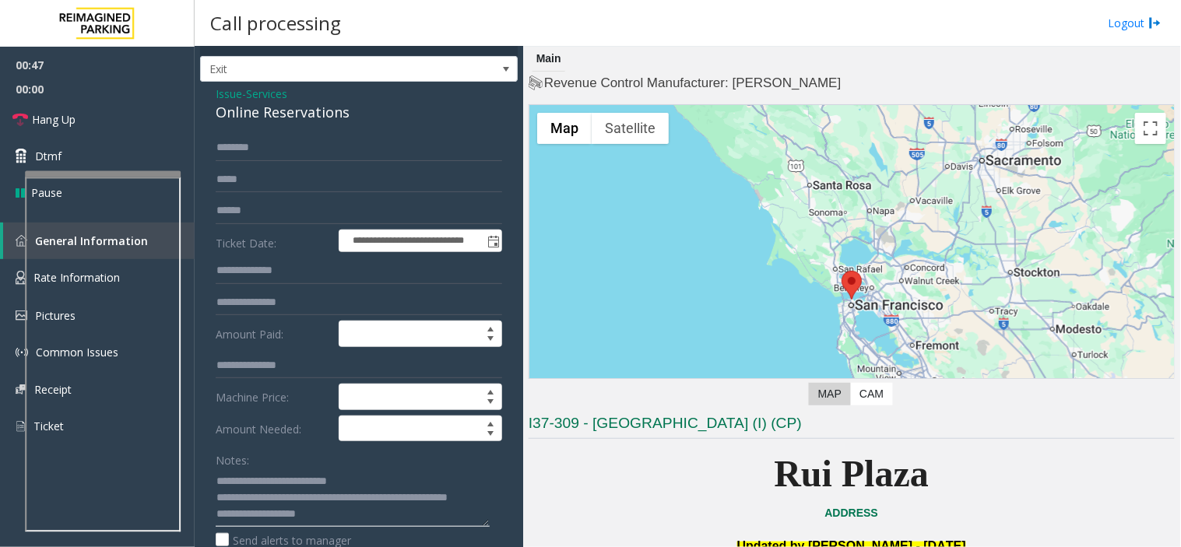
click at [386, 480] on textarea at bounding box center [353, 497] width 274 height 58
type textarea "**********"
click at [107, 114] on link "Hang Up" at bounding box center [97, 119] width 195 height 37
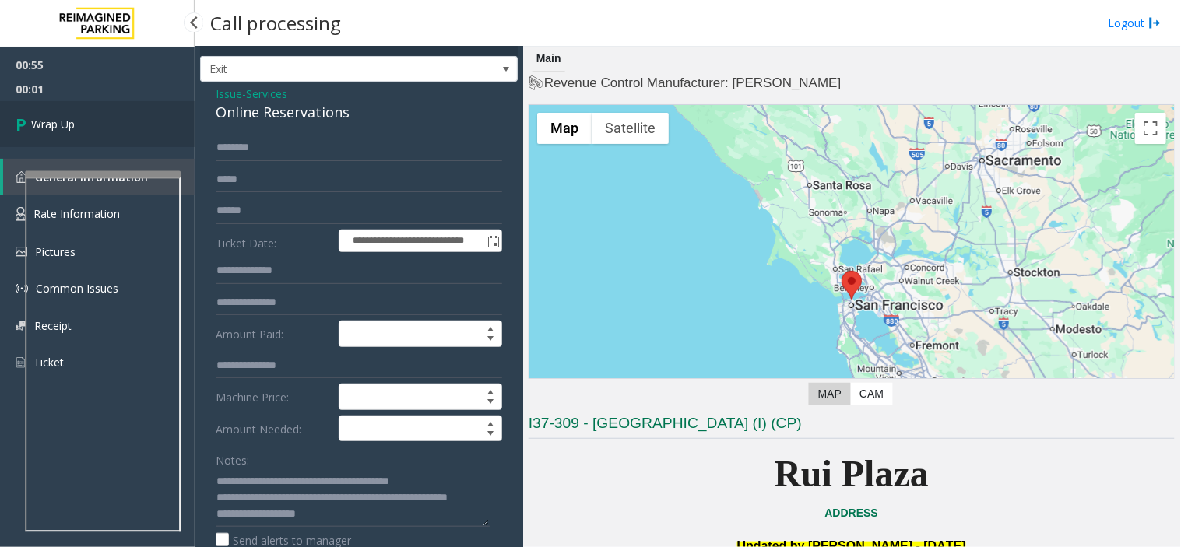
click at [75, 113] on link "Wrap Up" at bounding box center [97, 124] width 195 height 46
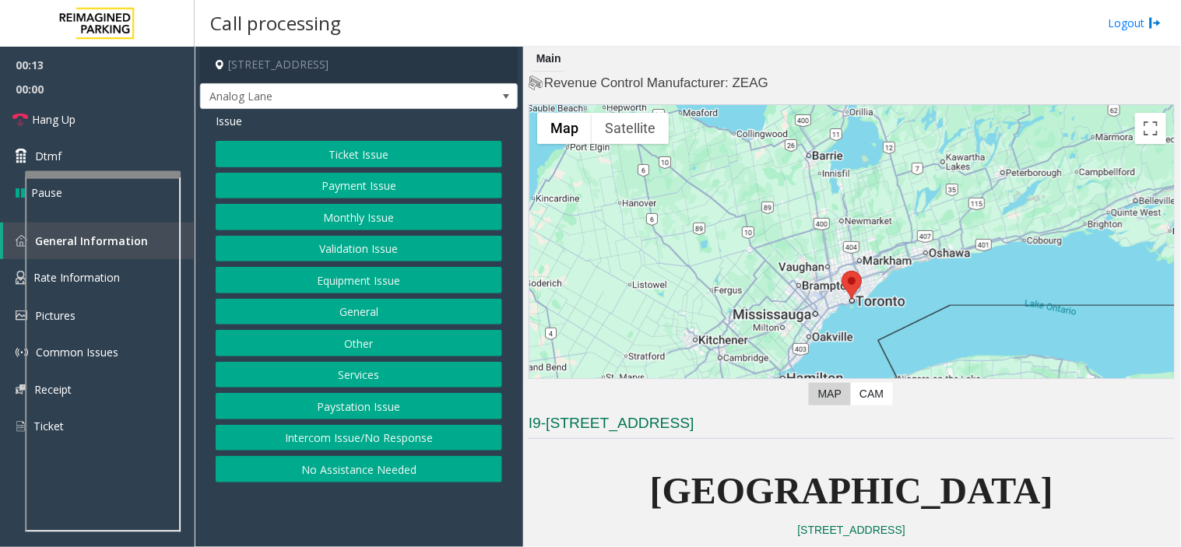
click at [349, 385] on button "Services" at bounding box center [359, 375] width 286 height 26
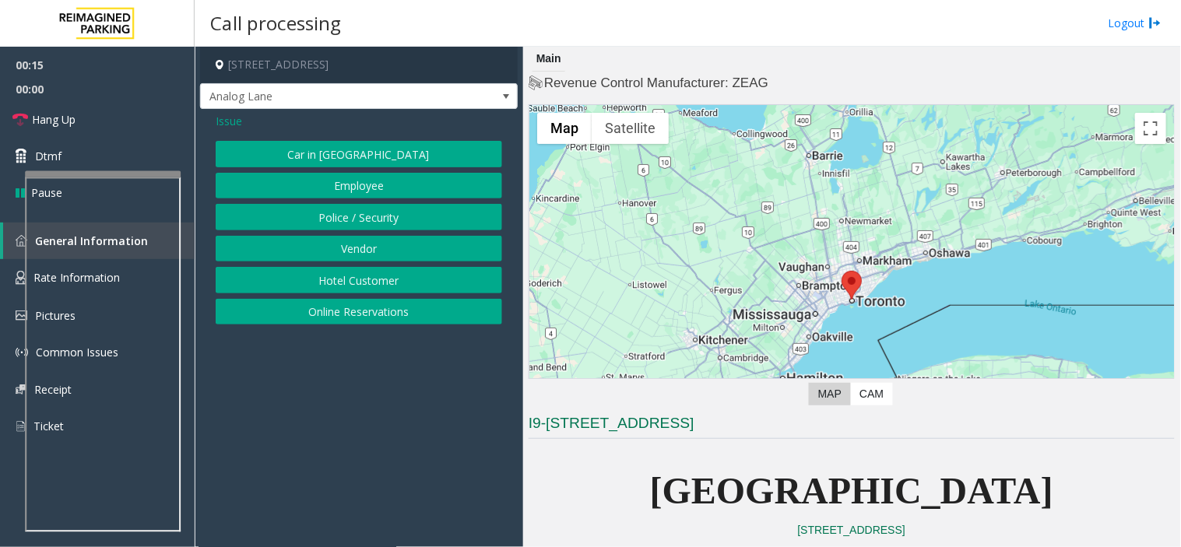
click at [350, 281] on button "Hotel Customer" at bounding box center [359, 280] width 286 height 26
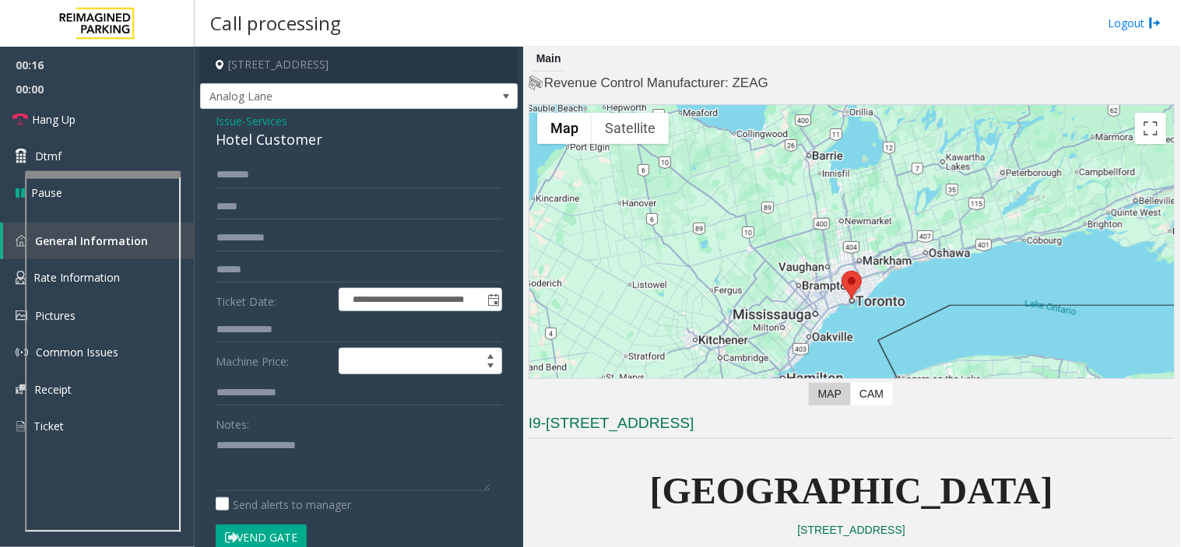
scroll to position [91, 0]
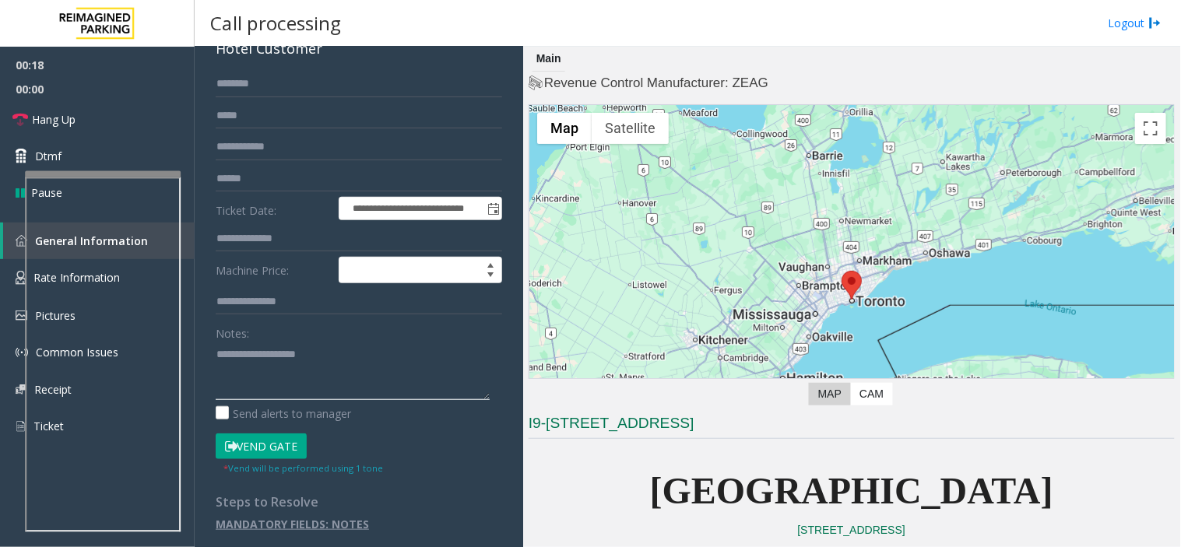
paste textarea "**********"
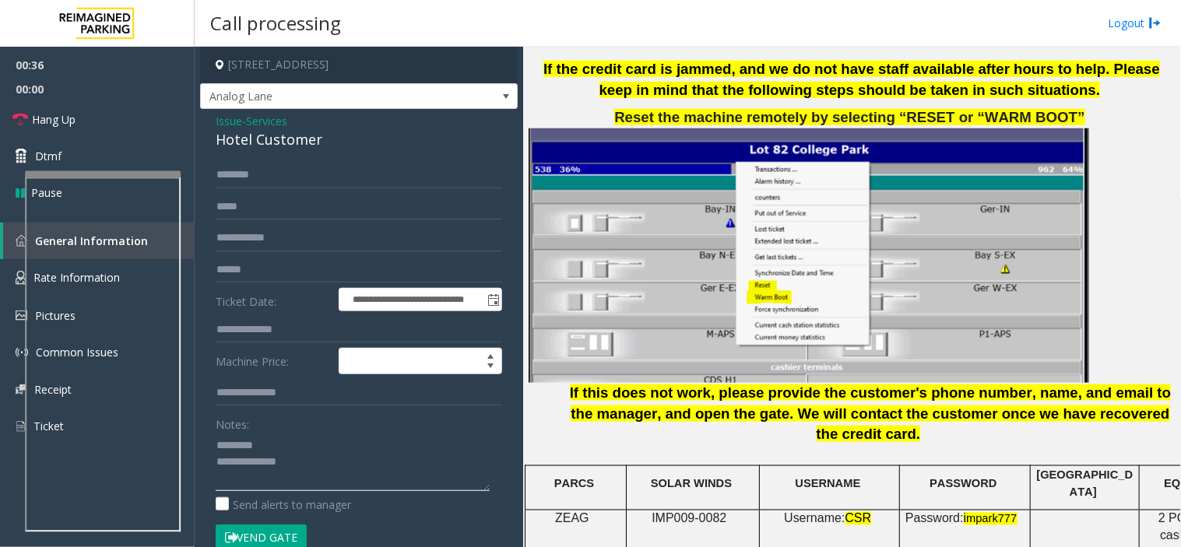
scroll to position [1988, 0]
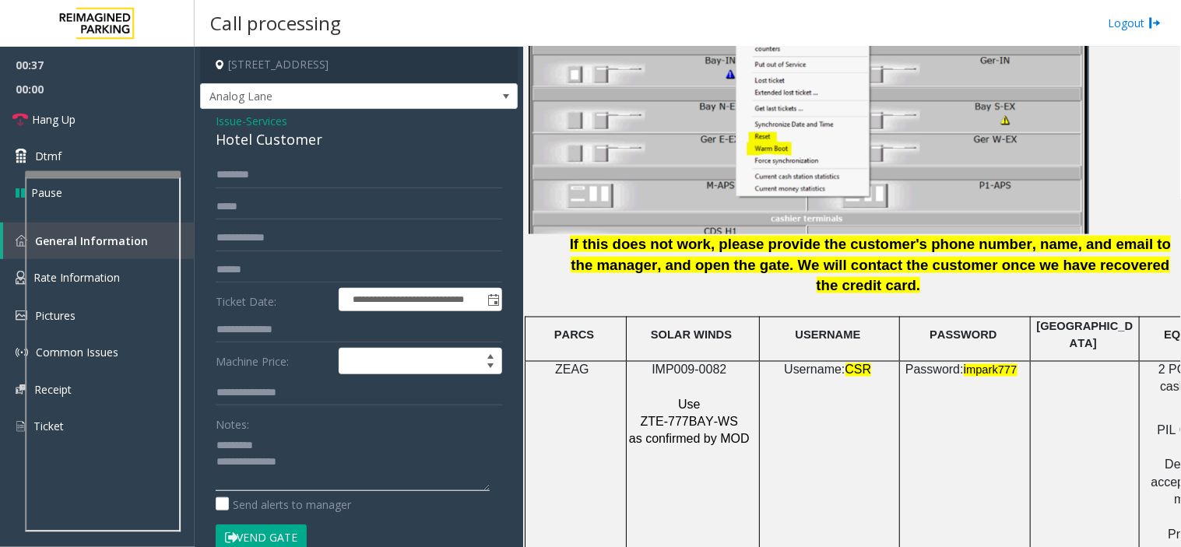
type textarea "**********"
click at [672, 416] on span "ZTE-777BAY-WS" at bounding box center [688, 422] width 97 height 13
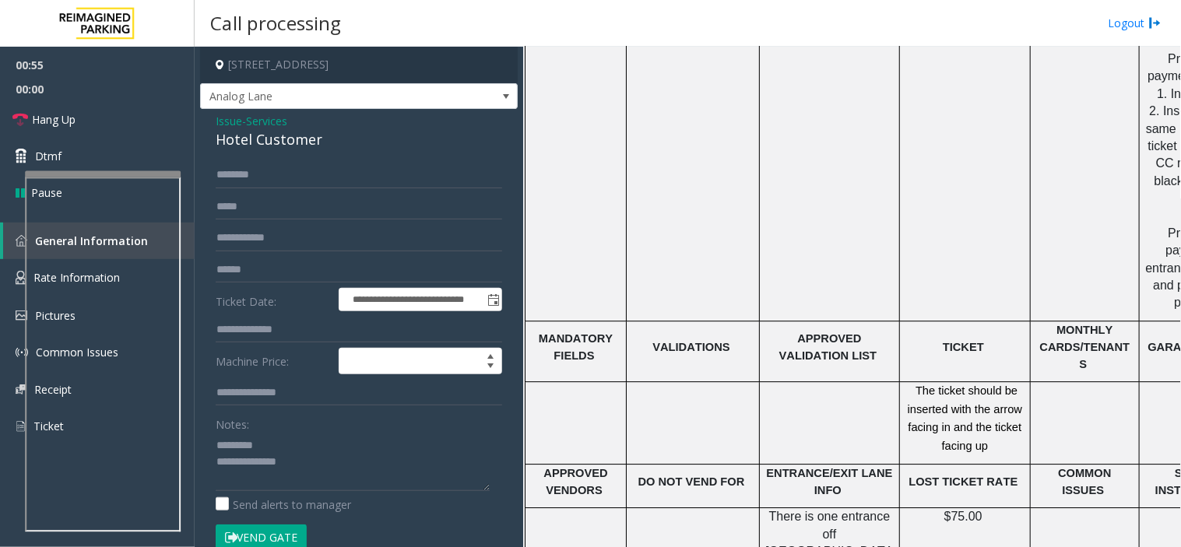
scroll to position [2507, 0]
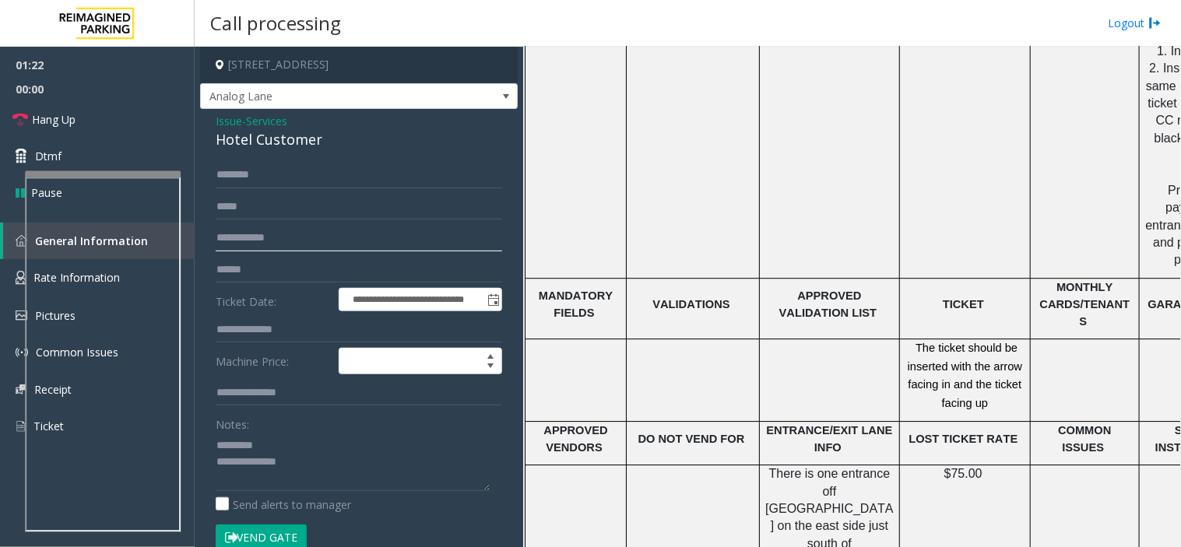
click at [279, 234] on input "text" at bounding box center [359, 238] width 286 height 26
click at [283, 273] on input "text" at bounding box center [359, 270] width 286 height 26
click at [257, 275] on input "****" at bounding box center [359, 270] width 286 height 26
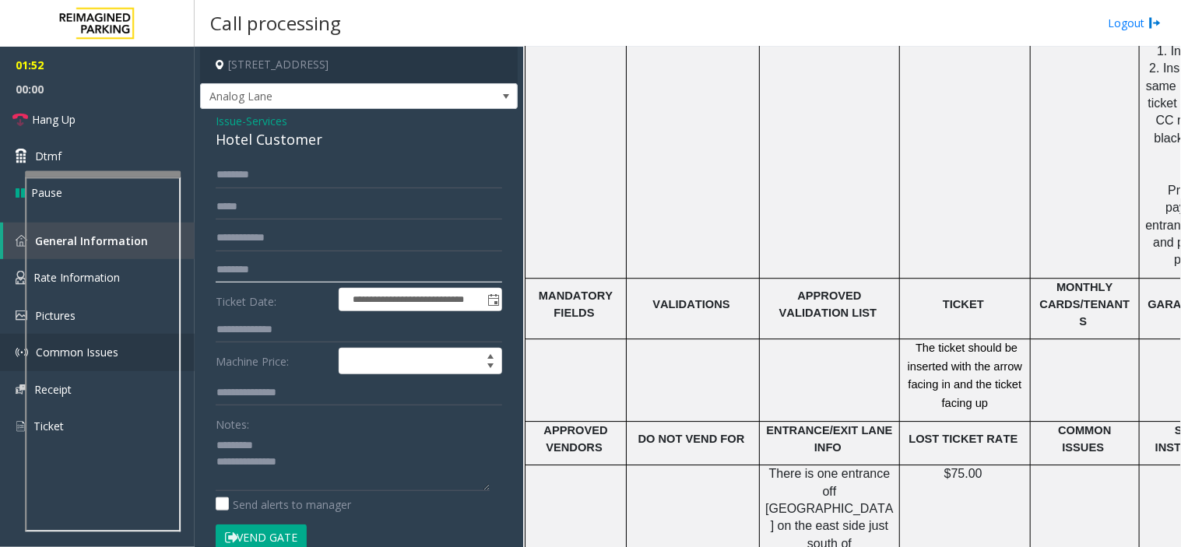
type input "********"
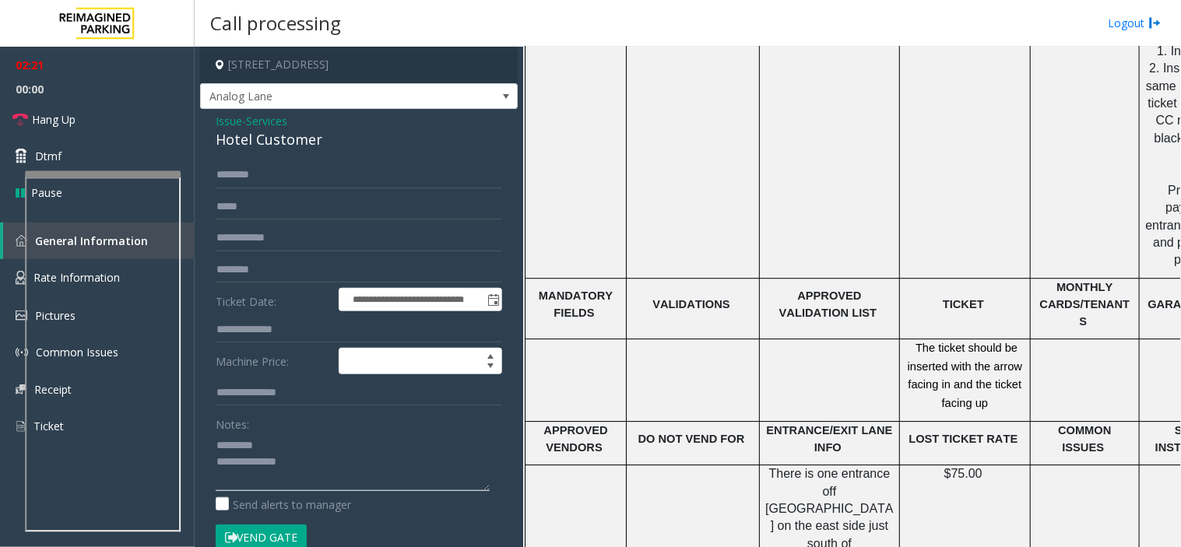
click at [315, 465] on textarea at bounding box center [353, 462] width 274 height 58
click at [272, 129] on div "Hotel Customer" at bounding box center [359, 139] width 286 height 21
click at [265, 123] on span "Services" at bounding box center [266, 121] width 41 height 16
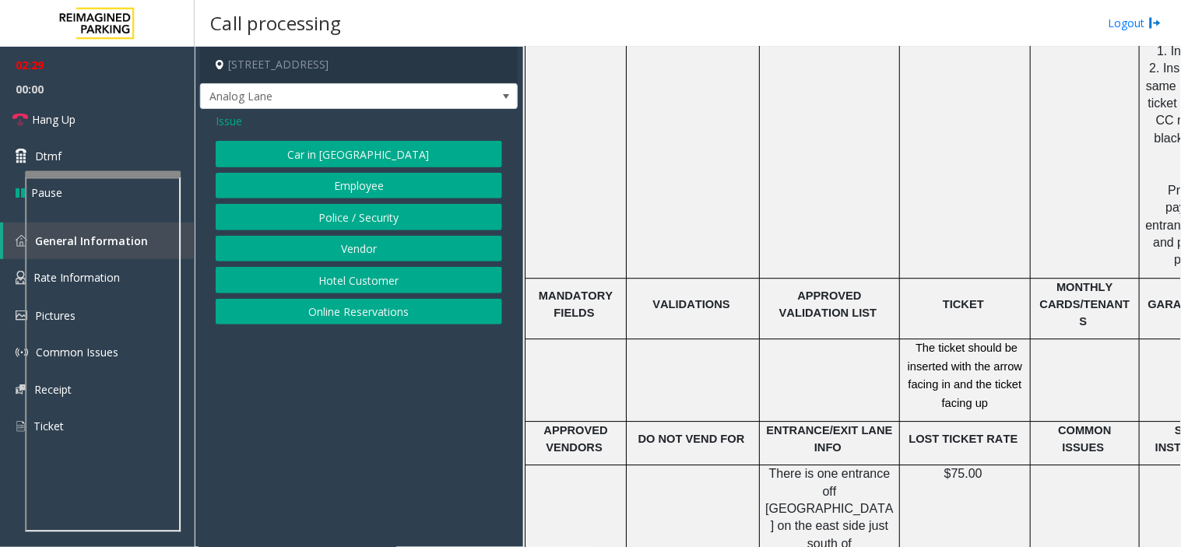
click at [227, 126] on span "Issue" at bounding box center [229, 121] width 26 height 16
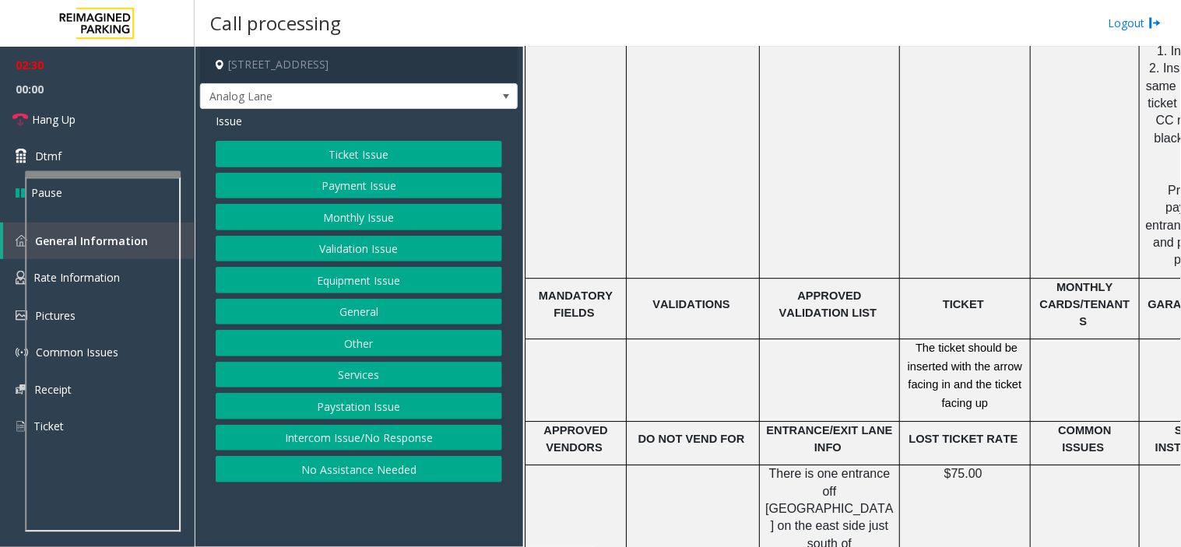
drag, startPoint x: 321, startPoint y: 185, endPoint x: 314, endPoint y: 157, distance: 28.9
click at [314, 157] on div "Ticket Issue Payment Issue Monthly Issue Validation Issue Equipment Issue Gener…" at bounding box center [359, 312] width 286 height 342
click at [314, 157] on button "Ticket Issue" at bounding box center [359, 154] width 286 height 26
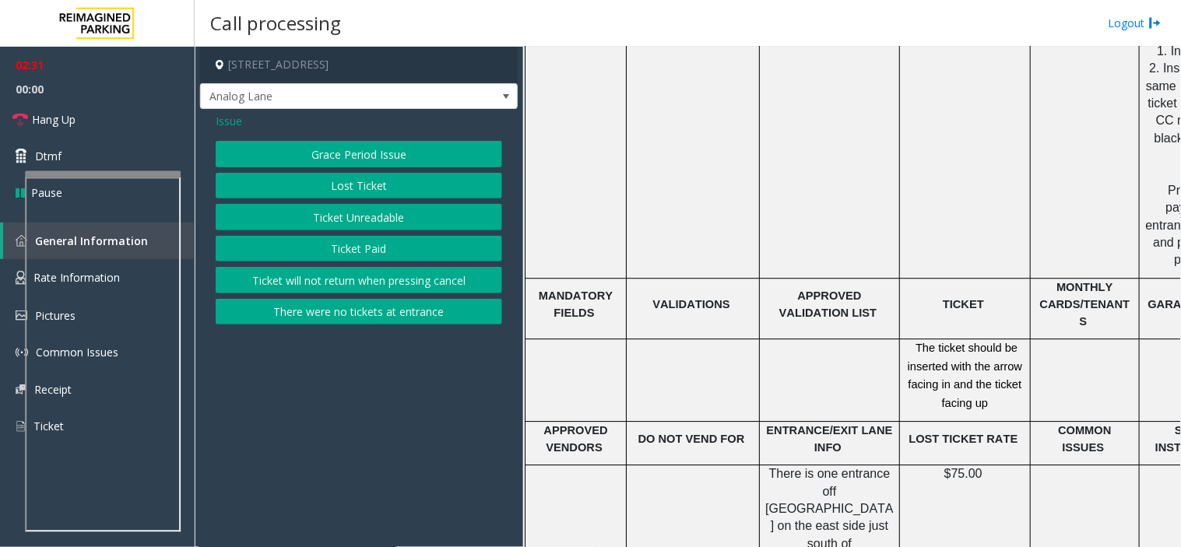
click at [330, 215] on button "Ticket Unreadable" at bounding box center [359, 217] width 286 height 26
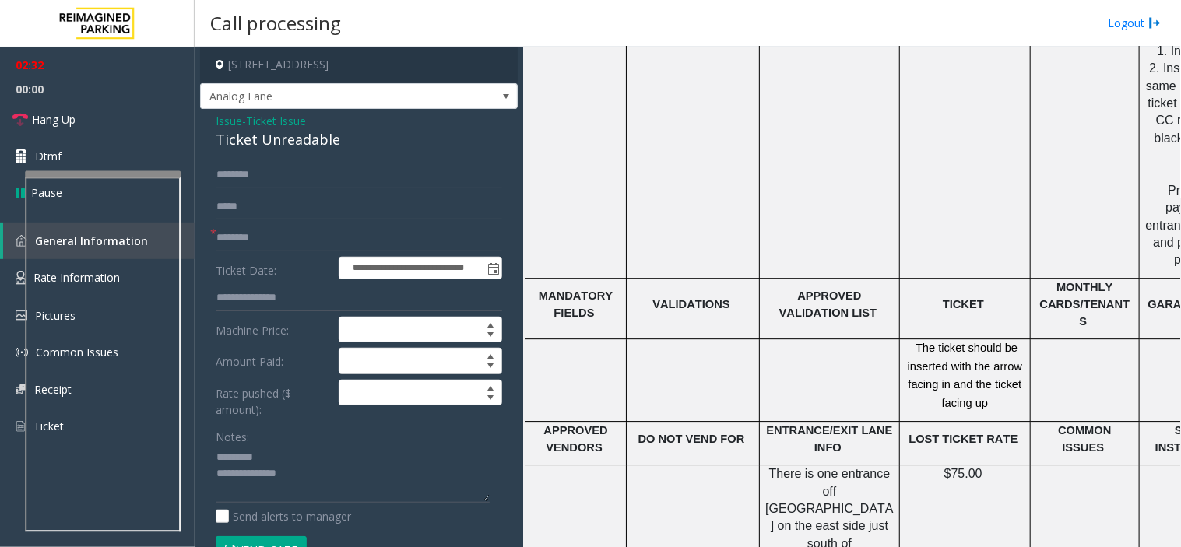
click at [229, 145] on div "Ticket Unreadable" at bounding box center [359, 139] width 286 height 21
type textarea "**********"
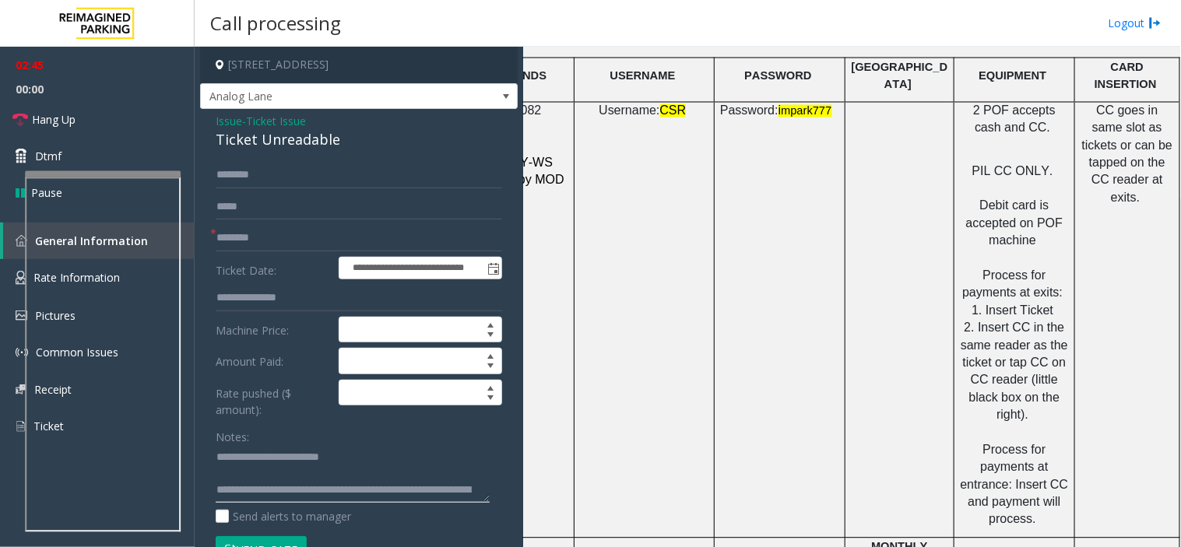
scroll to position [2161, 198]
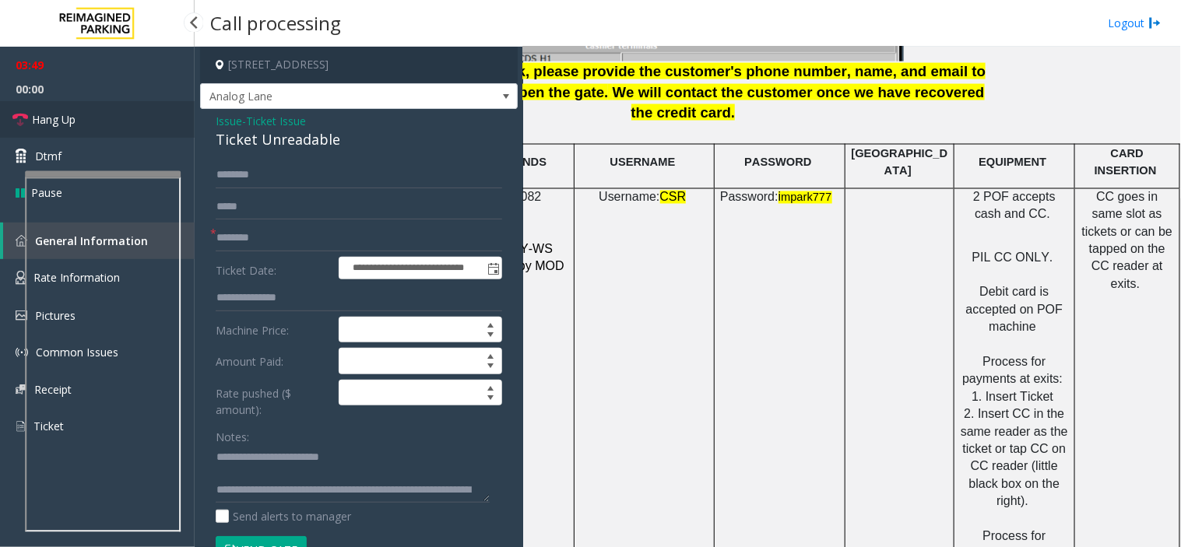
click at [79, 114] on link "Hang Up" at bounding box center [97, 119] width 195 height 37
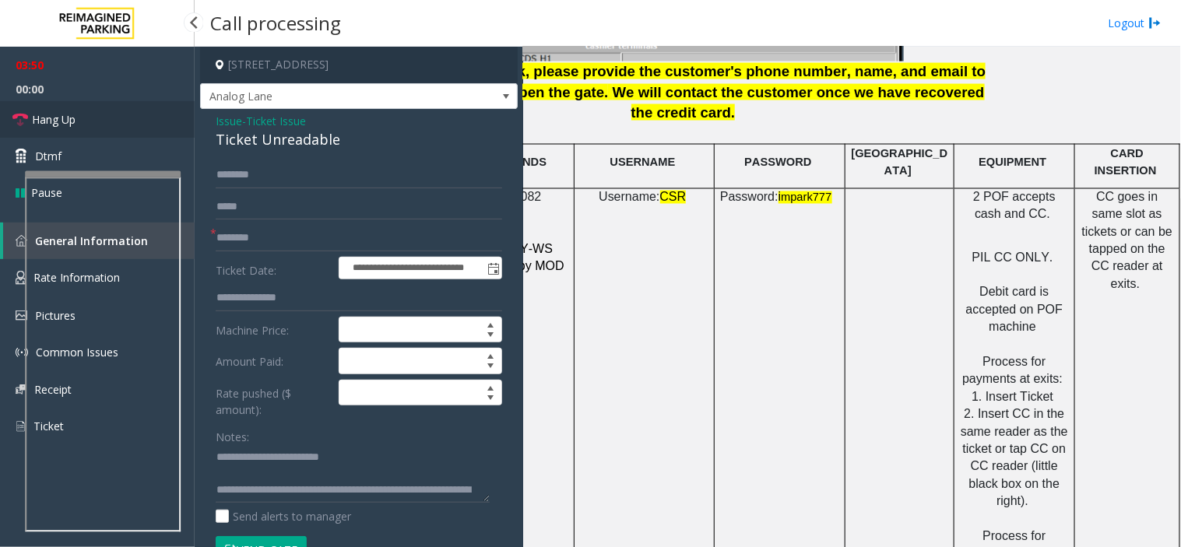
click at [79, 114] on link "Hang Up" at bounding box center [97, 119] width 195 height 37
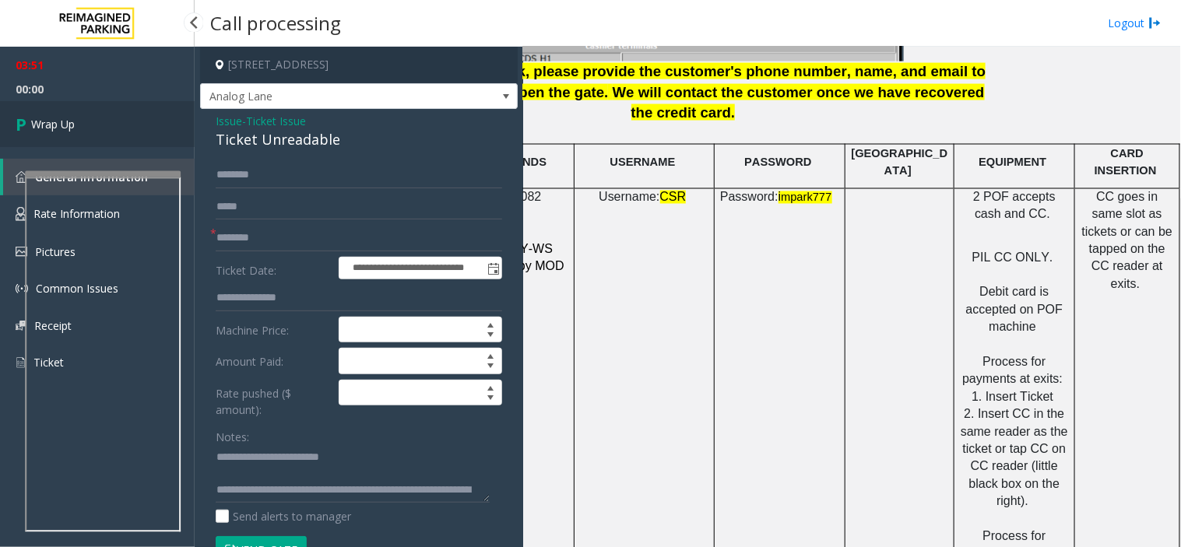
click at [79, 114] on link "Wrap Up" at bounding box center [97, 124] width 195 height 46
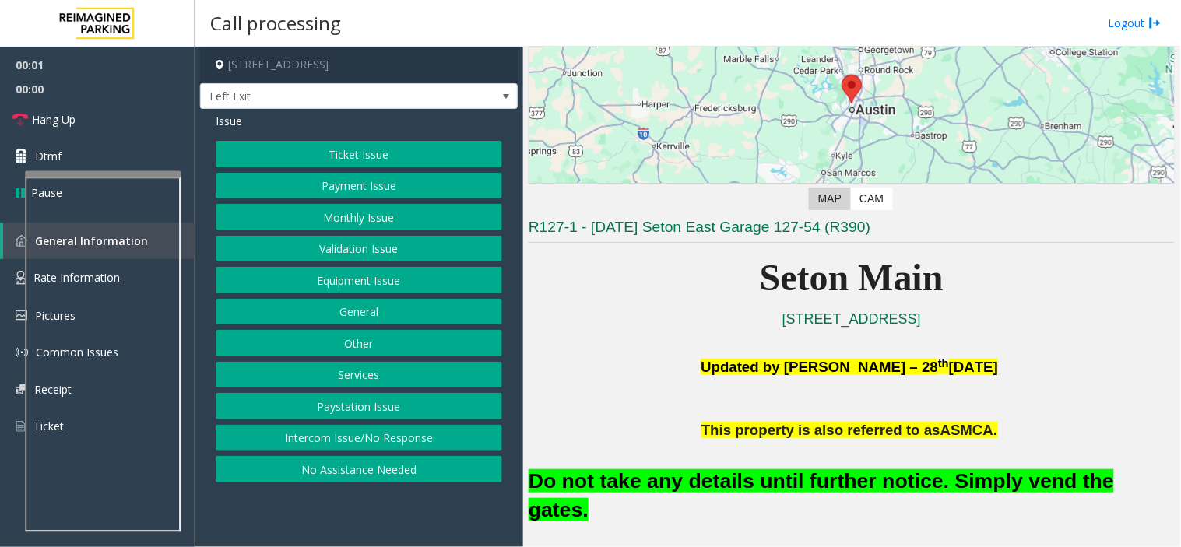
scroll to position [259, 0]
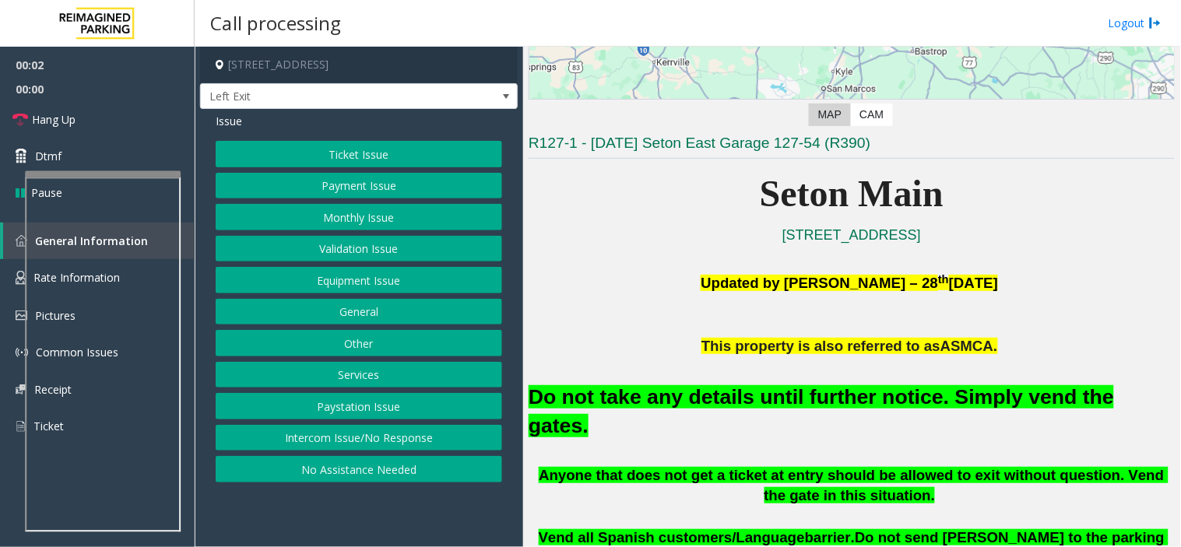
click at [383, 276] on button "Equipment Issue" at bounding box center [359, 280] width 286 height 26
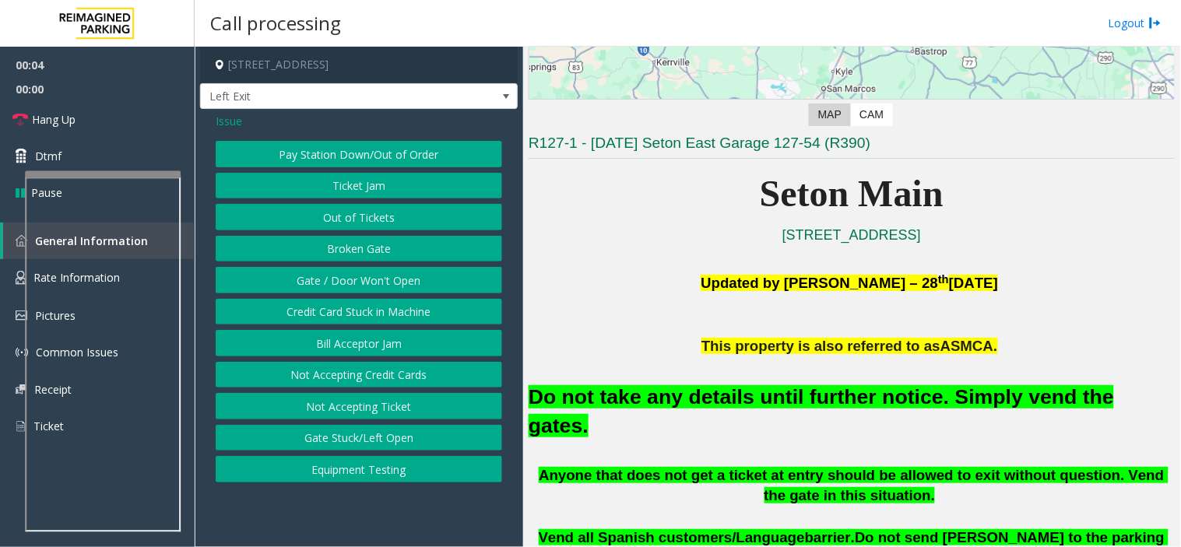
drag, startPoint x: 367, startPoint y: 309, endPoint x: 374, endPoint y: 276, distance: 33.4
click at [370, 282] on div "Pay Station Down/Out of Order Ticket Jam Out of Tickets [GEOGRAPHIC_DATA] / Doo…" at bounding box center [359, 312] width 286 height 342
click at [374, 276] on button "Gate / Door Won't Open" at bounding box center [359, 280] width 286 height 26
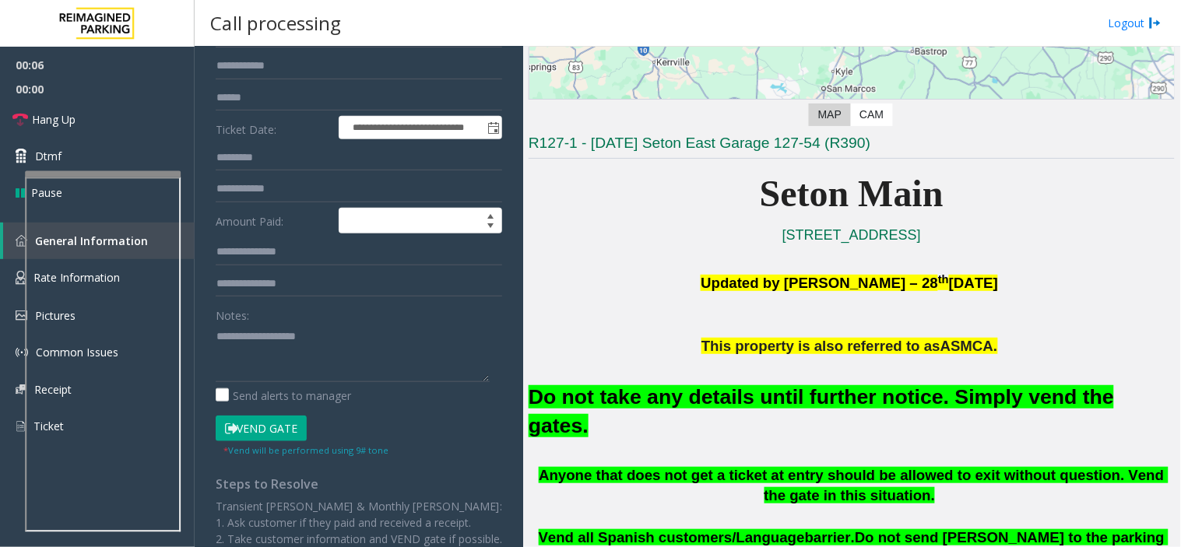
scroll to position [173, 0]
click at [267, 437] on button "Vend Gate" at bounding box center [261, 428] width 91 height 26
click at [632, 398] on font "Do not take any details until further notice. Simply vend the gates." at bounding box center [820, 411] width 585 height 52
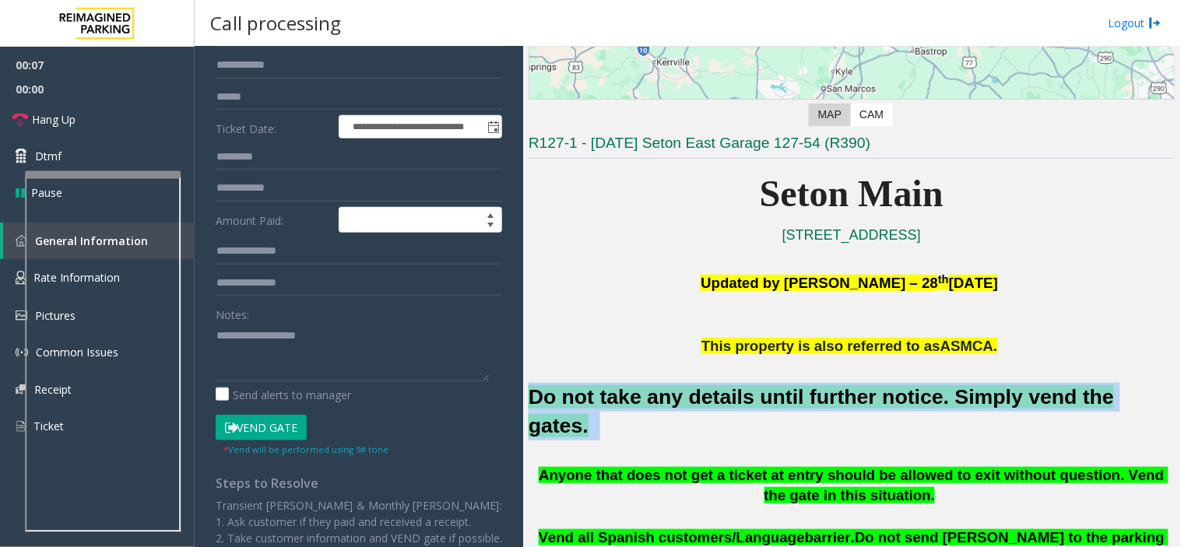
click at [632, 398] on font "Do not take any details until further notice. Simply vend the gates." at bounding box center [820, 411] width 585 height 52
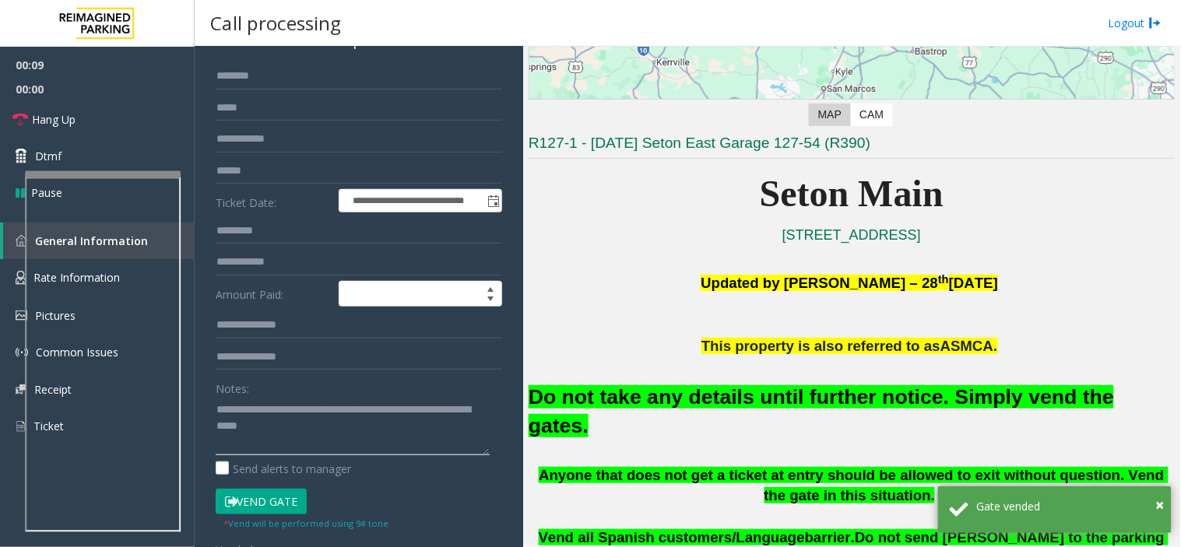
scroll to position [0, 0]
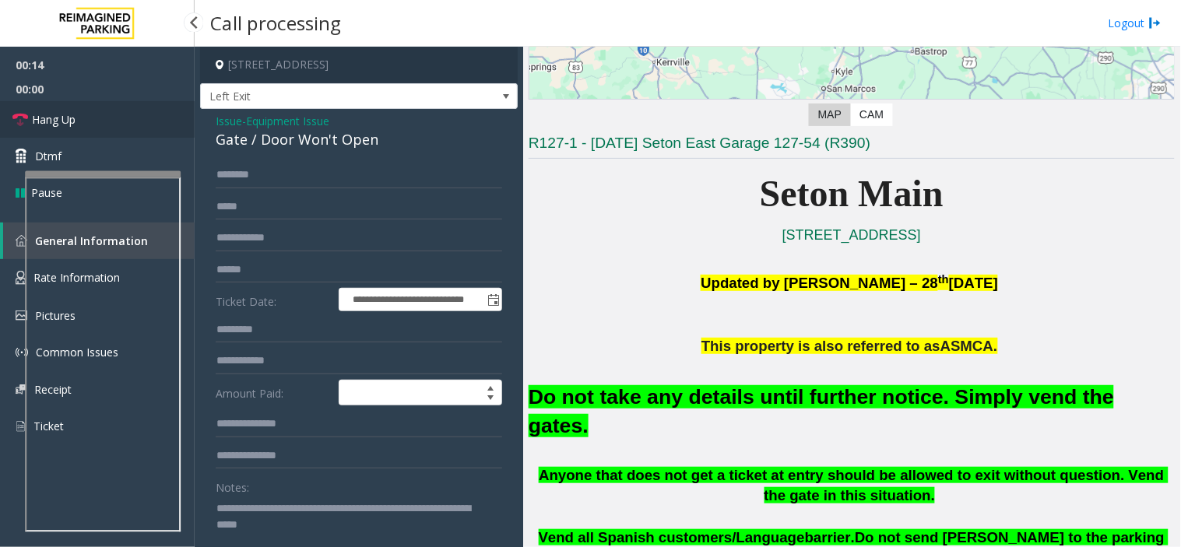
type textarea "**********"
click at [35, 107] on link "Hang Up" at bounding box center [97, 119] width 195 height 37
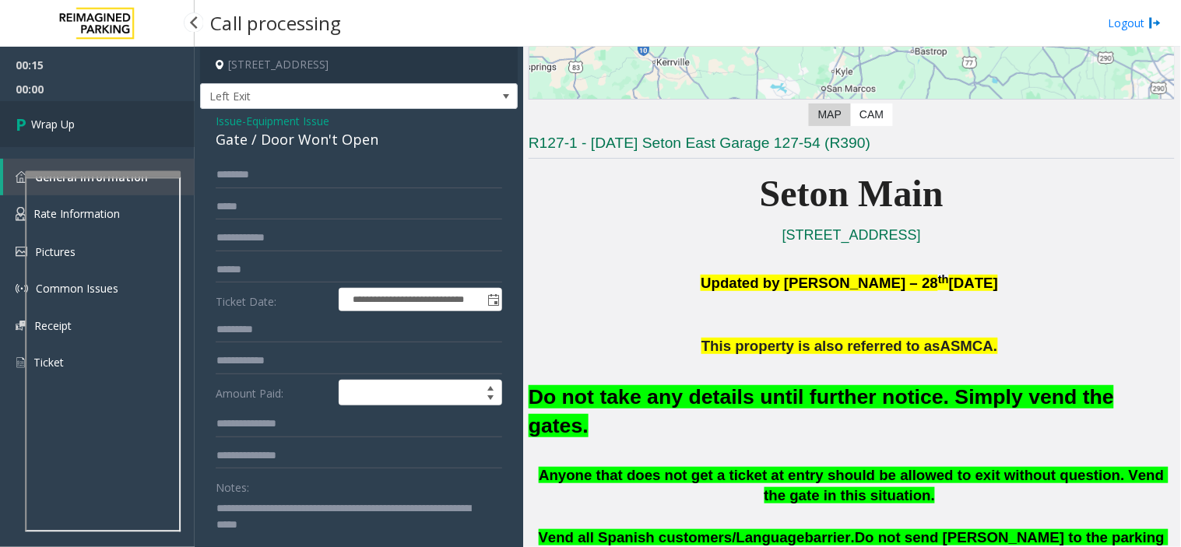
click at [35, 107] on link "Wrap Up" at bounding box center [97, 124] width 195 height 46
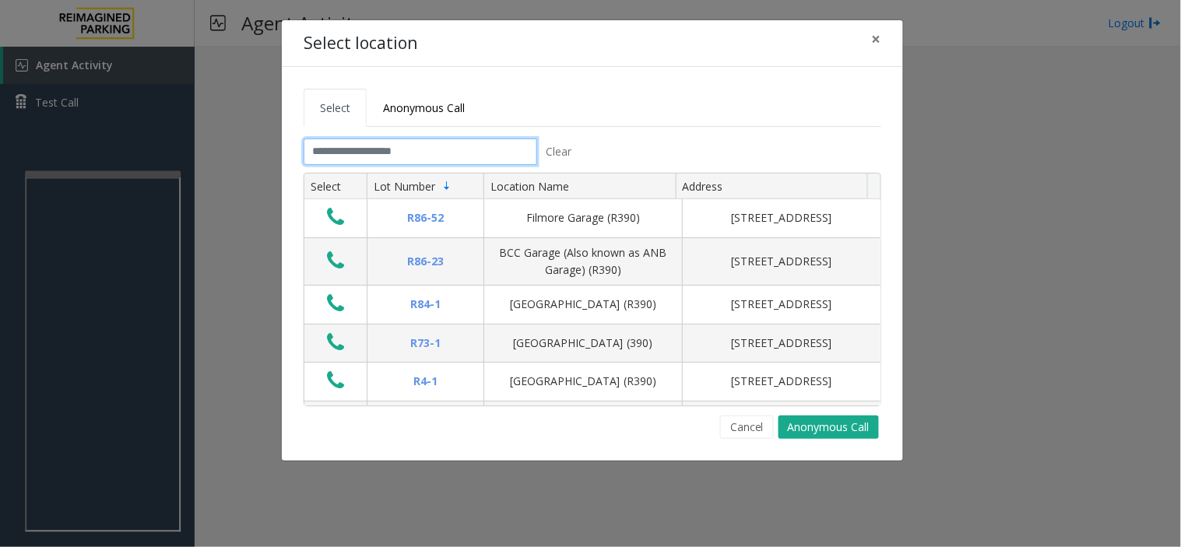
click at [390, 149] on input "text" at bounding box center [420, 152] width 233 height 26
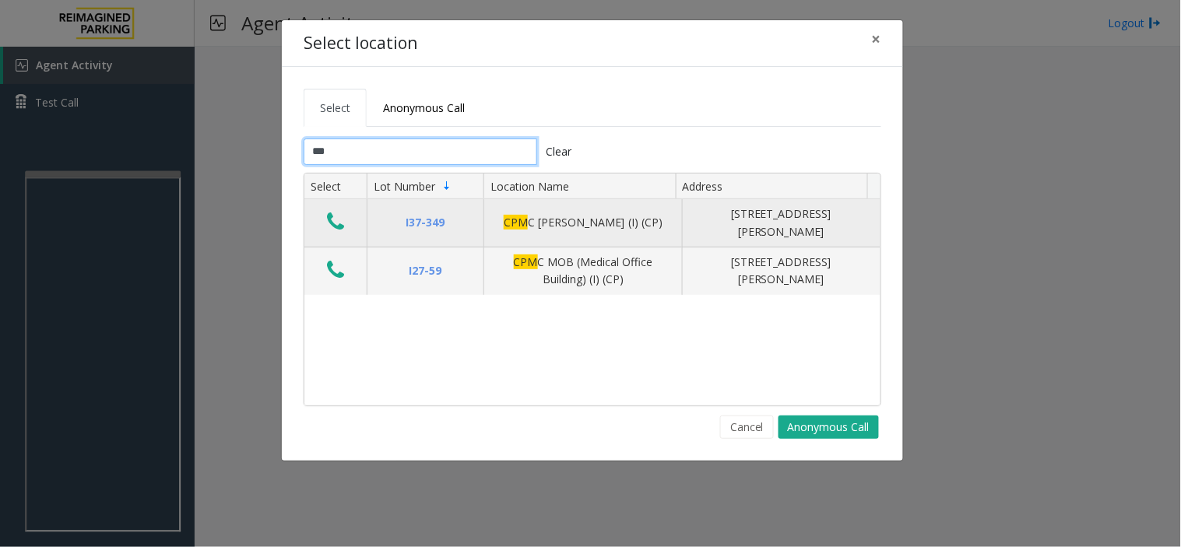
type input "***"
click at [327, 215] on icon "Data table" at bounding box center [335, 222] width 17 height 22
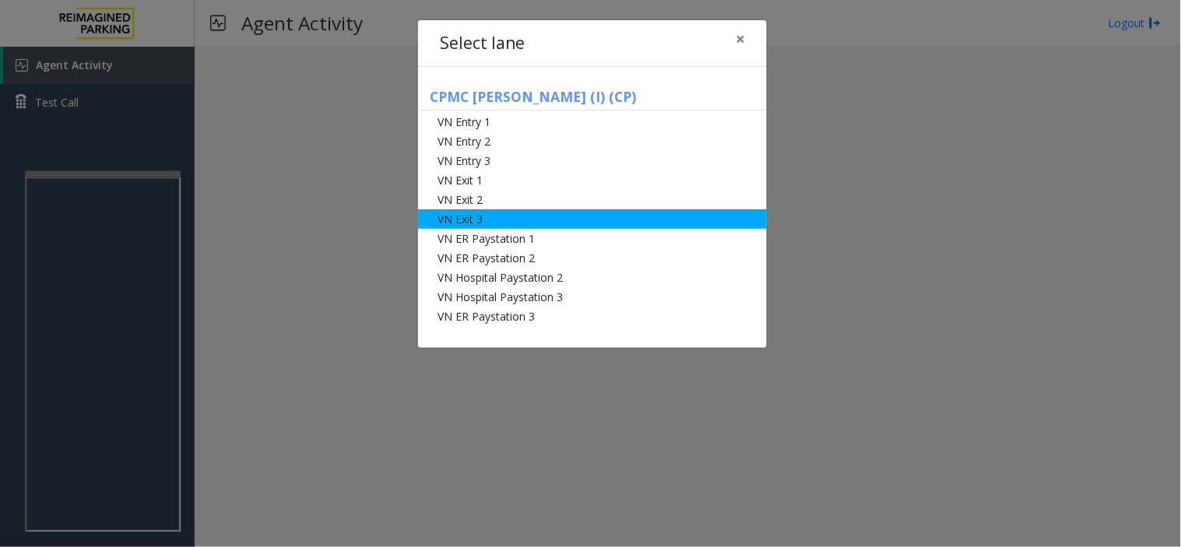
click at [468, 223] on li "VN Exit 3" at bounding box center [592, 218] width 349 height 19
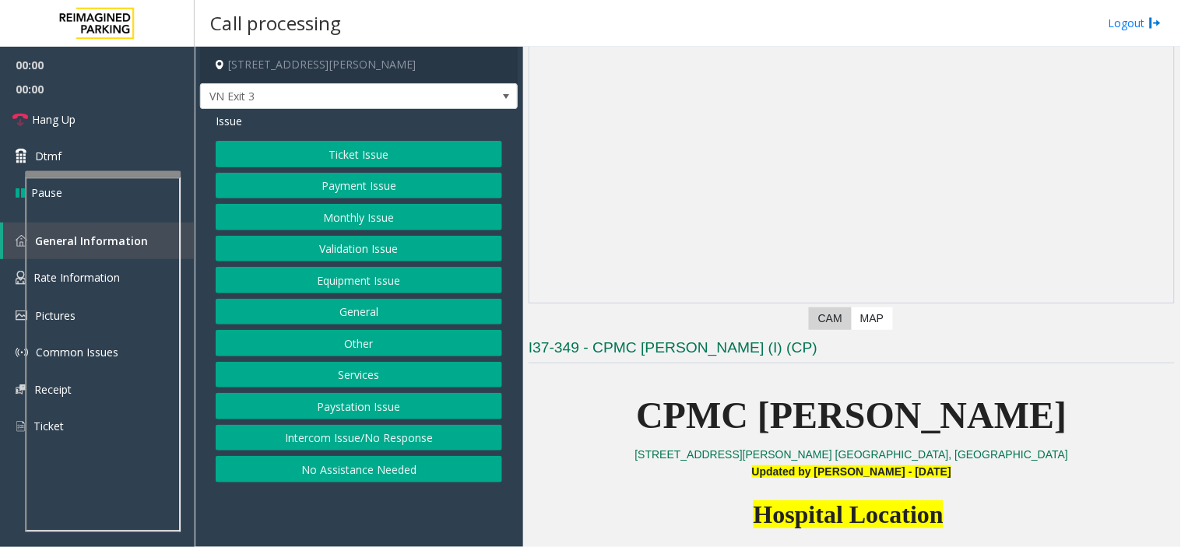
scroll to position [259, 0]
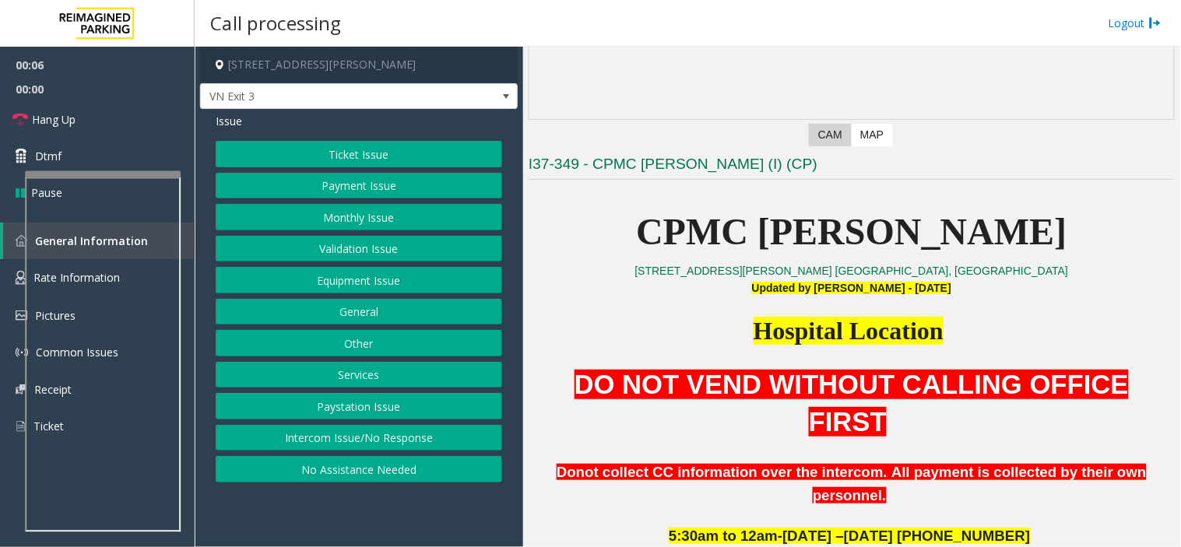
drag, startPoint x: 409, startPoint y: 160, endPoint x: 409, endPoint y: 208, distance: 48.3
click at [409, 208] on div "Ticket Issue Payment Issue Monthly Issue Validation Issue Equipment Issue Gener…" at bounding box center [359, 312] width 286 height 342
click at [397, 247] on button "Validation Issue" at bounding box center [359, 249] width 286 height 26
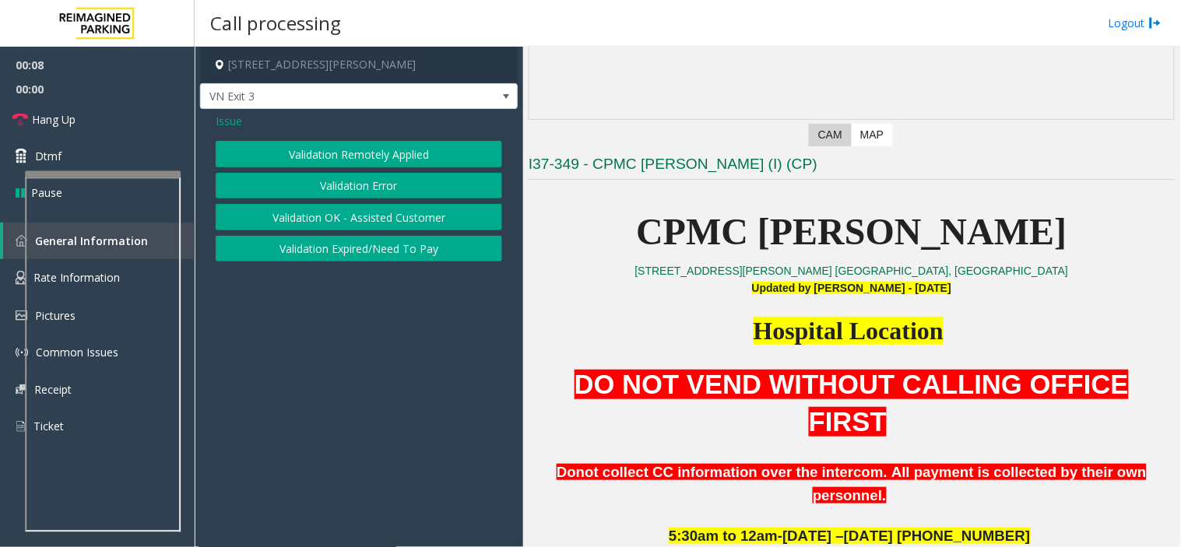
click at [223, 121] on span "Issue" at bounding box center [229, 121] width 26 height 16
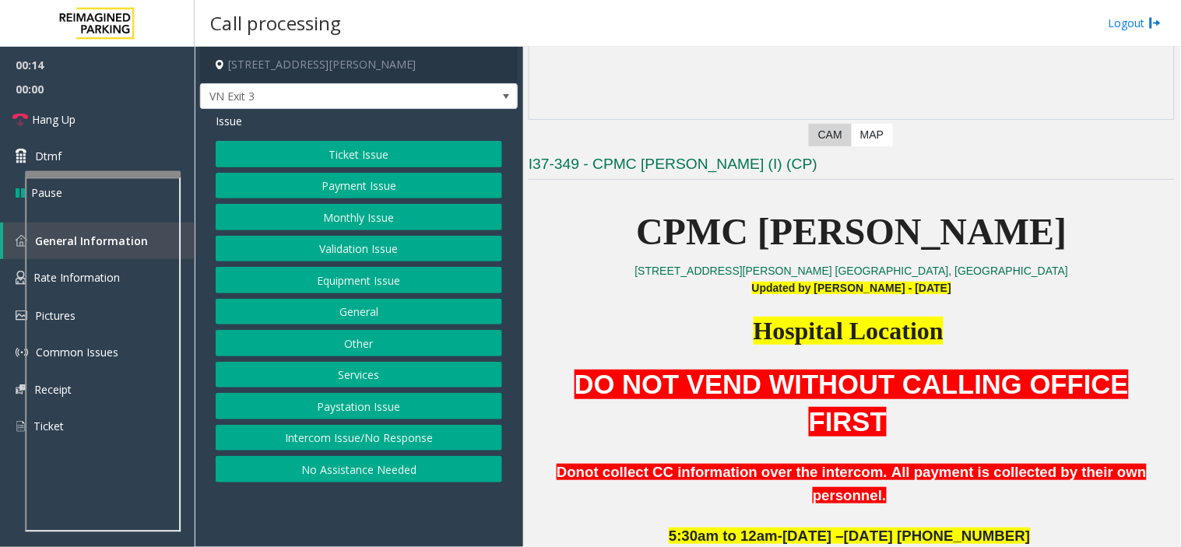
click at [391, 223] on button "Monthly Issue" at bounding box center [359, 217] width 286 height 26
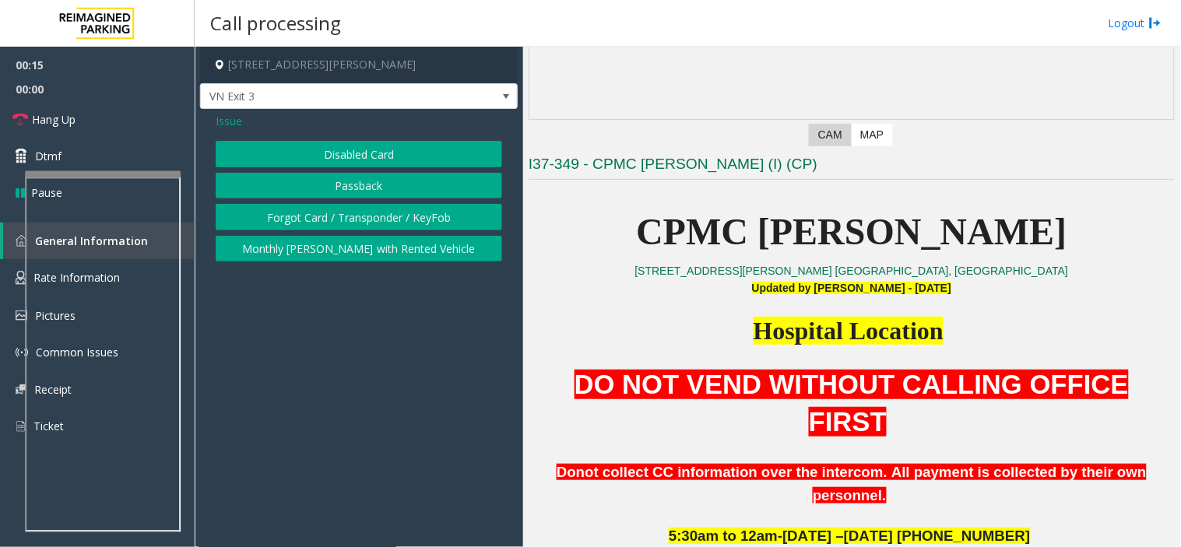
click at [401, 190] on button "Passback" at bounding box center [359, 186] width 286 height 26
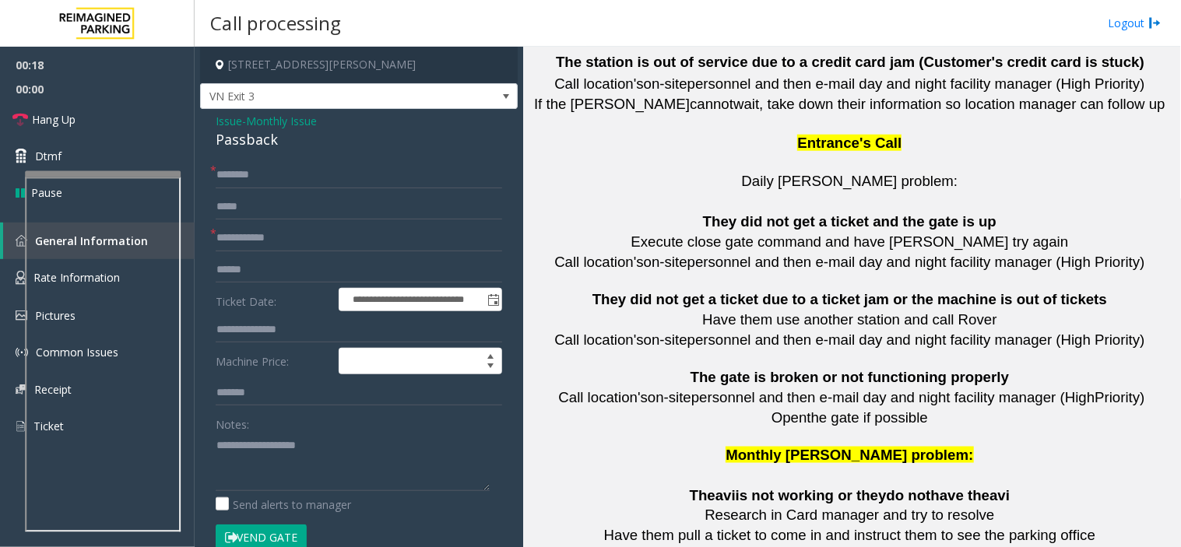
scroll to position [3539, 0]
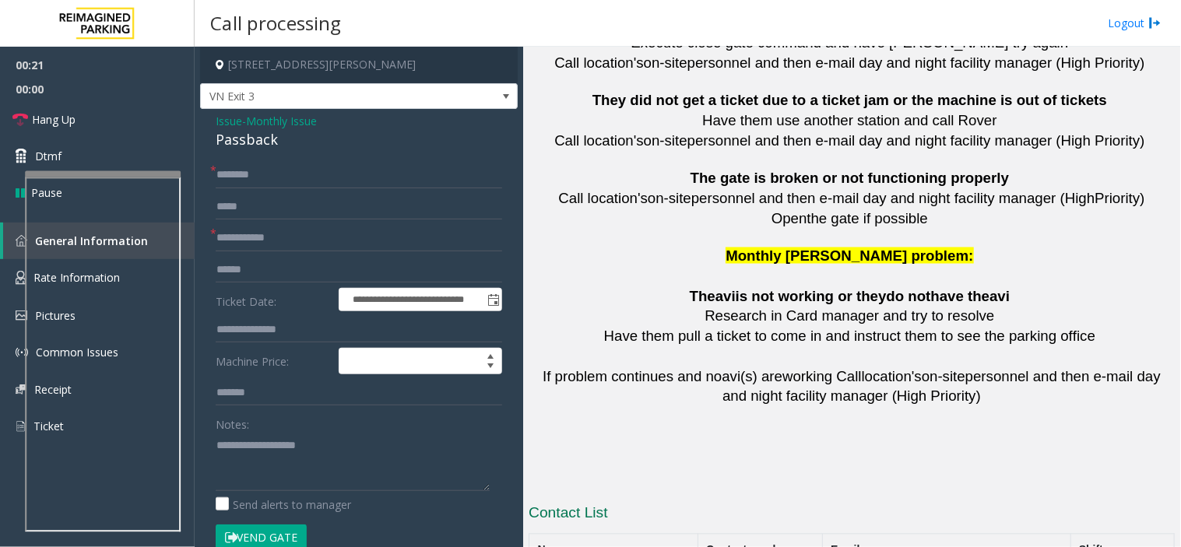
drag, startPoint x: 791, startPoint y: 460, endPoint x: 700, endPoint y: 456, distance: 90.4
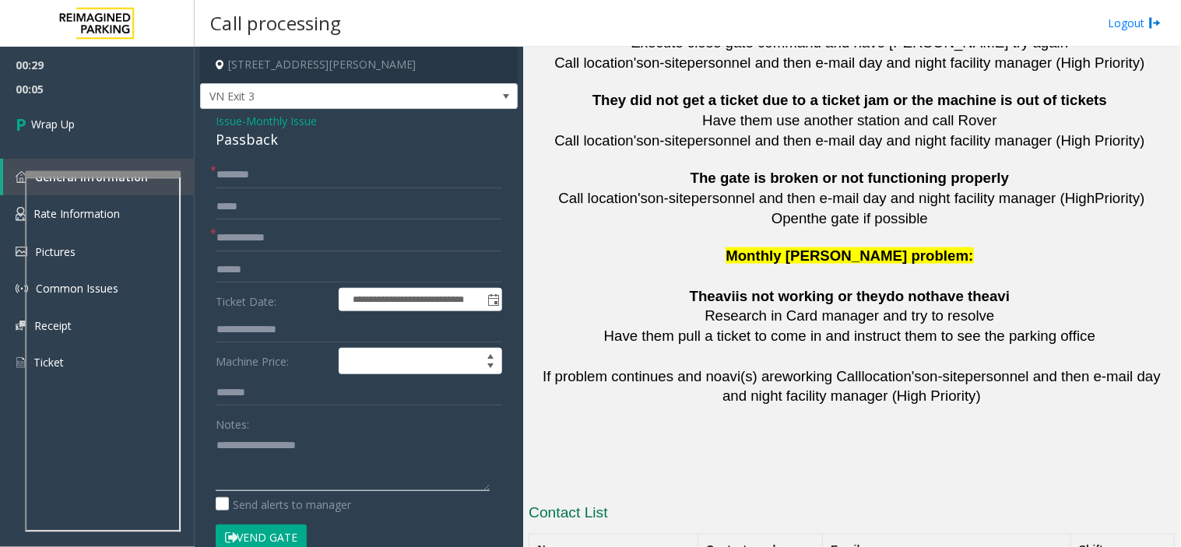
click at [298, 458] on textarea at bounding box center [353, 462] width 274 height 58
click at [239, 146] on div "Passback" at bounding box center [359, 139] width 286 height 21
click at [265, 452] on textarea at bounding box center [353, 462] width 274 height 58
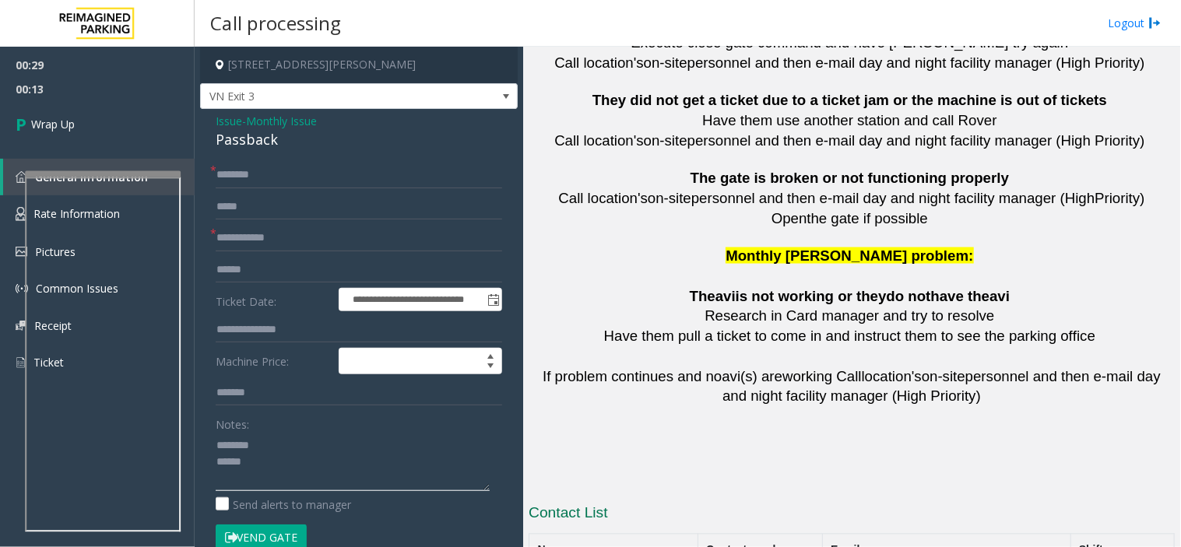
paste textarea "********"
type textarea "**********"
click at [253, 246] on input "text" at bounding box center [359, 238] width 286 height 26
type input "**"
click at [260, 180] on input "*" at bounding box center [359, 175] width 286 height 26
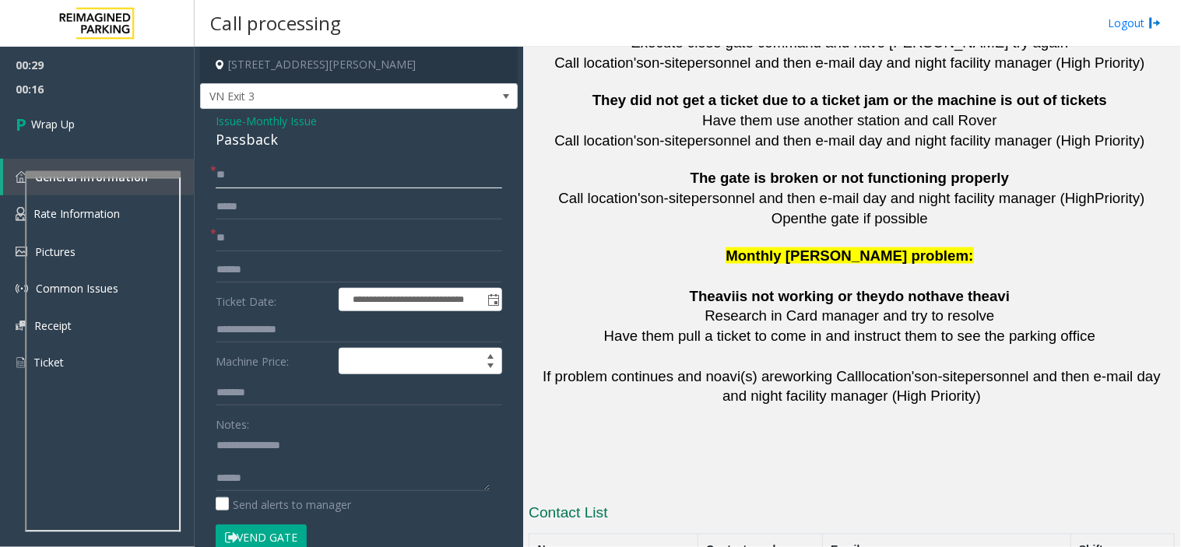
type input "**"
click at [281, 468] on textarea at bounding box center [353, 462] width 274 height 58
drag, startPoint x: 279, startPoint y: 485, endPoint x: 267, endPoint y: 481, distance: 12.3
click at [271, 484] on textarea at bounding box center [353, 462] width 274 height 58
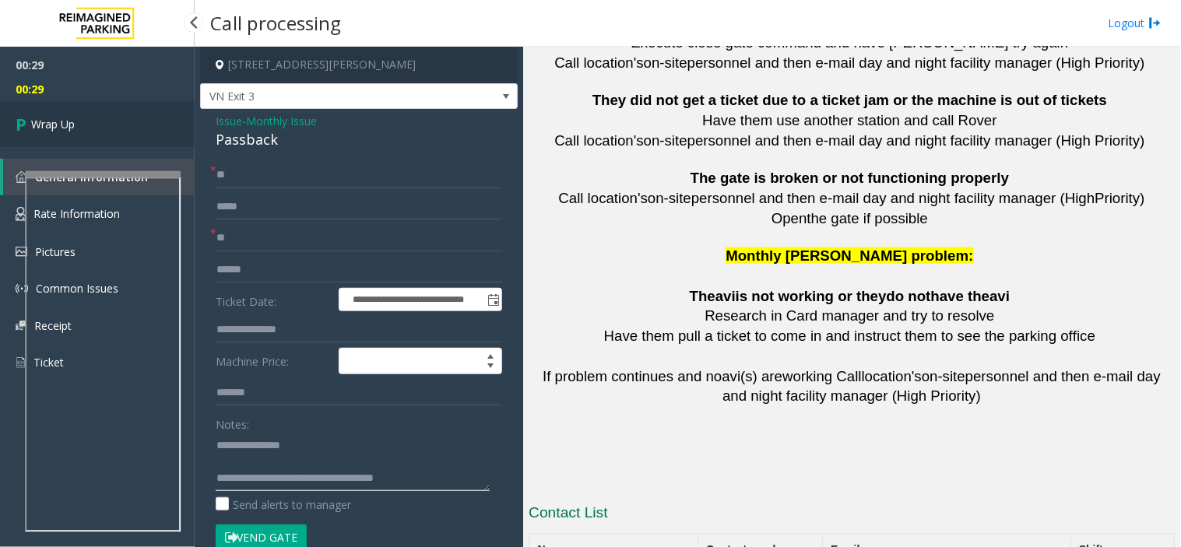
type textarea "**********"
click at [86, 129] on link "Wrap Up" at bounding box center [97, 124] width 195 height 46
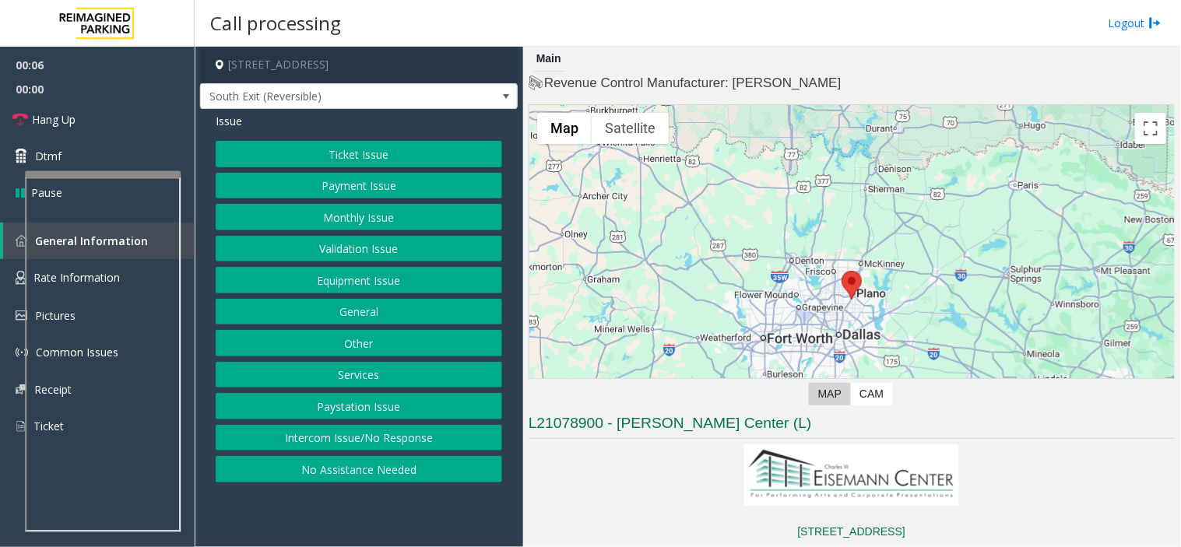
click at [361, 434] on button "Intercom Issue/No Response" at bounding box center [359, 438] width 286 height 26
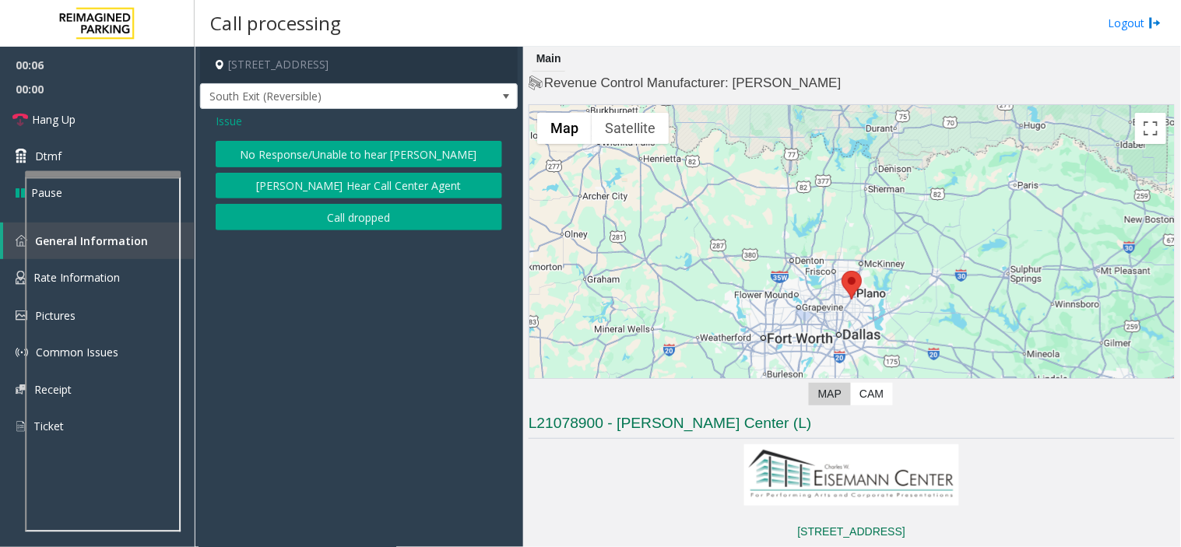
click at [301, 149] on button "No Response/Unable to hear [PERSON_NAME]" at bounding box center [359, 154] width 286 height 26
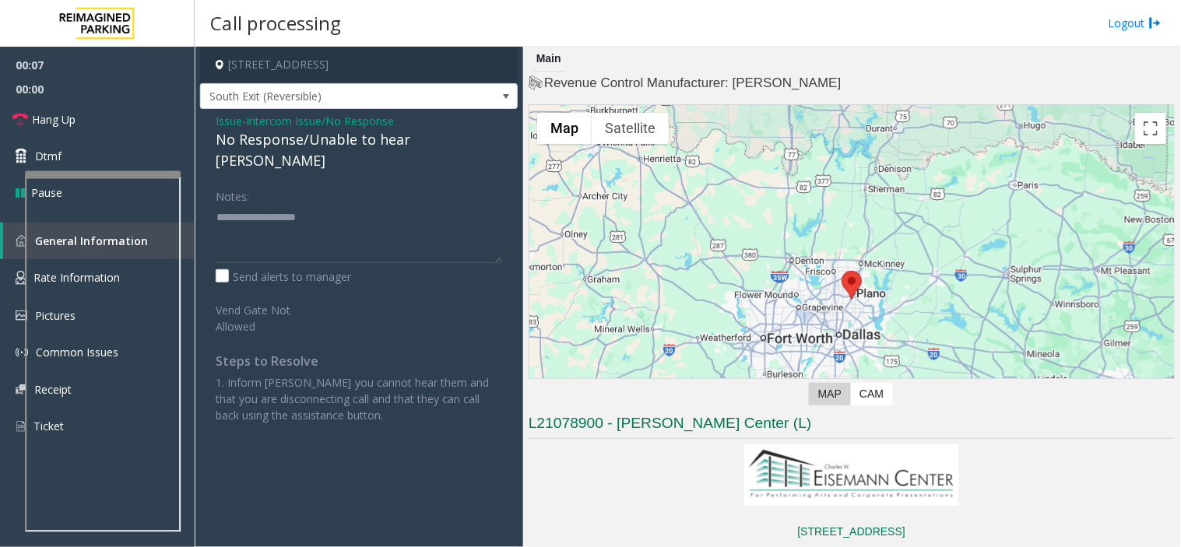
click at [286, 144] on div "No Response/Unable to hear [PERSON_NAME]" at bounding box center [359, 150] width 286 height 42
type textarea "**********"
click at [122, 132] on link "Hang Up" at bounding box center [97, 119] width 195 height 37
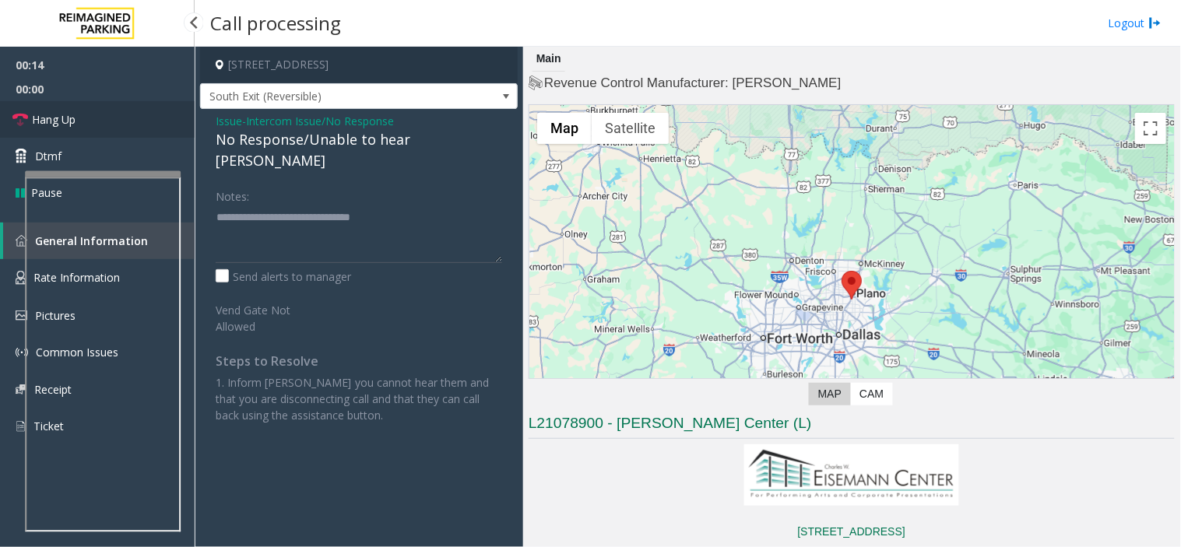
click at [122, 132] on link "Hang Up" at bounding box center [97, 119] width 195 height 37
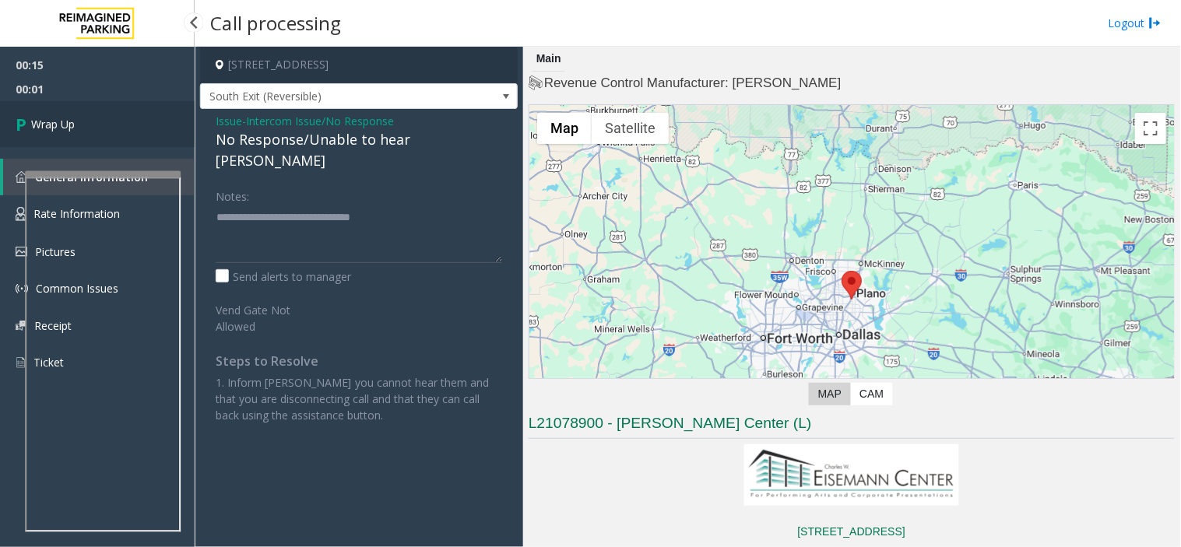
click at [122, 132] on link "Wrap Up" at bounding box center [97, 124] width 195 height 46
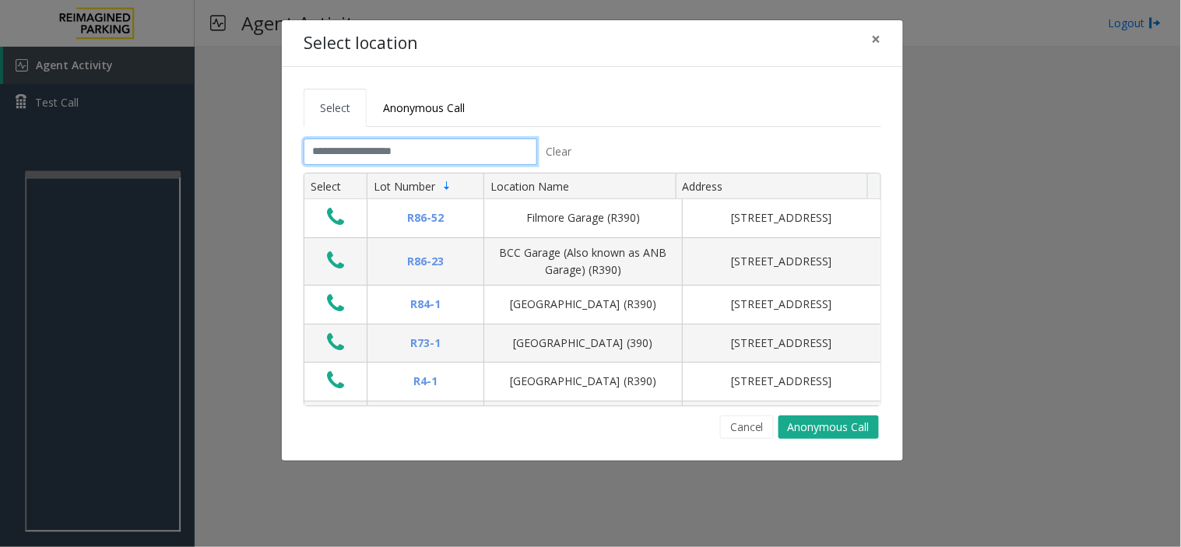
click at [483, 142] on input "text" at bounding box center [420, 152] width 233 height 26
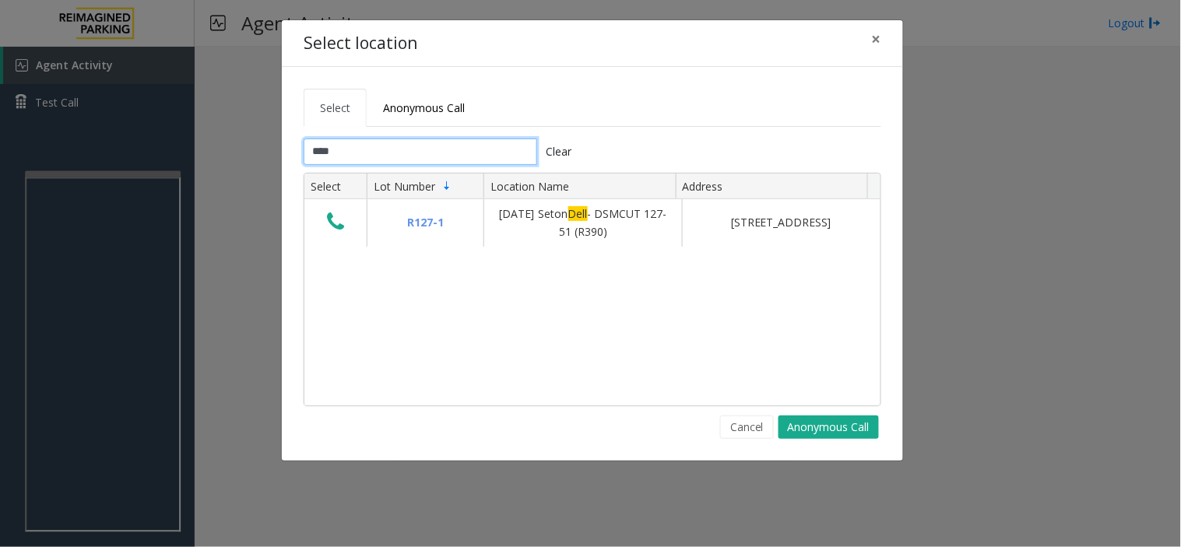
type input "****"
click at [878, 34] on span "×" at bounding box center [876, 39] width 9 height 22
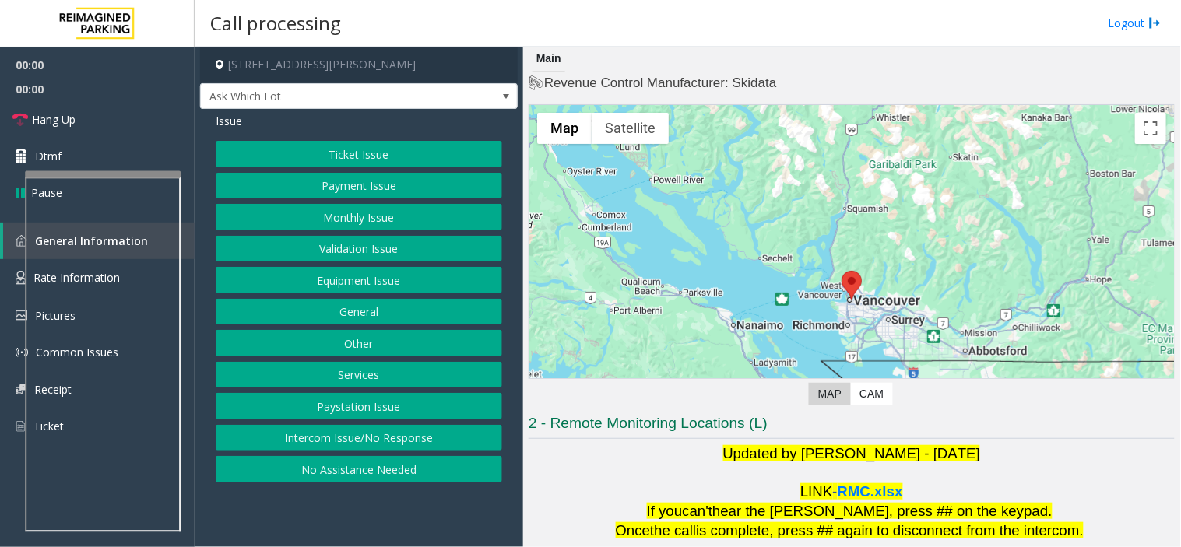
scroll to position [163, 0]
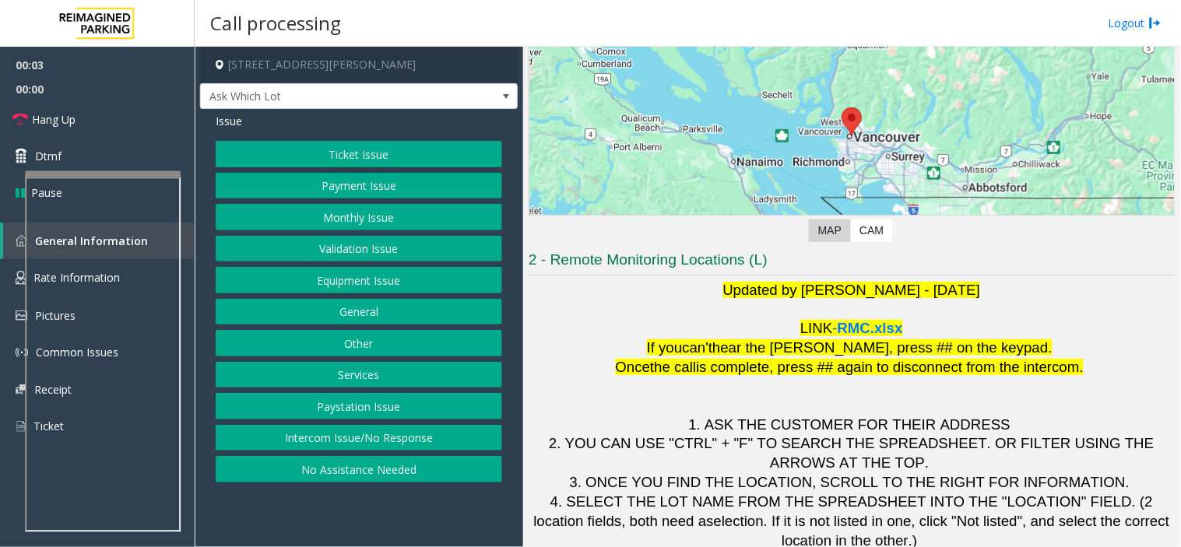
click at [432, 451] on button "Intercom Issue/No Response" at bounding box center [359, 438] width 286 height 26
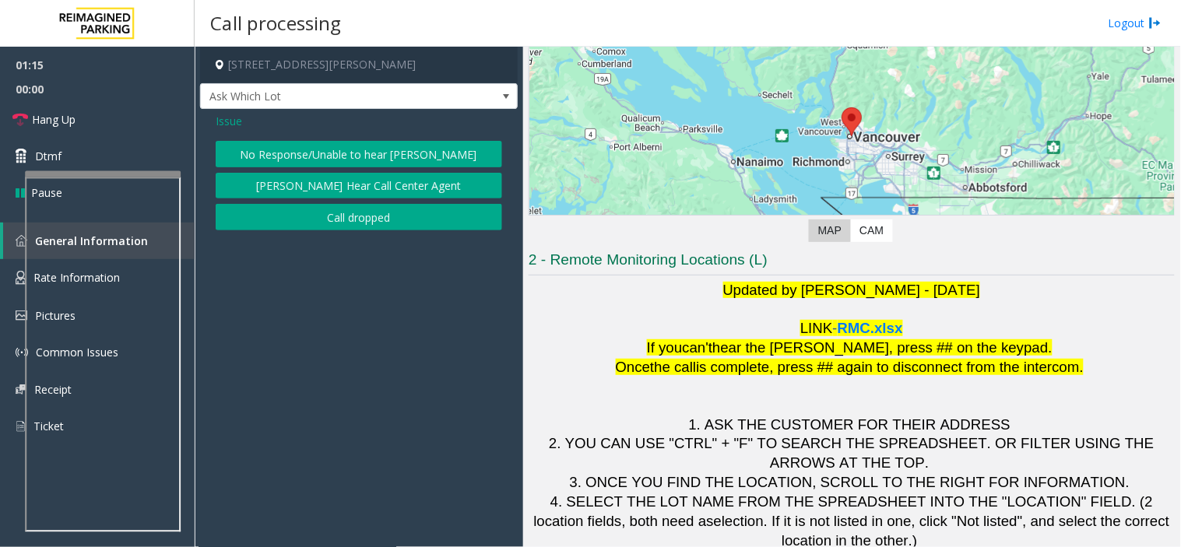
click at [241, 123] on span "Issue" at bounding box center [229, 121] width 26 height 16
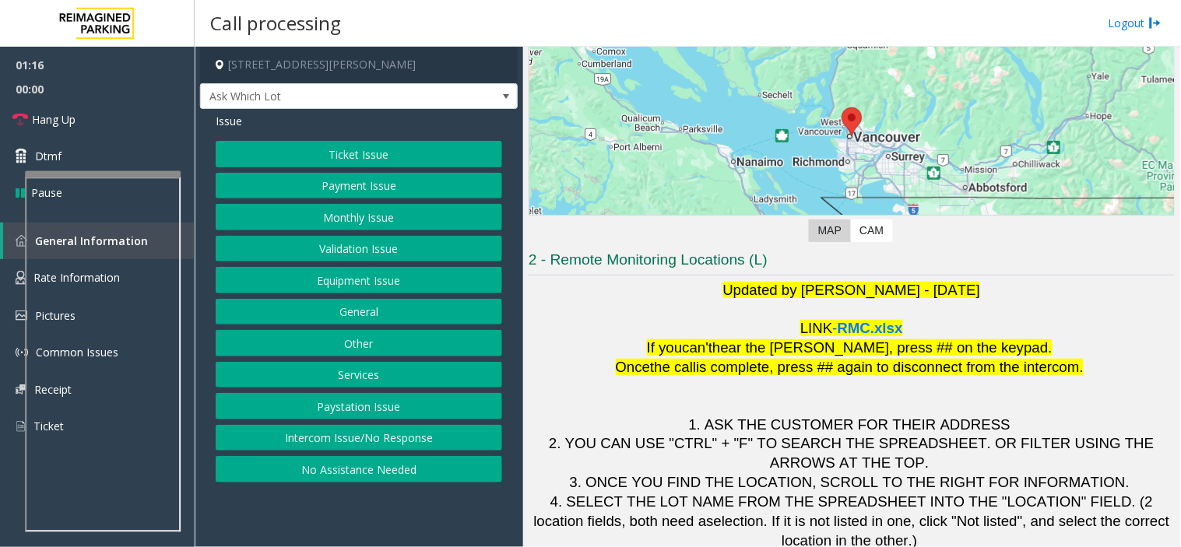
click at [286, 153] on button "Ticket Issue" at bounding box center [359, 154] width 286 height 26
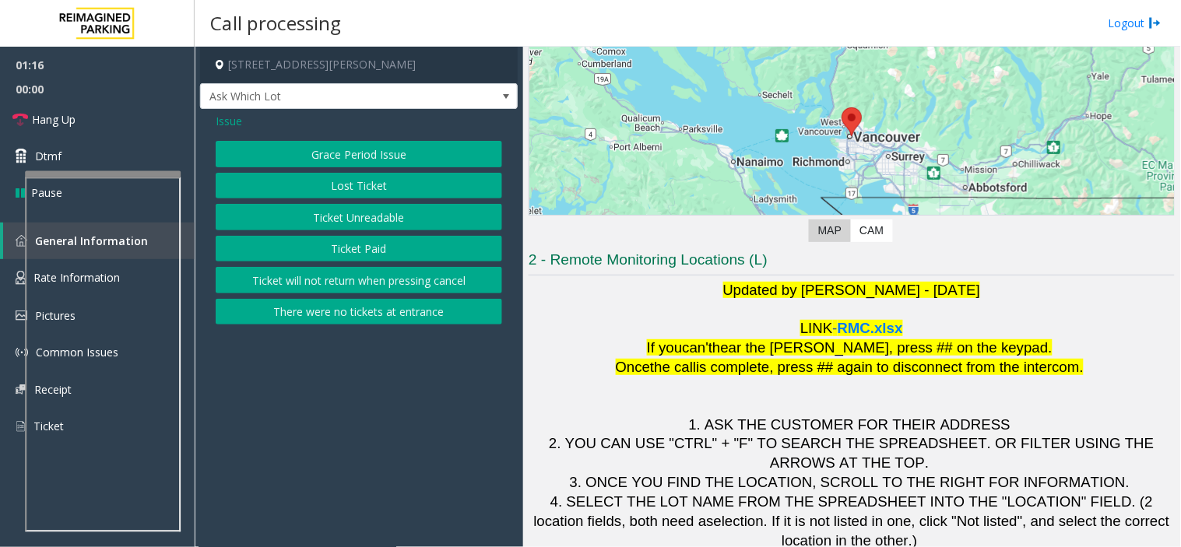
click at [336, 216] on button "Ticket Unreadable" at bounding box center [359, 217] width 286 height 26
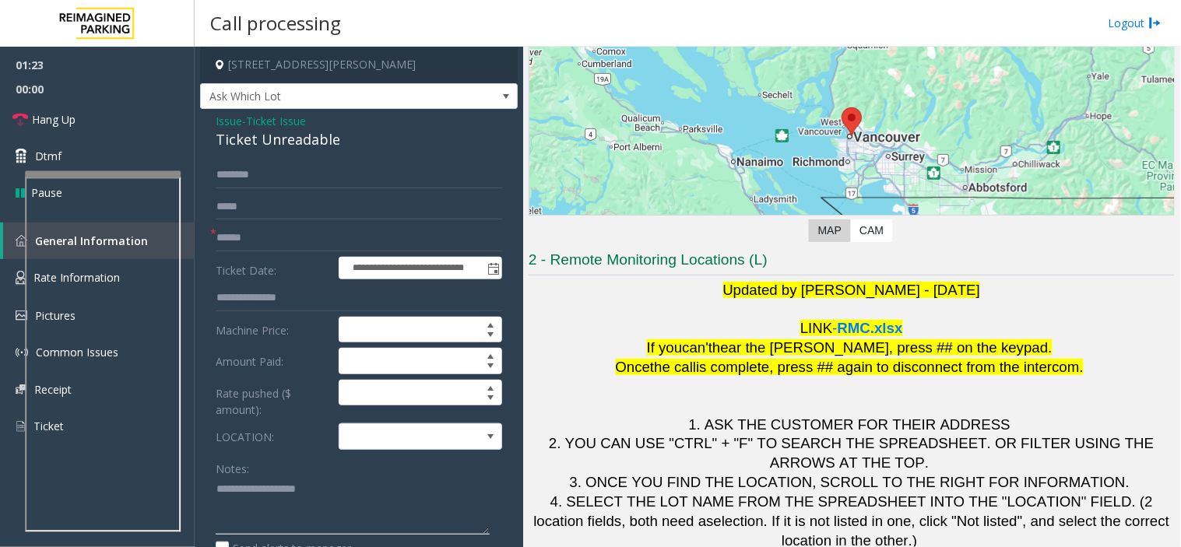
click at [253, 507] on textarea at bounding box center [353, 506] width 274 height 58
drag, startPoint x: 215, startPoint y: 139, endPoint x: 360, endPoint y: 137, distance: 144.8
click at [360, 137] on div "Ticket Unreadable" at bounding box center [359, 139] width 286 height 21
type textarea "**********"
click at [423, 426] on span at bounding box center [404, 436] width 130 height 25
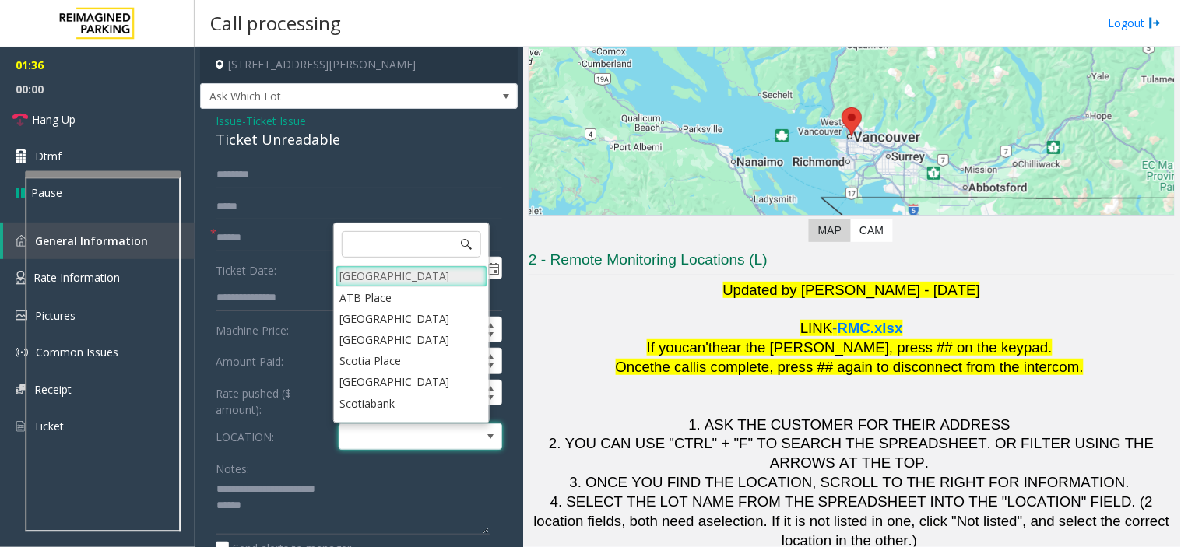
click at [398, 275] on Village "[GEOGRAPHIC_DATA]" at bounding box center [411, 275] width 152 height 21
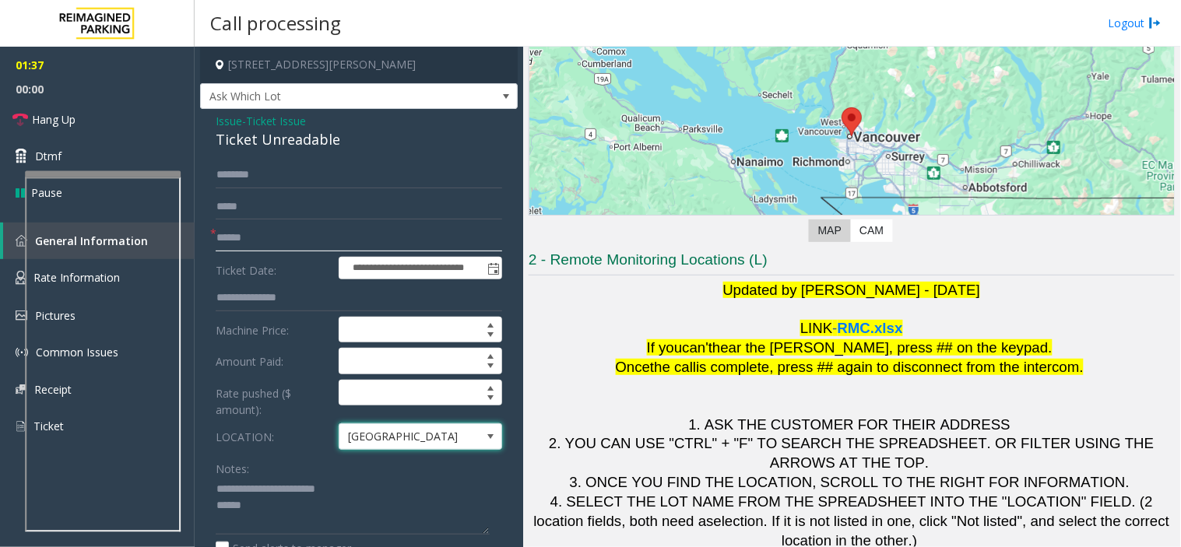
click at [239, 244] on input "text" at bounding box center [359, 238] width 286 height 26
click at [252, 120] on span "- Ticket Issue" at bounding box center [274, 121] width 64 height 15
click at [273, 127] on span "Ticket Issue" at bounding box center [276, 121] width 60 height 16
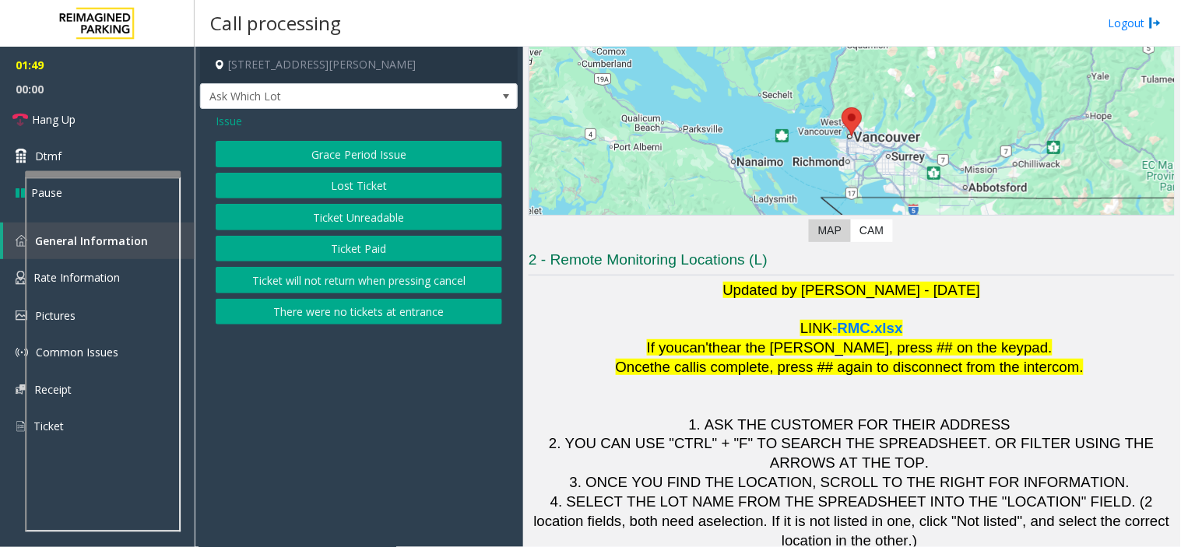
click at [226, 126] on span "Issue" at bounding box center [229, 121] width 26 height 16
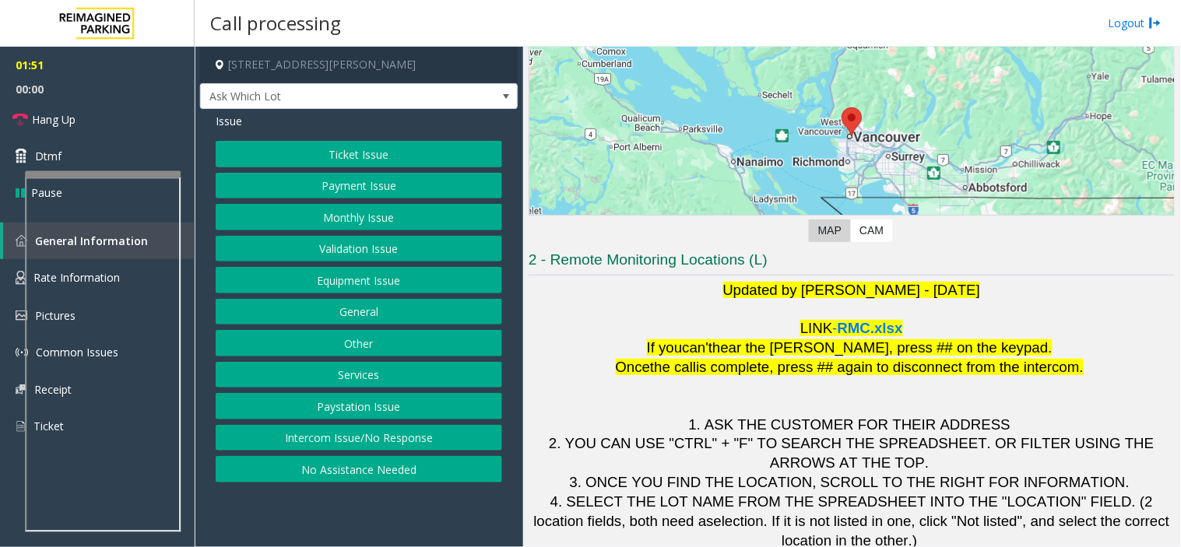
click at [315, 276] on button "Equipment Issue" at bounding box center [359, 280] width 286 height 26
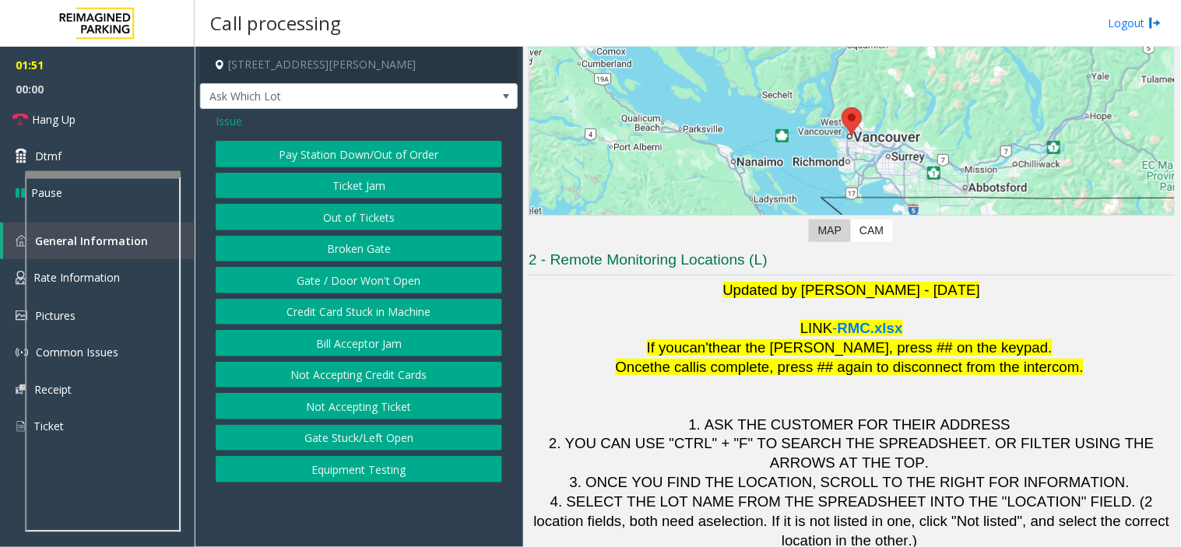
click at [348, 195] on button "Ticket Jam" at bounding box center [359, 186] width 286 height 26
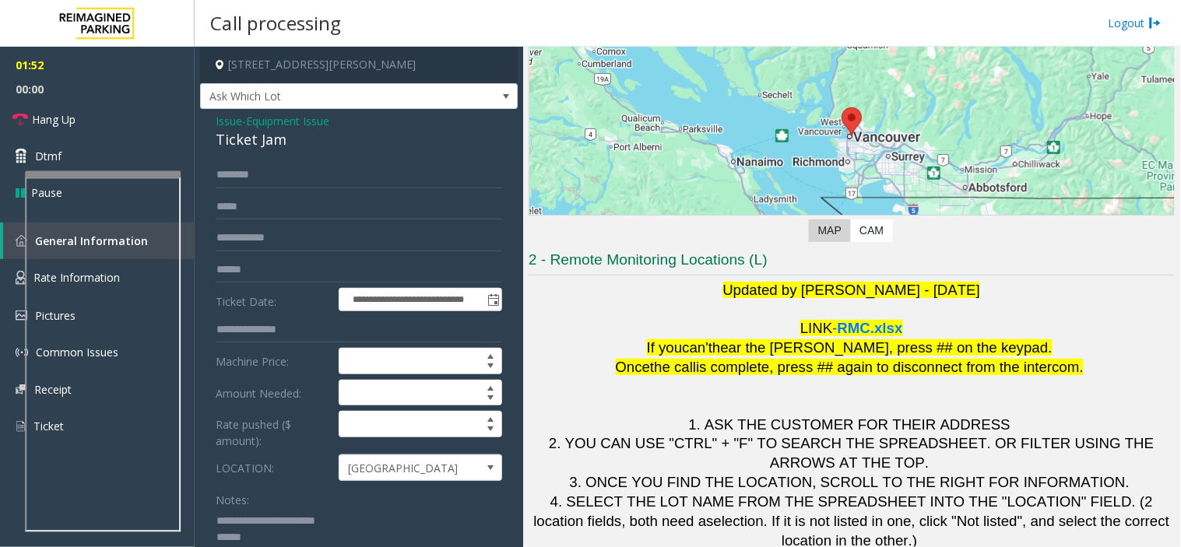
click at [375, 518] on textarea at bounding box center [353, 537] width 274 height 58
click at [251, 133] on div "Ticket Jam" at bounding box center [359, 139] width 286 height 21
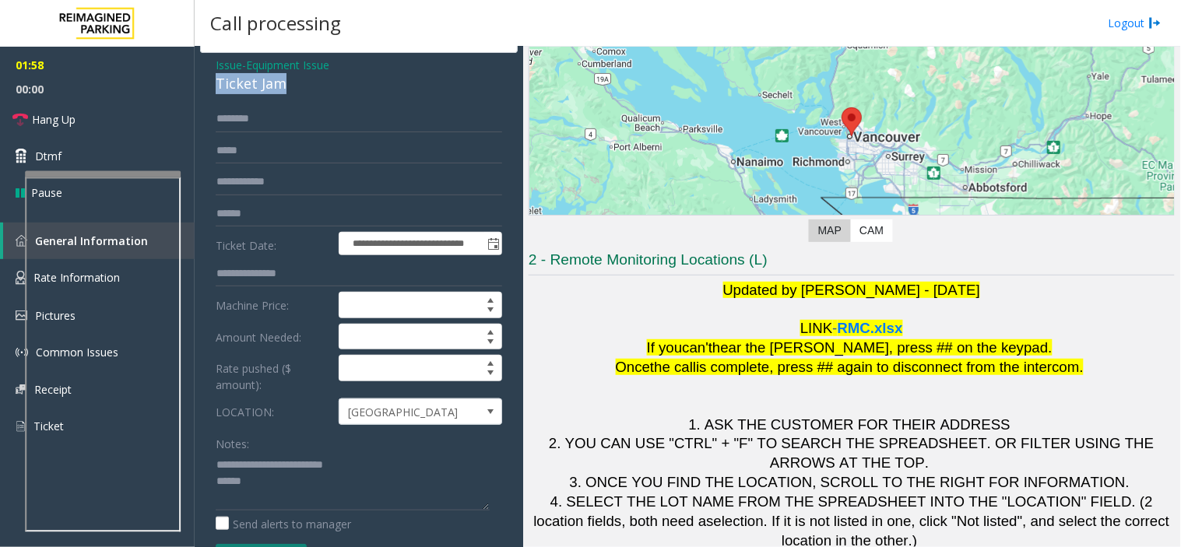
scroll to position [86, 0]
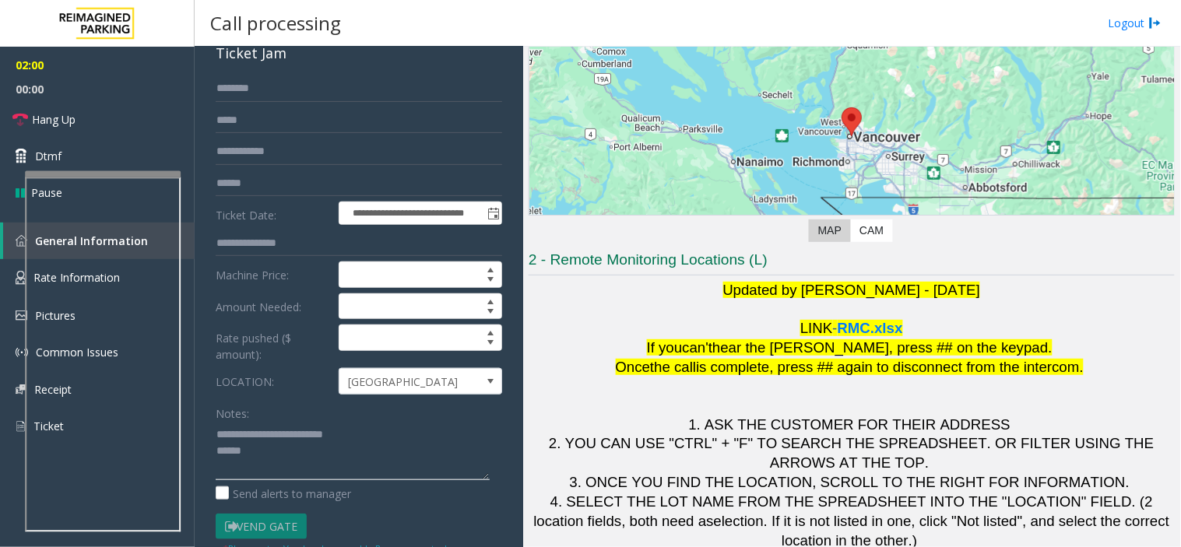
click at [356, 437] on textarea at bounding box center [353, 451] width 274 height 58
paste textarea "**********"
click at [451, 472] on textarea at bounding box center [353, 451] width 274 height 58
drag, startPoint x: 473, startPoint y: 468, endPoint x: 426, endPoint y: 420, distance: 66.6
click at [475, 468] on textarea at bounding box center [353, 451] width 274 height 58
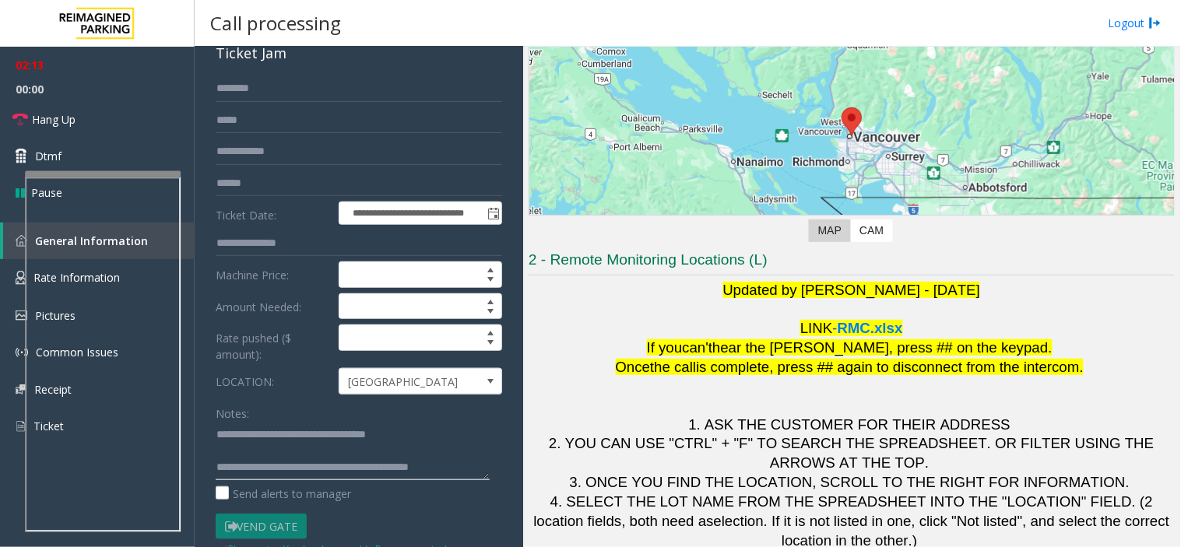
type textarea "**********"
click at [275, 82] on input "text" at bounding box center [359, 88] width 286 height 26
type input "********"
click at [67, 159] on link "Dtmf" at bounding box center [97, 156] width 195 height 37
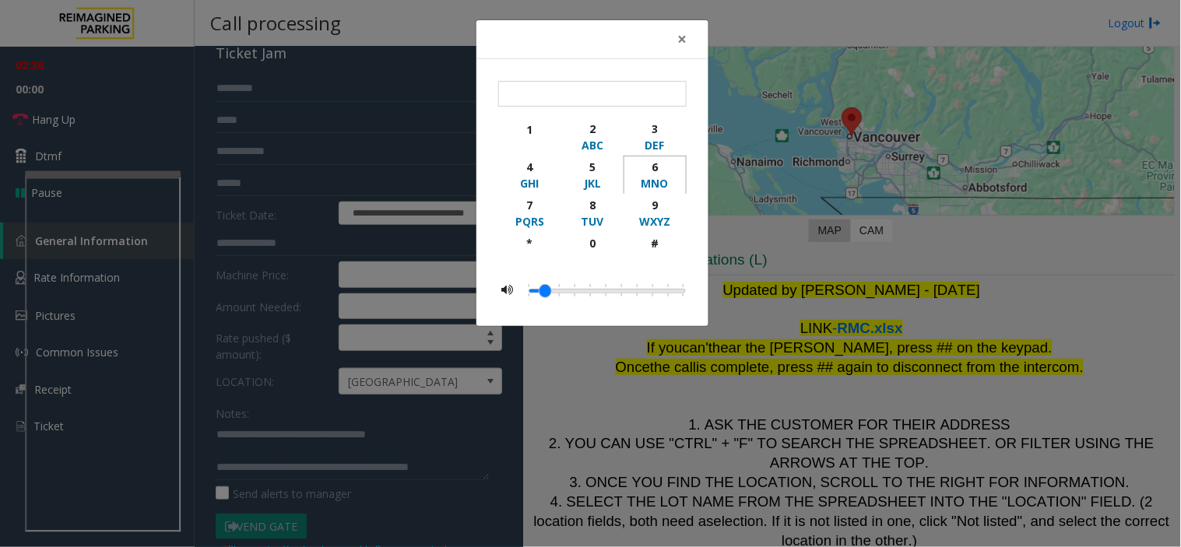
click at [658, 169] on div "6" at bounding box center [654, 167] width 43 height 16
type input "*"
click at [393, 161] on div "× * 1 2 ABC 3 DEF 4 GHI 5 JKL 6 MNO 7 PQRS 8 TUV 9 WXYZ * 0 #" at bounding box center [590, 273] width 1181 height 547
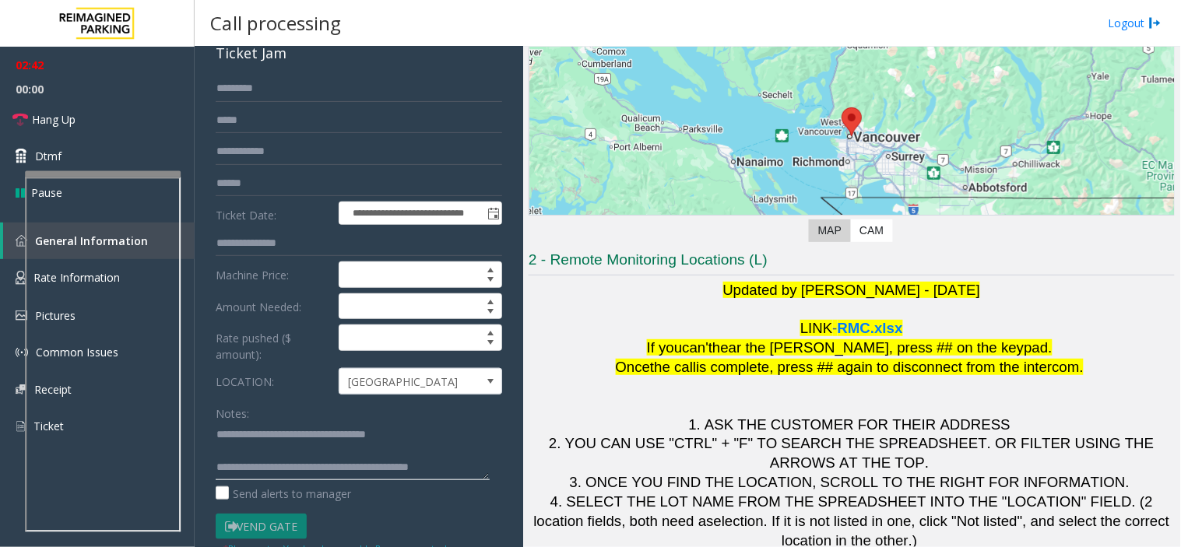
click at [240, 468] on textarea at bounding box center [353, 451] width 274 height 58
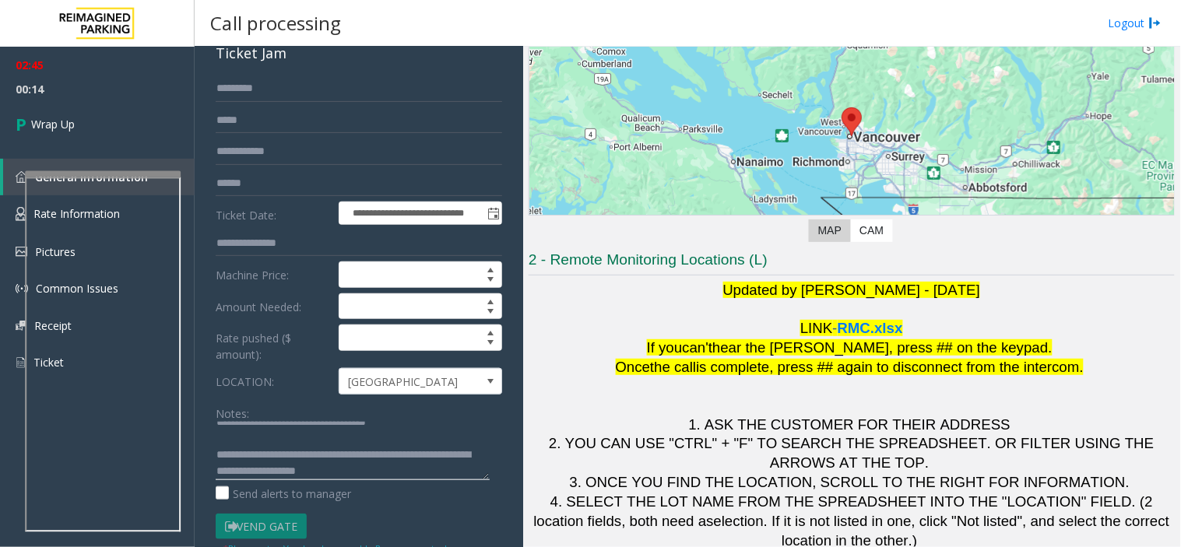
scroll to position [16, 0]
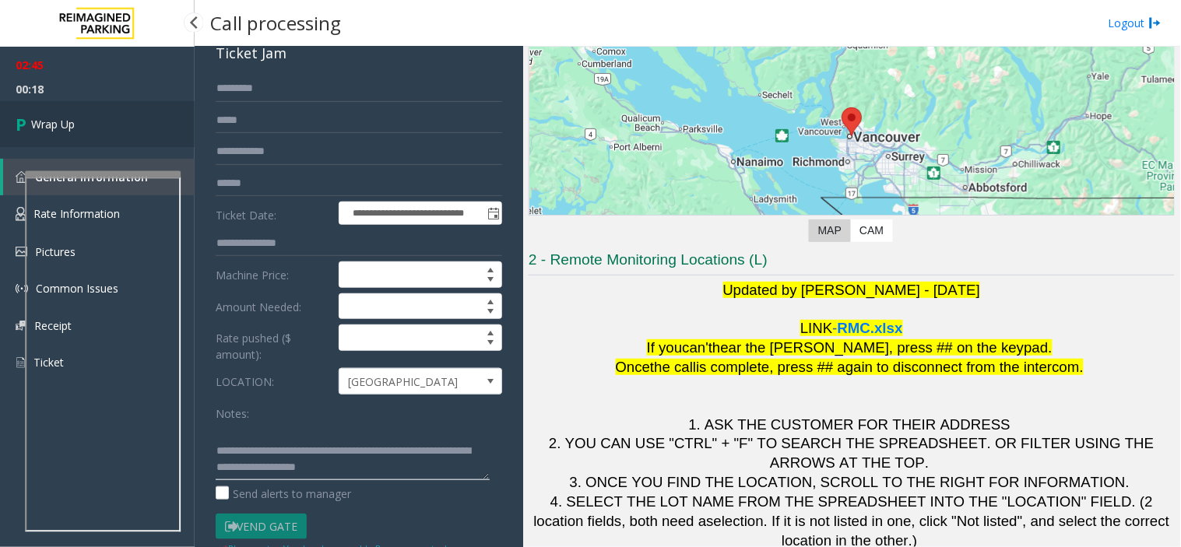
type textarea "**********"
click at [104, 113] on link "Wrap Up" at bounding box center [97, 124] width 195 height 46
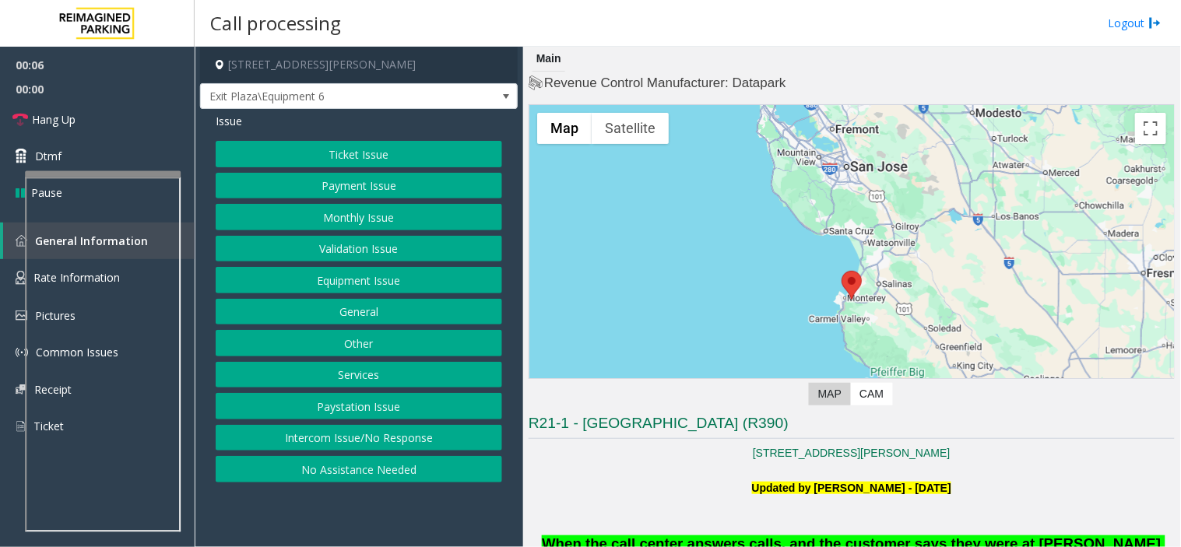
click at [429, 434] on button "Intercom Issue/No Response" at bounding box center [359, 438] width 286 height 26
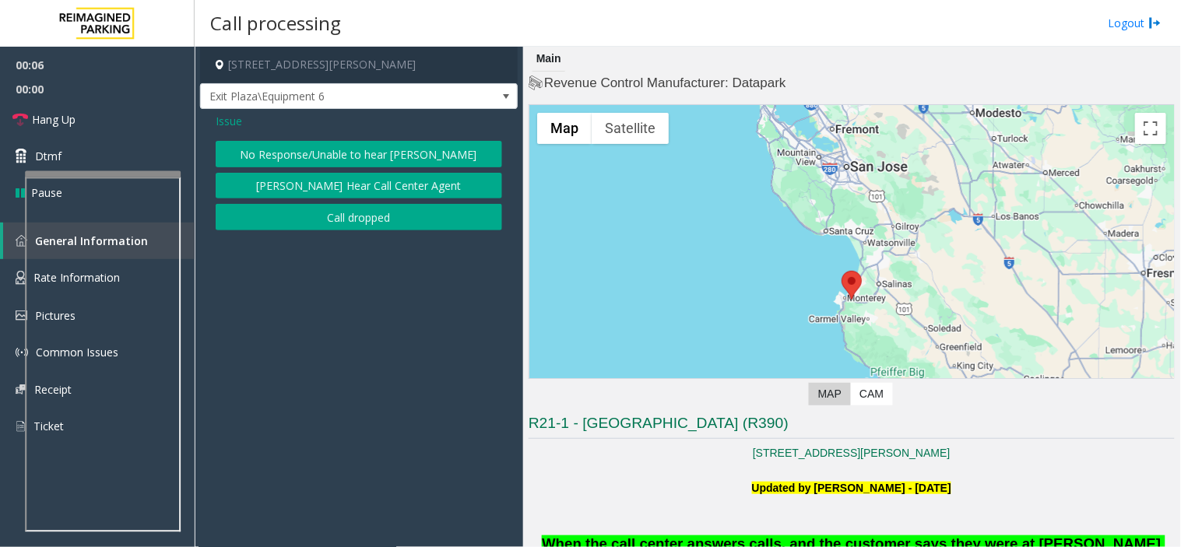
click at [349, 146] on button "No Response/Unable to hear [PERSON_NAME]" at bounding box center [359, 154] width 286 height 26
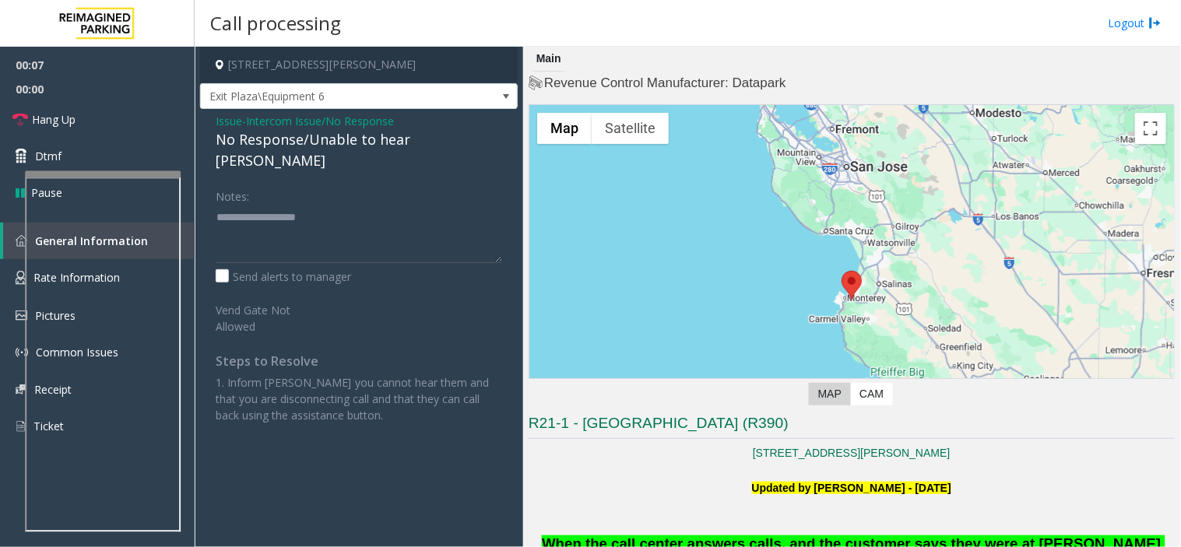
click at [304, 139] on div "No Response/Unable to hear [PERSON_NAME]" at bounding box center [359, 150] width 286 height 42
click at [298, 139] on div "No Response/Unable to hear [PERSON_NAME]" at bounding box center [359, 150] width 286 height 42
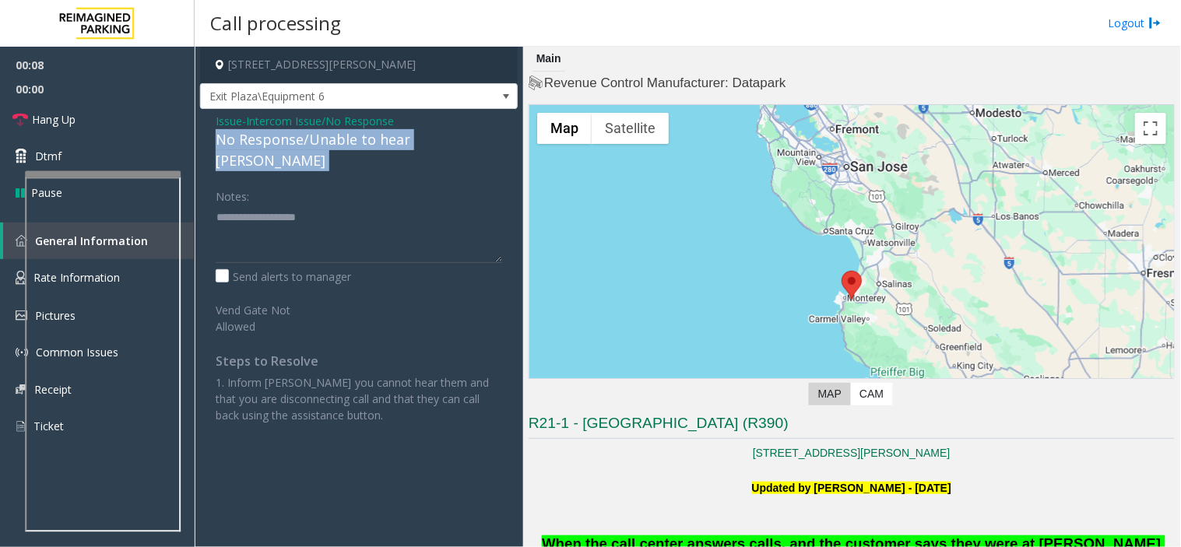
click at [298, 139] on div "No Response/Unable to hear [PERSON_NAME]" at bounding box center [359, 150] width 286 height 42
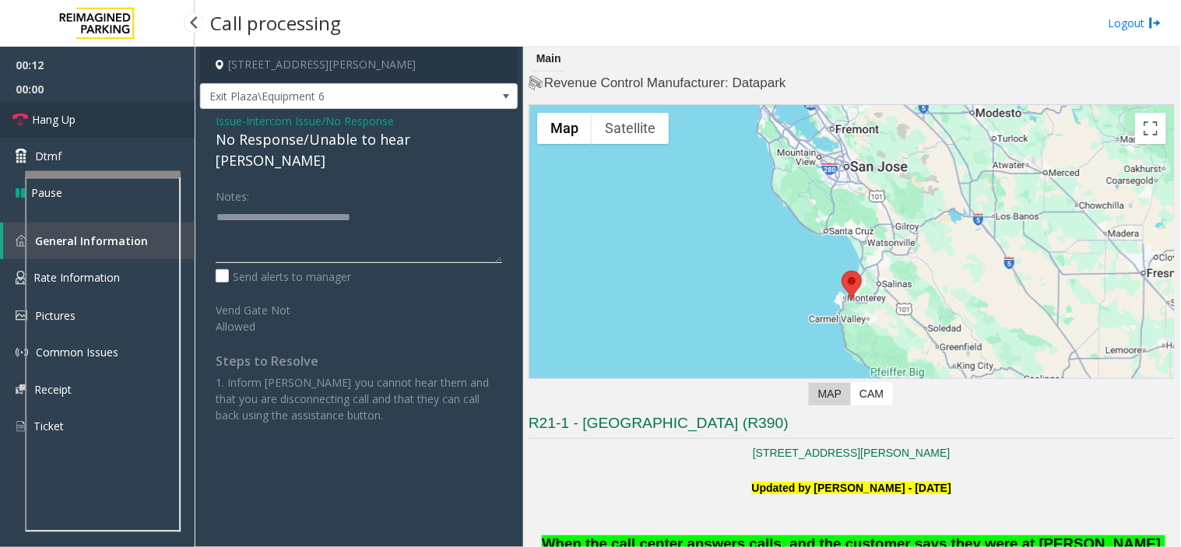
type textarea "**********"
click at [43, 122] on span "Hang Up" at bounding box center [54, 119] width 44 height 16
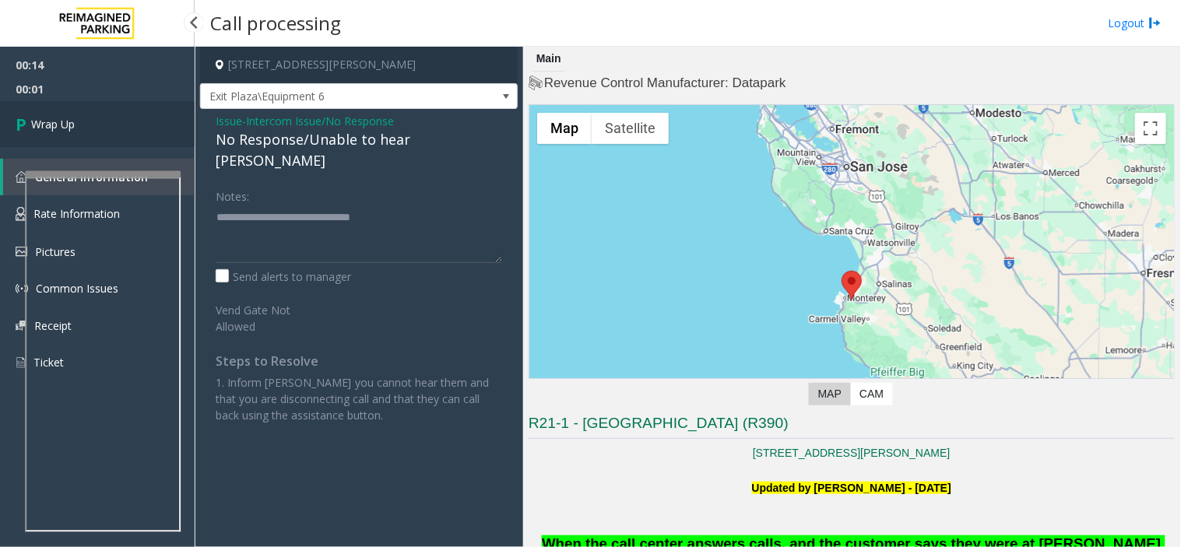
click at [43, 122] on span "Wrap Up" at bounding box center [53, 124] width 44 height 16
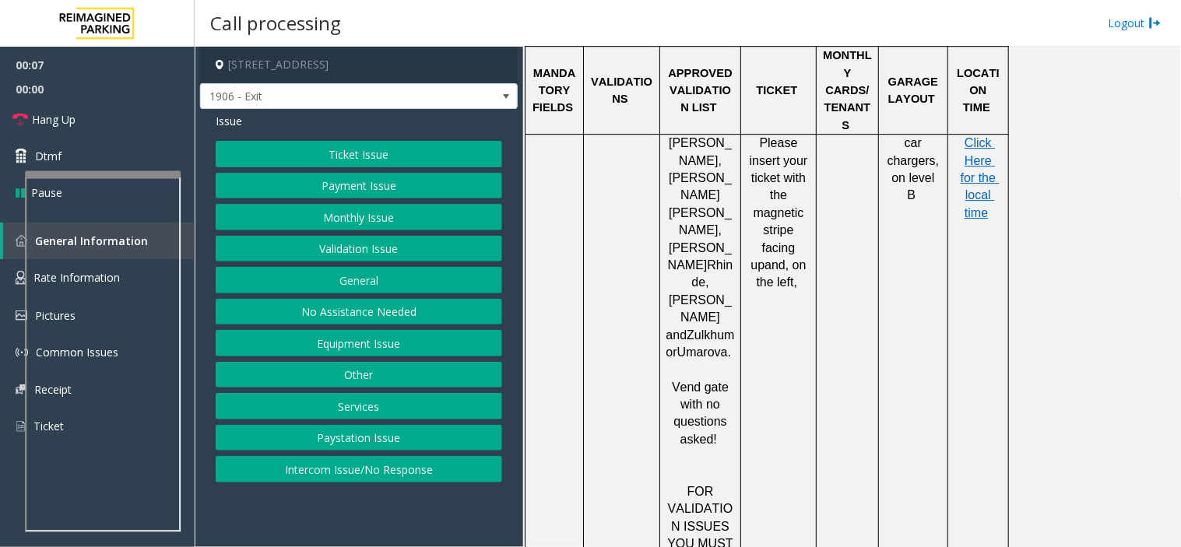
scroll to position [1037, 0]
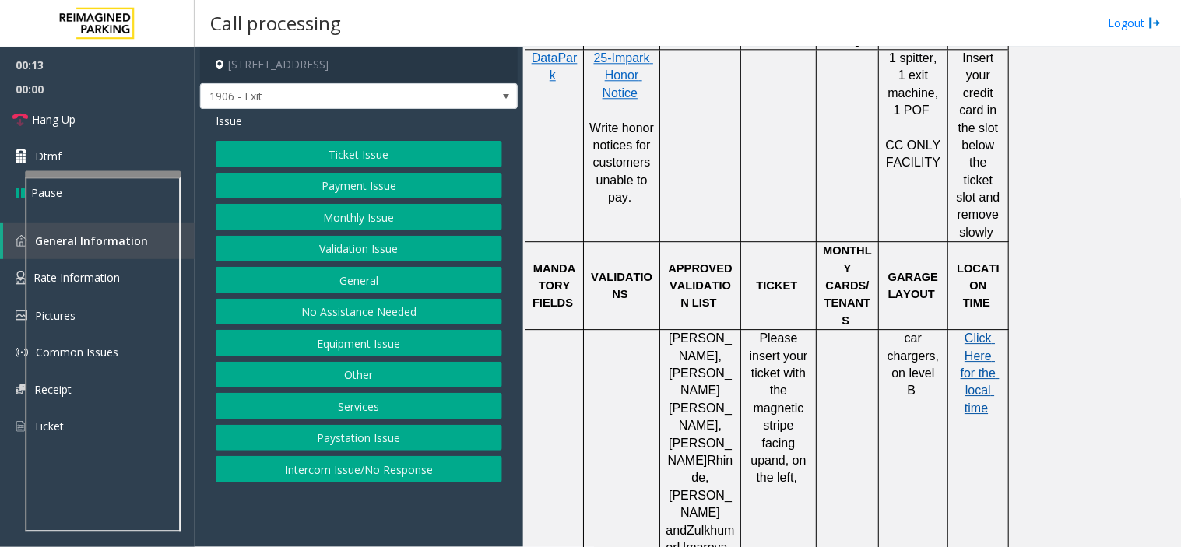
click at [990, 332] on span "Click Here for the local time" at bounding box center [979, 373] width 39 height 83
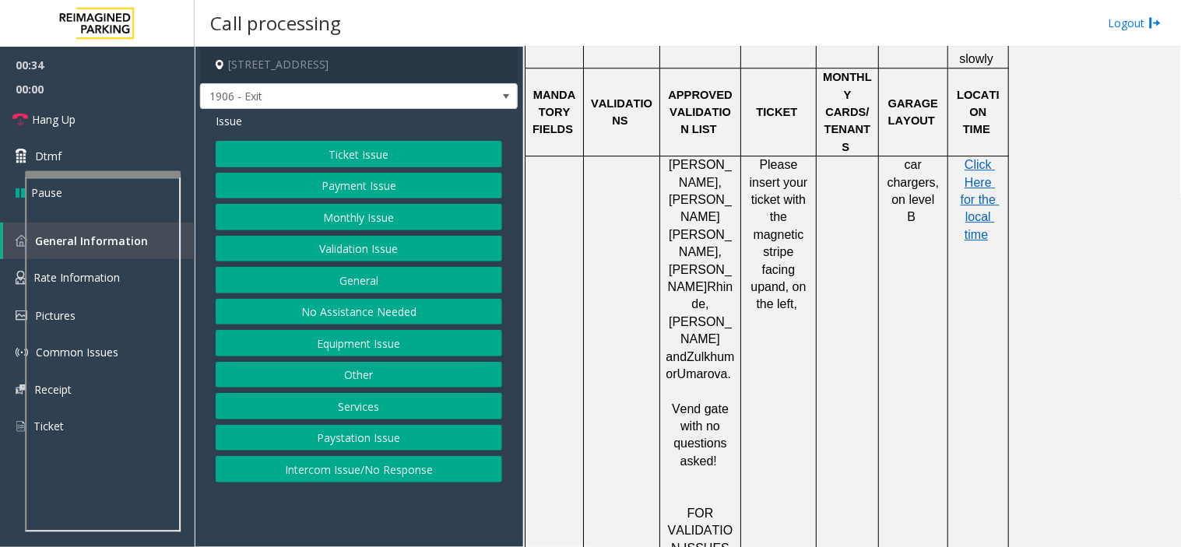
scroll to position [1124, 0]
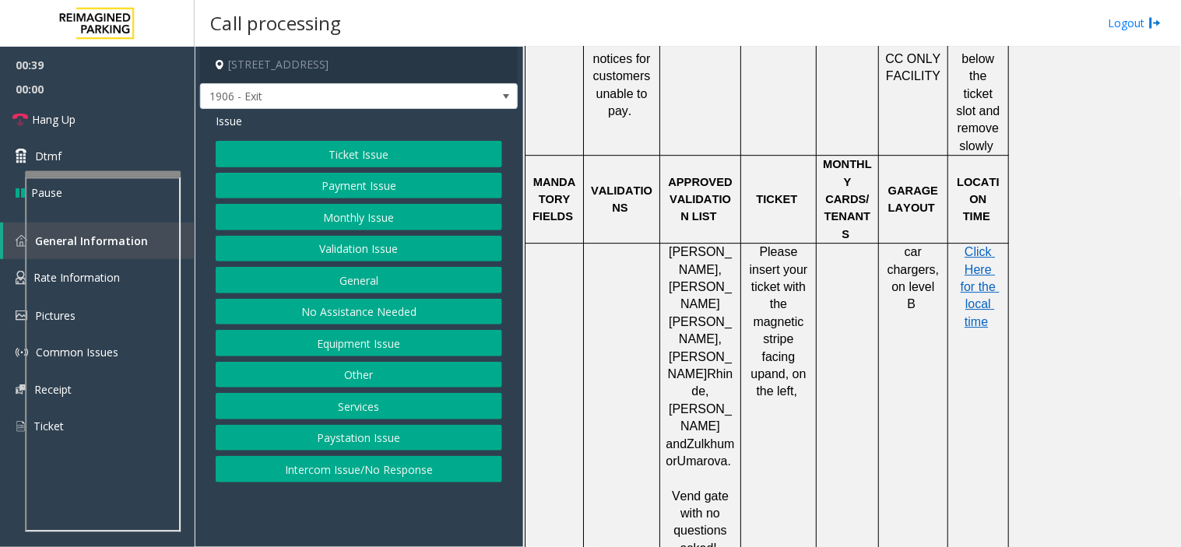
click at [383, 285] on button "General" at bounding box center [359, 280] width 286 height 26
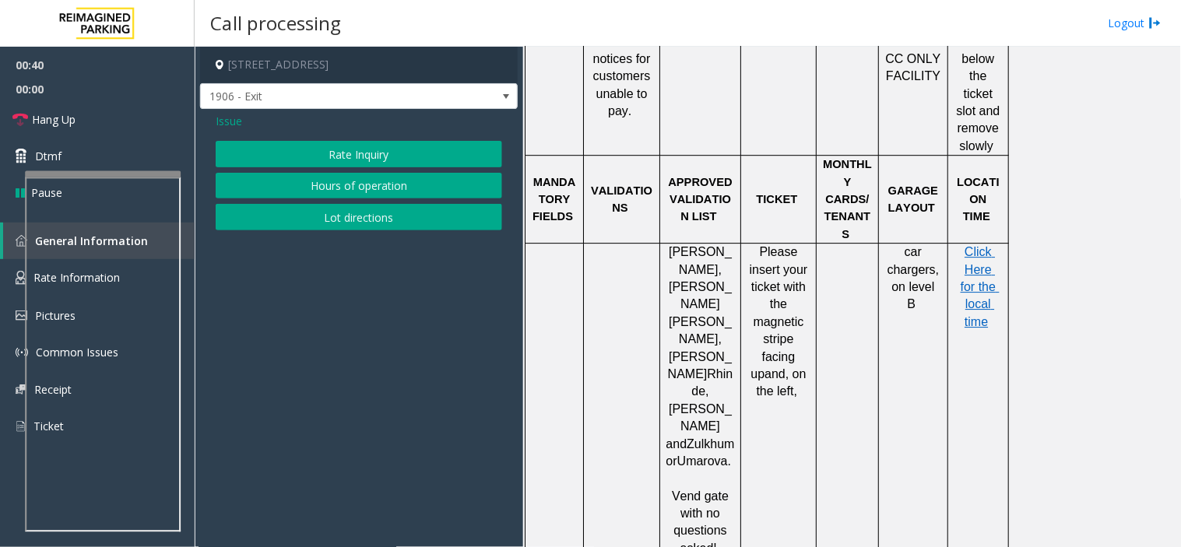
click at [224, 113] on span "Issue" at bounding box center [229, 121] width 26 height 16
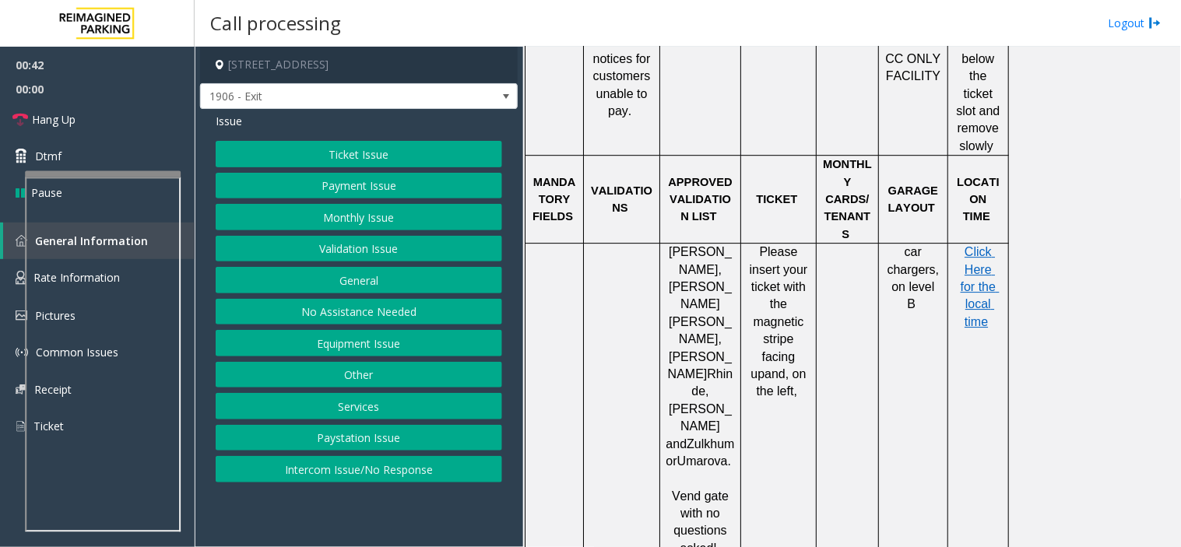
click at [377, 348] on button "Equipment Issue" at bounding box center [359, 343] width 286 height 26
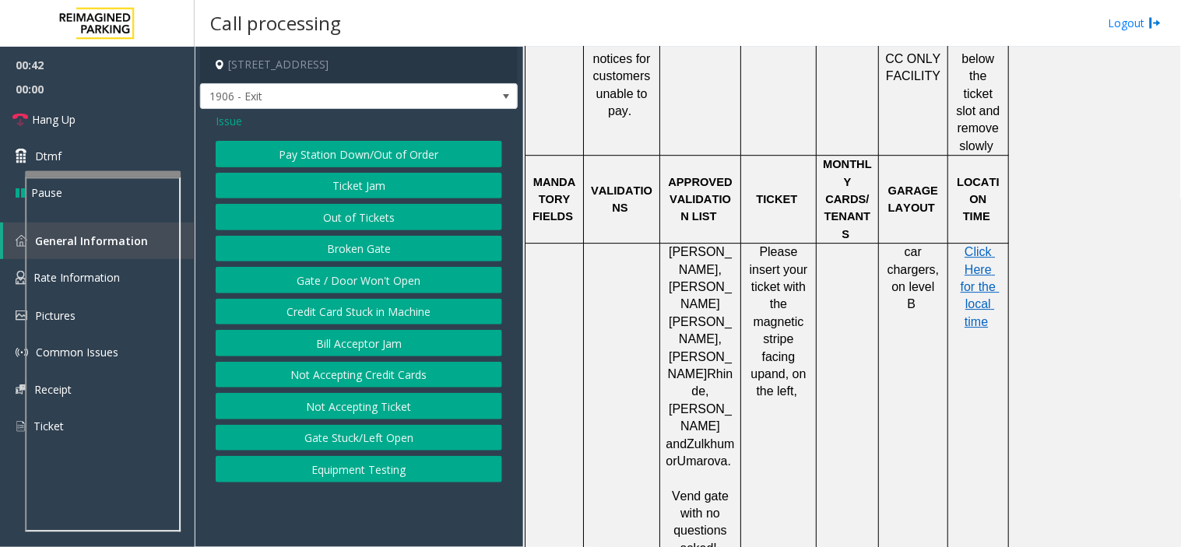
click at [419, 283] on button "Gate / Door Won't Open" at bounding box center [359, 280] width 286 height 26
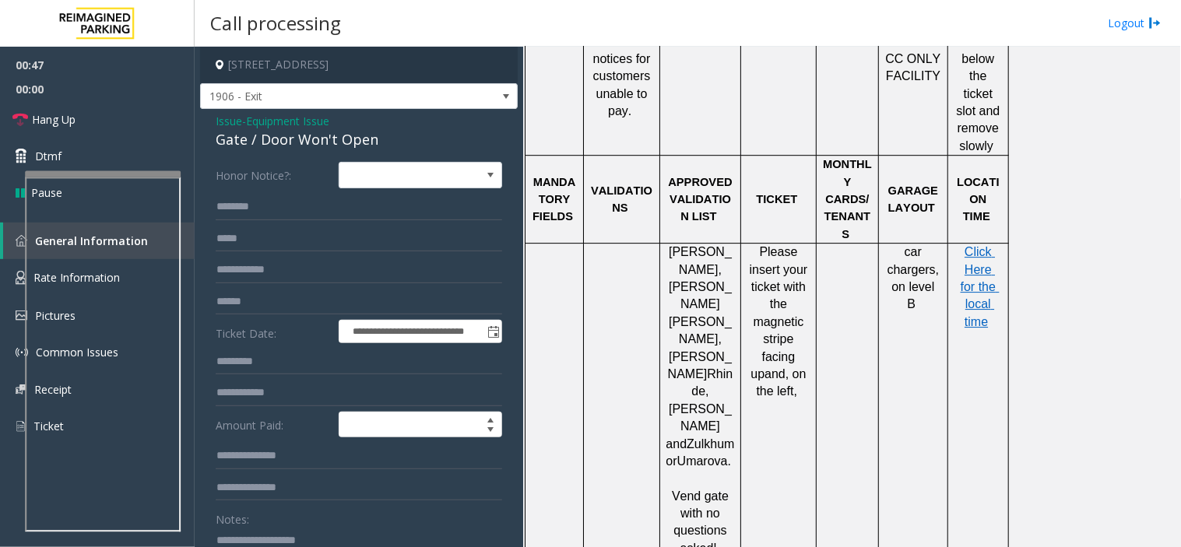
scroll to position [86, 0]
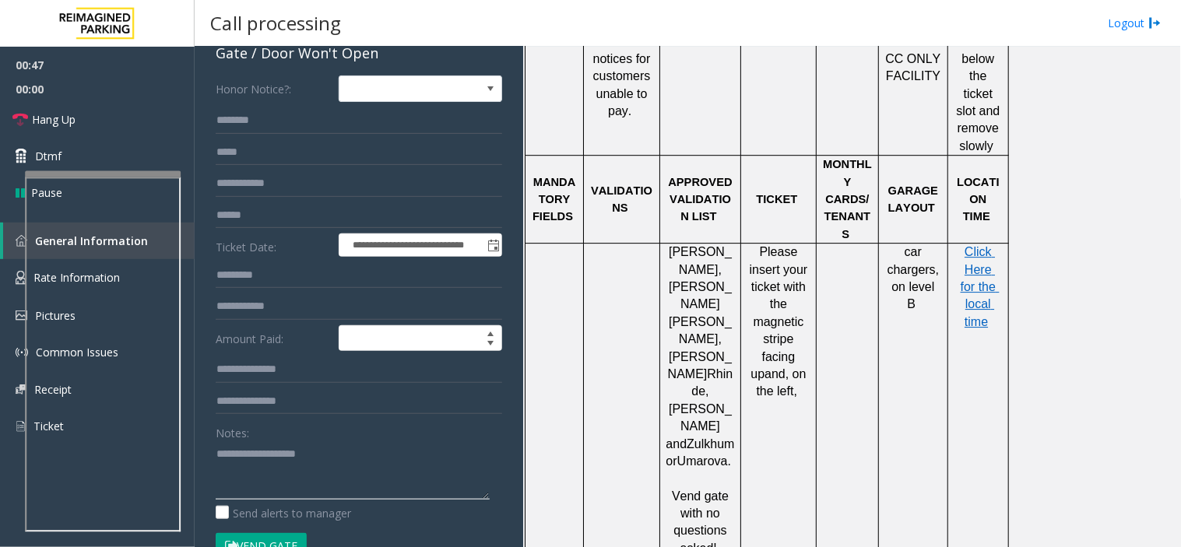
click at [360, 449] on textarea at bounding box center [353, 470] width 274 height 58
click at [142, 106] on link "Hang Up" at bounding box center [97, 119] width 195 height 37
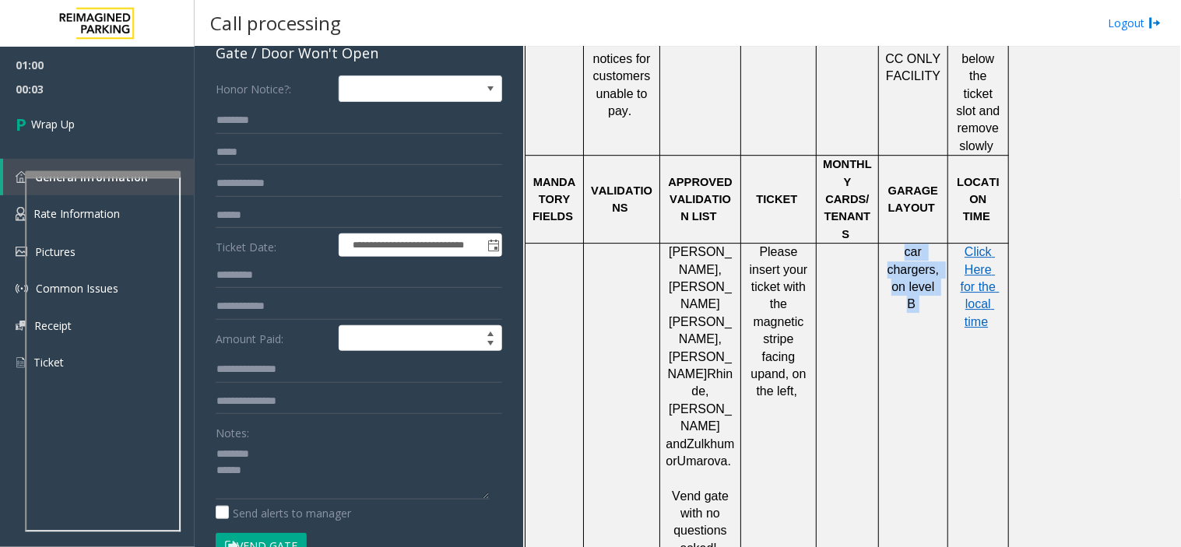
drag, startPoint x: 904, startPoint y: 201, endPoint x: 889, endPoint y: 179, distance: 26.8
click at [889, 244] on p "car chargers, on level B" at bounding box center [913, 279] width 58 height 70
copy p "car chargers, on level B"
click at [308, 465] on textarea at bounding box center [353, 470] width 274 height 58
paste textarea "**********"
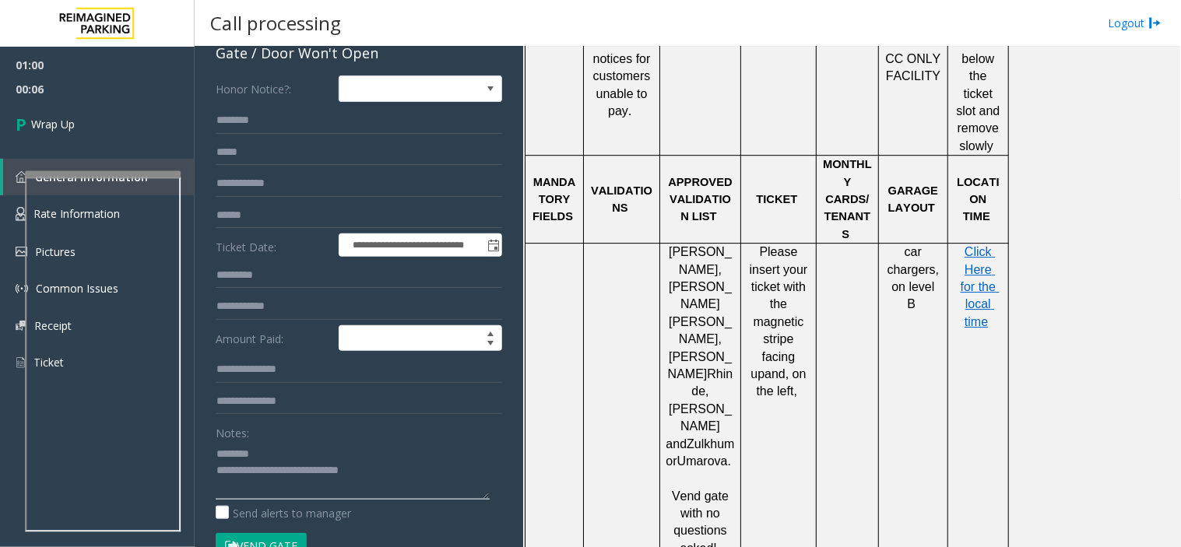
drag, startPoint x: 286, startPoint y: 446, endPoint x: 279, endPoint y: 444, distance: 8.1
click at [282, 445] on textarea at bounding box center [353, 470] width 274 height 58
click at [250, 460] on textarea at bounding box center [353, 470] width 274 height 58
click at [430, 446] on textarea at bounding box center [353, 470] width 274 height 58
type textarea "**********"
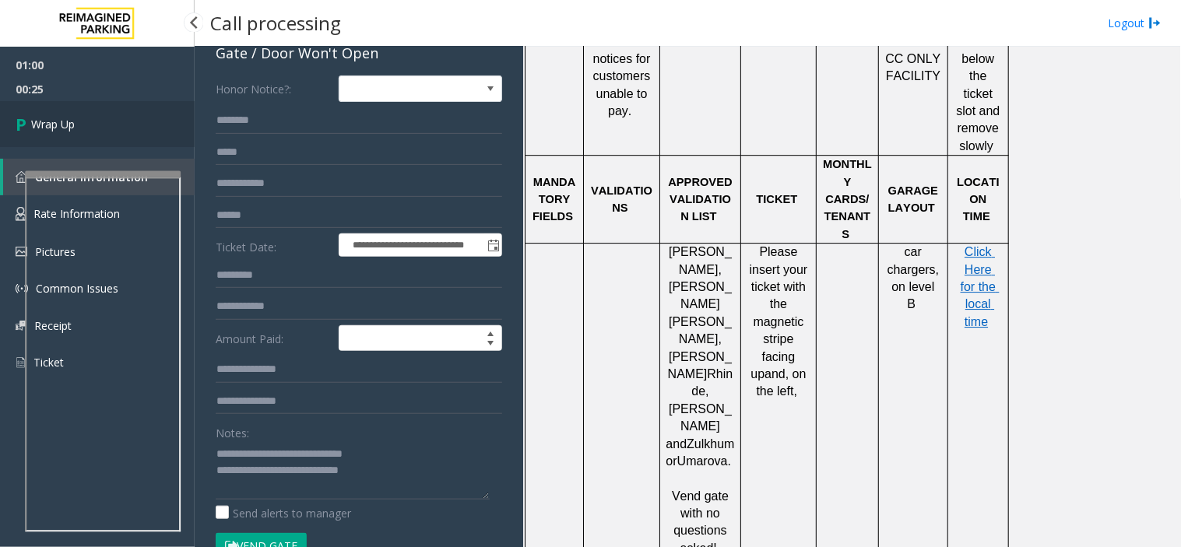
click at [96, 133] on link "Wrap Up" at bounding box center [97, 124] width 195 height 46
